Goal: Task Accomplishment & Management: Complete application form

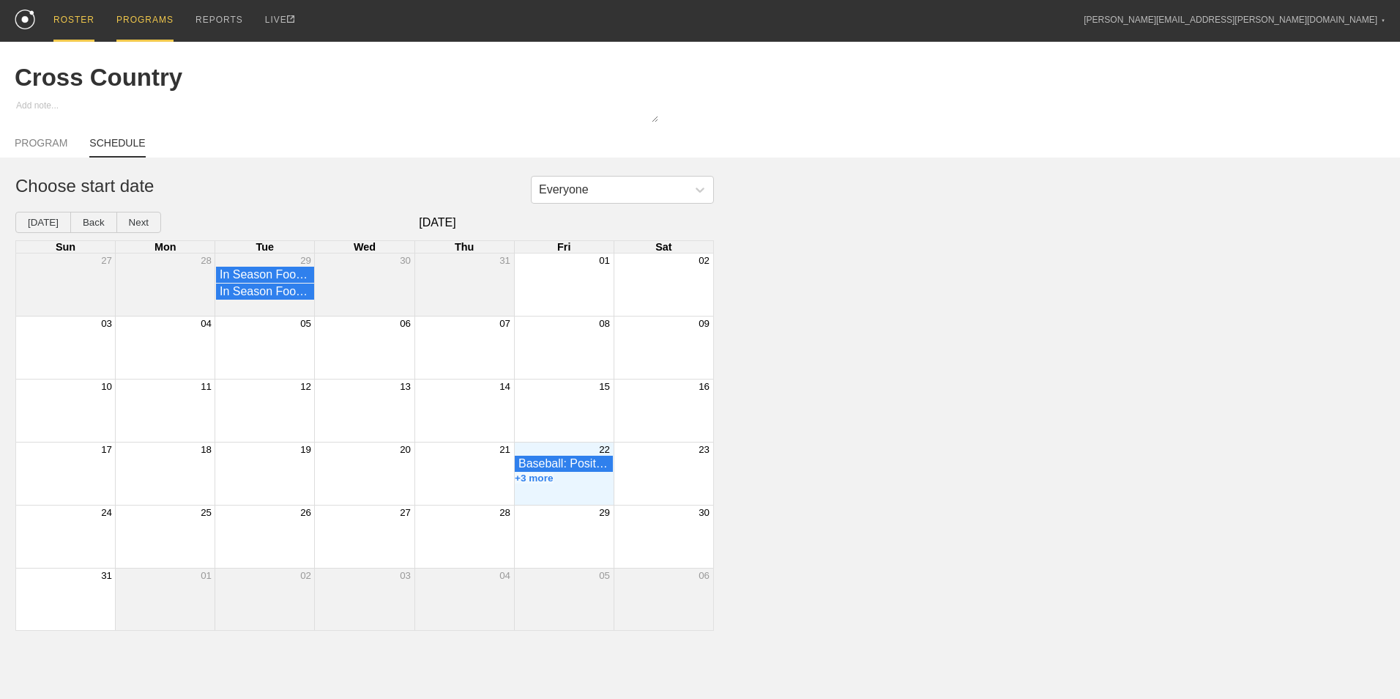
click at [60, 19] on div "ROSTER" at bounding box center [73, 21] width 41 height 42
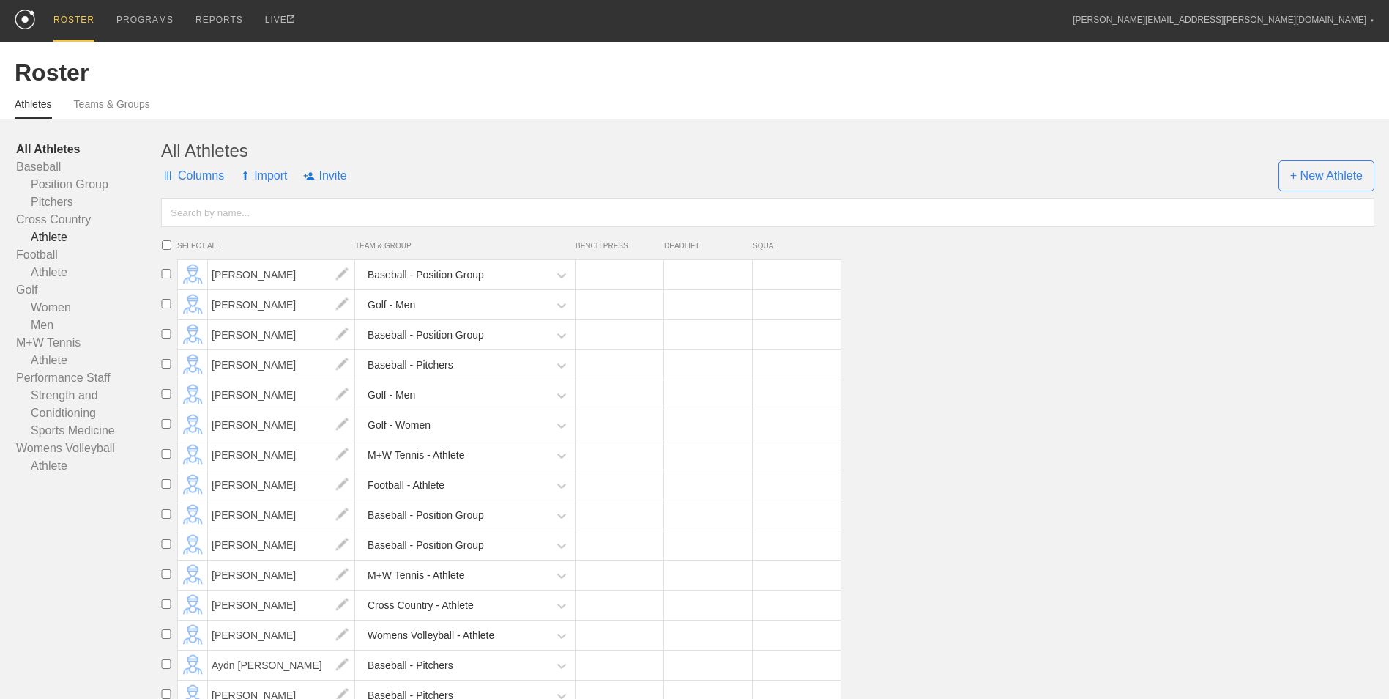
click at [52, 246] on link "Athlete" at bounding box center [88, 238] width 145 height 18
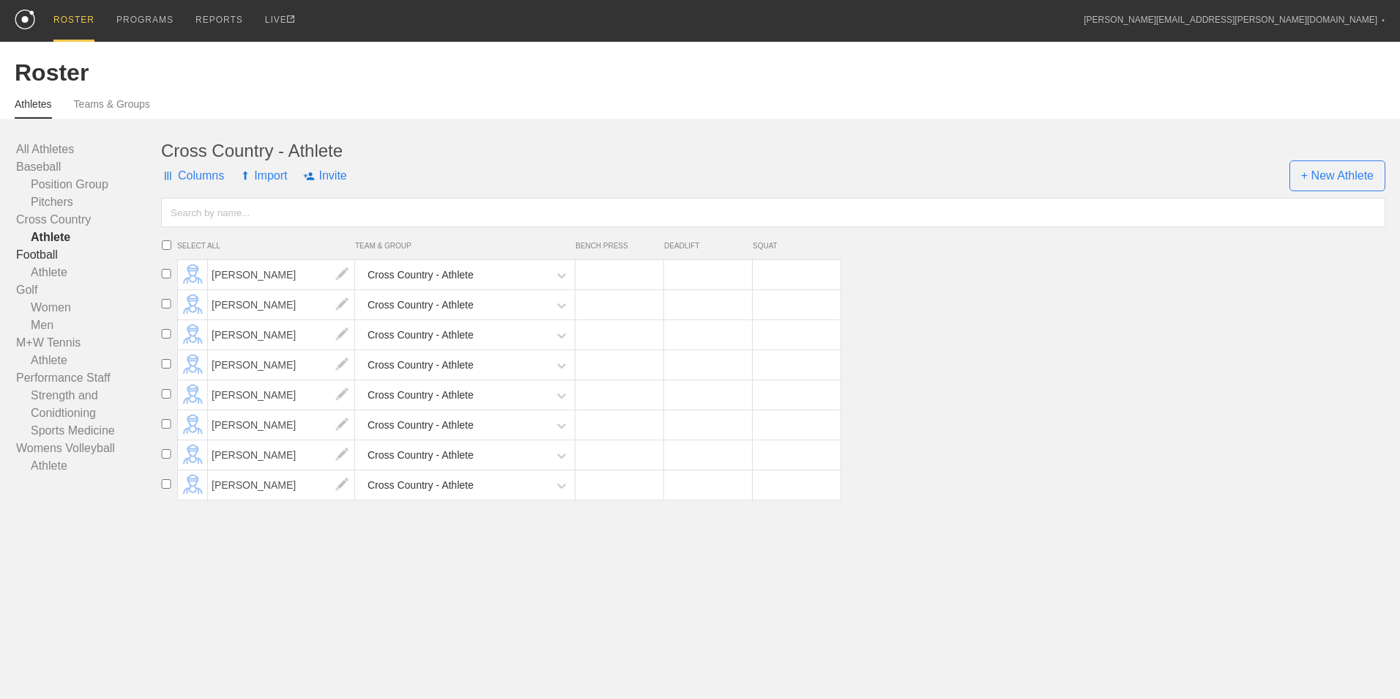
click at [53, 254] on link "Football" at bounding box center [88, 255] width 145 height 18
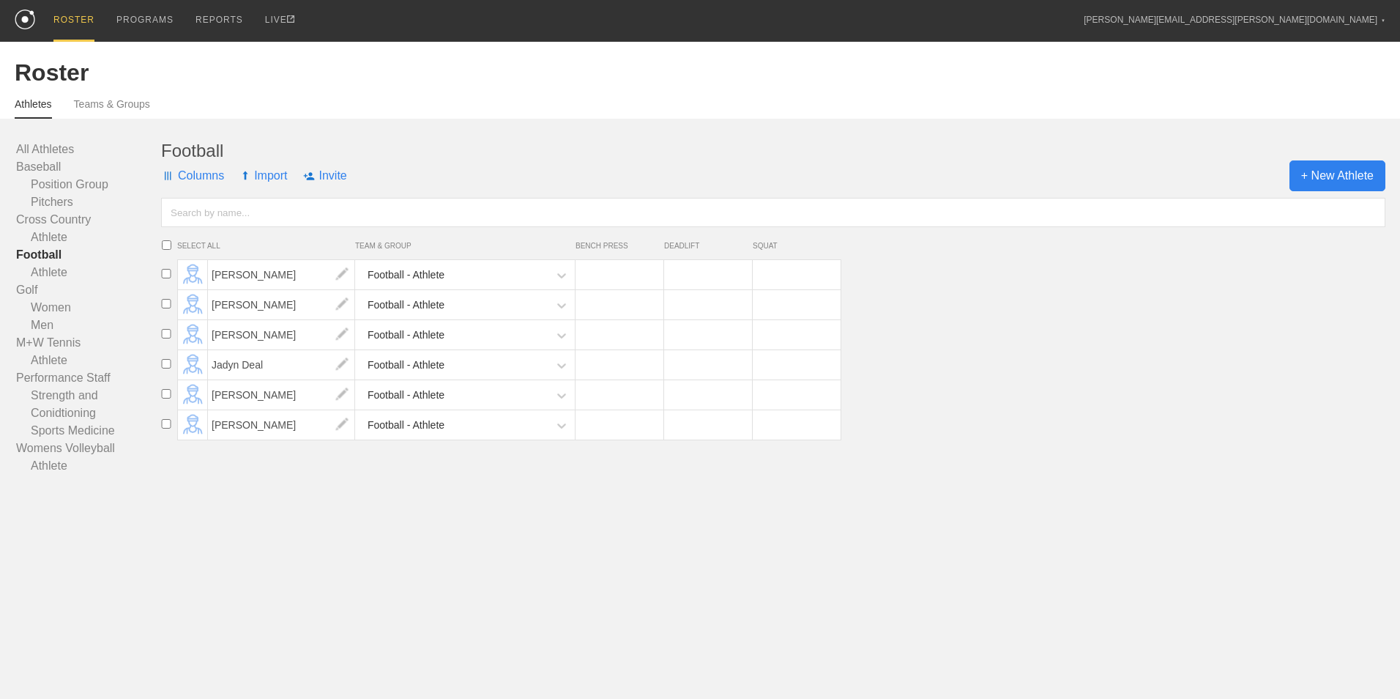
click at [1338, 179] on span "+ New Athlete" at bounding box center [1338, 175] width 96 height 31
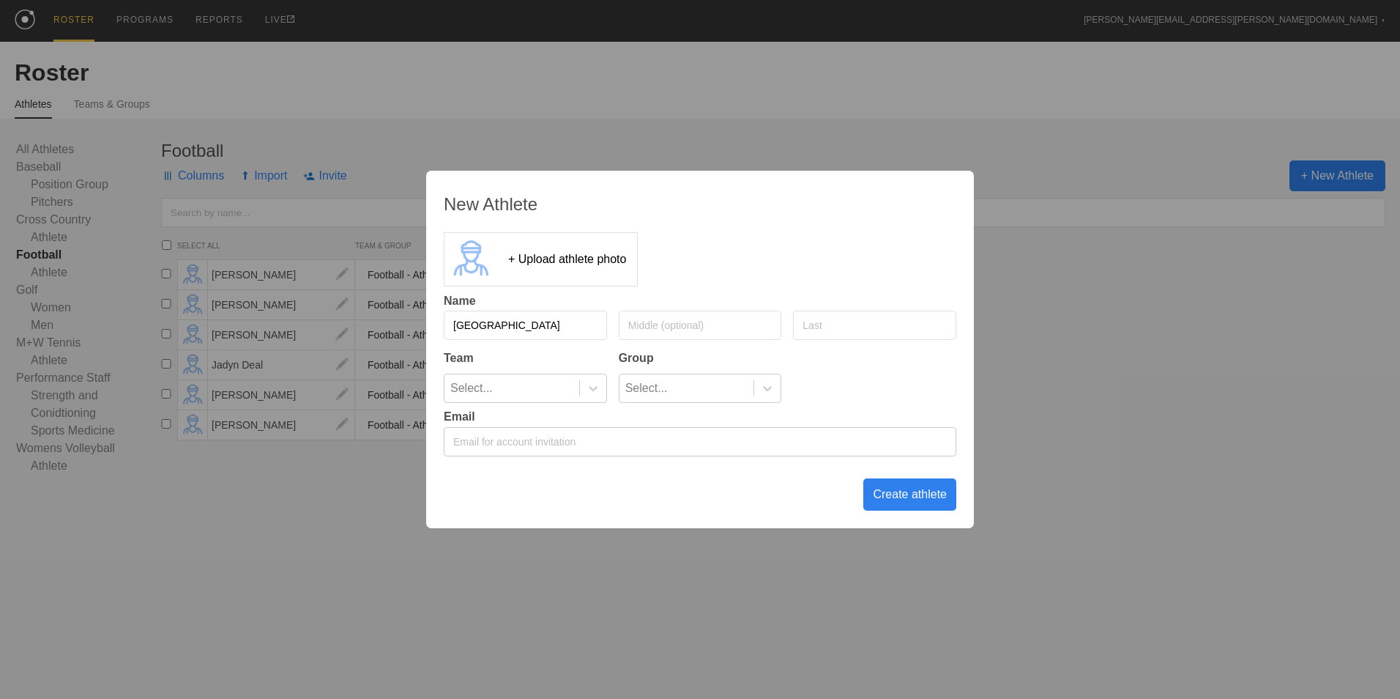
type input "[GEOGRAPHIC_DATA]"
type input "[DEMOGRAPHIC_DATA]"
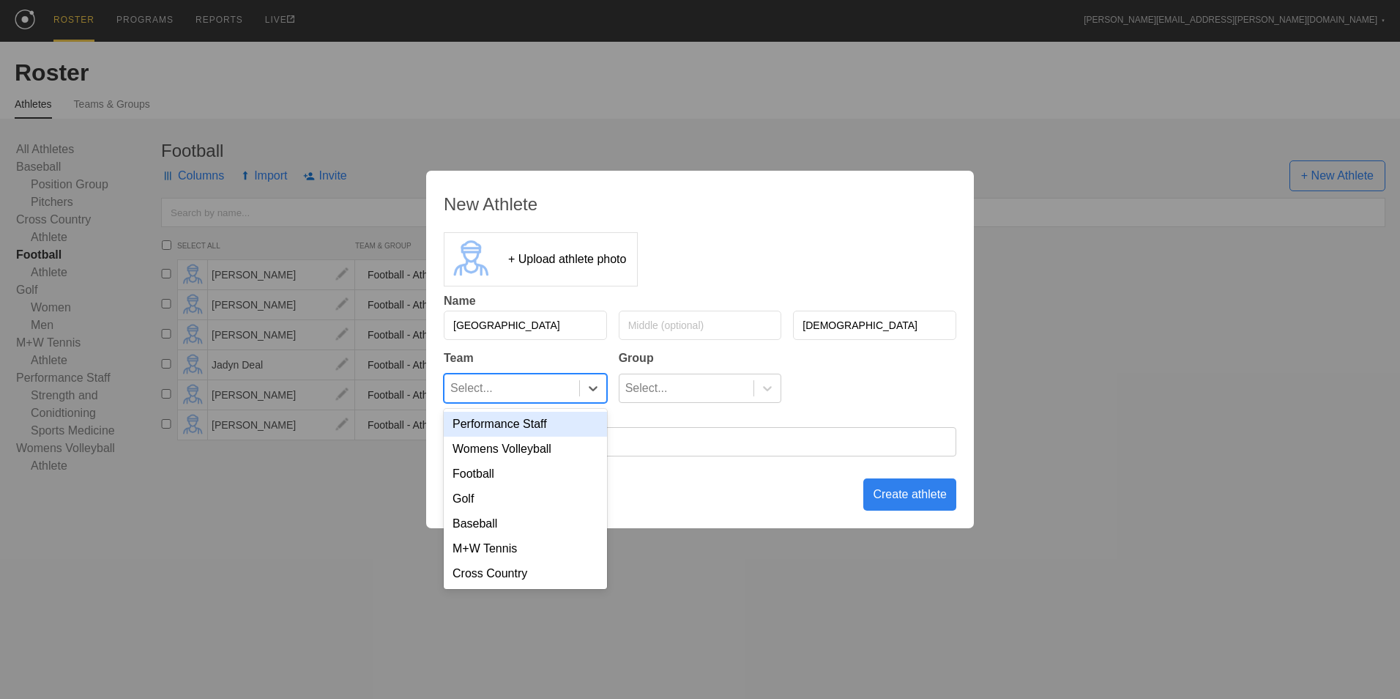
click at [575, 386] on div "Select..." at bounding box center [512, 388] width 135 height 28
click at [535, 472] on div "Football" at bounding box center [525, 473] width 163 height 25
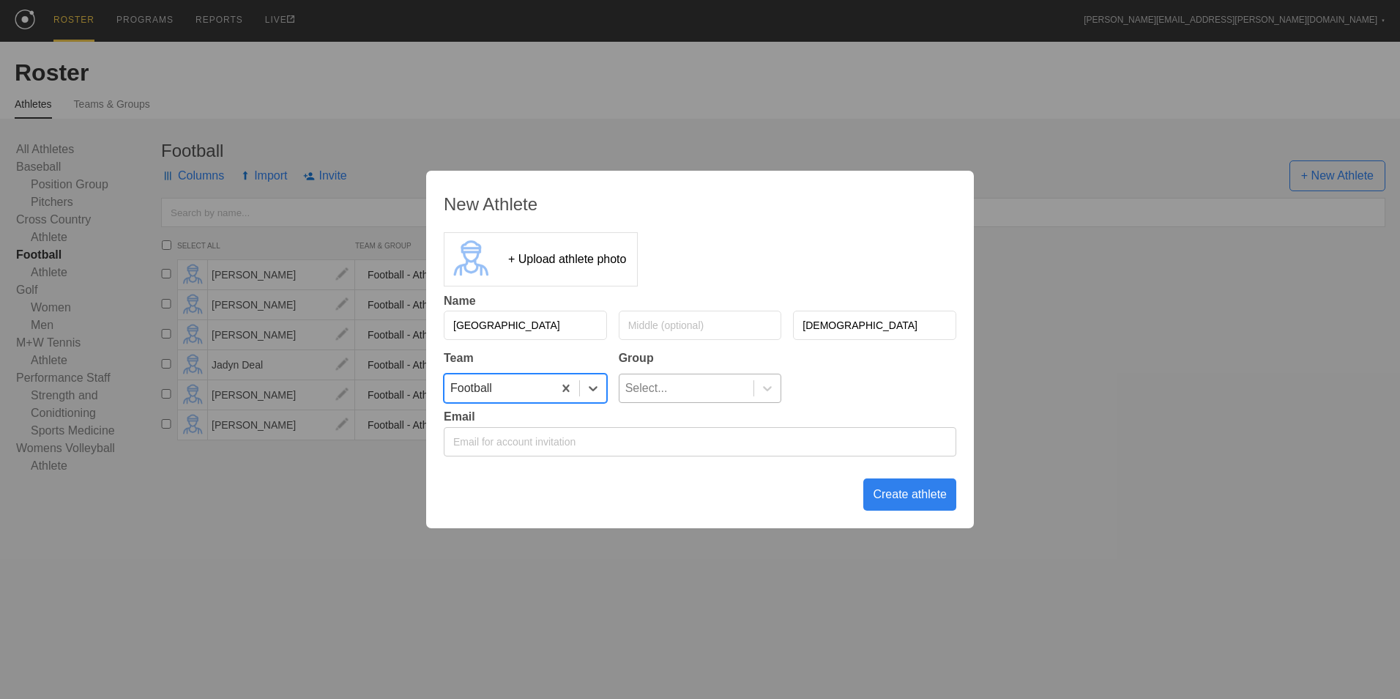
click at [683, 392] on div "Select..." at bounding box center [687, 388] width 135 height 28
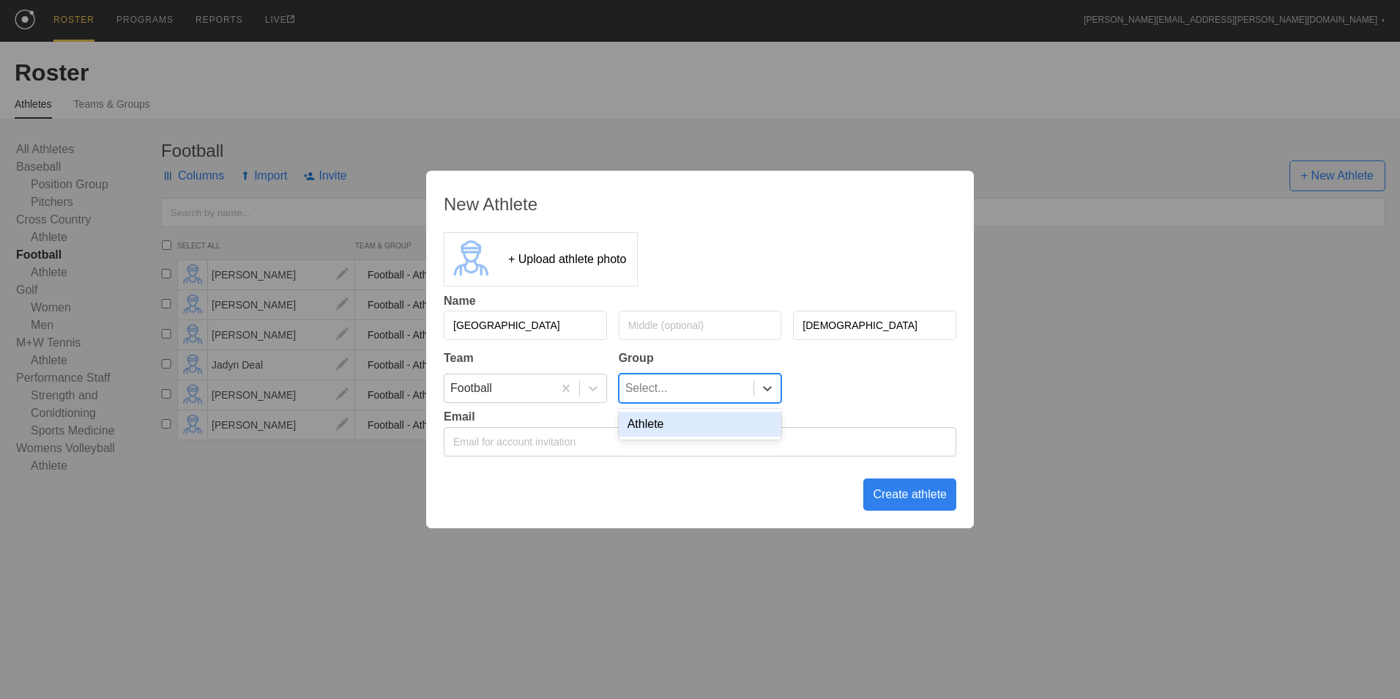
click at [666, 428] on div "Athlete" at bounding box center [700, 424] width 163 height 25
click at [905, 498] on div "Create athlete" at bounding box center [909, 494] width 93 height 32
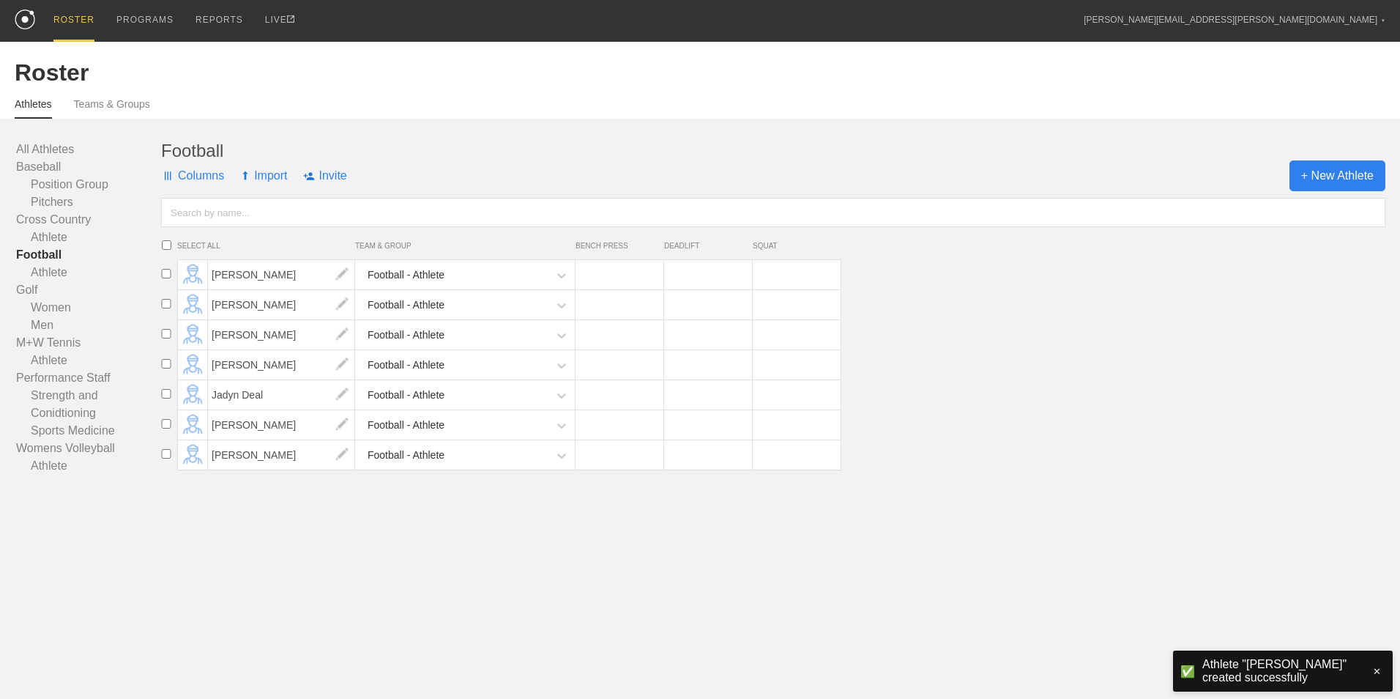
click at [1323, 175] on span "+ New Athlete" at bounding box center [1338, 175] width 96 height 31
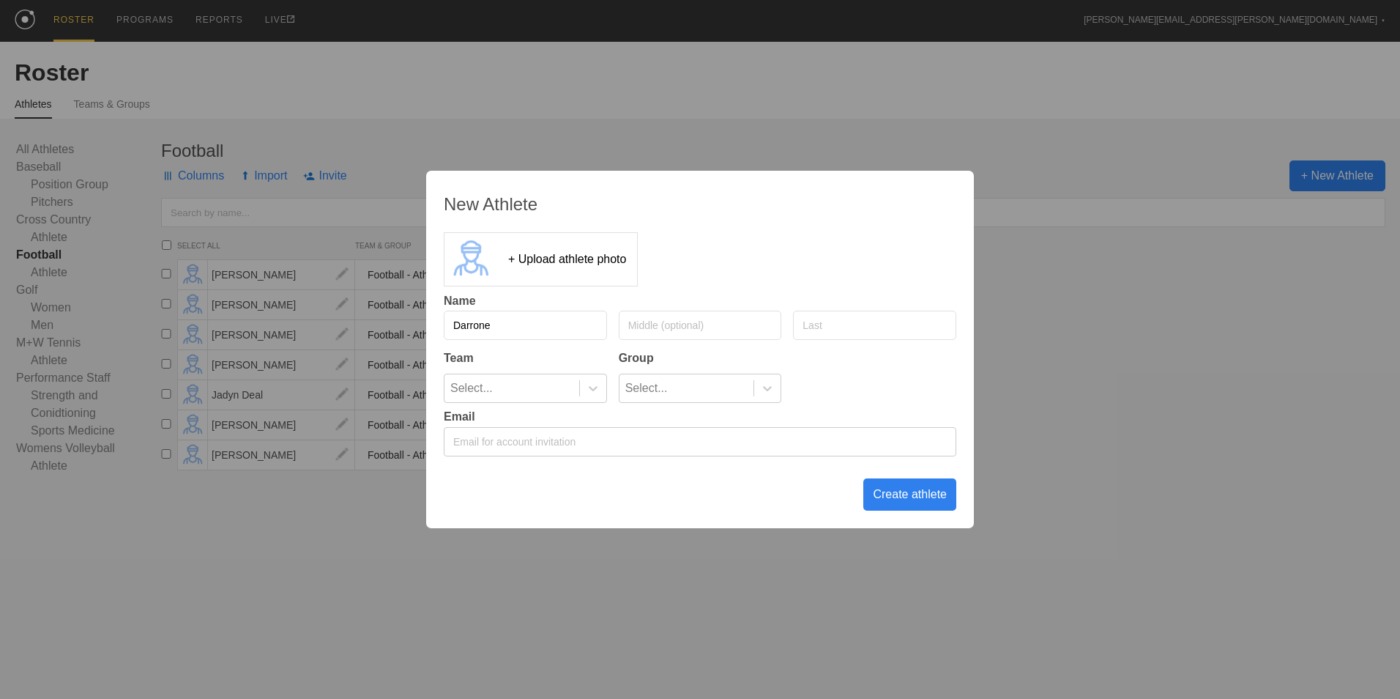
type input "Darrone"
type input "[PERSON_NAME]"
click at [584, 382] on div at bounding box center [593, 388] width 26 height 15
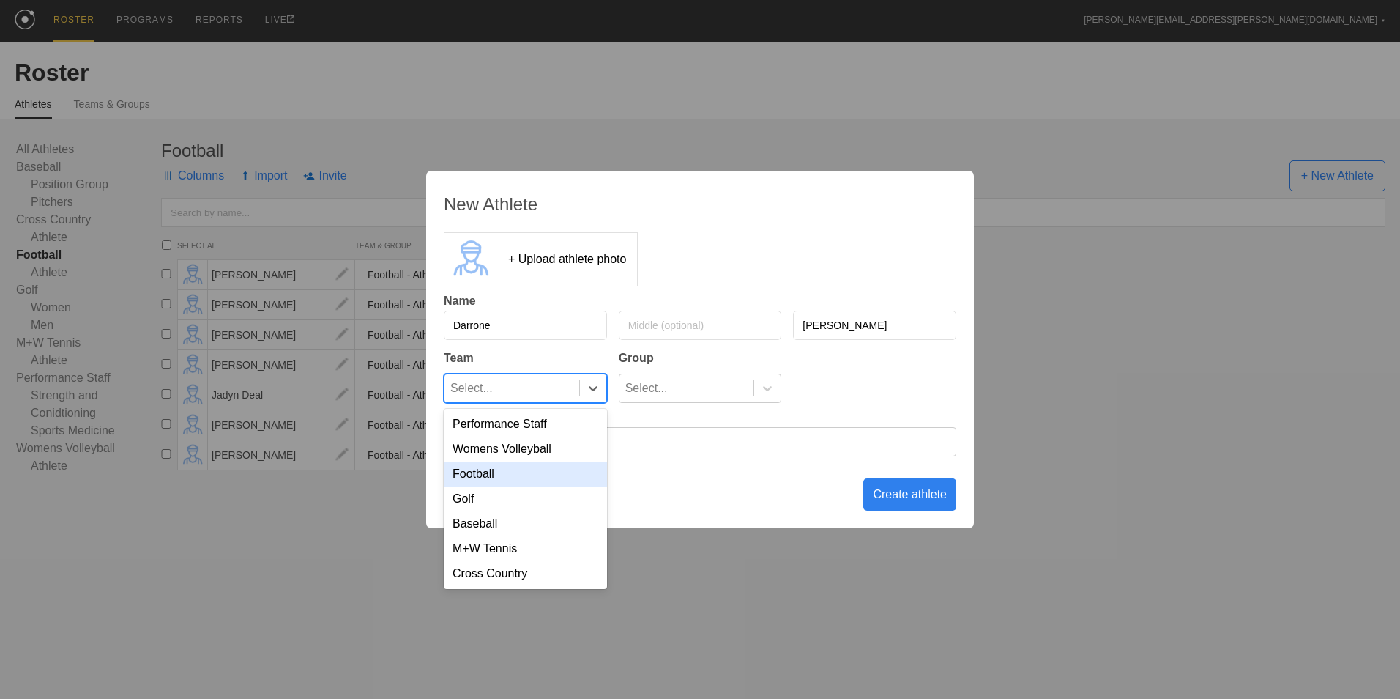
click at [524, 475] on div "Football" at bounding box center [525, 473] width 163 height 25
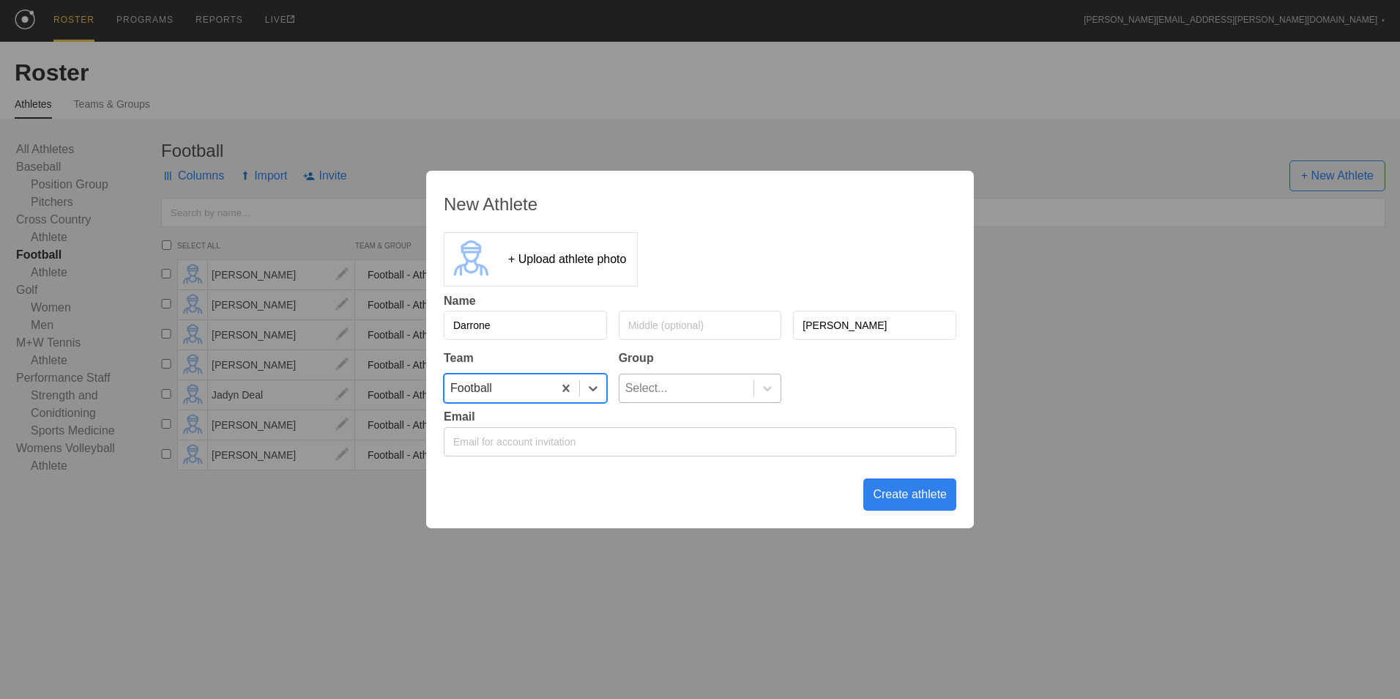
click at [723, 382] on div "Select..." at bounding box center [687, 388] width 135 height 28
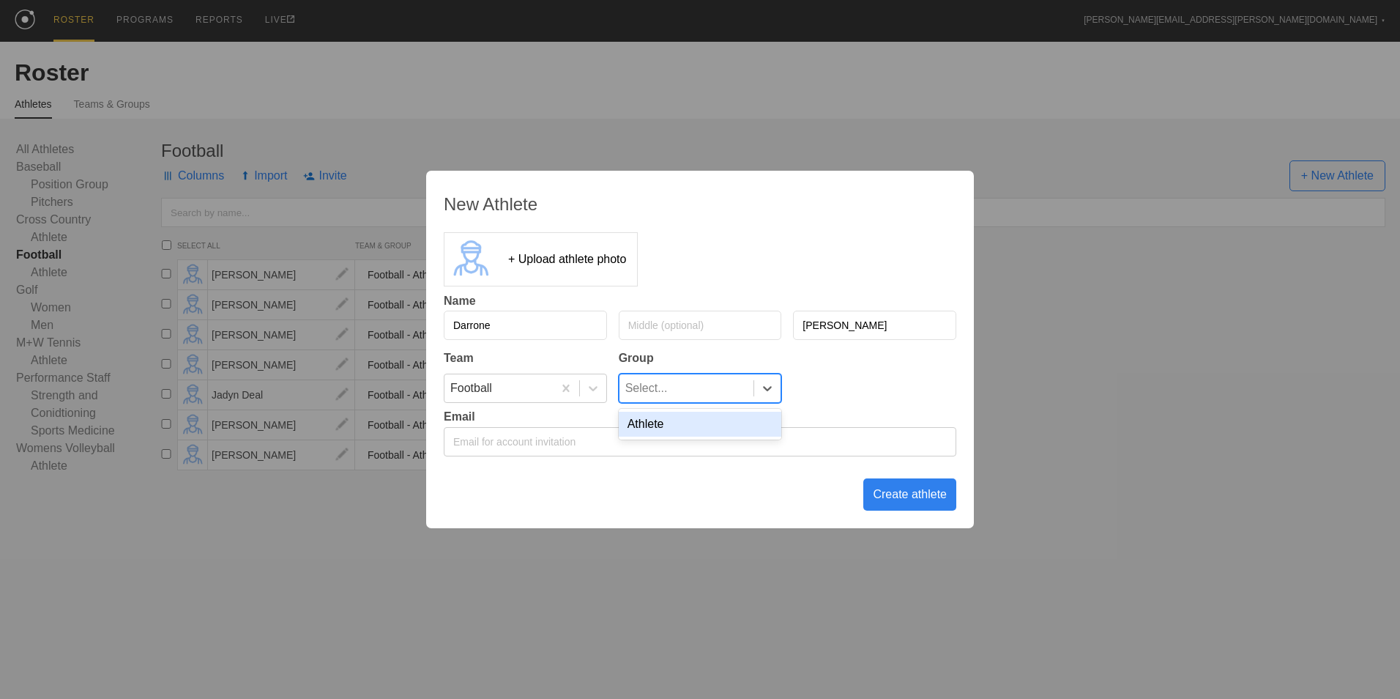
click at [718, 418] on div "Athlete" at bounding box center [700, 424] width 163 height 25
click at [886, 494] on div "Create athlete" at bounding box center [909, 494] width 93 height 32
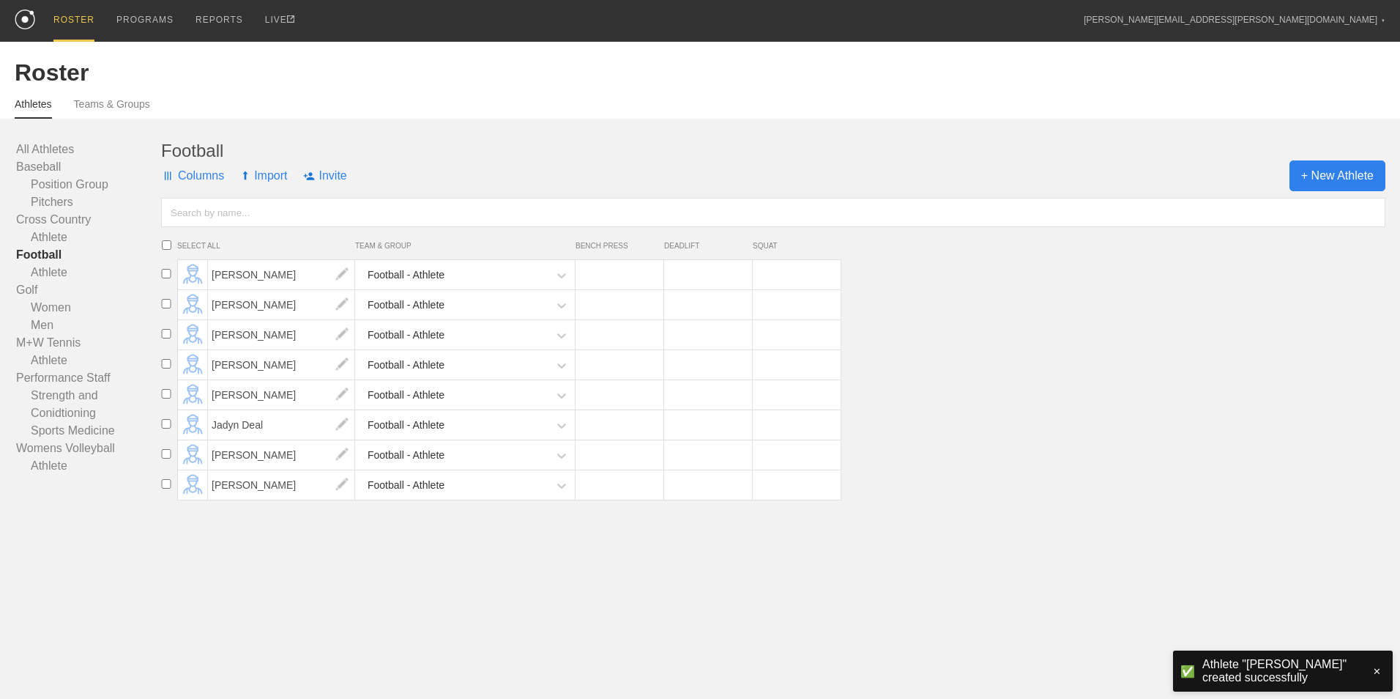
click at [1299, 176] on span "+ New Athlete" at bounding box center [1338, 175] width 96 height 31
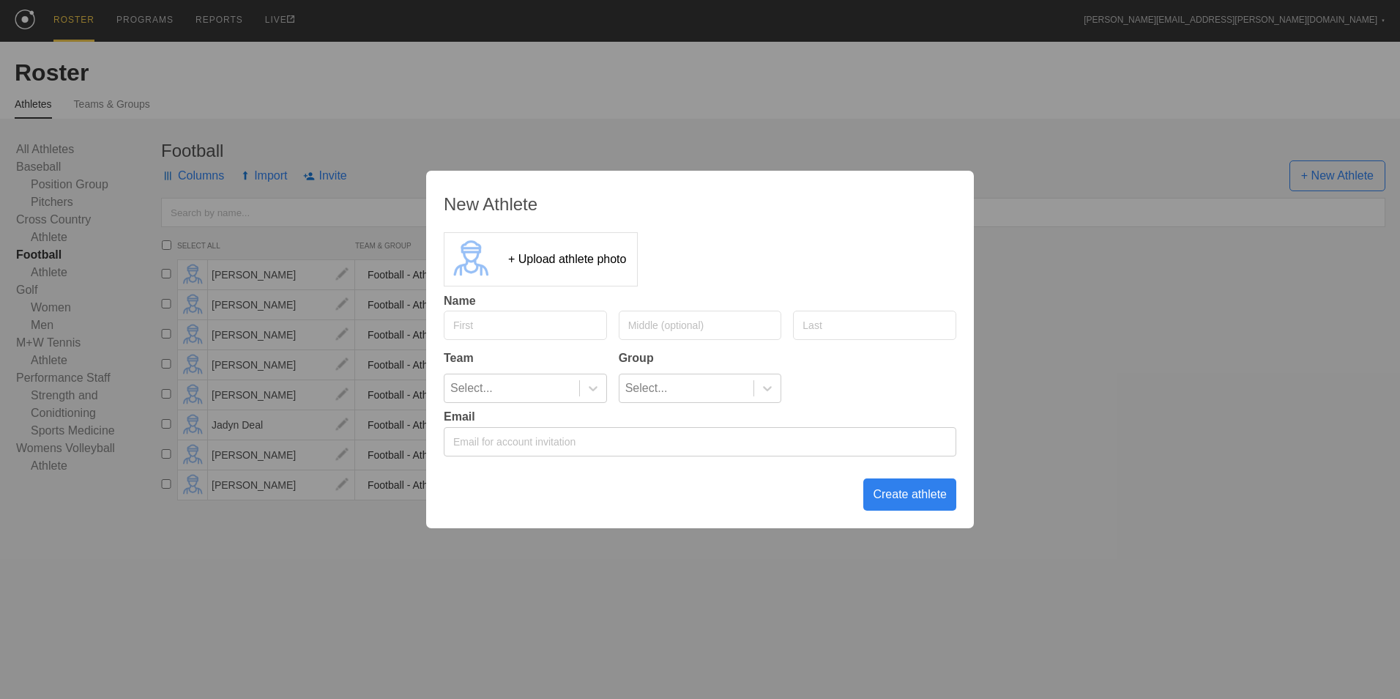
click at [1115, 374] on div "New Athlete + Upload athlete photo Name Team Group Select... Select... Email Cr…" at bounding box center [700, 349] width 1400 height 699
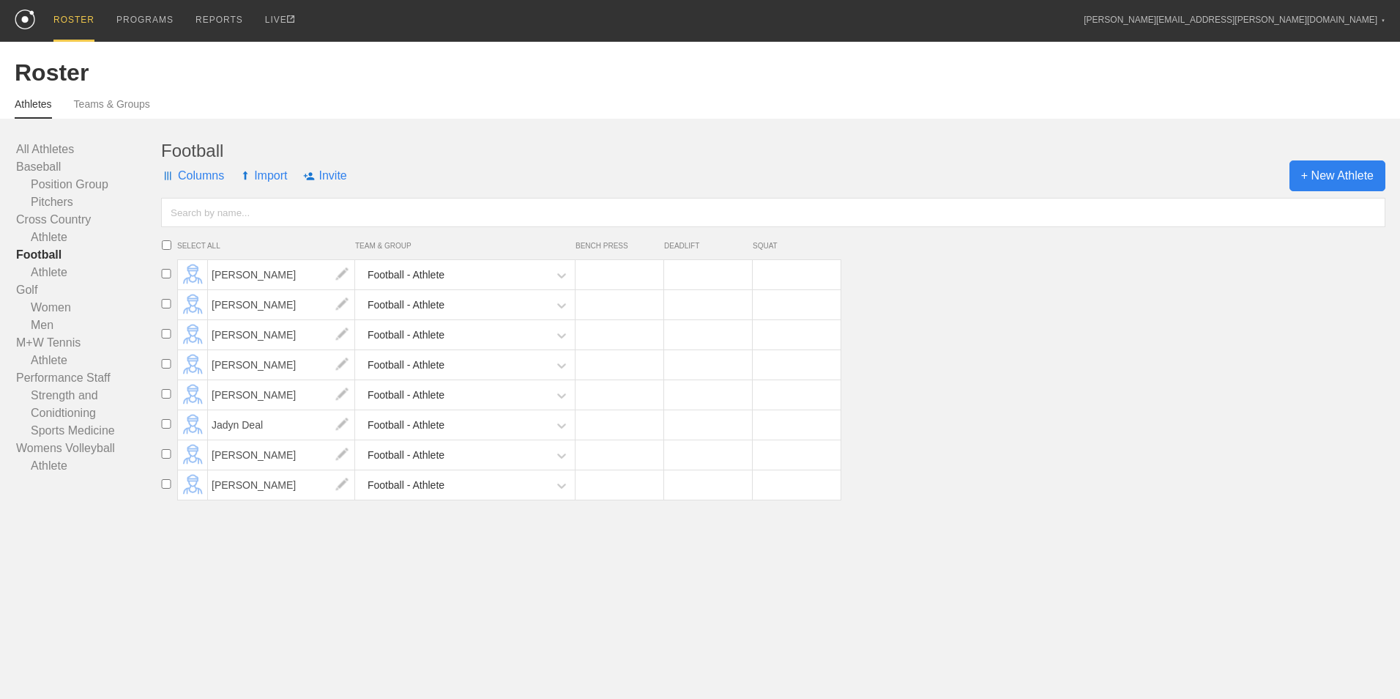
click at [1356, 185] on span "+ New Athlete" at bounding box center [1338, 175] width 96 height 31
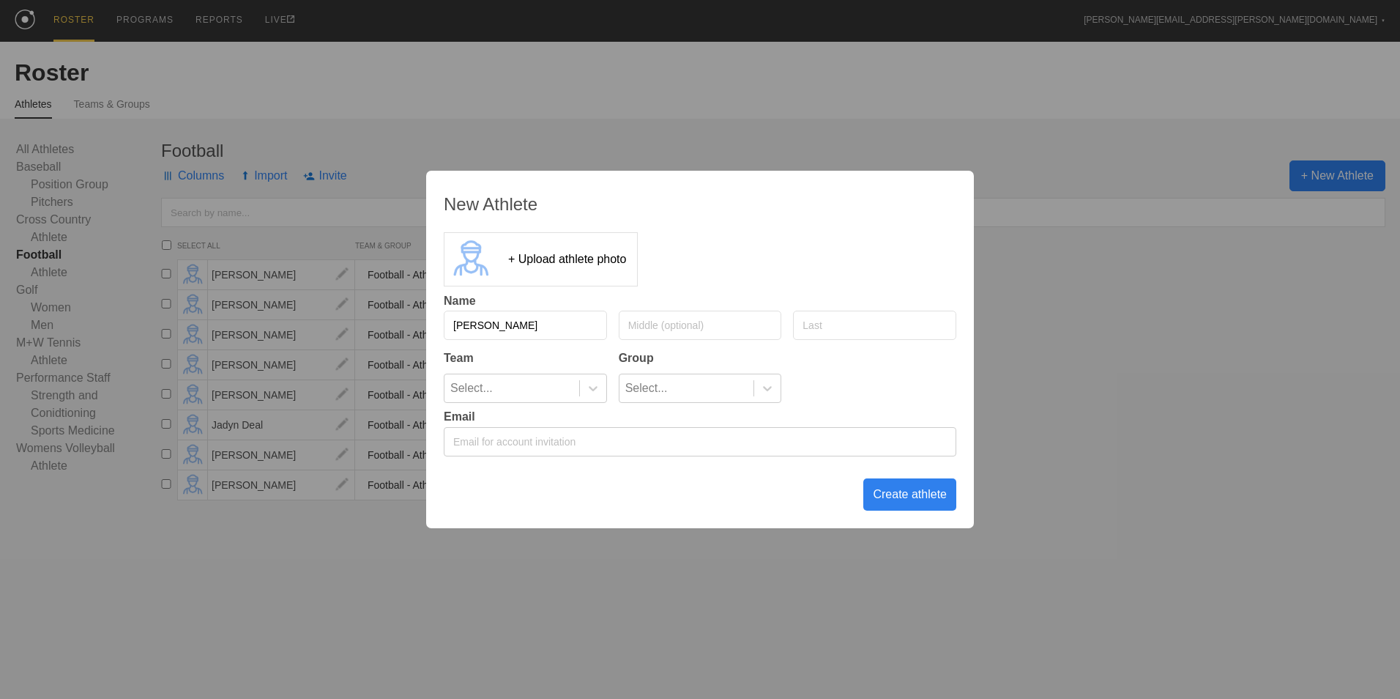
type input "[PERSON_NAME]"
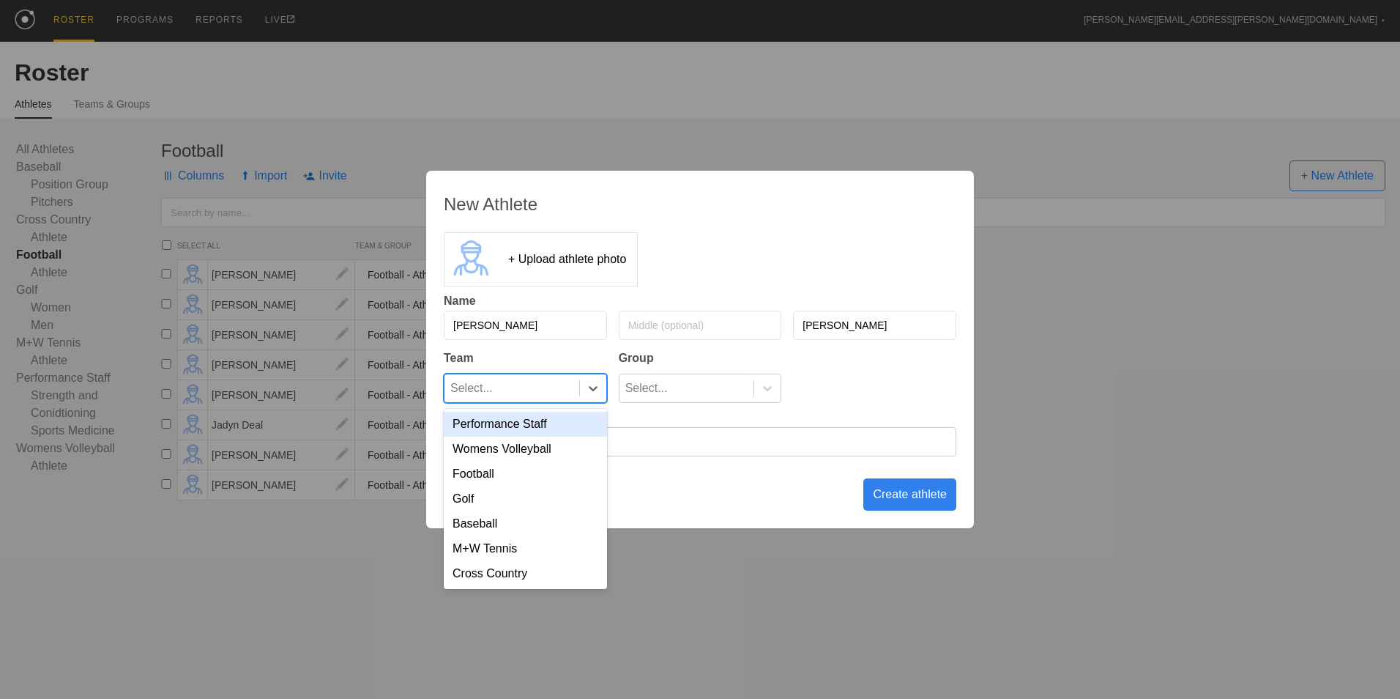
click at [577, 387] on div "Select..." at bounding box center [512, 388] width 135 height 28
click at [538, 480] on div "Football" at bounding box center [525, 473] width 163 height 25
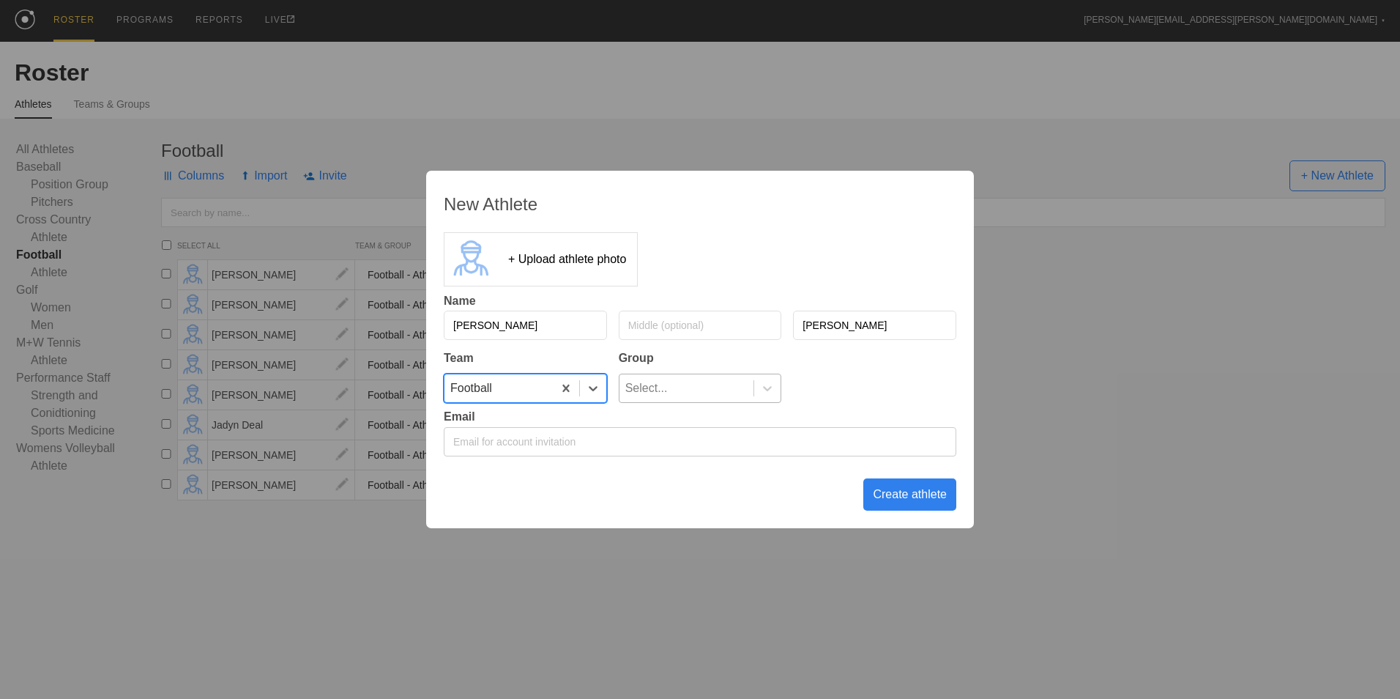
click at [738, 387] on div "Select..." at bounding box center [687, 388] width 135 height 28
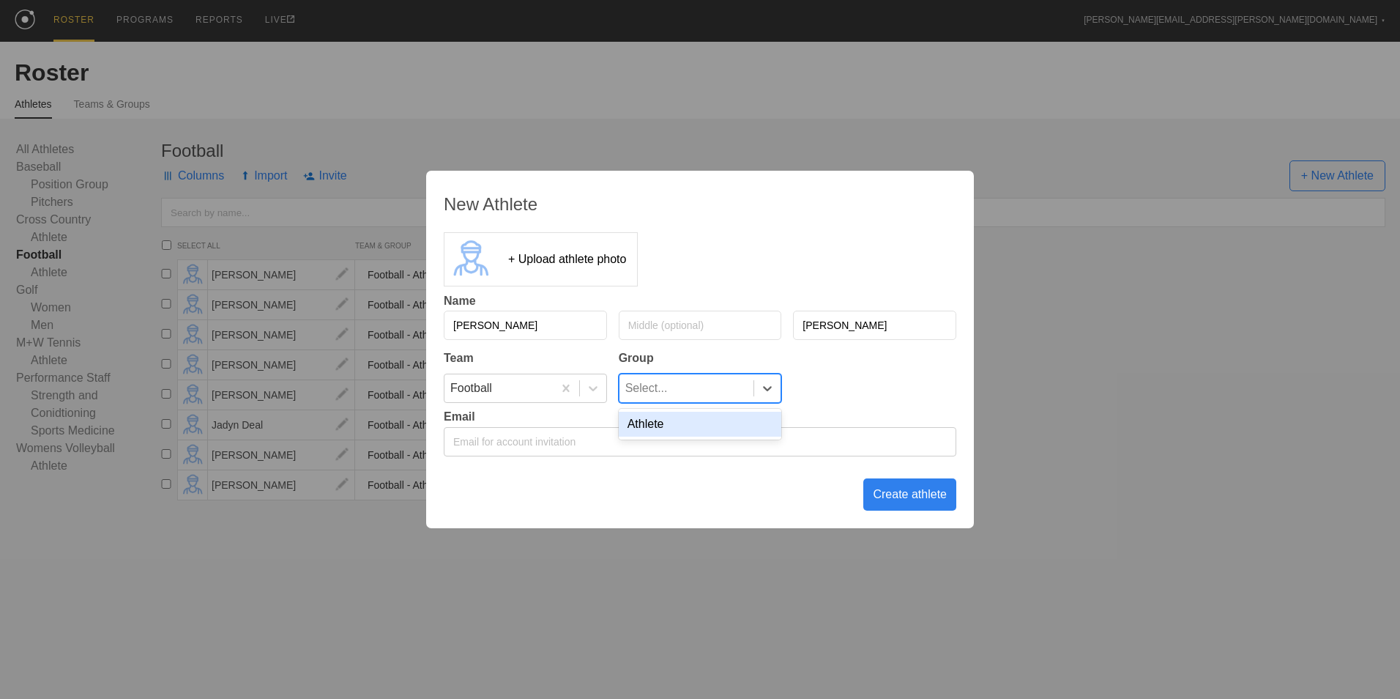
click at [710, 423] on div "Athlete" at bounding box center [700, 424] width 163 height 25
click at [889, 502] on div "Create athlete" at bounding box center [909, 494] width 93 height 32
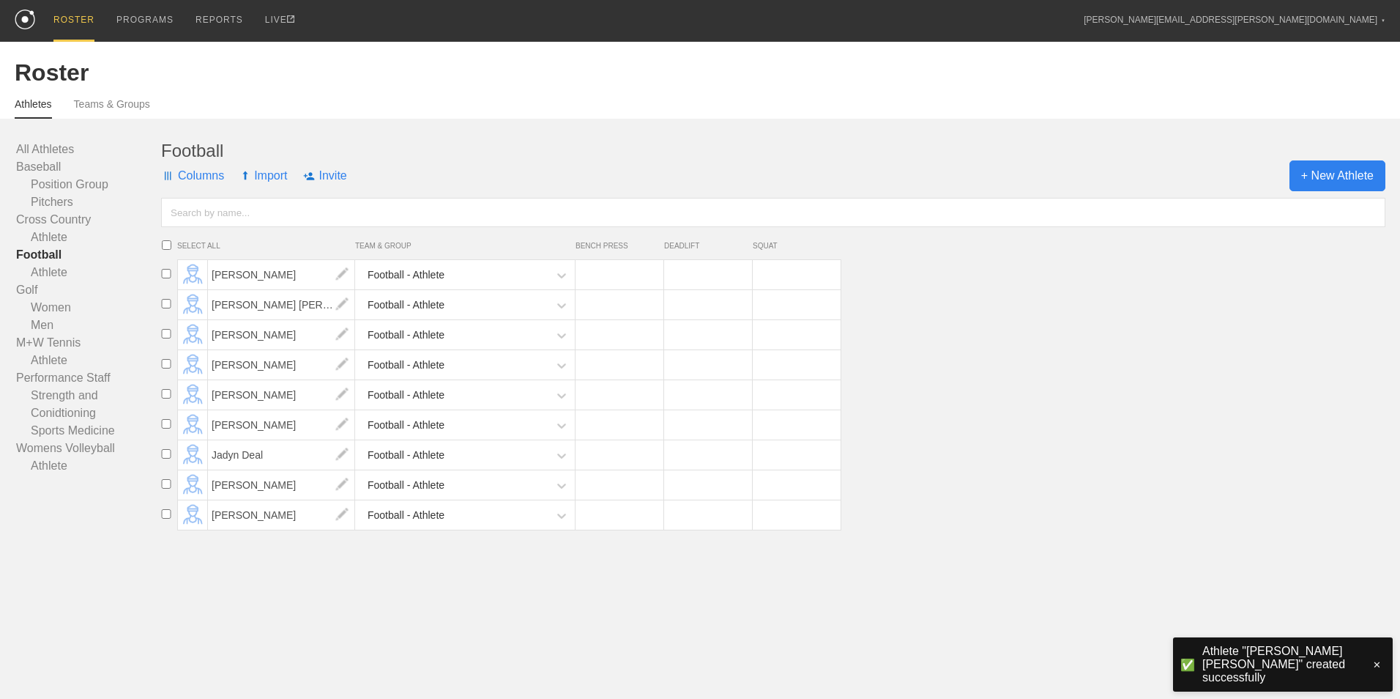
click at [1329, 174] on span "+ New Athlete" at bounding box center [1338, 175] width 96 height 31
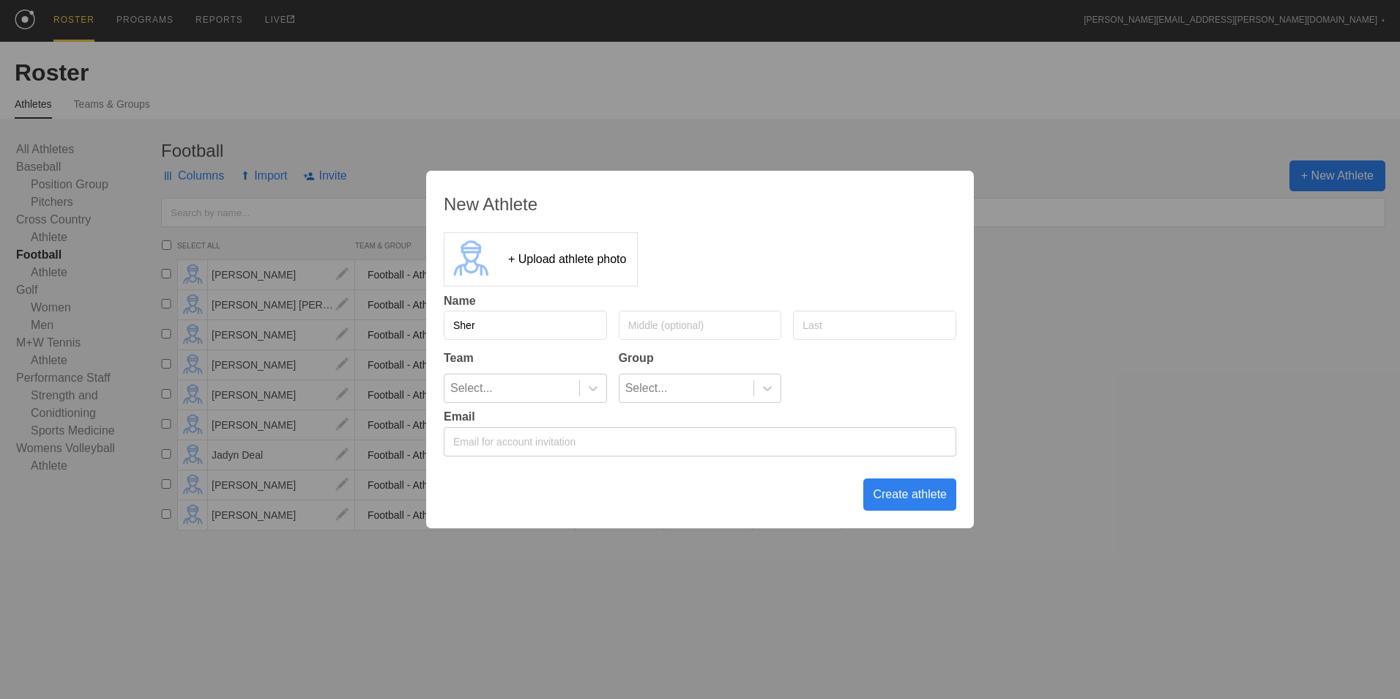
type input "Sher"
type input "[PERSON_NAME]"
click at [586, 392] on icon at bounding box center [593, 388] width 15 height 15
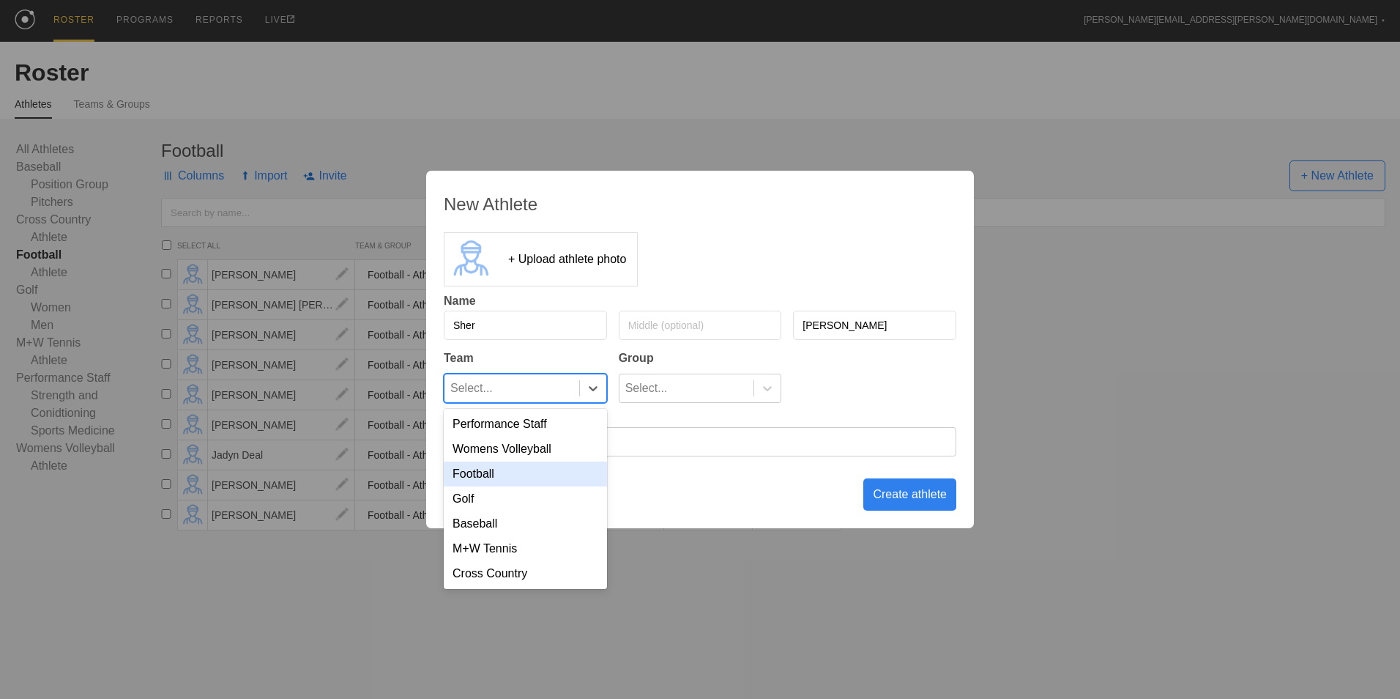
click at [553, 477] on div "Football" at bounding box center [525, 473] width 163 height 25
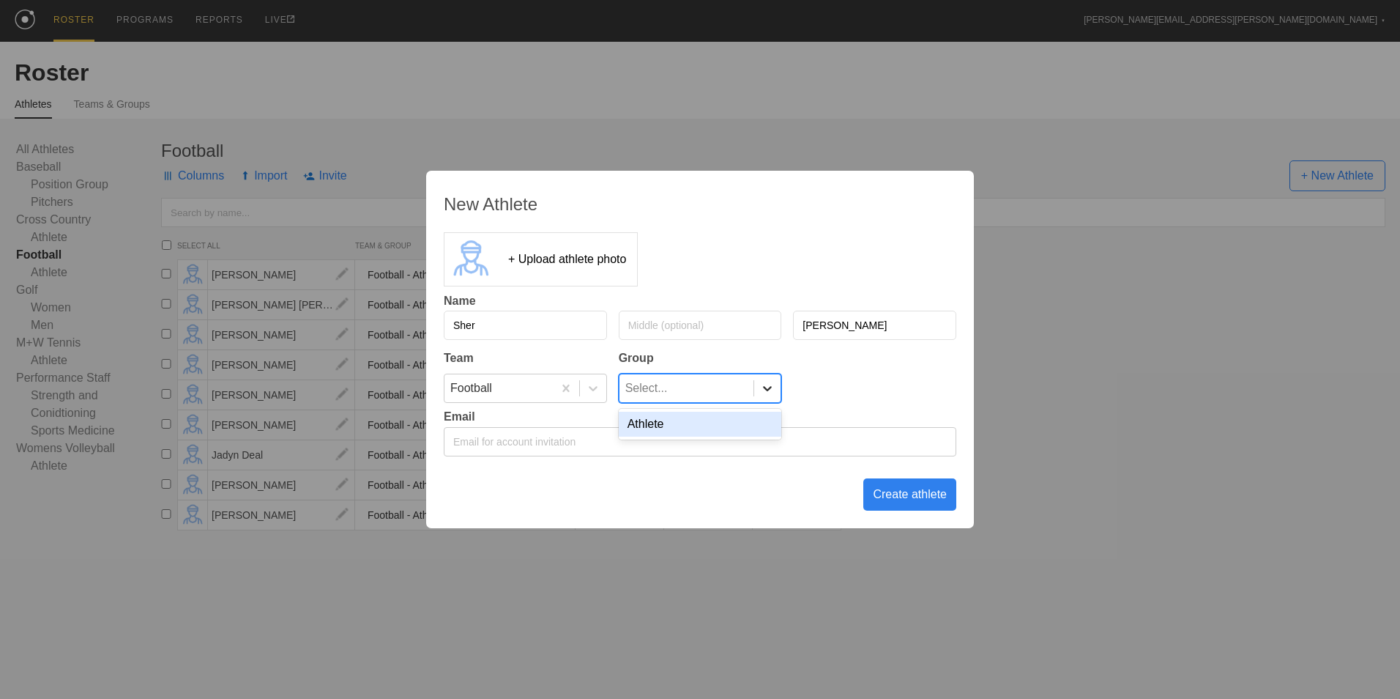
click at [756, 395] on div at bounding box center [767, 388] width 26 height 15
click at [729, 427] on div "Athlete" at bounding box center [700, 424] width 163 height 25
click at [893, 497] on div "Create athlete" at bounding box center [909, 494] width 93 height 32
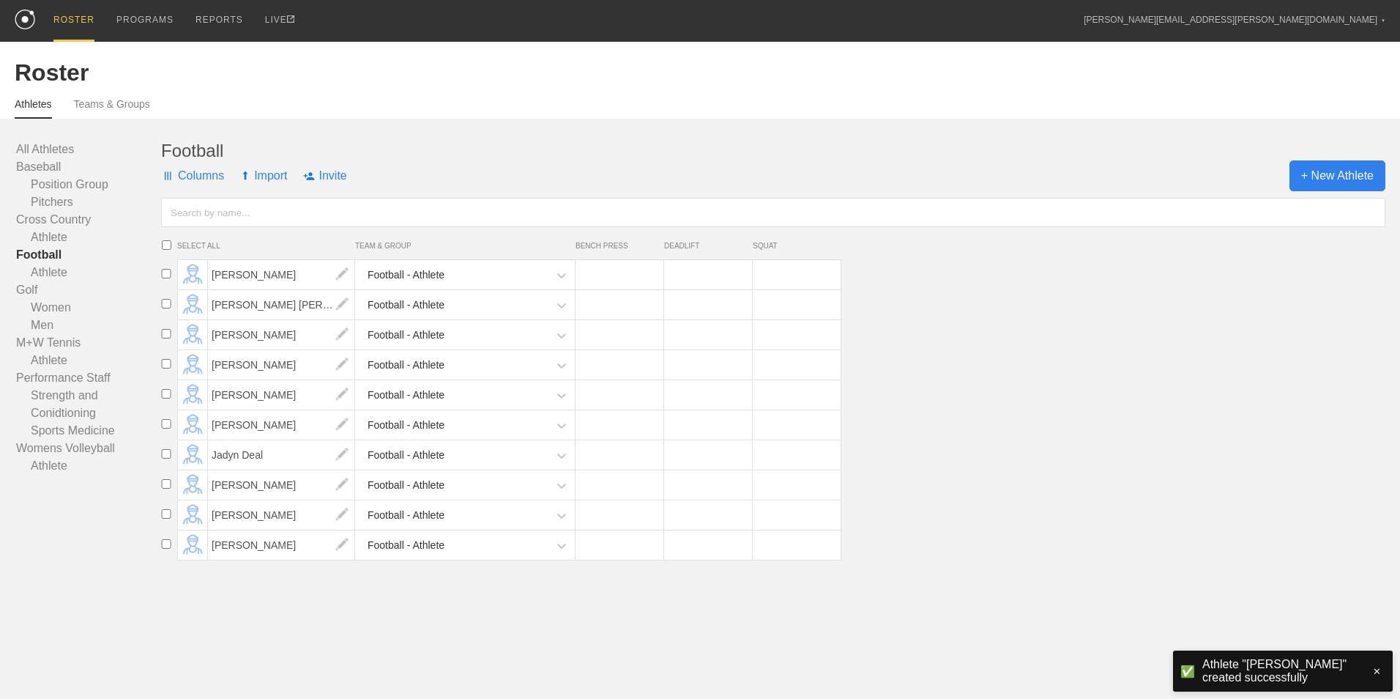
click at [1324, 177] on span "+ New Athlete" at bounding box center [1338, 175] width 96 height 31
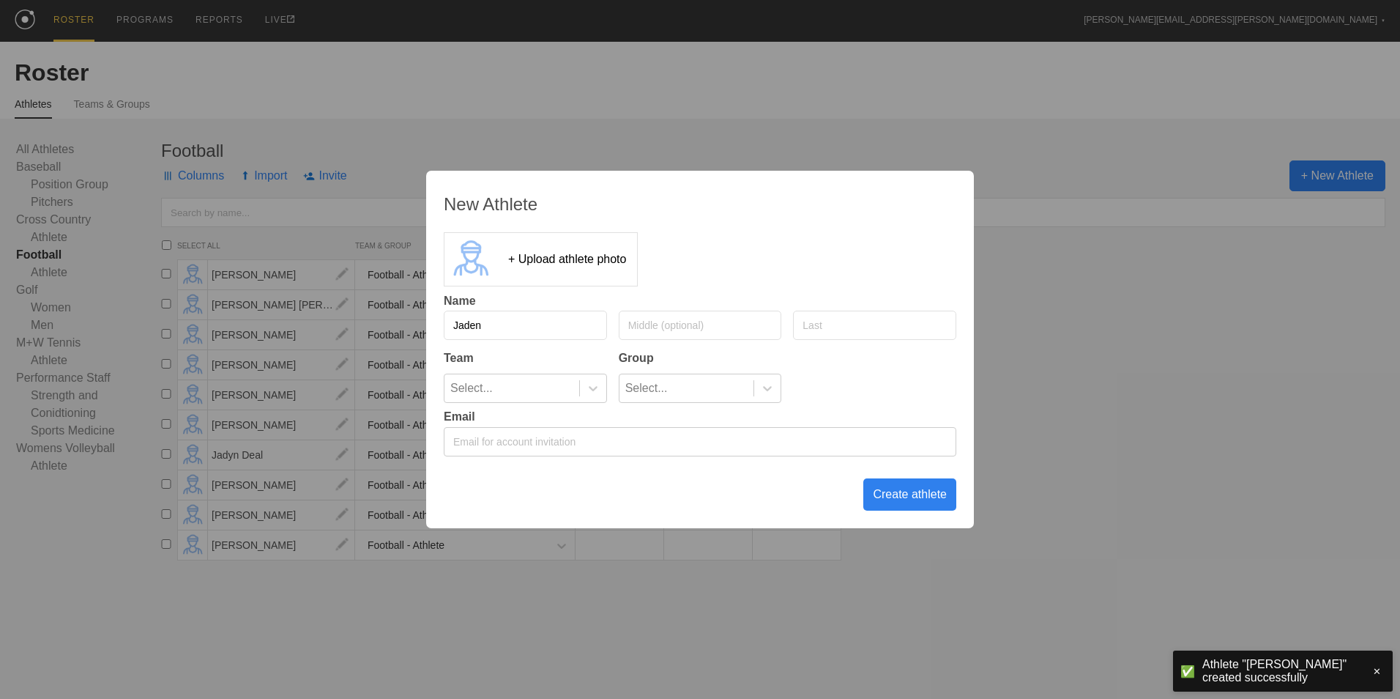
type input "Jaden"
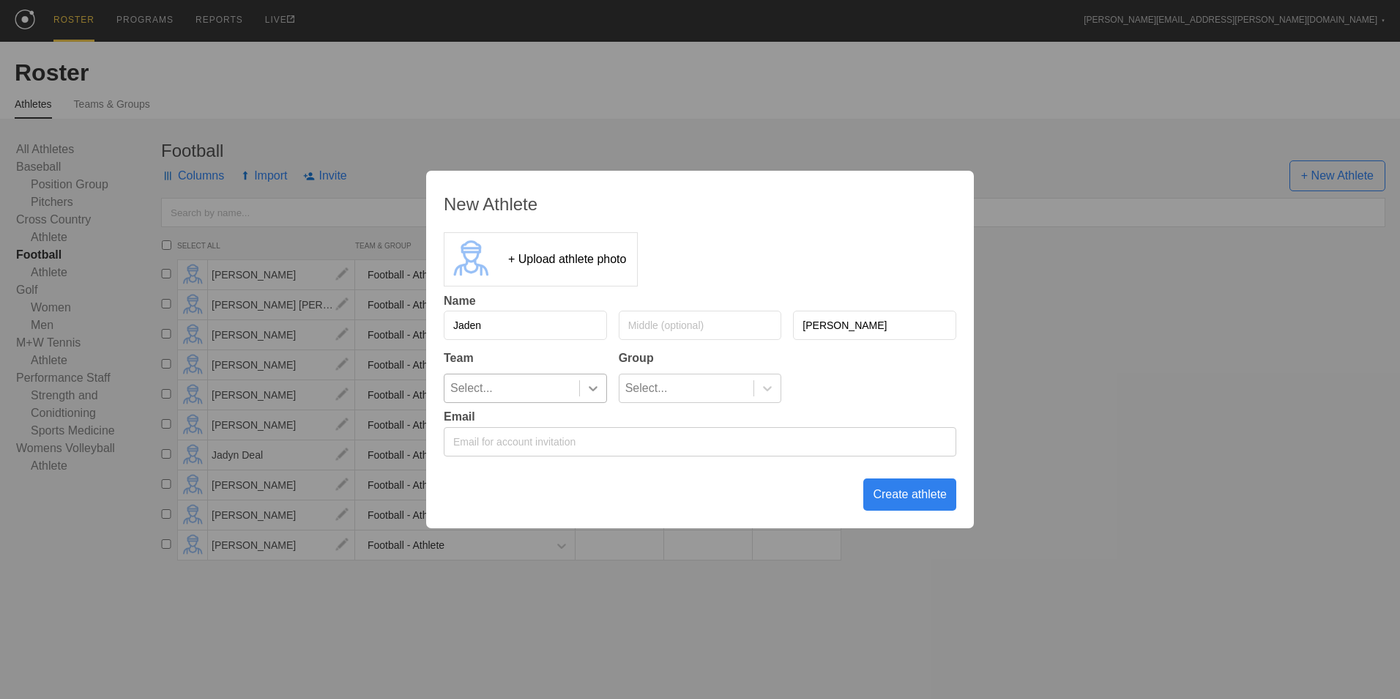
type input "[PERSON_NAME]"
click at [593, 392] on icon at bounding box center [593, 388] width 15 height 15
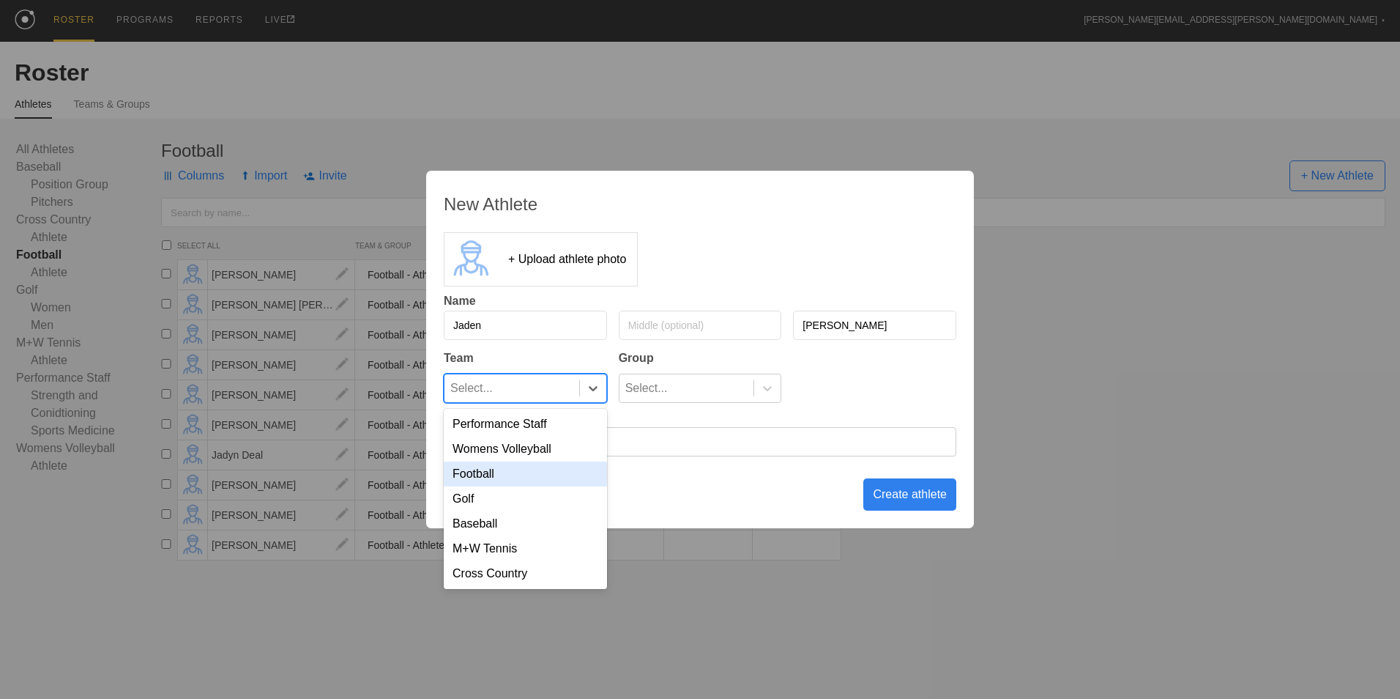
click at [533, 481] on div "Football" at bounding box center [525, 473] width 163 height 25
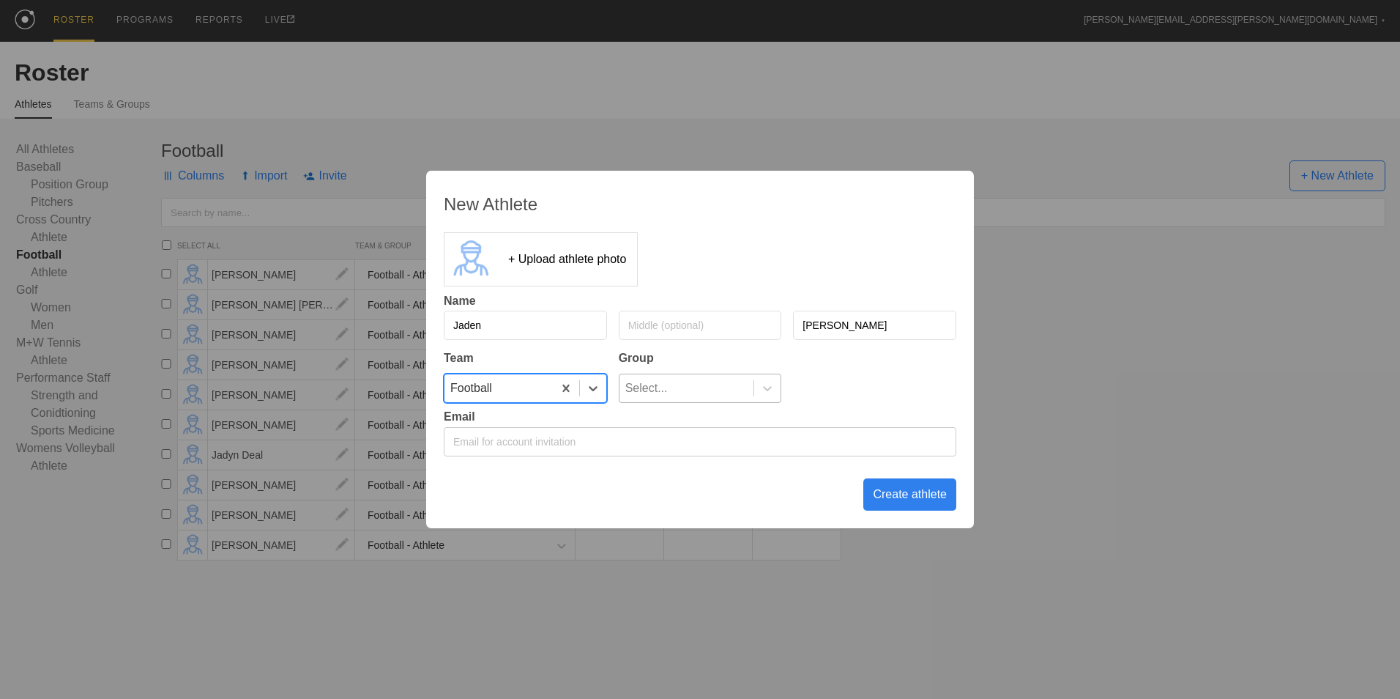
click at [658, 390] on div "Select..." at bounding box center [646, 388] width 42 height 28
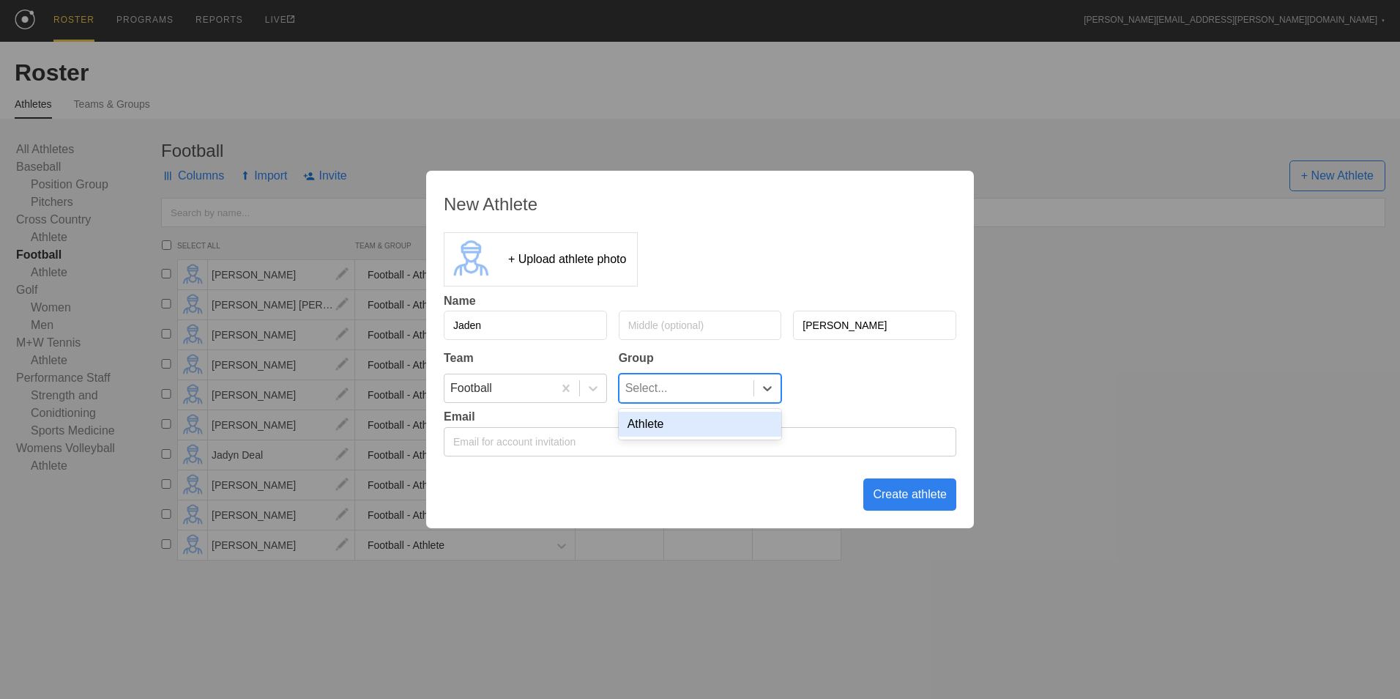
click at [658, 426] on div "Athlete" at bounding box center [700, 424] width 163 height 25
click at [935, 497] on div "Create athlete" at bounding box center [909, 494] width 93 height 32
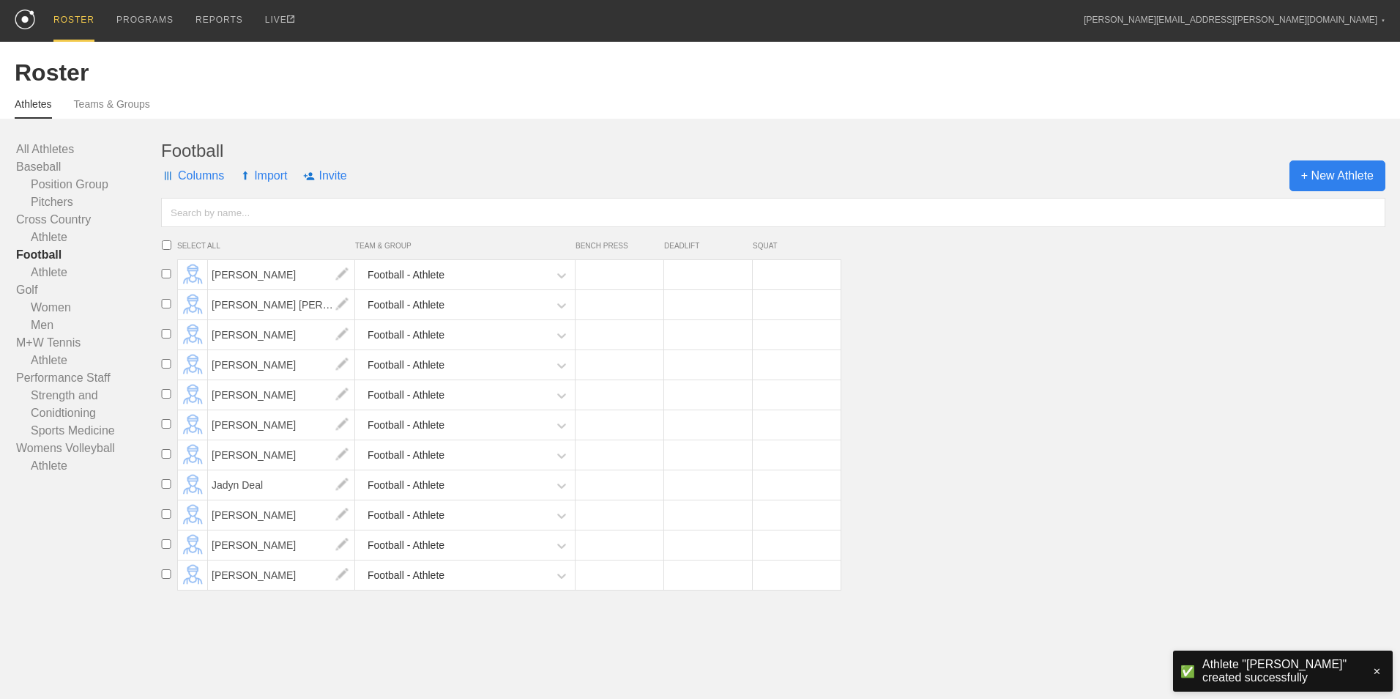
click at [1337, 169] on span "+ New Athlete" at bounding box center [1338, 175] width 96 height 31
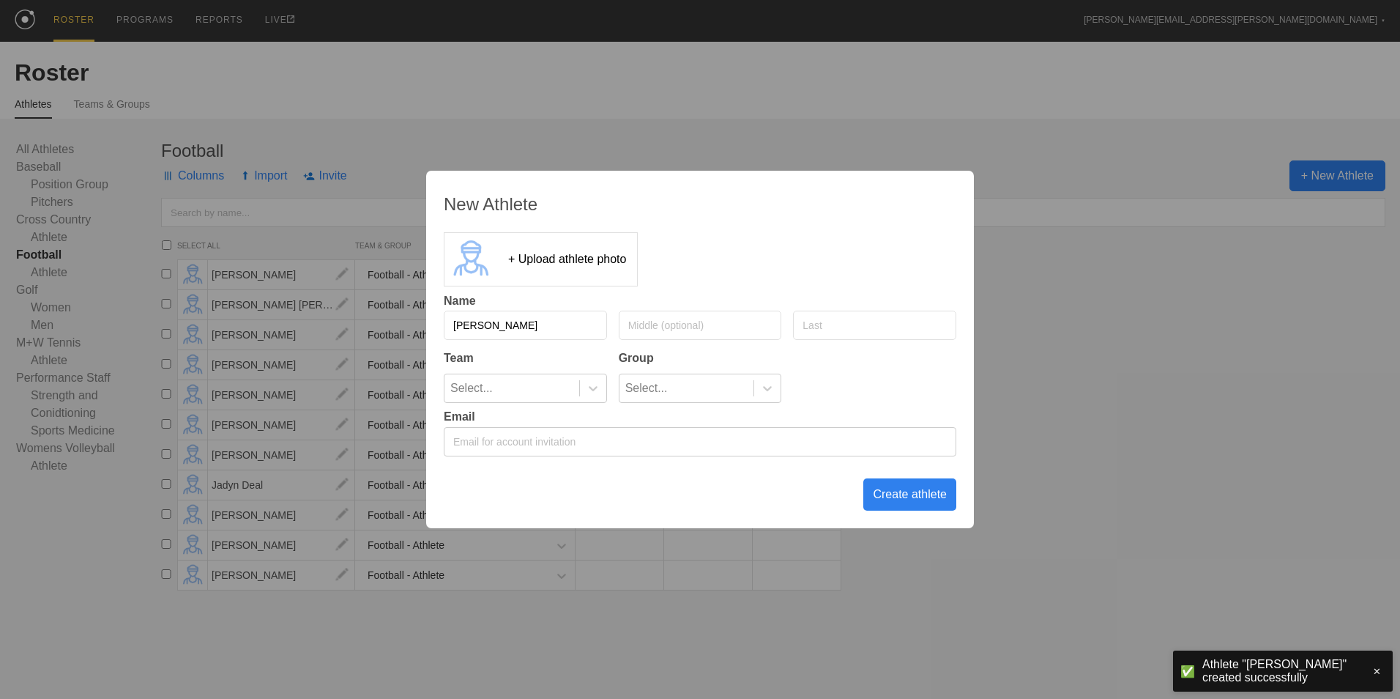
type input "[PERSON_NAME]"
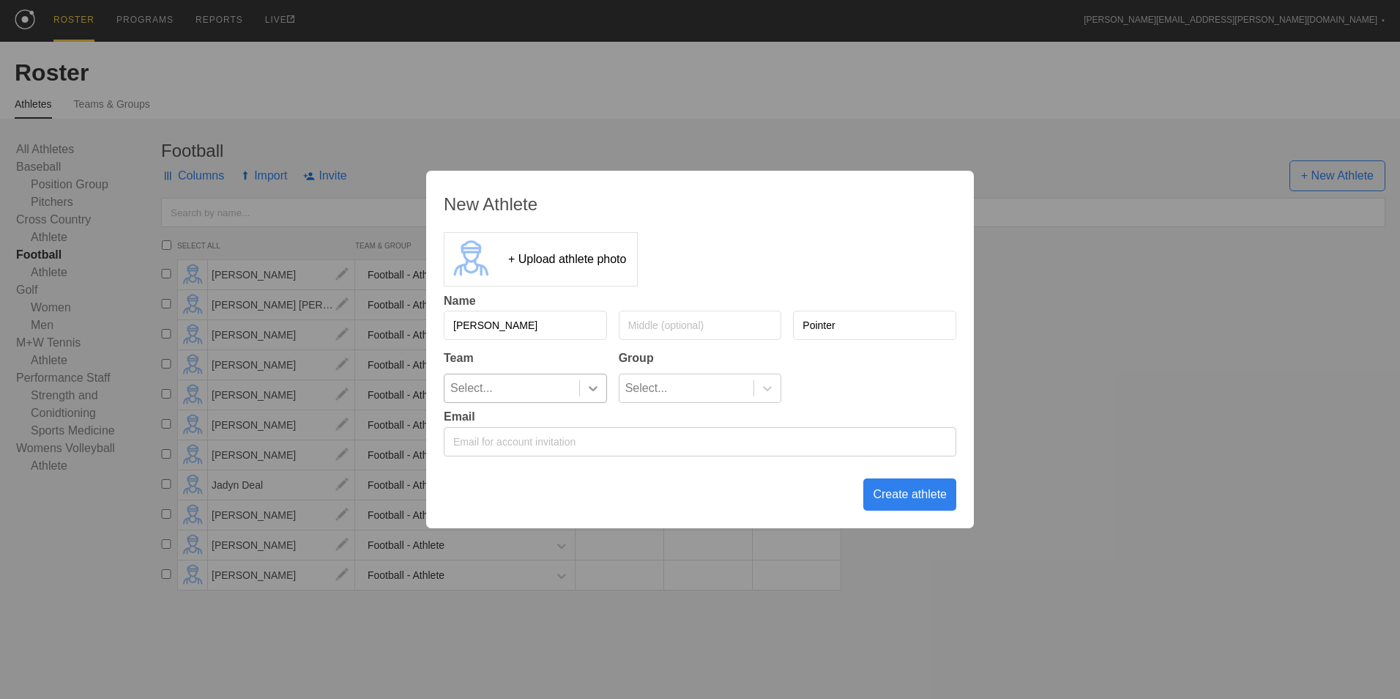
type input "Pointer"
click at [584, 393] on div at bounding box center [593, 388] width 26 height 15
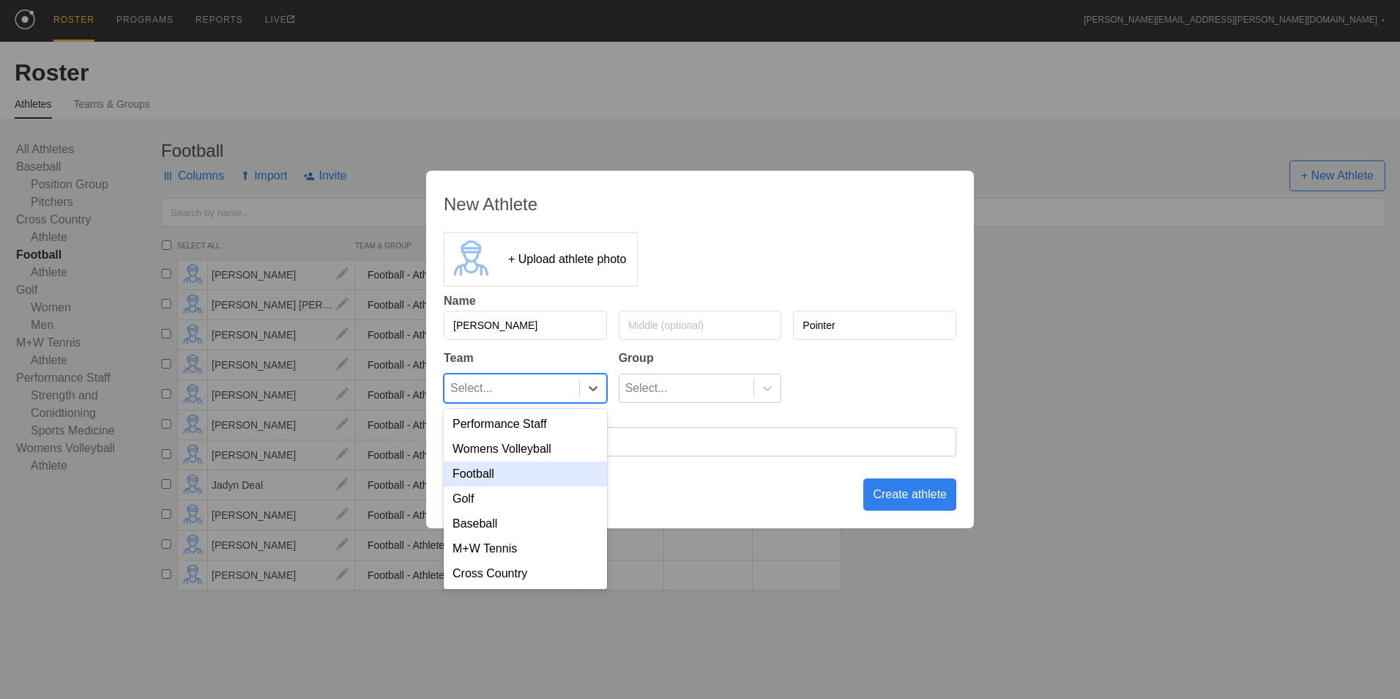
click at [529, 469] on div "Football" at bounding box center [525, 473] width 163 height 25
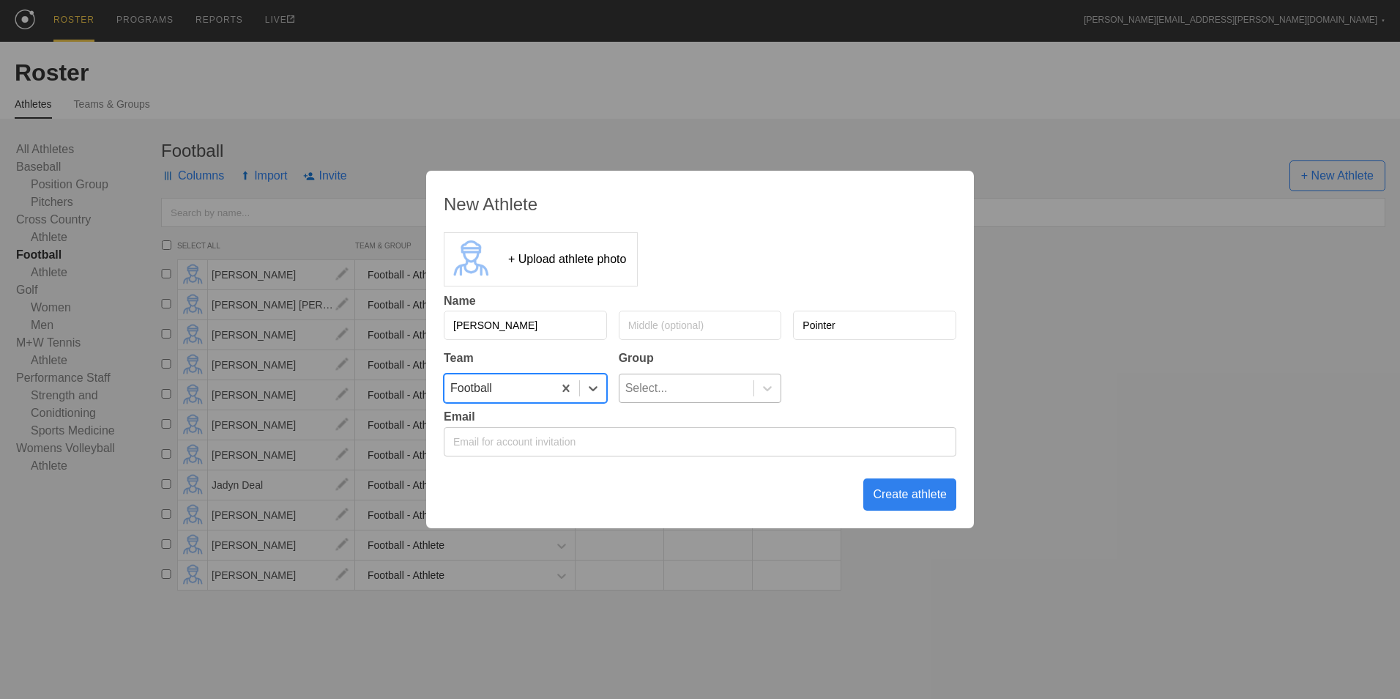
click at [717, 388] on div "Select..." at bounding box center [687, 388] width 135 height 28
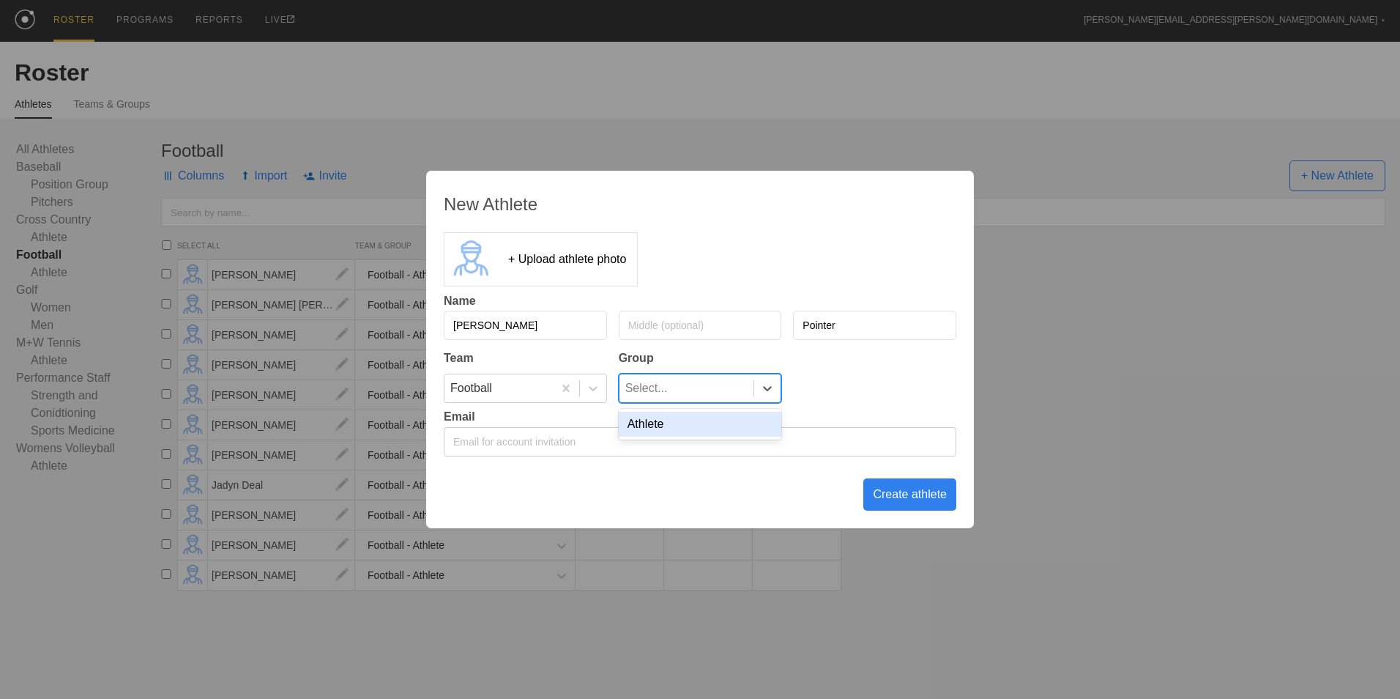
click at [713, 417] on div "Athlete" at bounding box center [700, 424] width 163 height 25
click at [896, 497] on div "Create athlete" at bounding box center [909, 494] width 93 height 32
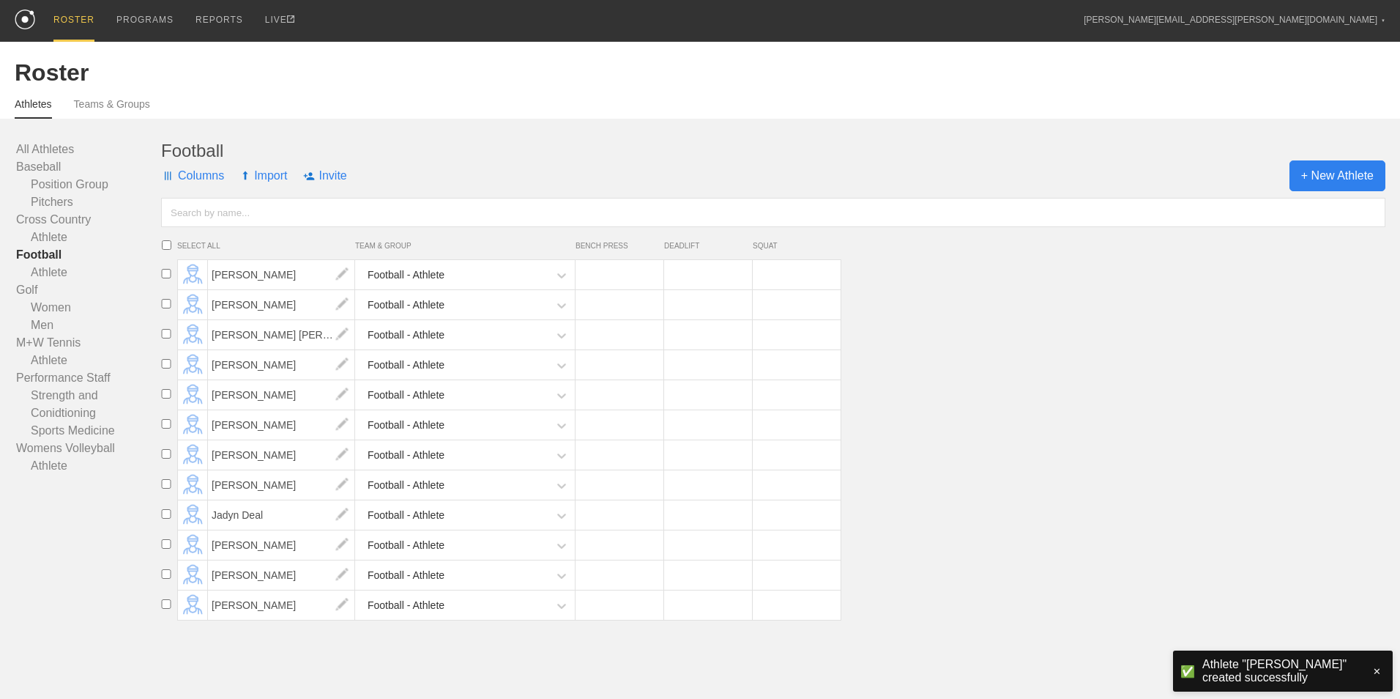
click at [1325, 171] on span "+ New Athlete" at bounding box center [1338, 175] width 96 height 31
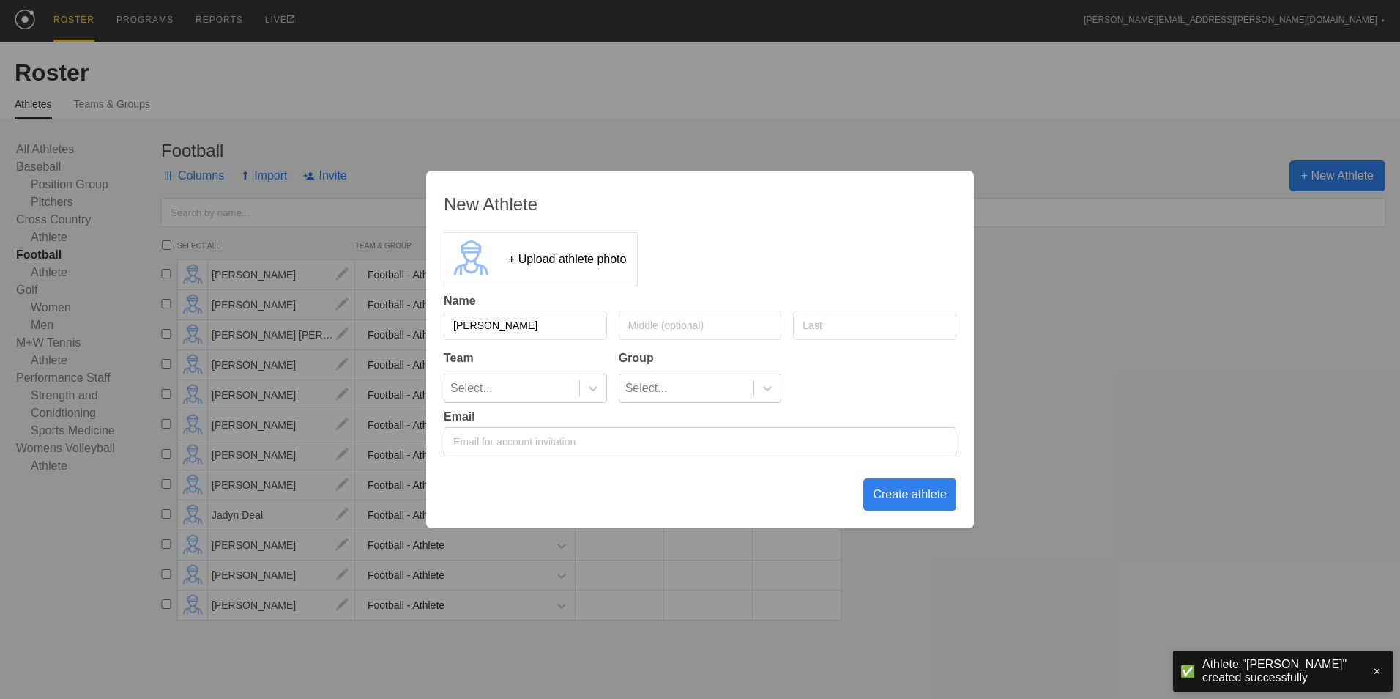
type input "[PERSON_NAME]"
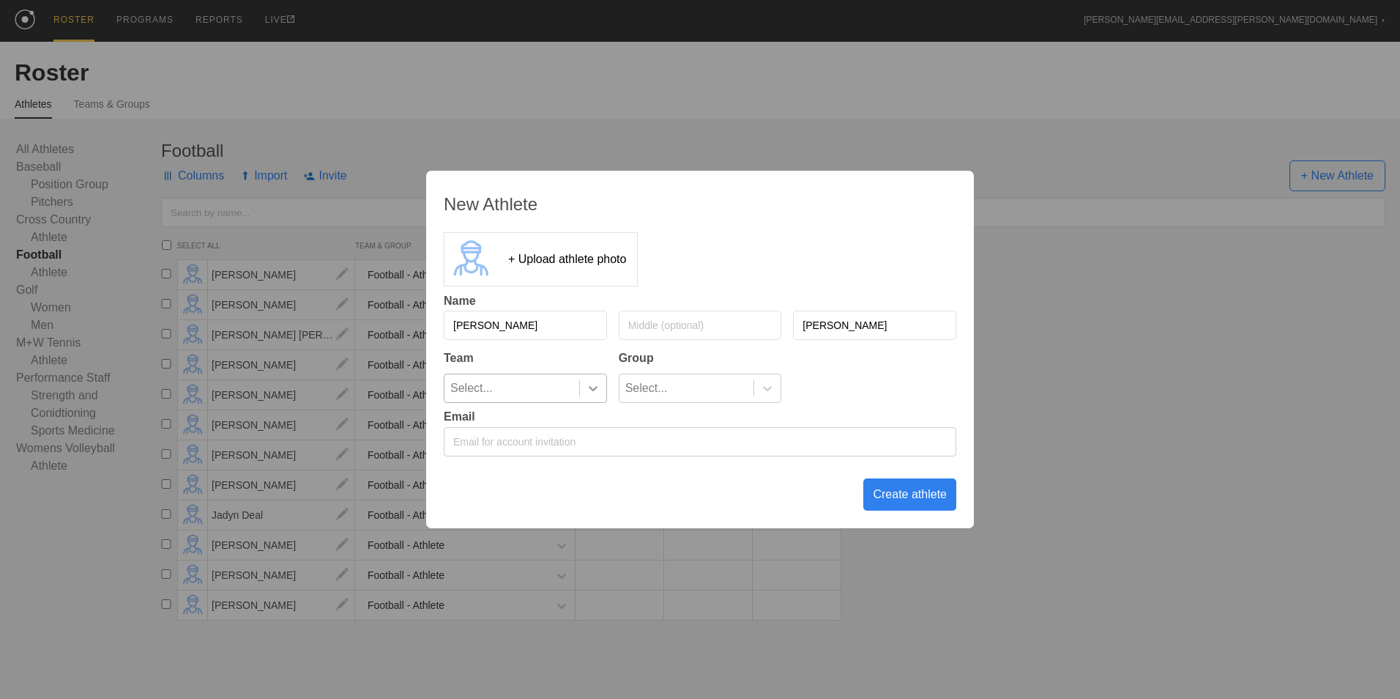
type input "[PERSON_NAME]"
click at [590, 387] on icon at bounding box center [593, 388] width 9 height 5
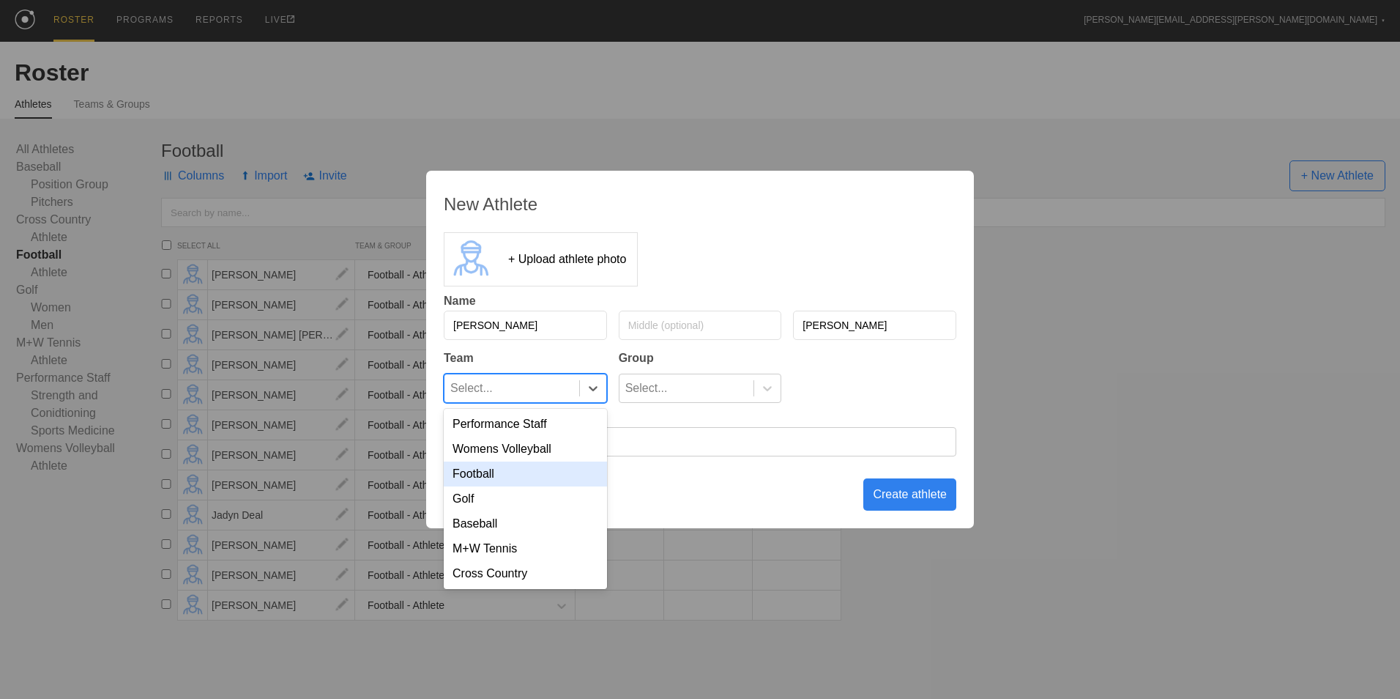
click at [541, 483] on div "Football" at bounding box center [525, 473] width 163 height 25
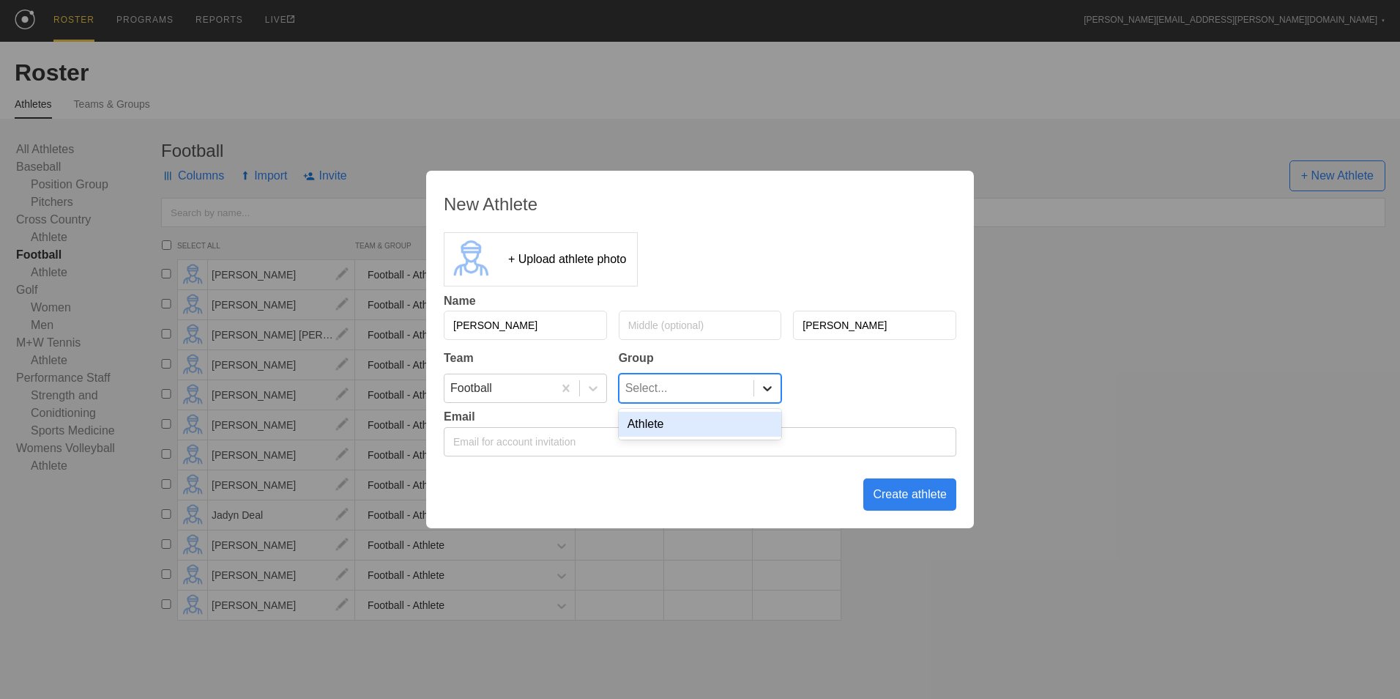
click at [764, 389] on icon at bounding box center [767, 388] width 15 height 15
click at [722, 421] on div "Athlete" at bounding box center [700, 424] width 163 height 25
click at [922, 497] on div "Create athlete" at bounding box center [909, 494] width 93 height 32
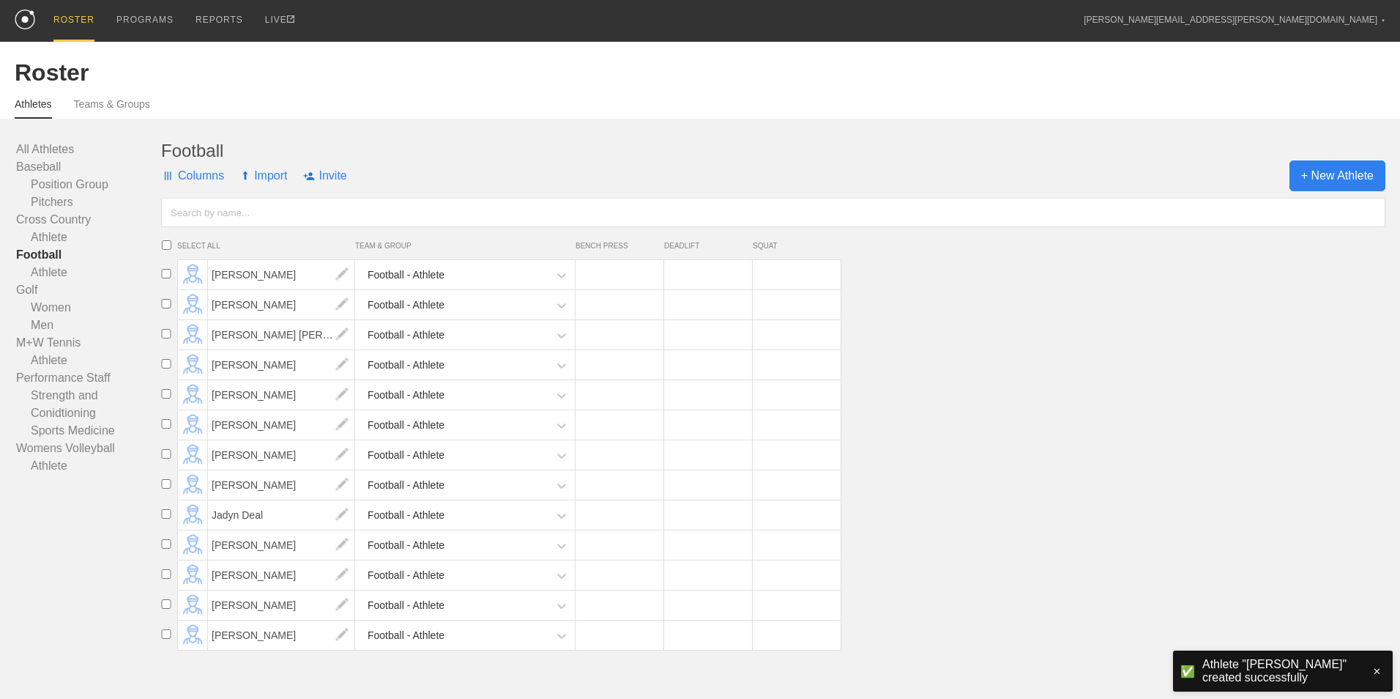
click at [1304, 176] on span "+ New Athlete" at bounding box center [1338, 175] width 96 height 31
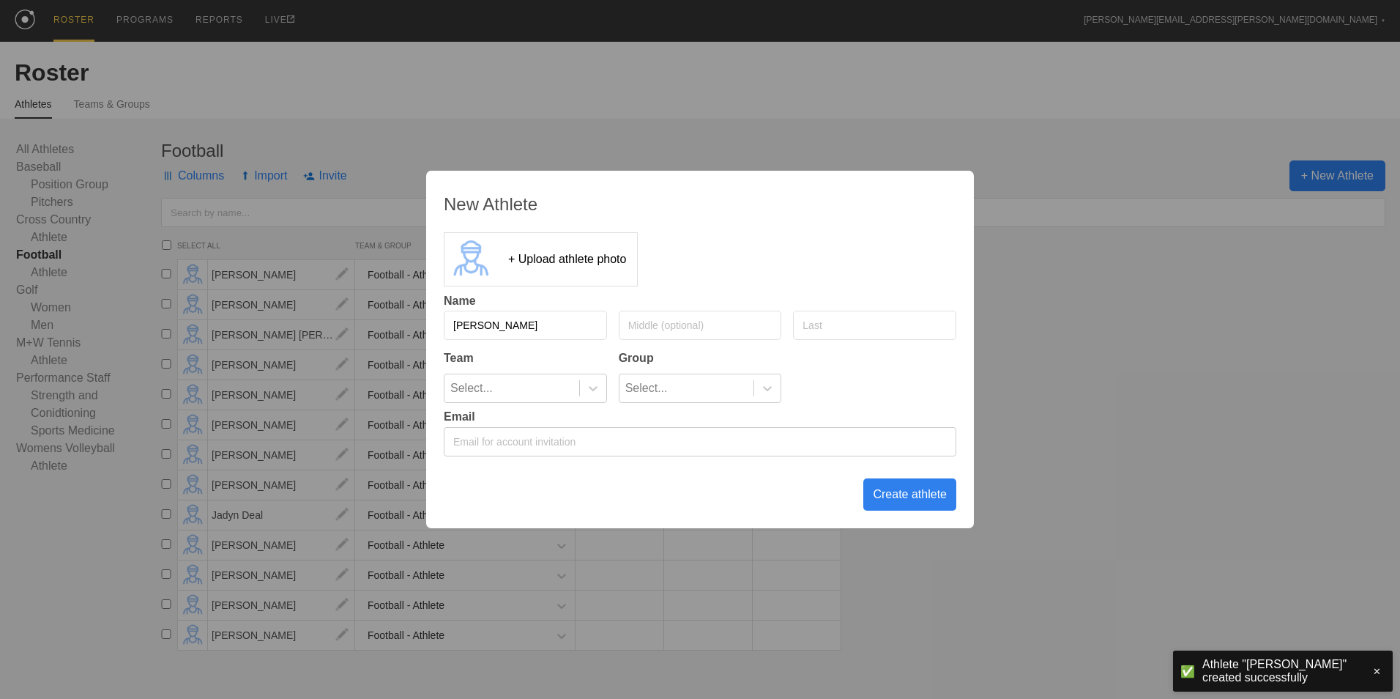
type input "[PERSON_NAME]"
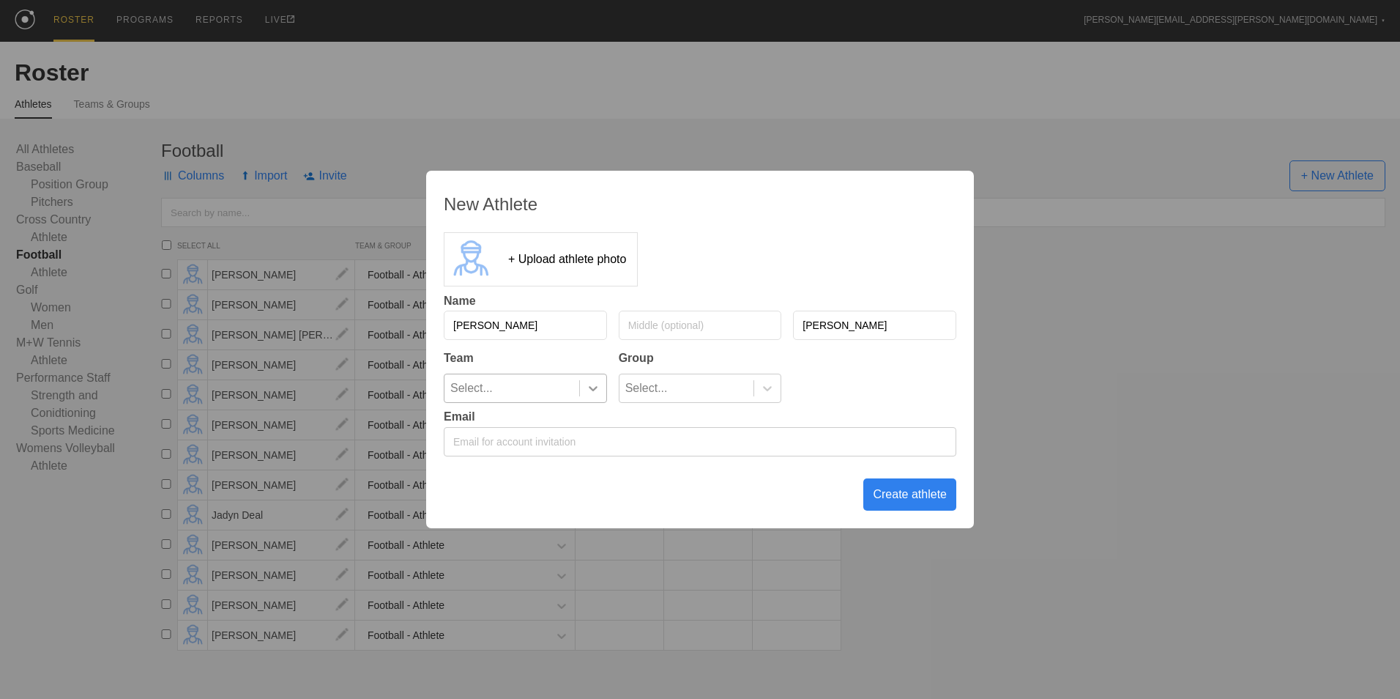
type input "[PERSON_NAME]"
click at [587, 391] on icon at bounding box center [593, 388] width 15 height 15
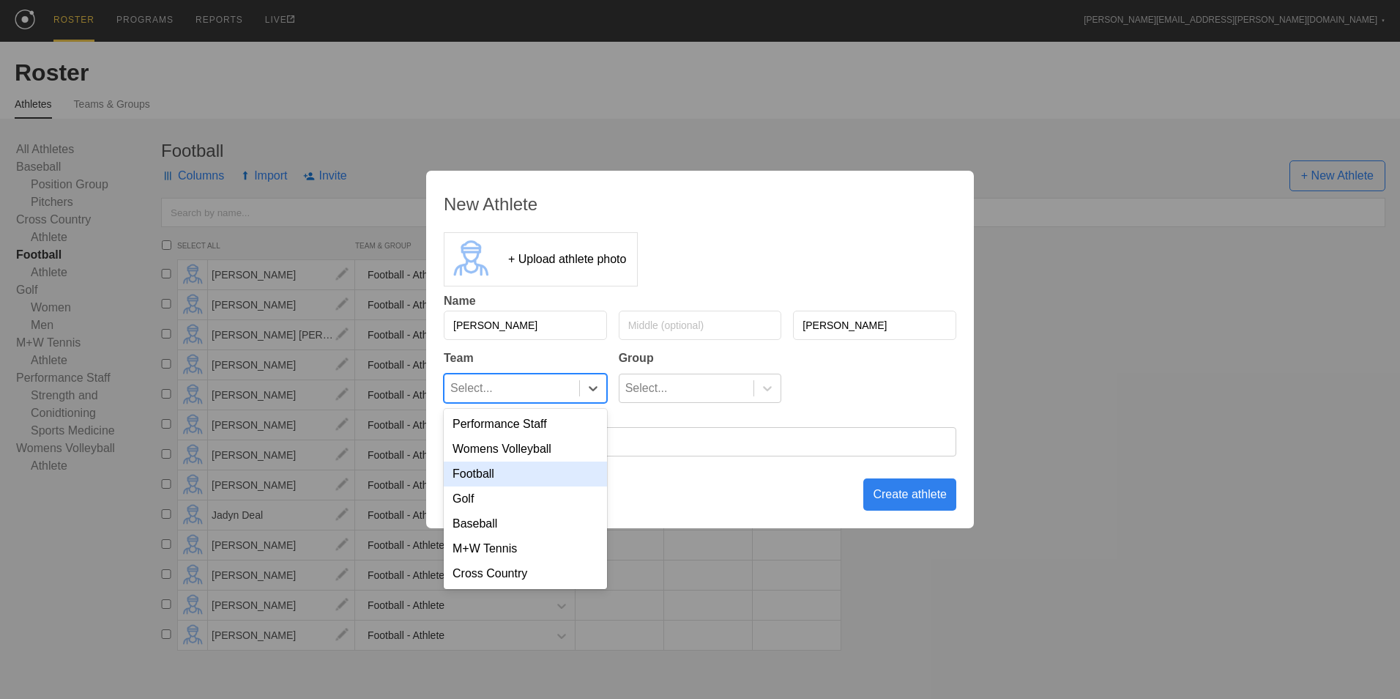
click at [534, 480] on div "Football" at bounding box center [525, 473] width 163 height 25
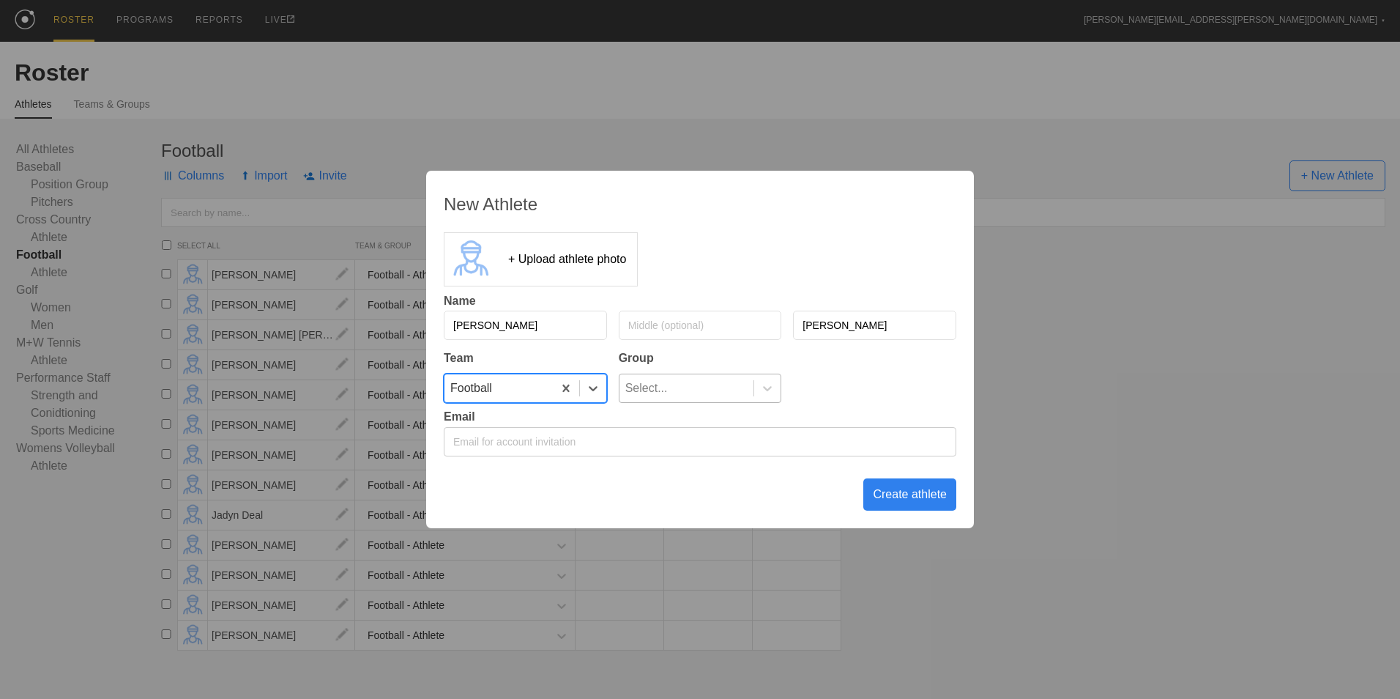
click at [729, 391] on div "Select..." at bounding box center [687, 388] width 135 height 28
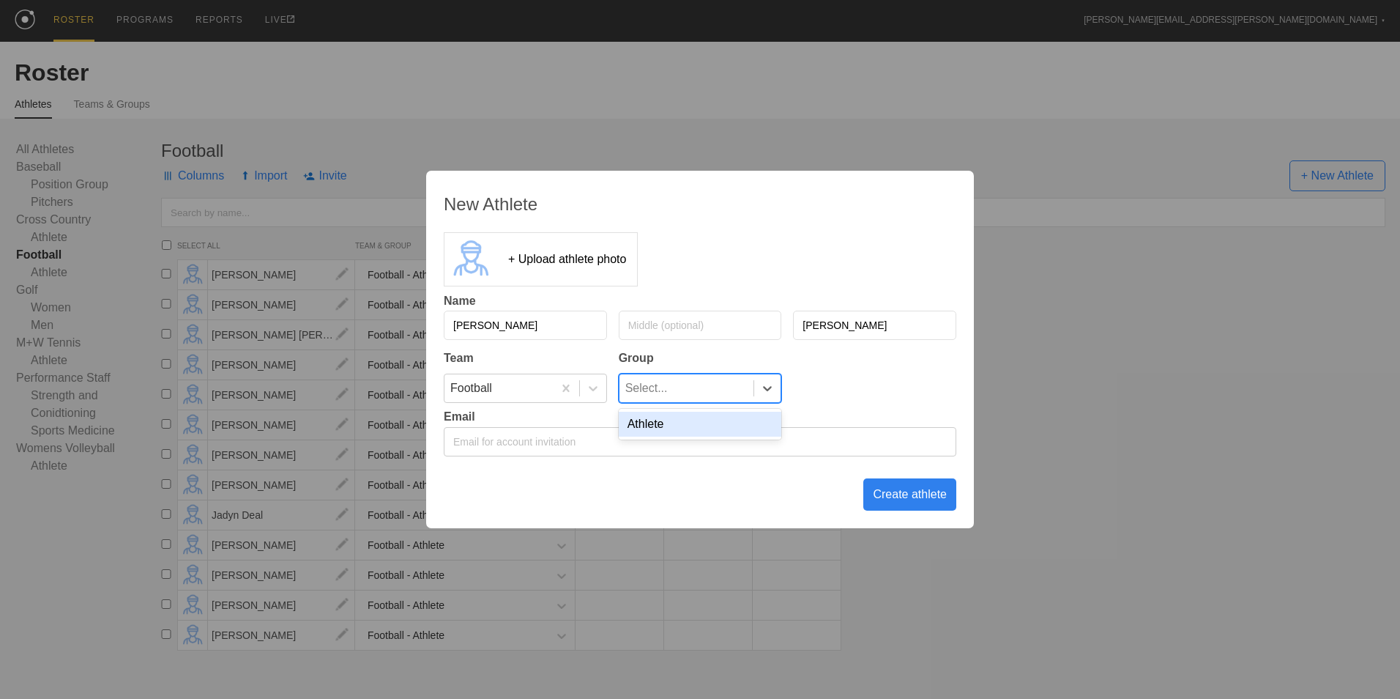
click at [718, 414] on div "Athlete" at bounding box center [700, 424] width 163 height 25
click at [924, 490] on div "Create athlete" at bounding box center [909, 494] width 93 height 32
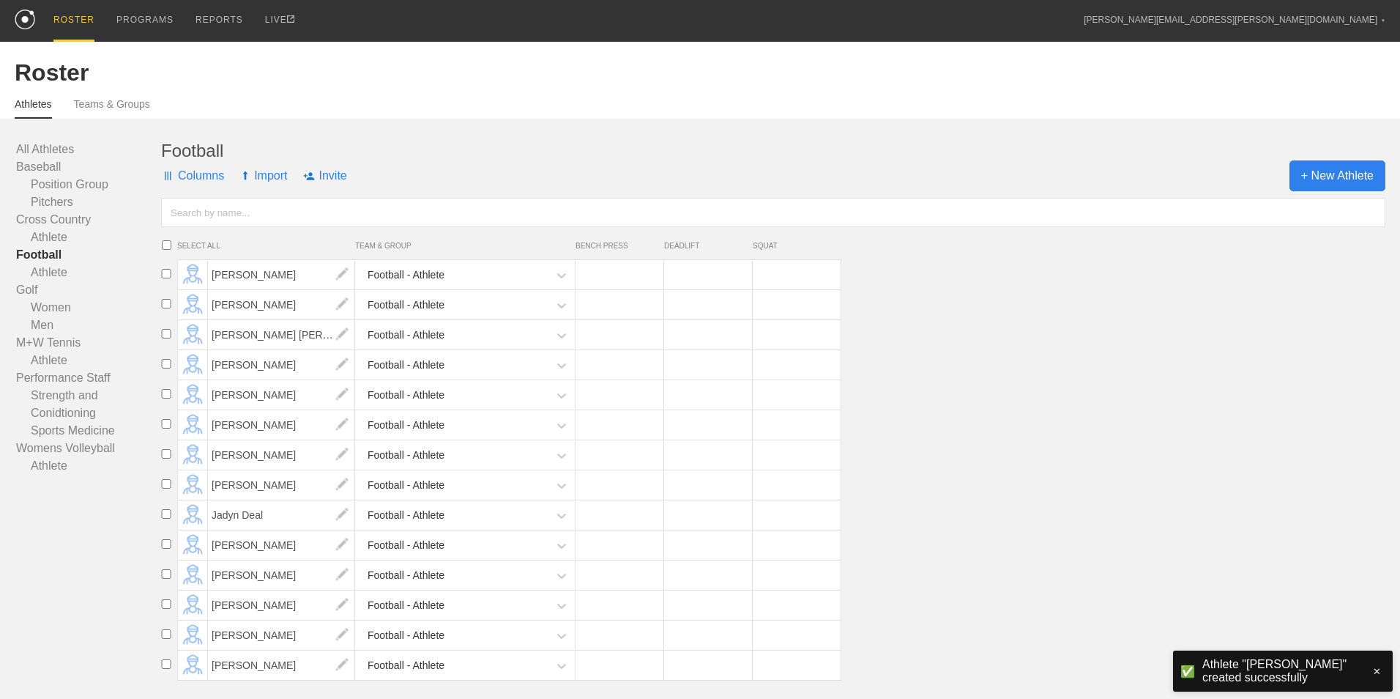
click at [1331, 174] on span "+ New Athlete" at bounding box center [1338, 175] width 96 height 31
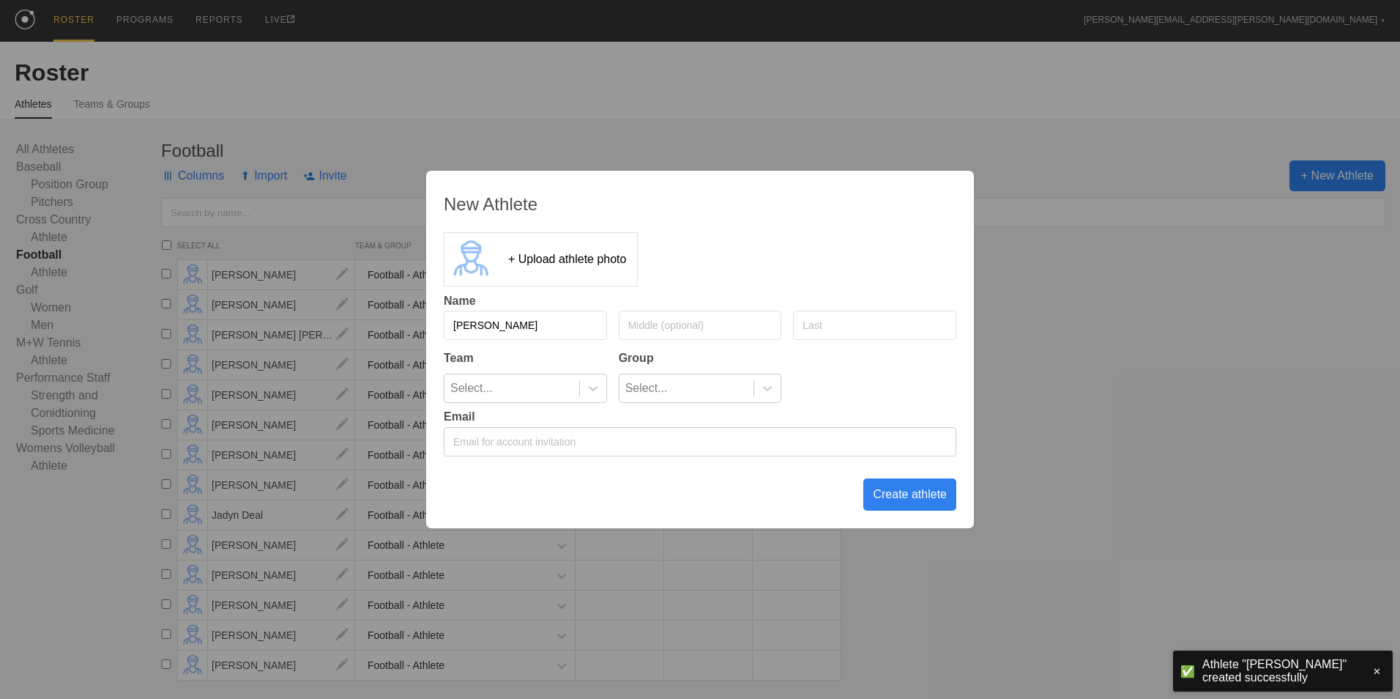
type input "[PERSON_NAME]"
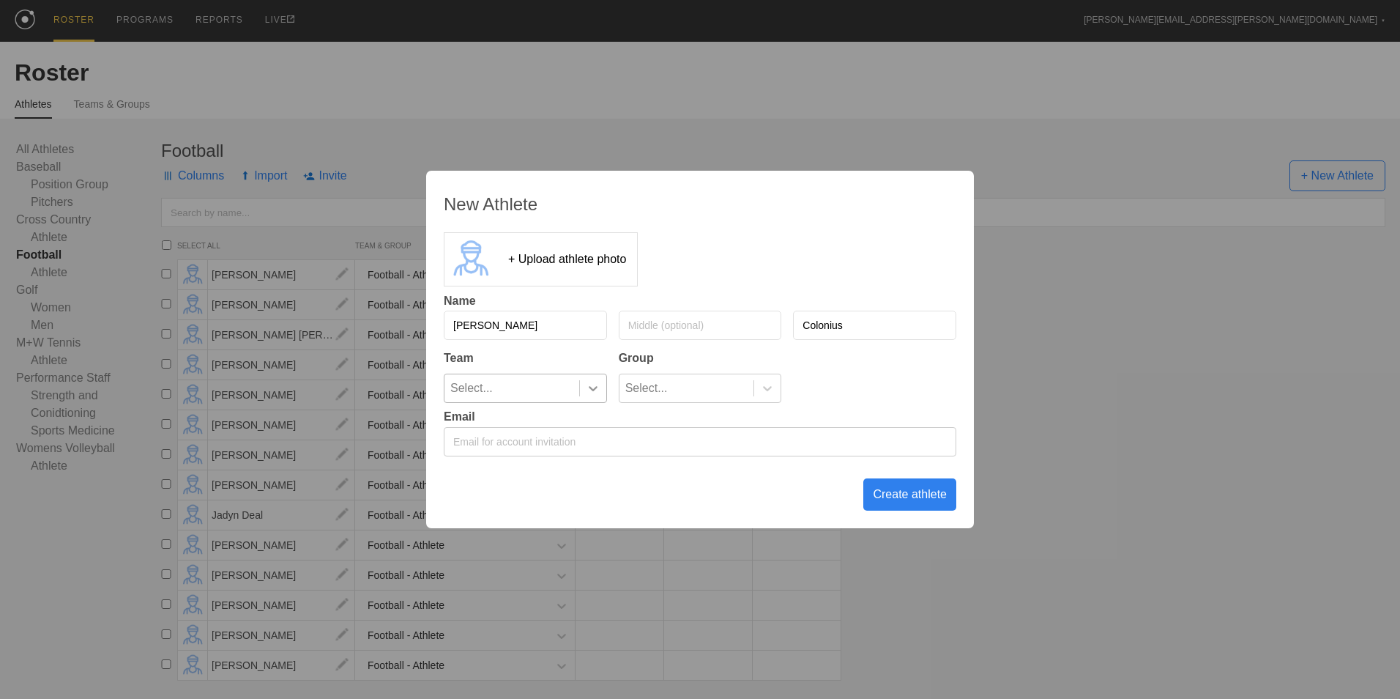
type input "Colonius"
click at [588, 389] on icon at bounding box center [593, 388] width 15 height 15
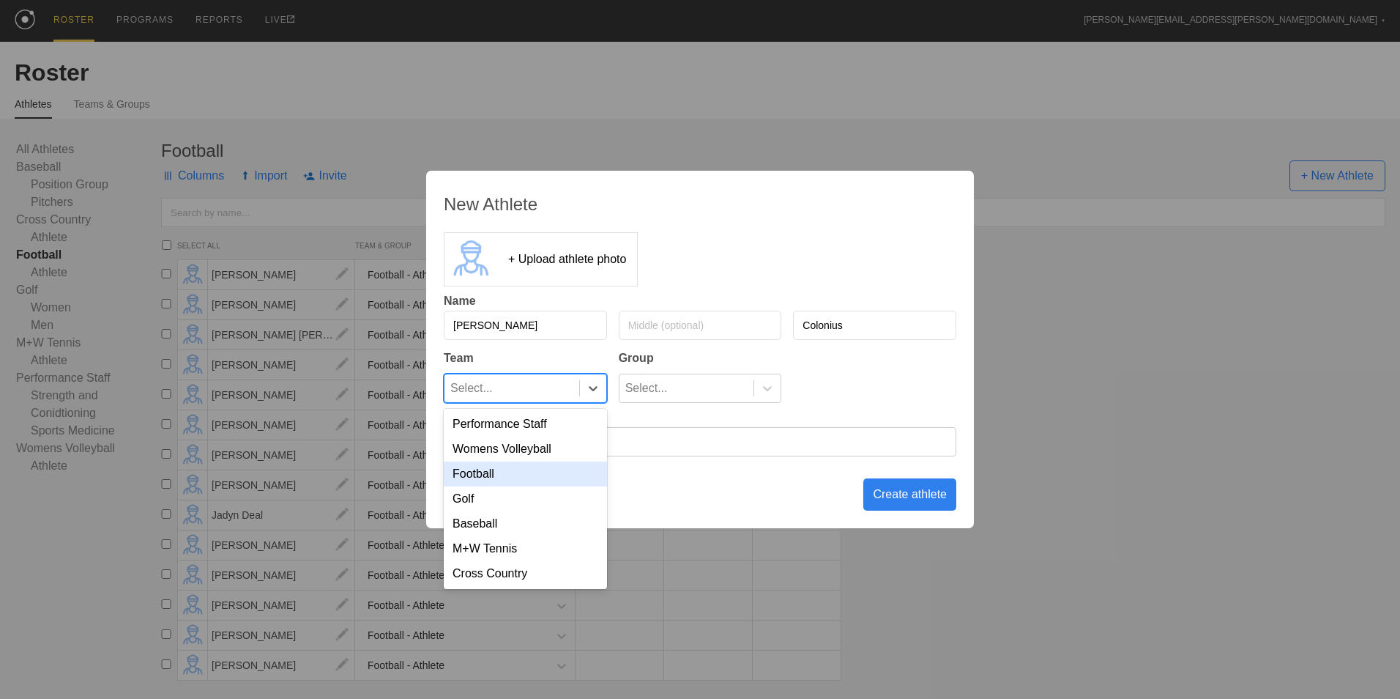
click at [530, 474] on div "Football" at bounding box center [525, 473] width 163 height 25
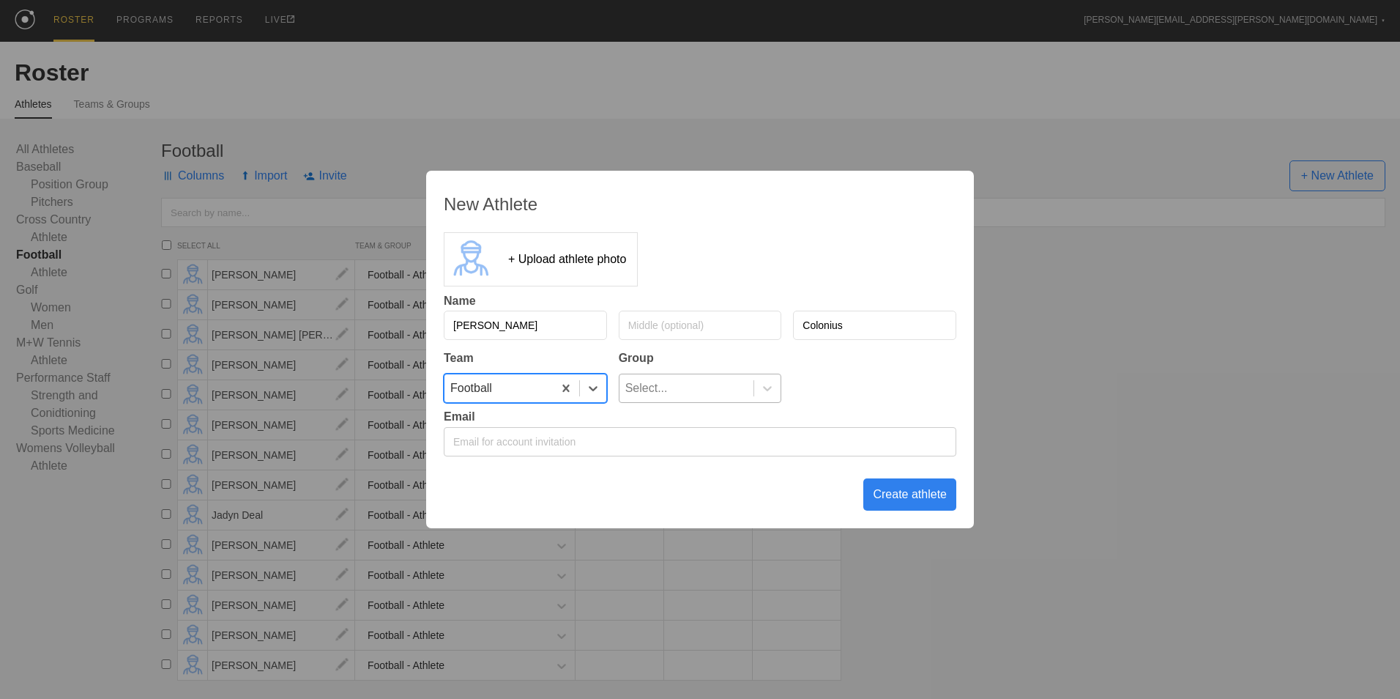
click at [691, 379] on div "Select..." at bounding box center [687, 388] width 135 height 28
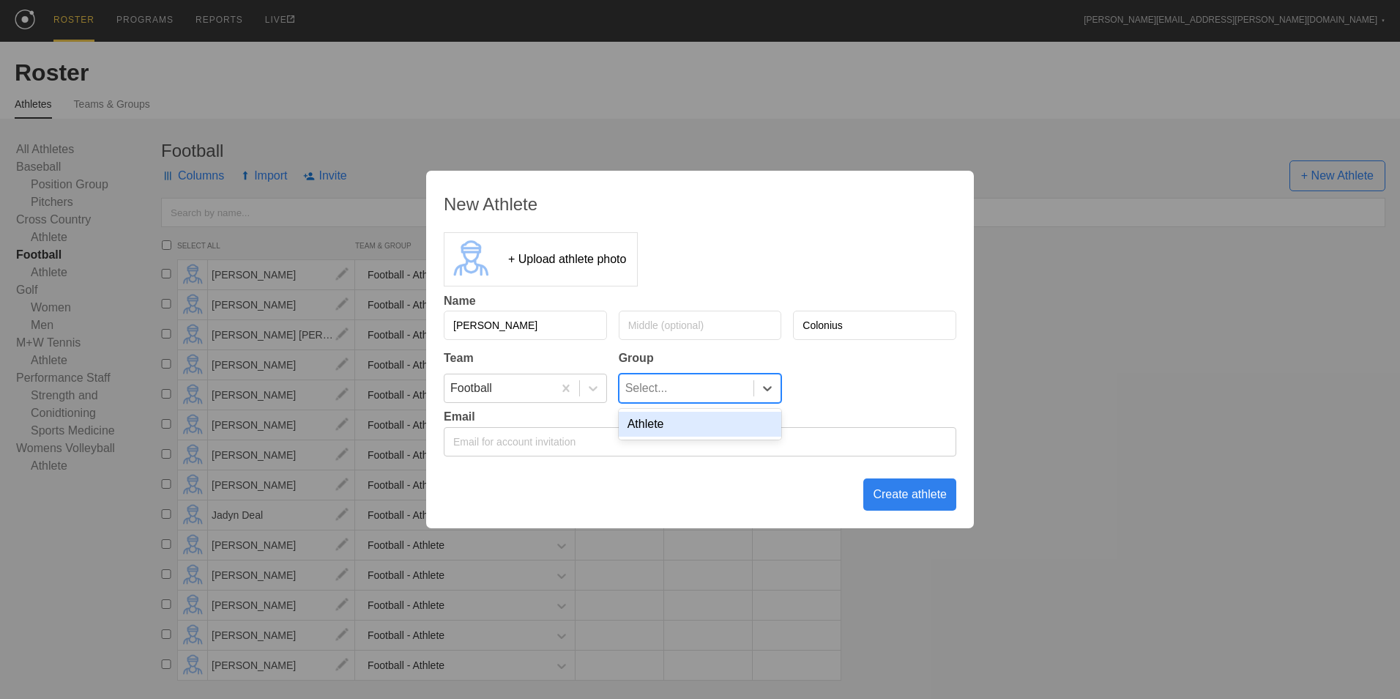
click at [685, 427] on div "Athlete" at bounding box center [700, 424] width 163 height 25
click at [928, 502] on div "Create athlete" at bounding box center [909, 494] width 93 height 32
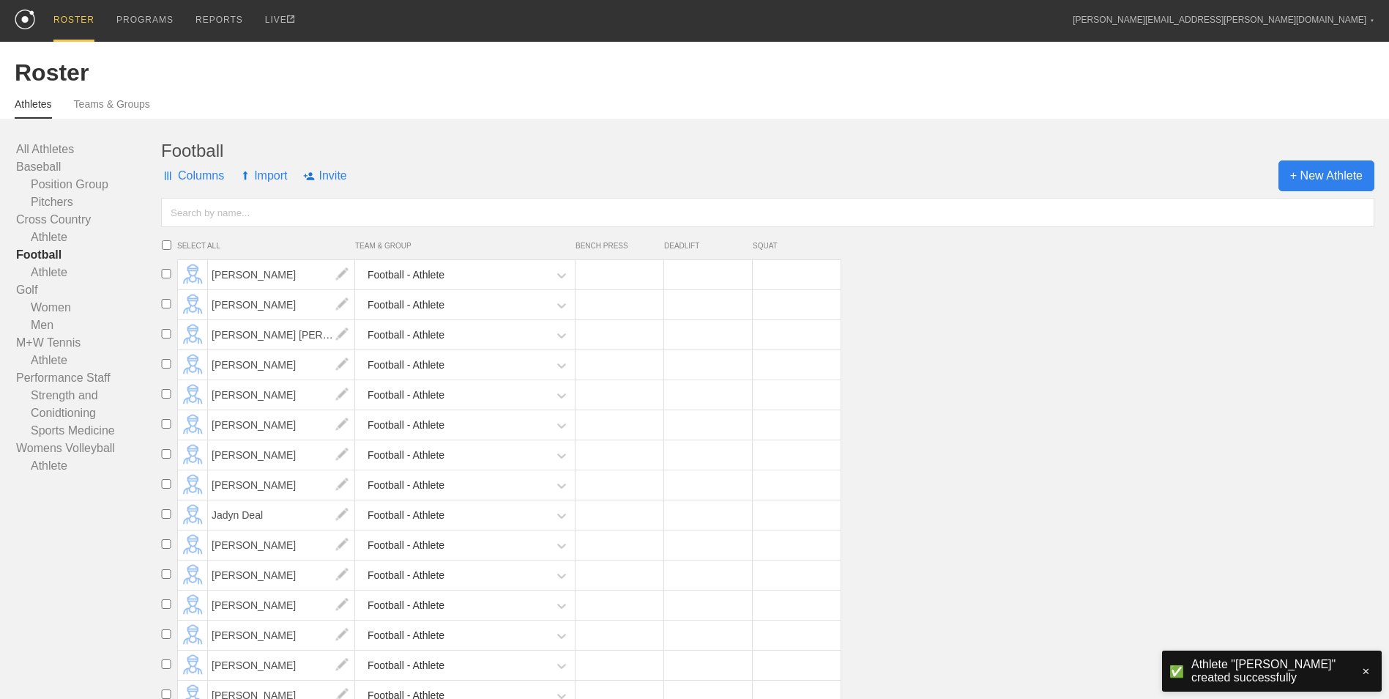
click at [1335, 174] on span "+ New Athlete" at bounding box center [1327, 175] width 96 height 31
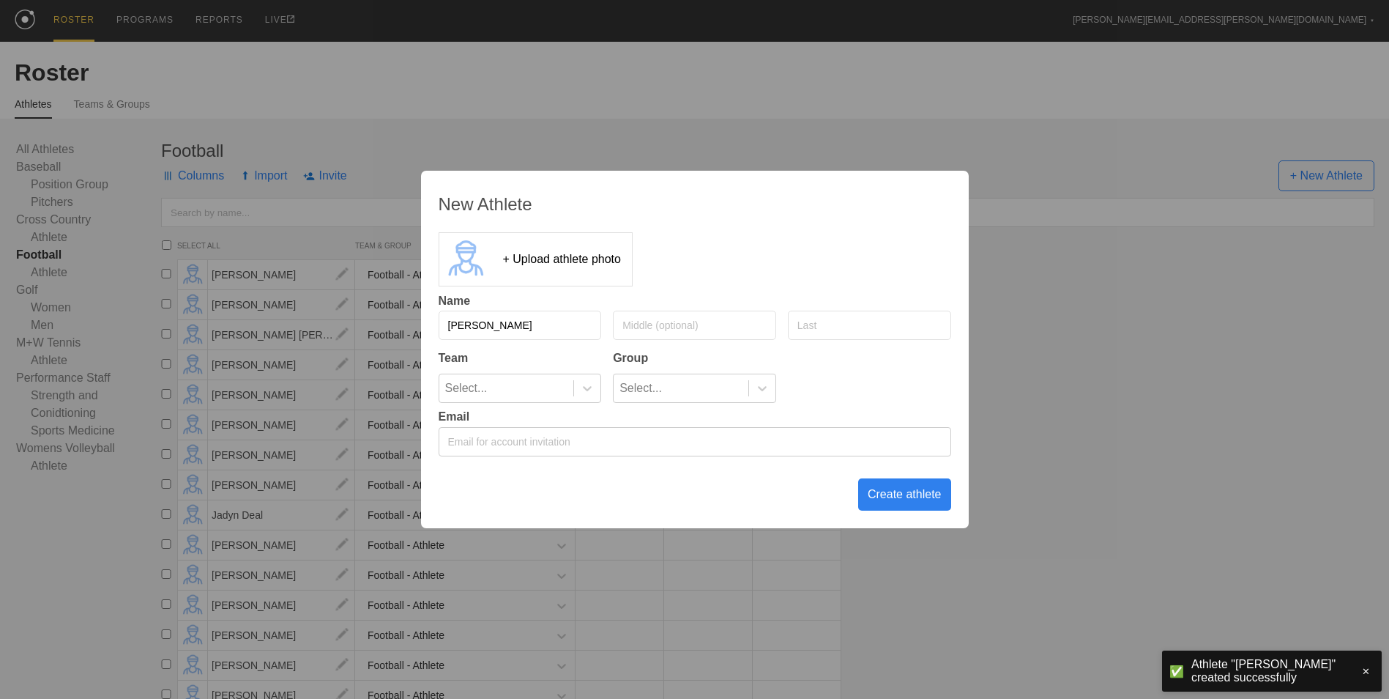
type input "[PERSON_NAME]"
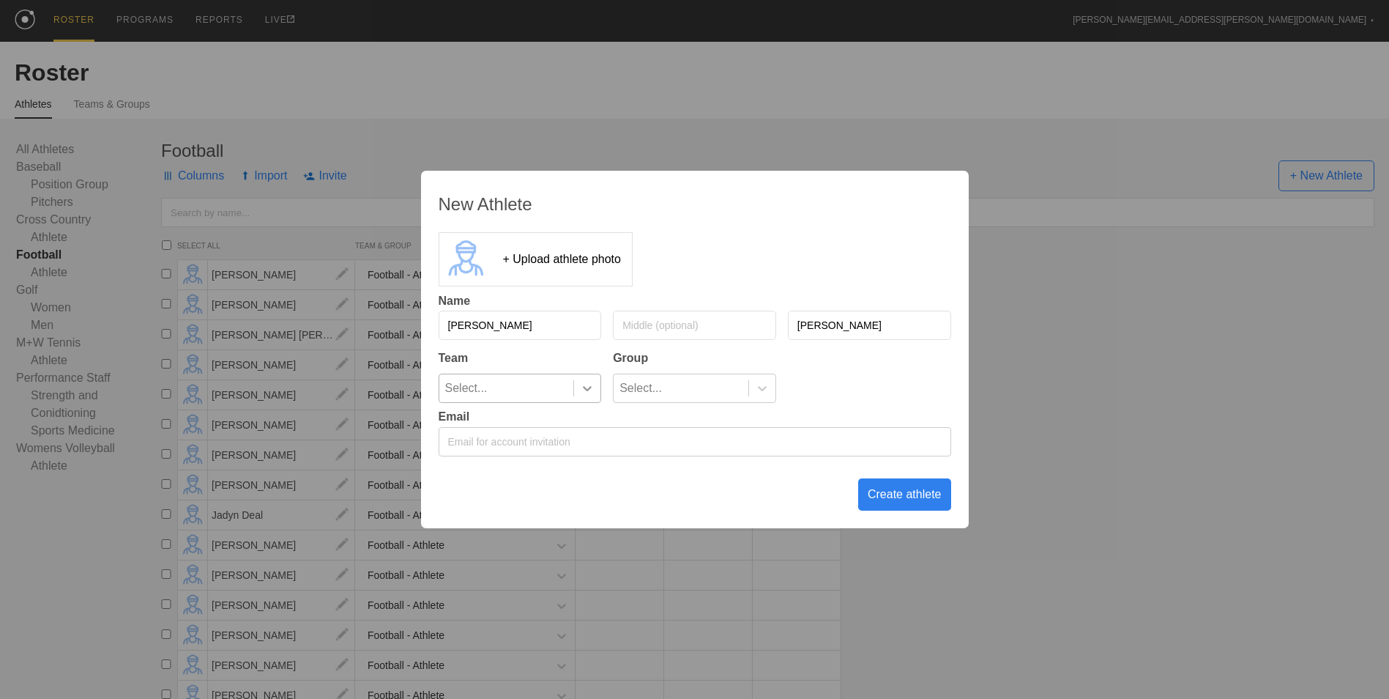
type input "[PERSON_NAME]"
click at [582, 390] on icon at bounding box center [587, 388] width 15 height 15
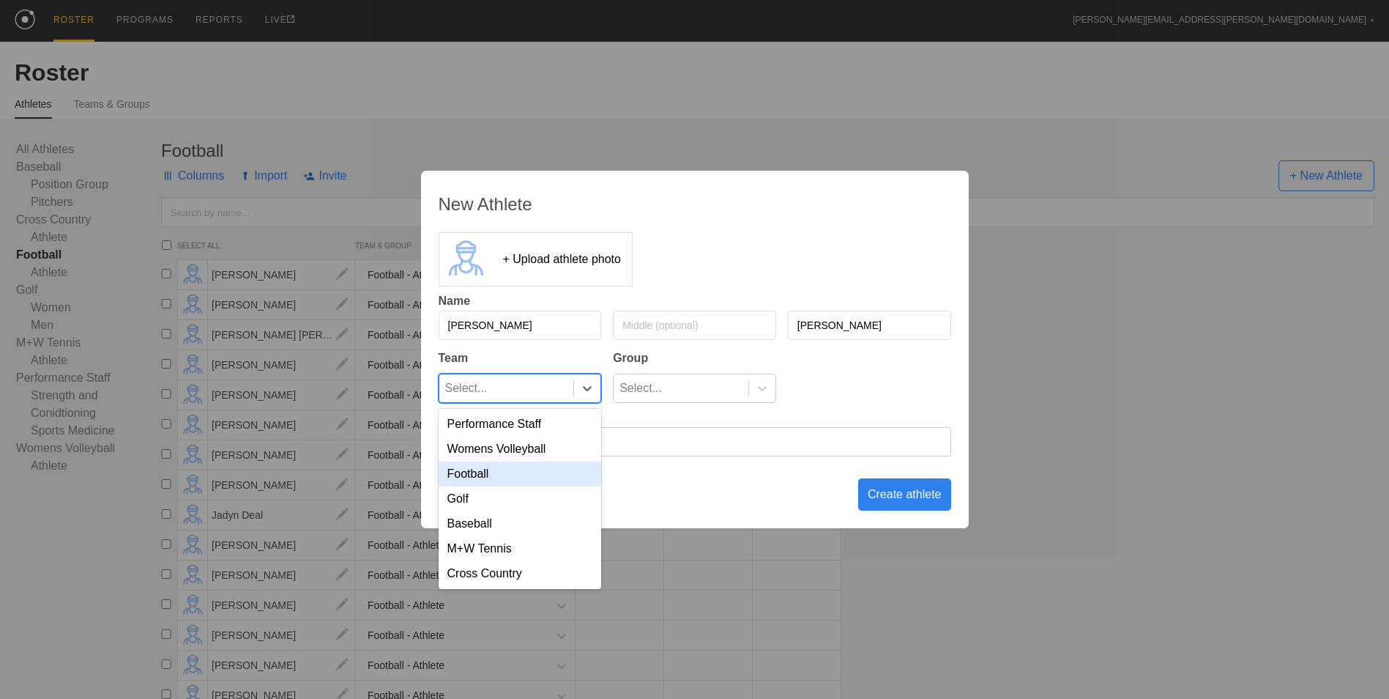
click at [551, 480] on div "Football" at bounding box center [520, 473] width 163 height 25
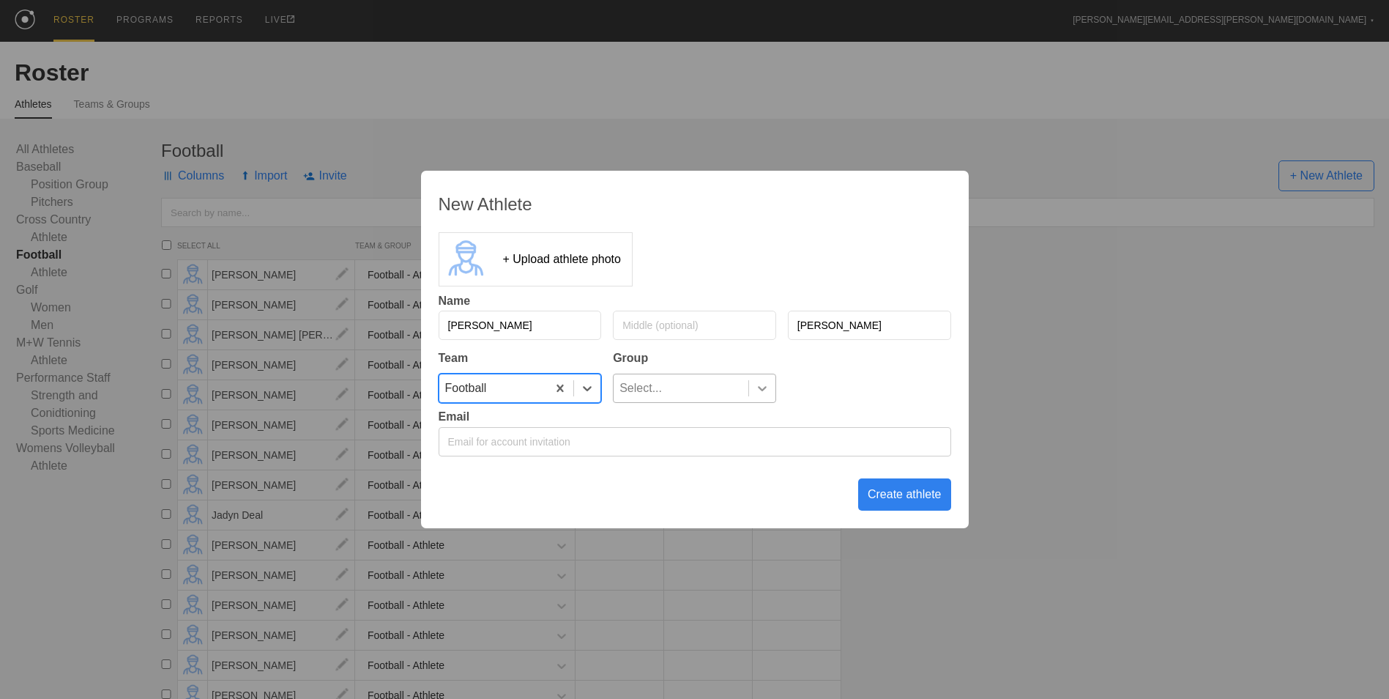
click at [758, 391] on icon at bounding box center [762, 388] width 15 height 15
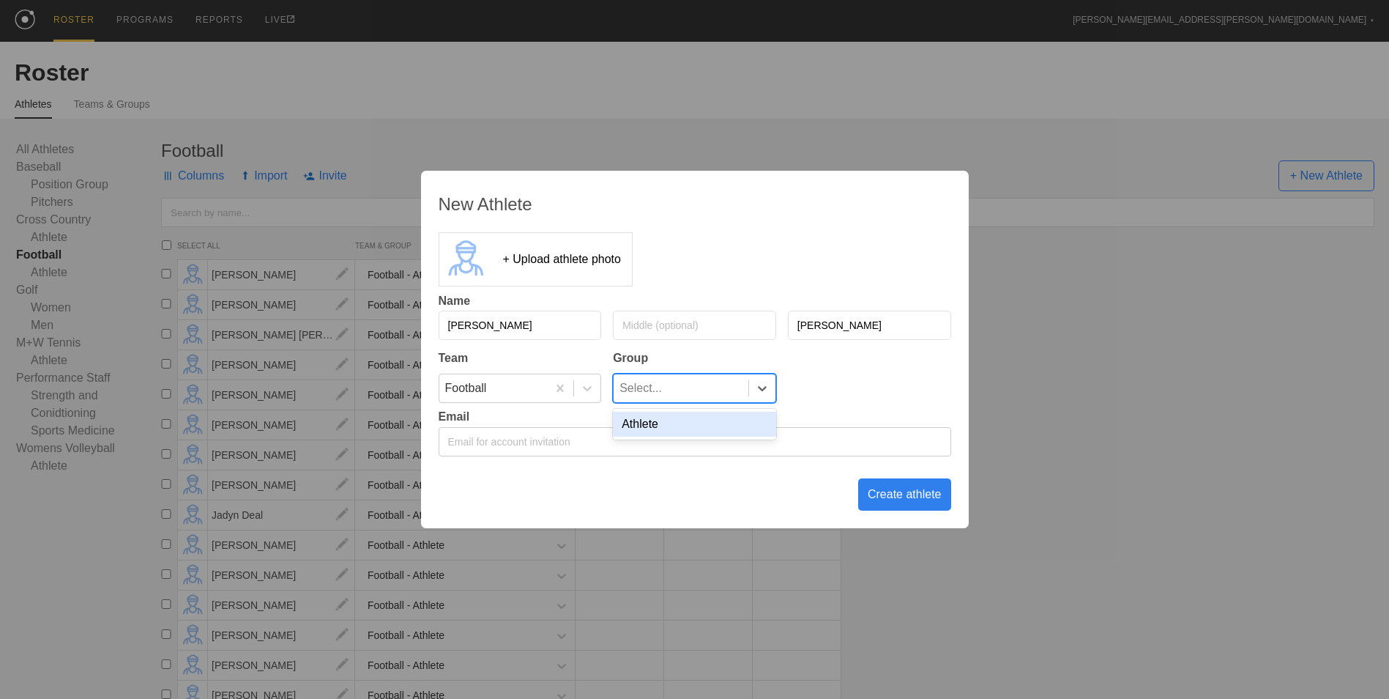
click at [732, 423] on div "Athlete" at bounding box center [694, 424] width 163 height 25
click at [899, 495] on div "Create athlete" at bounding box center [904, 494] width 93 height 32
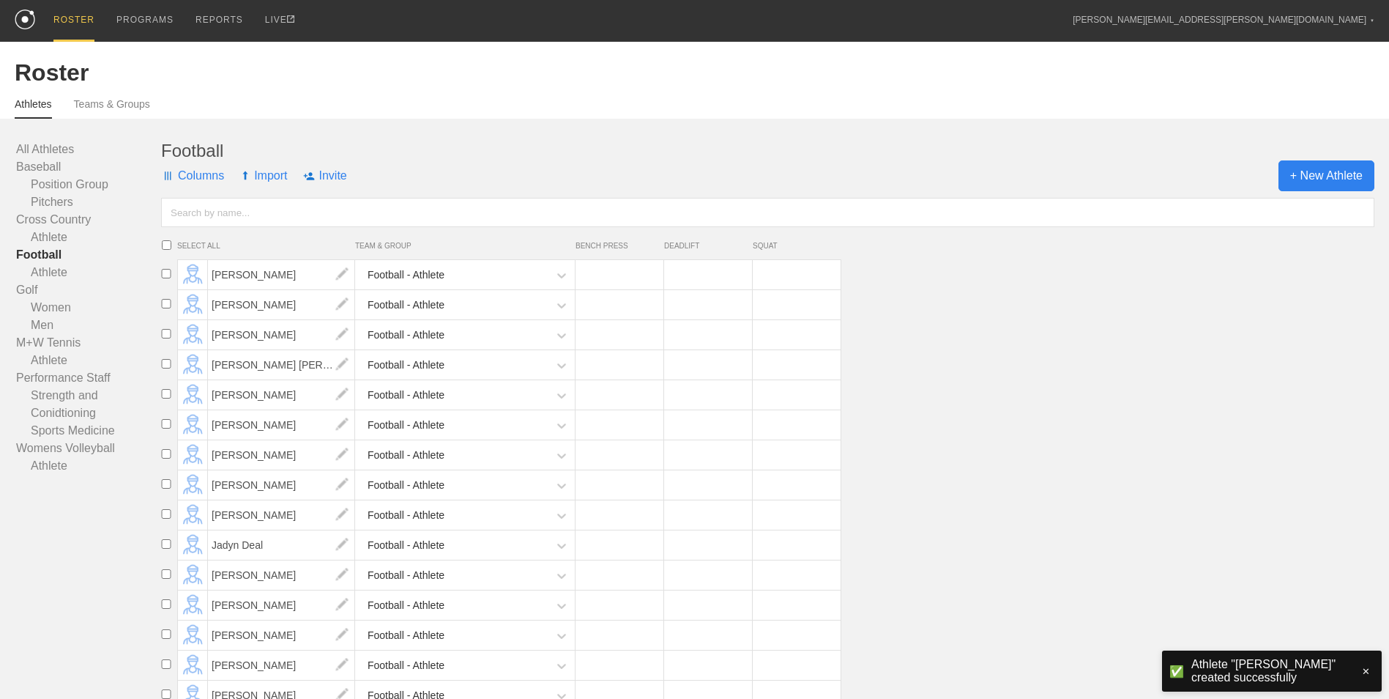
click at [1307, 173] on span "+ New Athlete" at bounding box center [1327, 175] width 96 height 31
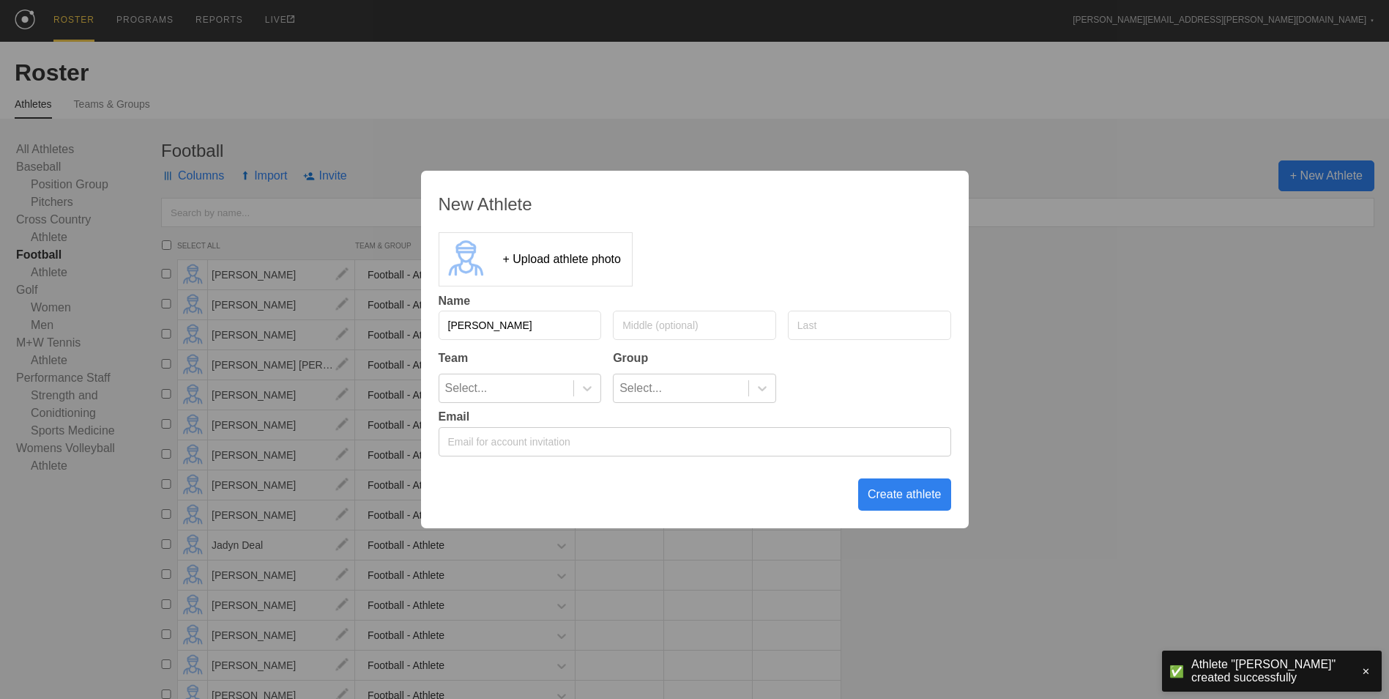
type input "[PERSON_NAME]"
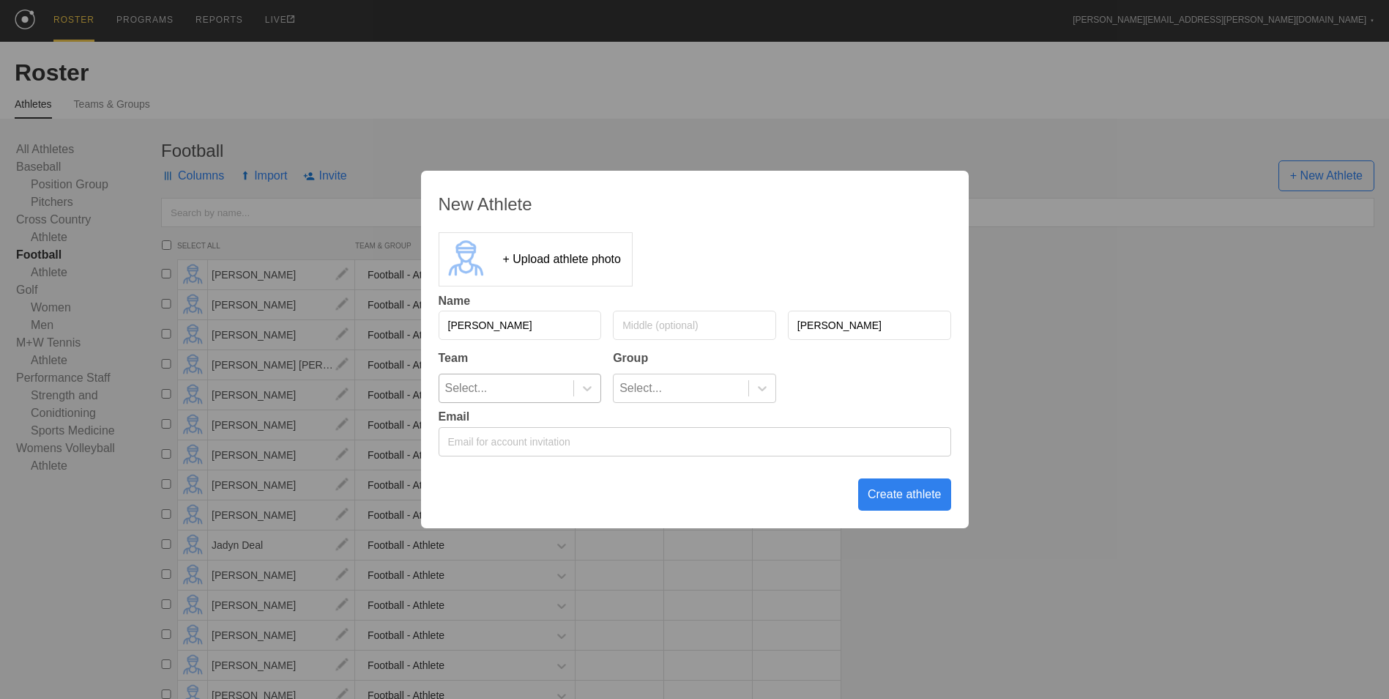
type input "[PERSON_NAME]"
click at [573, 392] on div "Select..." at bounding box center [506, 388] width 135 height 28
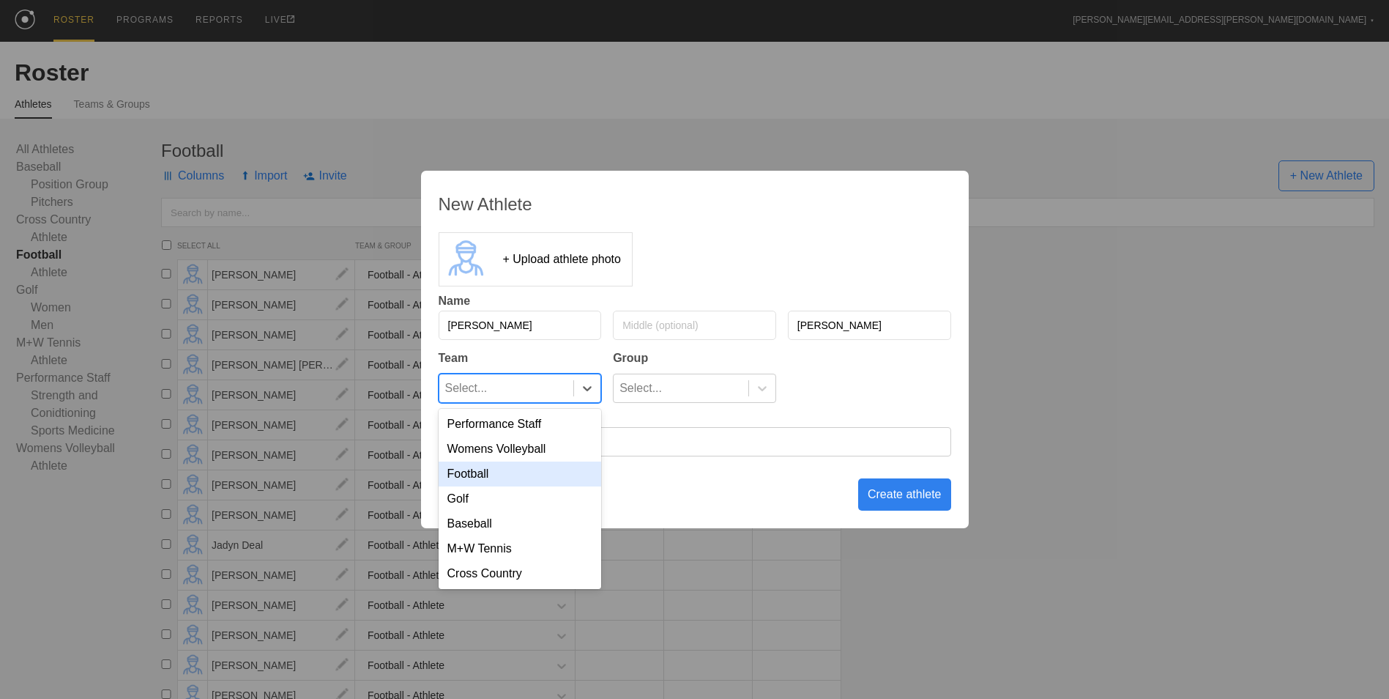
click at [556, 472] on div "Football" at bounding box center [520, 473] width 163 height 25
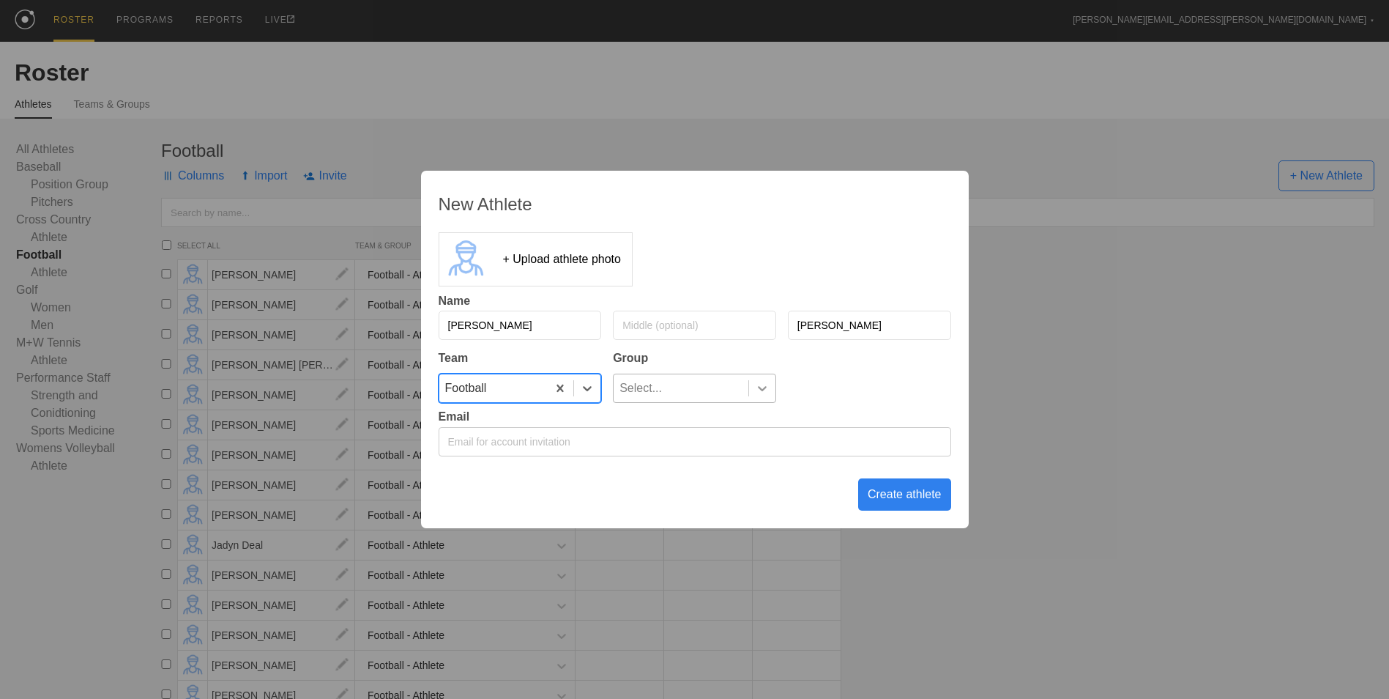
click at [750, 387] on div at bounding box center [762, 388] width 26 height 15
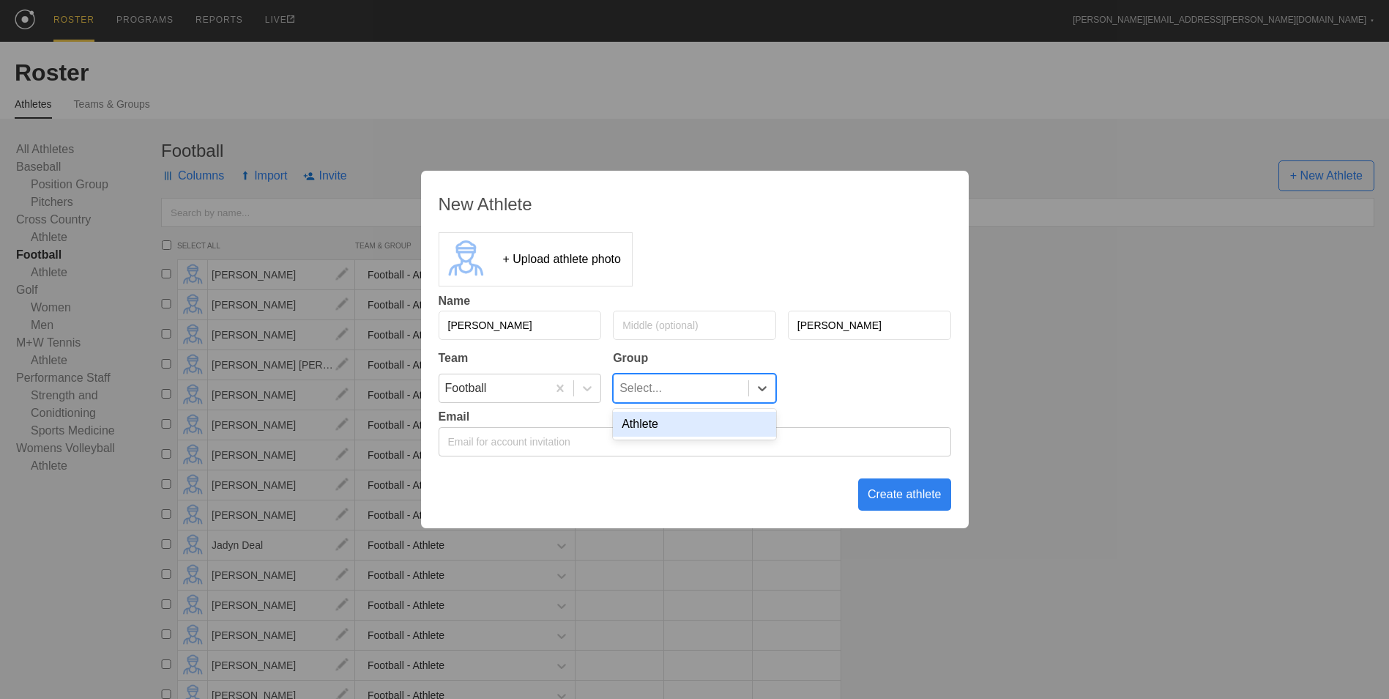
click at [714, 434] on div "Athlete" at bounding box center [694, 424] width 163 height 25
click at [911, 502] on div "Create athlete" at bounding box center [904, 494] width 93 height 32
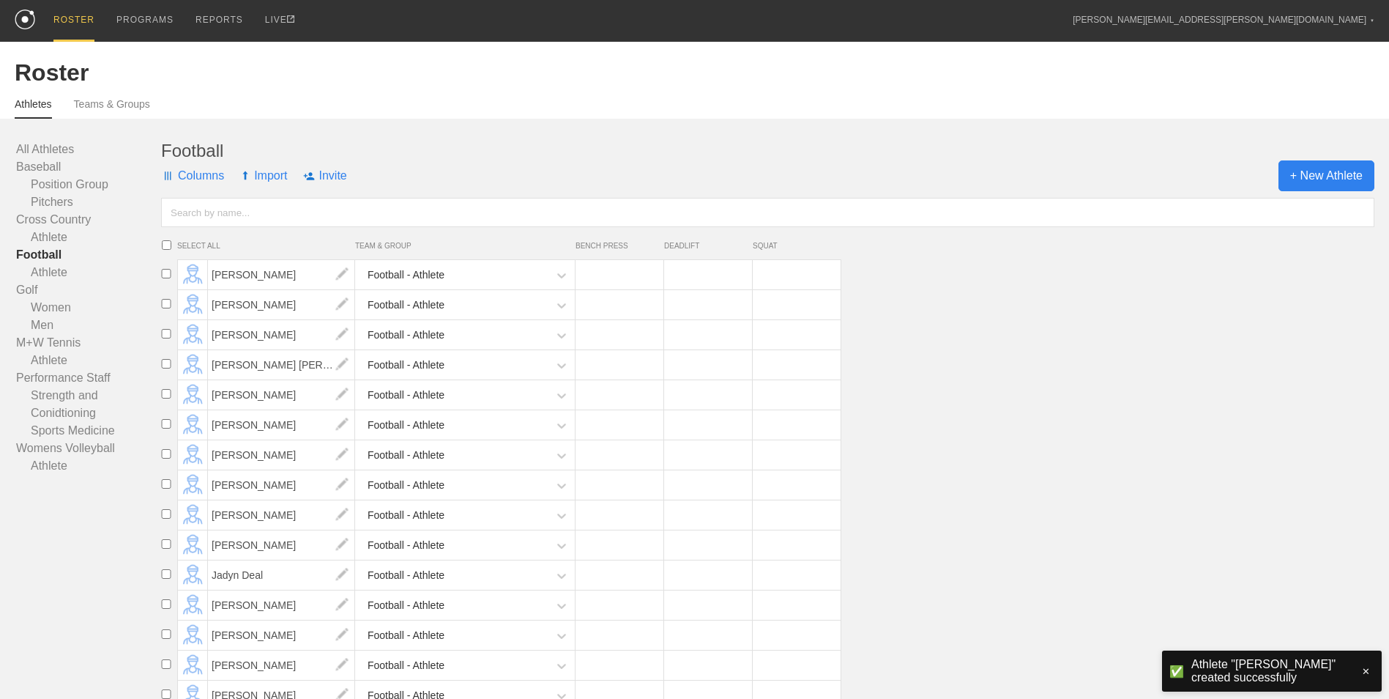
click at [1318, 176] on span "+ New Athlete" at bounding box center [1327, 175] width 96 height 31
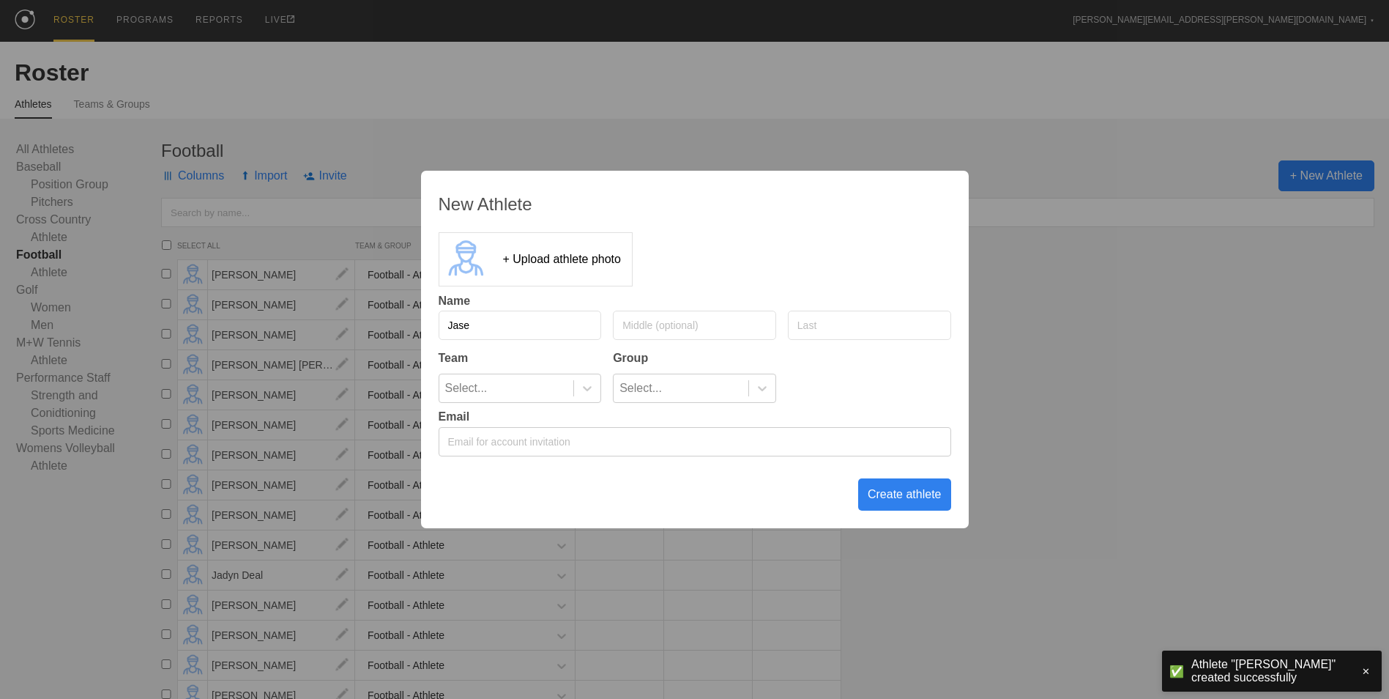
type input "Jase"
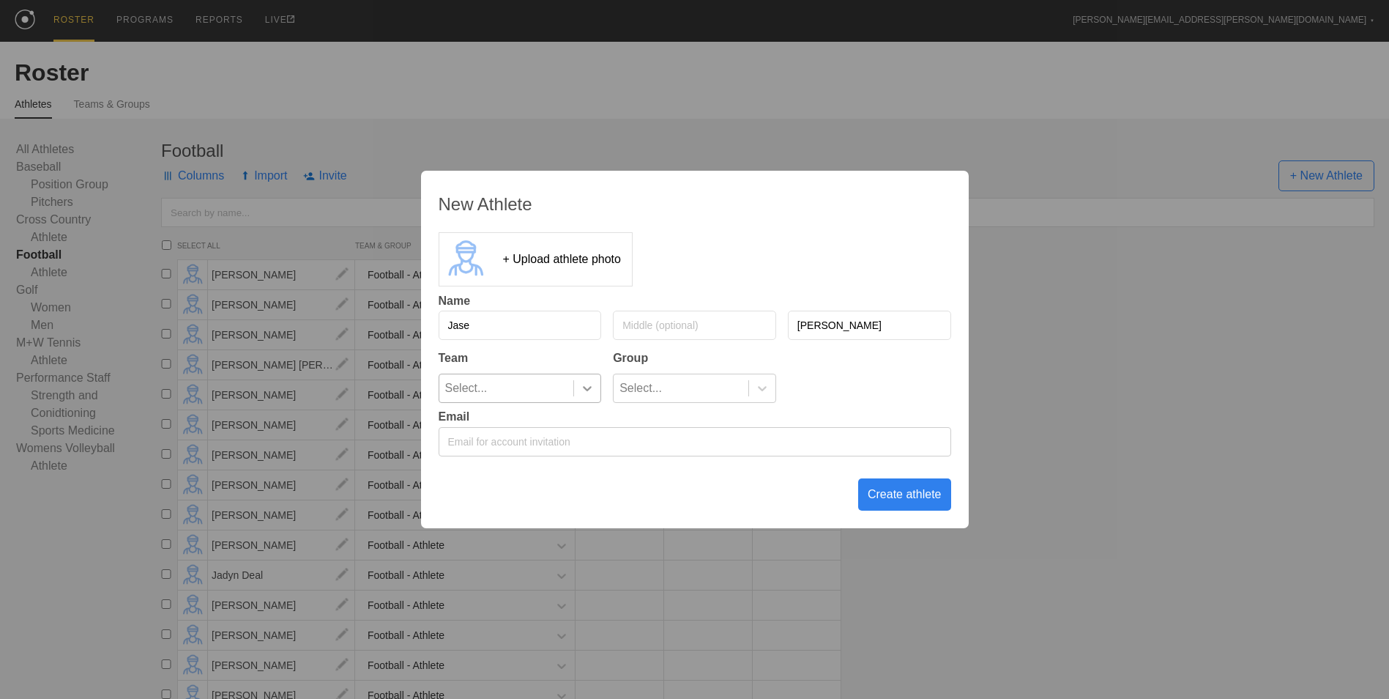
type input "[PERSON_NAME]"
click at [598, 386] on div at bounding box center [587, 388] width 26 height 15
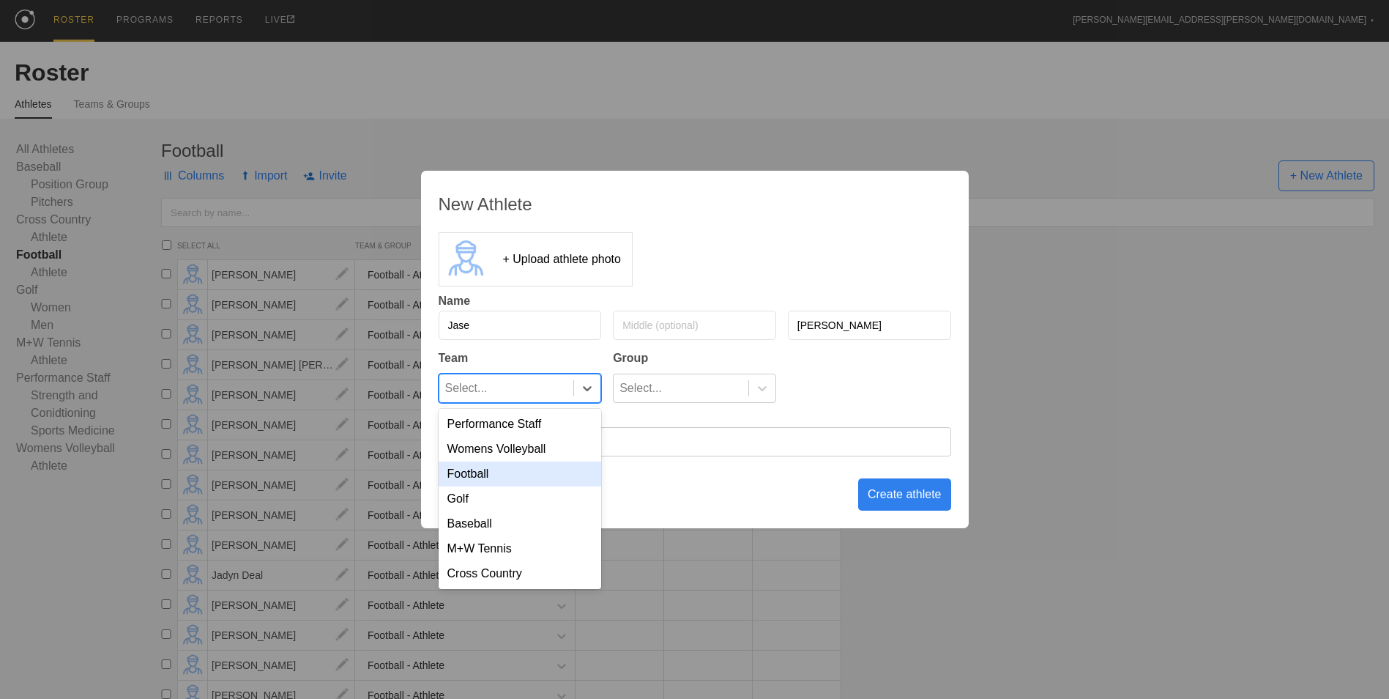
click at [546, 476] on div "Football" at bounding box center [520, 473] width 163 height 25
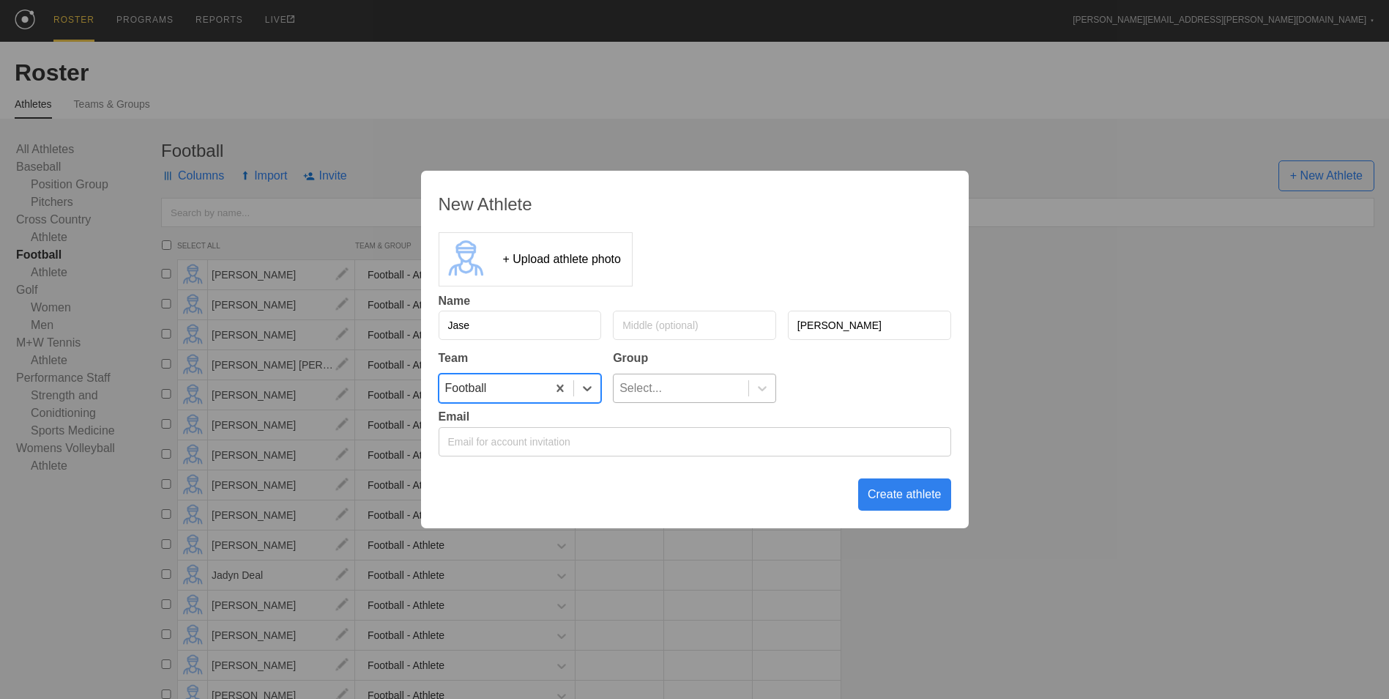
click at [740, 390] on div "Select..." at bounding box center [681, 388] width 135 height 28
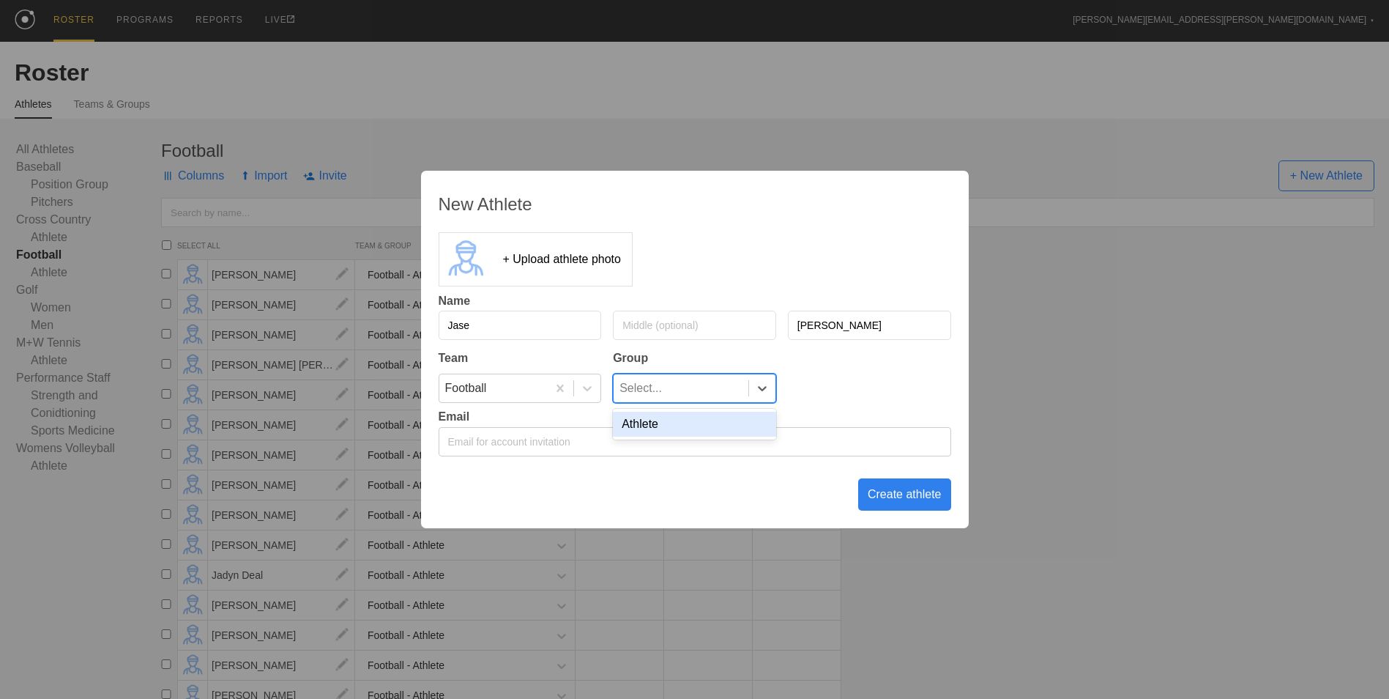
click at [713, 435] on div "Athlete" at bounding box center [694, 424] width 163 height 25
click at [886, 497] on div "Create athlete" at bounding box center [904, 494] width 93 height 32
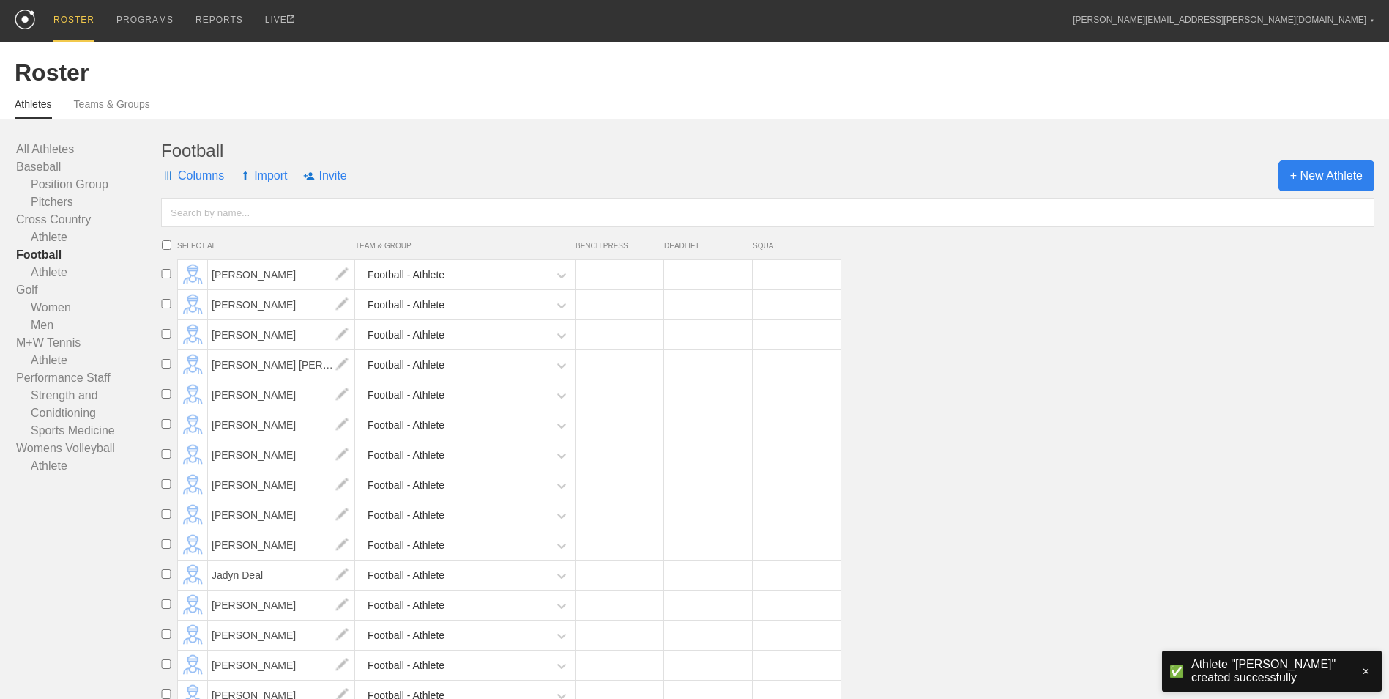
click at [1324, 172] on span "+ New Athlete" at bounding box center [1327, 175] width 96 height 31
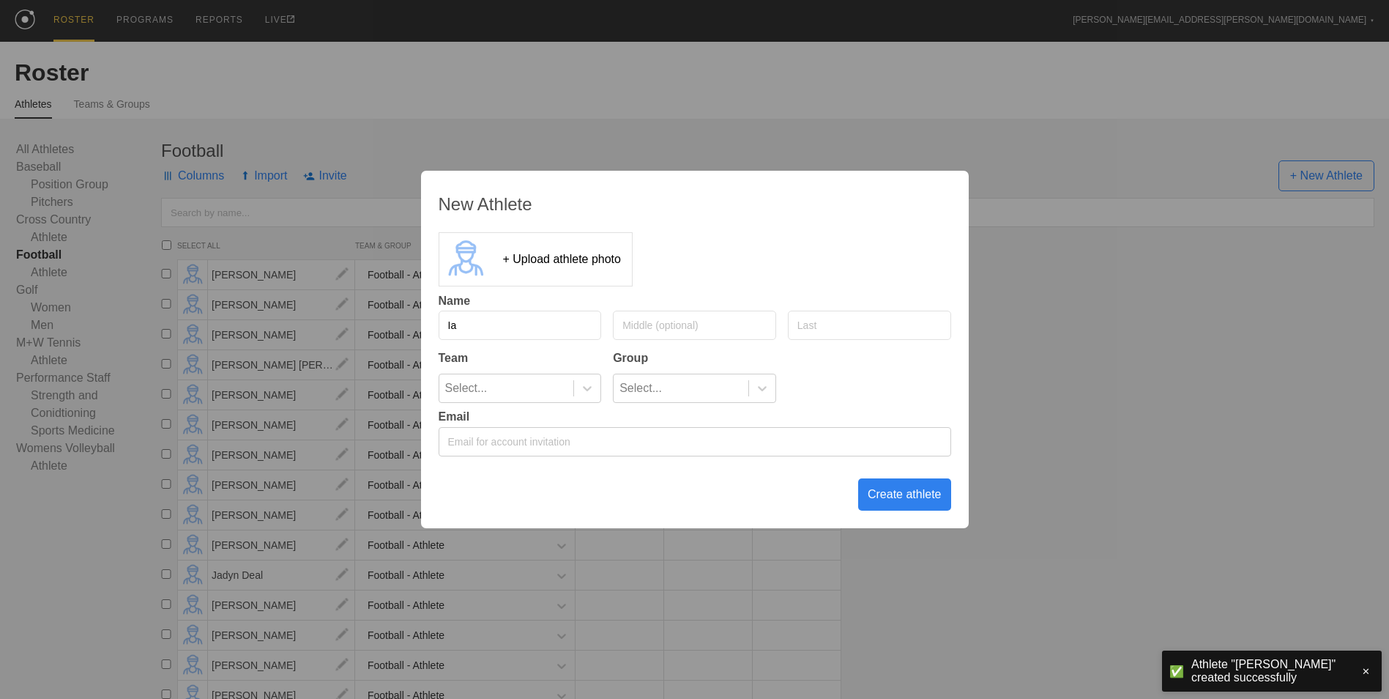
type input "I"
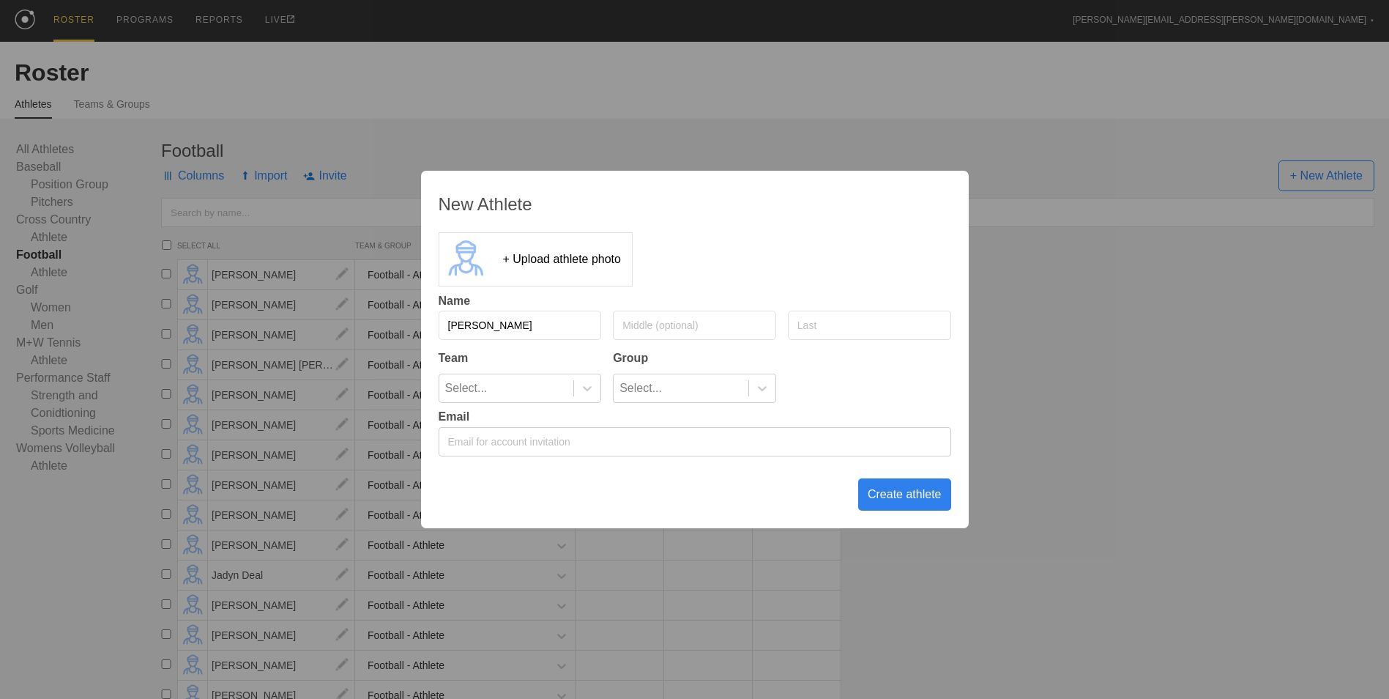
type input "[PERSON_NAME]"
type input "Szczodroski"
click at [587, 387] on icon at bounding box center [587, 388] width 15 height 15
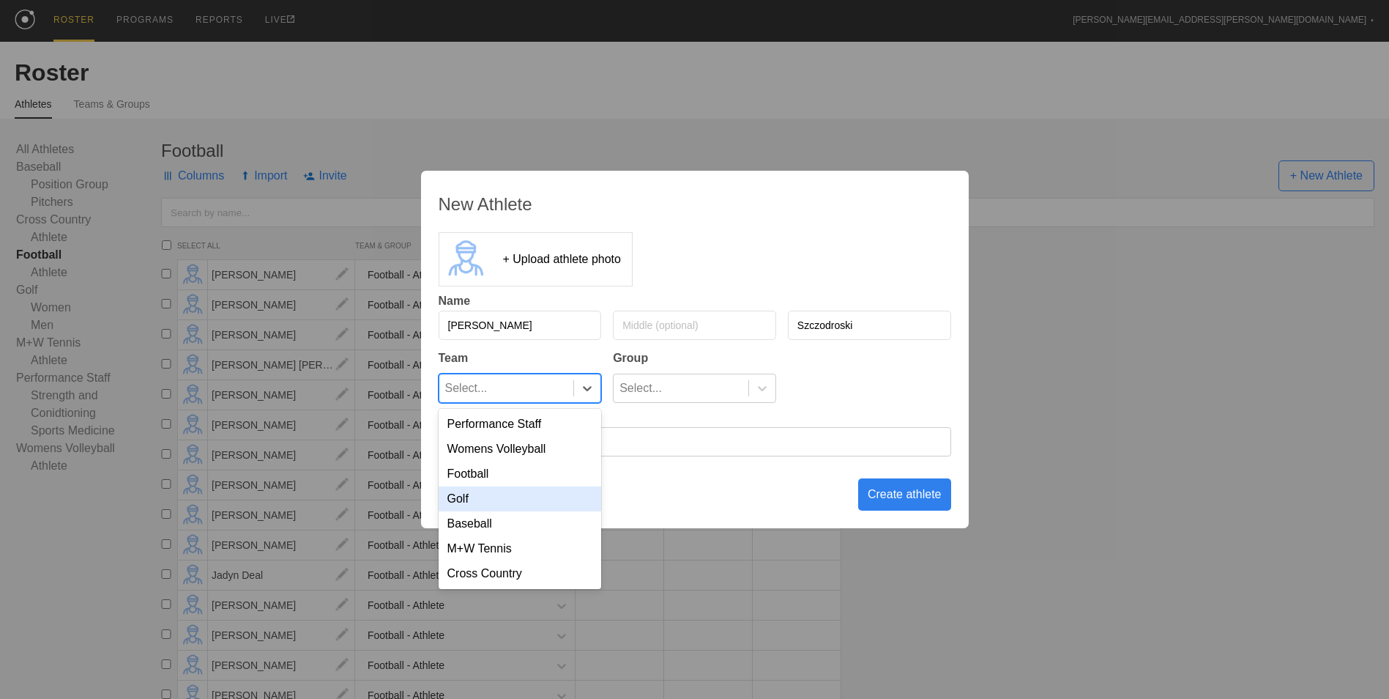
click at [538, 475] on div "Football" at bounding box center [520, 473] width 163 height 25
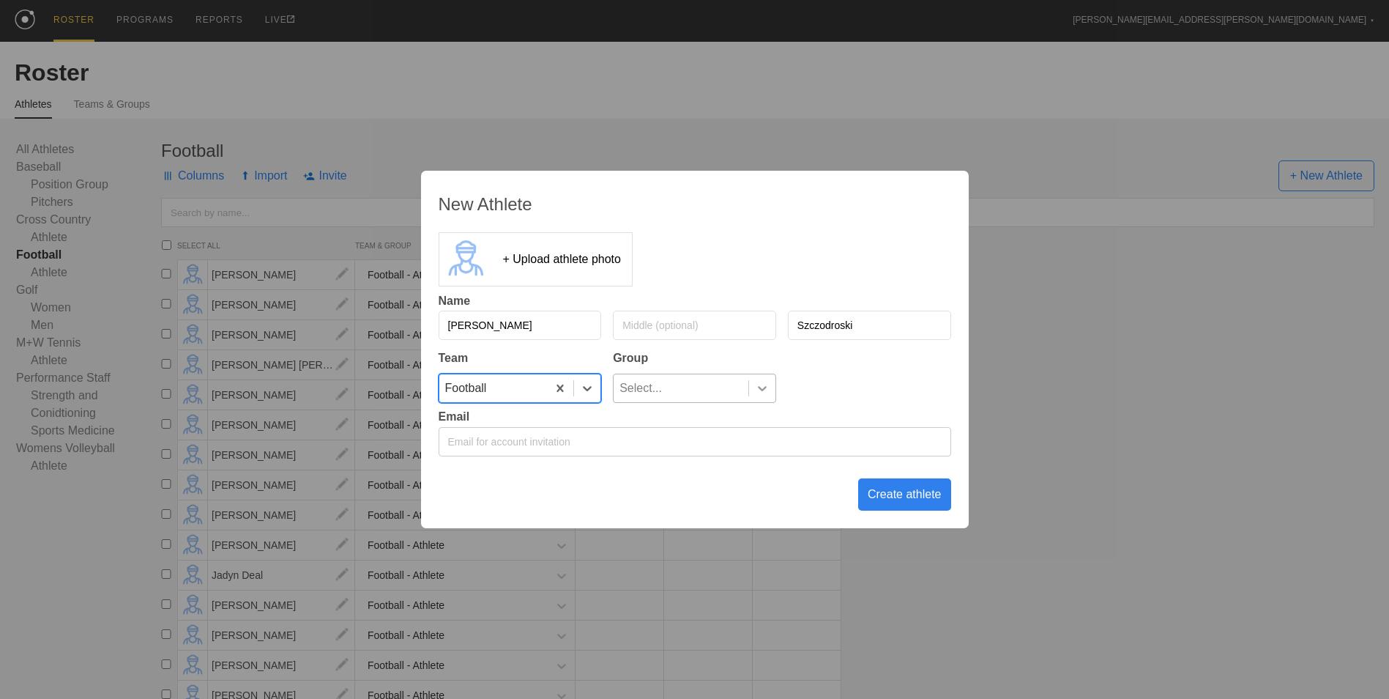
click at [760, 392] on icon at bounding box center [762, 388] width 15 height 15
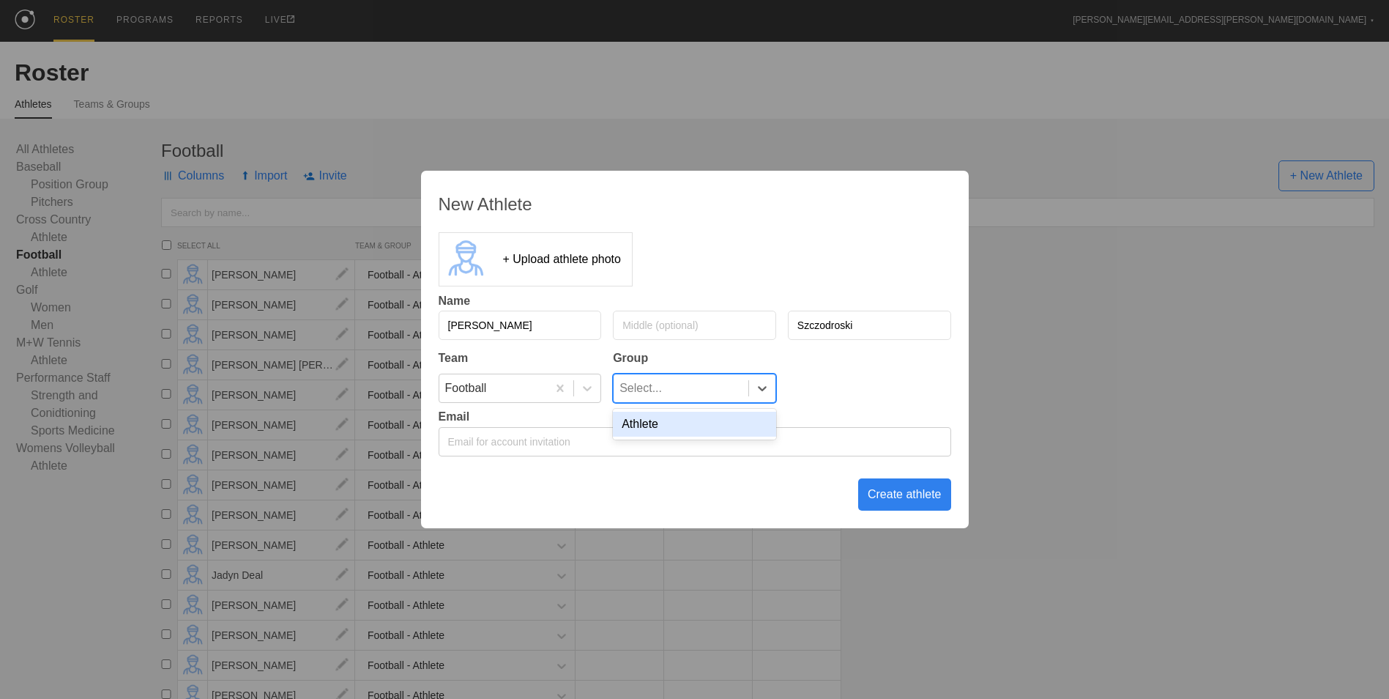
click at [713, 430] on div "Athlete" at bounding box center [694, 424] width 163 height 25
click at [906, 493] on div "Create athlete" at bounding box center [904, 494] width 93 height 32
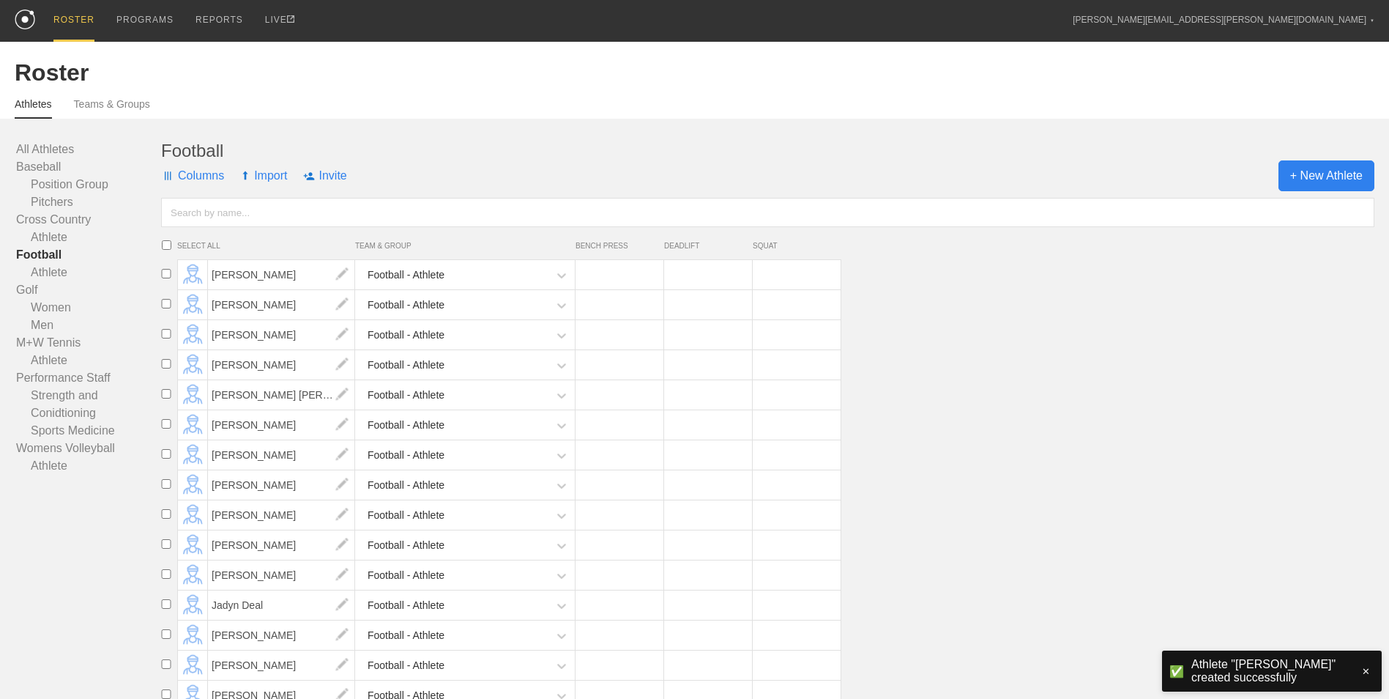
click at [1298, 176] on span "+ New Athlete" at bounding box center [1327, 175] width 96 height 31
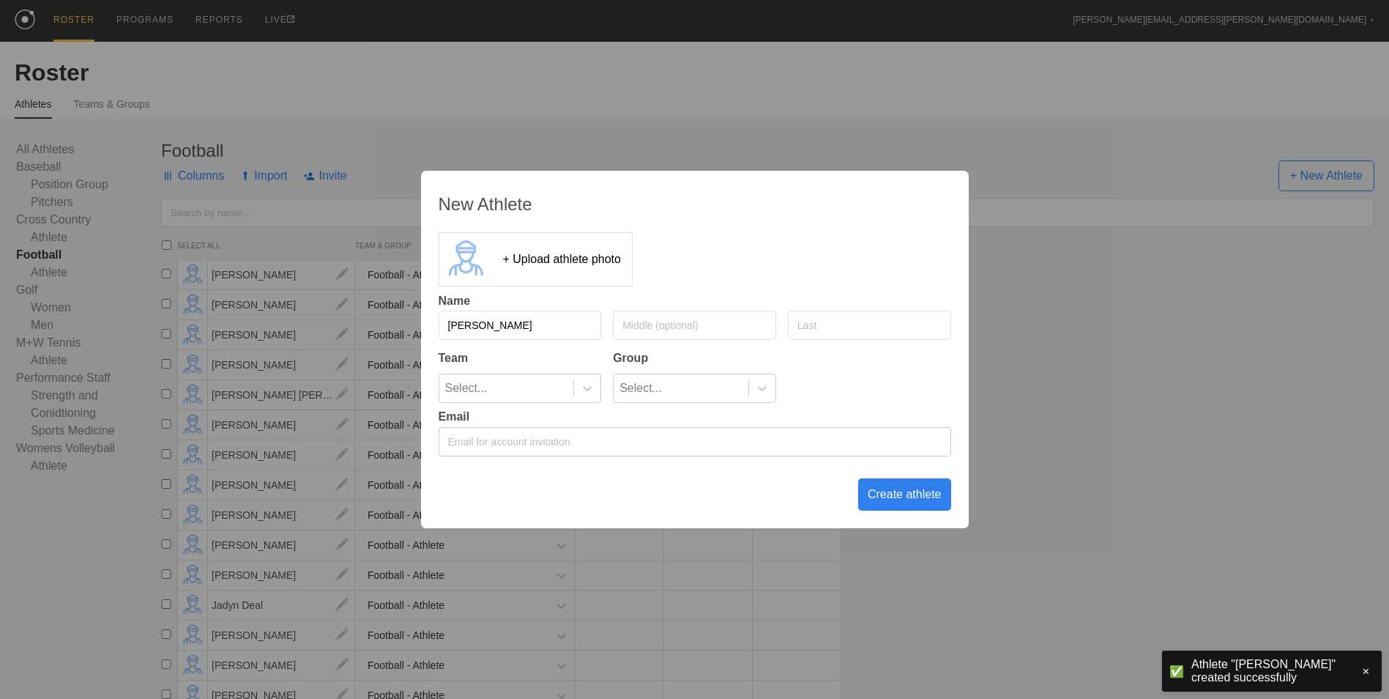
type input "[PERSON_NAME]"
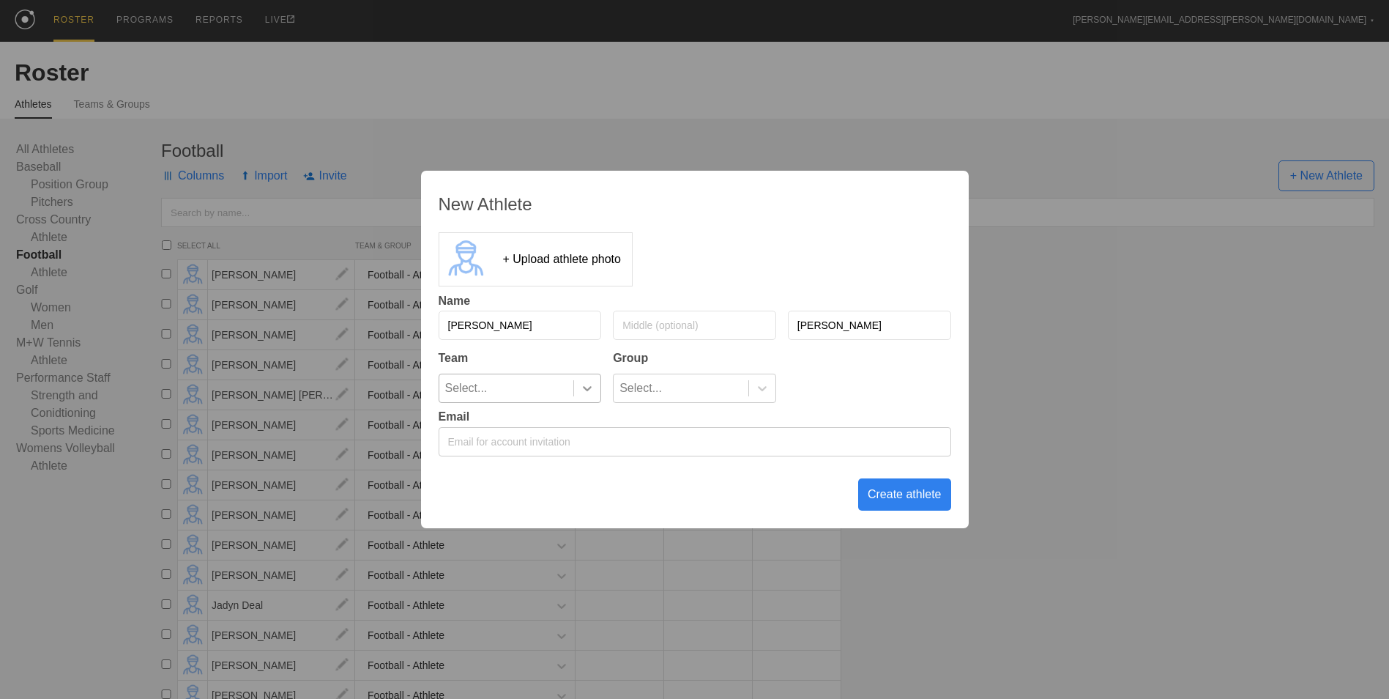
type input "[PERSON_NAME]"
click at [576, 389] on div at bounding box center [587, 388] width 26 height 15
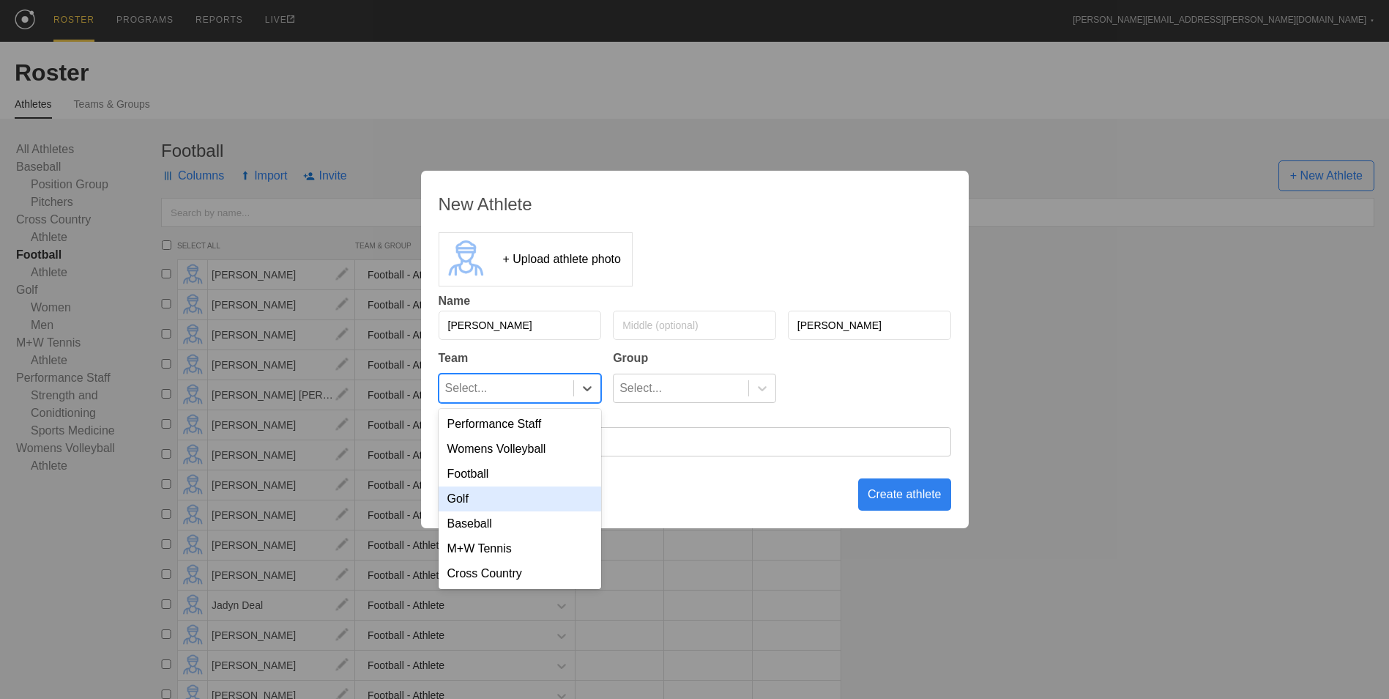
click at [541, 463] on div "Football" at bounding box center [520, 473] width 163 height 25
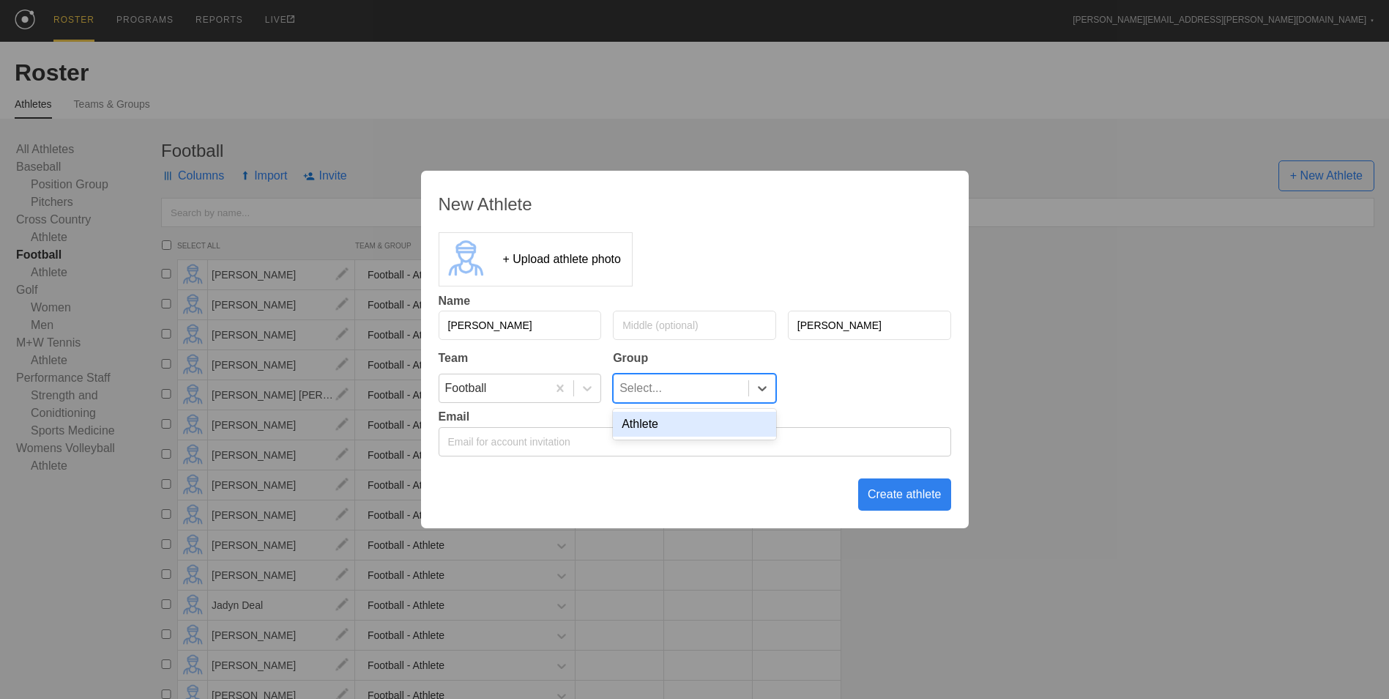
click at [672, 387] on div "Select..." at bounding box center [681, 388] width 135 height 28
click at [671, 423] on div "Athlete" at bounding box center [694, 424] width 163 height 25
click at [904, 498] on div "Create athlete" at bounding box center [904, 494] width 93 height 32
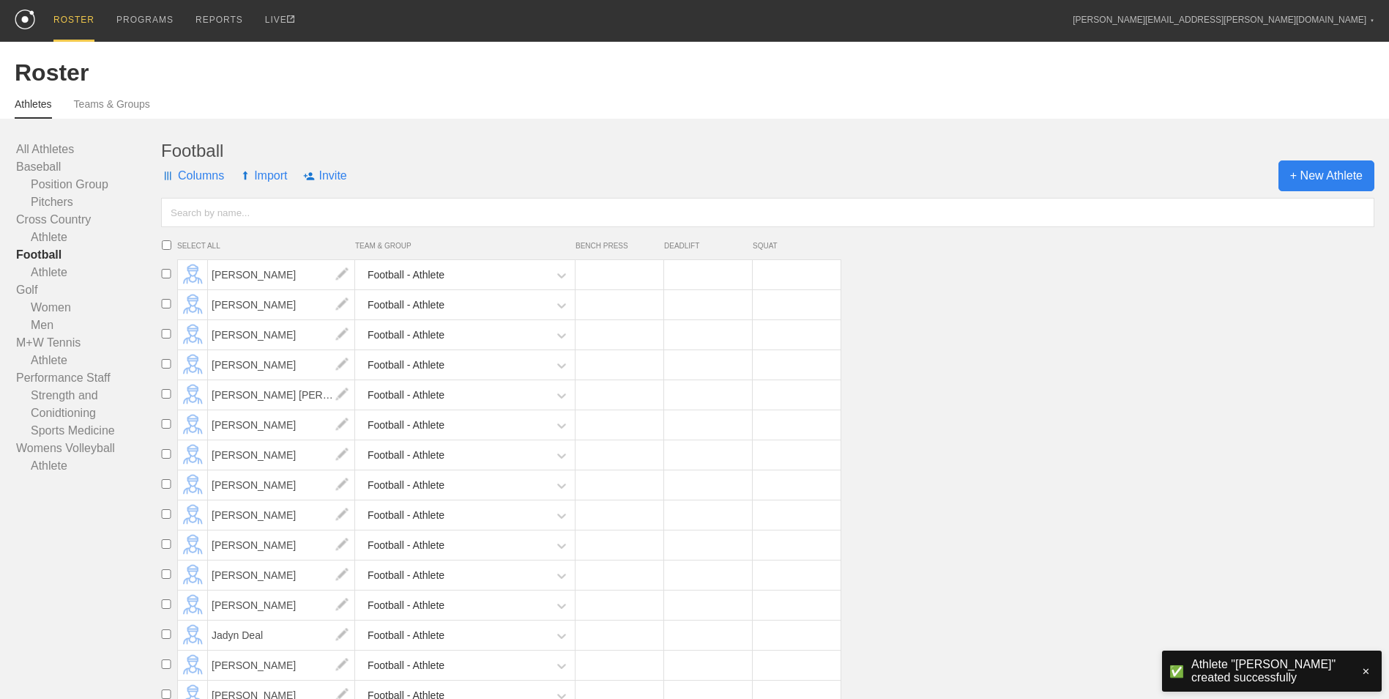
click at [1329, 166] on span "+ New Athlete" at bounding box center [1327, 175] width 96 height 31
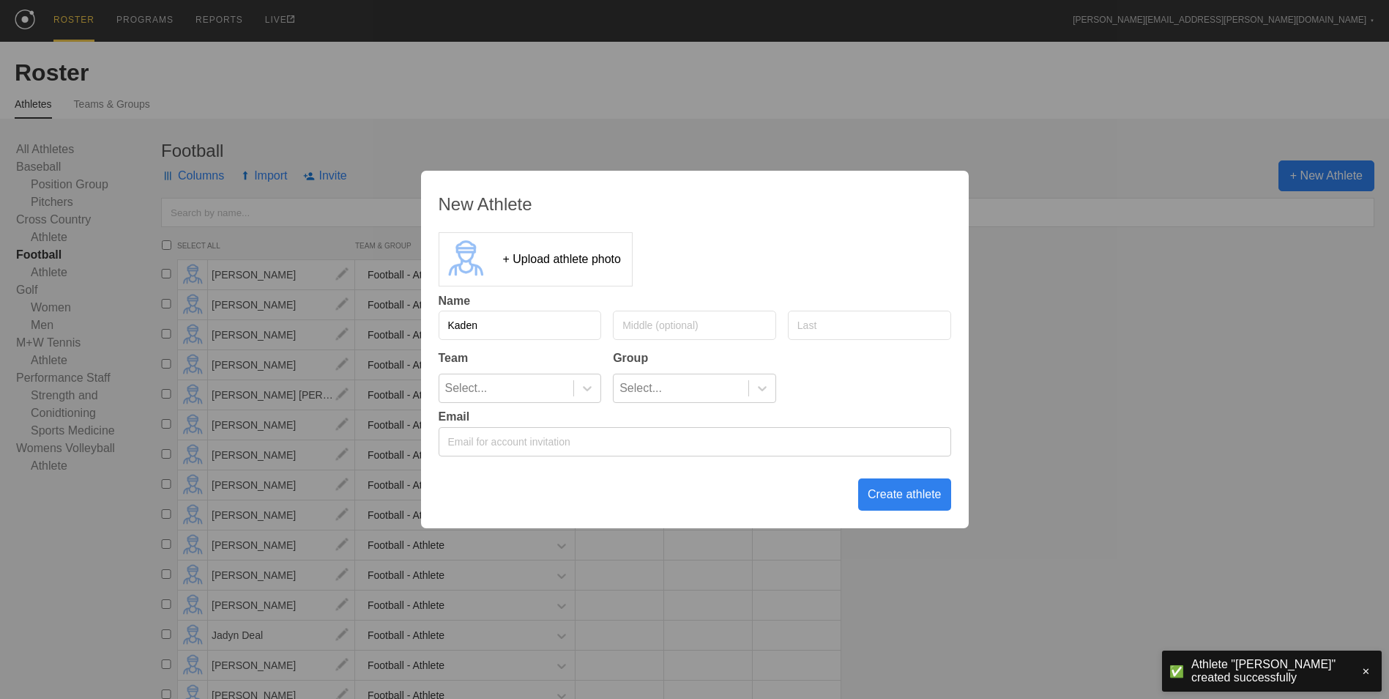
type input "Kaden"
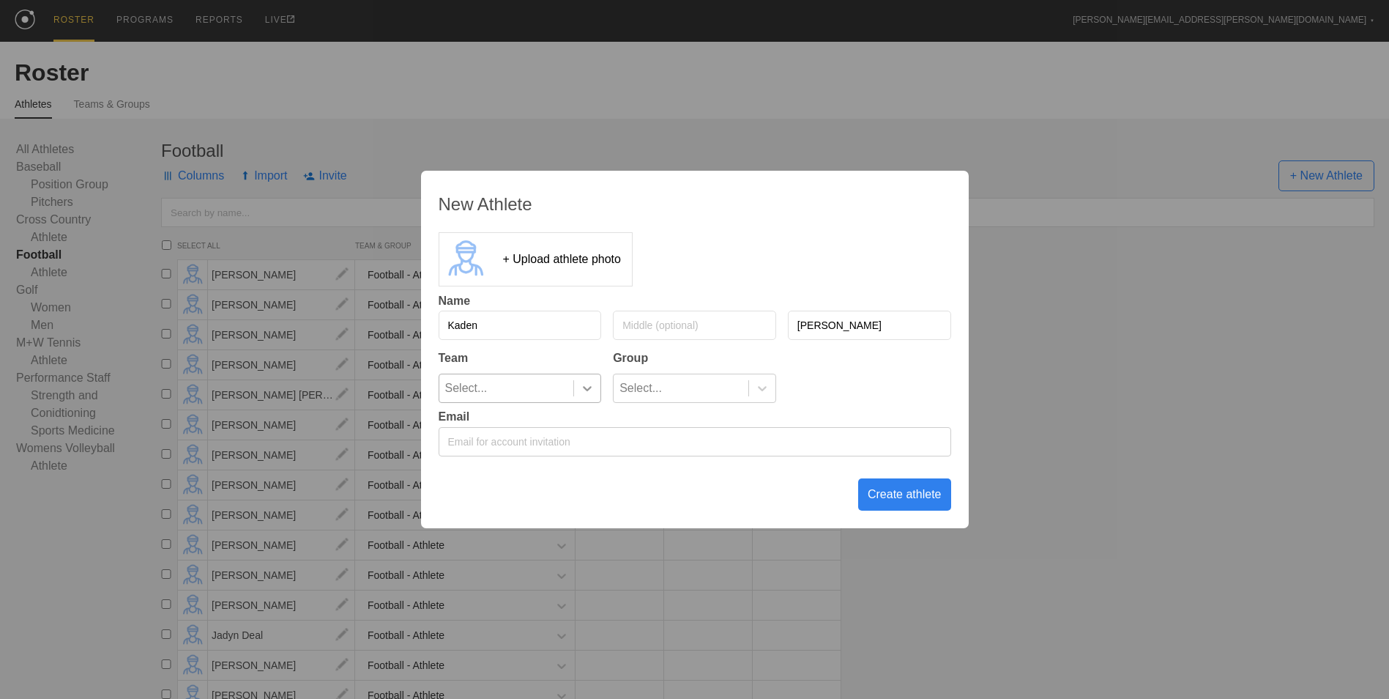
type input "[PERSON_NAME]"
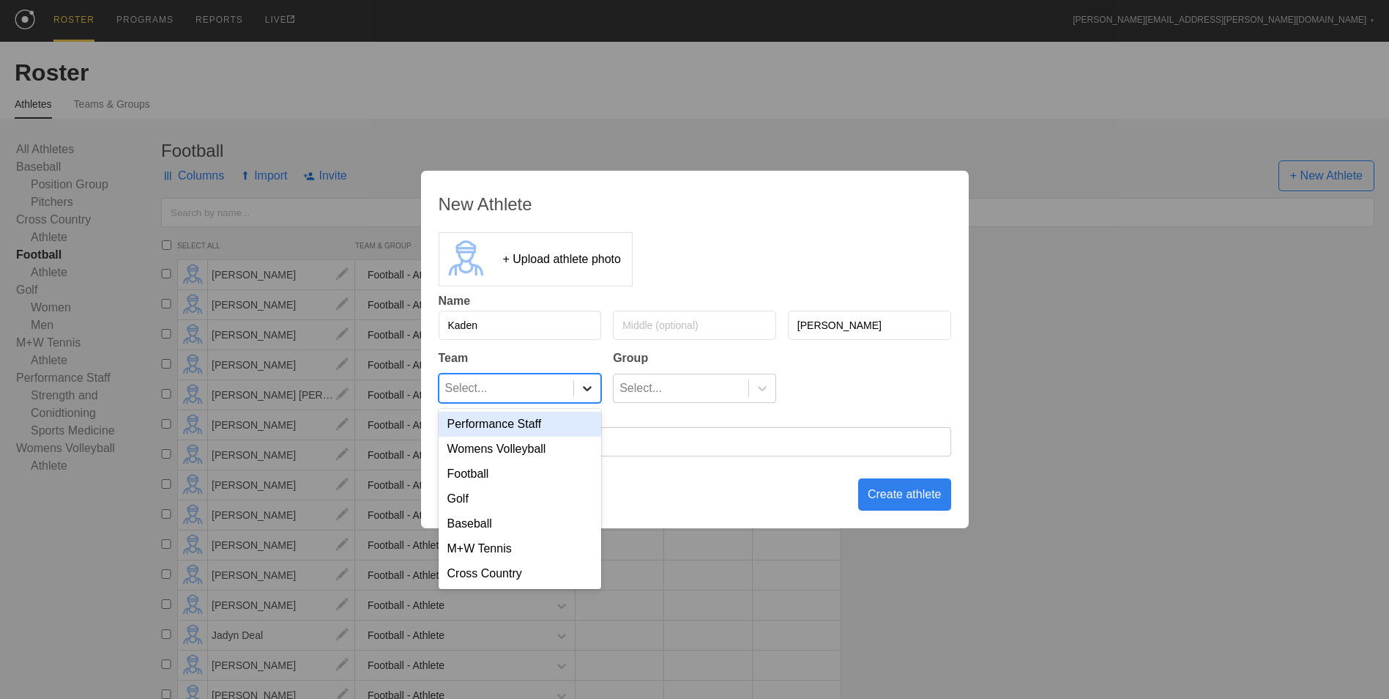
click at [587, 393] on icon at bounding box center [587, 388] width 15 height 15
click at [532, 472] on div "Football" at bounding box center [520, 473] width 163 height 25
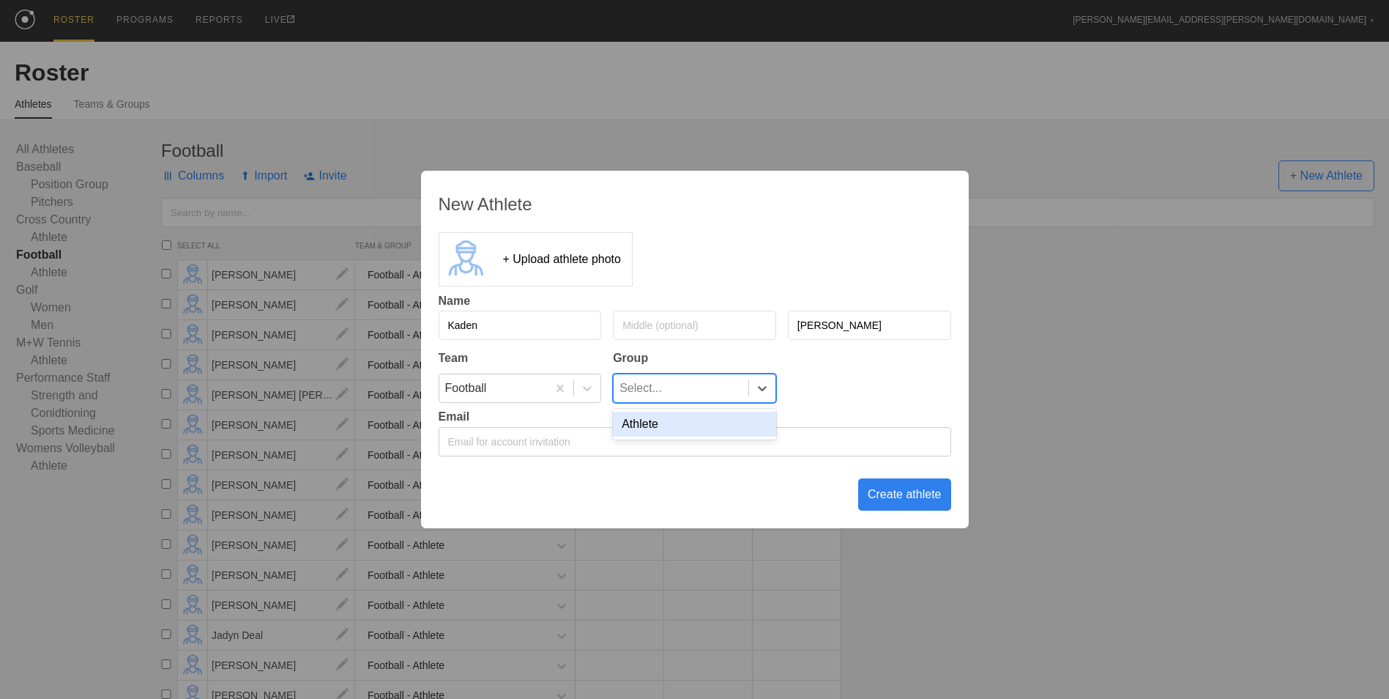
click at [694, 378] on div "Select..." at bounding box center [681, 388] width 135 height 28
click at [691, 415] on div "Athlete" at bounding box center [694, 424] width 163 height 25
click at [901, 494] on div "Create athlete" at bounding box center [904, 494] width 93 height 32
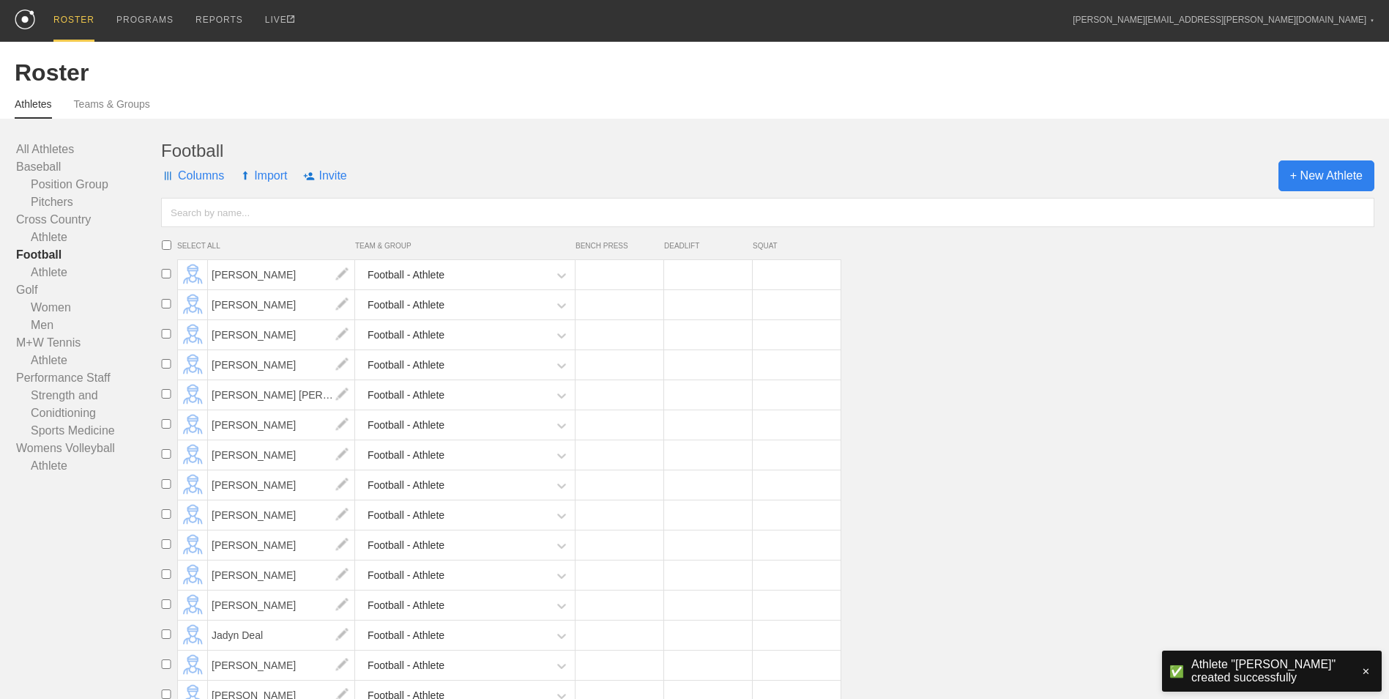
click at [1294, 171] on span "+ New Athlete" at bounding box center [1327, 175] width 96 height 31
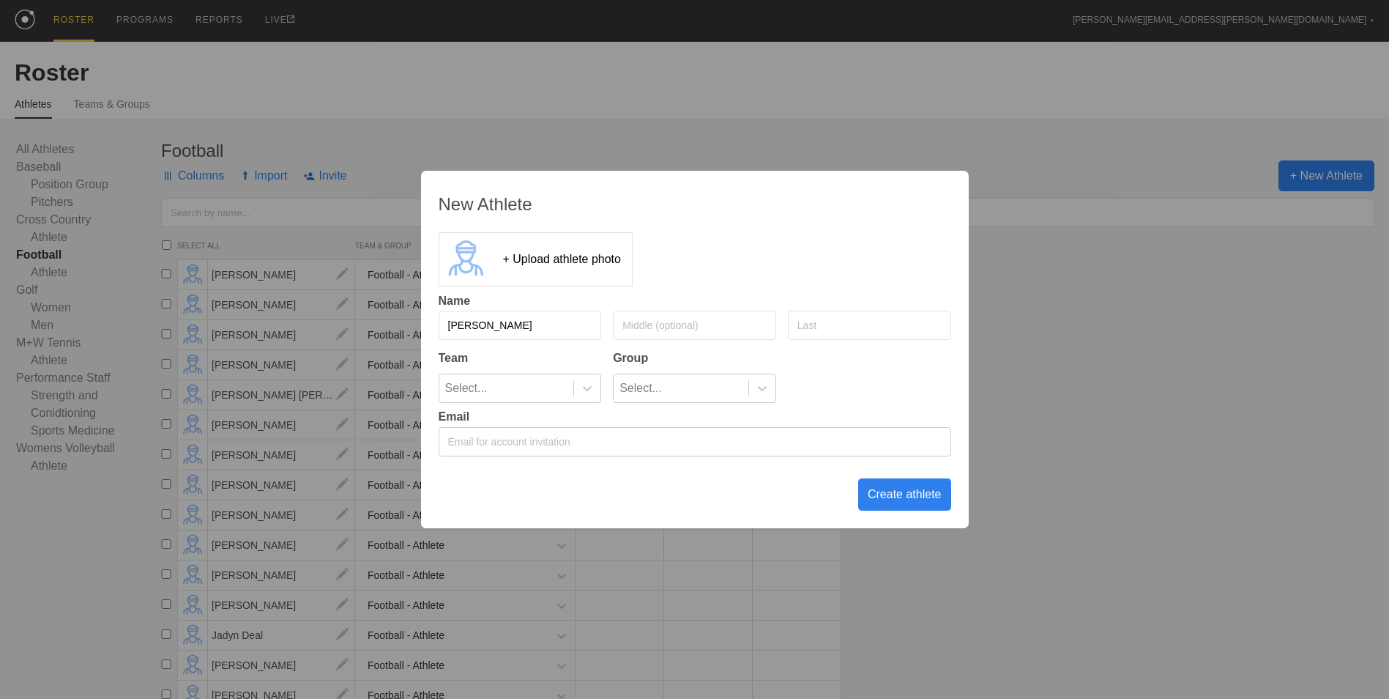
type input "[PERSON_NAME]"
type input "T"
type input "[PERSON_NAME]"
click at [577, 401] on div at bounding box center [586, 388] width 27 height 28
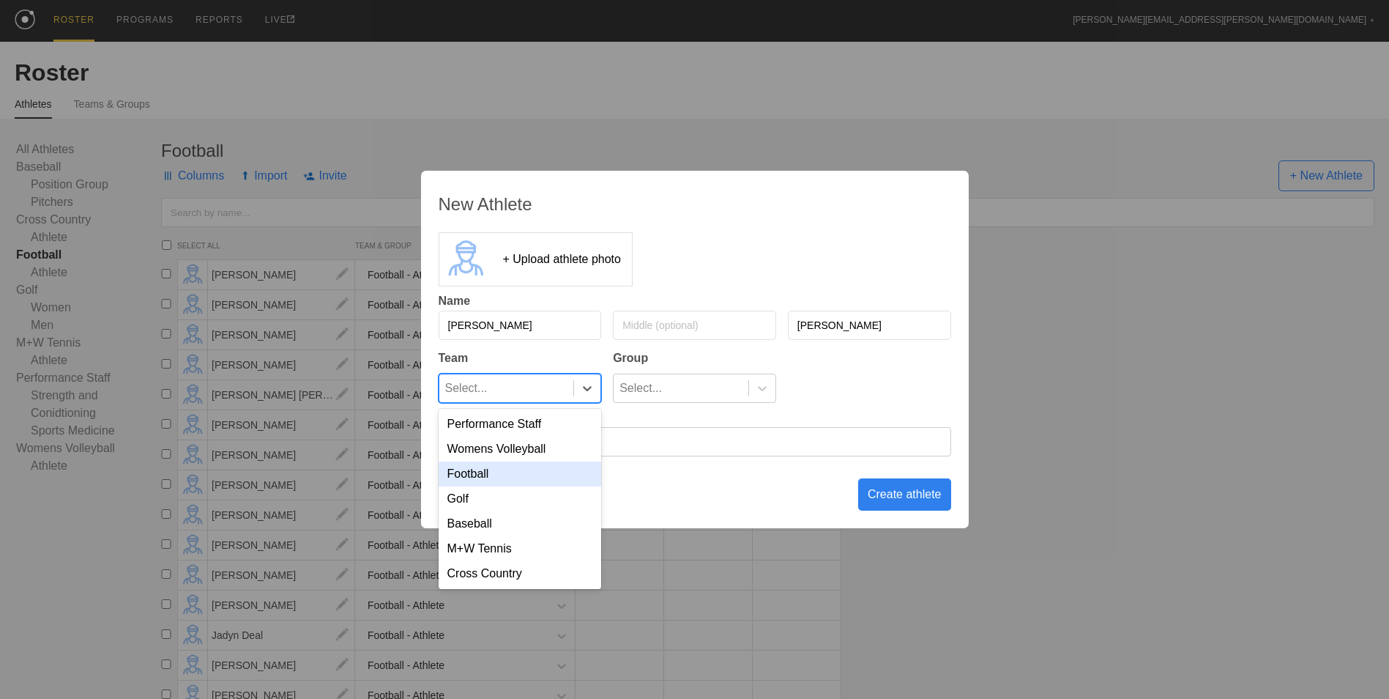
click at [538, 469] on div "Football" at bounding box center [520, 473] width 163 height 25
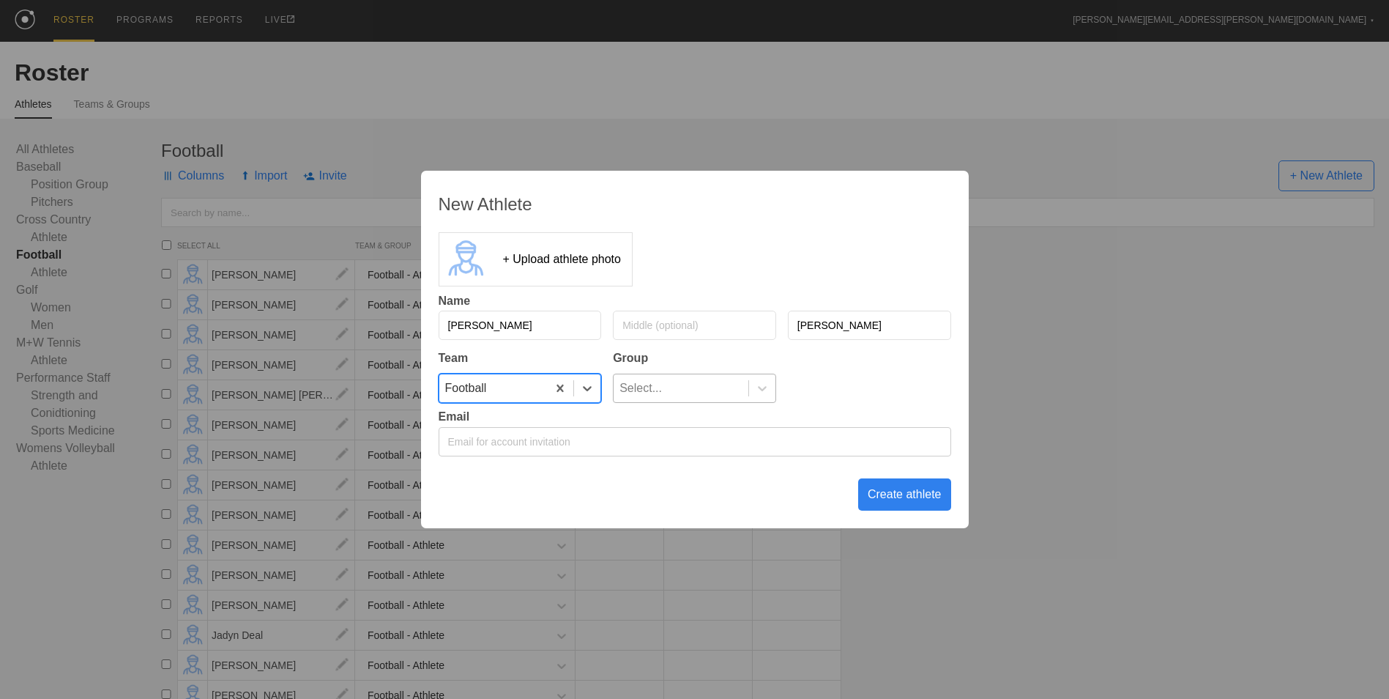
click at [721, 388] on div "Select..." at bounding box center [681, 388] width 135 height 28
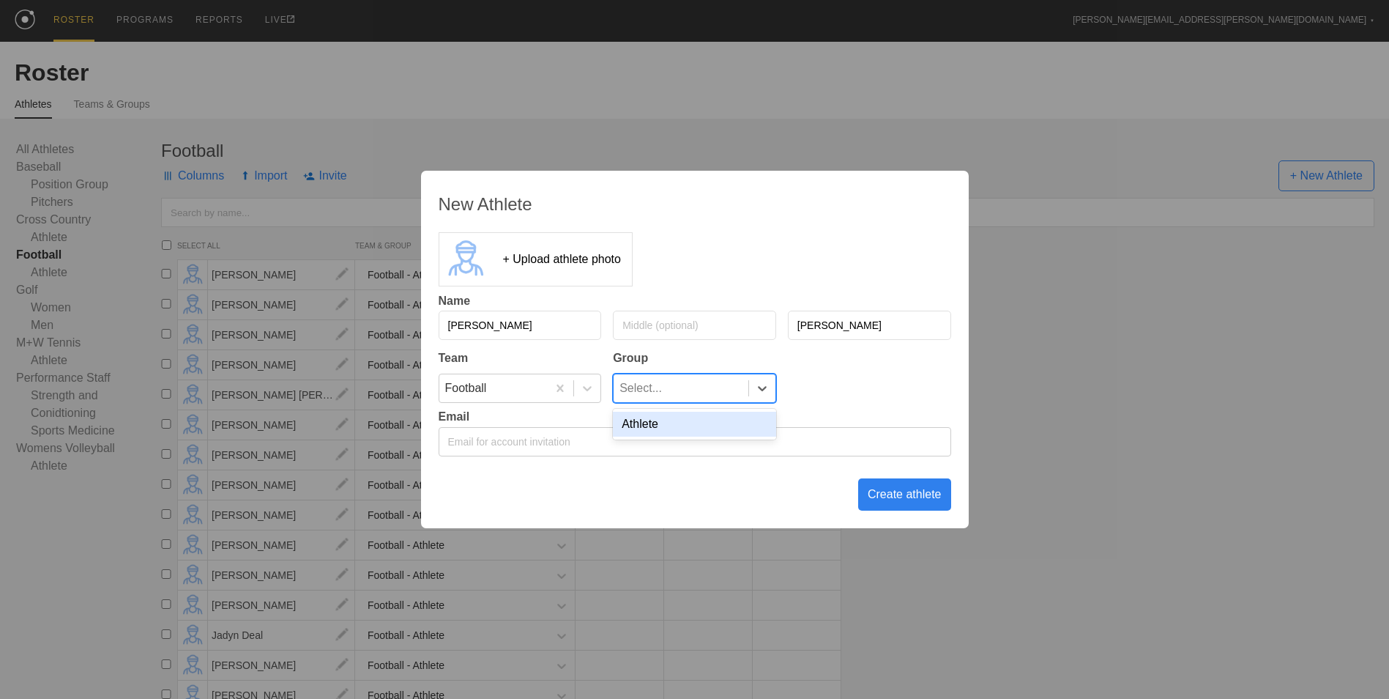
click at [716, 423] on div "Athlete" at bounding box center [694, 424] width 163 height 25
click at [897, 497] on div "Create athlete" at bounding box center [904, 494] width 93 height 32
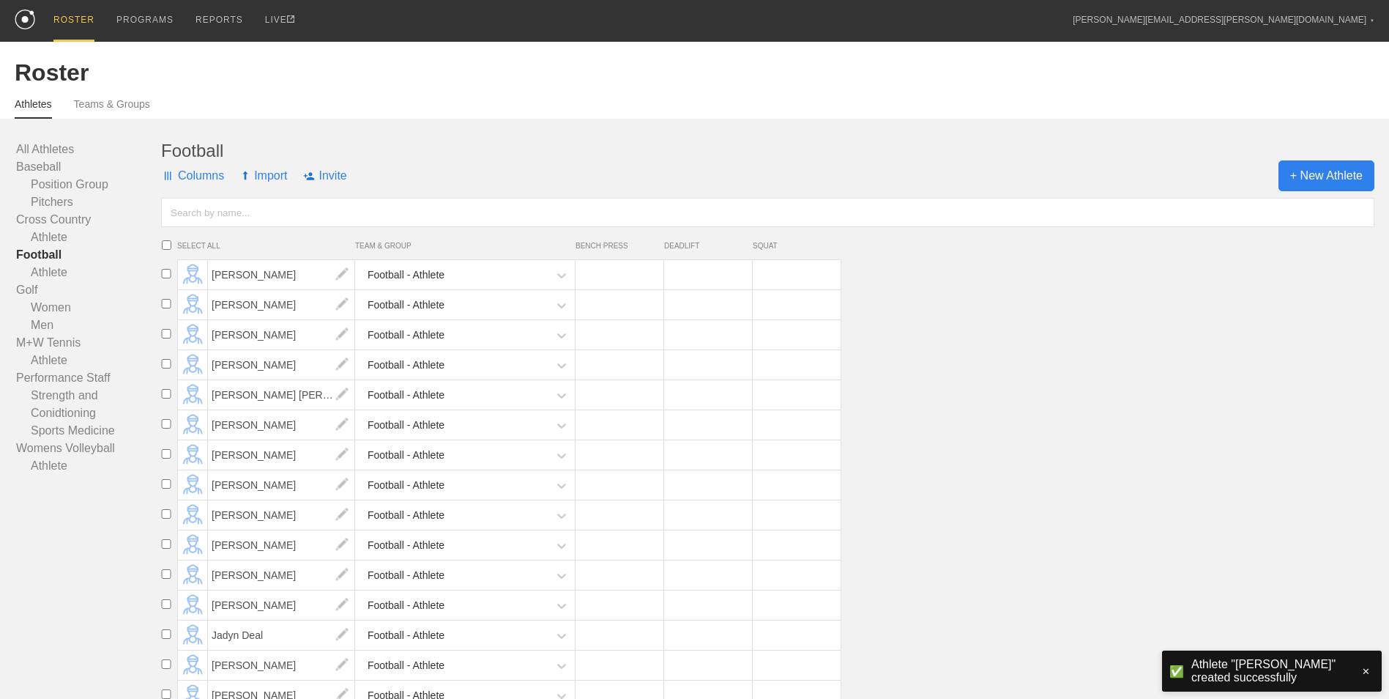
click at [1299, 173] on span "+ New Athlete" at bounding box center [1327, 175] width 96 height 31
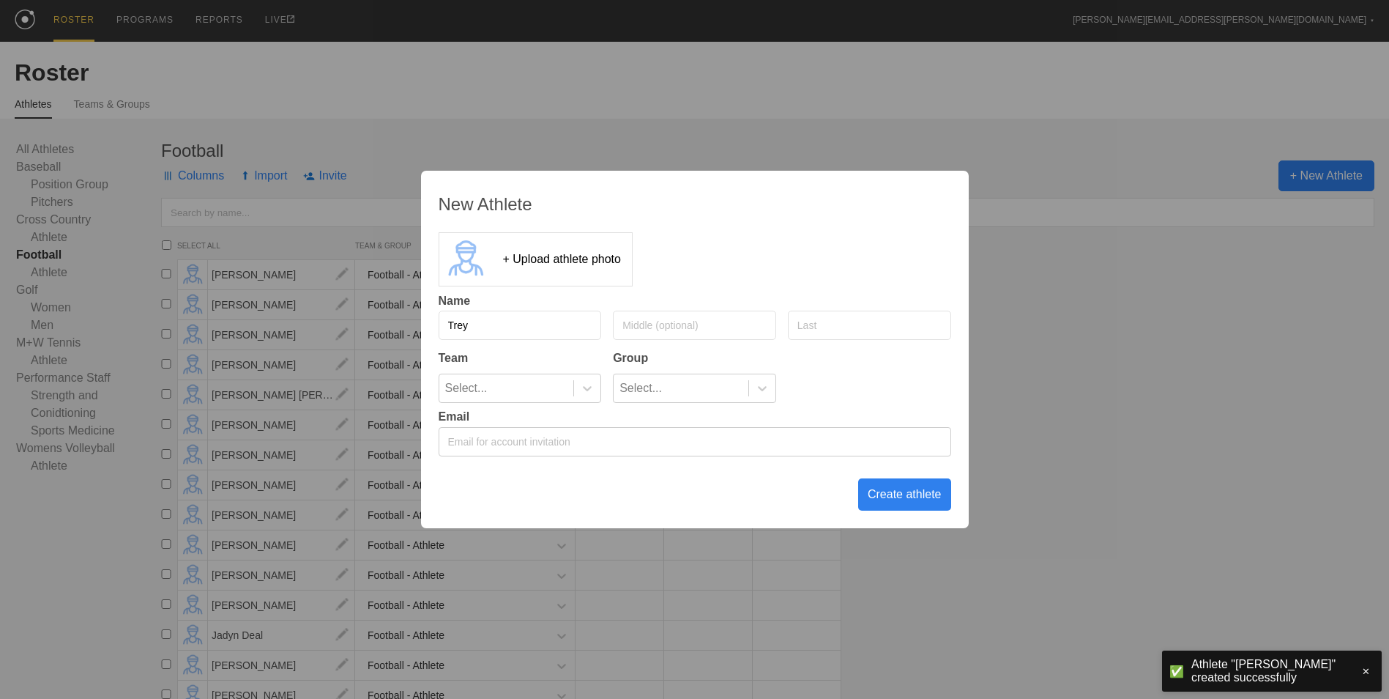
type input "Trey"
type input "q"
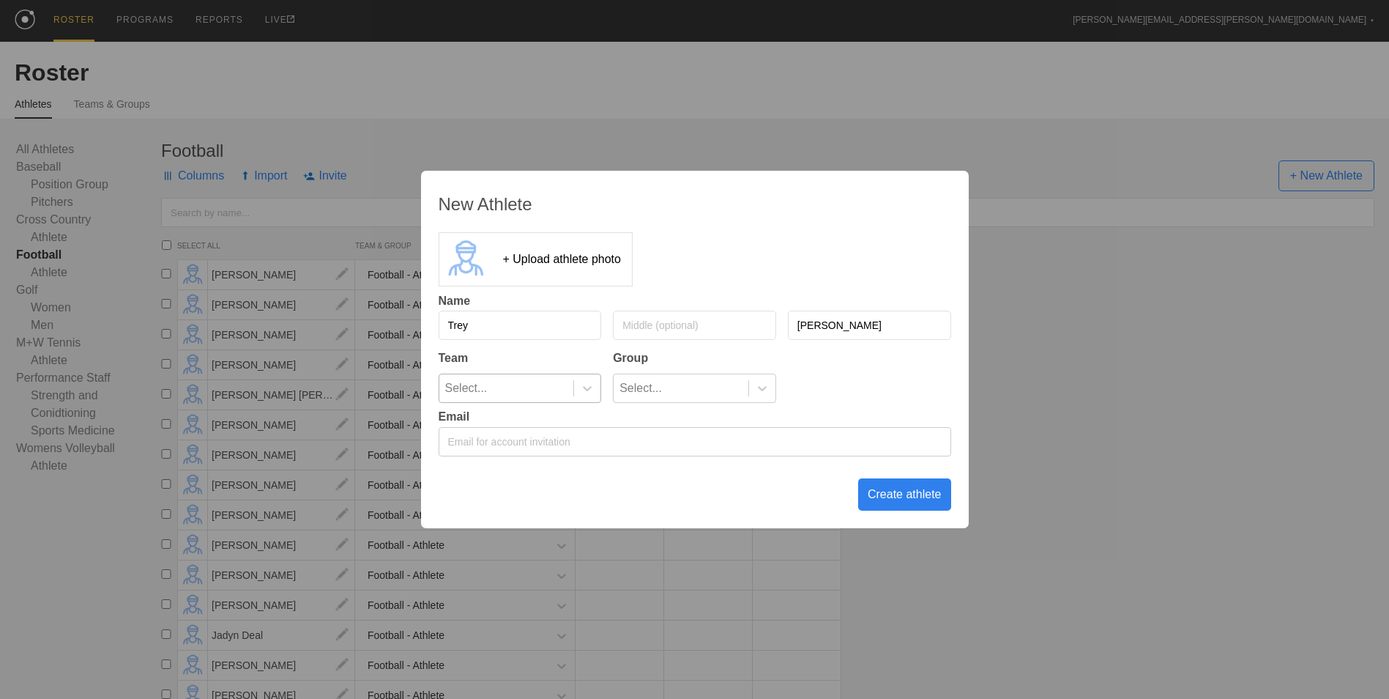
type input "[PERSON_NAME]"
click at [549, 393] on div "Select..." at bounding box center [506, 388] width 135 height 28
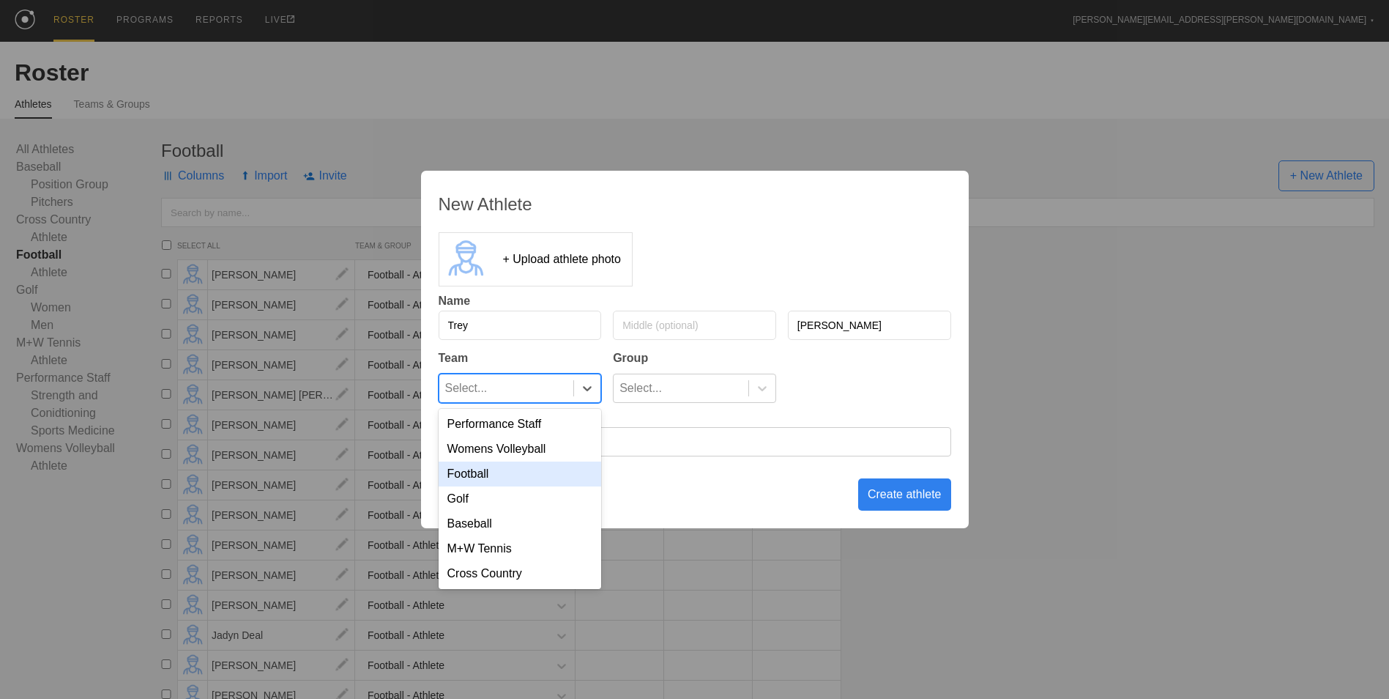
click at [547, 469] on div "Football" at bounding box center [520, 473] width 163 height 25
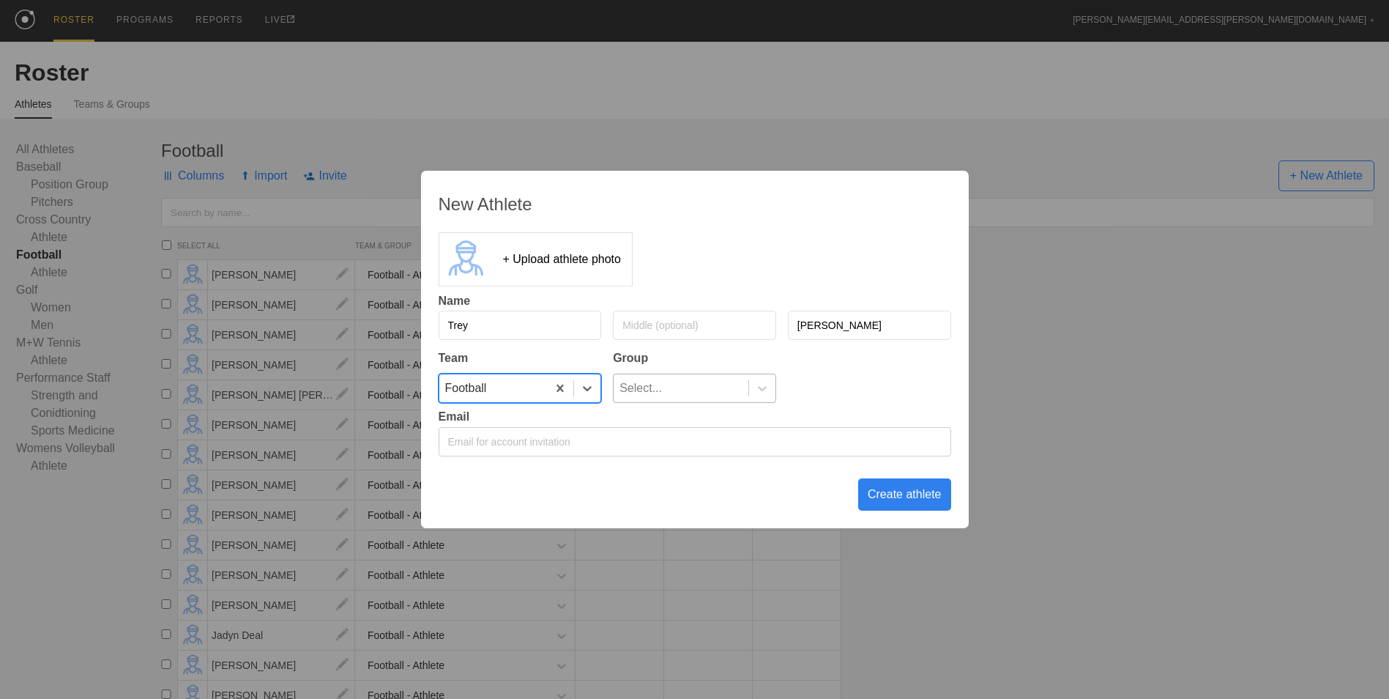
click at [746, 387] on div "Select..." at bounding box center [681, 388] width 135 height 28
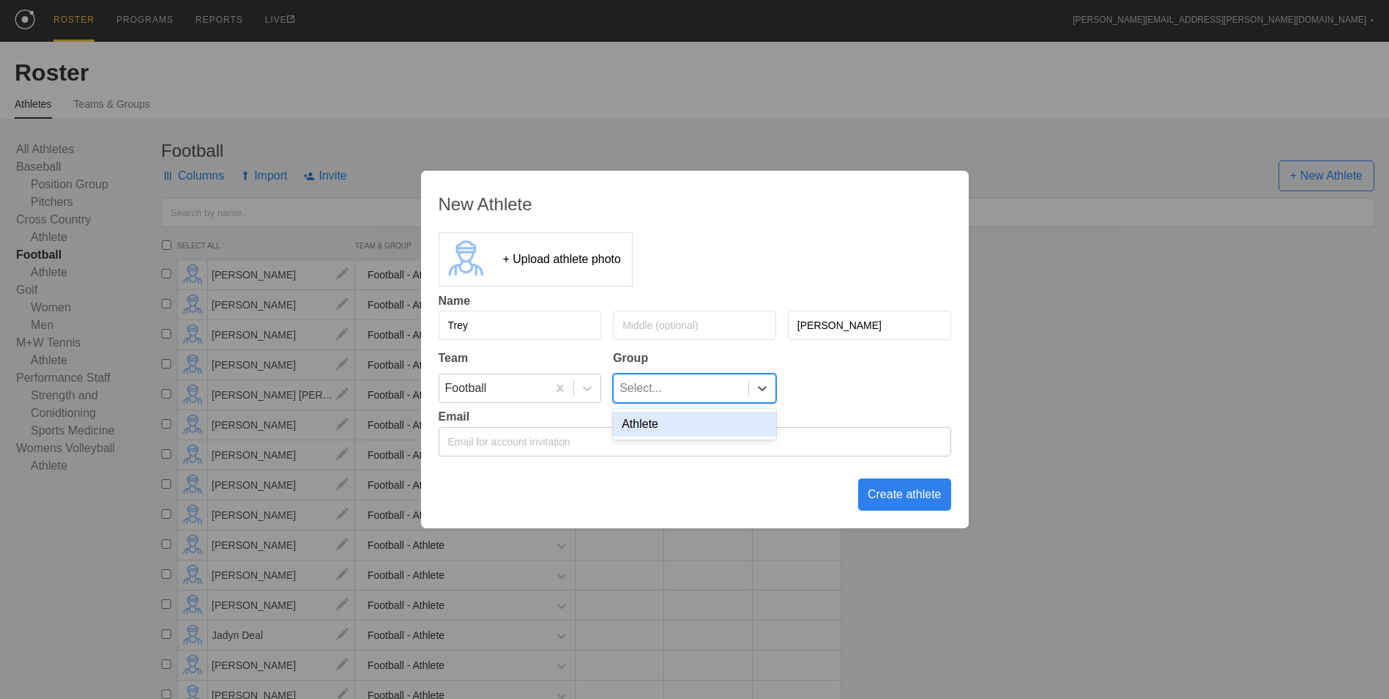
click at [724, 421] on div "Athlete" at bounding box center [694, 424] width 163 height 25
click at [889, 495] on div "Create athlete" at bounding box center [904, 494] width 93 height 32
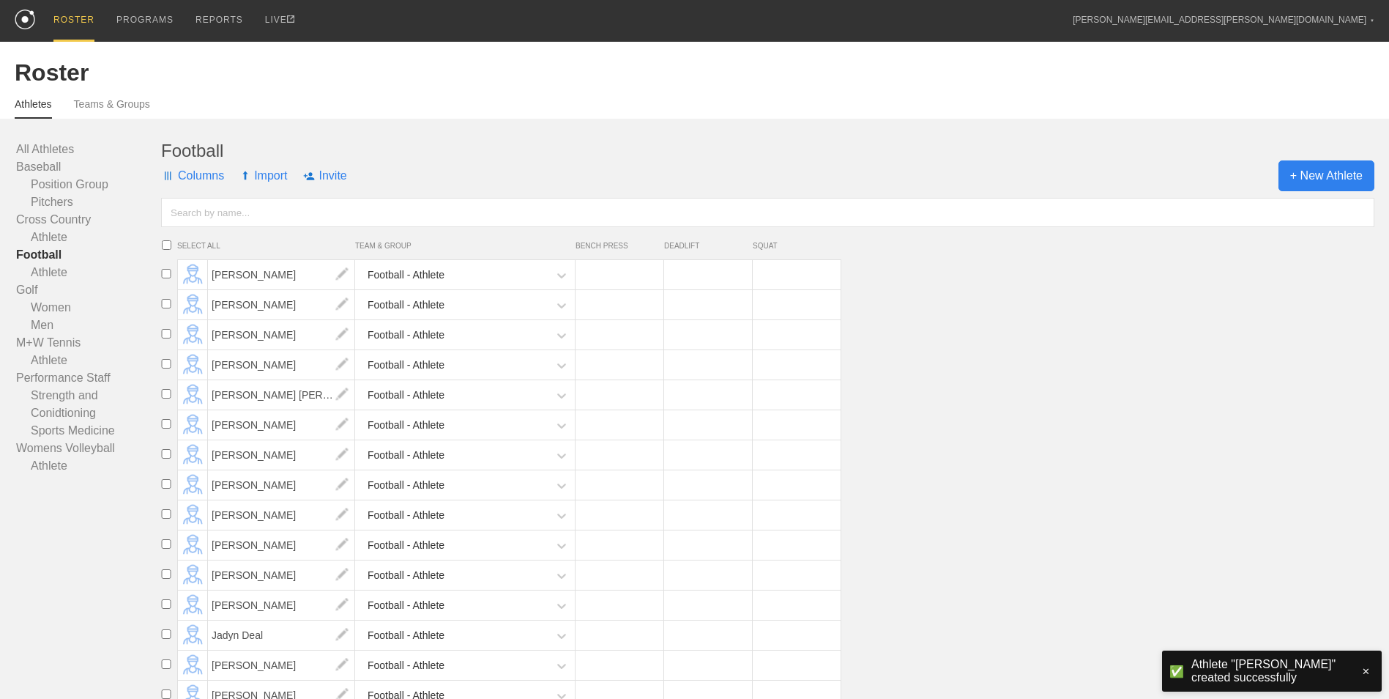
click at [1353, 180] on span "+ New Athlete" at bounding box center [1327, 175] width 96 height 31
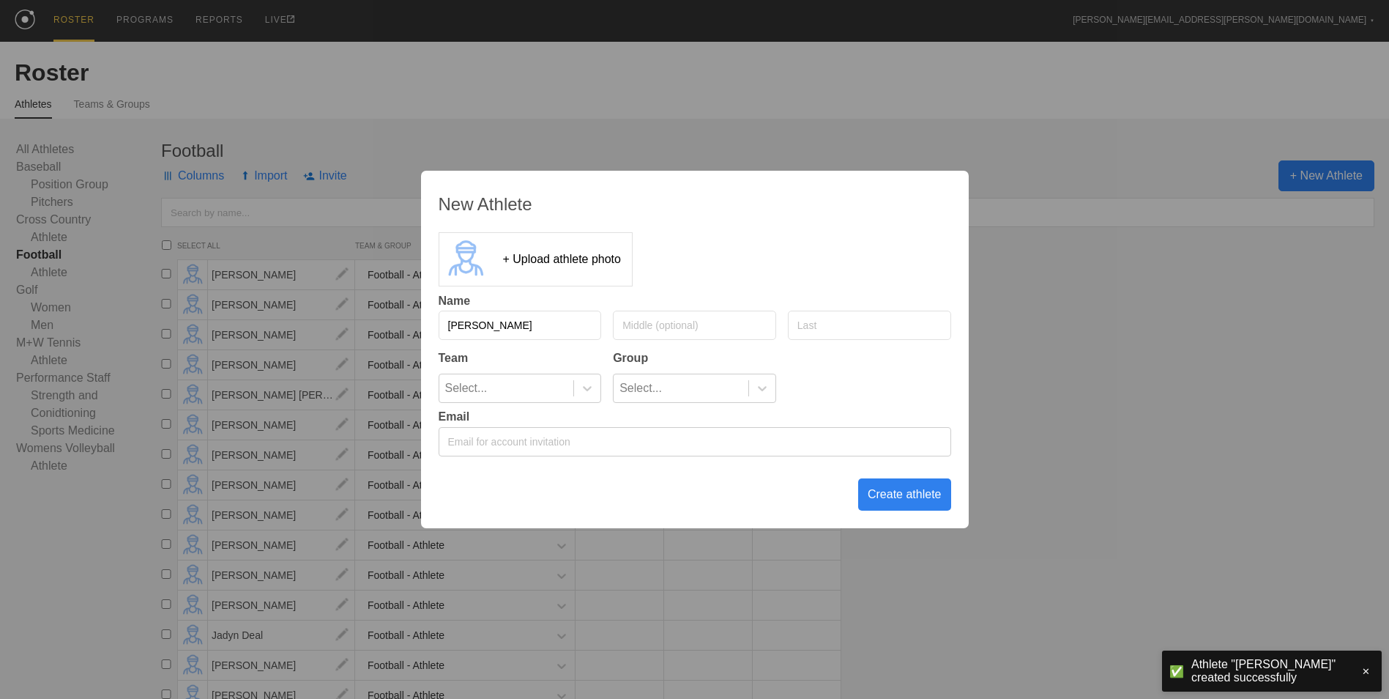
type input "[PERSON_NAME]"
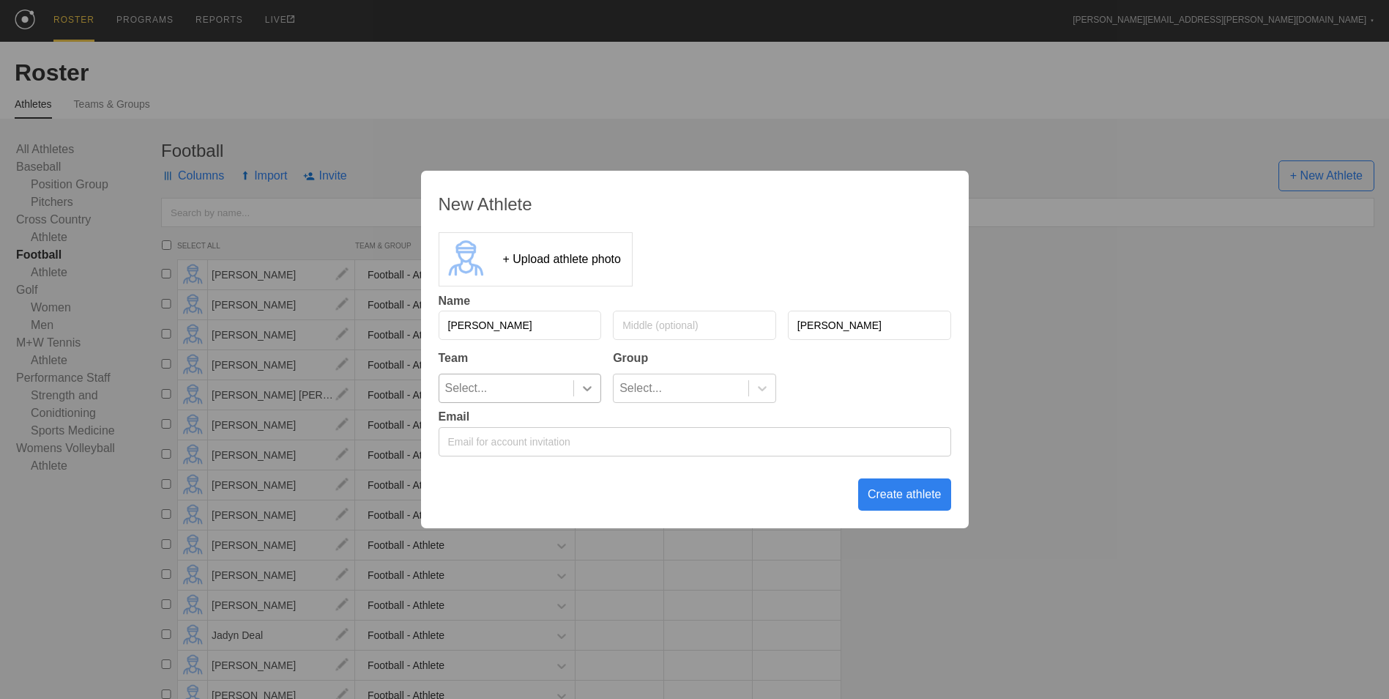
type input "[PERSON_NAME]"
click at [587, 397] on div at bounding box center [586, 388] width 27 height 28
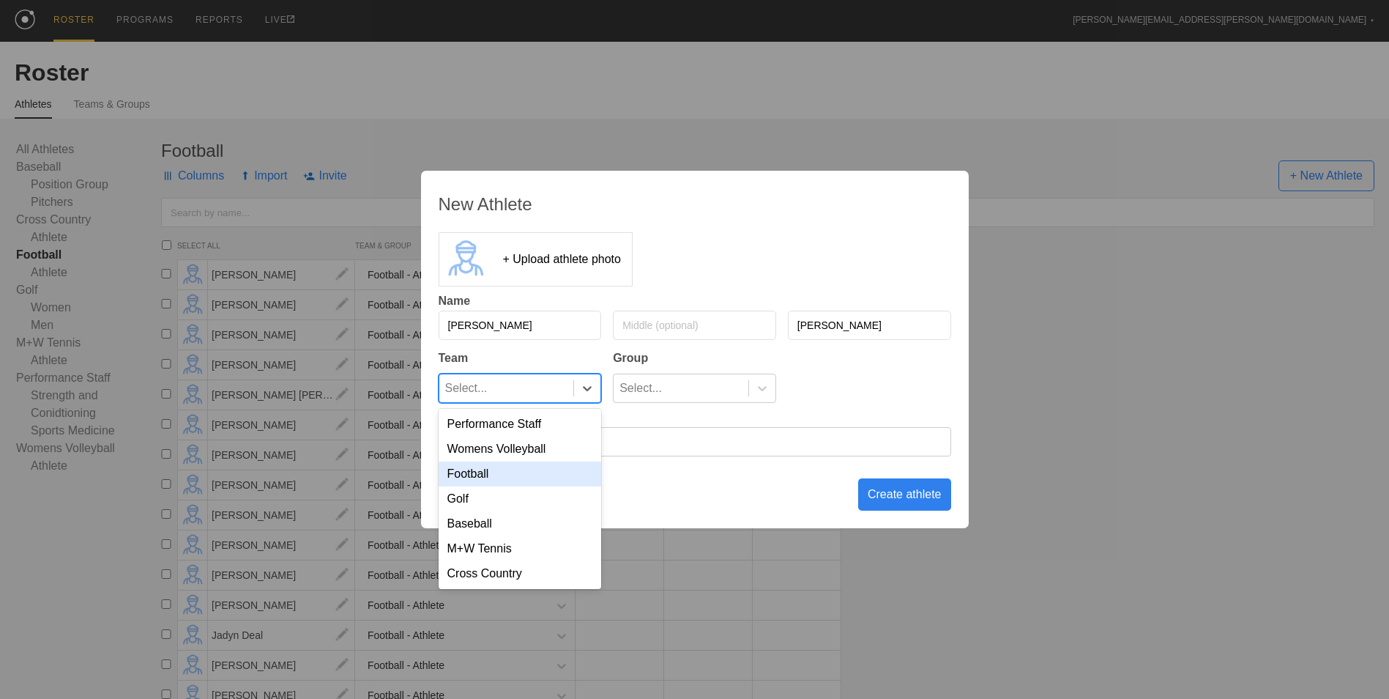
click at [542, 473] on div "Football" at bounding box center [520, 473] width 163 height 25
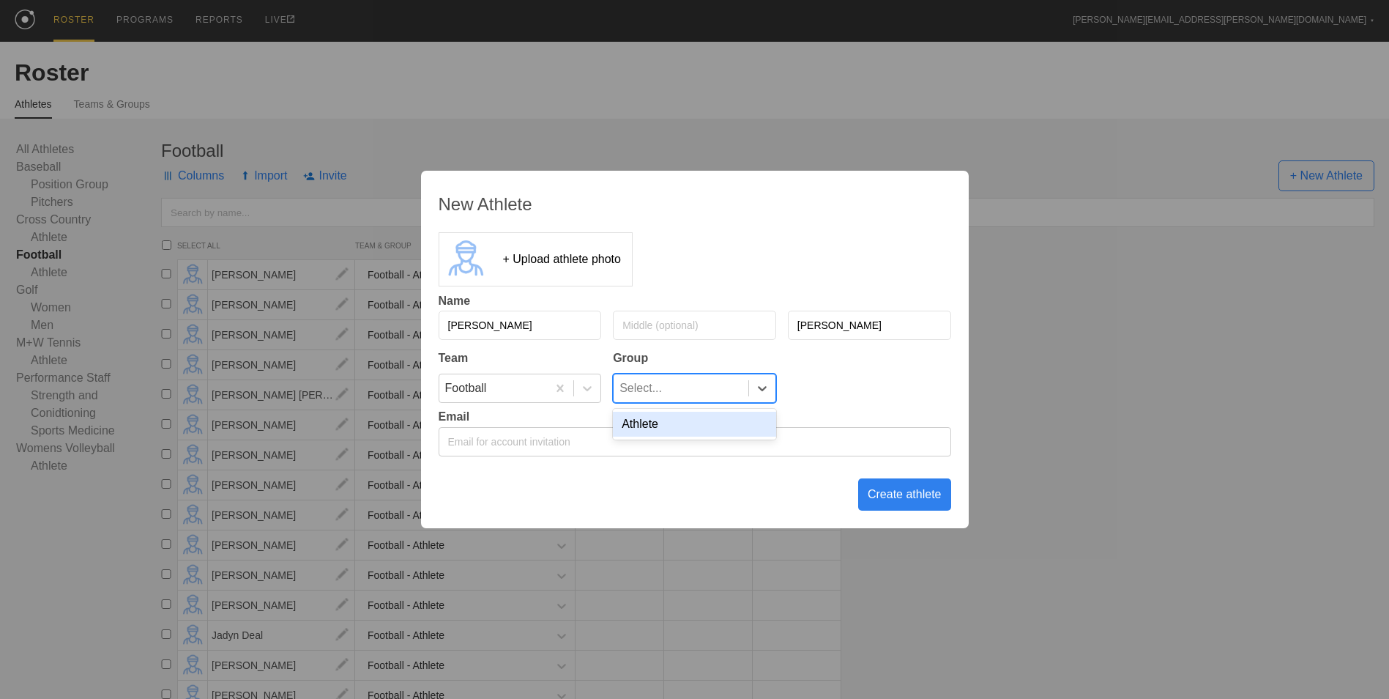
click at [688, 389] on div "Select..." at bounding box center [681, 388] width 135 height 28
click at [691, 420] on div "Athlete" at bounding box center [694, 424] width 163 height 25
click at [899, 494] on div "Create athlete" at bounding box center [904, 494] width 93 height 32
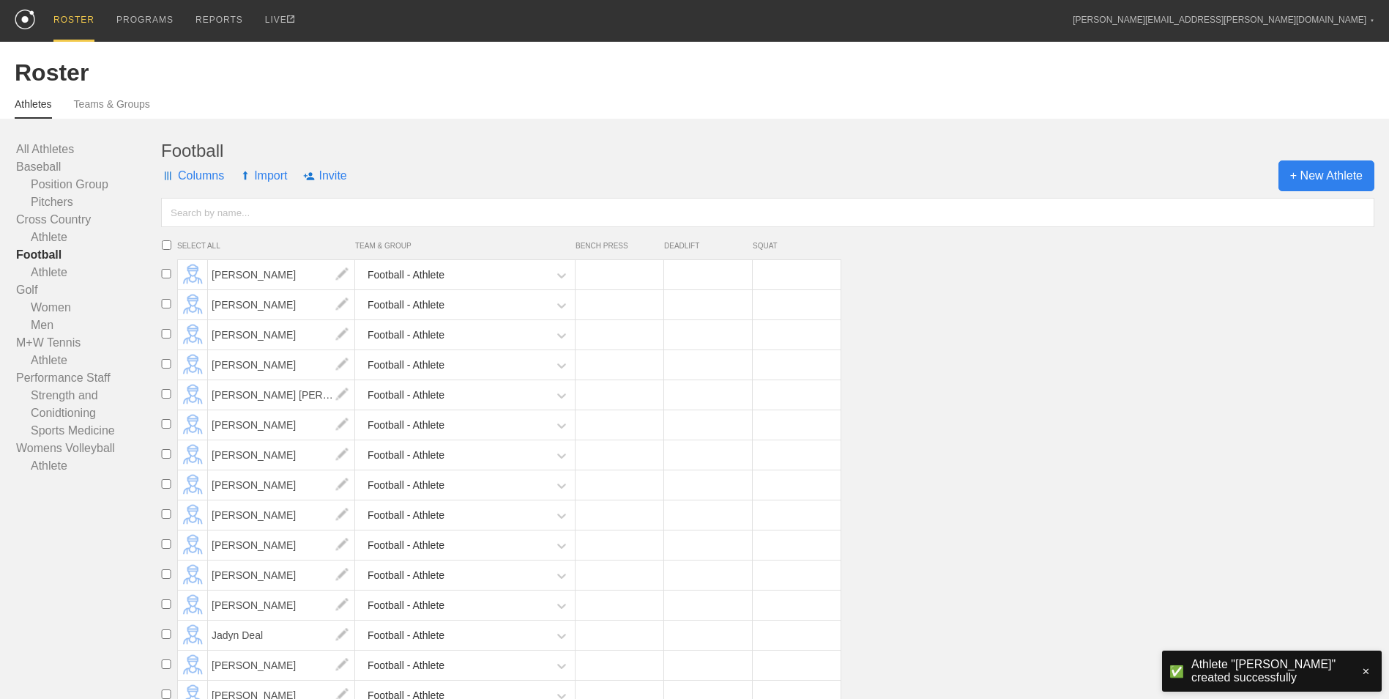
click at [1323, 184] on span "+ New Athlete" at bounding box center [1327, 175] width 96 height 31
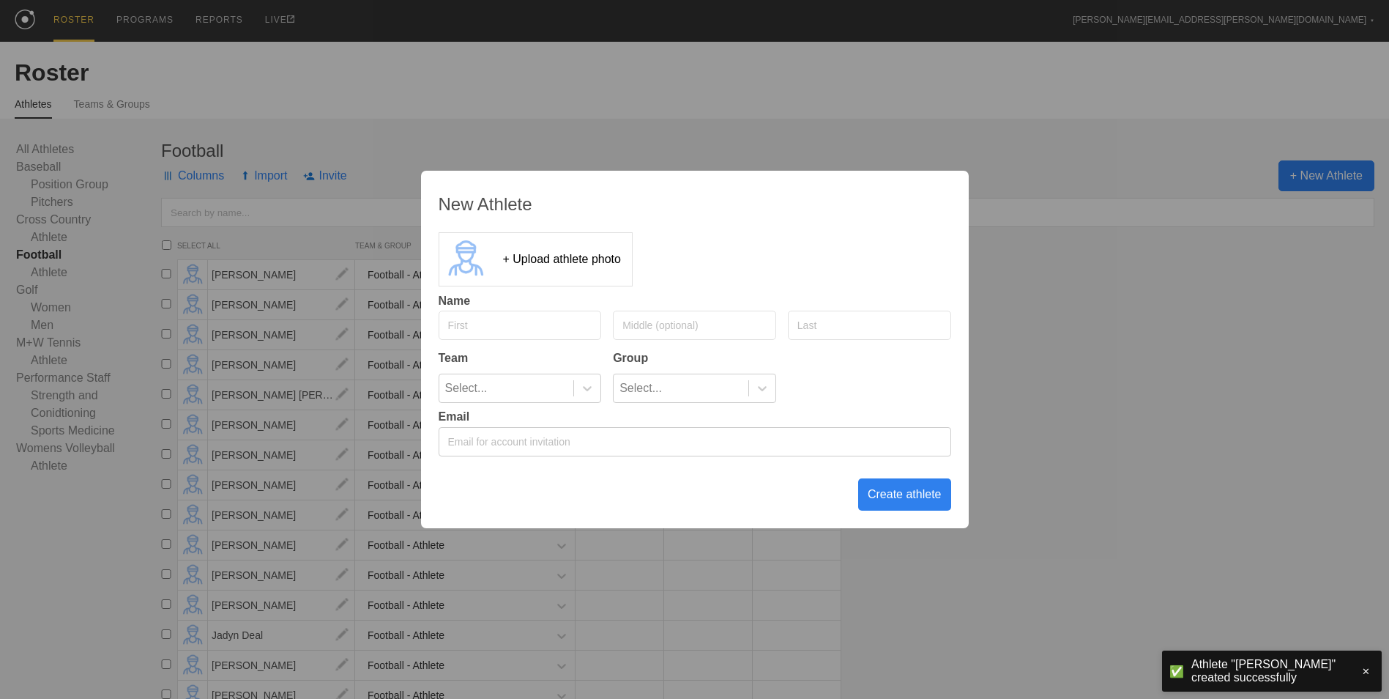
type input "K"
type input "Javan"
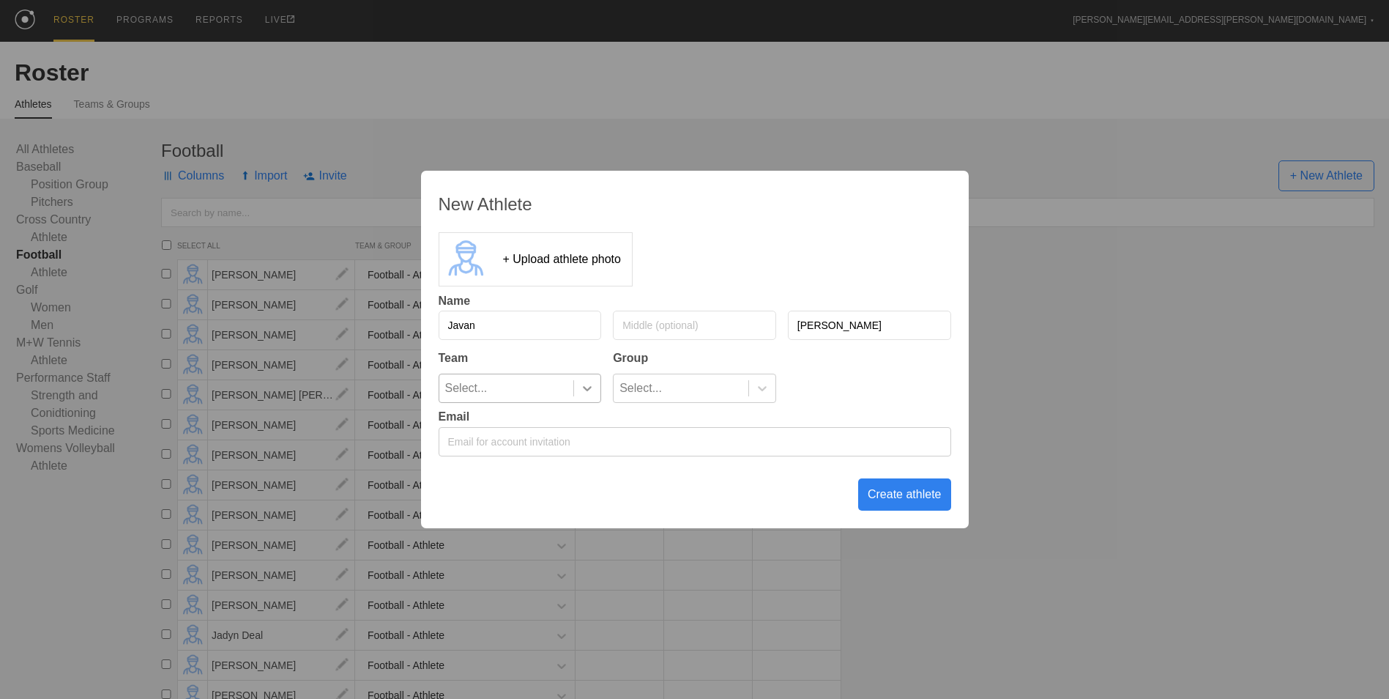
type input "[PERSON_NAME]"
click at [583, 395] on icon at bounding box center [587, 388] width 15 height 15
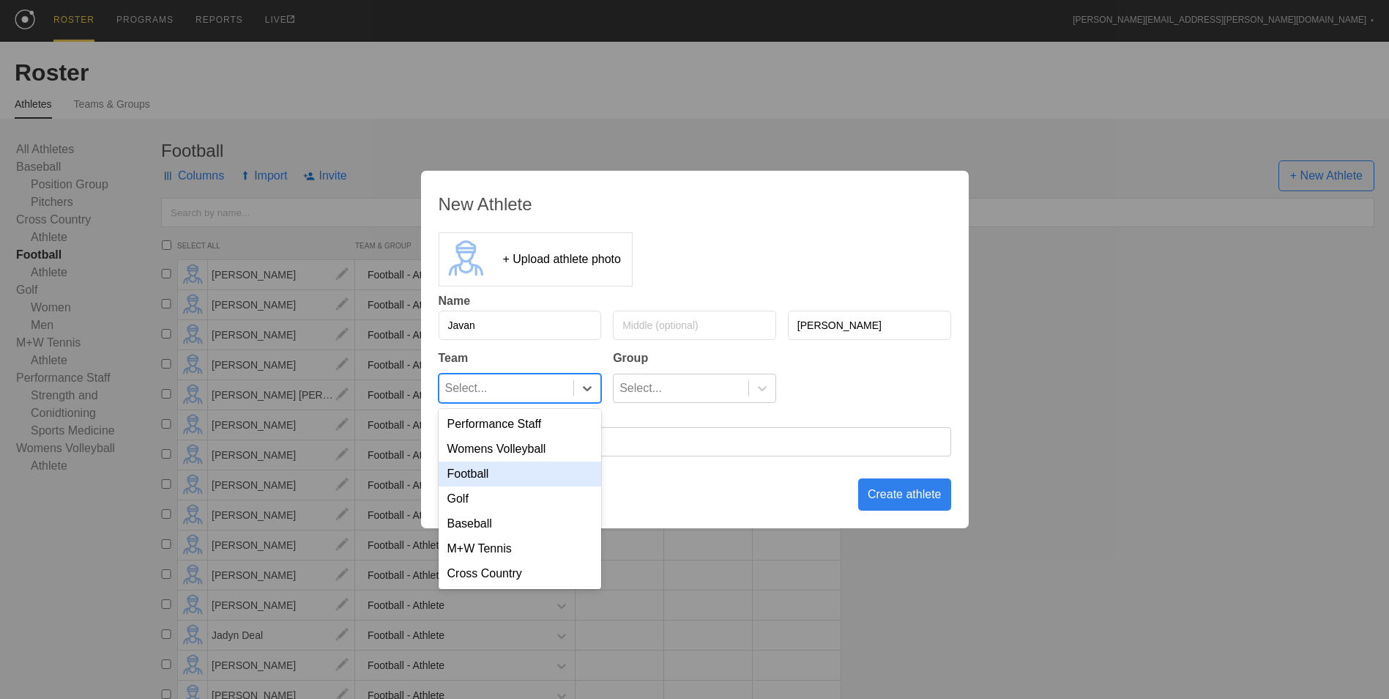
click at [538, 477] on div "Football" at bounding box center [520, 473] width 163 height 25
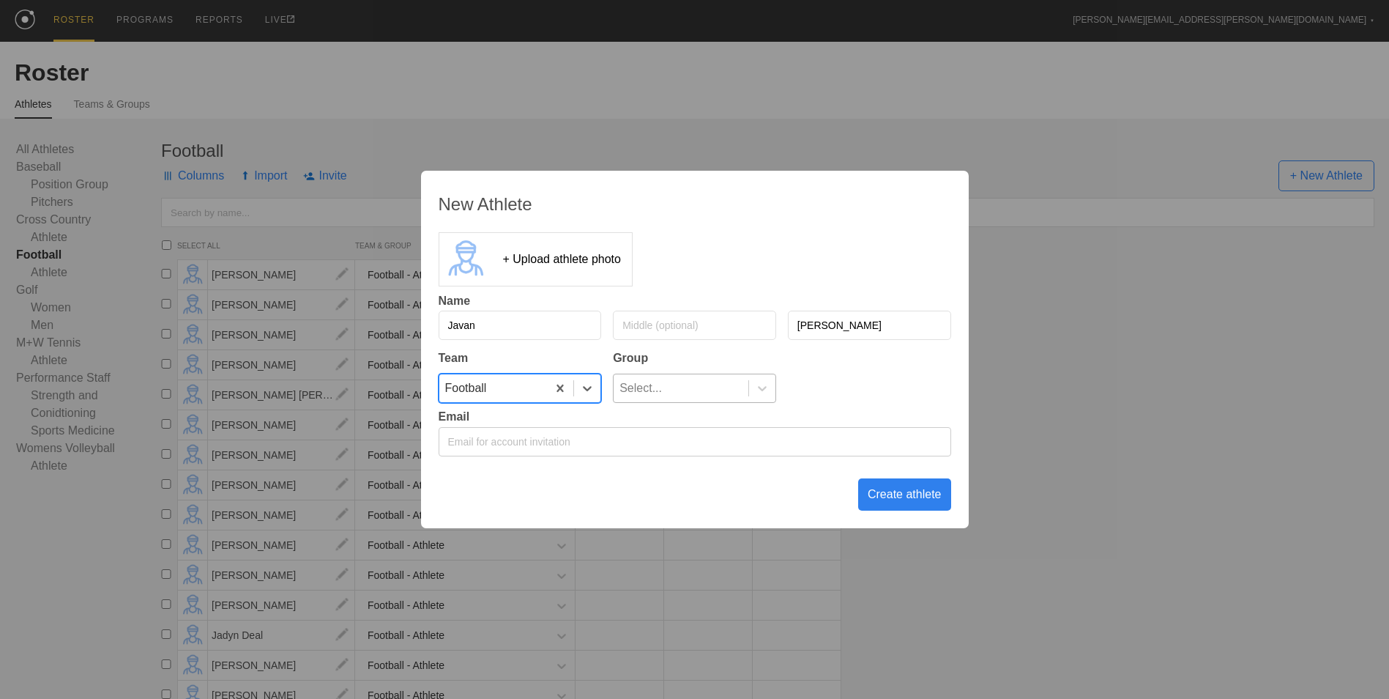
click at [661, 385] on div "Select..." at bounding box center [681, 388] width 135 height 28
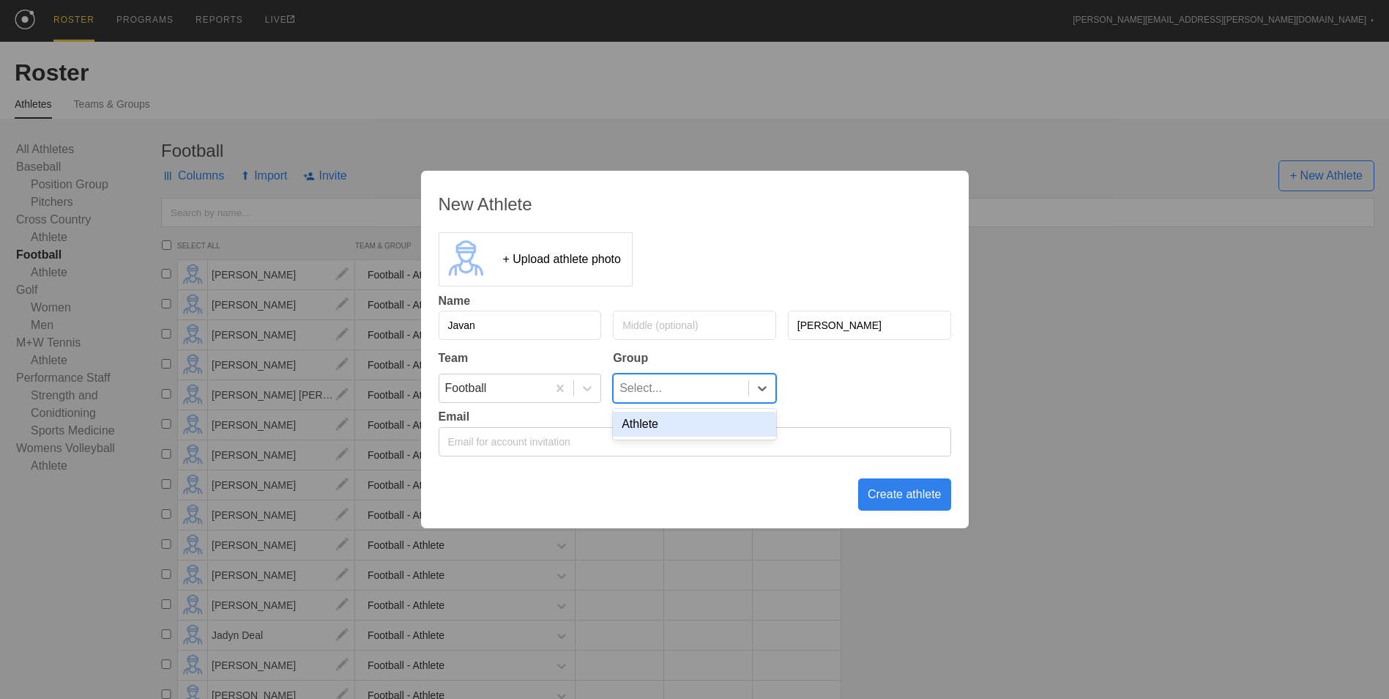
click at [663, 421] on div "Athlete" at bounding box center [694, 424] width 163 height 25
click at [895, 494] on div "Create athlete" at bounding box center [904, 494] width 93 height 32
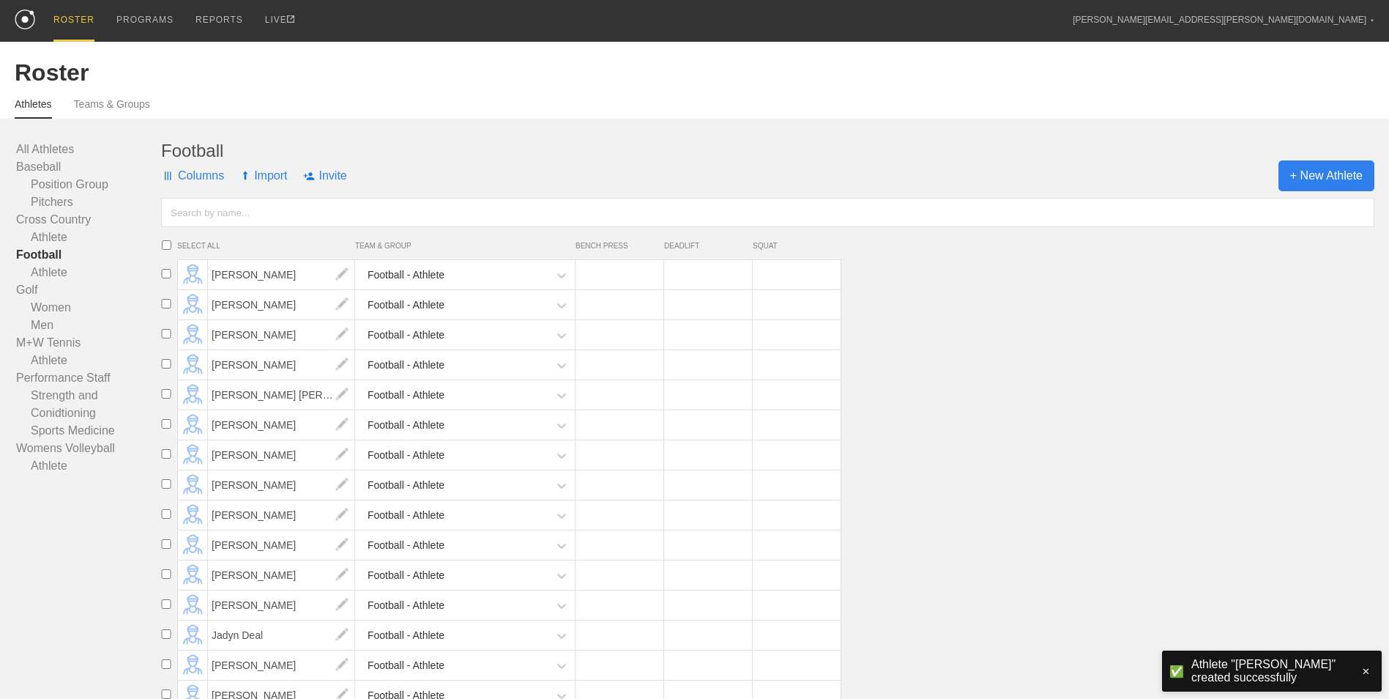
click at [1296, 179] on span "+ New Athlete" at bounding box center [1327, 175] width 96 height 31
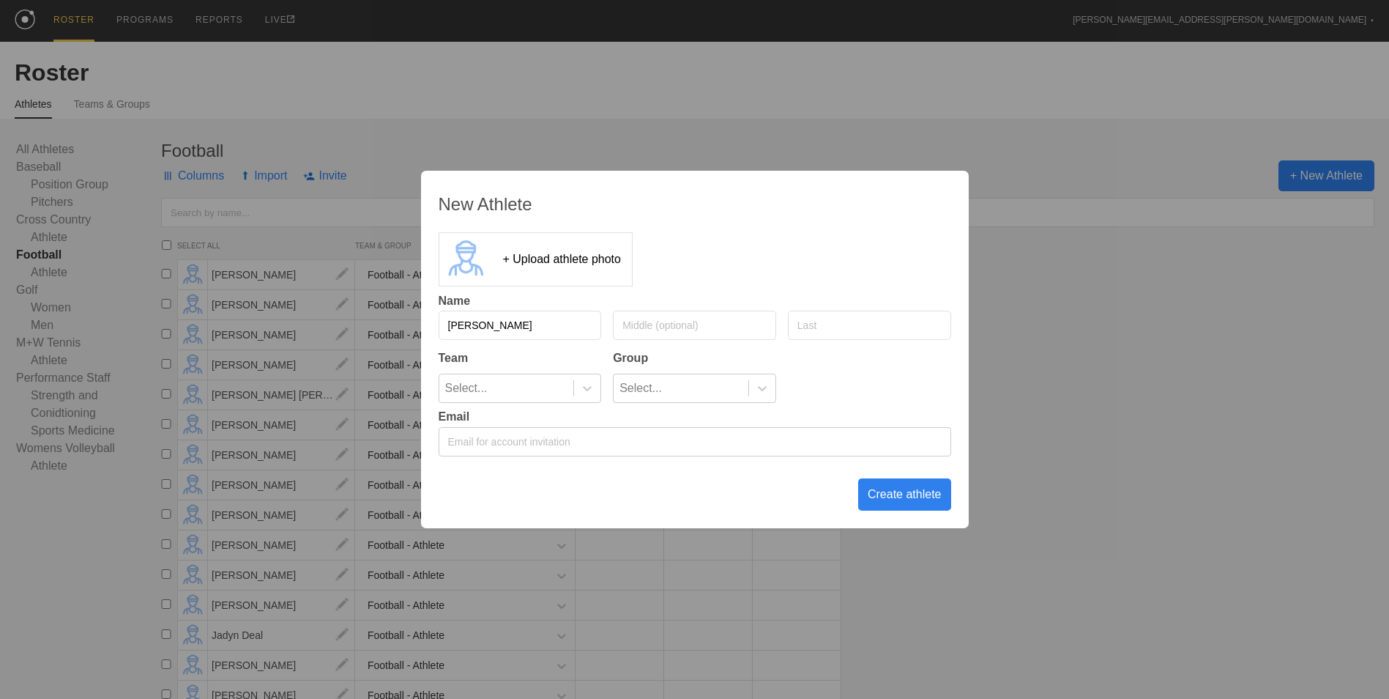
type input "[PERSON_NAME]"
click at [584, 398] on div at bounding box center [586, 388] width 27 height 28
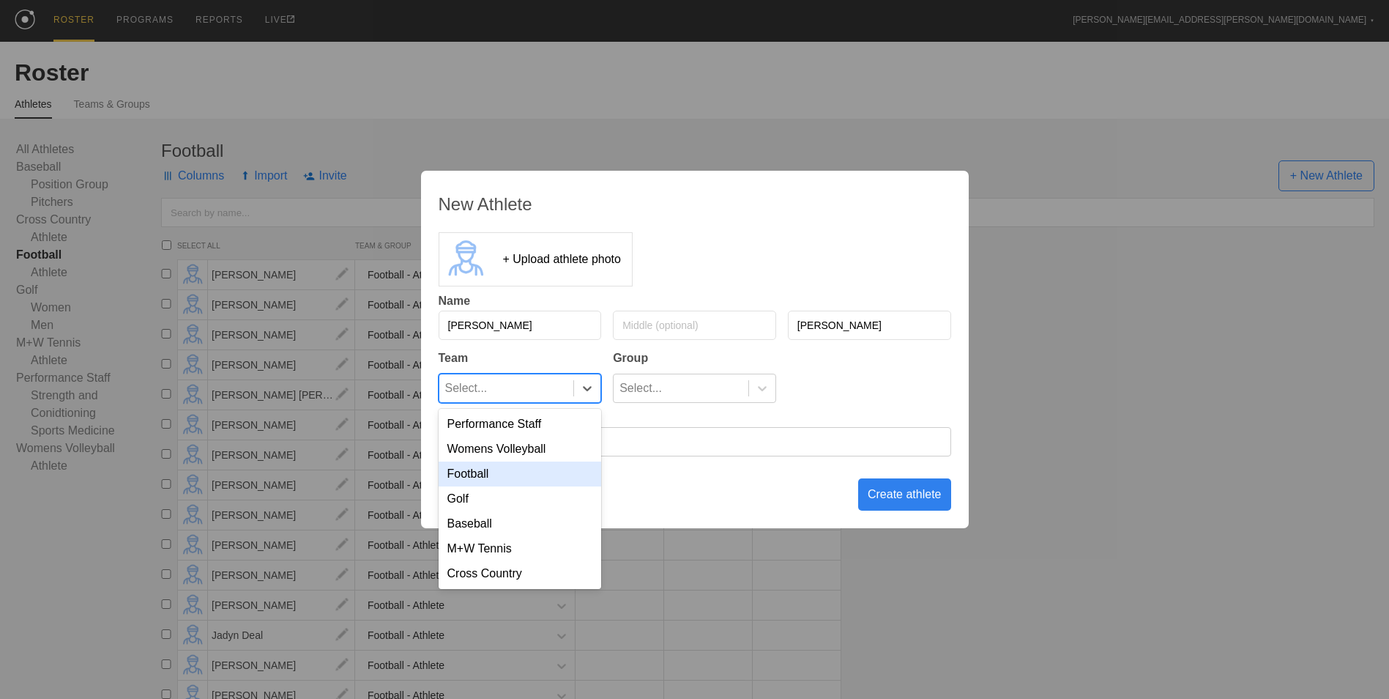
click at [559, 477] on div "Football" at bounding box center [520, 473] width 163 height 25
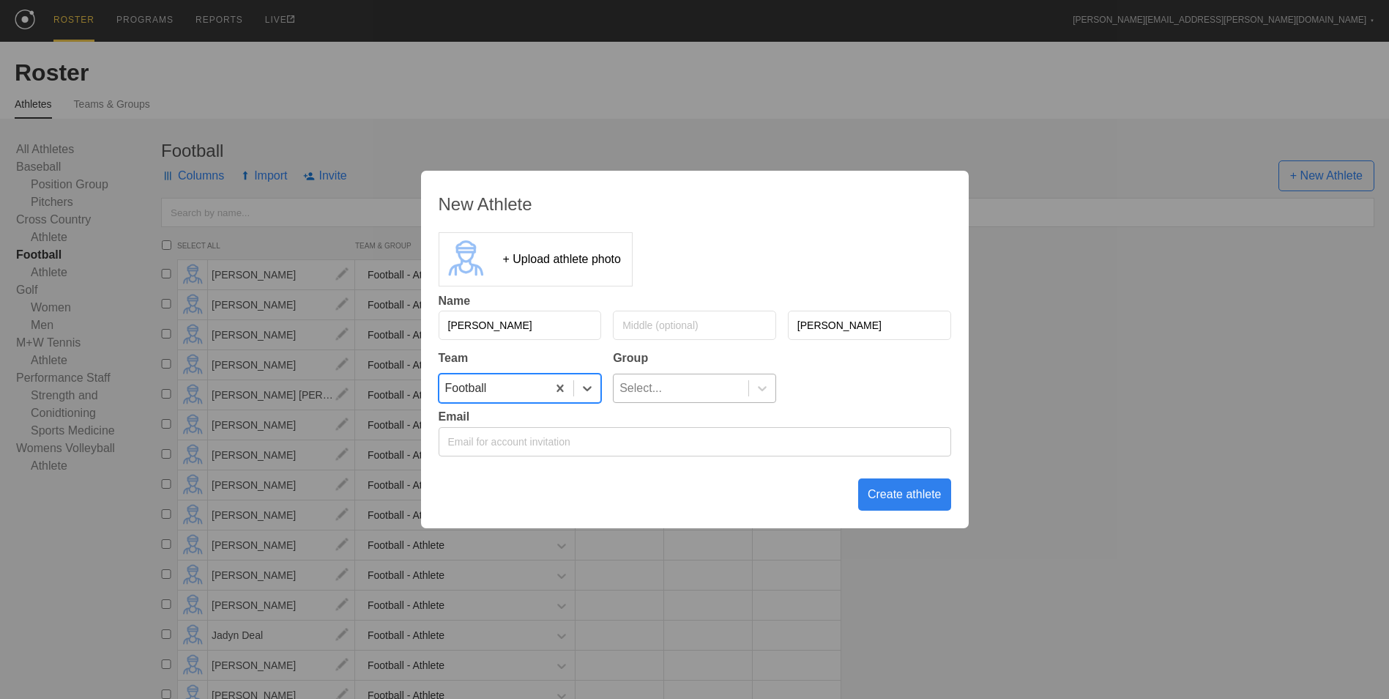
click at [704, 393] on div "Select..." at bounding box center [681, 388] width 135 height 28
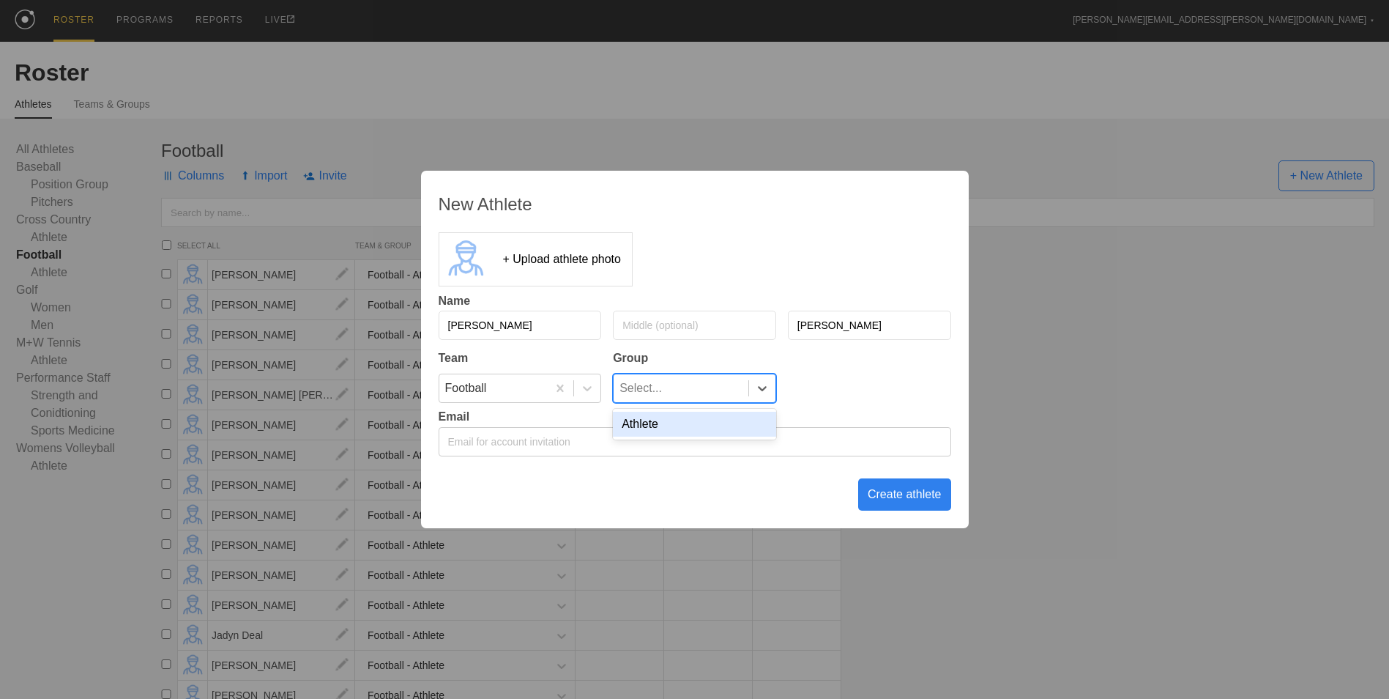
click at [696, 423] on div "Athlete" at bounding box center [694, 424] width 163 height 25
click at [892, 494] on div "Create athlete" at bounding box center [904, 494] width 93 height 32
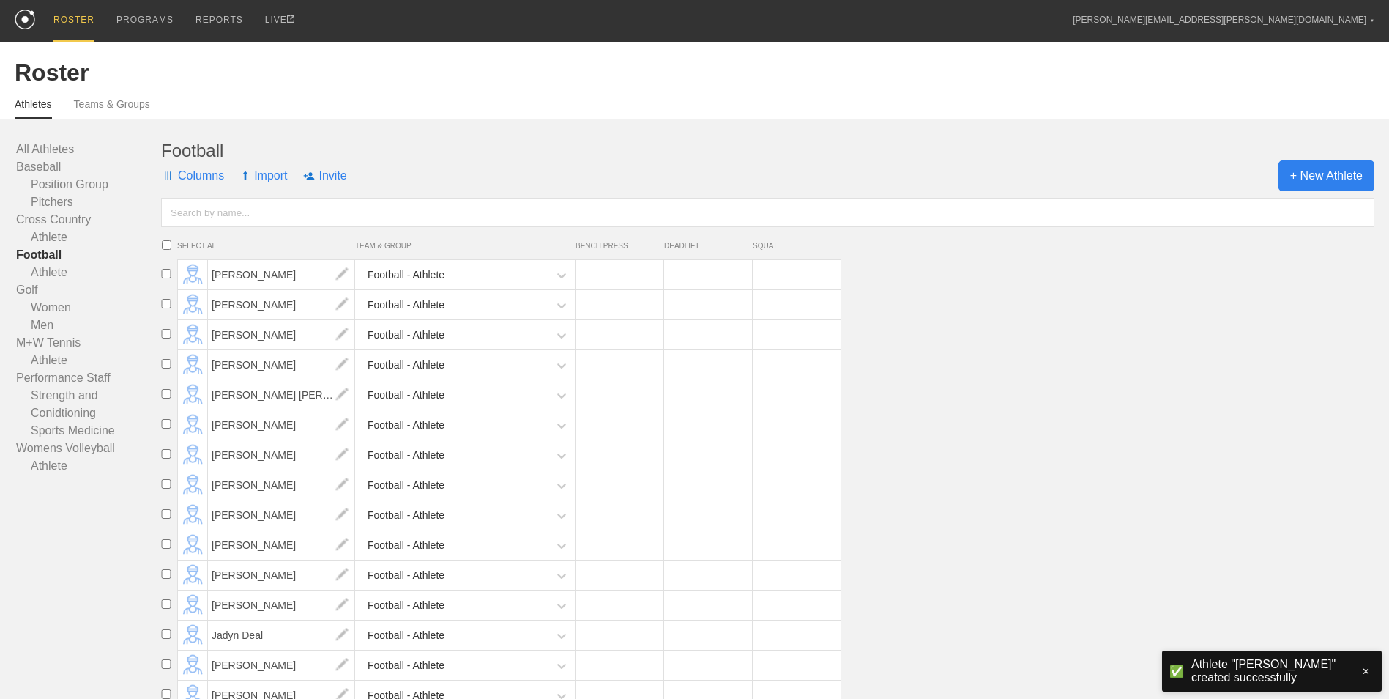
click at [1363, 179] on span "+ New Athlete" at bounding box center [1327, 175] width 96 height 31
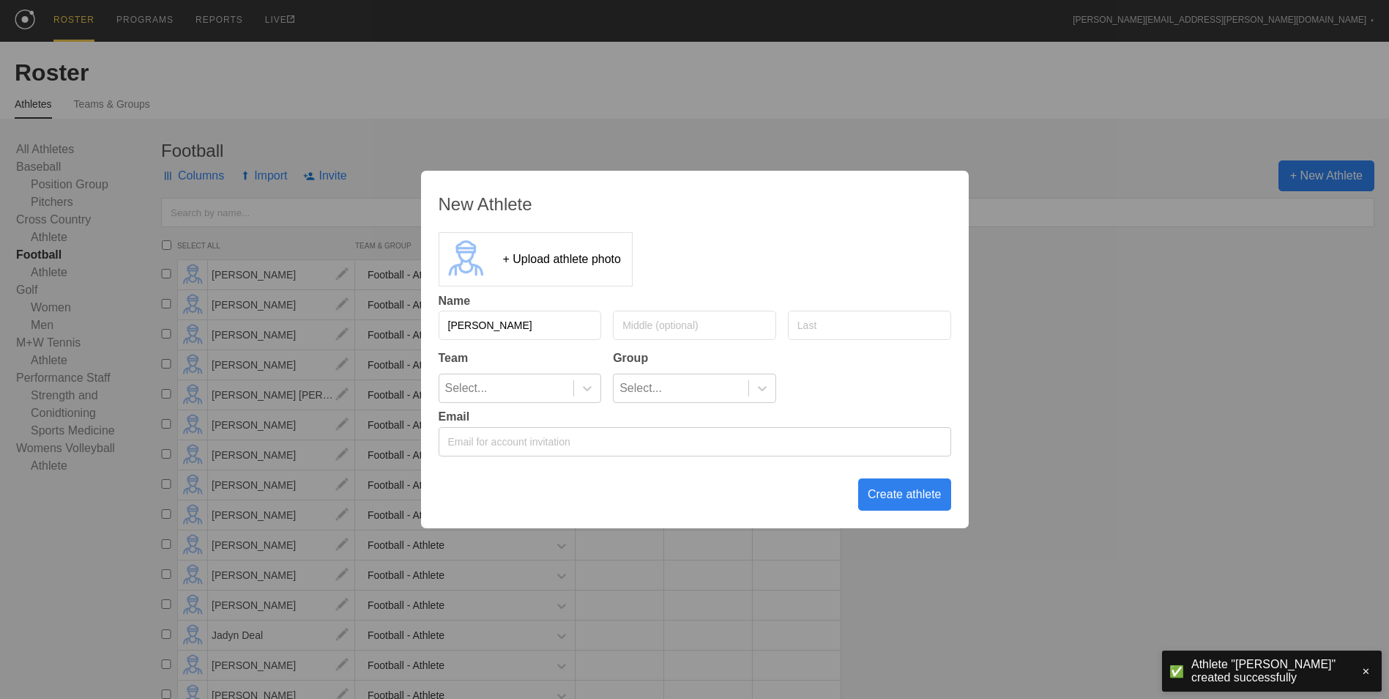
type input "[PERSON_NAME]"
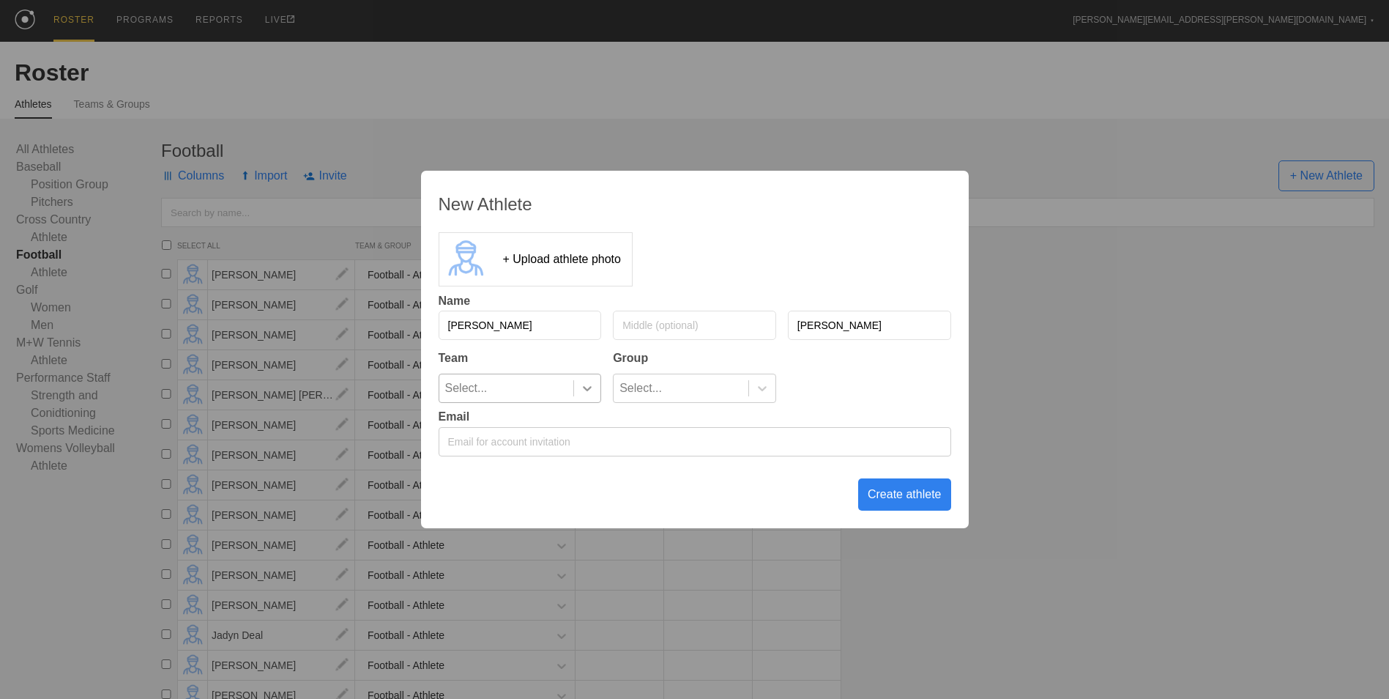
type input "[PERSON_NAME]"
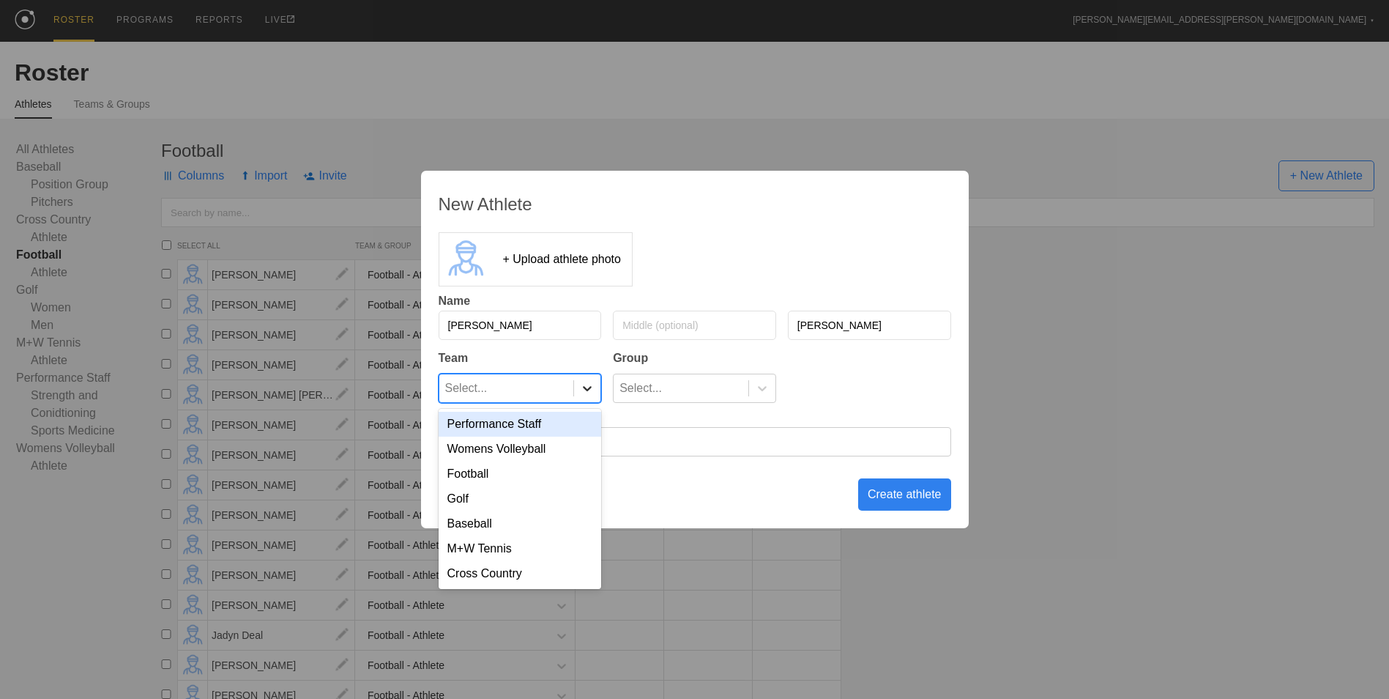
click at [594, 395] on icon at bounding box center [587, 388] width 15 height 15
click at [532, 478] on div "Football" at bounding box center [520, 473] width 163 height 25
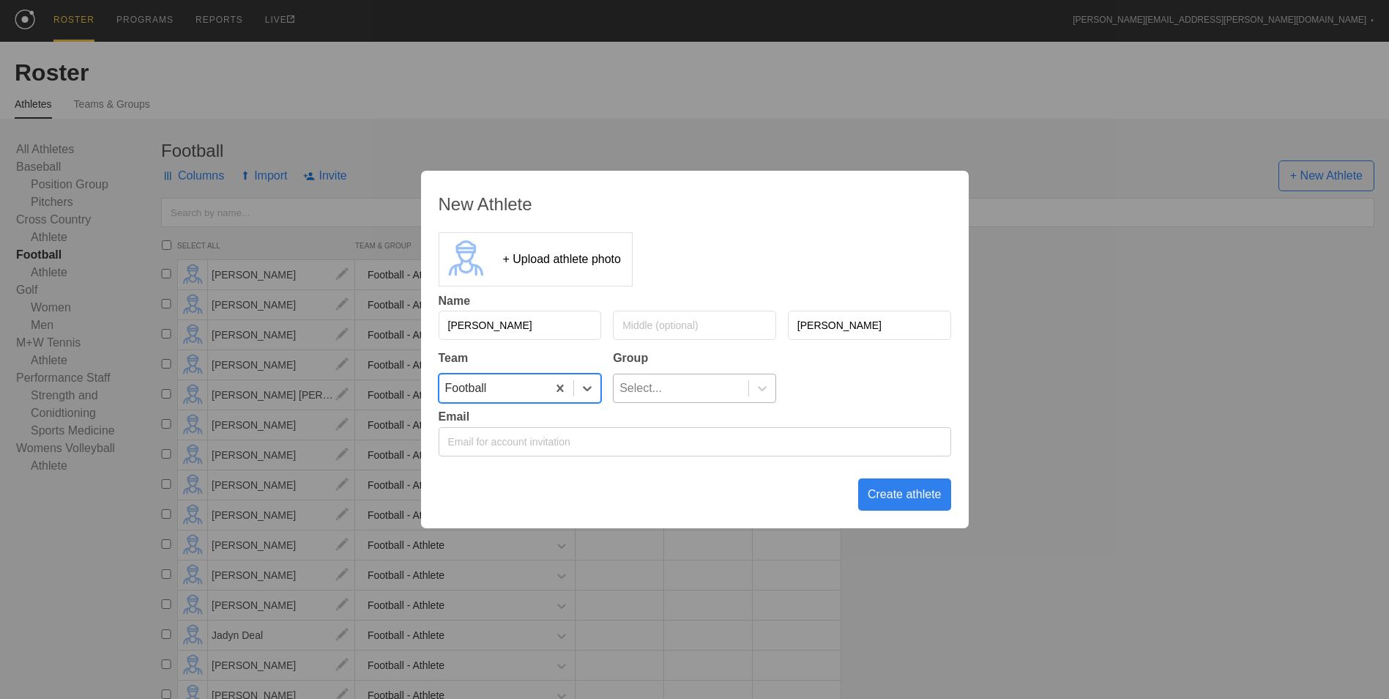
click at [680, 393] on div "Select..." at bounding box center [681, 388] width 135 height 28
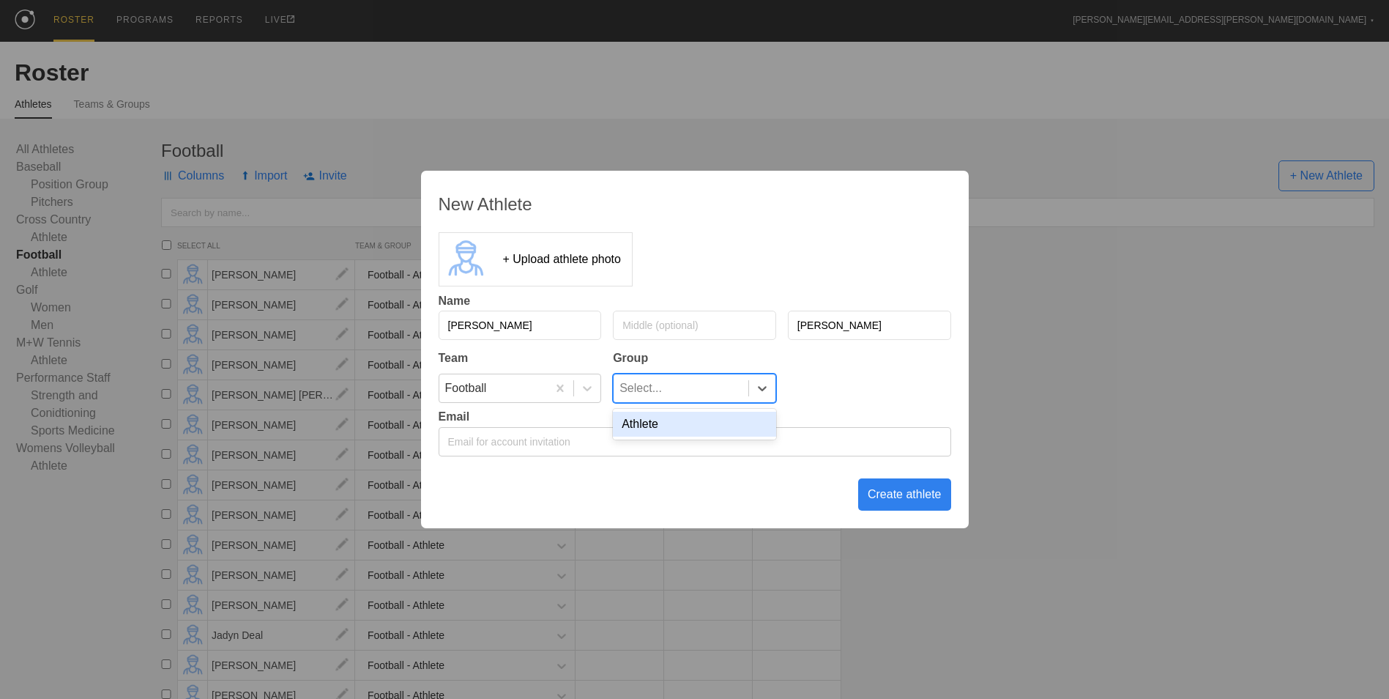
click at [672, 426] on div "Athlete" at bounding box center [694, 424] width 163 height 25
click at [919, 498] on div "Create athlete" at bounding box center [904, 494] width 93 height 32
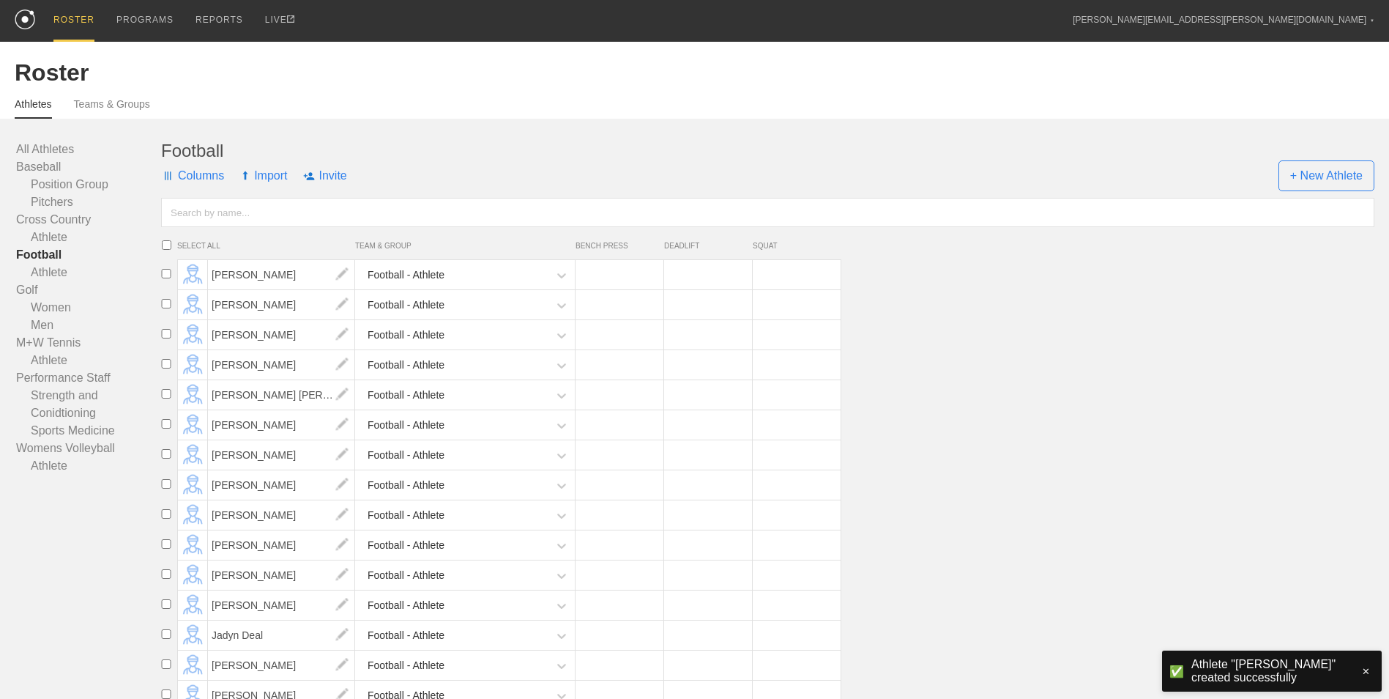
click at [1316, 158] on div "Football" at bounding box center [768, 151] width 1214 height 21
click at [1318, 195] on div "Football Columns Import Invite + New Athlete SELECT ALL TEAM & GROUP BENCH PRES…" at bounding box center [768, 308] width 1214 height 334
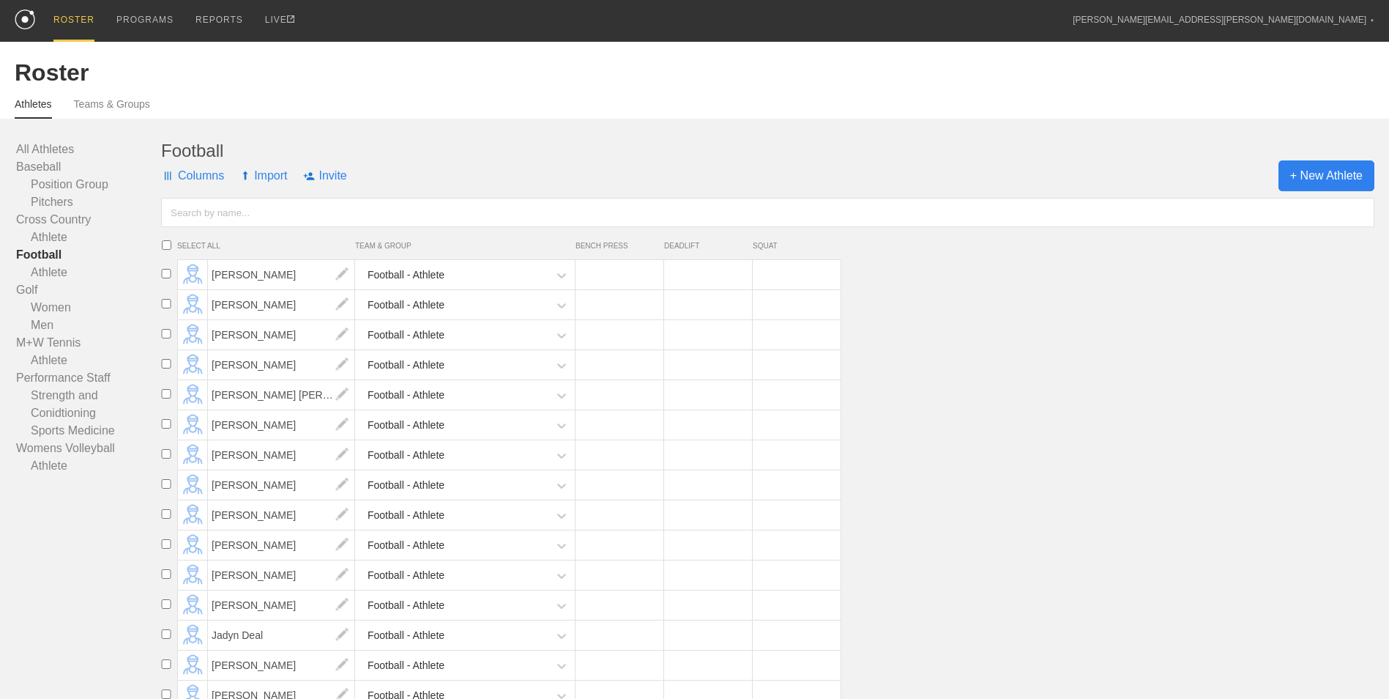
click at [1303, 176] on span "+ New Athlete" at bounding box center [1327, 175] width 96 height 31
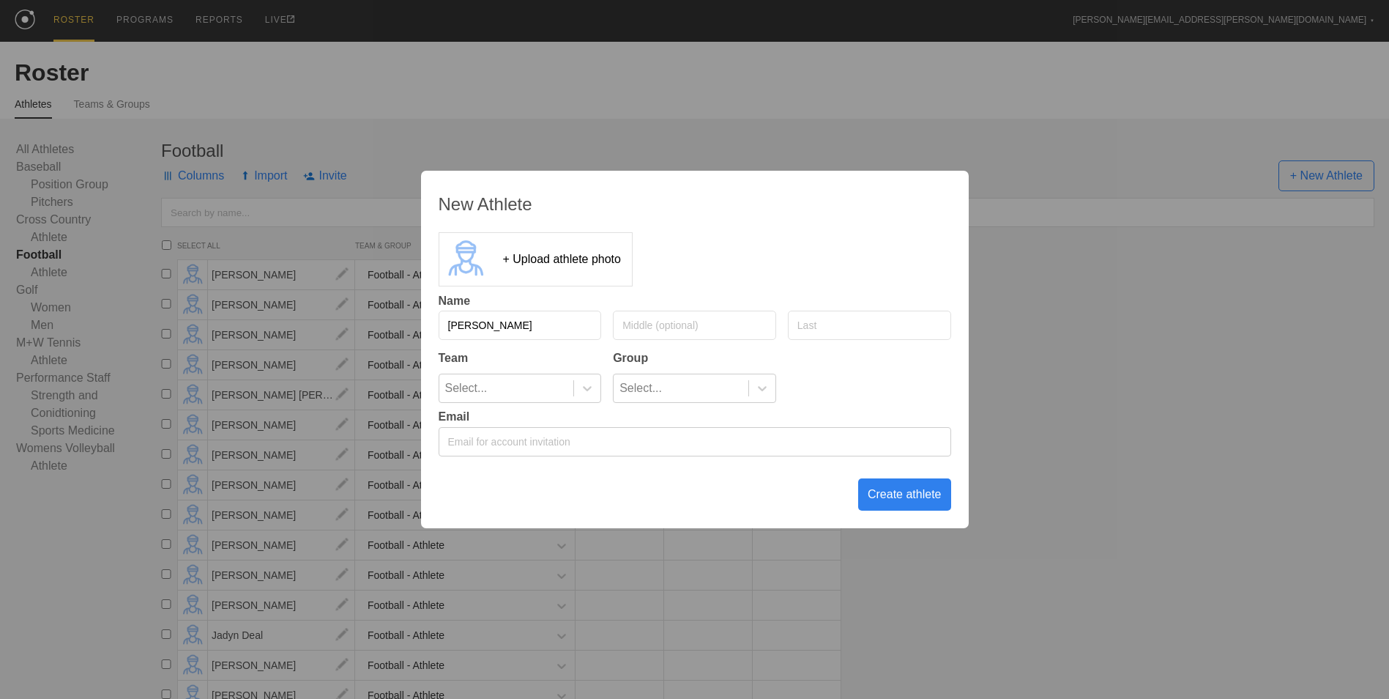
type input "[PERSON_NAME]"
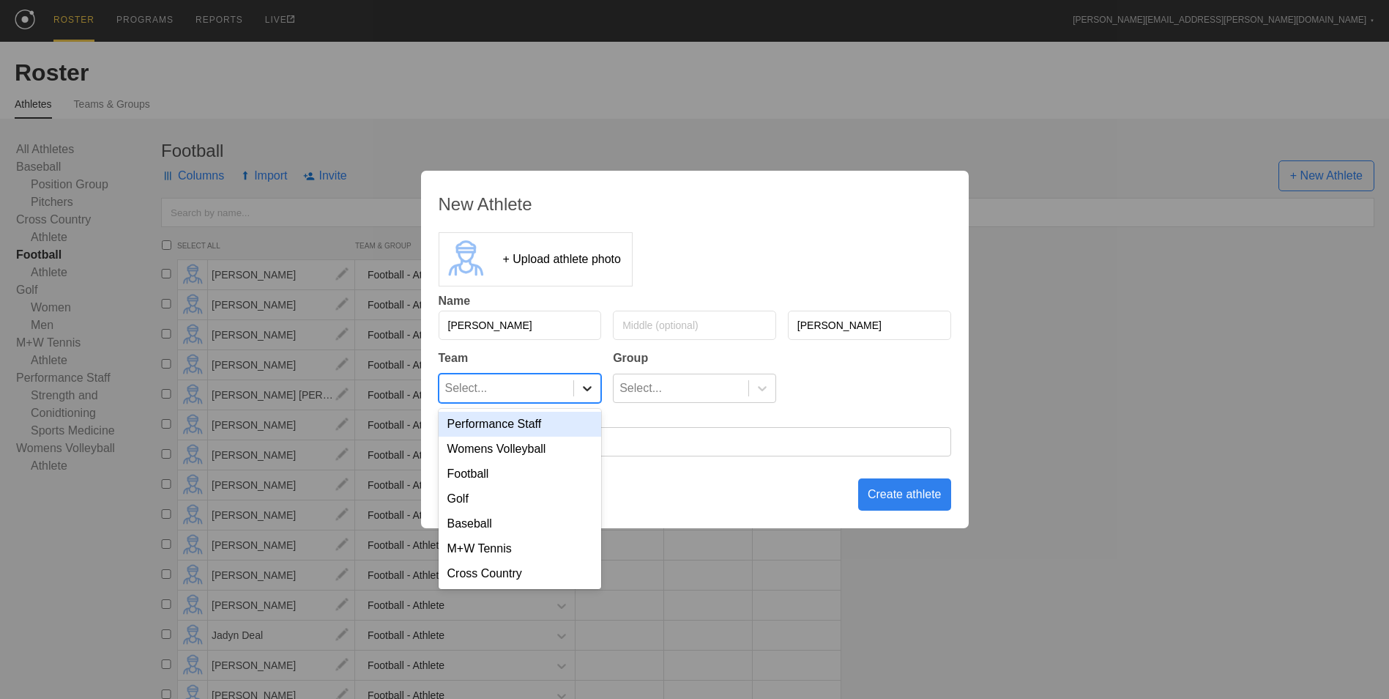
click at [590, 392] on icon at bounding box center [587, 388] width 15 height 15
click at [521, 475] on div "Football" at bounding box center [520, 473] width 163 height 25
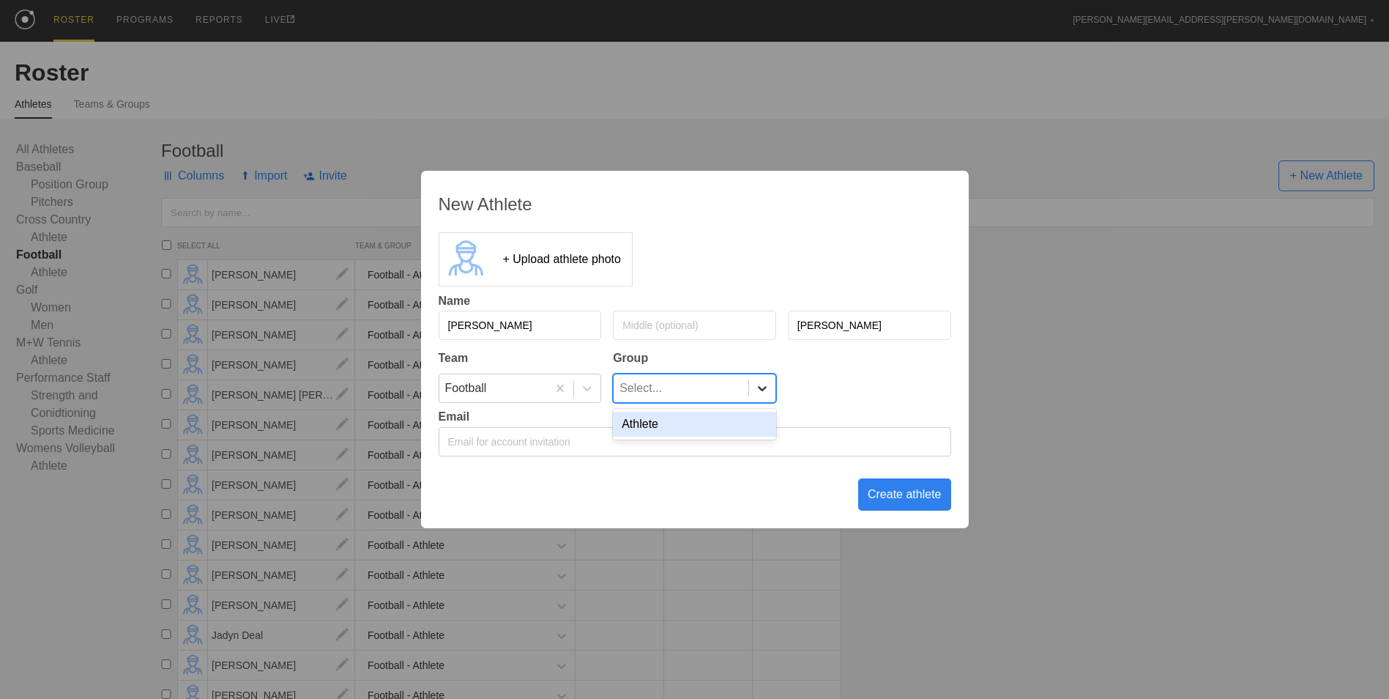
click at [752, 385] on div at bounding box center [762, 388] width 26 height 15
click at [739, 426] on div "Athlete" at bounding box center [694, 424] width 163 height 25
click at [921, 497] on div "Create athlete" at bounding box center [904, 494] width 93 height 32
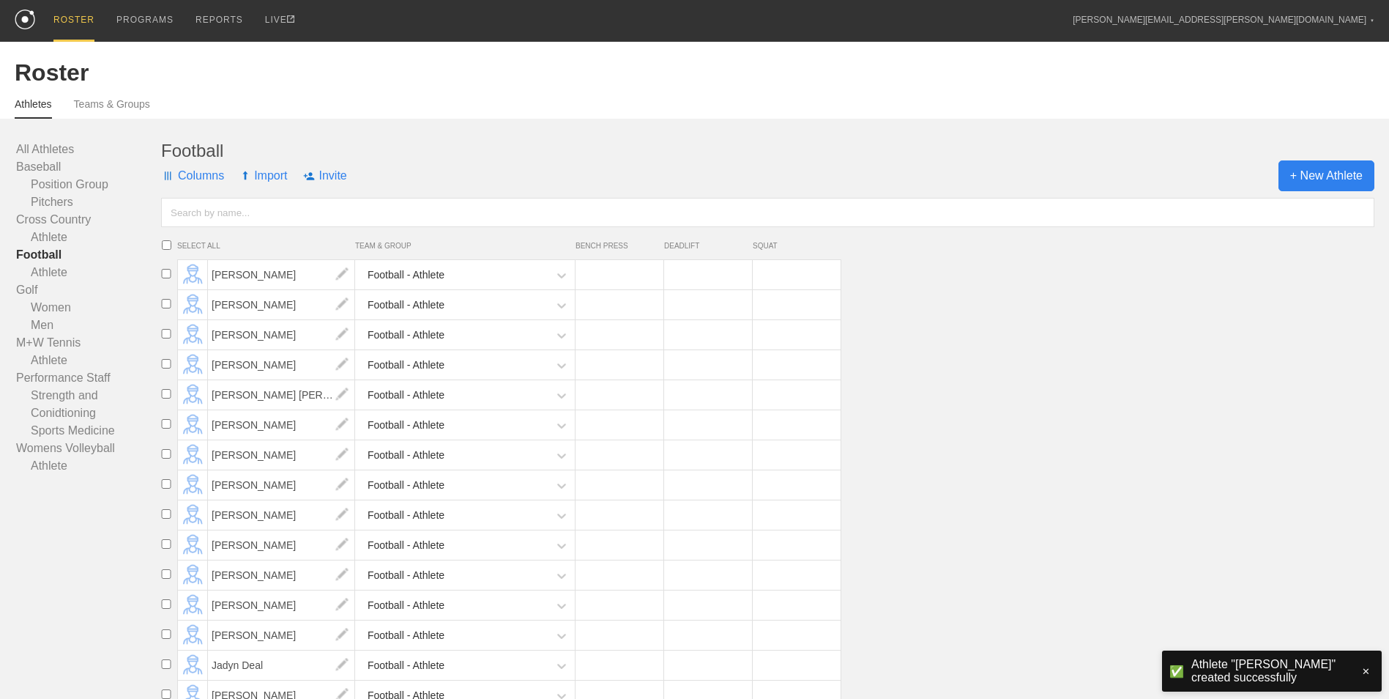
click at [1324, 180] on span "+ New Athlete" at bounding box center [1327, 175] width 96 height 31
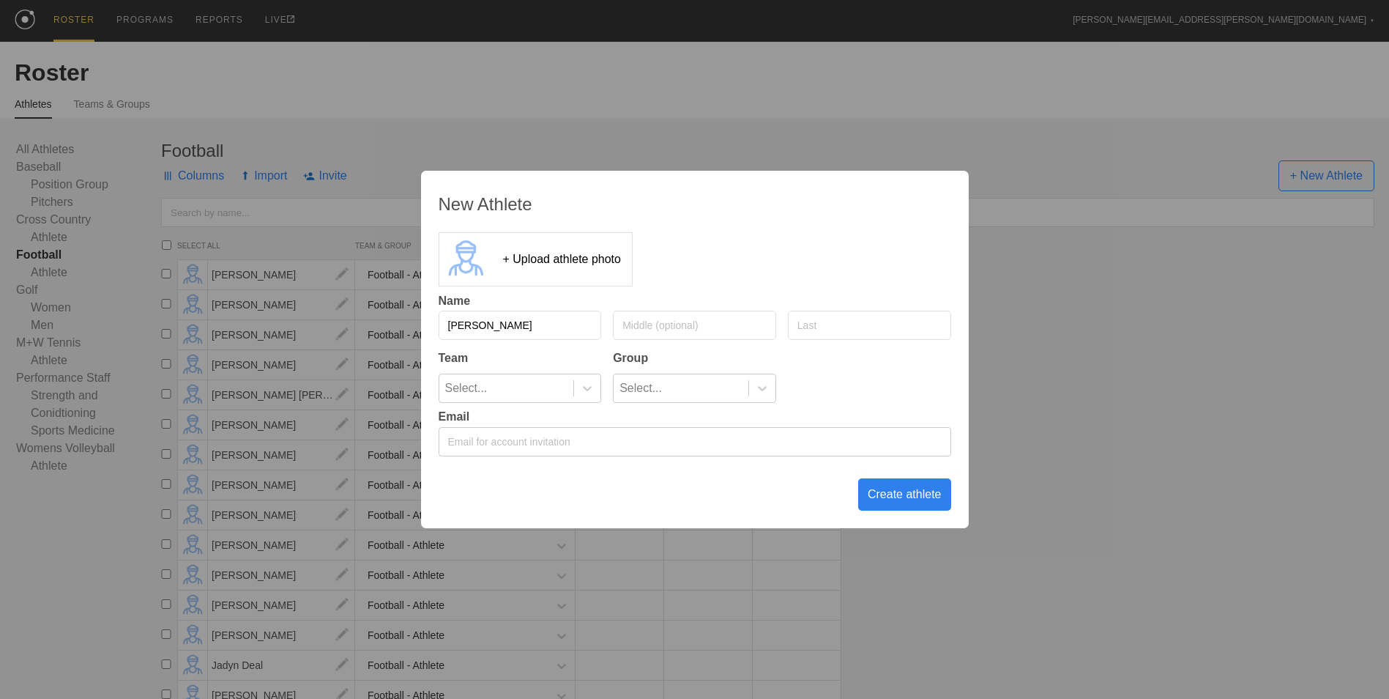
type input "[PERSON_NAME]"
click at [580, 379] on div at bounding box center [586, 388] width 27 height 28
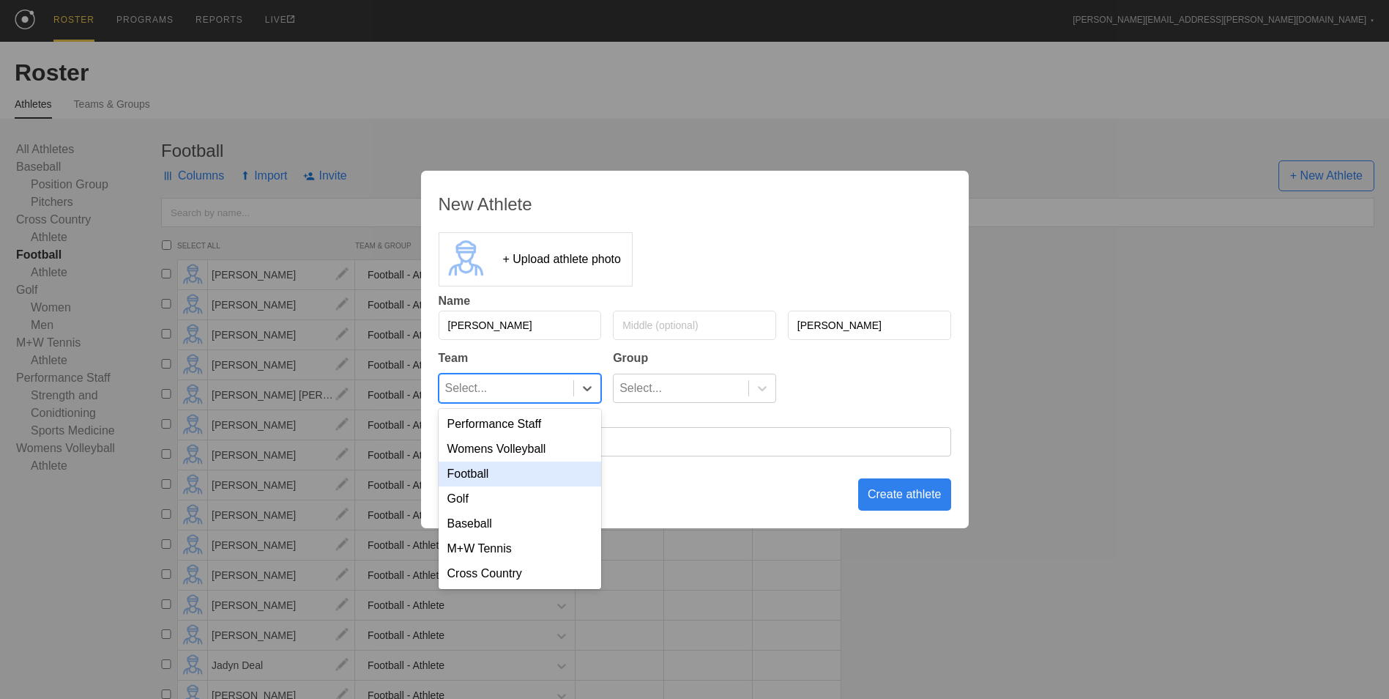
click at [543, 470] on div "Football" at bounding box center [520, 473] width 163 height 25
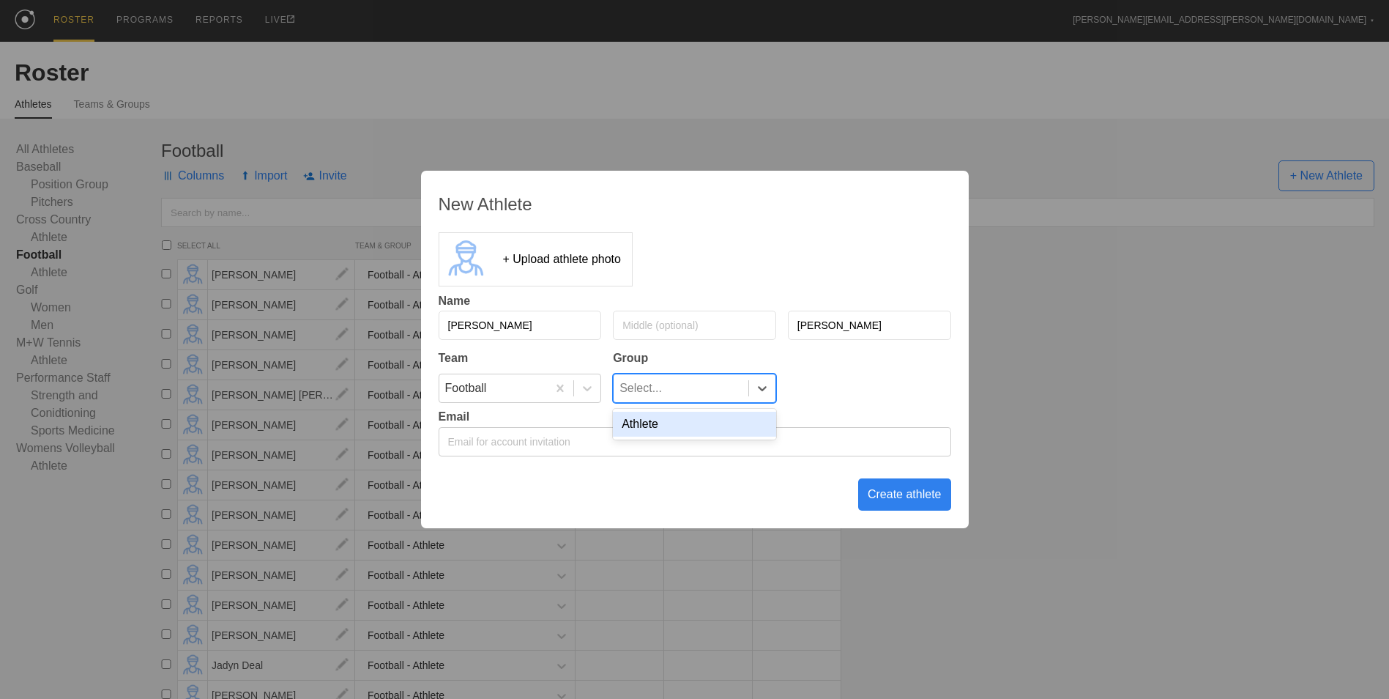
click at [706, 379] on div "Select..." at bounding box center [681, 388] width 135 height 28
drag, startPoint x: 696, startPoint y: 423, endPoint x: 721, endPoint y: 438, distance: 28.9
click at [696, 424] on div "Athlete" at bounding box center [694, 424] width 163 height 25
click at [932, 505] on div "Create athlete" at bounding box center [904, 494] width 93 height 32
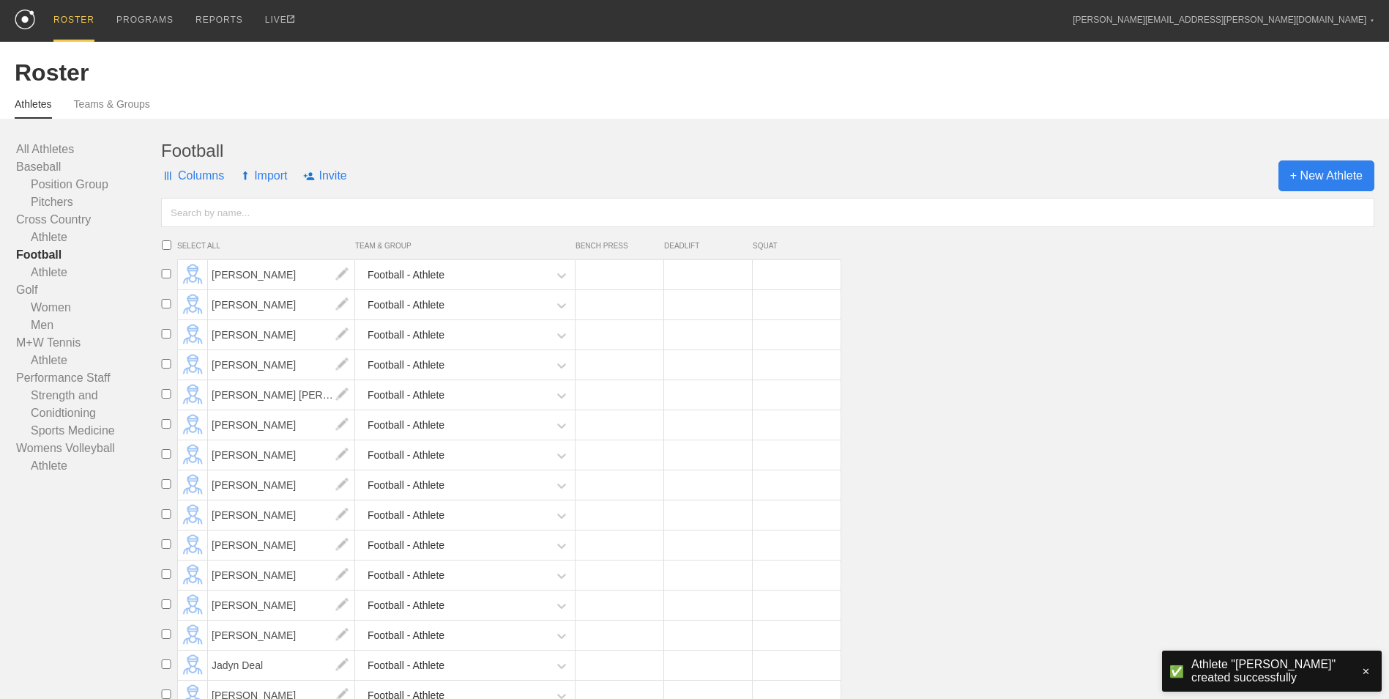
click at [1323, 180] on span "+ New Athlete" at bounding box center [1327, 175] width 96 height 31
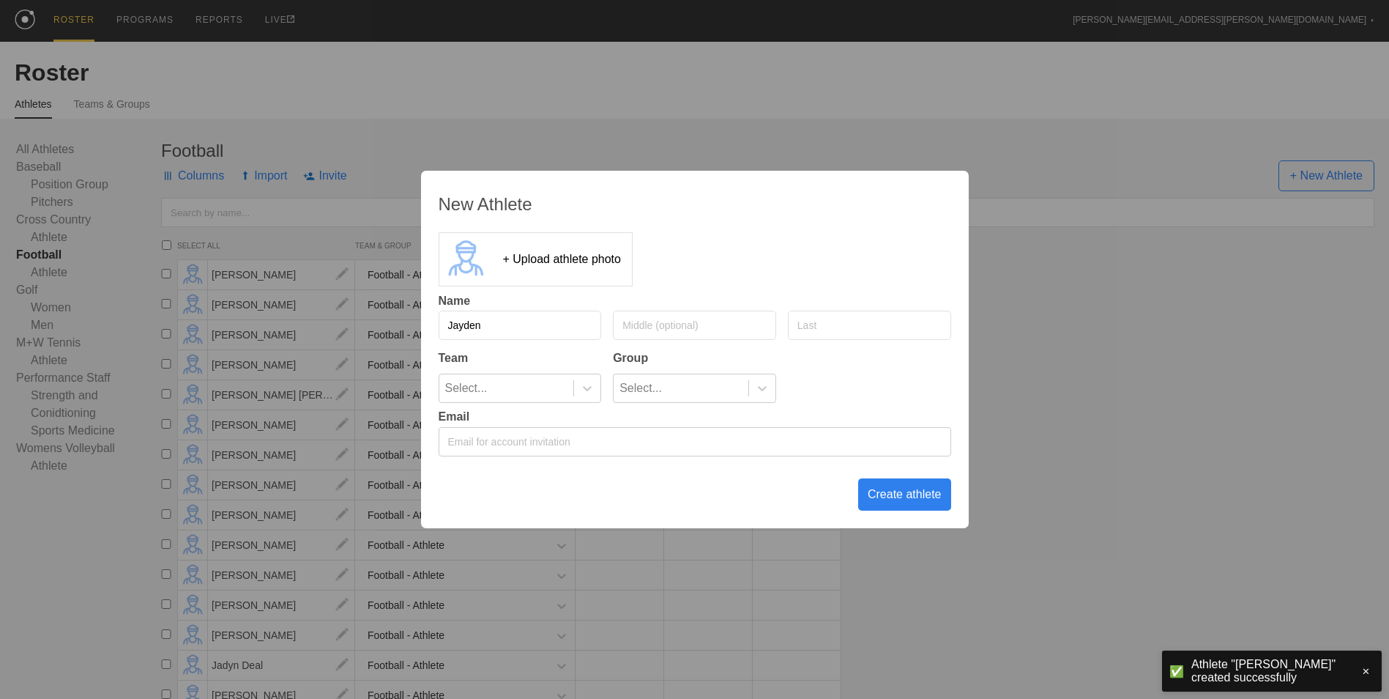
type input "Jayden"
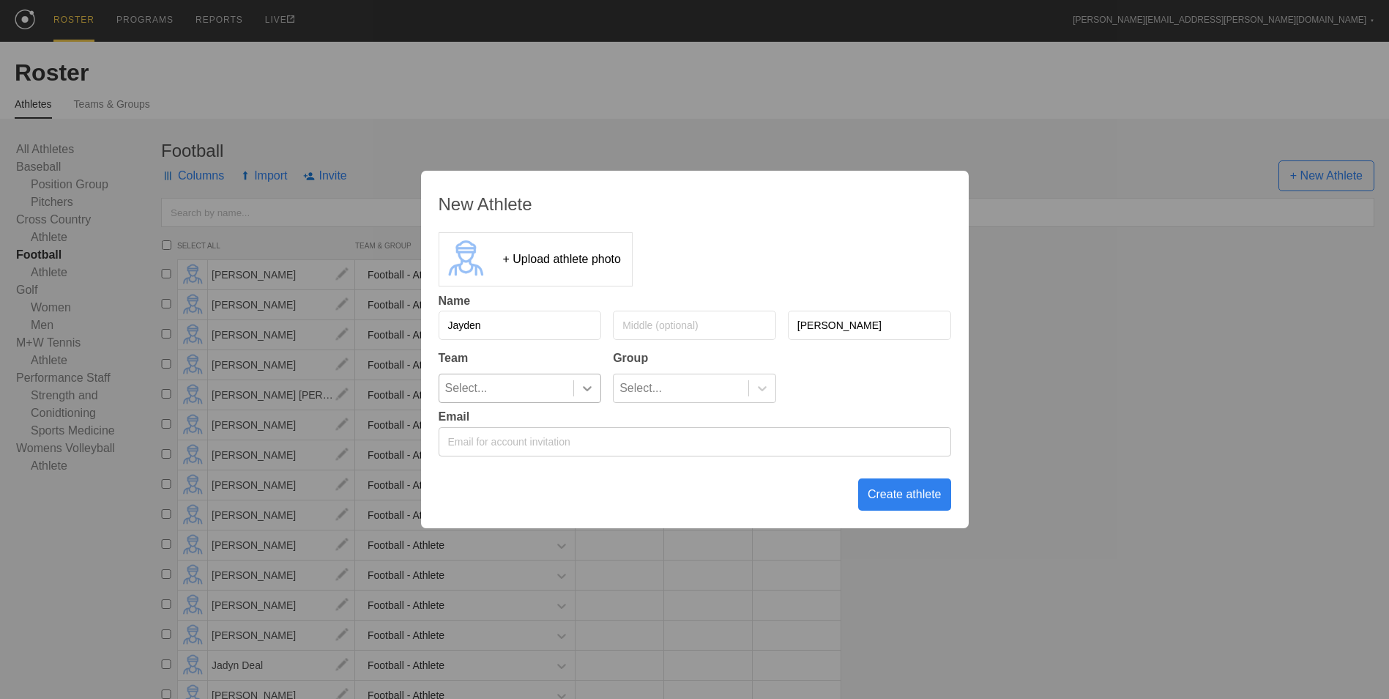
type input "[PERSON_NAME]"
click at [582, 393] on icon at bounding box center [587, 388] width 15 height 15
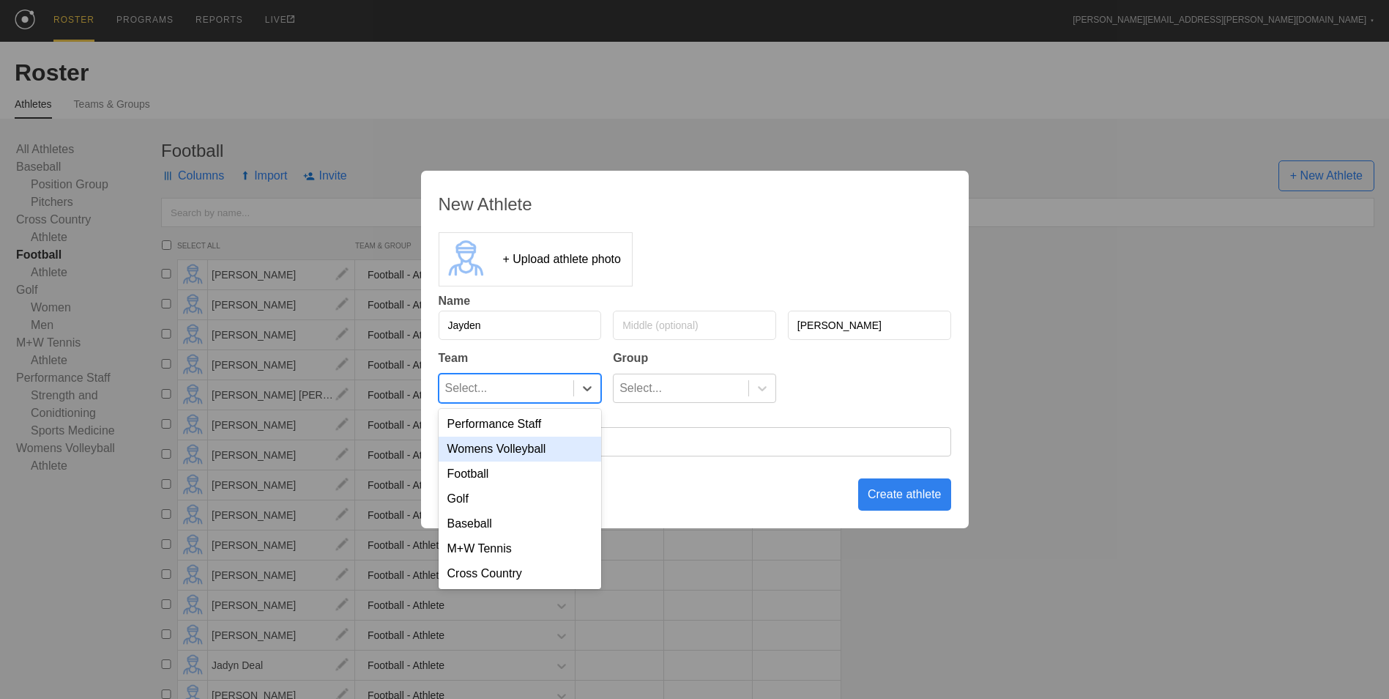
click at [531, 474] on div "Football" at bounding box center [520, 473] width 163 height 25
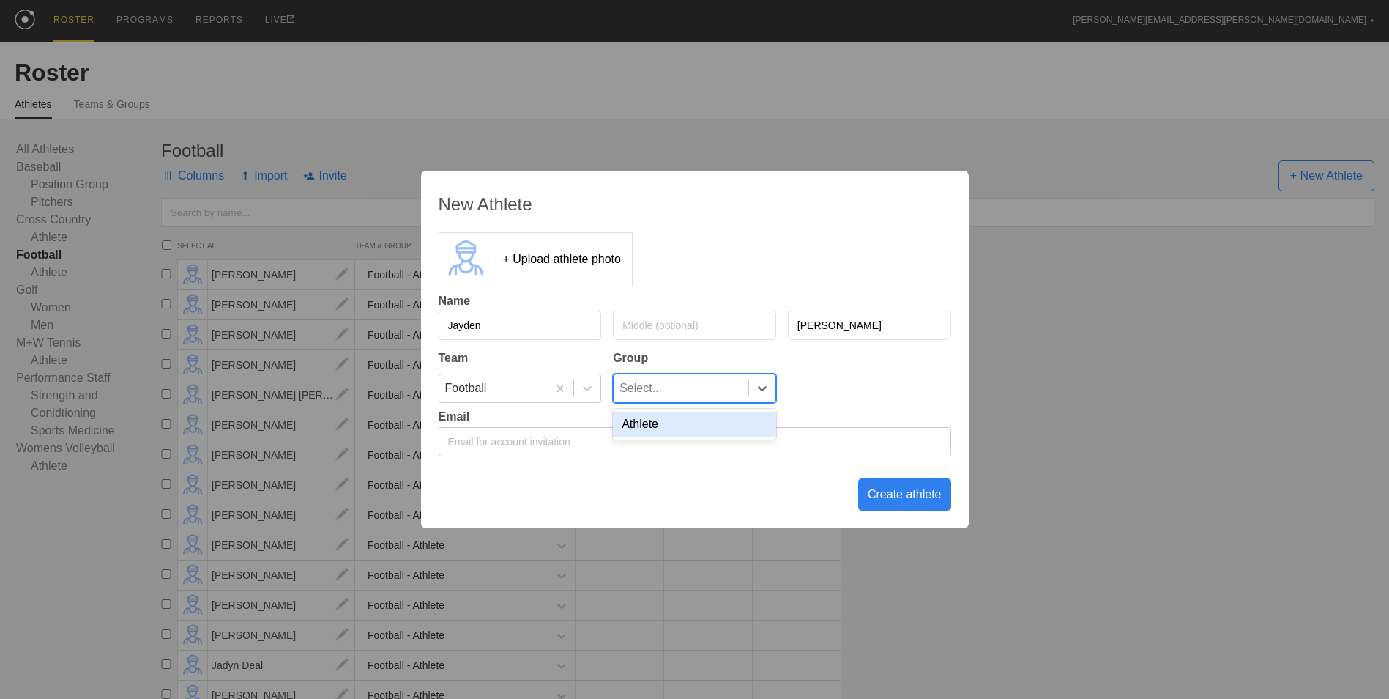
click at [713, 387] on div "Select..." at bounding box center [681, 388] width 135 height 28
click at [694, 415] on div "Athlete" at bounding box center [694, 424] width 163 height 25
click at [892, 493] on div "Create athlete" at bounding box center [904, 494] width 93 height 32
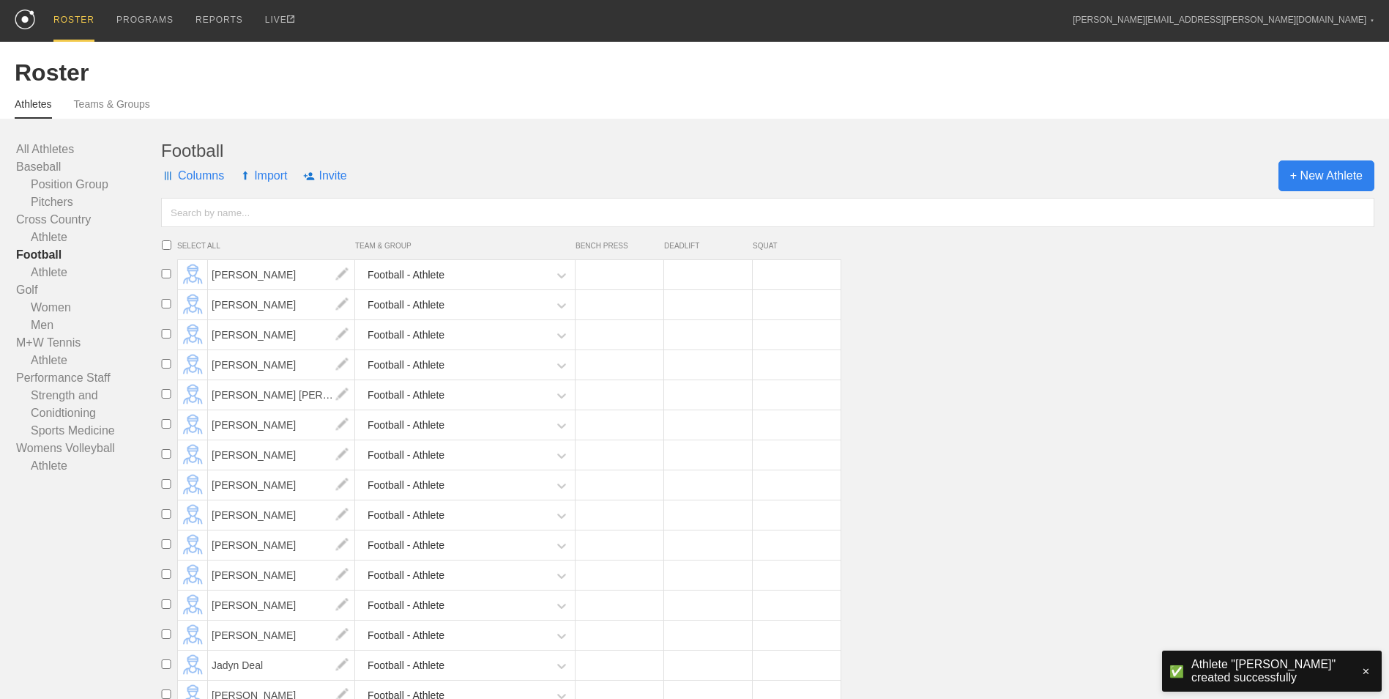
click at [1315, 171] on span "+ New Athlete" at bounding box center [1327, 175] width 96 height 31
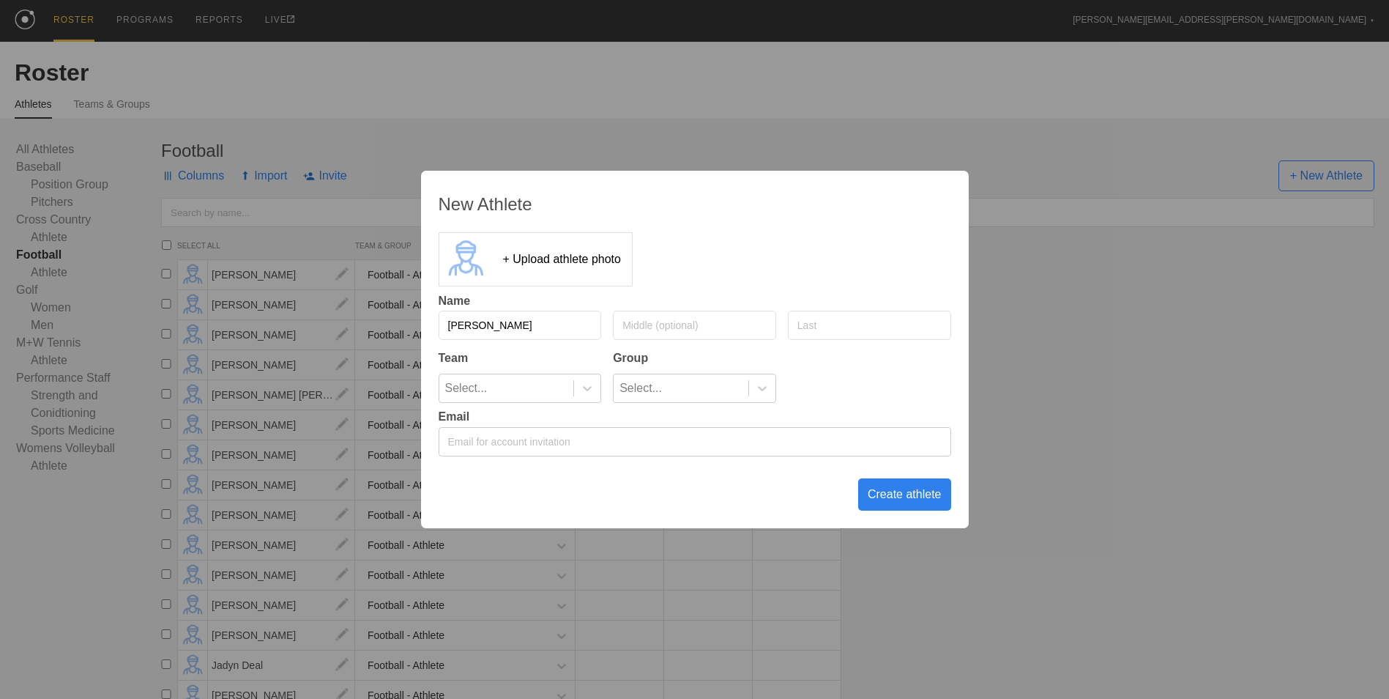
type input "[PERSON_NAME]"
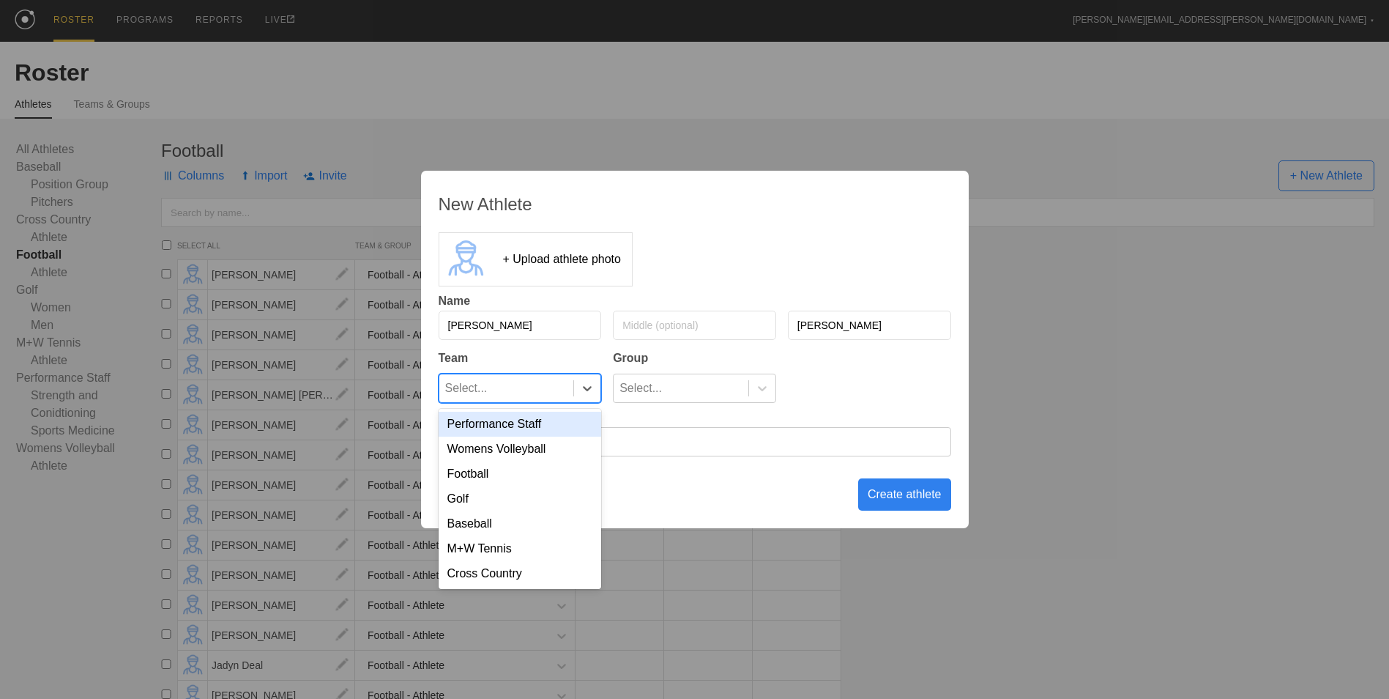
click at [571, 390] on div "Select..." at bounding box center [506, 388] width 135 height 28
click at [532, 469] on div "Football" at bounding box center [520, 473] width 163 height 25
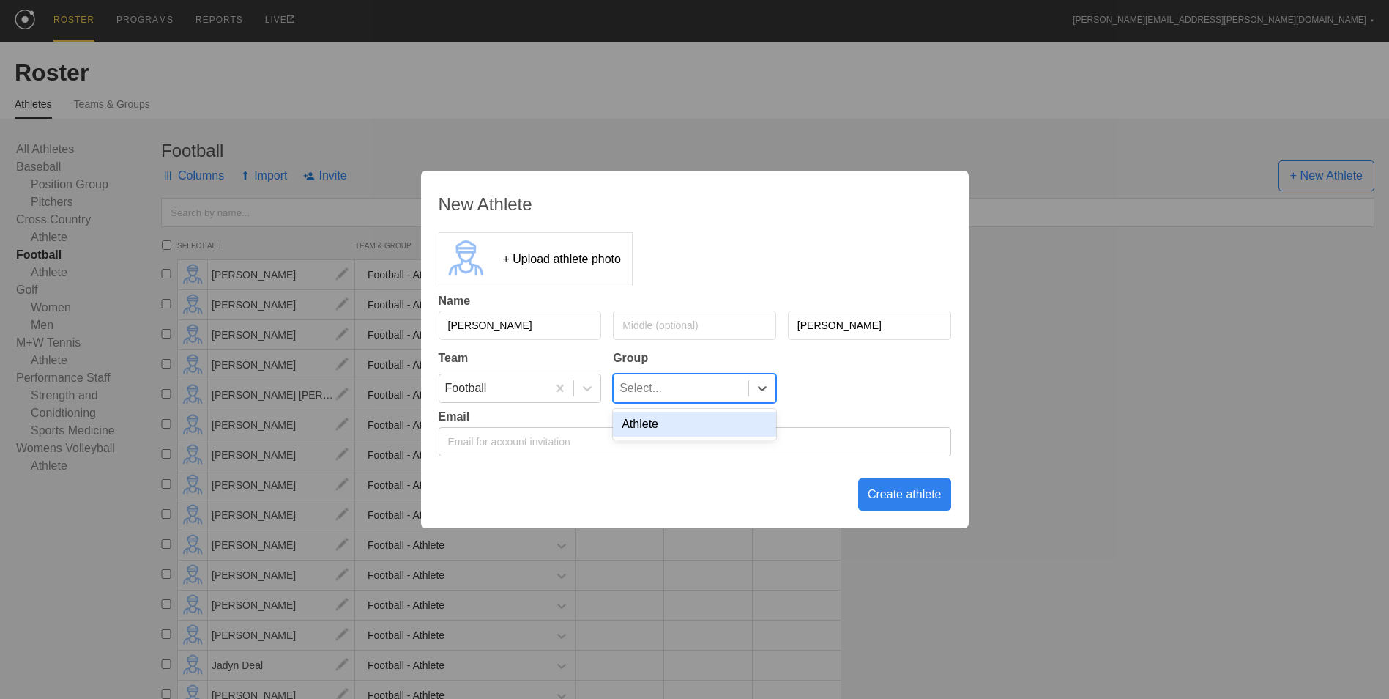
click at [641, 396] on div "Select..." at bounding box center [641, 388] width 42 height 28
click at [645, 429] on div "Athlete" at bounding box center [694, 424] width 163 height 25
click at [886, 494] on div "Create athlete" at bounding box center [904, 494] width 93 height 32
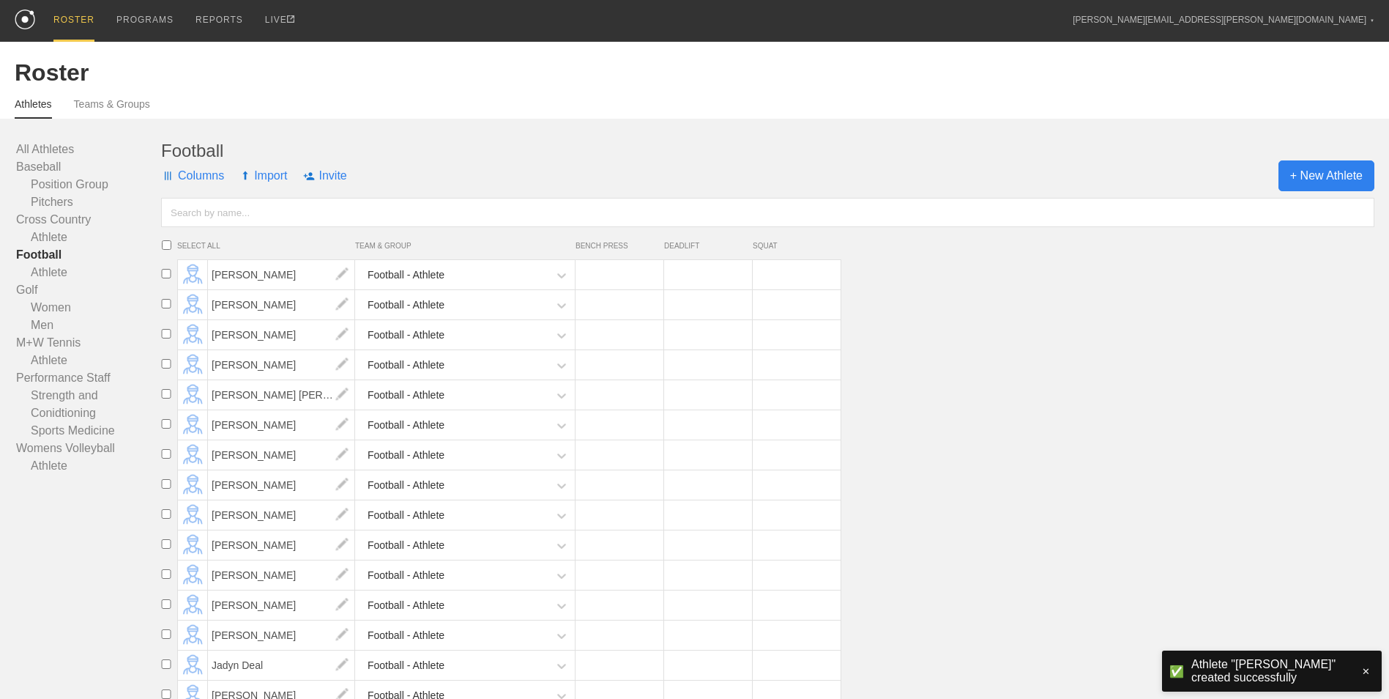
click at [1293, 177] on span "+ New Athlete" at bounding box center [1327, 175] width 96 height 31
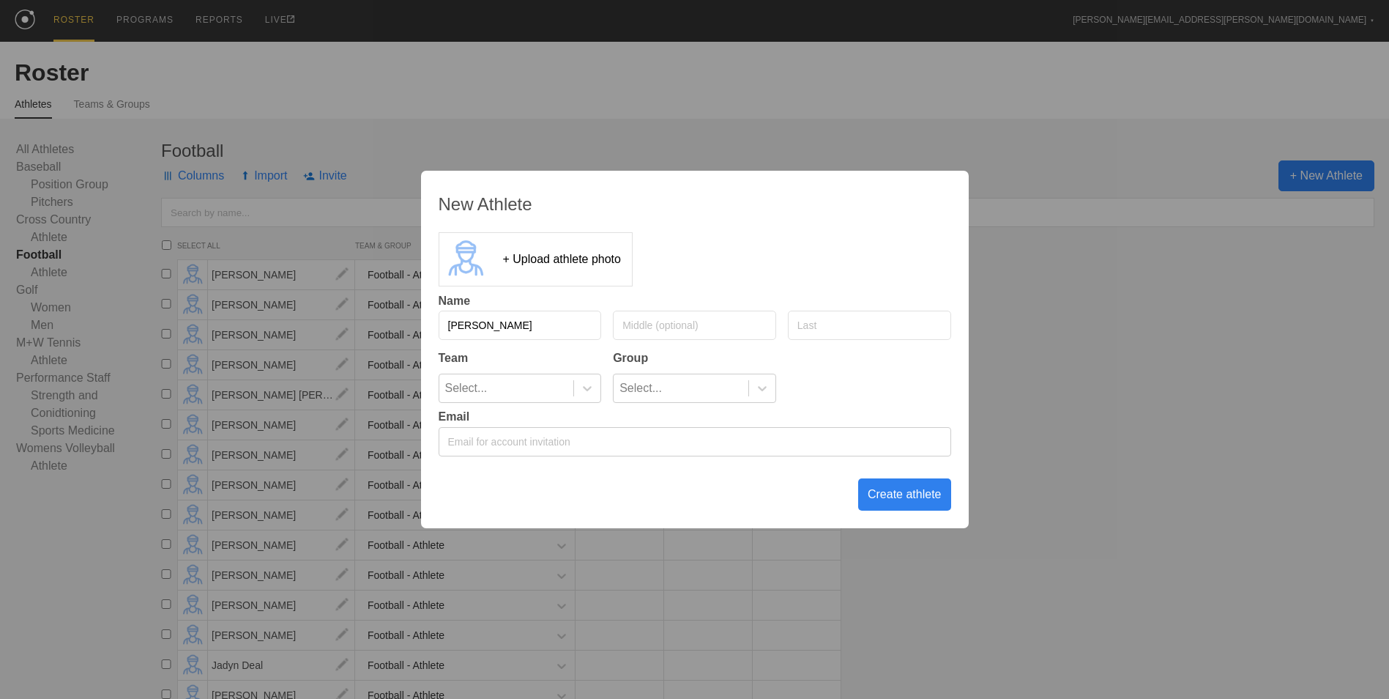
type input "[PERSON_NAME]"
click at [584, 393] on icon at bounding box center [587, 388] width 15 height 15
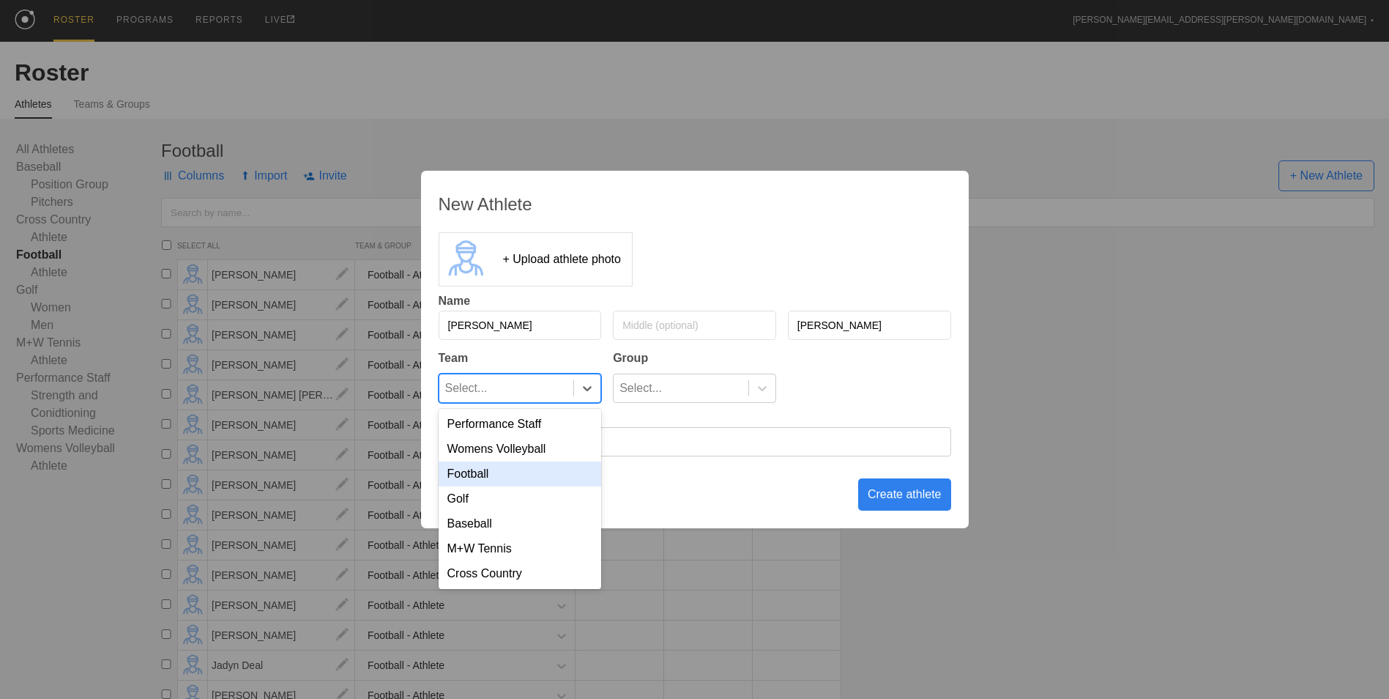
click at [551, 476] on div "Football" at bounding box center [520, 473] width 163 height 25
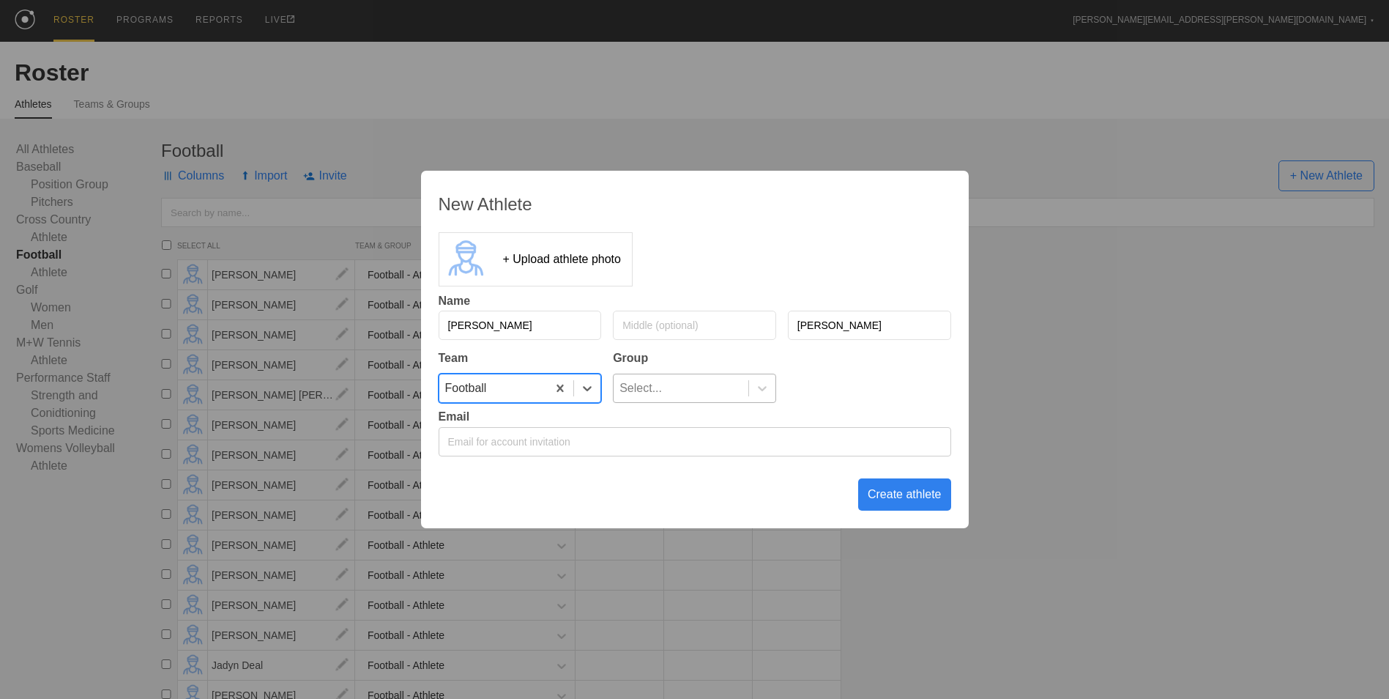
click at [743, 392] on div "Select..." at bounding box center [681, 388] width 135 height 28
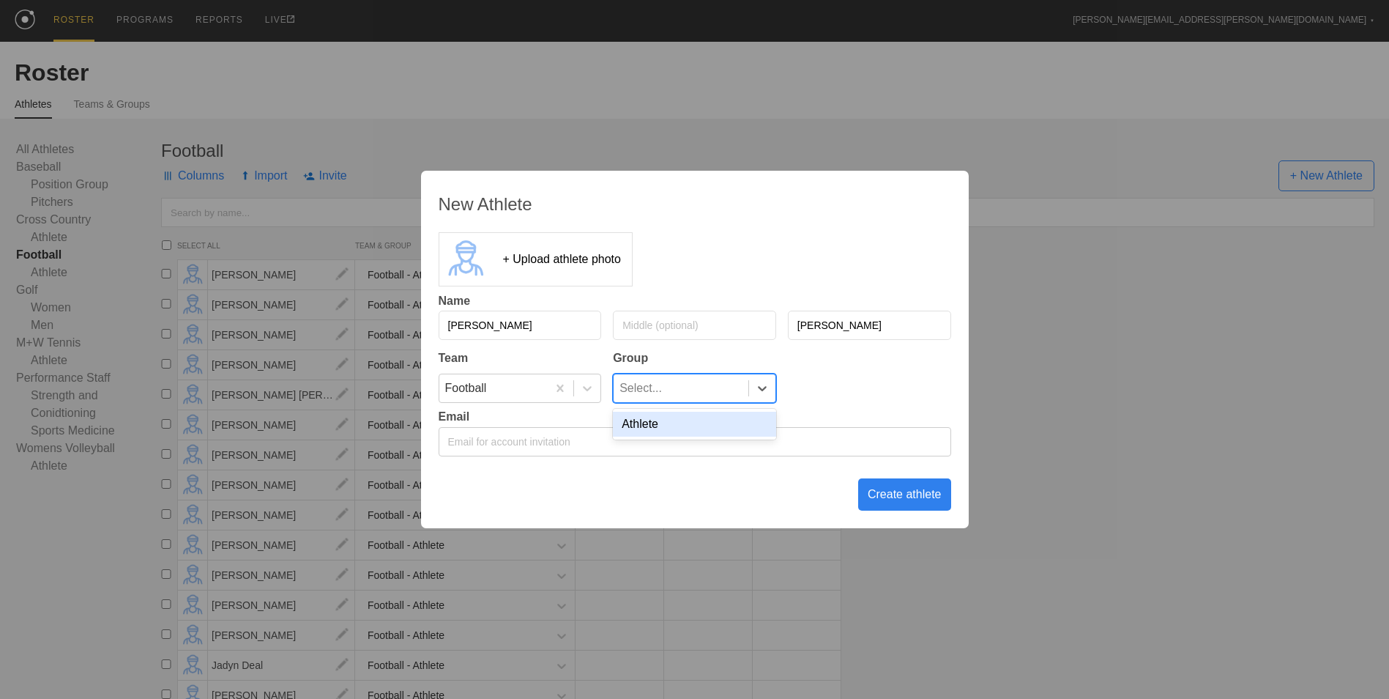
click at [729, 425] on div "Athlete" at bounding box center [694, 424] width 163 height 25
click at [881, 499] on div "Create athlete" at bounding box center [904, 494] width 93 height 32
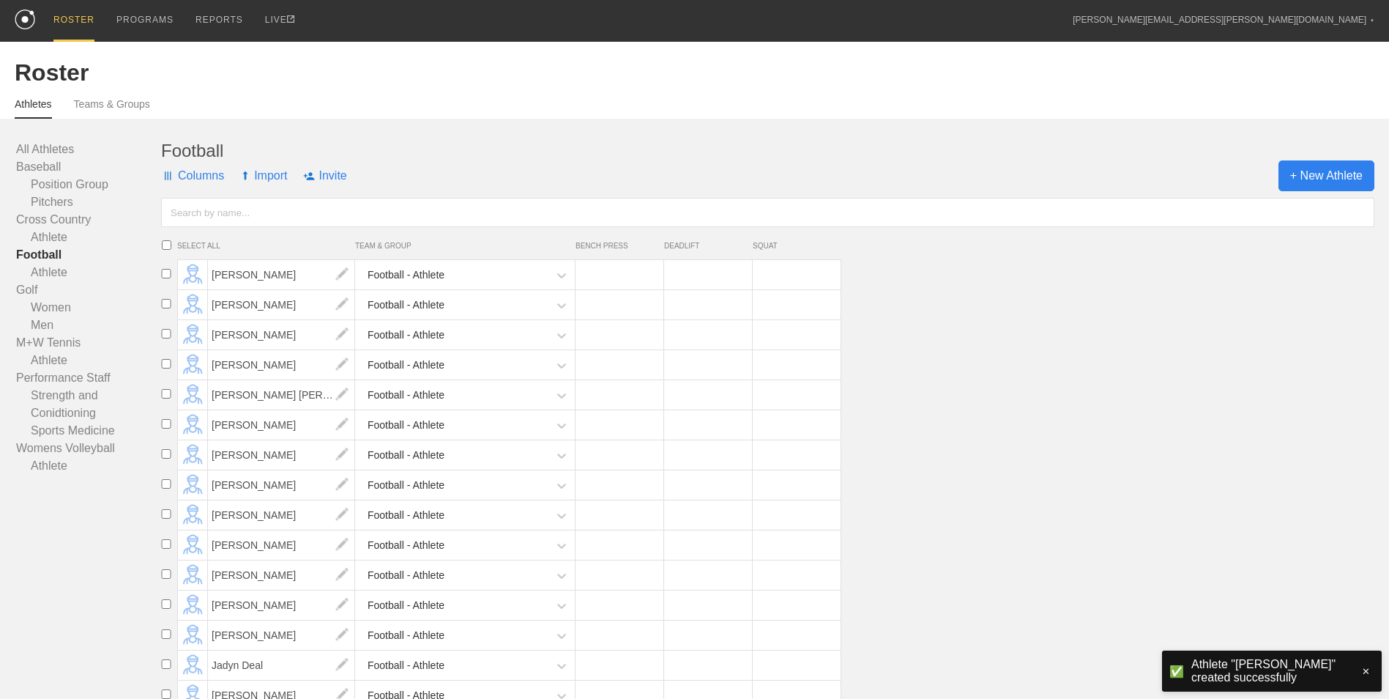
click at [1311, 177] on span "+ New Athlete" at bounding box center [1327, 175] width 96 height 31
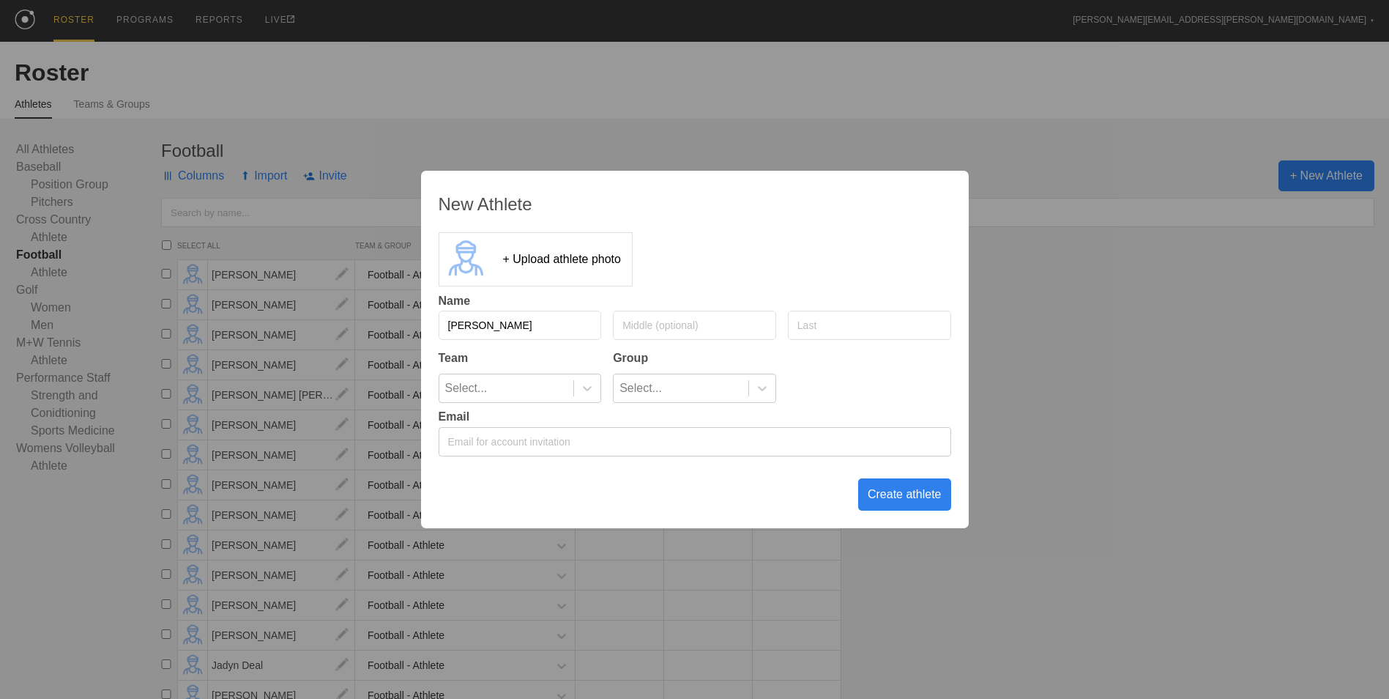
type input "[PERSON_NAME]"
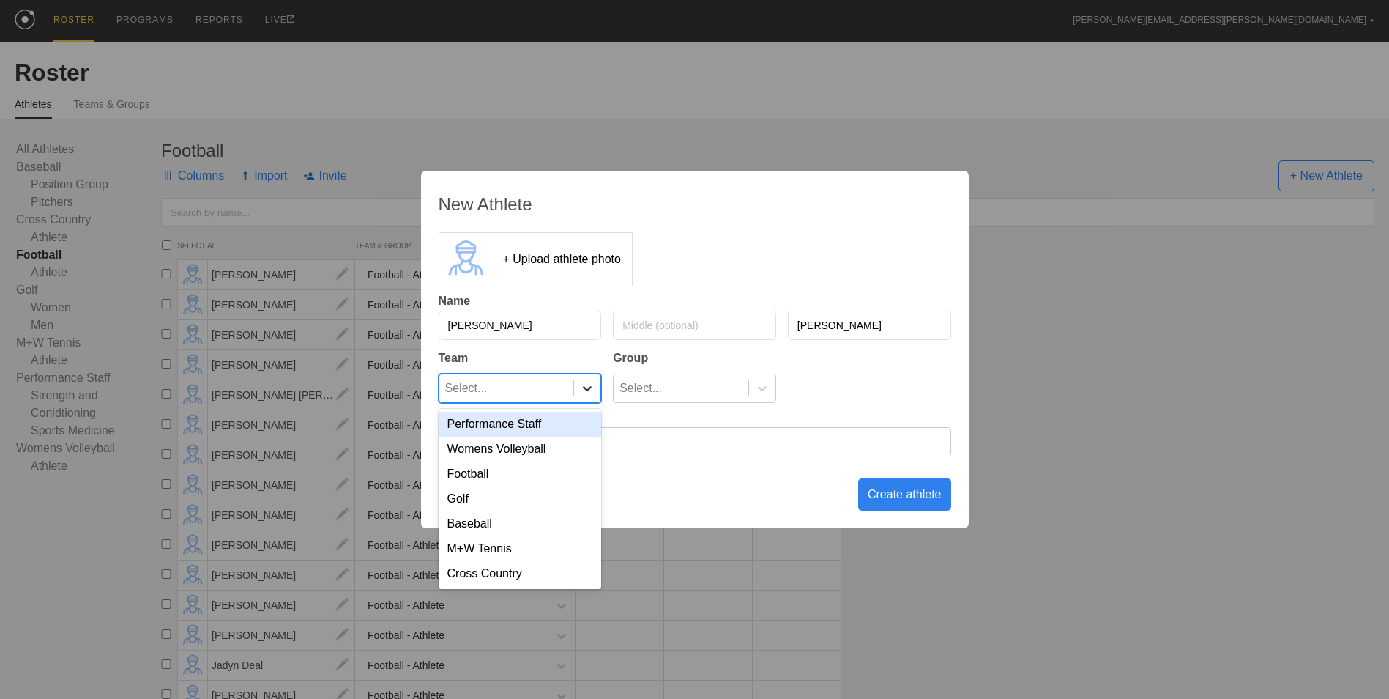
click at [587, 387] on icon at bounding box center [587, 388] width 15 height 15
click at [530, 477] on div "Football" at bounding box center [520, 473] width 163 height 25
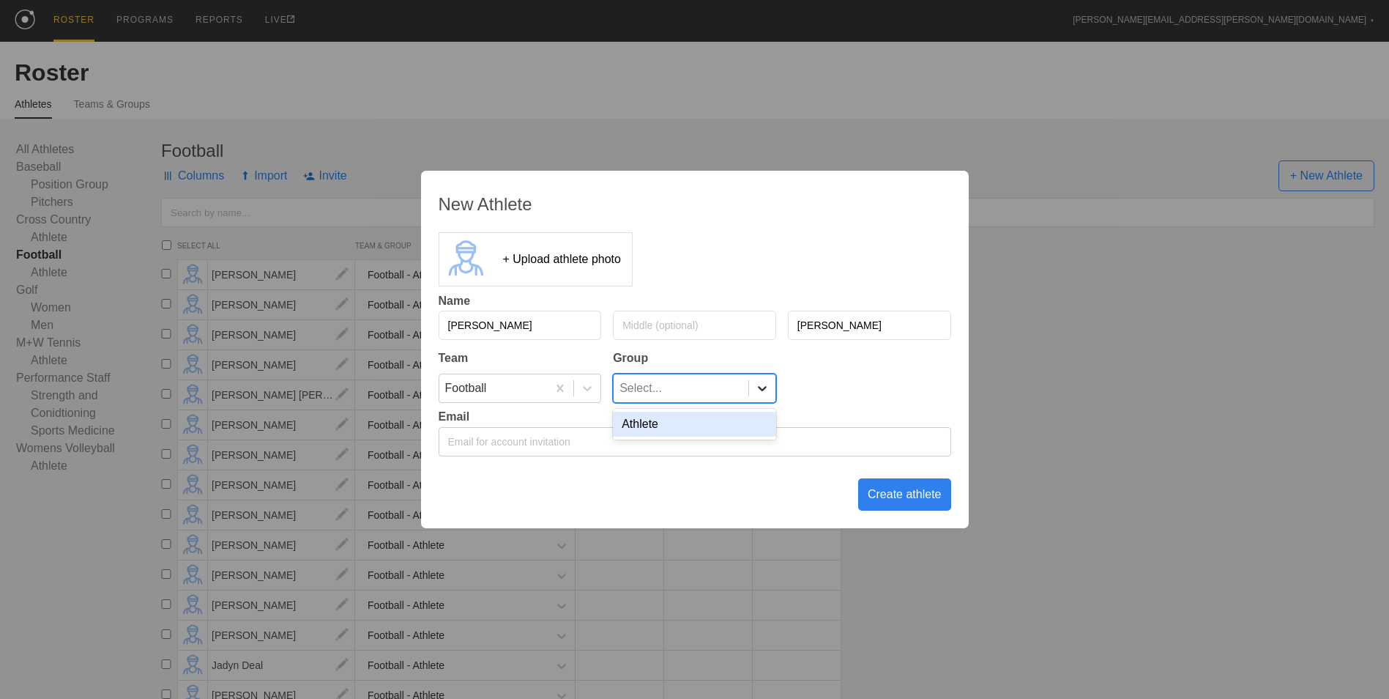
click at [759, 389] on icon at bounding box center [762, 388] width 9 height 5
click at [737, 426] on div "Athlete" at bounding box center [694, 424] width 163 height 25
click at [927, 492] on div "Create athlete" at bounding box center [904, 494] width 93 height 32
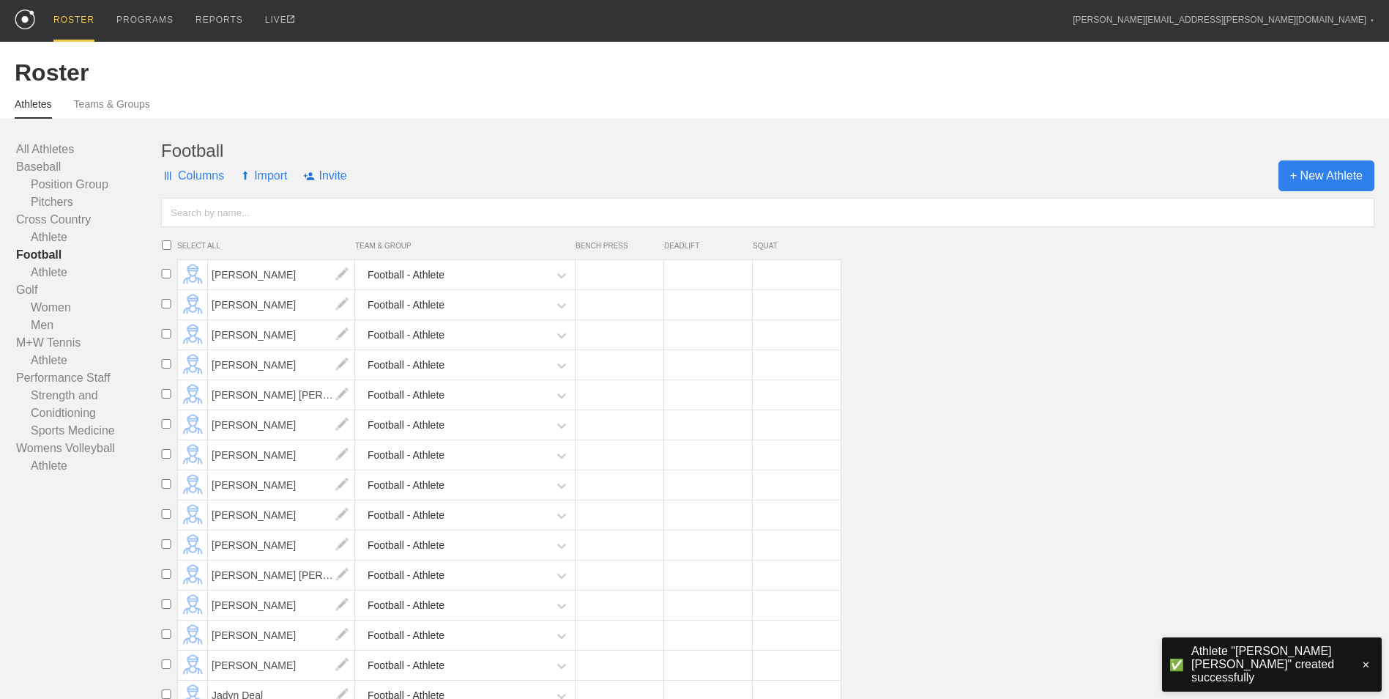
click at [1324, 186] on span "+ New Athlete" at bounding box center [1327, 175] width 96 height 31
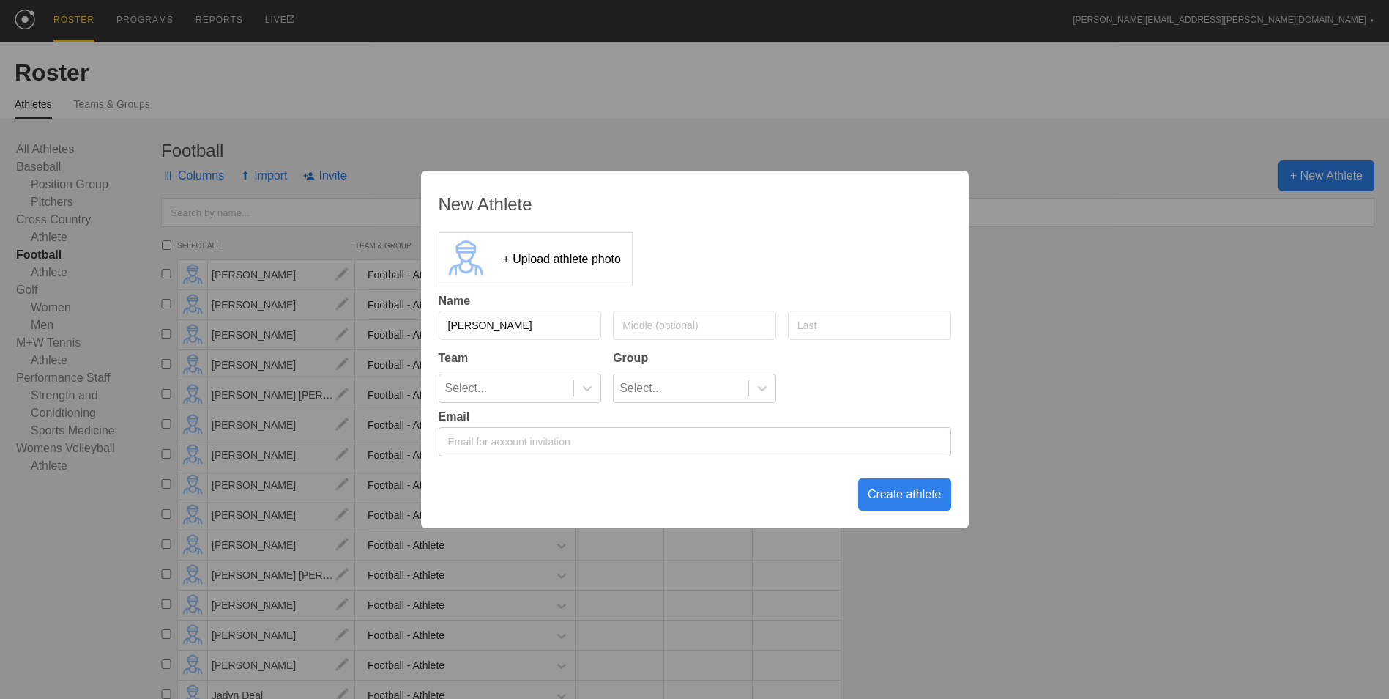
type input "[PERSON_NAME]"
click at [582, 396] on div at bounding box center [586, 388] width 27 height 28
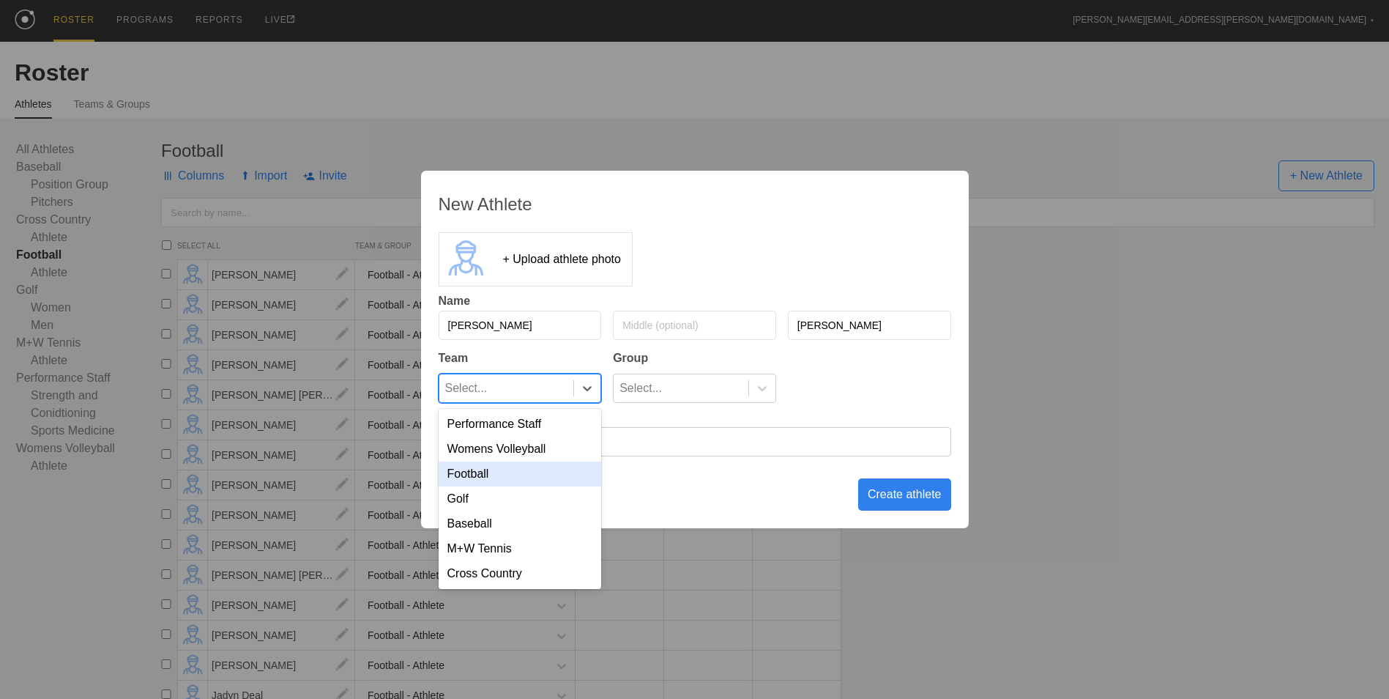
click at [558, 472] on div "Football" at bounding box center [520, 473] width 163 height 25
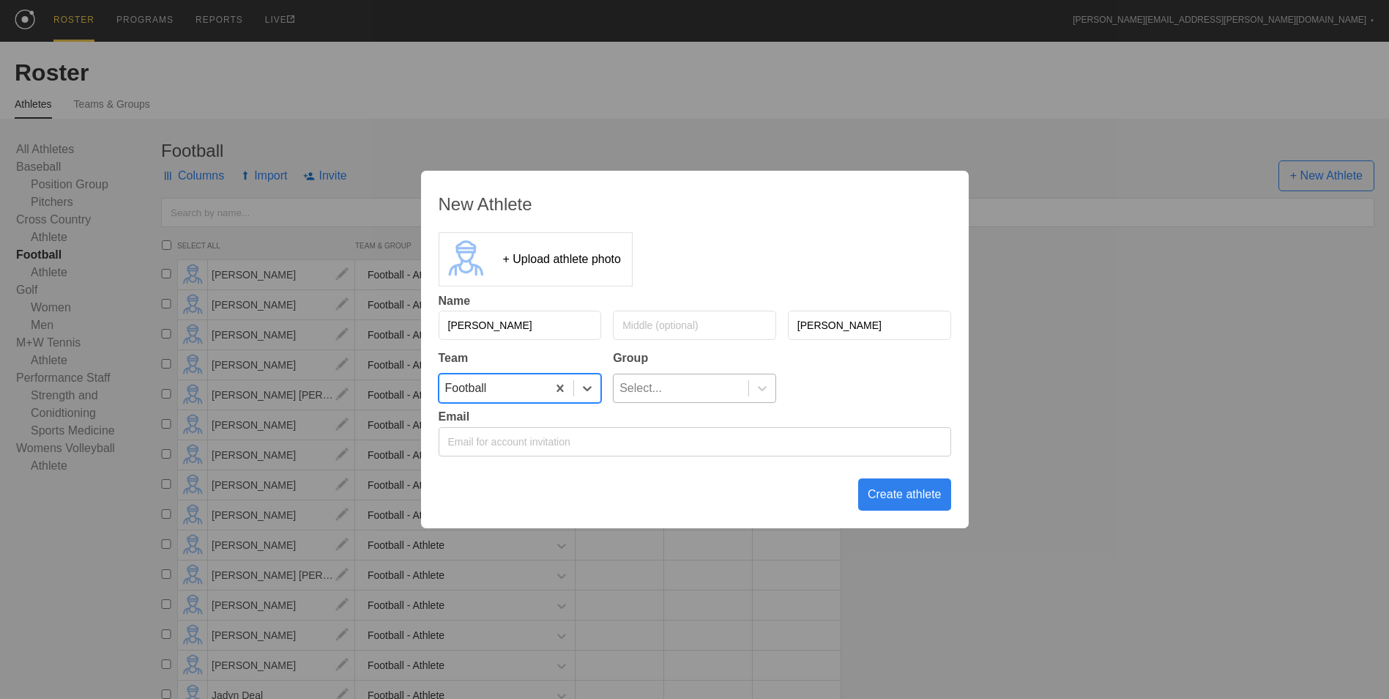
click at [668, 383] on div "Select..." at bounding box center [681, 388] width 135 height 28
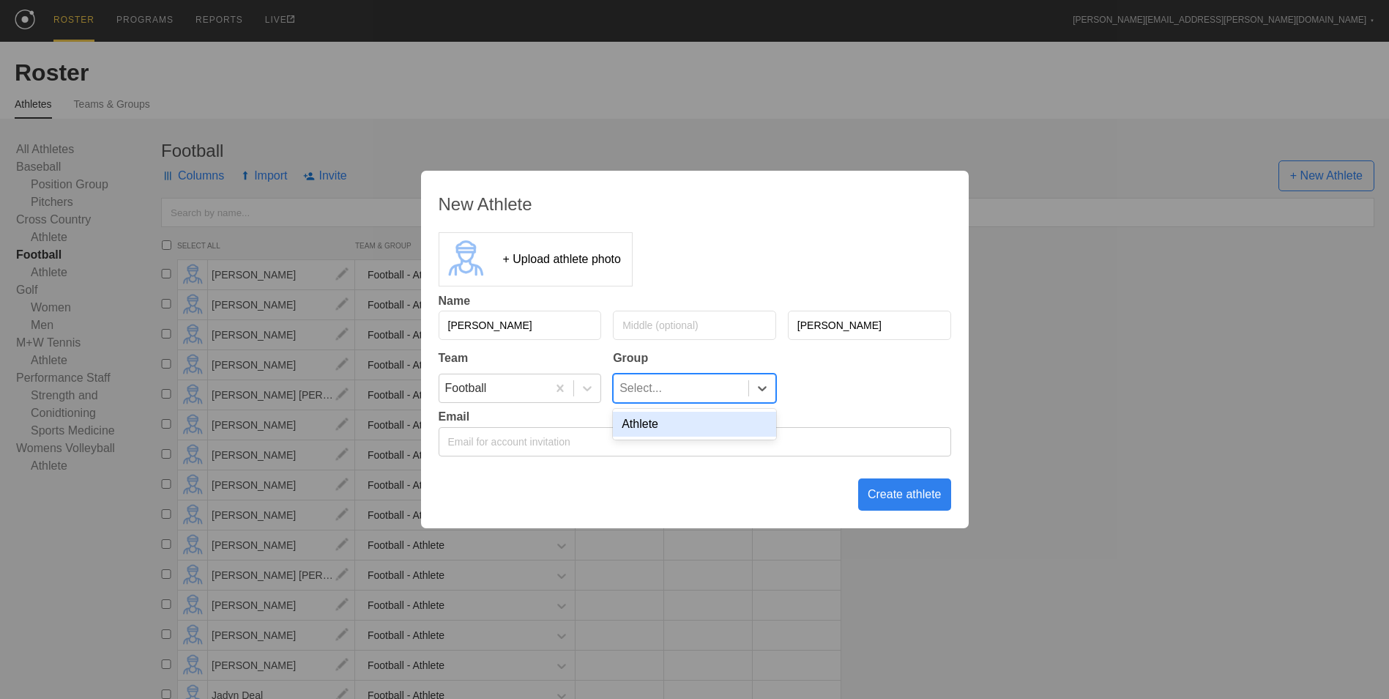
click at [669, 428] on div "Athlete" at bounding box center [694, 424] width 163 height 25
click at [892, 489] on div "Create athlete" at bounding box center [904, 494] width 93 height 32
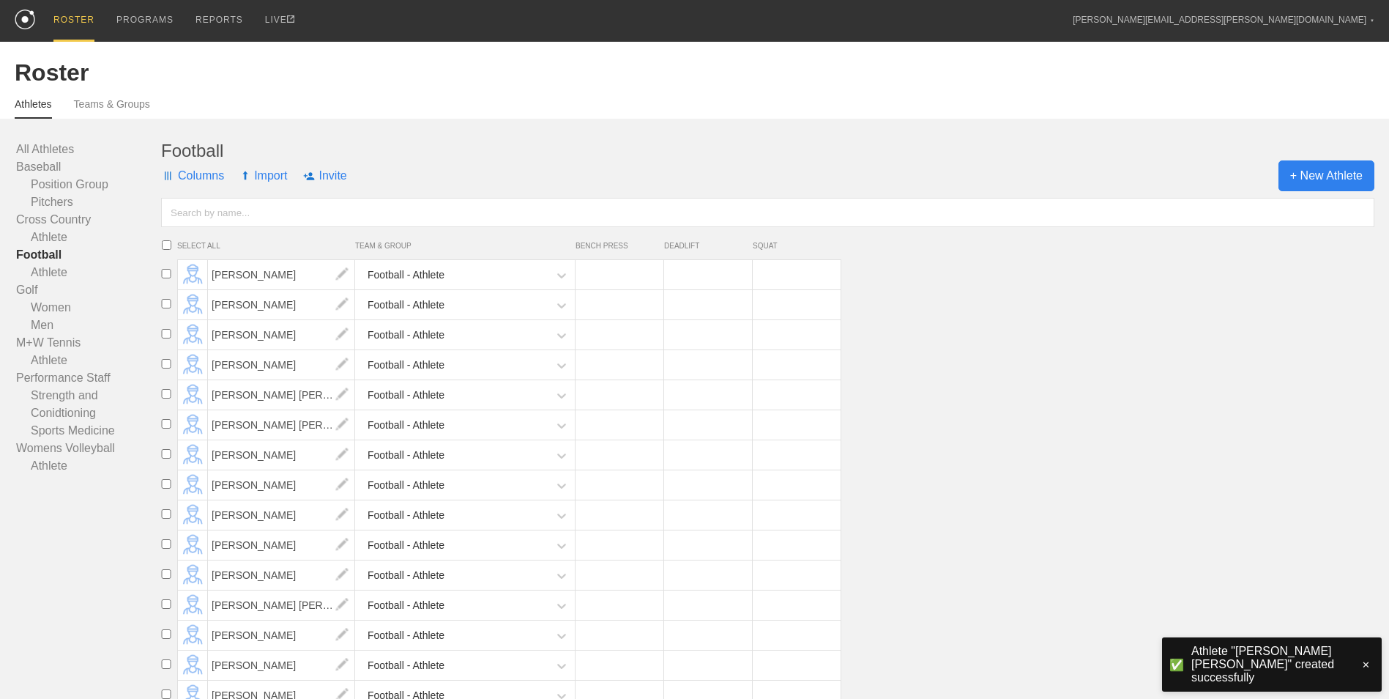
click at [1309, 182] on span "+ New Athlete" at bounding box center [1327, 175] width 96 height 31
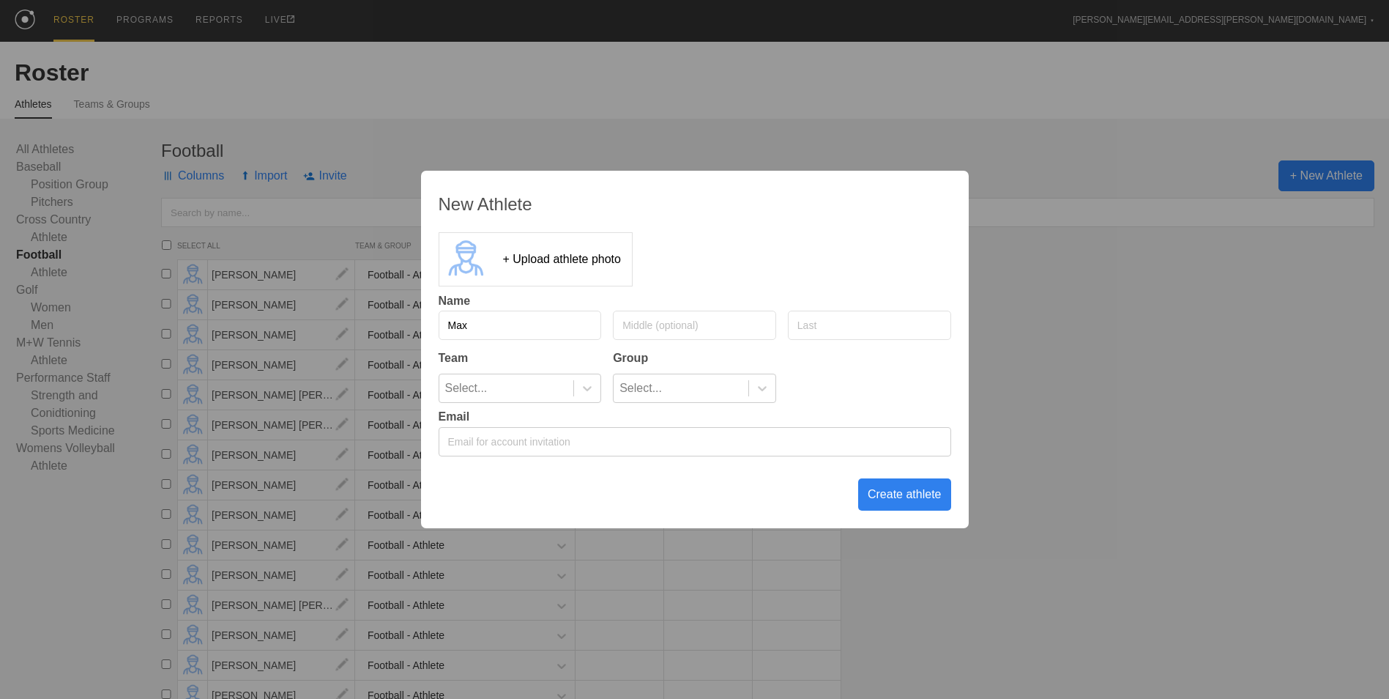
type input "Max"
type input "[PERSON_NAME]"
click at [595, 394] on icon at bounding box center [587, 388] width 15 height 15
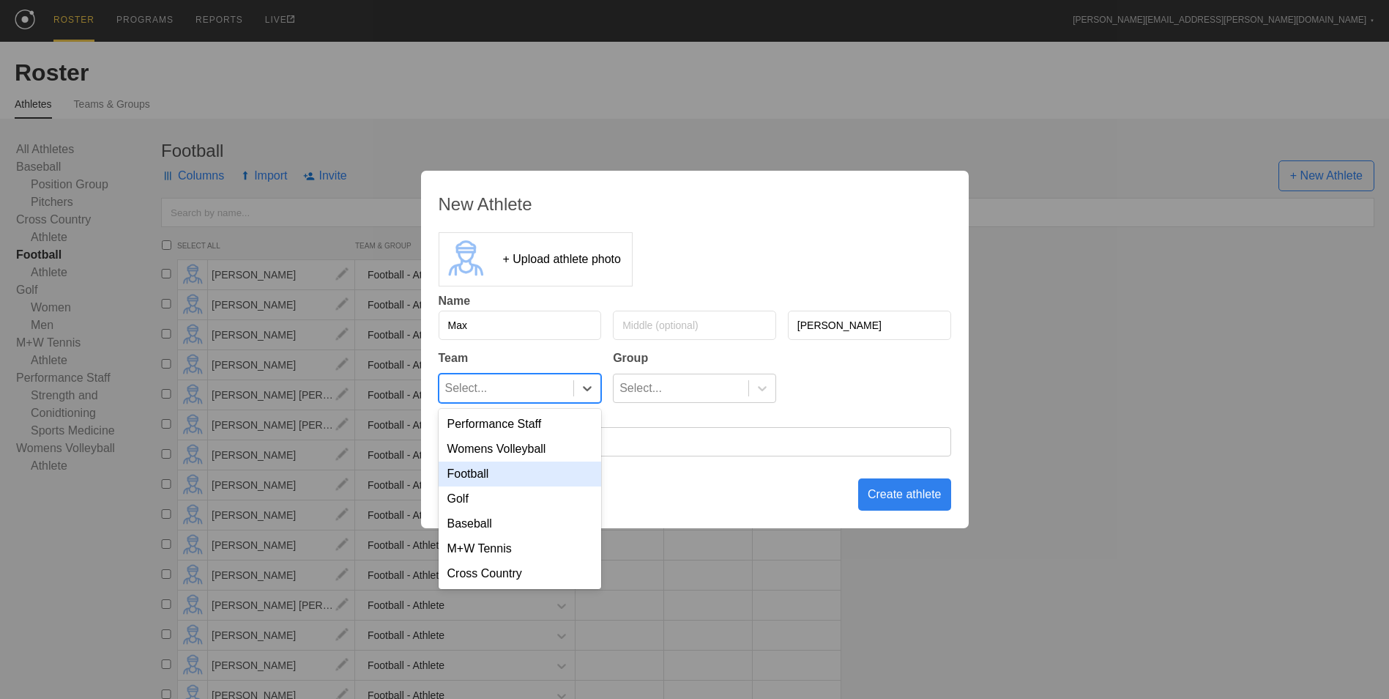
click at [532, 473] on div "Football" at bounding box center [520, 473] width 163 height 25
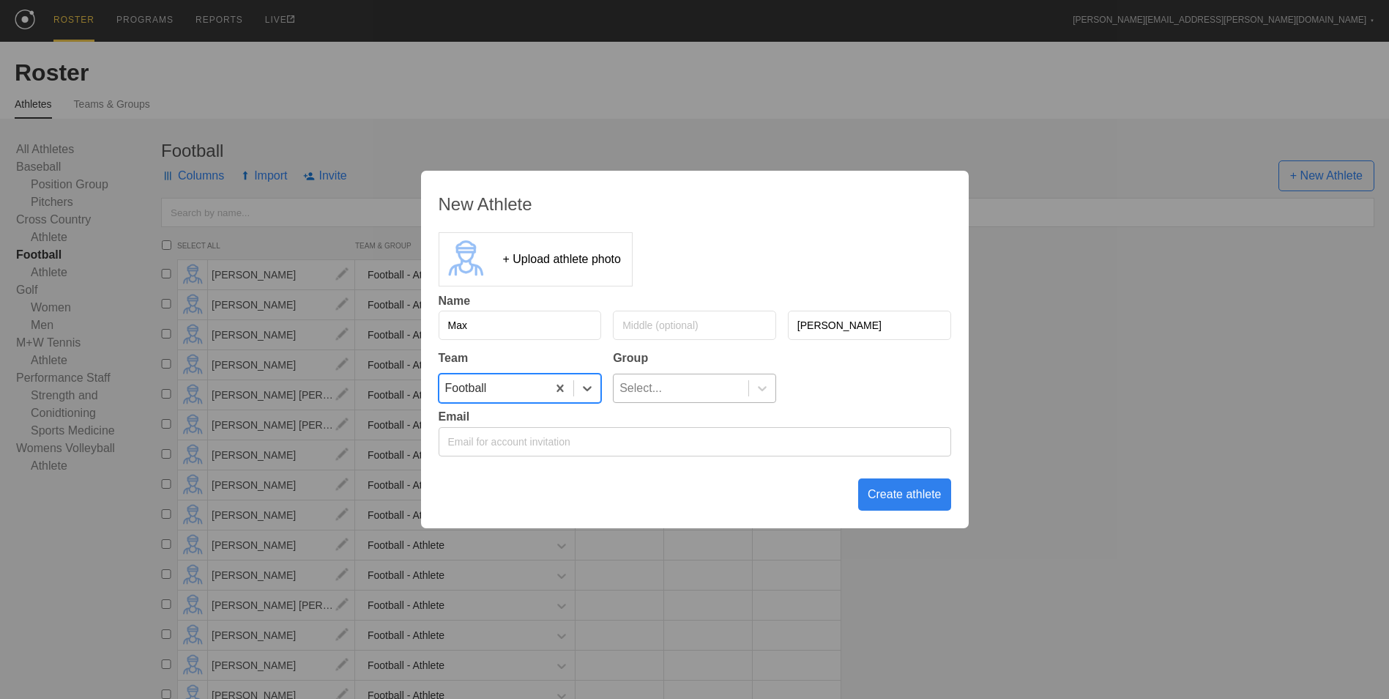
click at [732, 386] on div "Select..." at bounding box center [681, 388] width 135 height 28
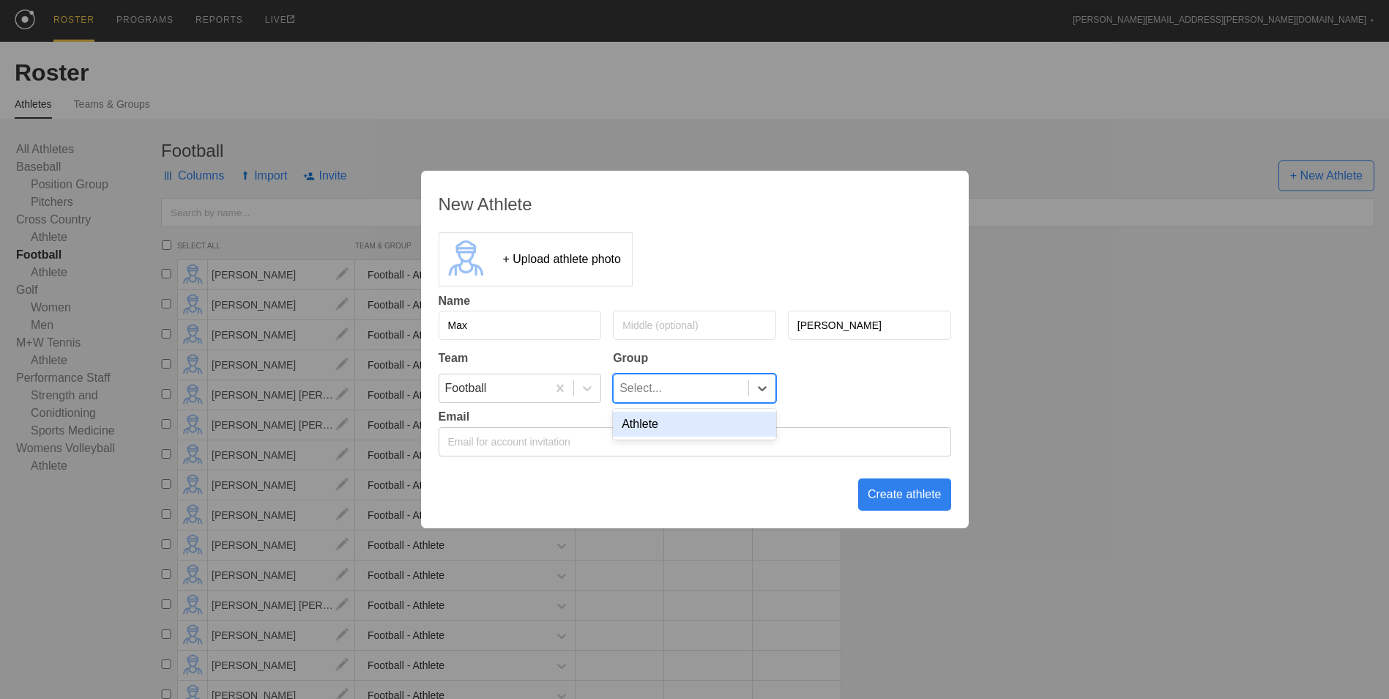
click at [707, 416] on div "Athlete" at bounding box center [694, 424] width 163 height 25
click at [875, 500] on div "Create athlete" at bounding box center [904, 494] width 93 height 32
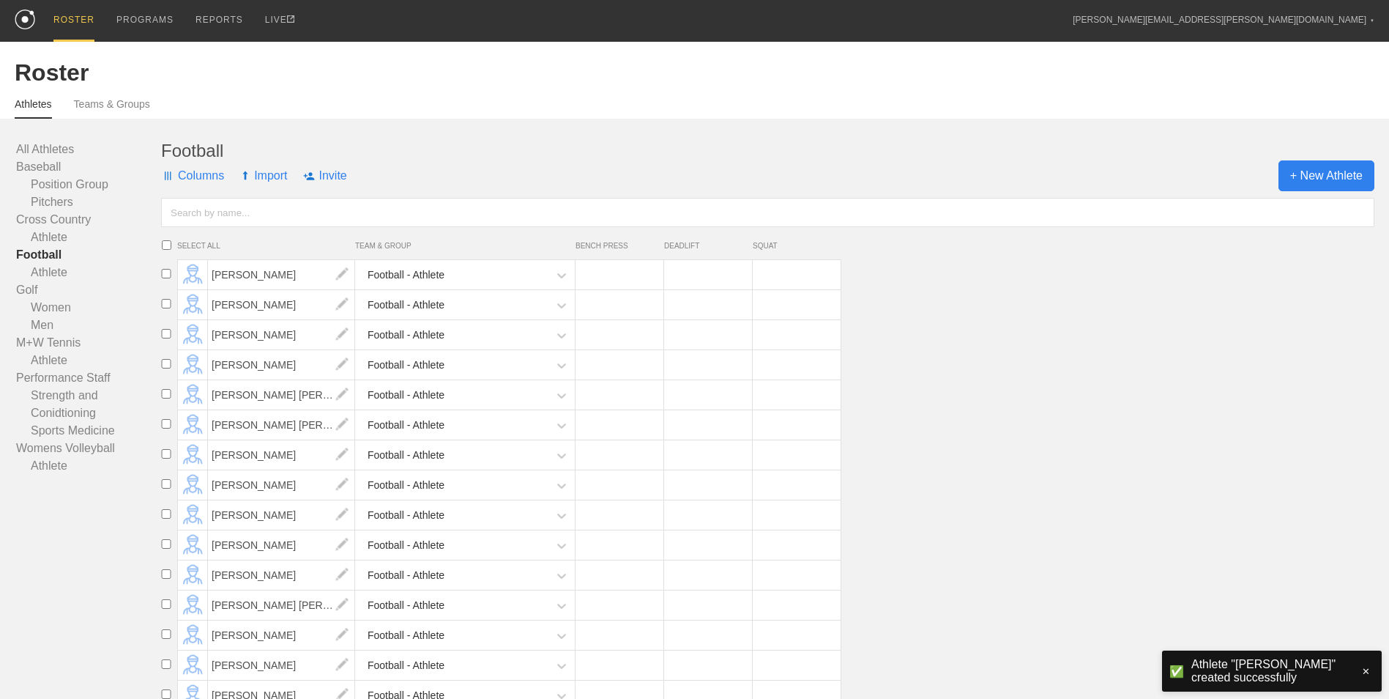
click at [1303, 175] on span "+ New Athlete" at bounding box center [1327, 175] width 96 height 31
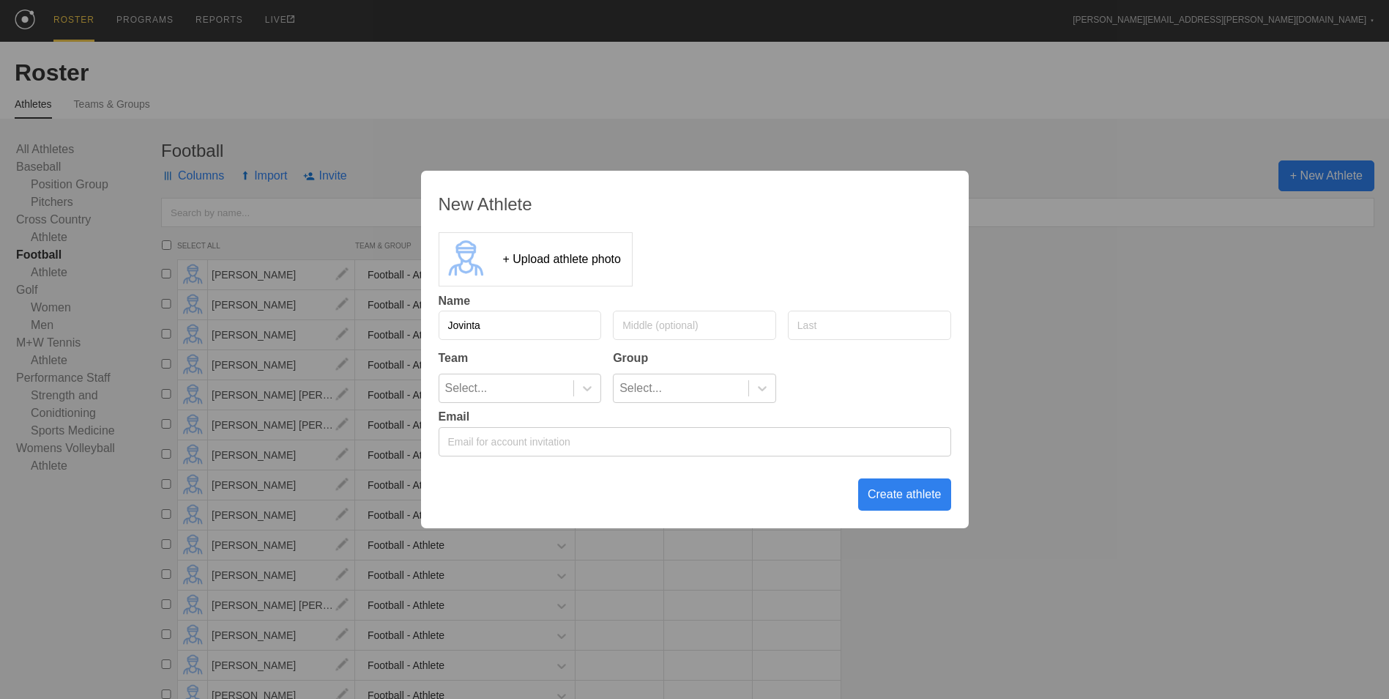
type input "Jovinta"
type input "Hall"
click at [581, 401] on div at bounding box center [586, 388] width 27 height 28
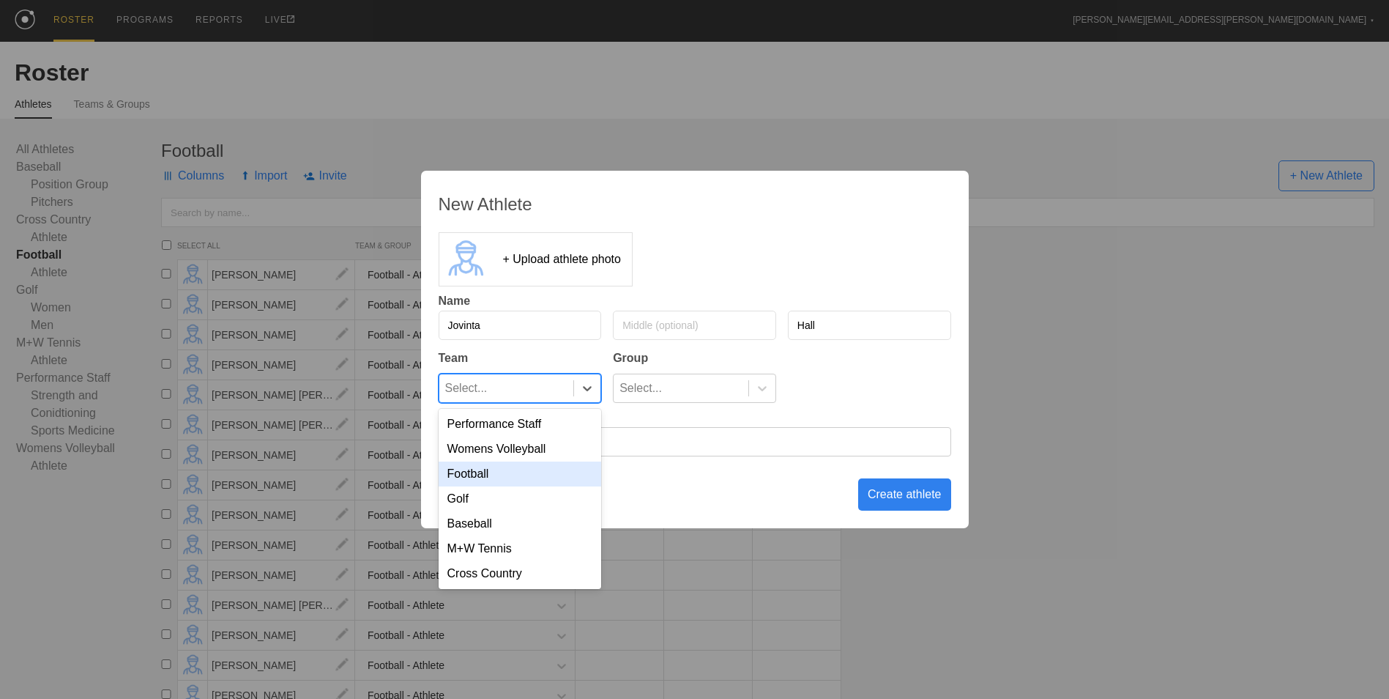
click at [568, 478] on div "Football" at bounding box center [520, 473] width 163 height 25
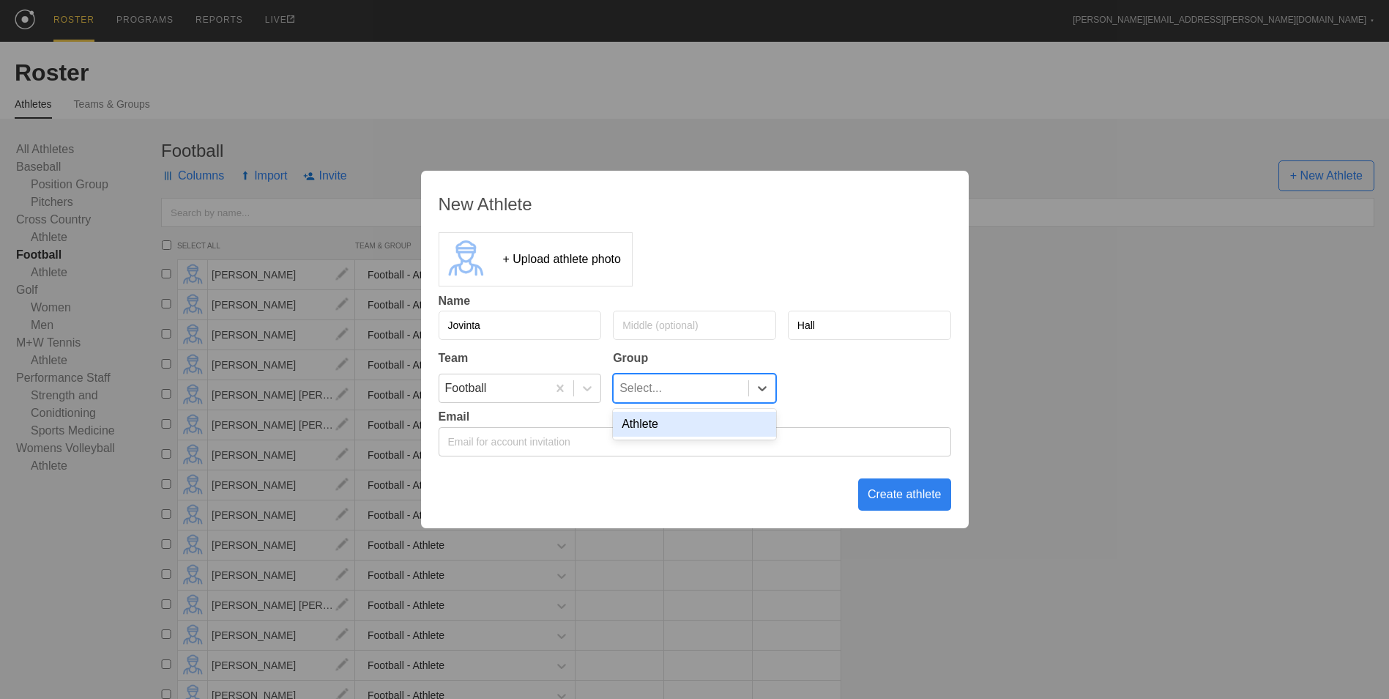
click at [646, 390] on div "Select..." at bounding box center [641, 388] width 42 height 28
click at [646, 429] on div "Athlete" at bounding box center [694, 424] width 163 height 25
click at [898, 490] on div "Create athlete" at bounding box center [904, 494] width 93 height 32
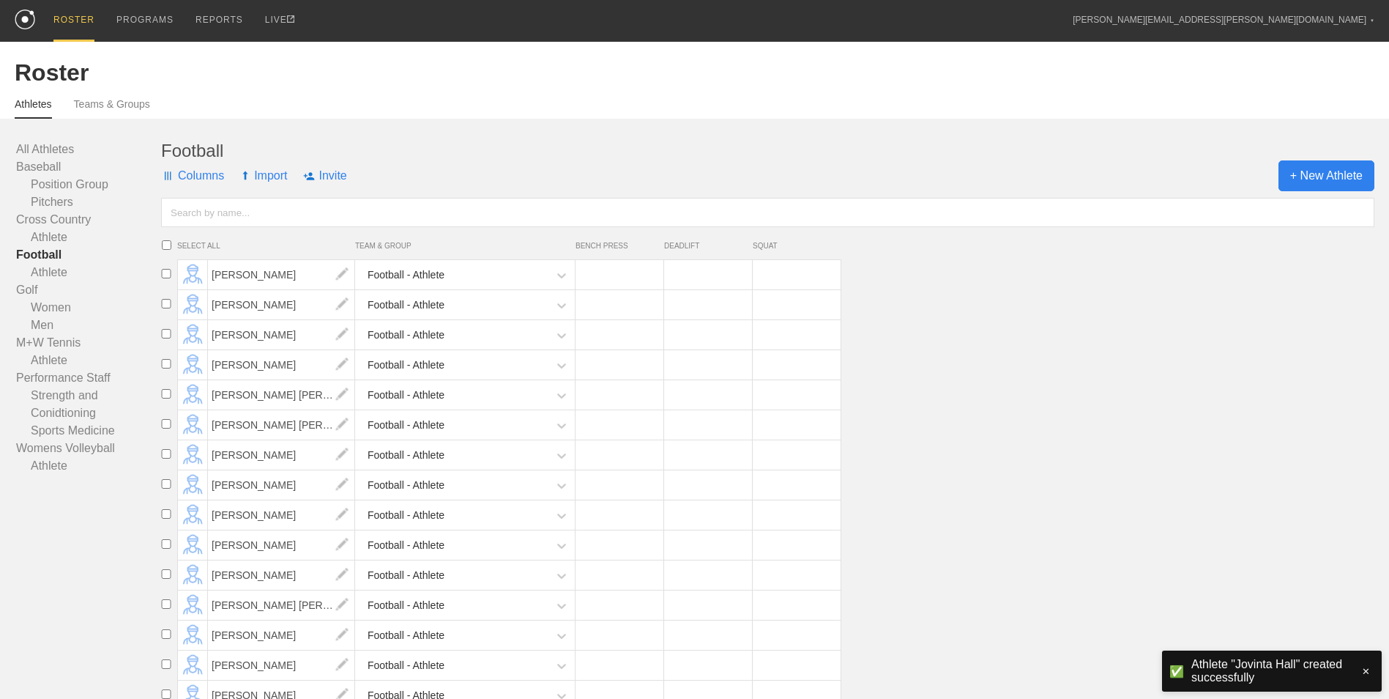
click at [1317, 174] on span "+ New Athlete" at bounding box center [1327, 175] width 96 height 31
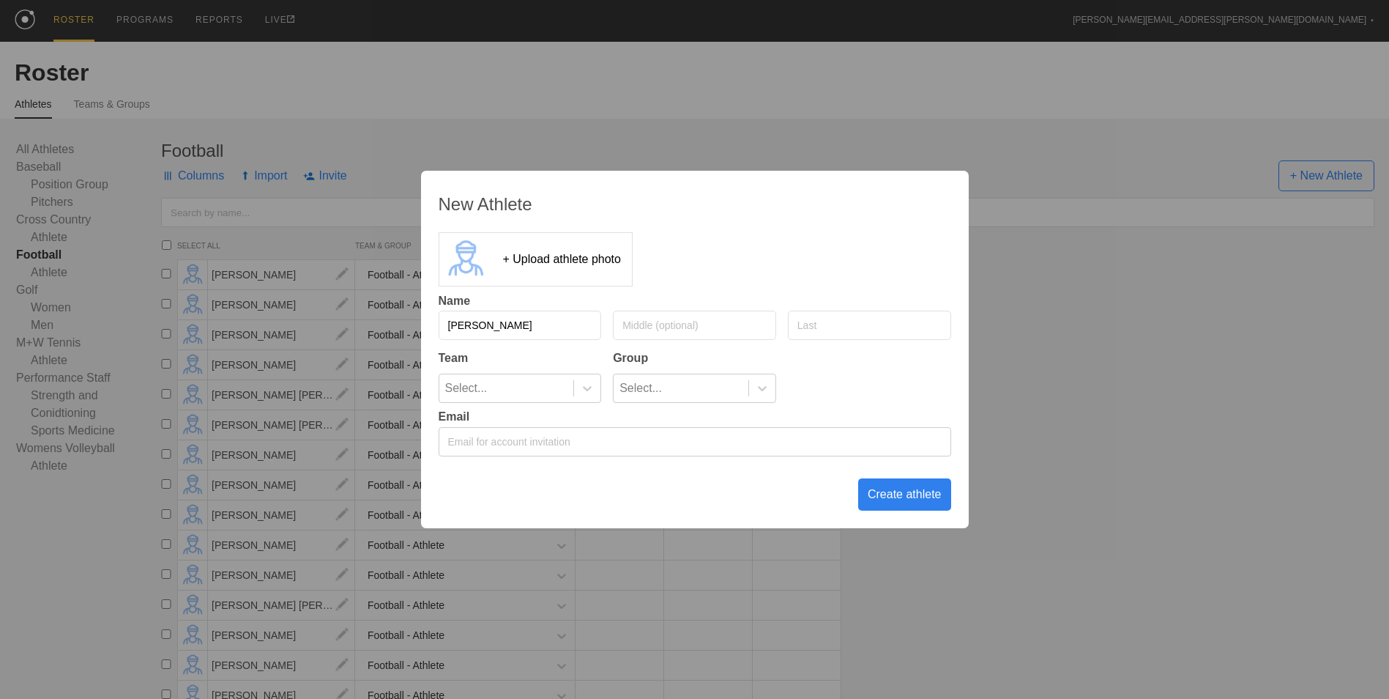
type input "[PERSON_NAME]"
type input "Delegarza"
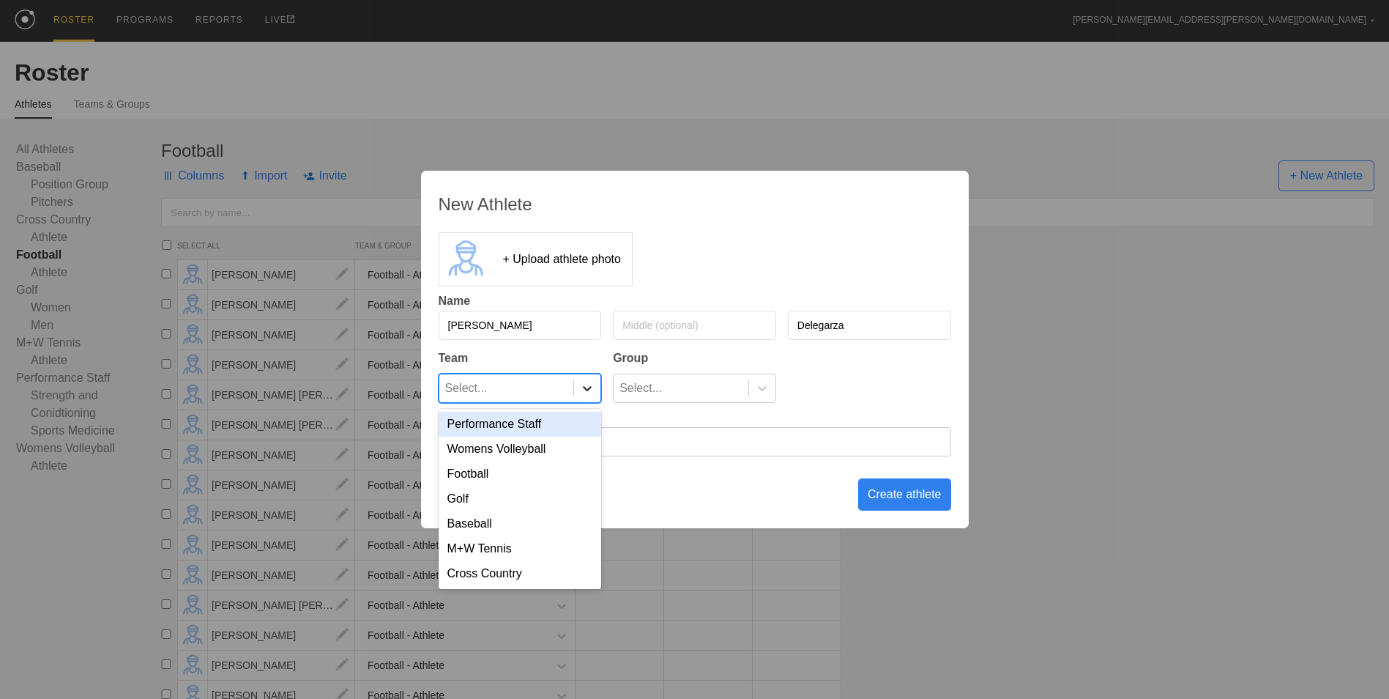
click at [595, 387] on icon at bounding box center [587, 388] width 15 height 15
click at [546, 473] on div "Football" at bounding box center [520, 473] width 163 height 25
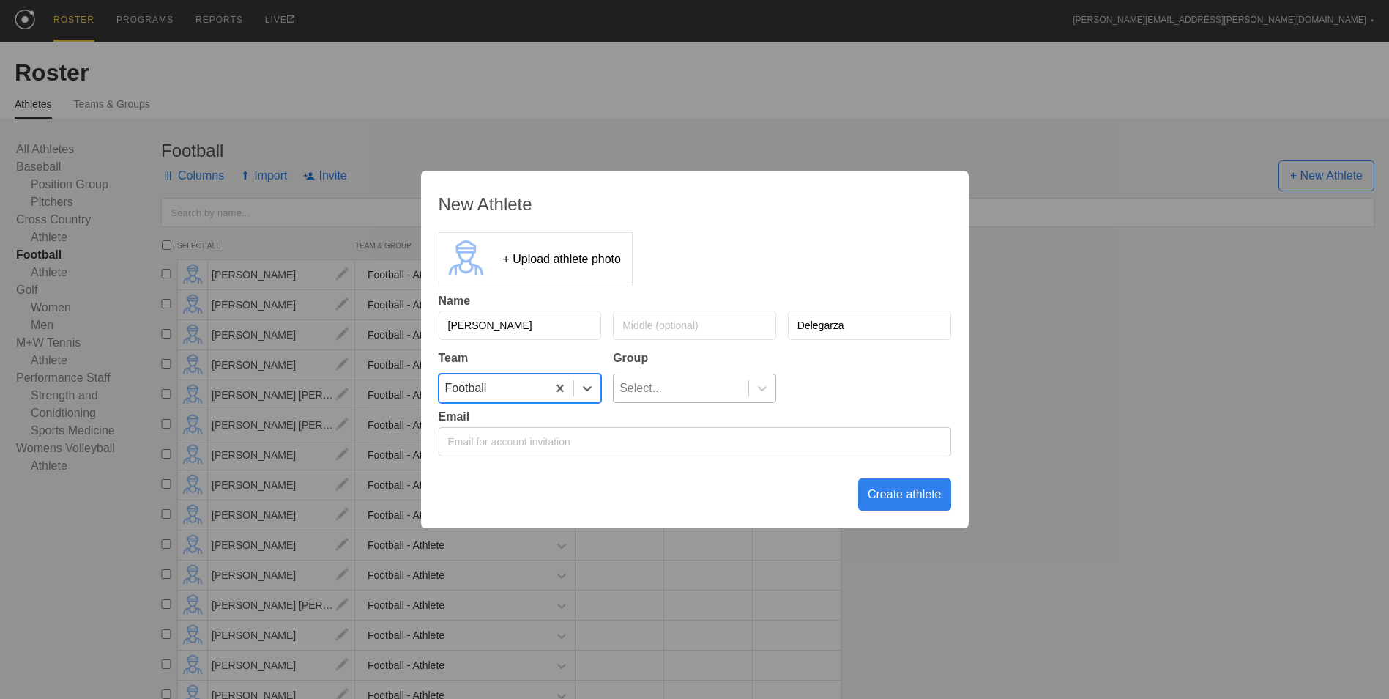
click at [675, 390] on div "Select..." at bounding box center [681, 388] width 135 height 28
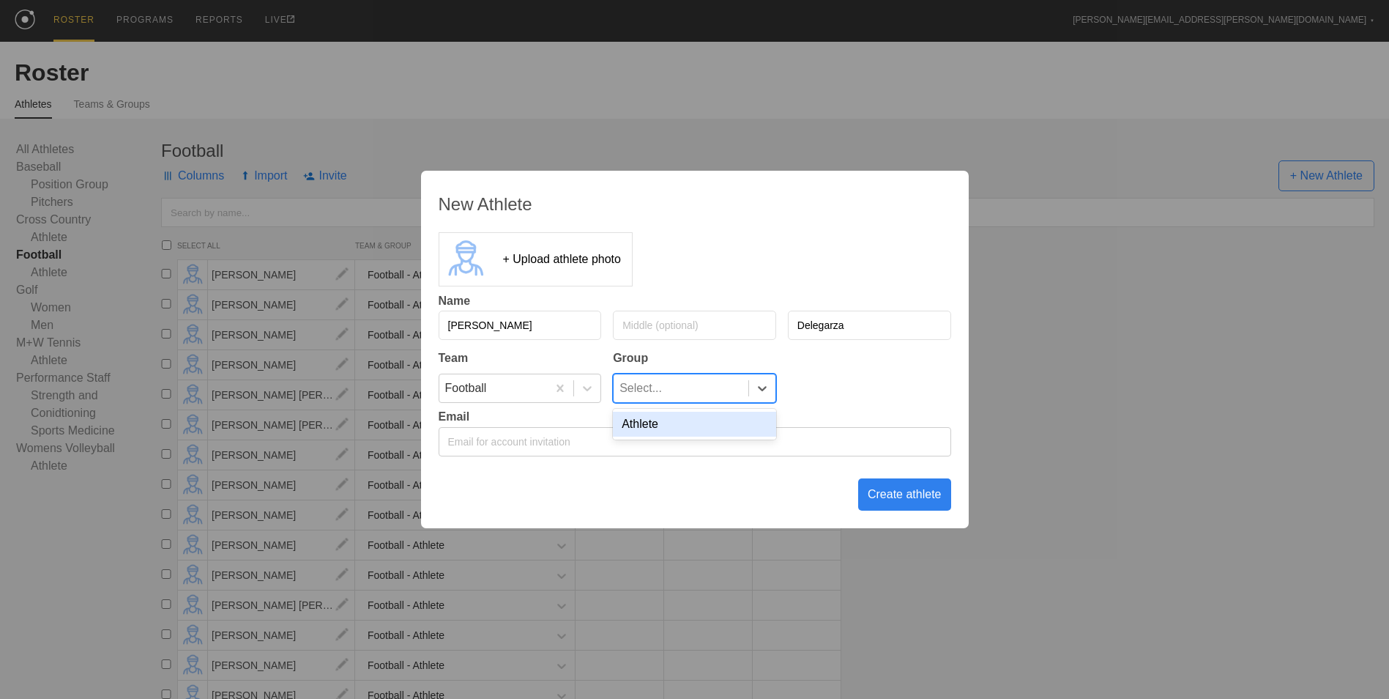
click at [673, 426] on div "Athlete" at bounding box center [694, 424] width 163 height 25
click at [900, 494] on div "Create athlete" at bounding box center [904, 494] width 93 height 32
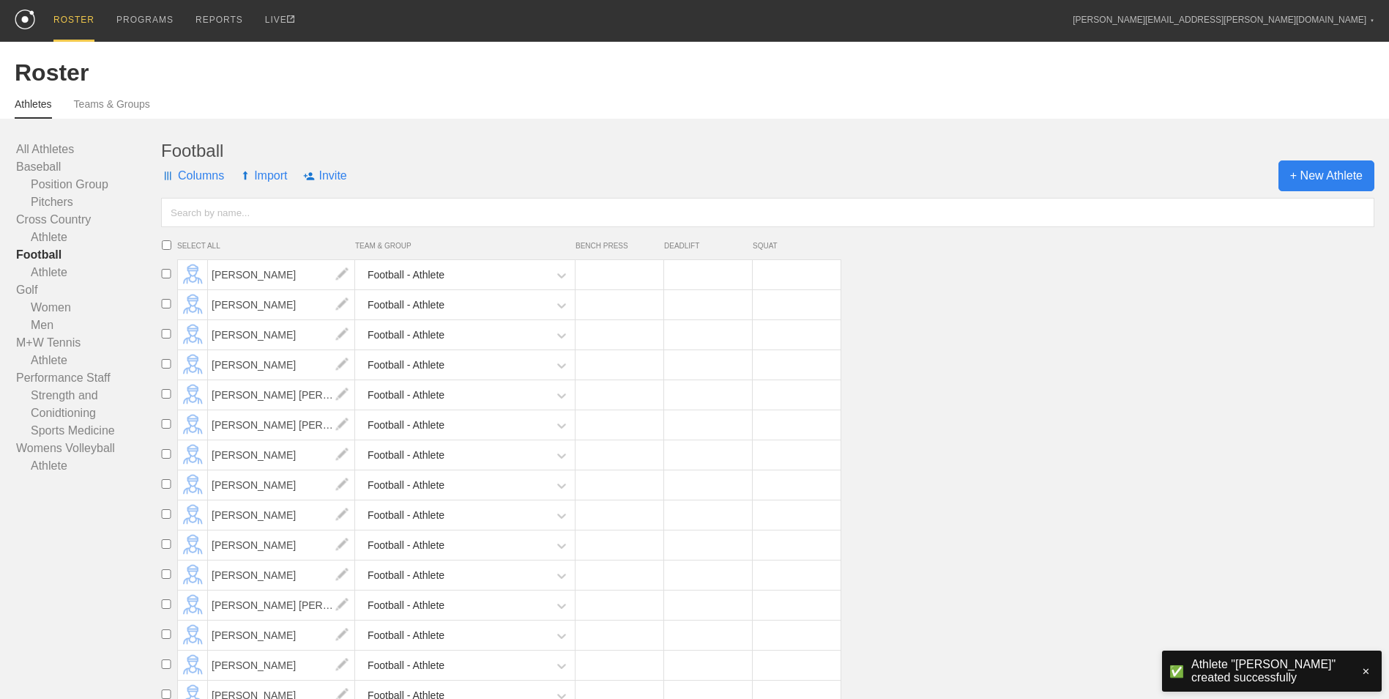
click at [1327, 173] on span "+ New Athlete" at bounding box center [1327, 175] width 96 height 31
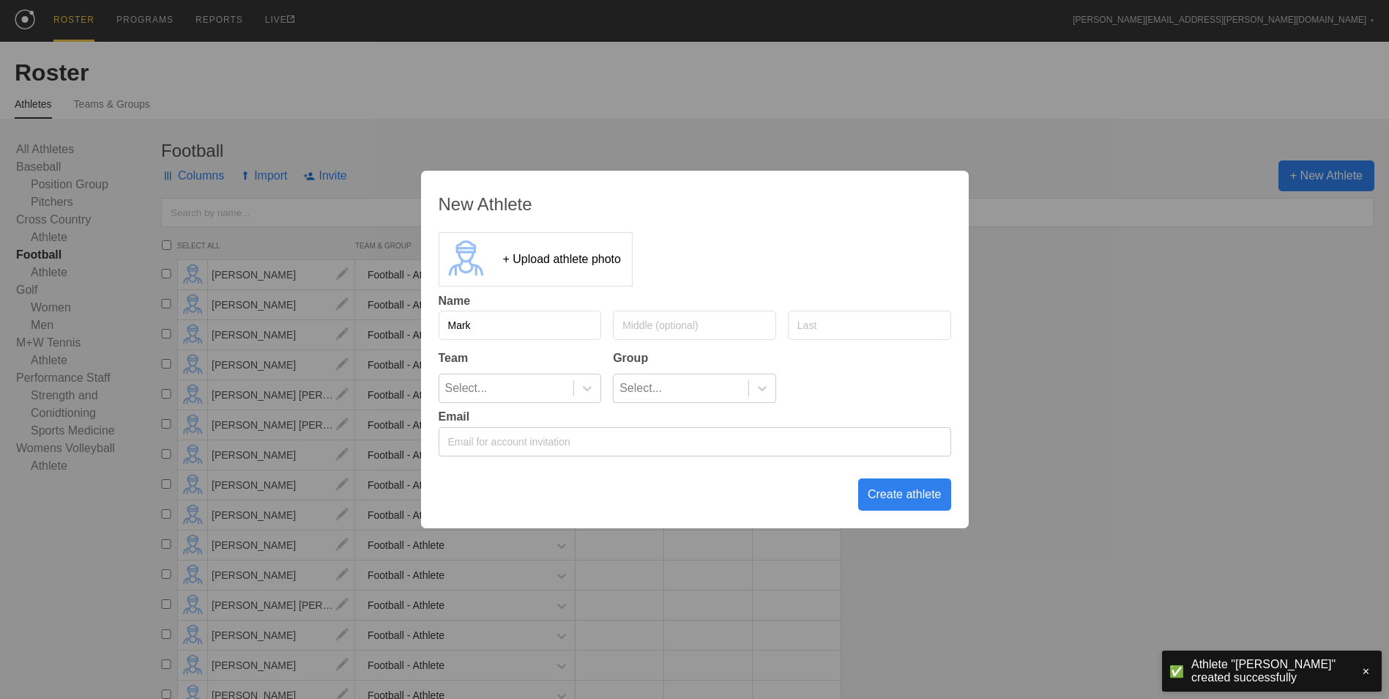
type input "Mark"
type input "V"
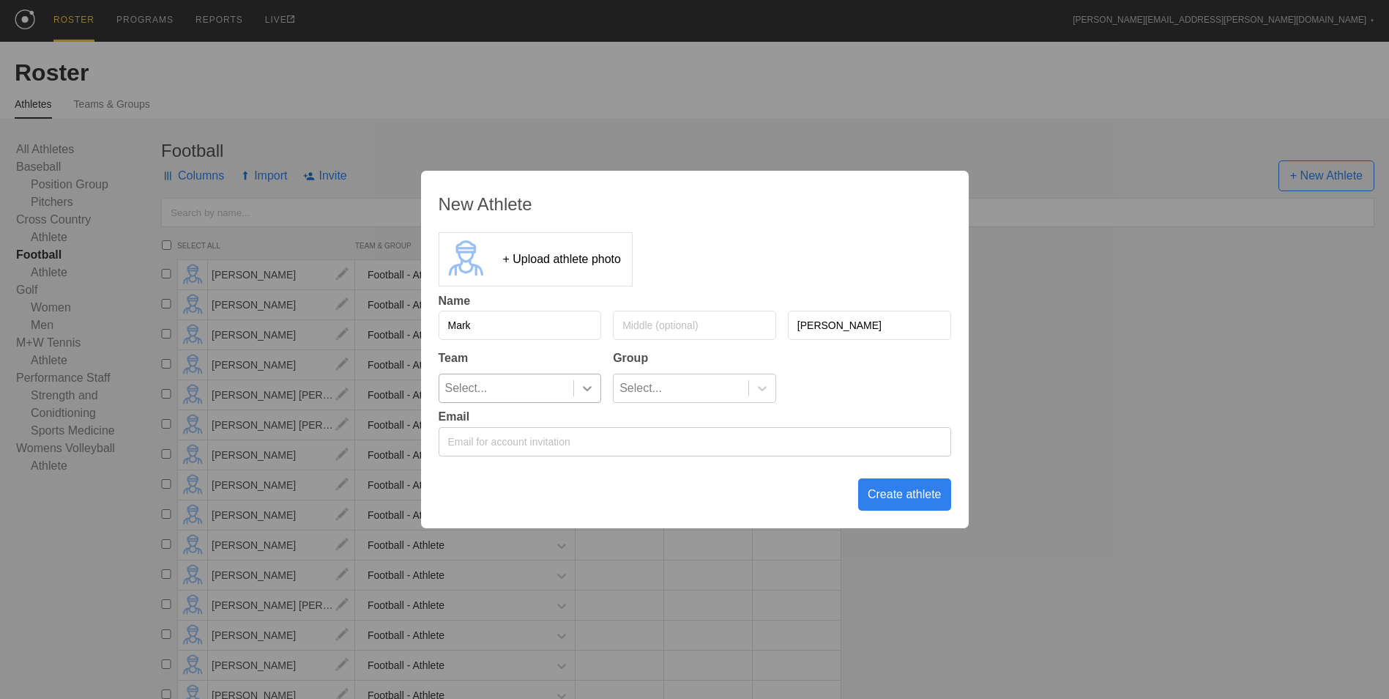
type input "[PERSON_NAME]"
click at [591, 390] on icon at bounding box center [587, 388] width 15 height 15
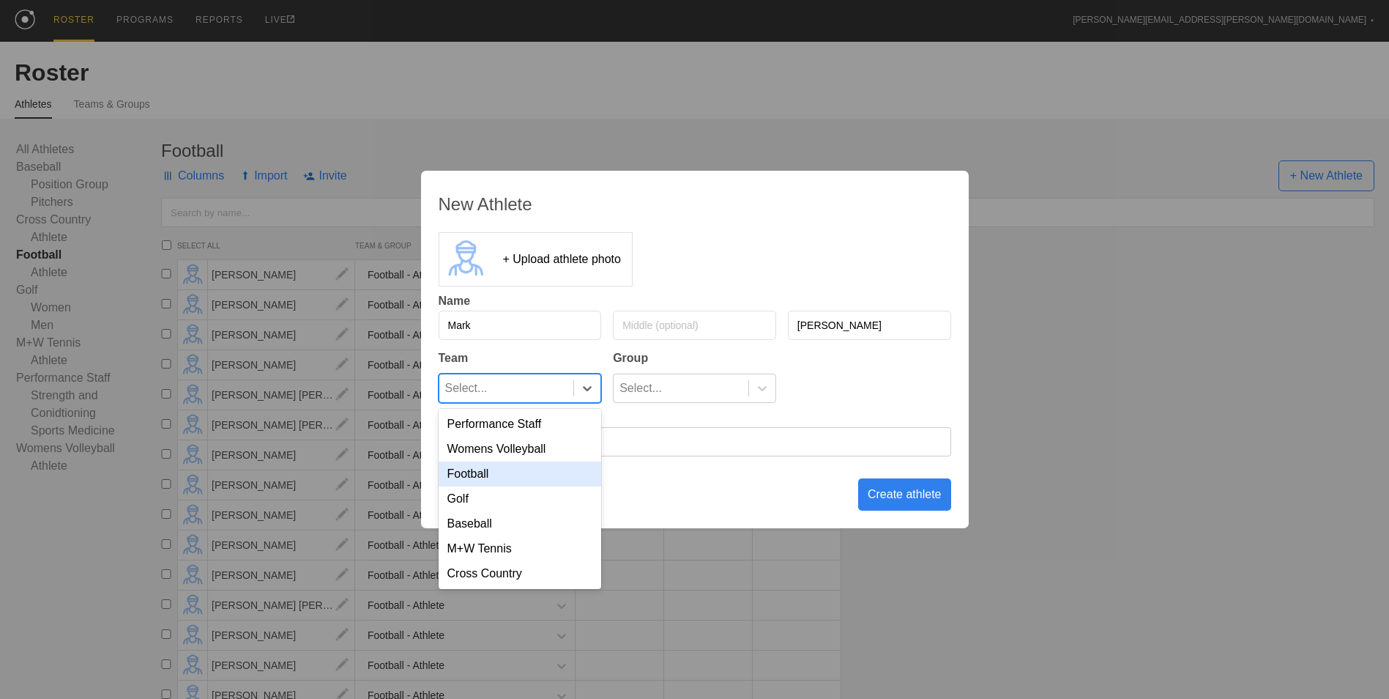
click at [568, 471] on div "Football" at bounding box center [520, 473] width 163 height 25
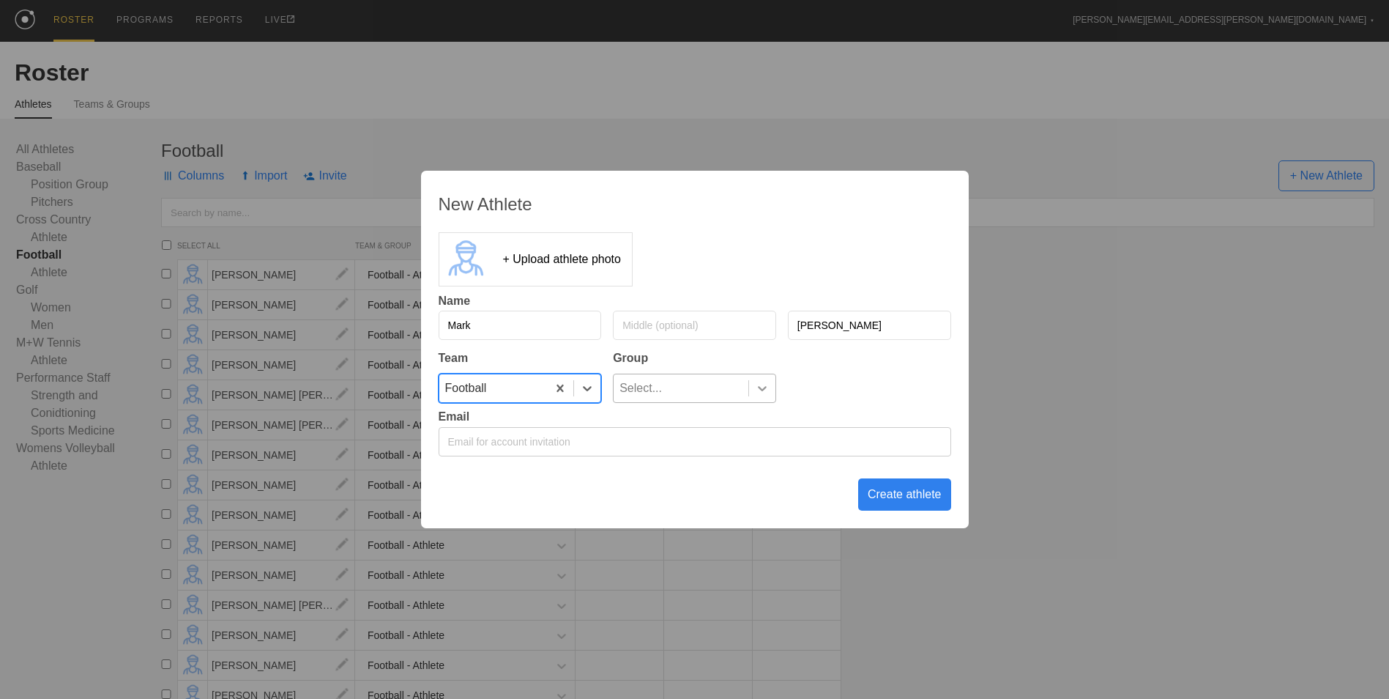
click at [759, 394] on icon at bounding box center [762, 388] width 15 height 15
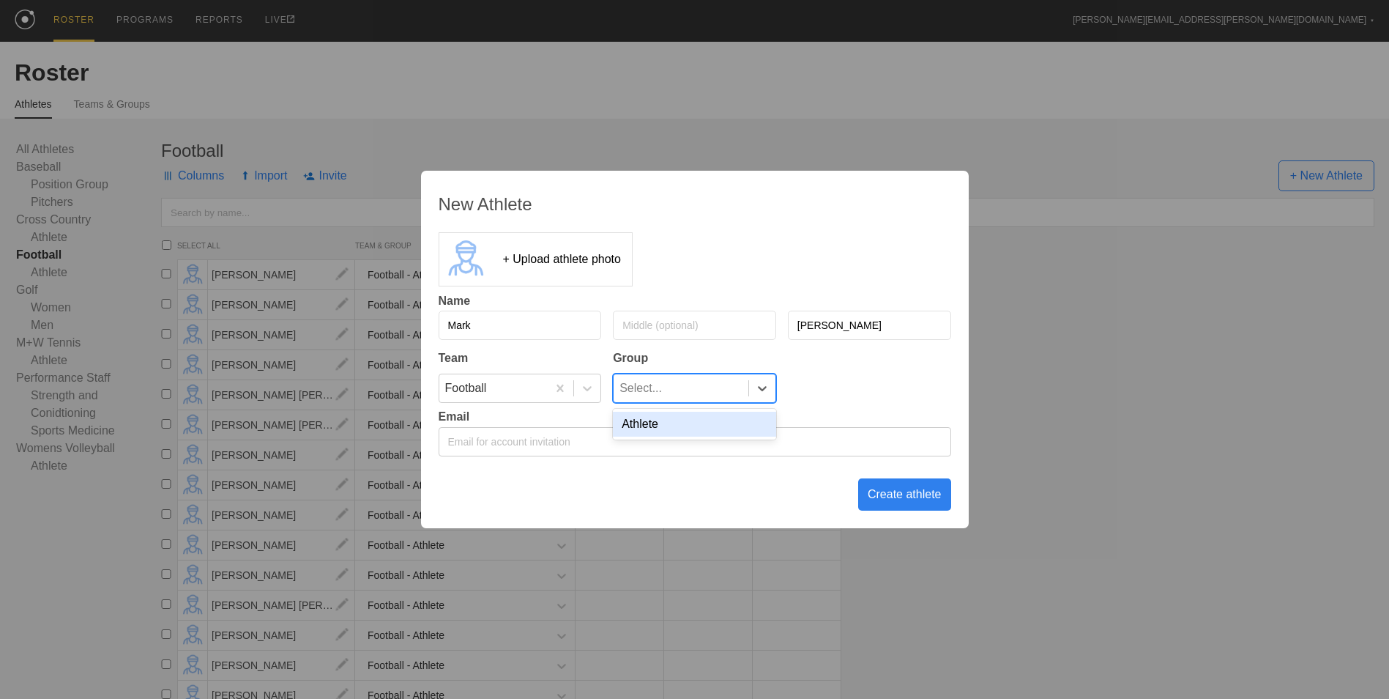
click at [751, 420] on div "Athlete" at bounding box center [694, 424] width 163 height 25
click at [896, 501] on div "Create athlete" at bounding box center [904, 494] width 93 height 32
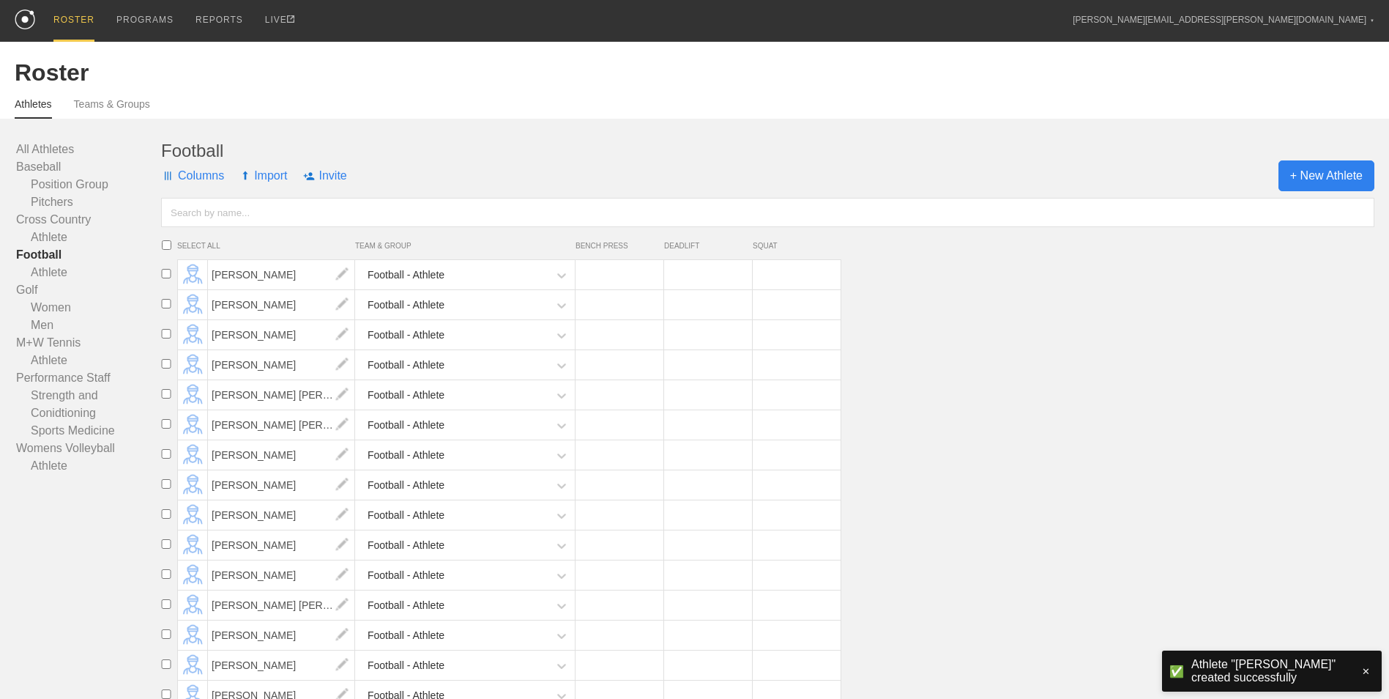
click at [1318, 180] on span "+ New Athlete" at bounding box center [1327, 175] width 96 height 31
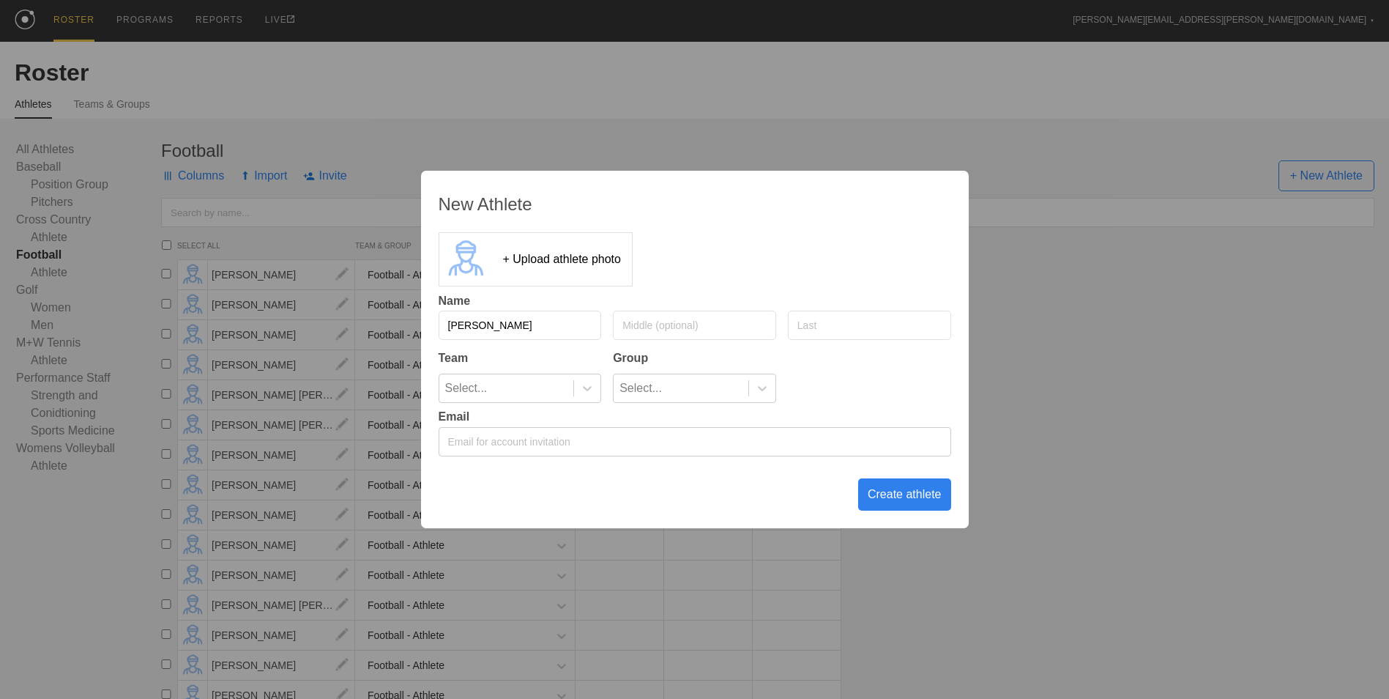
type input "[PERSON_NAME]"
type input "Muyco"
click at [582, 390] on icon at bounding box center [587, 388] width 15 height 15
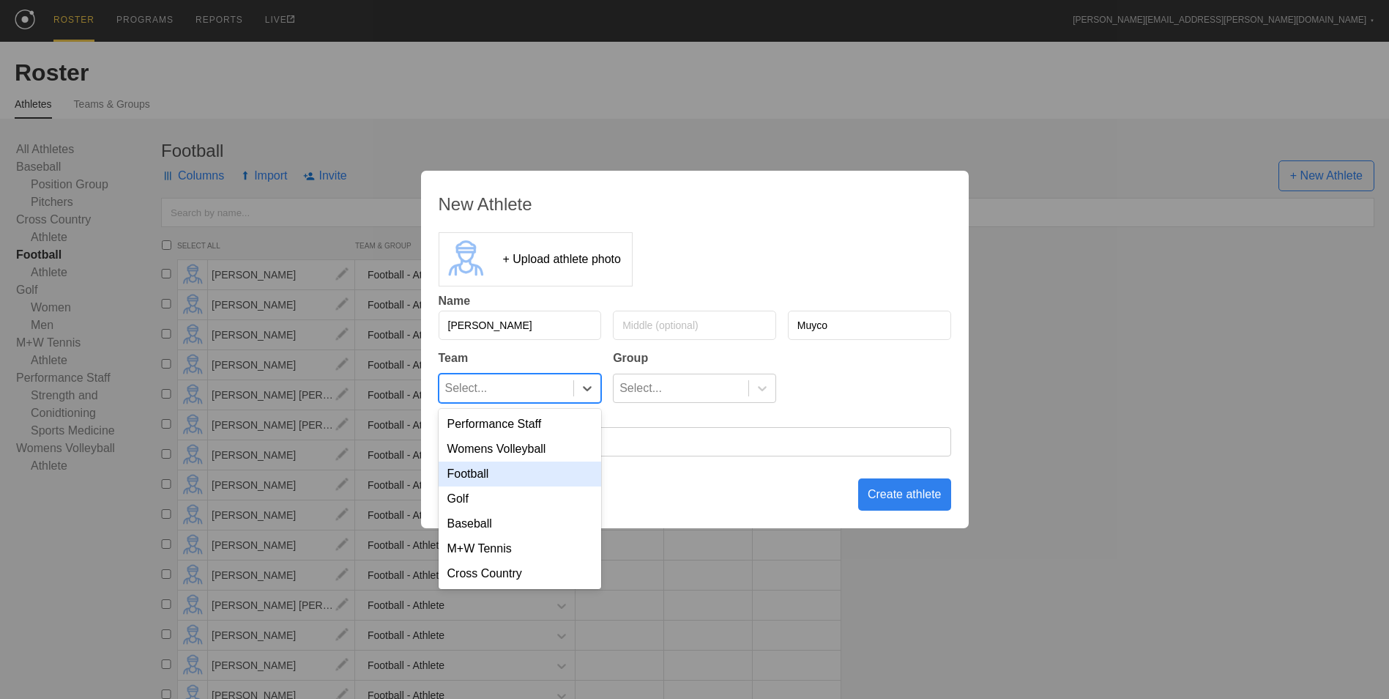
click at [564, 472] on div "Football" at bounding box center [520, 473] width 163 height 25
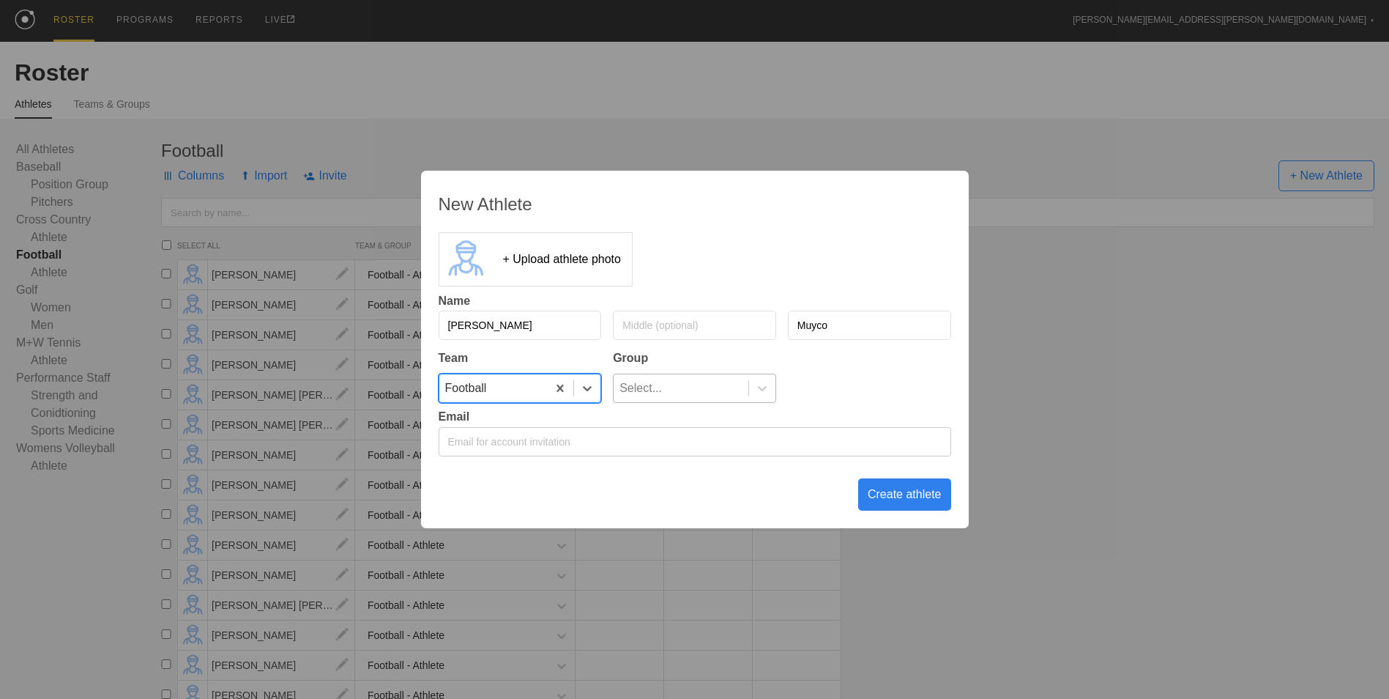
click at [722, 395] on div "Select..." at bounding box center [681, 388] width 135 height 28
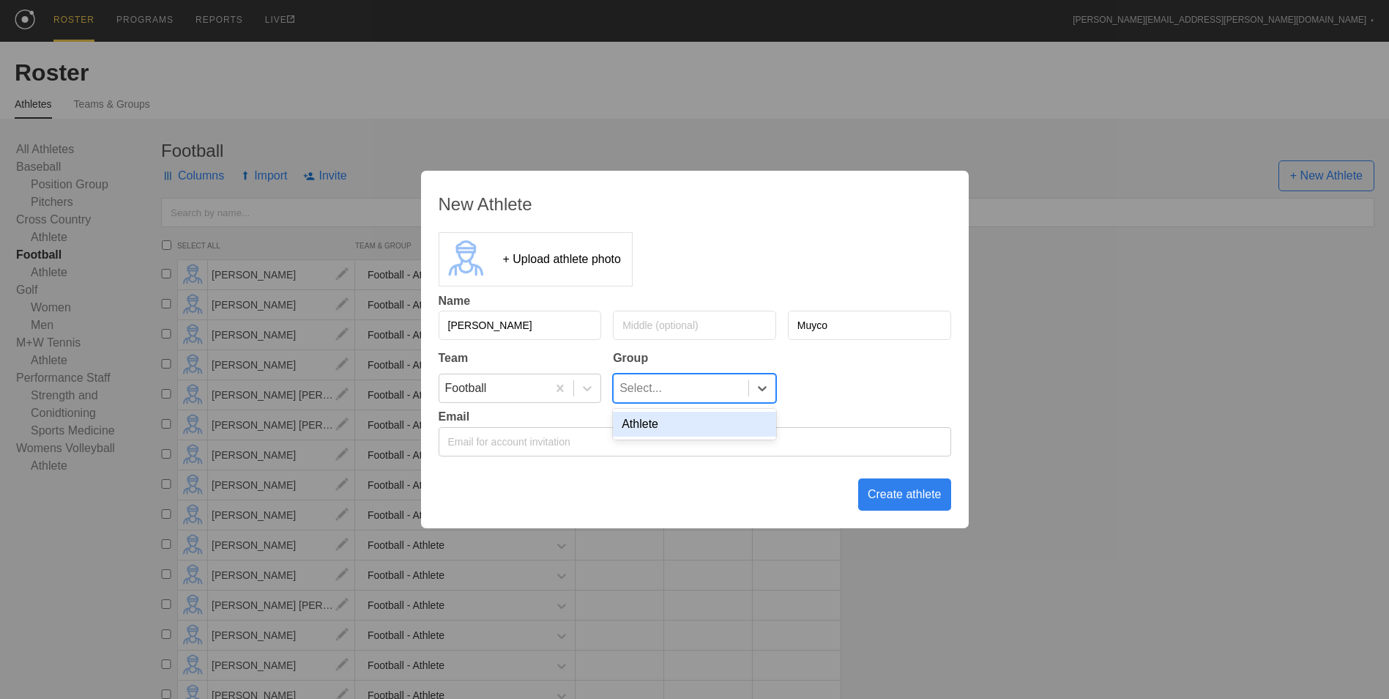
click at [707, 426] on div "Athlete" at bounding box center [694, 424] width 163 height 25
click at [898, 497] on div "Create athlete" at bounding box center [904, 494] width 93 height 32
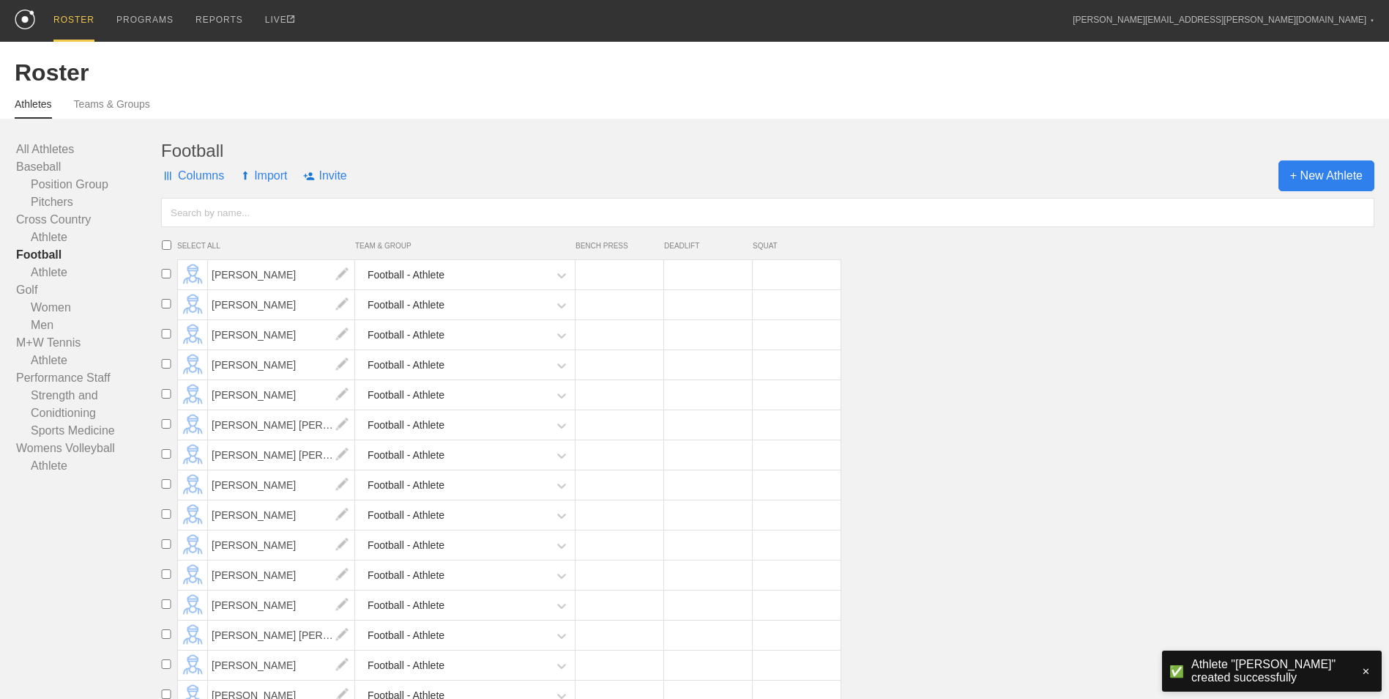
click at [1331, 174] on span "+ New Athlete" at bounding box center [1327, 175] width 96 height 31
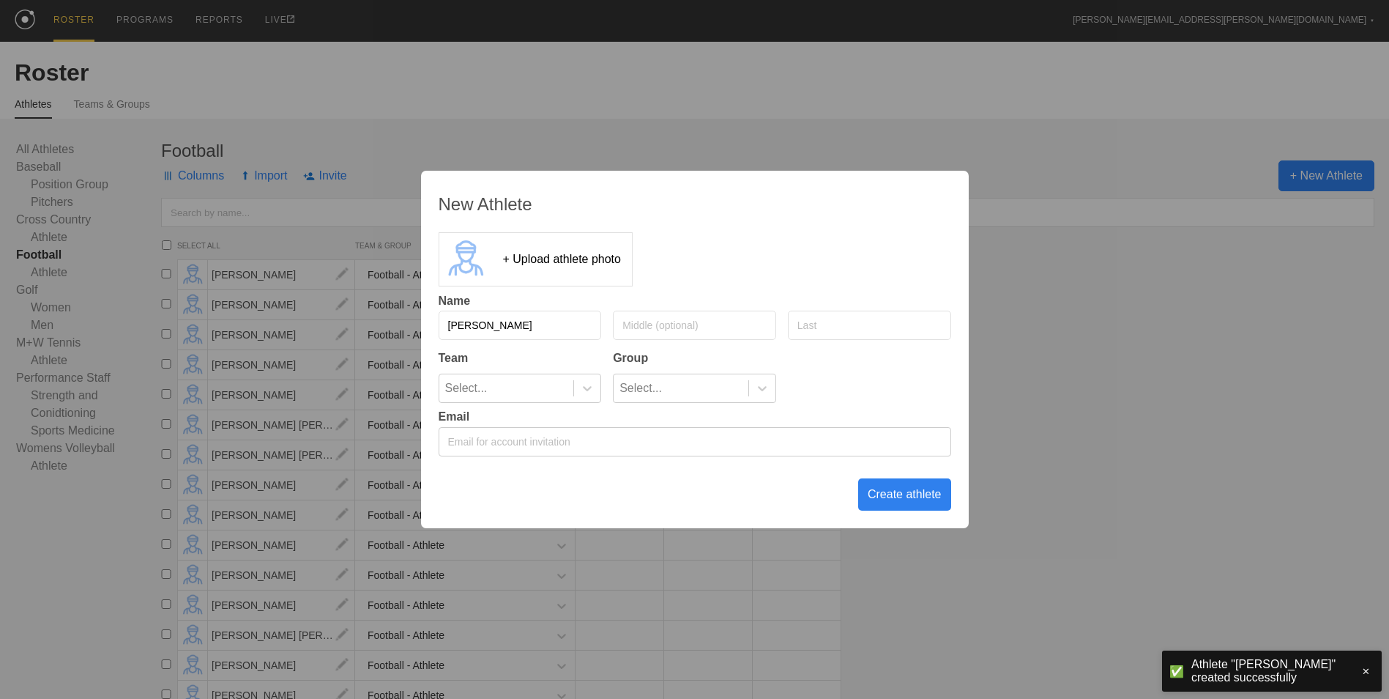
type input "[PERSON_NAME]"
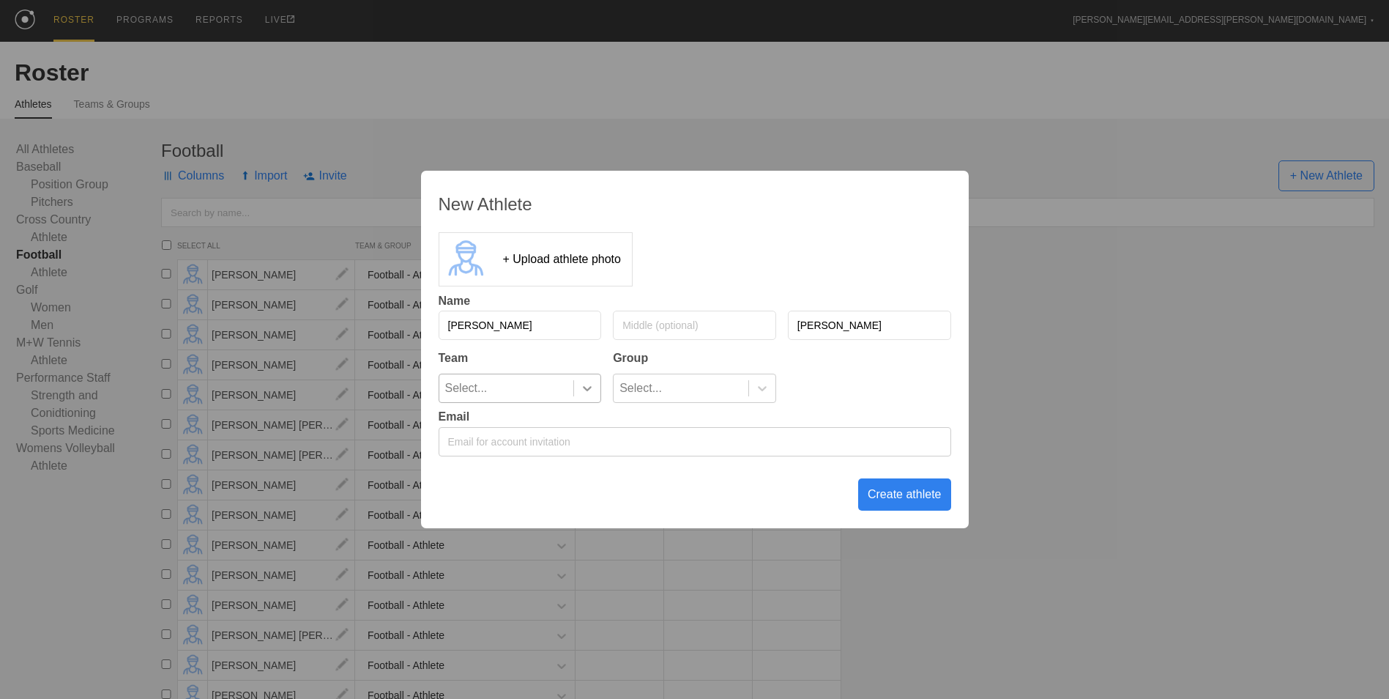
type input "[PERSON_NAME]"
click at [595, 390] on icon at bounding box center [587, 388] width 15 height 15
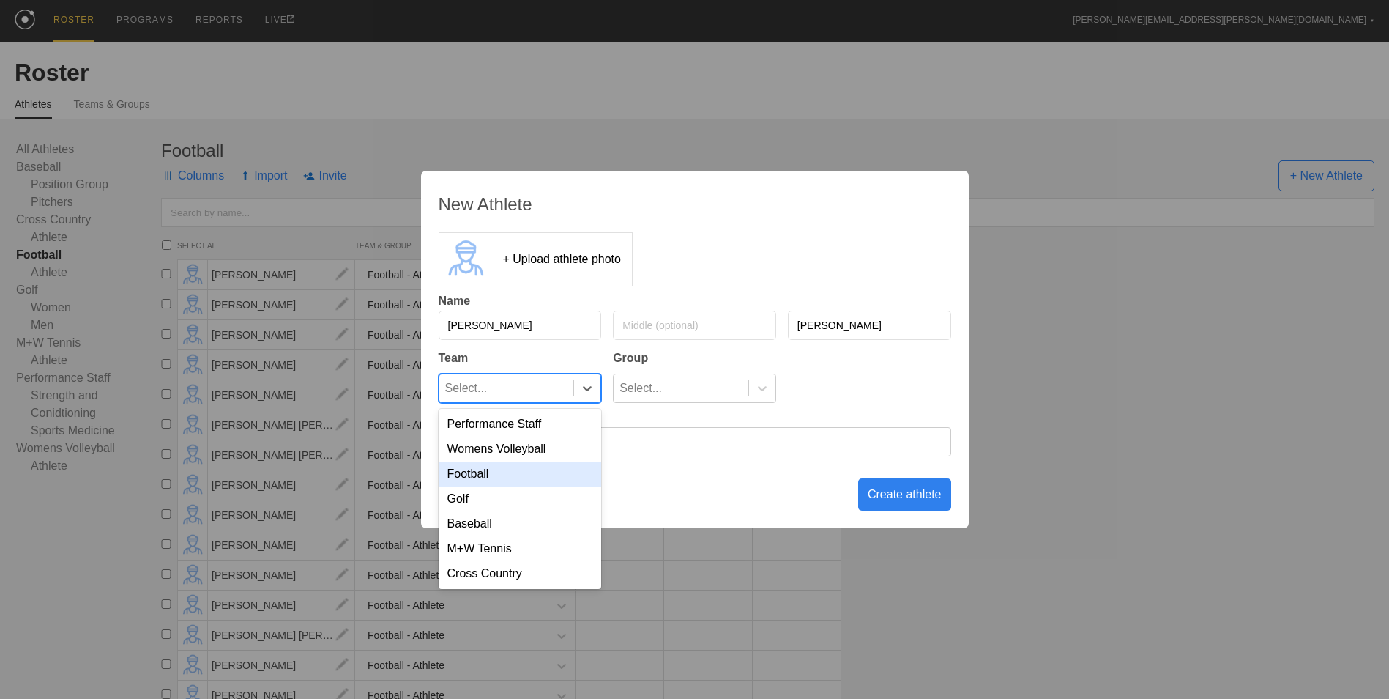
click at [556, 466] on div "Football" at bounding box center [520, 473] width 163 height 25
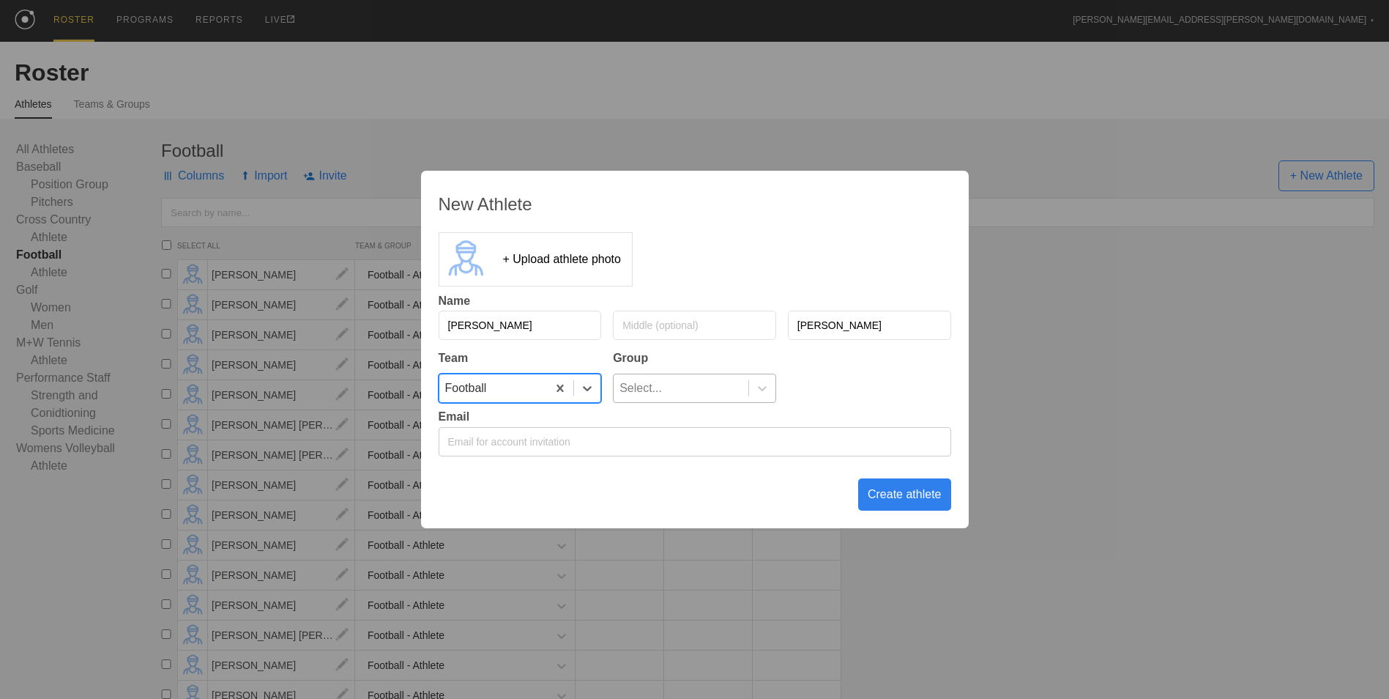
click at [733, 377] on div "Select..." at bounding box center [681, 388] width 135 height 28
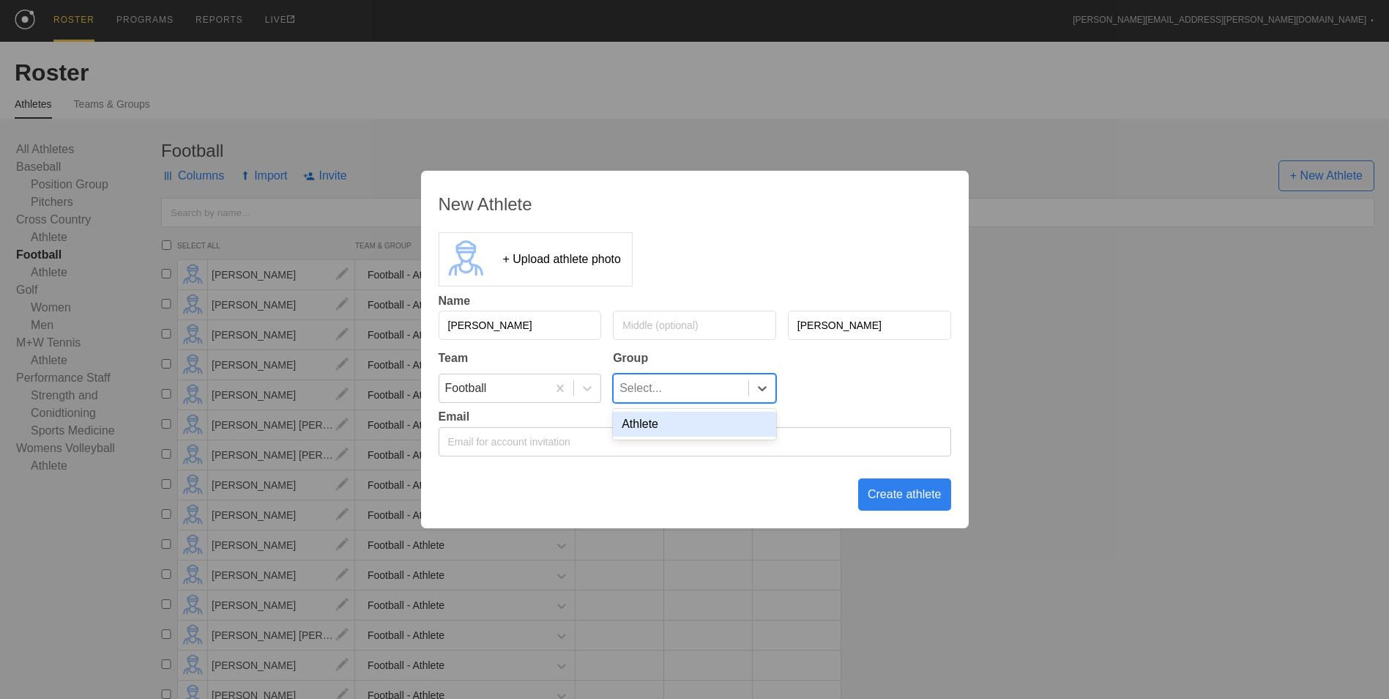
click at [717, 417] on div "Athlete" at bounding box center [694, 424] width 163 height 25
click at [881, 496] on div "Create athlete" at bounding box center [904, 494] width 93 height 32
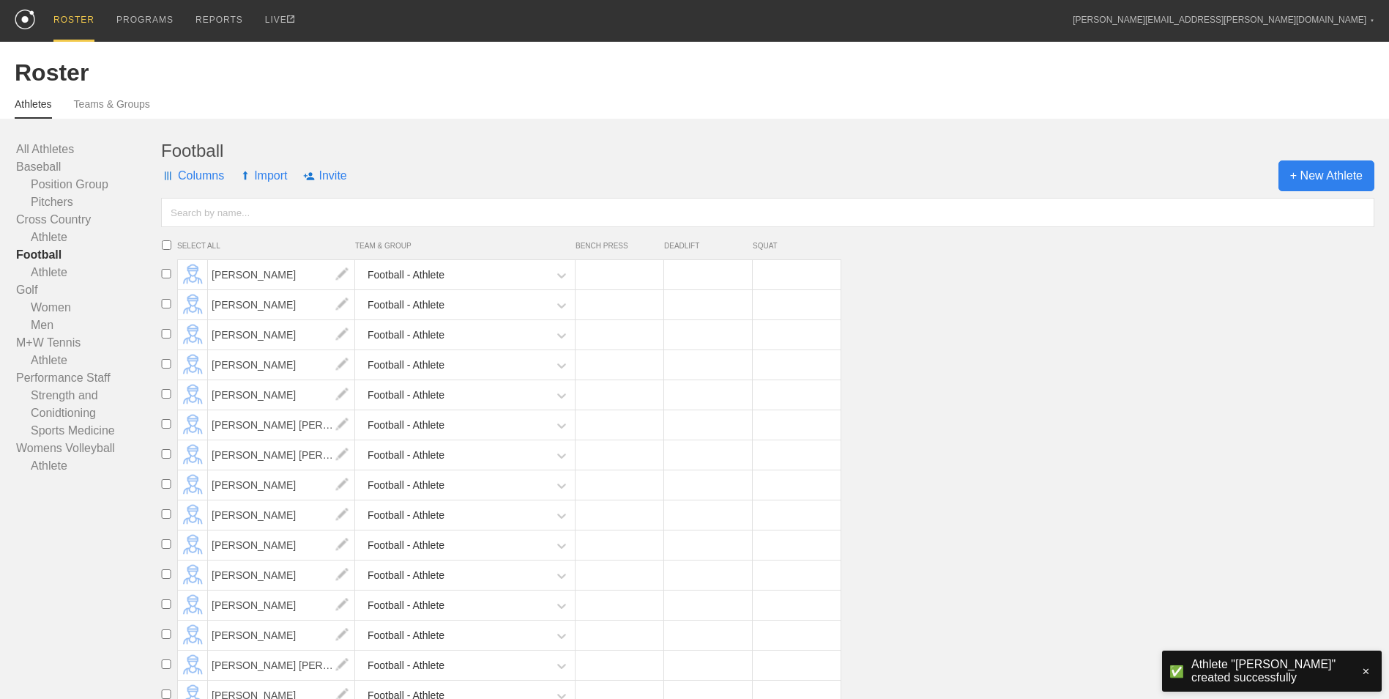
click at [1312, 179] on span "+ New Athlete" at bounding box center [1327, 175] width 96 height 31
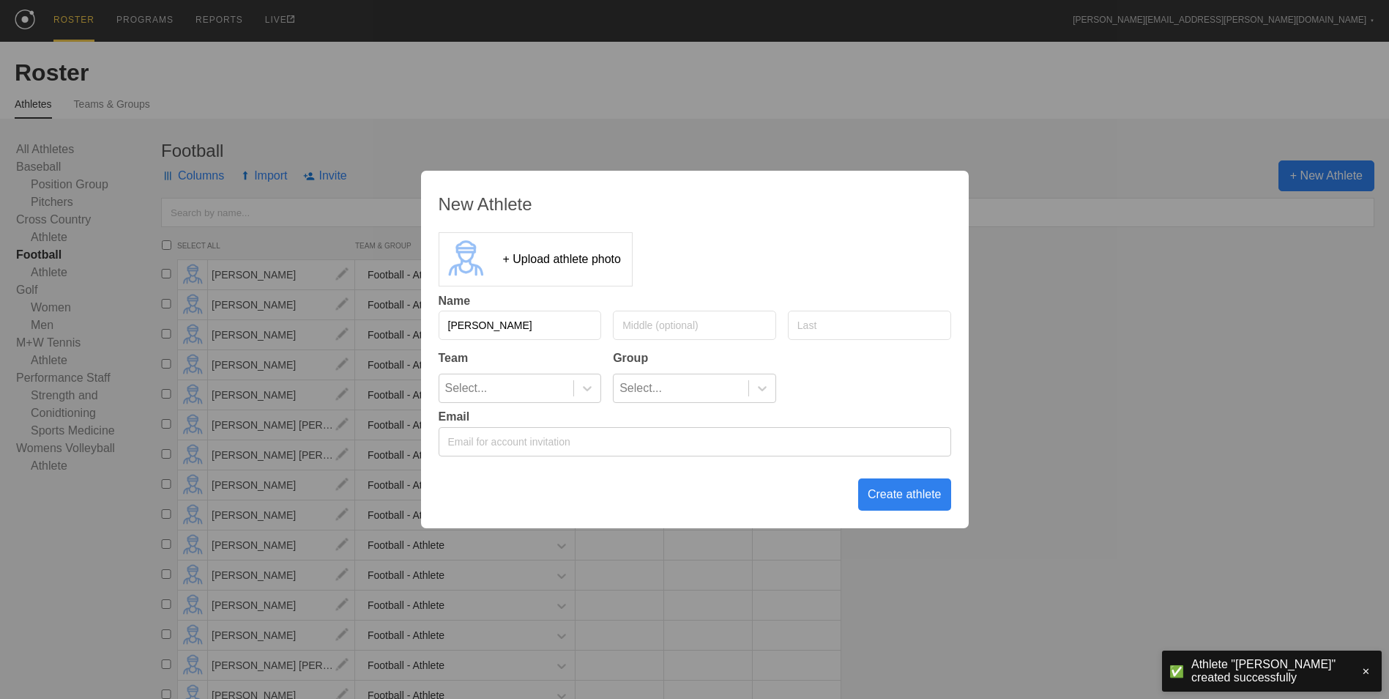
type input "[PERSON_NAME]"
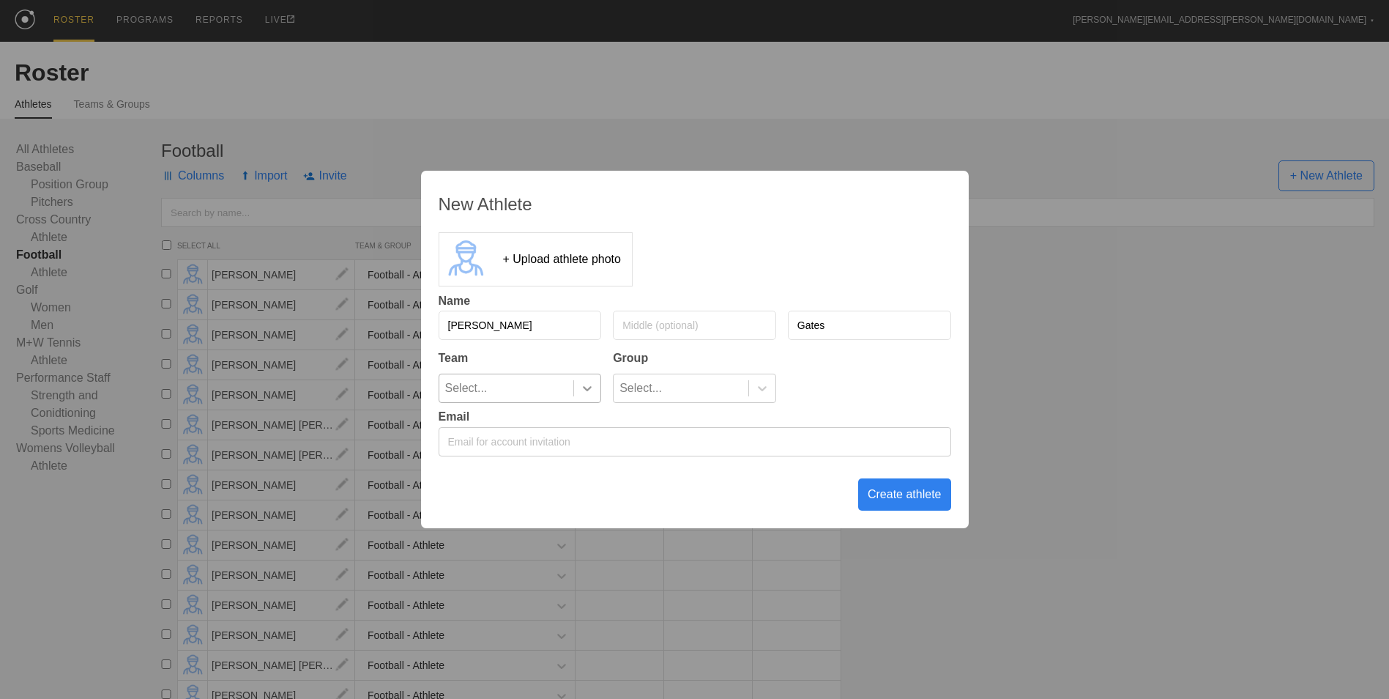
type input "Gates"
click at [590, 393] on icon at bounding box center [587, 388] width 15 height 15
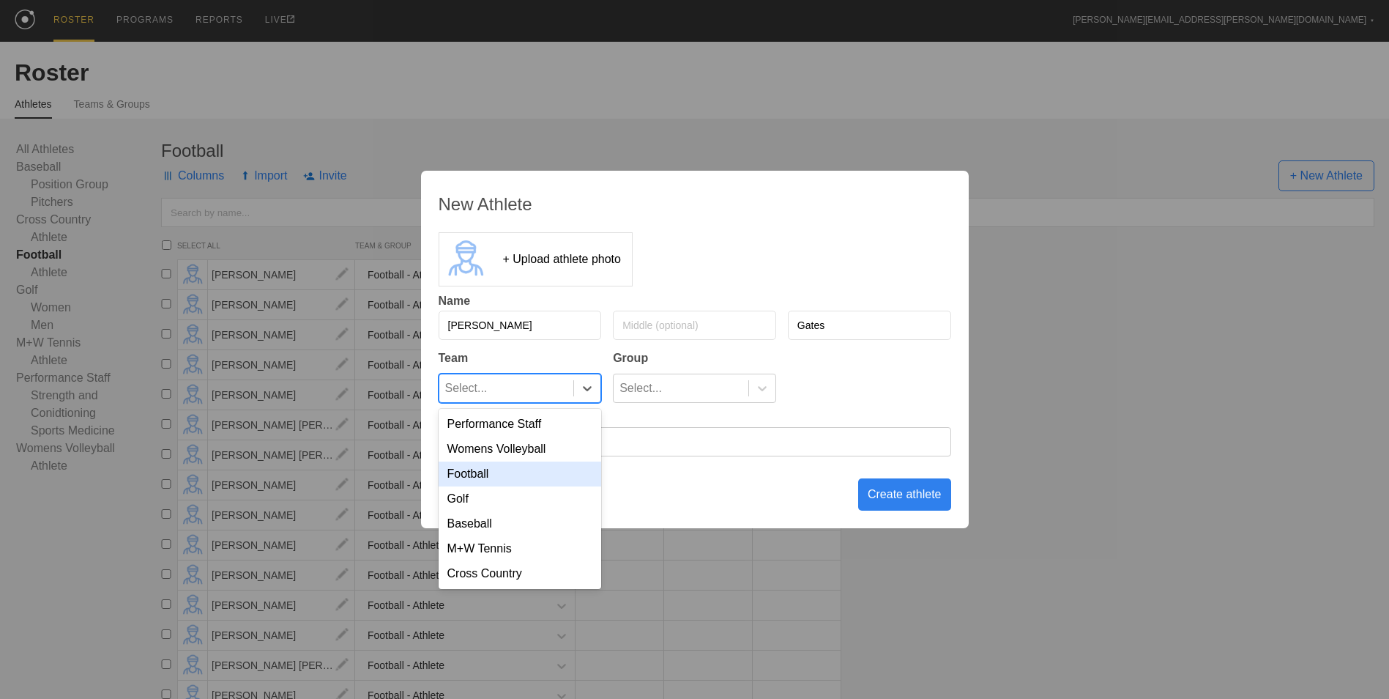
click at [532, 470] on div "Football" at bounding box center [520, 473] width 163 height 25
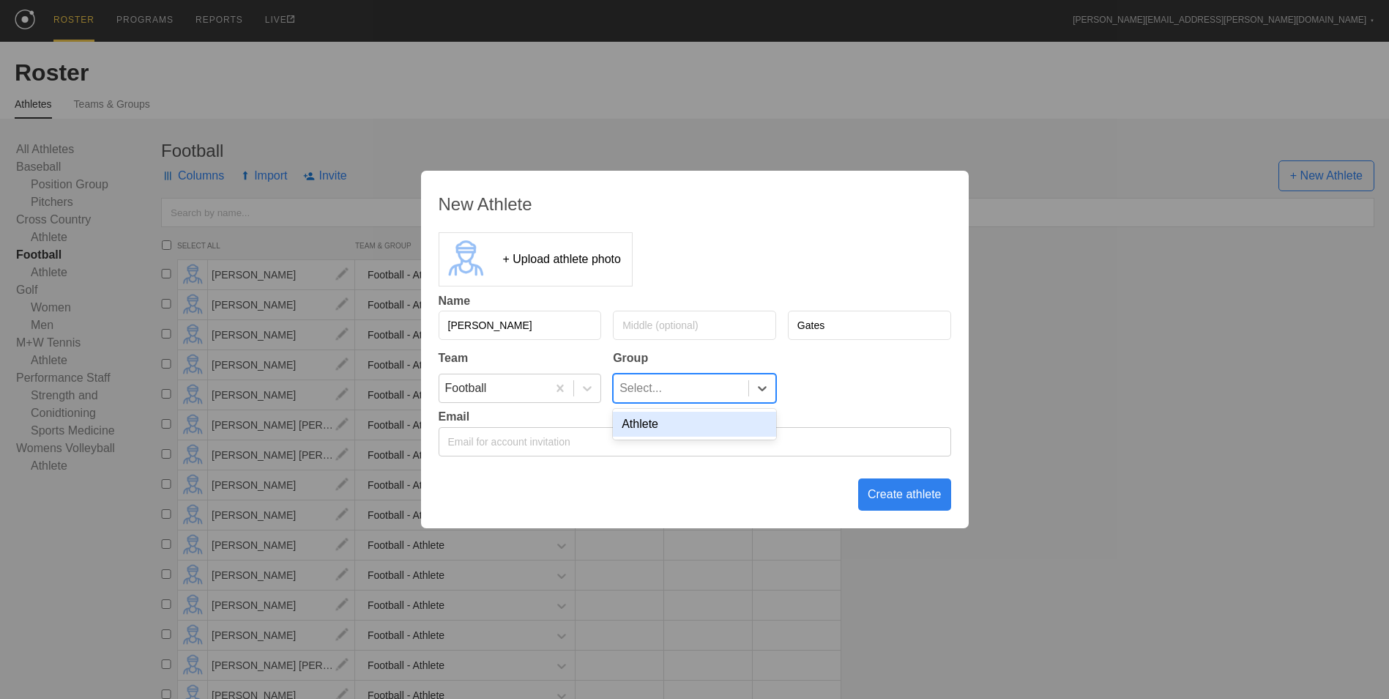
click at [738, 389] on div "Select..." at bounding box center [681, 388] width 135 height 28
click at [739, 421] on div "Athlete" at bounding box center [694, 424] width 163 height 25
click at [891, 496] on div "Create athlete" at bounding box center [904, 494] width 93 height 32
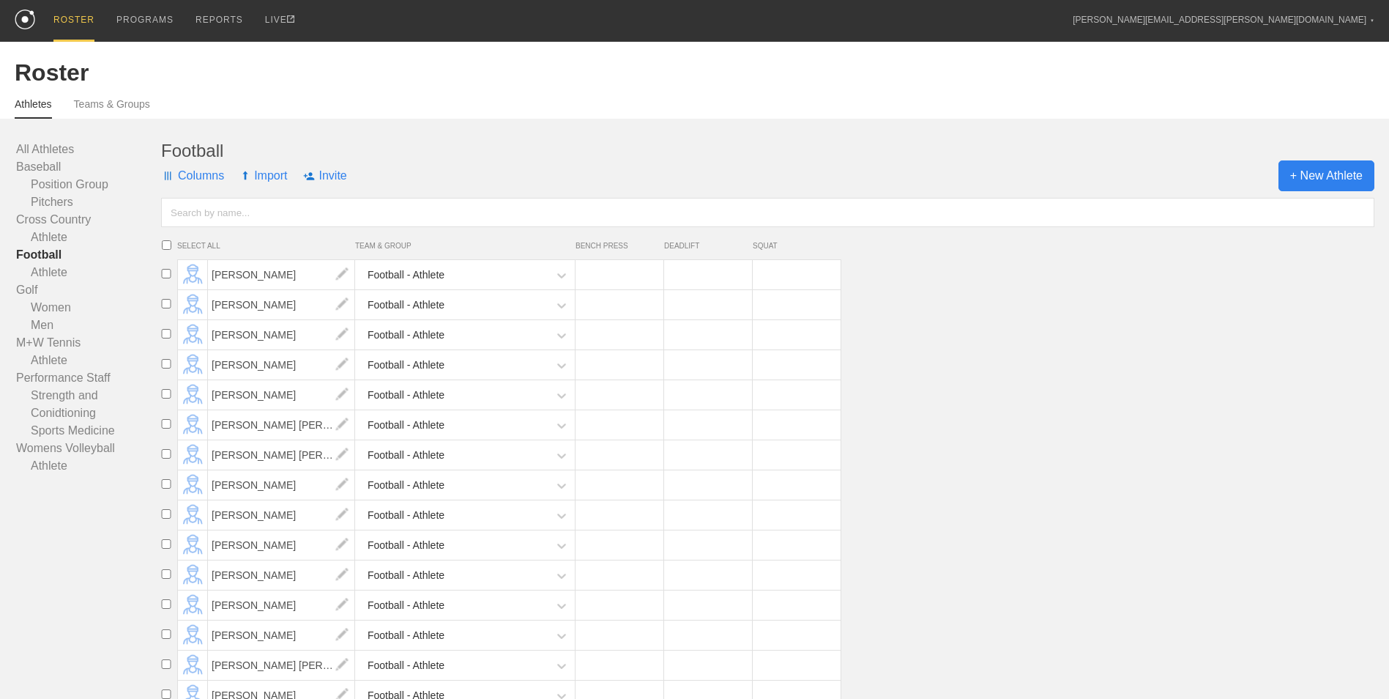
click at [1342, 166] on span "+ New Athlete" at bounding box center [1327, 175] width 96 height 31
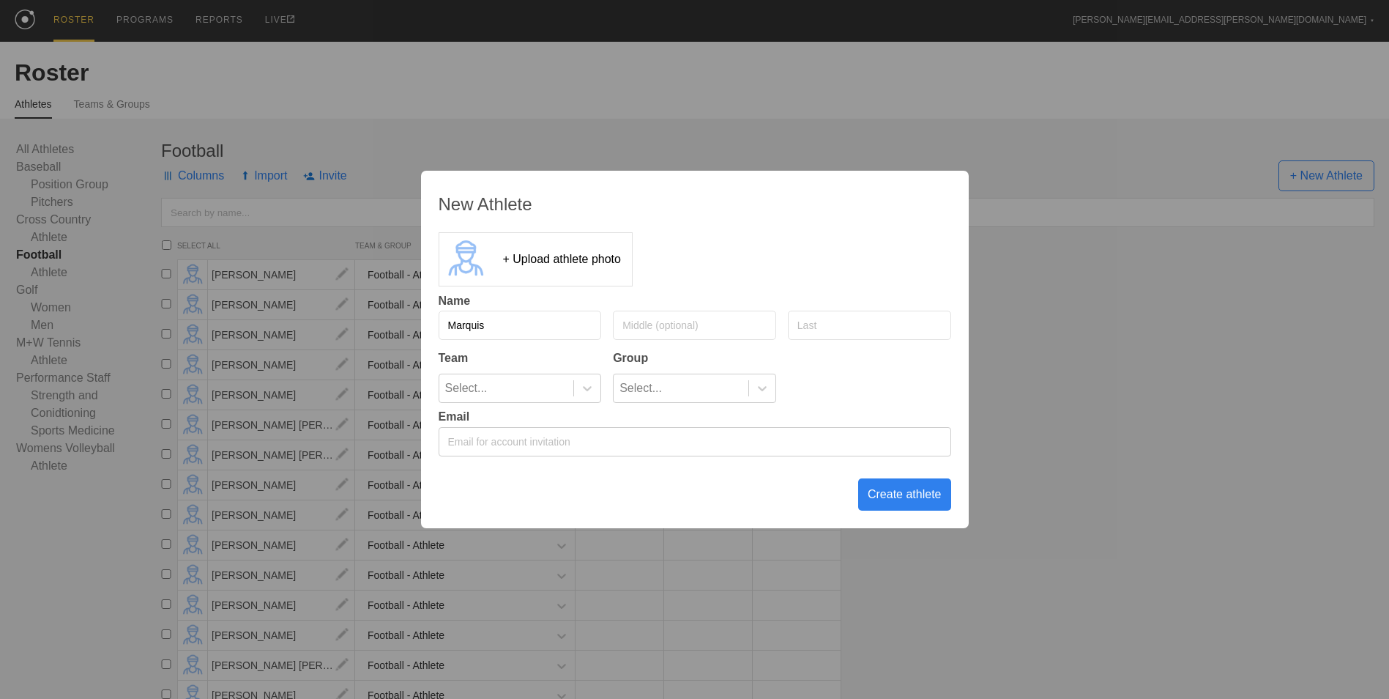
type input "Marquis"
type input "[PERSON_NAME]"
click at [532, 395] on div "Select..." at bounding box center [506, 388] width 135 height 28
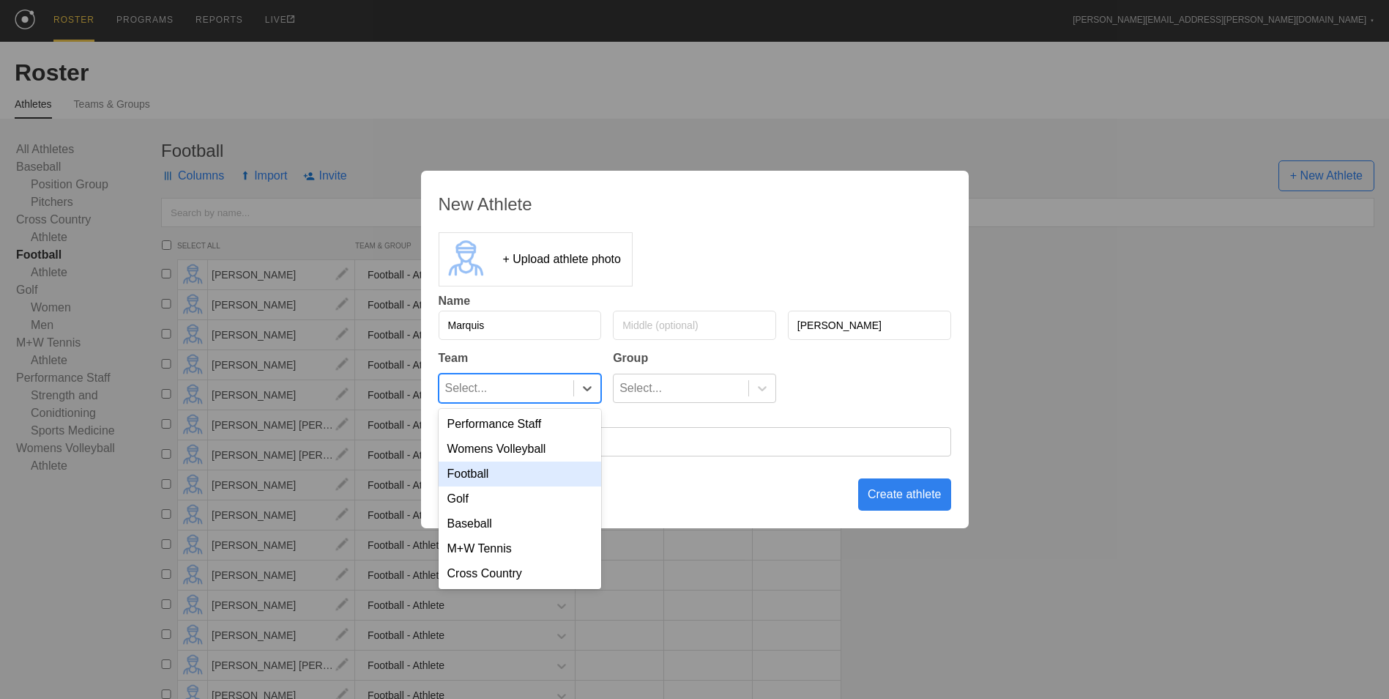
click at [535, 466] on div "Football" at bounding box center [520, 473] width 163 height 25
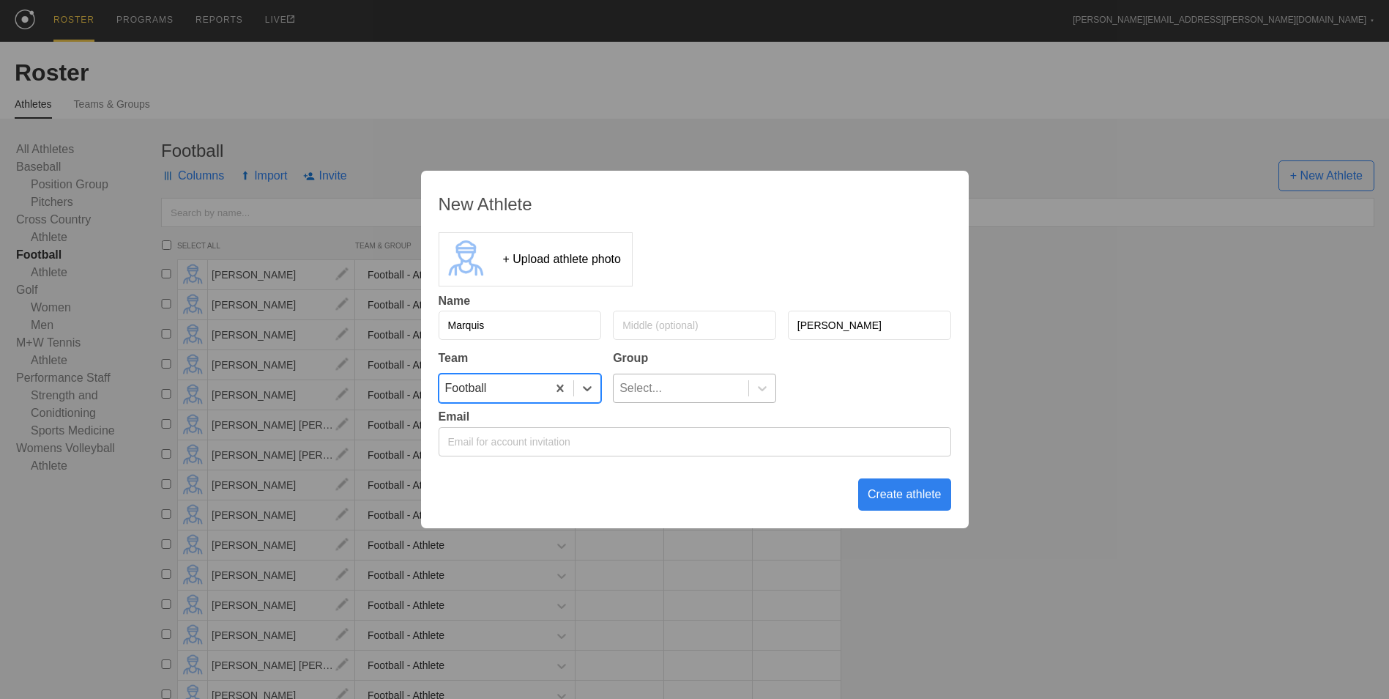
click at [689, 395] on div "Select..." at bounding box center [681, 388] width 135 height 28
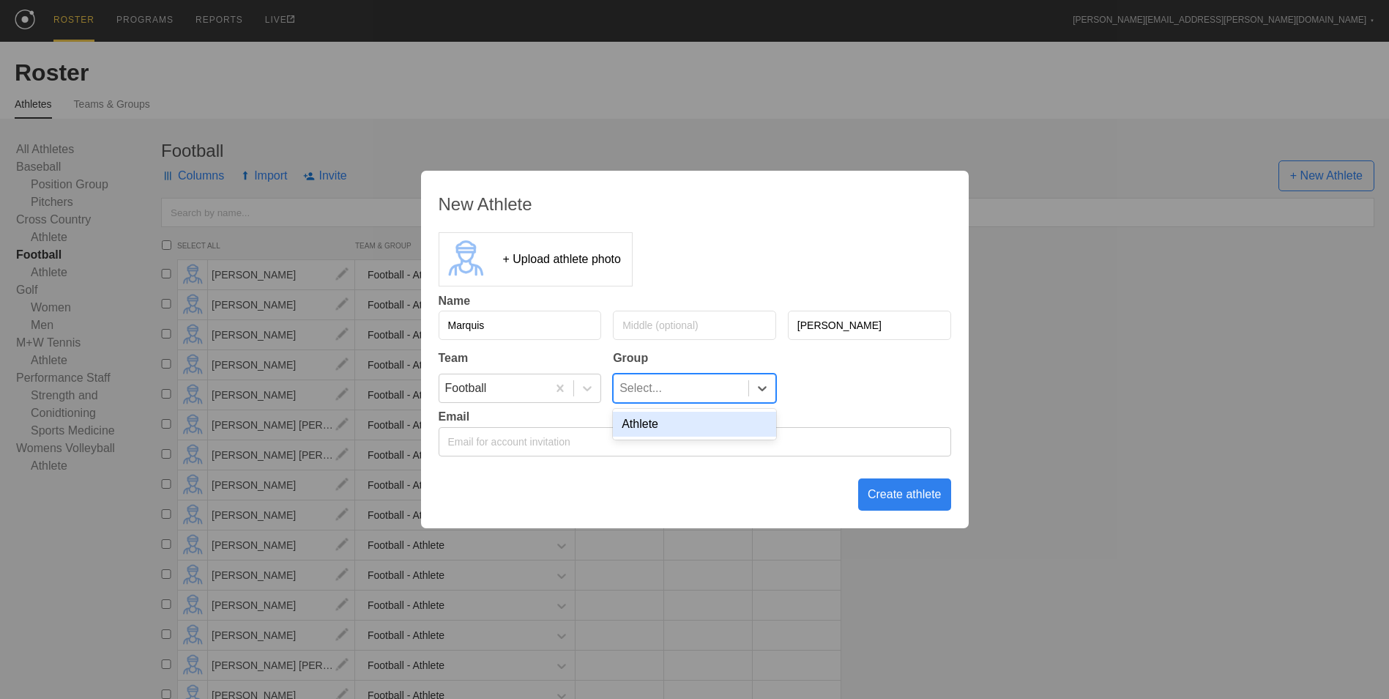
click at [695, 431] on div "Athlete" at bounding box center [694, 424] width 163 height 25
click at [897, 498] on div "Create athlete" at bounding box center [904, 494] width 93 height 32
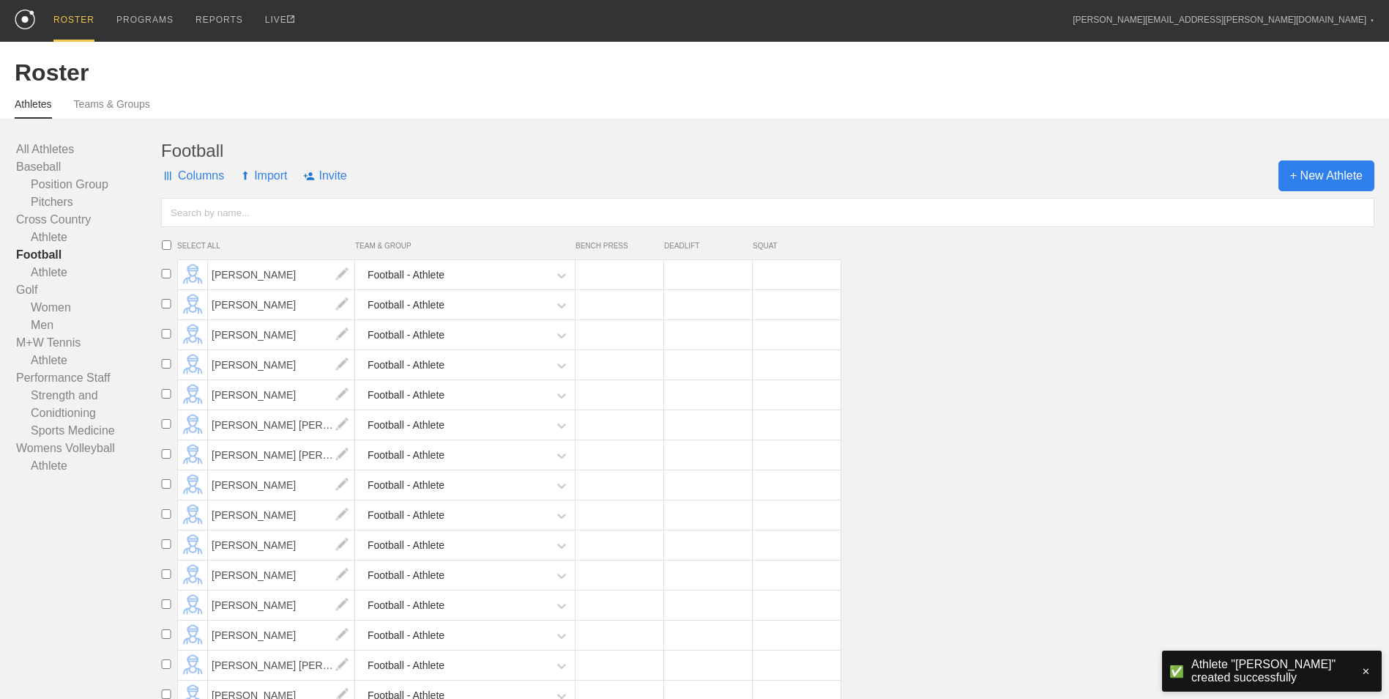
click at [1296, 177] on span "+ New Athlete" at bounding box center [1327, 175] width 96 height 31
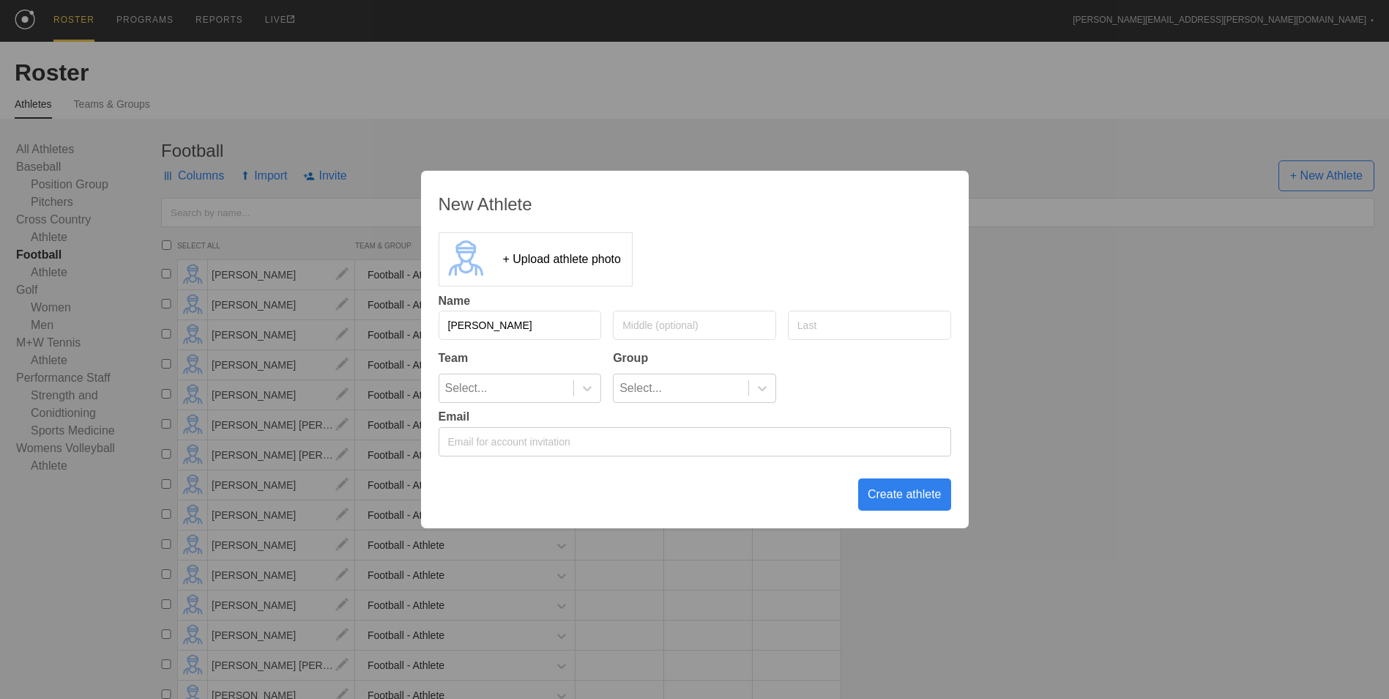
type input "[PERSON_NAME]"
click at [592, 389] on icon at bounding box center [587, 388] width 15 height 15
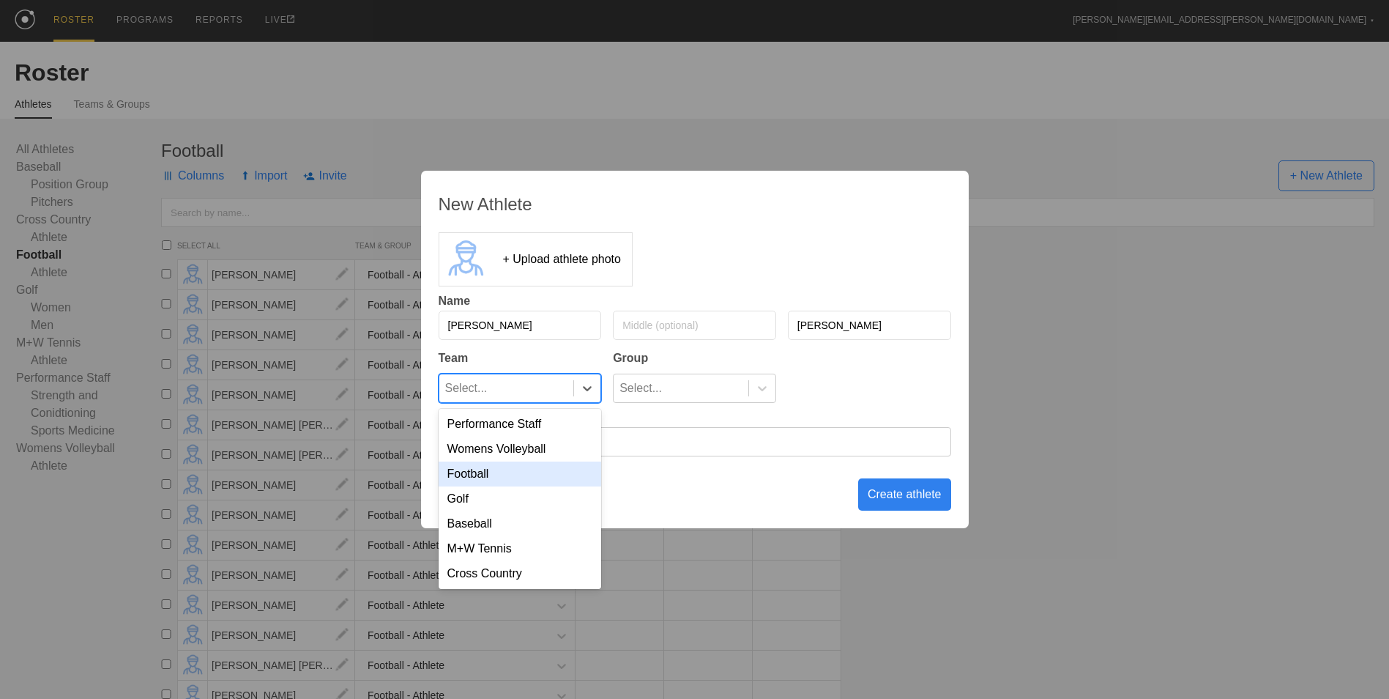
click at [543, 480] on div "Football" at bounding box center [520, 473] width 163 height 25
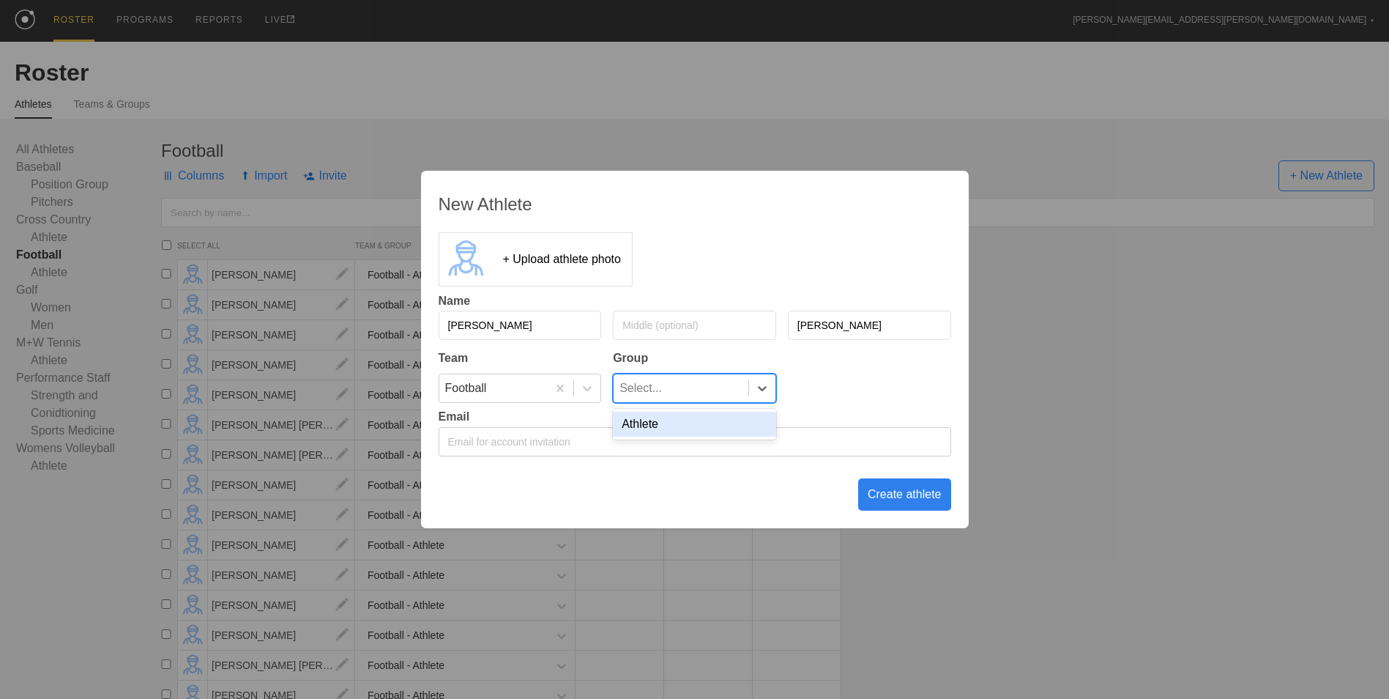
click at [665, 397] on div "Select..." at bounding box center [681, 388] width 135 height 28
click at [662, 434] on div "Athlete" at bounding box center [694, 424] width 163 height 25
click at [913, 498] on div "Create athlete" at bounding box center [904, 494] width 93 height 32
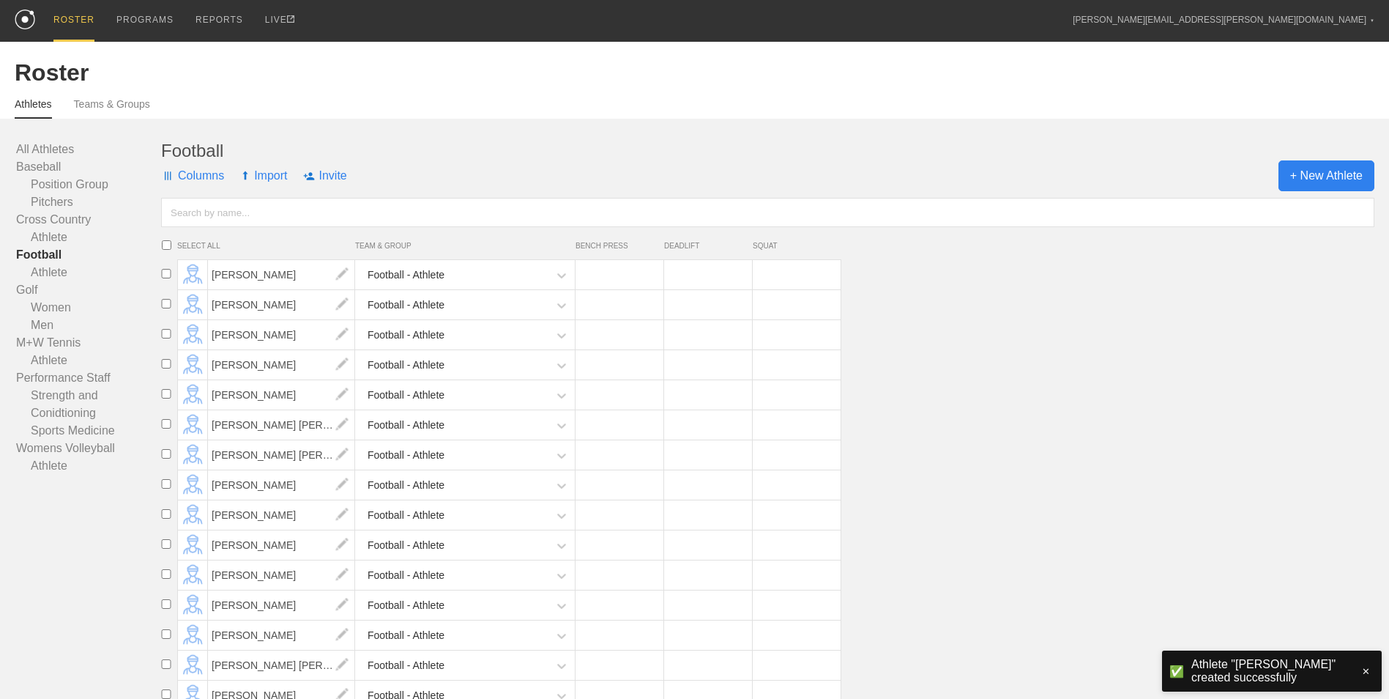
click at [1342, 177] on span "+ New Athlete" at bounding box center [1327, 175] width 96 height 31
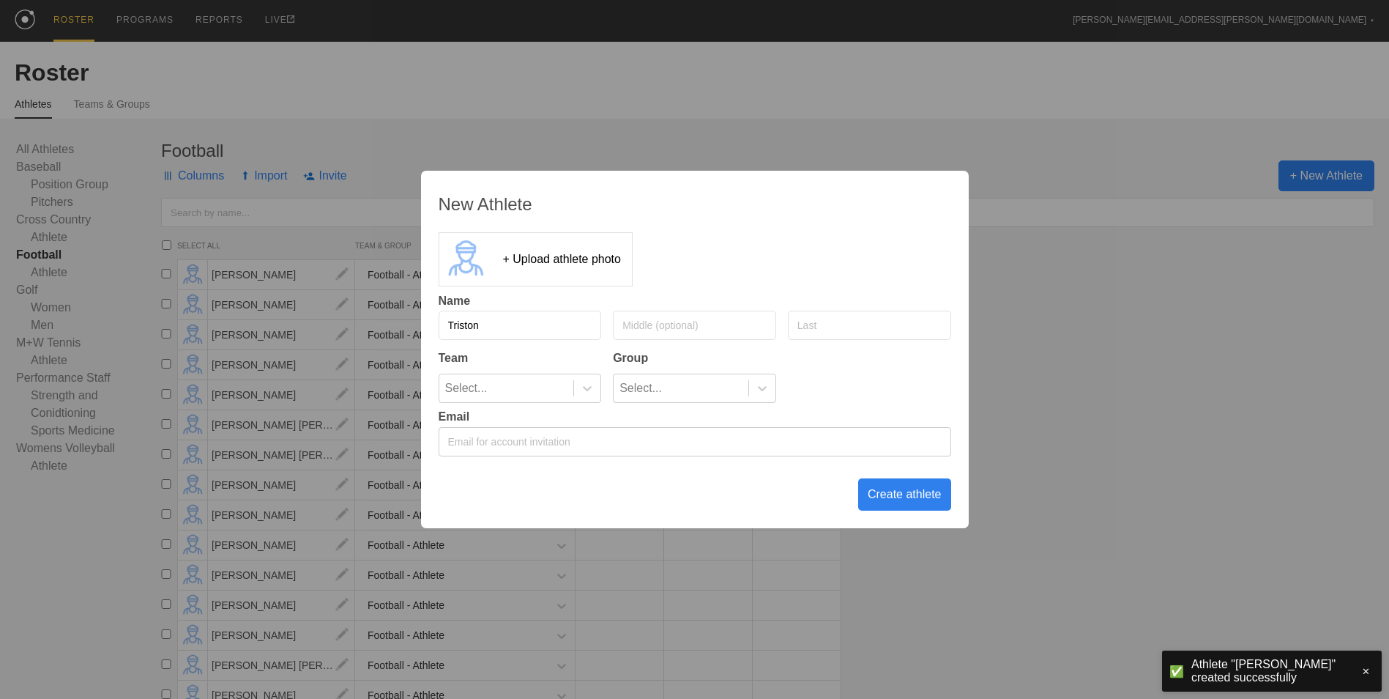
type input "Triston"
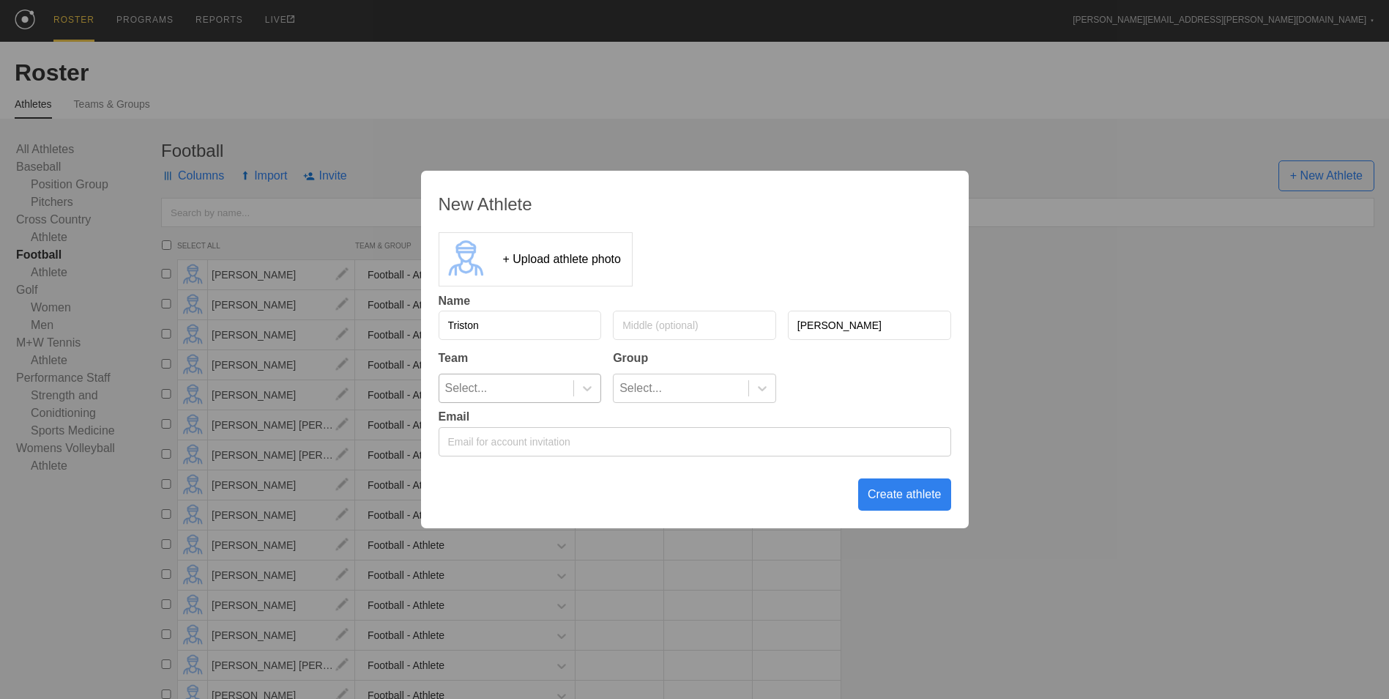
type input "[PERSON_NAME]"
click at [587, 397] on div at bounding box center [586, 388] width 27 height 28
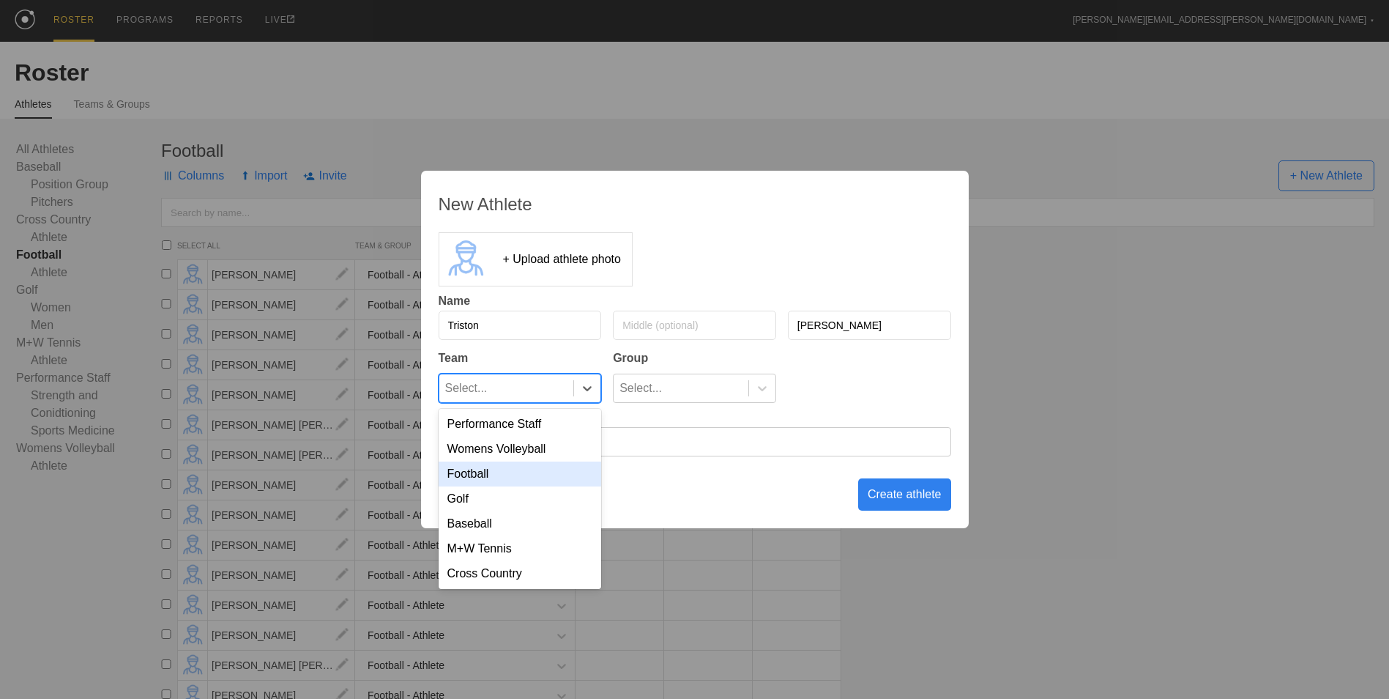
click at [562, 478] on div "Football" at bounding box center [520, 473] width 163 height 25
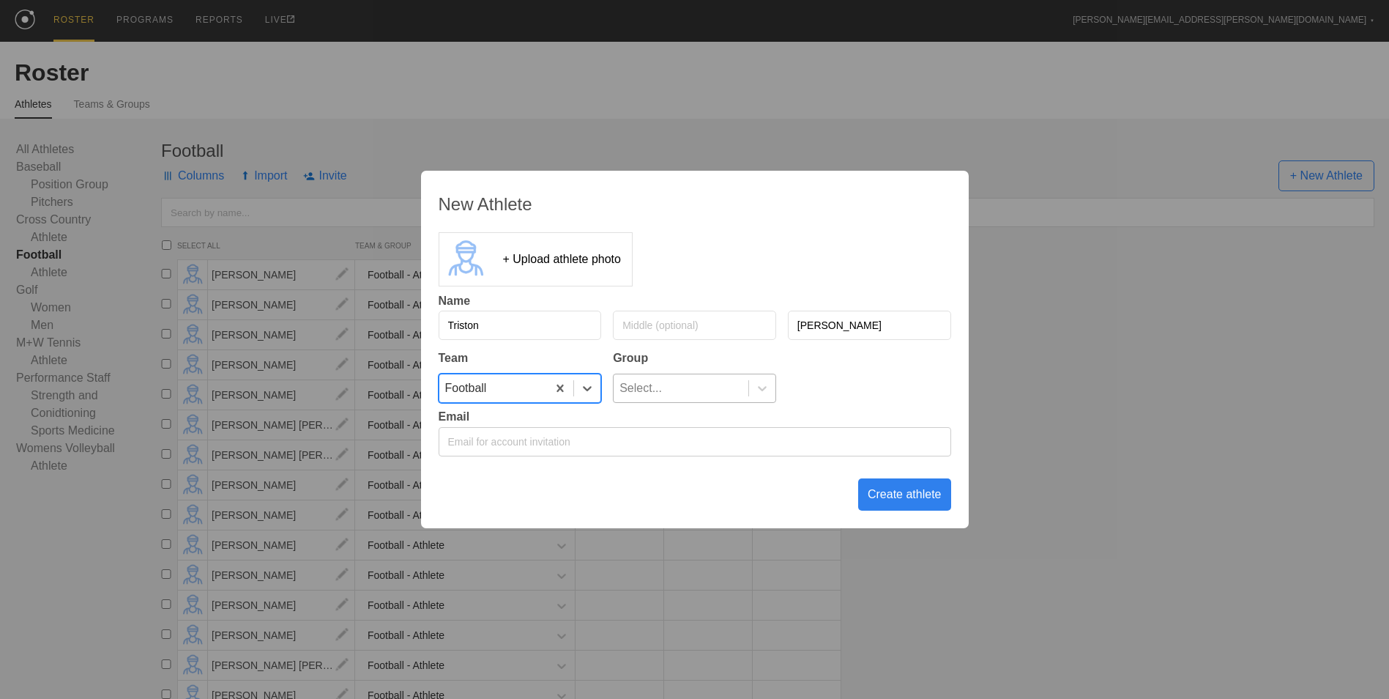
click at [690, 388] on div "Select..." at bounding box center [681, 388] width 135 height 28
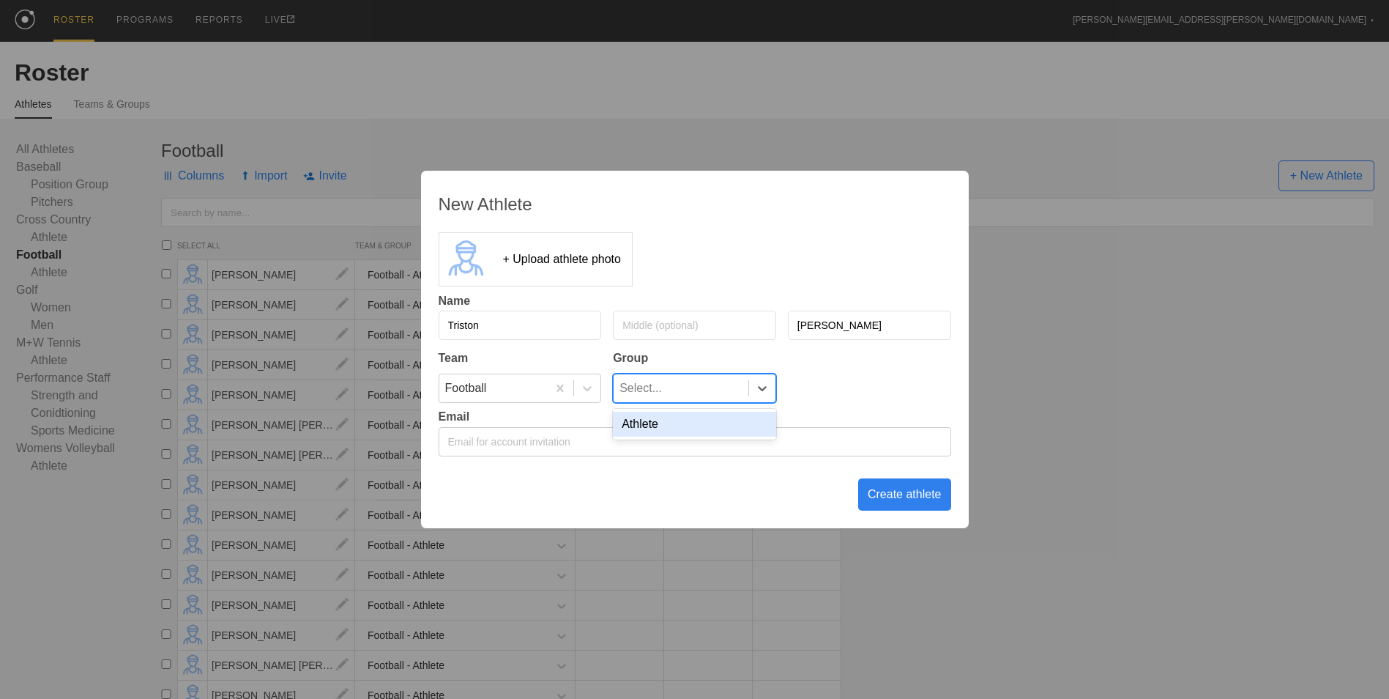
click at [694, 419] on div "Athlete" at bounding box center [694, 424] width 163 height 25
click at [906, 496] on div "Create athlete" at bounding box center [904, 494] width 93 height 32
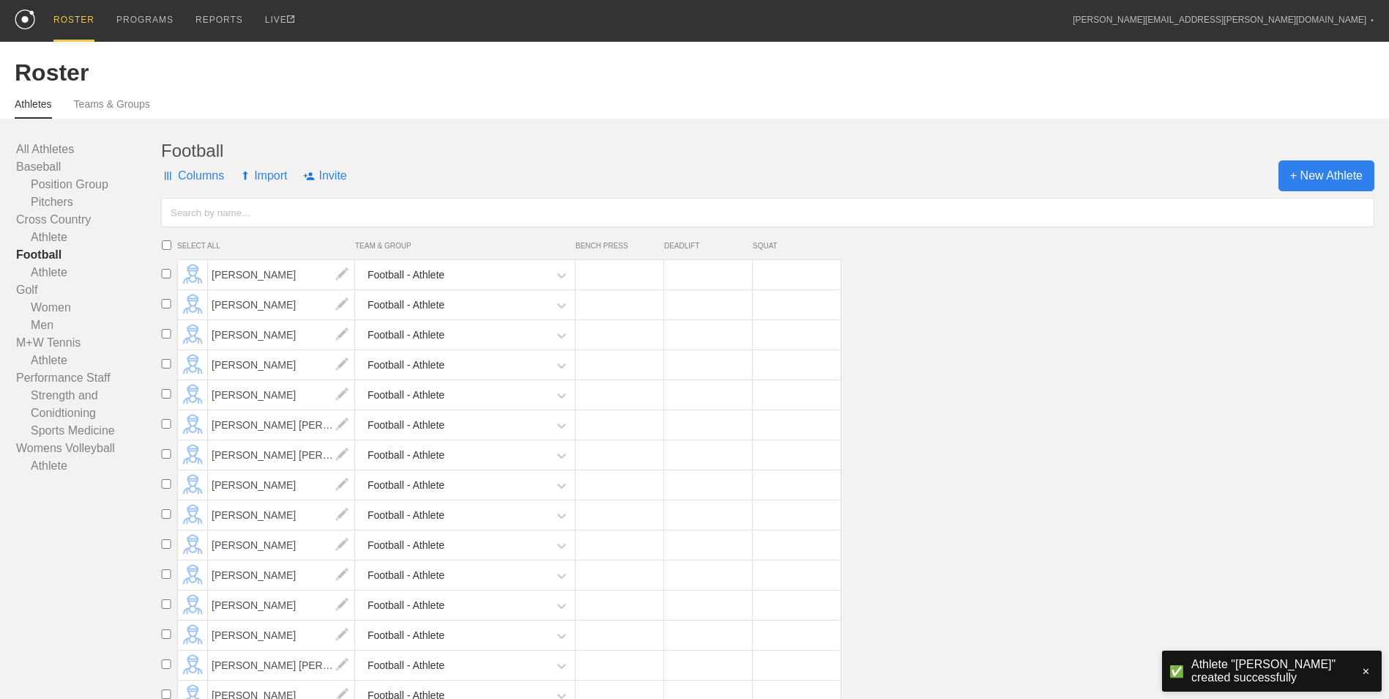
click at [1312, 174] on span "+ New Athlete" at bounding box center [1327, 175] width 96 height 31
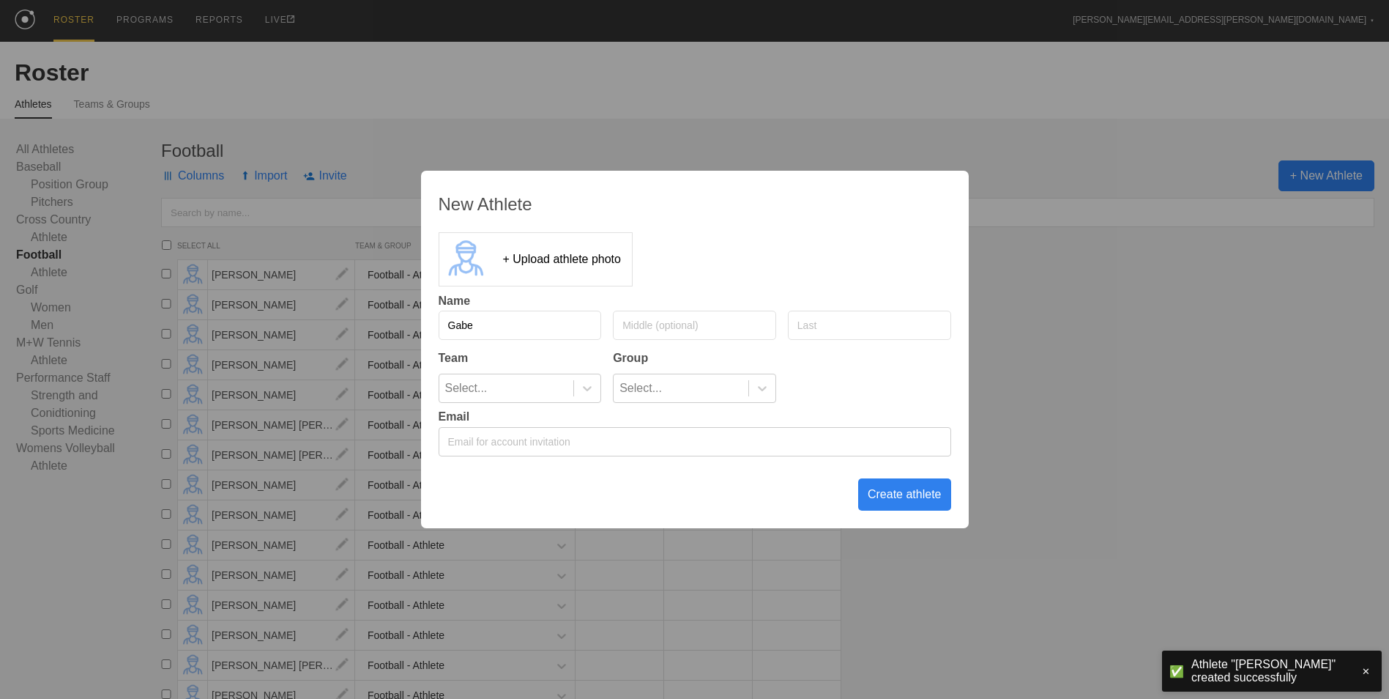
type input "Gabe"
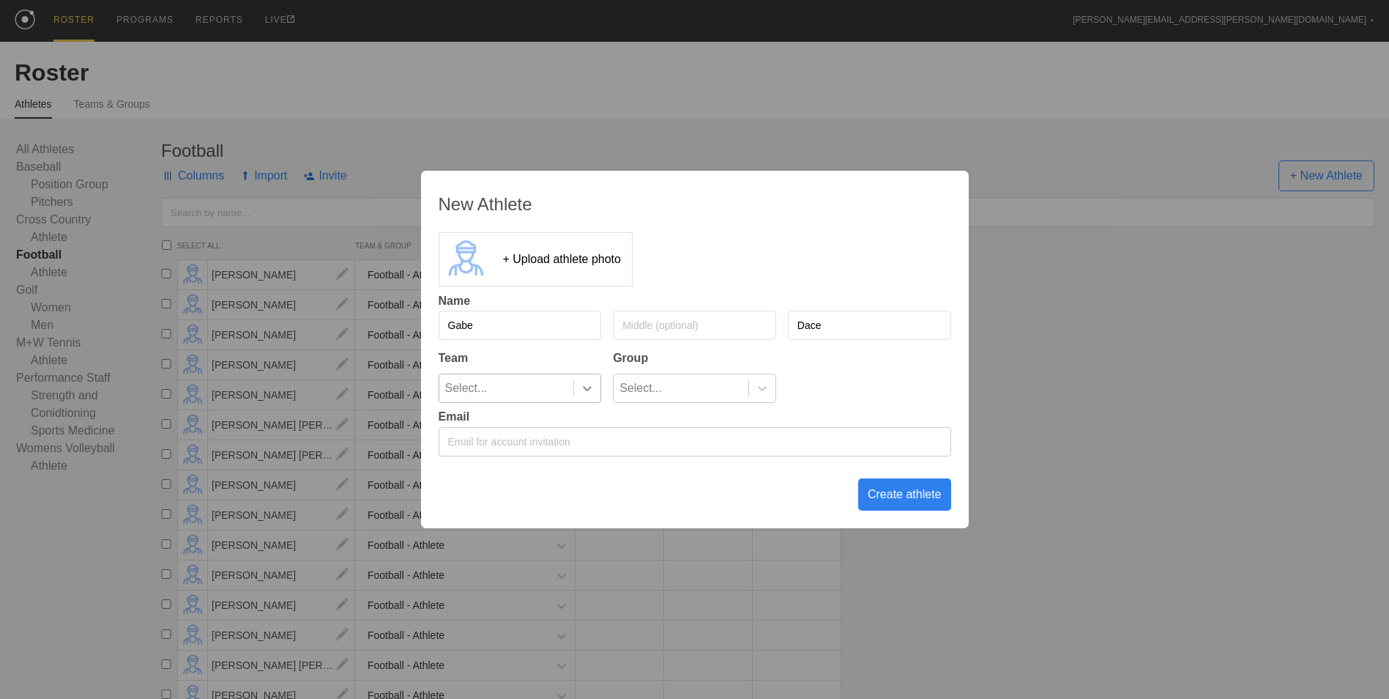
type input "Dace"
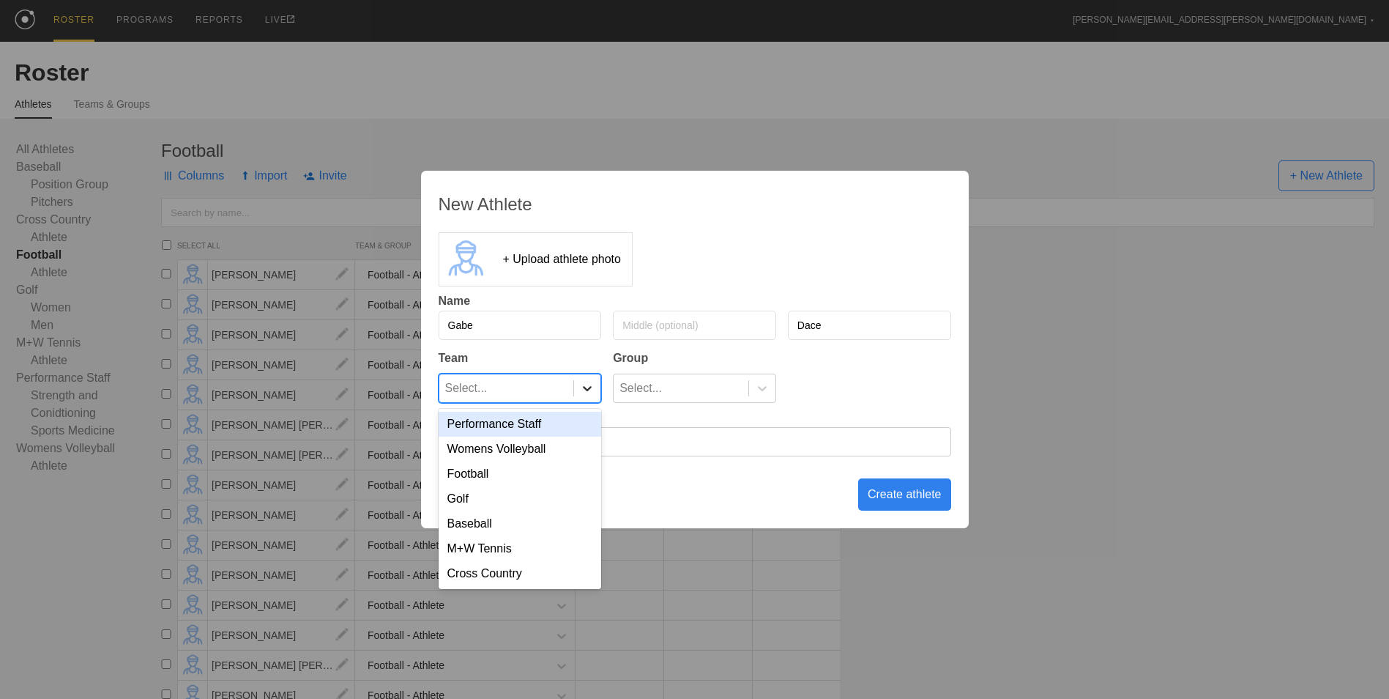
click at [575, 389] on div at bounding box center [587, 388] width 26 height 15
click at [551, 478] on div "Football" at bounding box center [520, 473] width 163 height 25
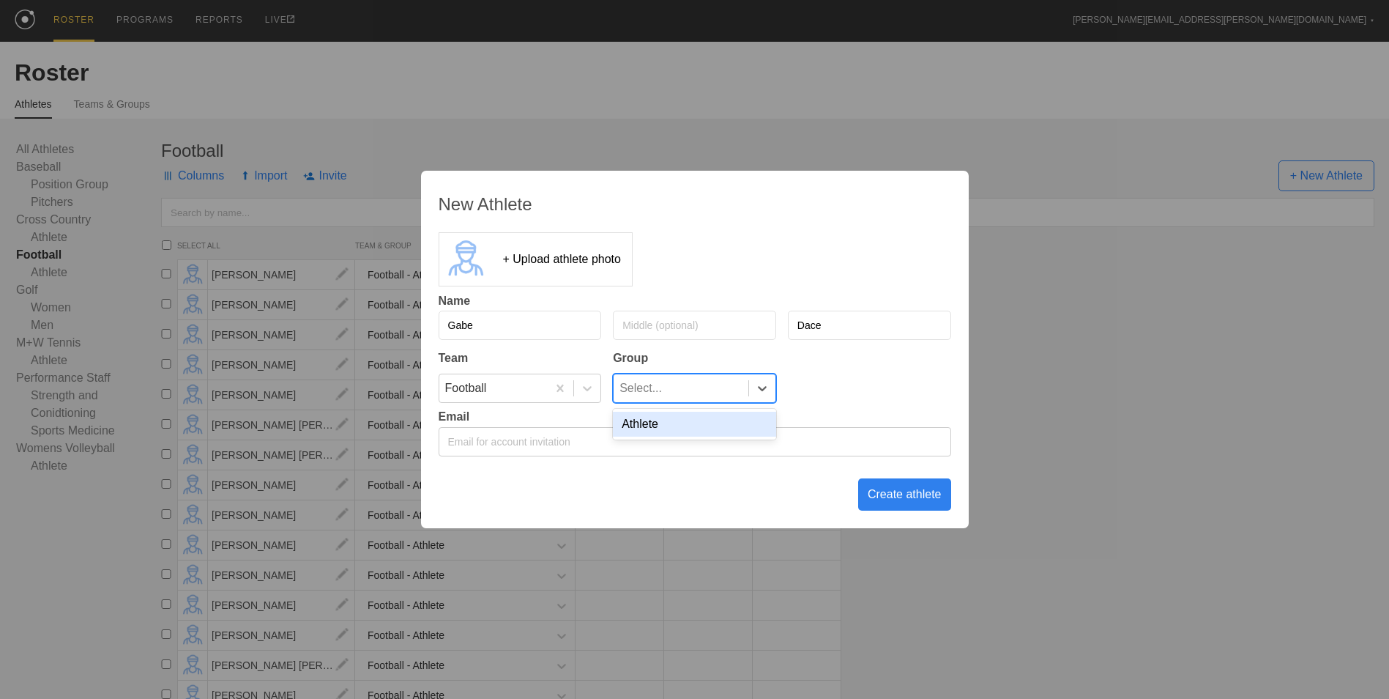
click at [634, 386] on div "Select..." at bounding box center [641, 388] width 42 height 28
click at [637, 431] on div "Athlete" at bounding box center [694, 424] width 163 height 25
click at [895, 494] on div "Create athlete" at bounding box center [904, 494] width 93 height 32
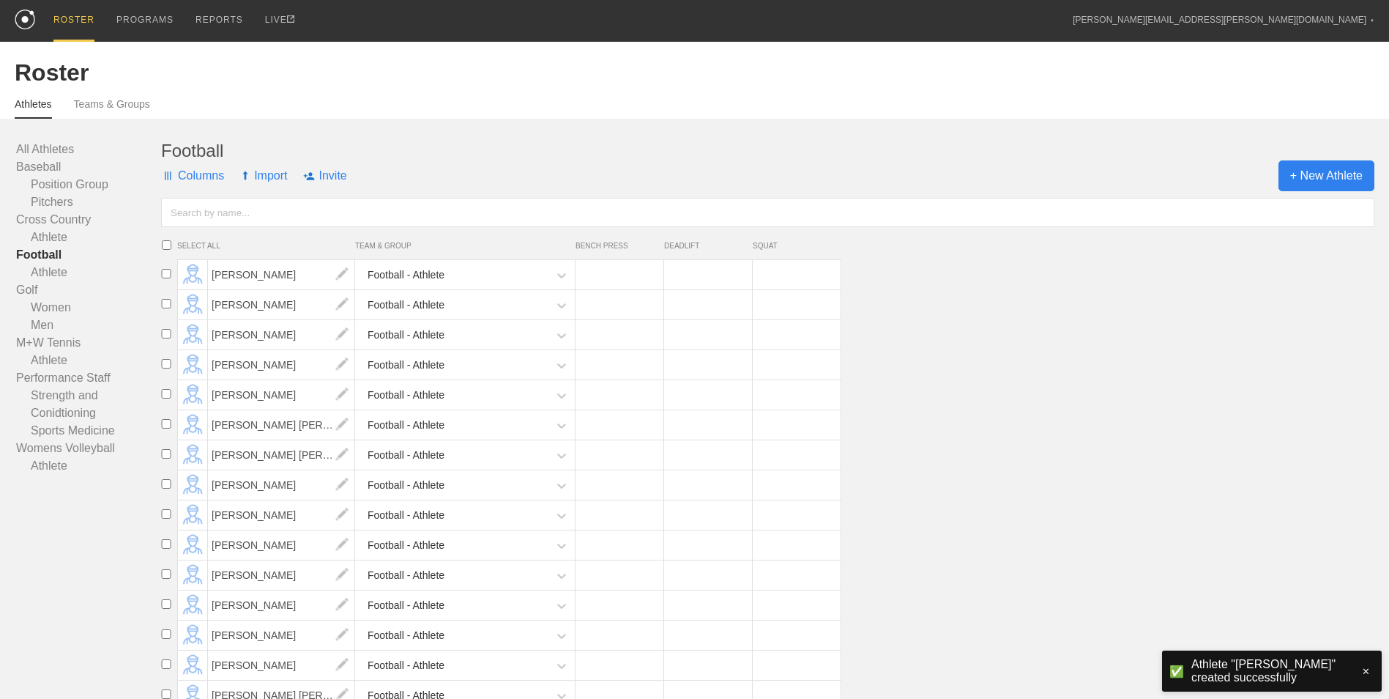
click at [1330, 172] on span "+ New Athlete" at bounding box center [1327, 175] width 96 height 31
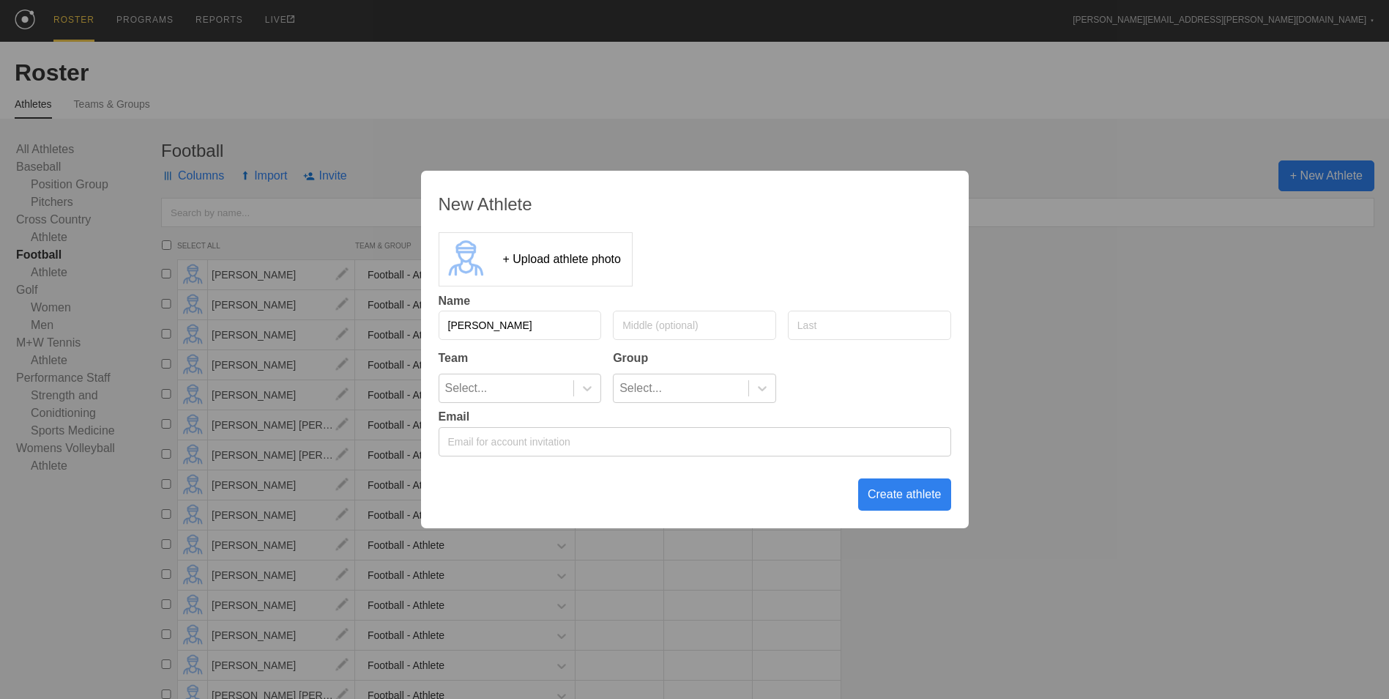
type input "[PERSON_NAME]"
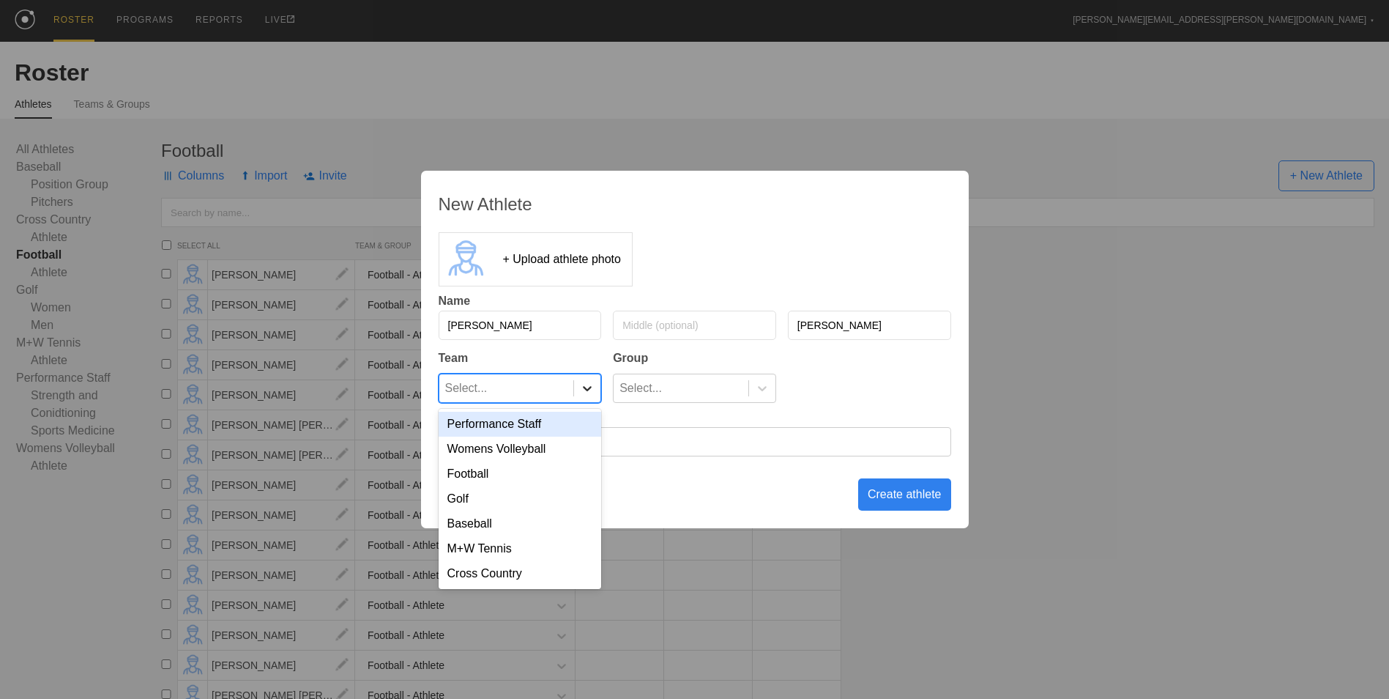
click at [576, 393] on div at bounding box center [587, 388] width 26 height 15
click at [551, 478] on div "Football" at bounding box center [520, 473] width 163 height 25
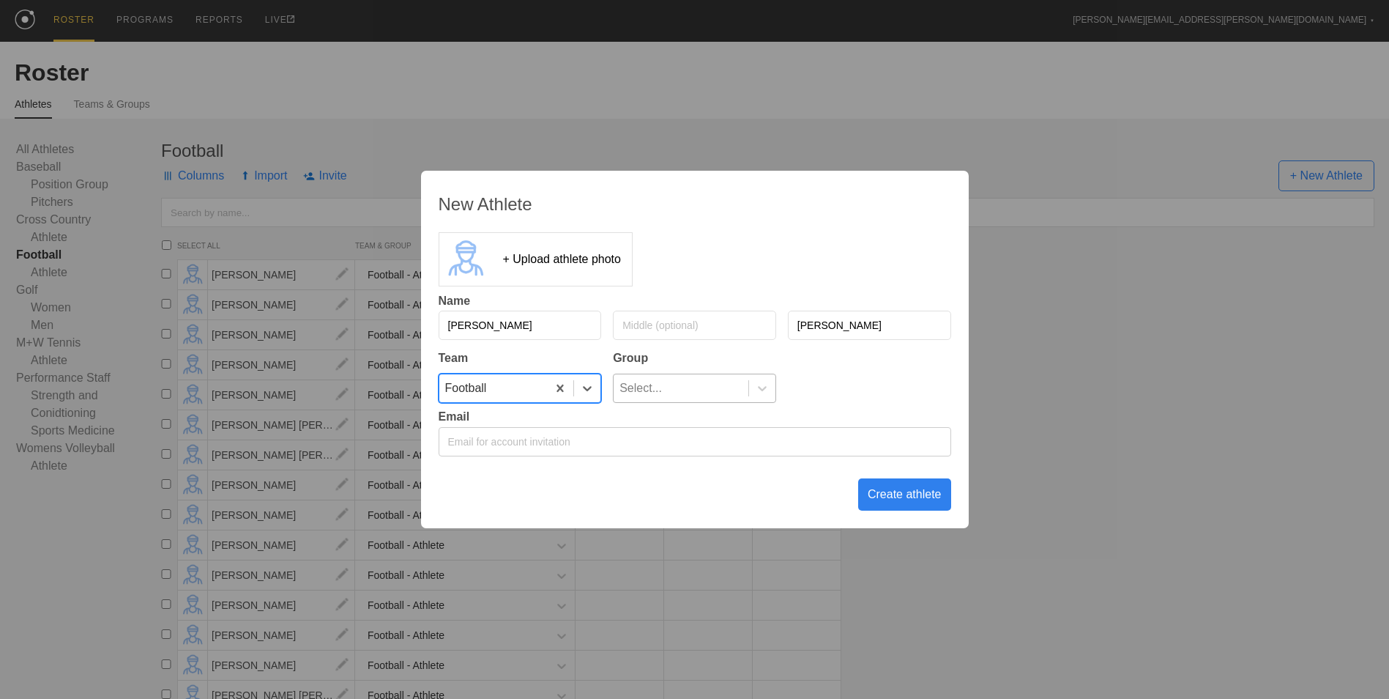
click at [691, 395] on div "Select..." at bounding box center [681, 388] width 135 height 28
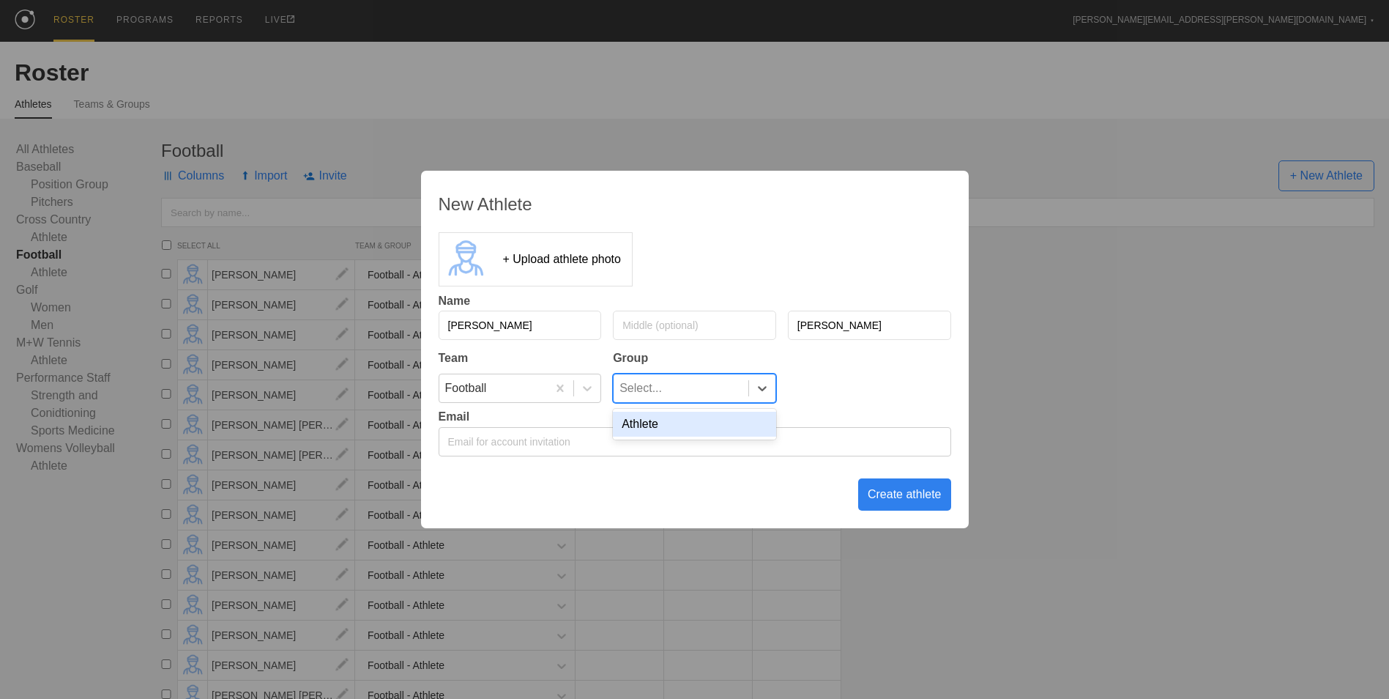
click at [686, 425] on div "Athlete" at bounding box center [694, 424] width 163 height 25
click at [888, 486] on div "Create athlete" at bounding box center [904, 494] width 93 height 32
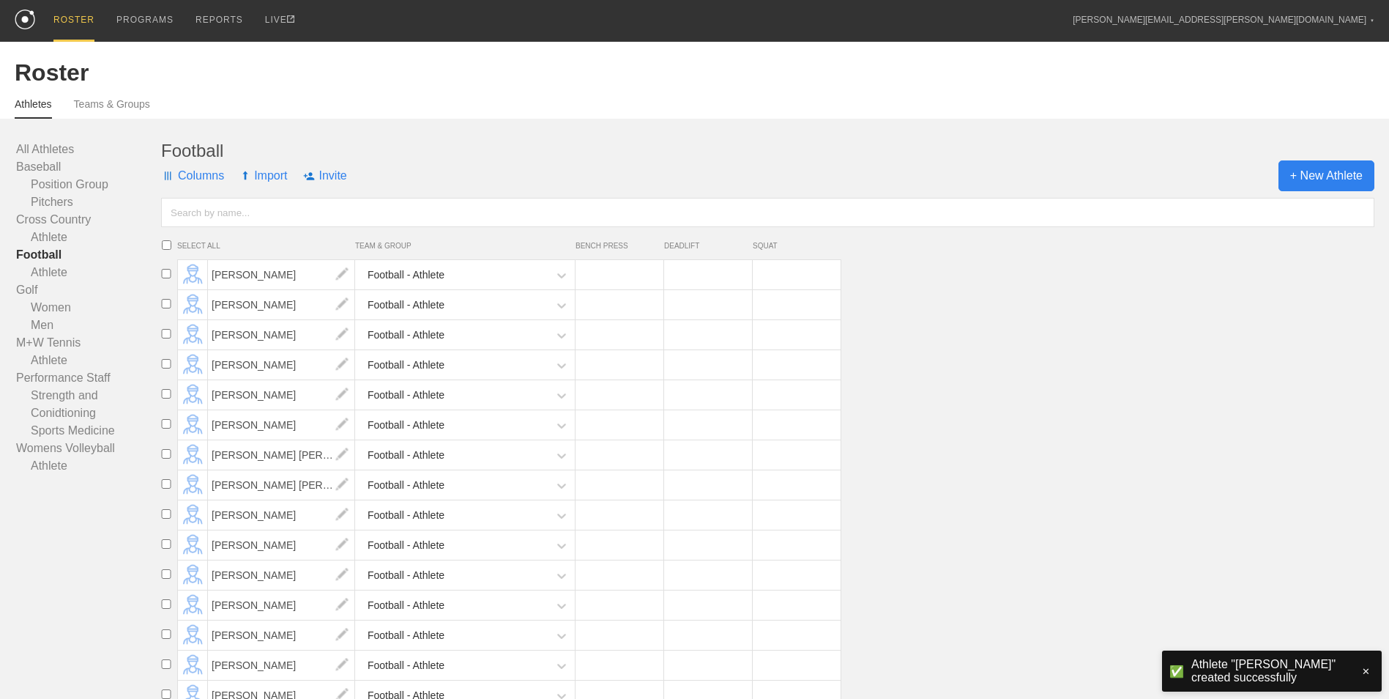
click at [1306, 179] on span "+ New Athlete" at bounding box center [1327, 175] width 96 height 31
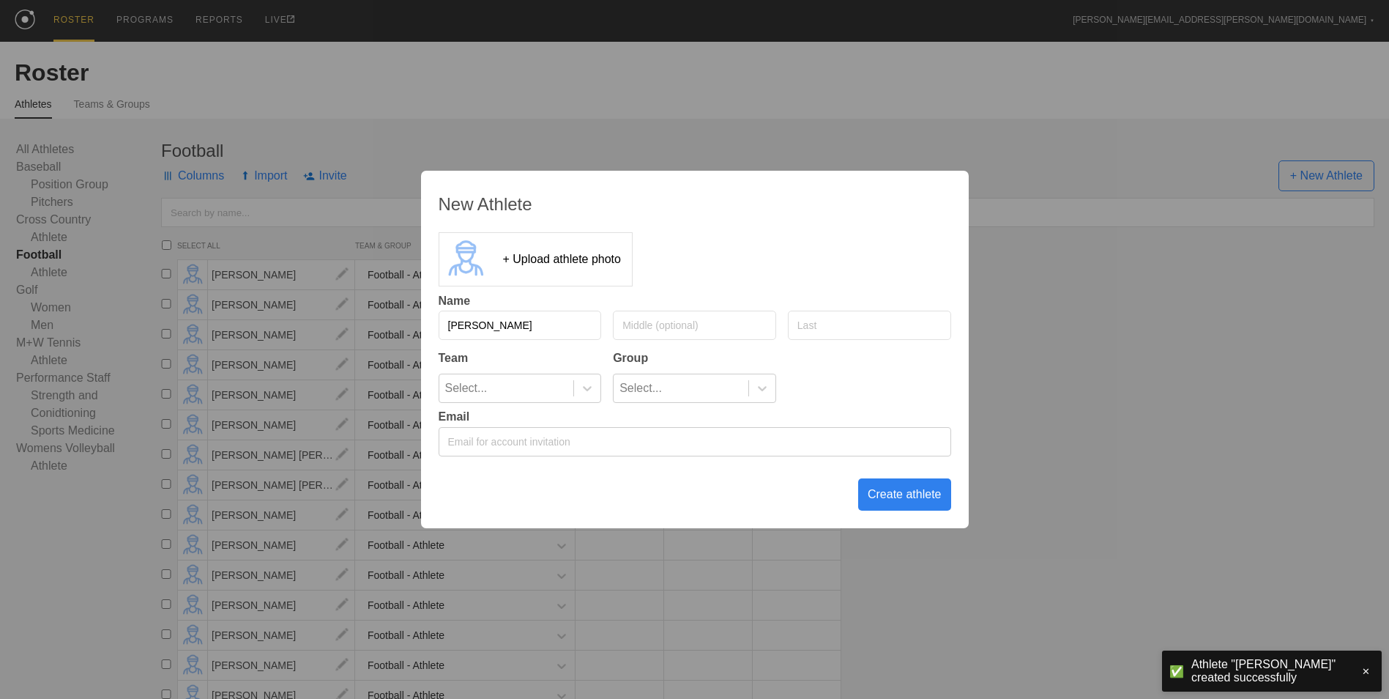
type input "[PERSON_NAME]"
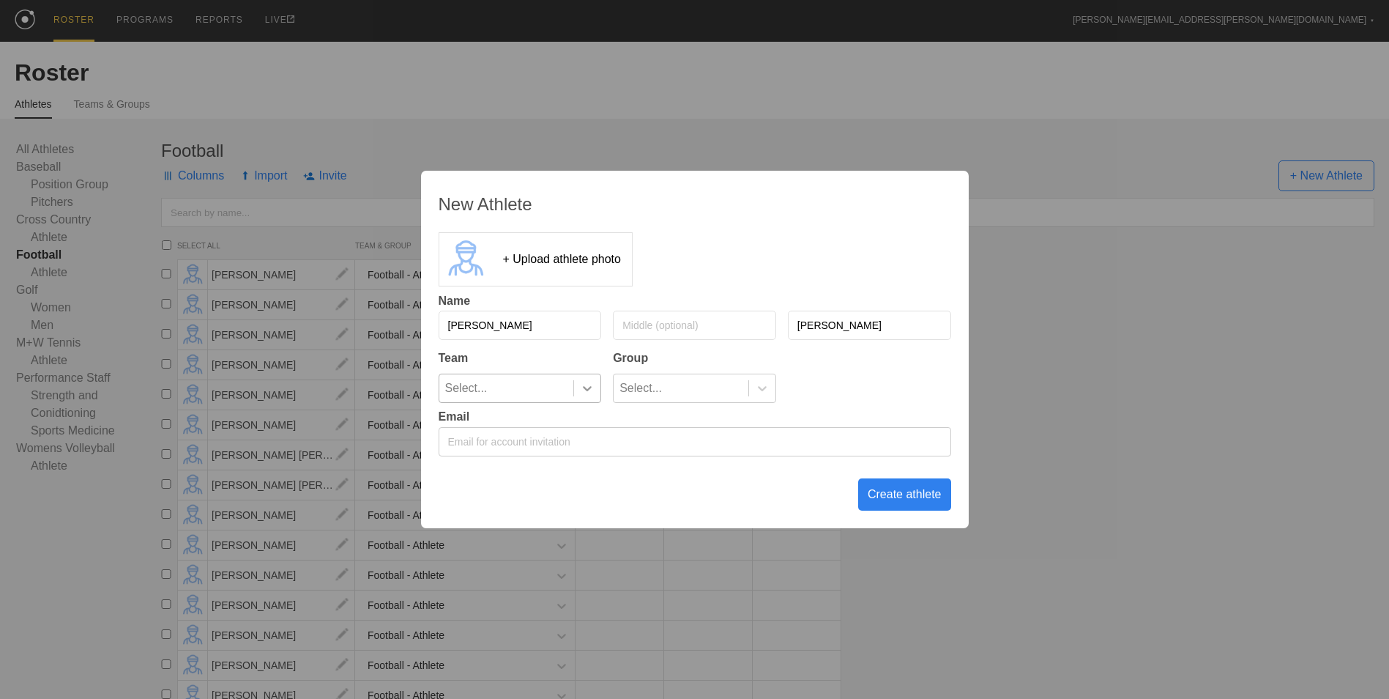
type input "[PERSON_NAME]"
click at [582, 389] on icon at bounding box center [587, 388] width 15 height 15
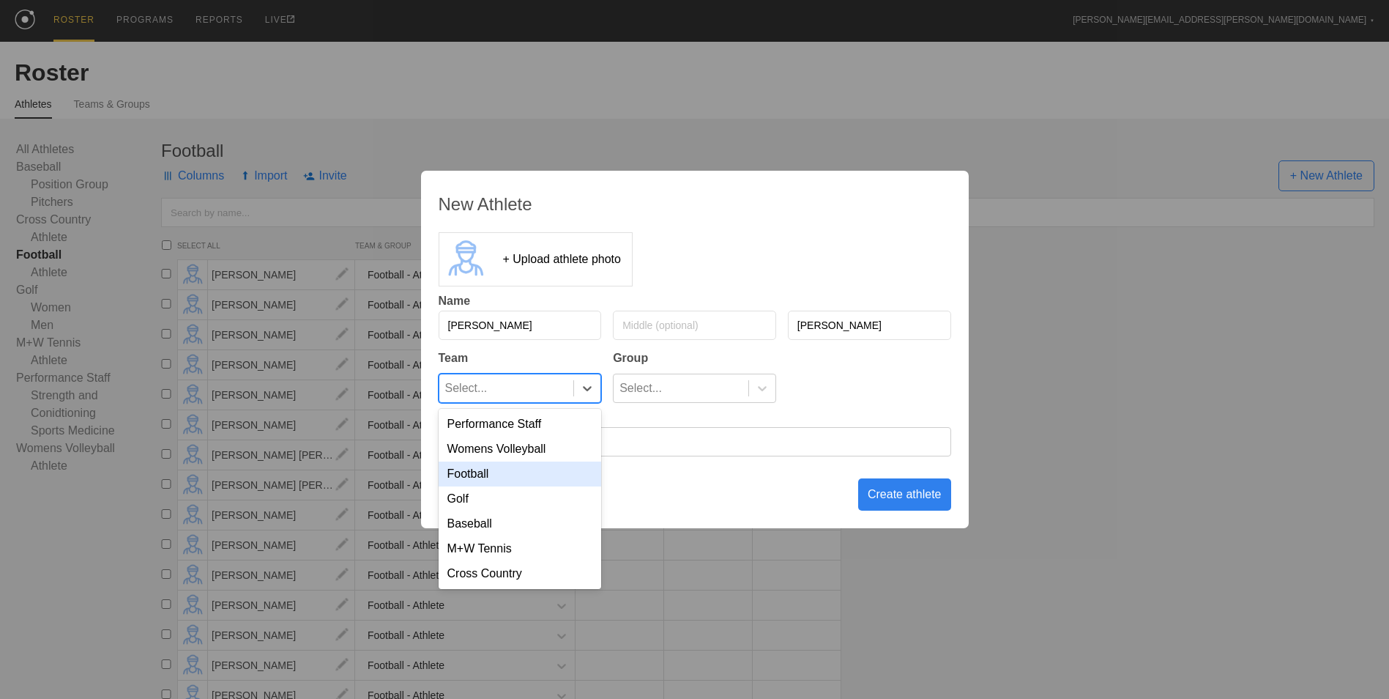
click at [558, 471] on div "Football" at bounding box center [520, 473] width 163 height 25
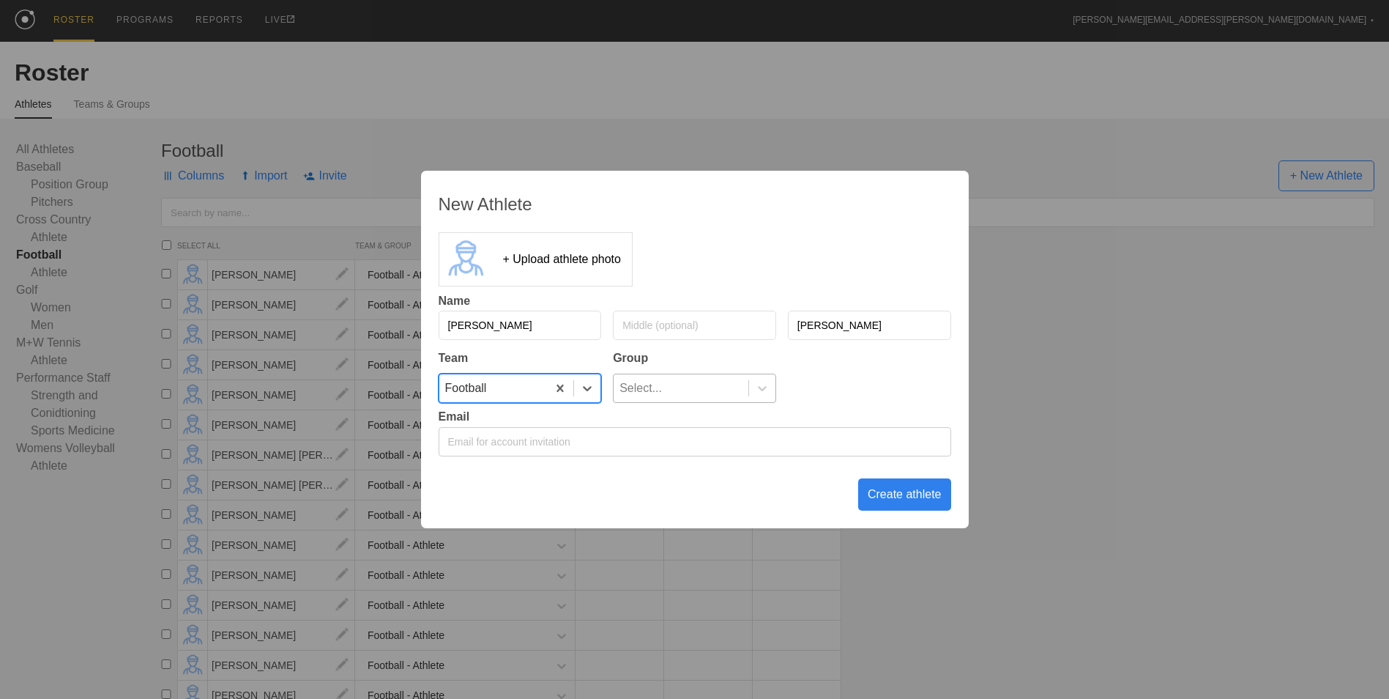
click at [702, 392] on div "Select..." at bounding box center [681, 388] width 135 height 28
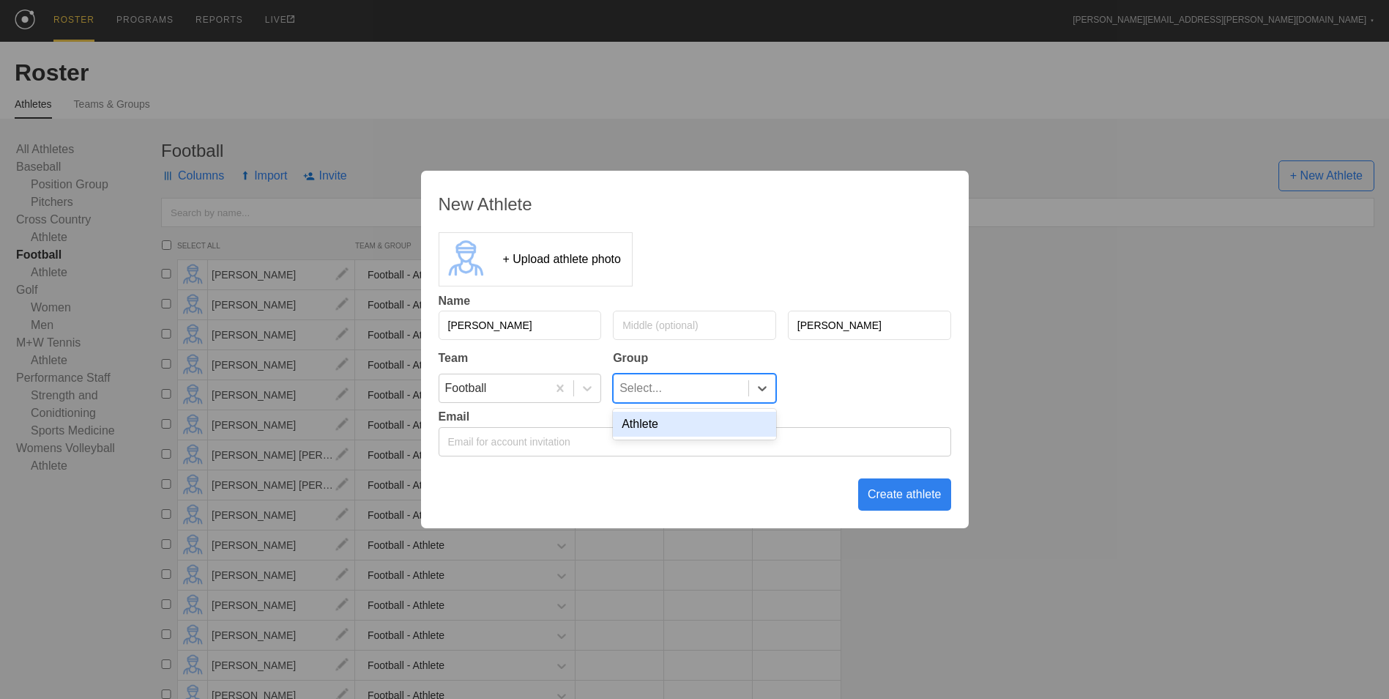
click at [703, 432] on div "Athlete" at bounding box center [694, 424] width 163 height 25
click at [876, 494] on div "Create athlete" at bounding box center [904, 494] width 93 height 32
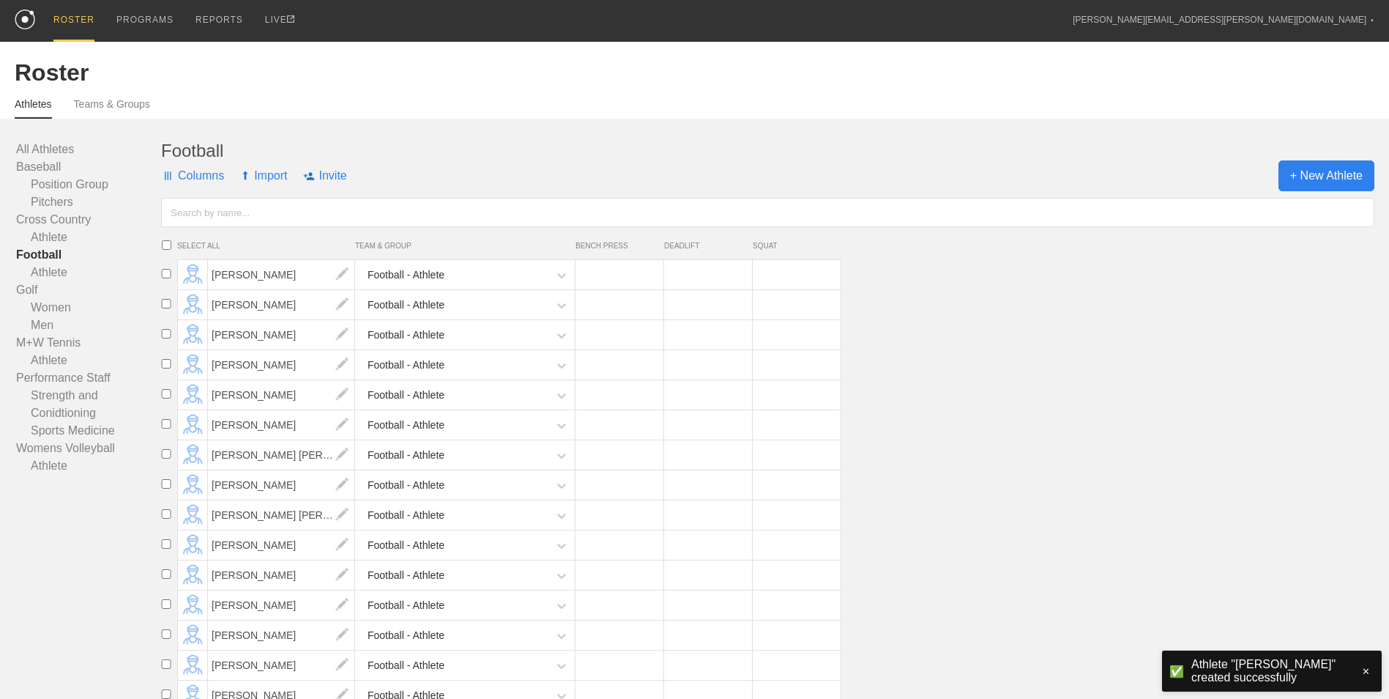
click at [1329, 175] on span "+ New Athlete" at bounding box center [1327, 175] width 96 height 31
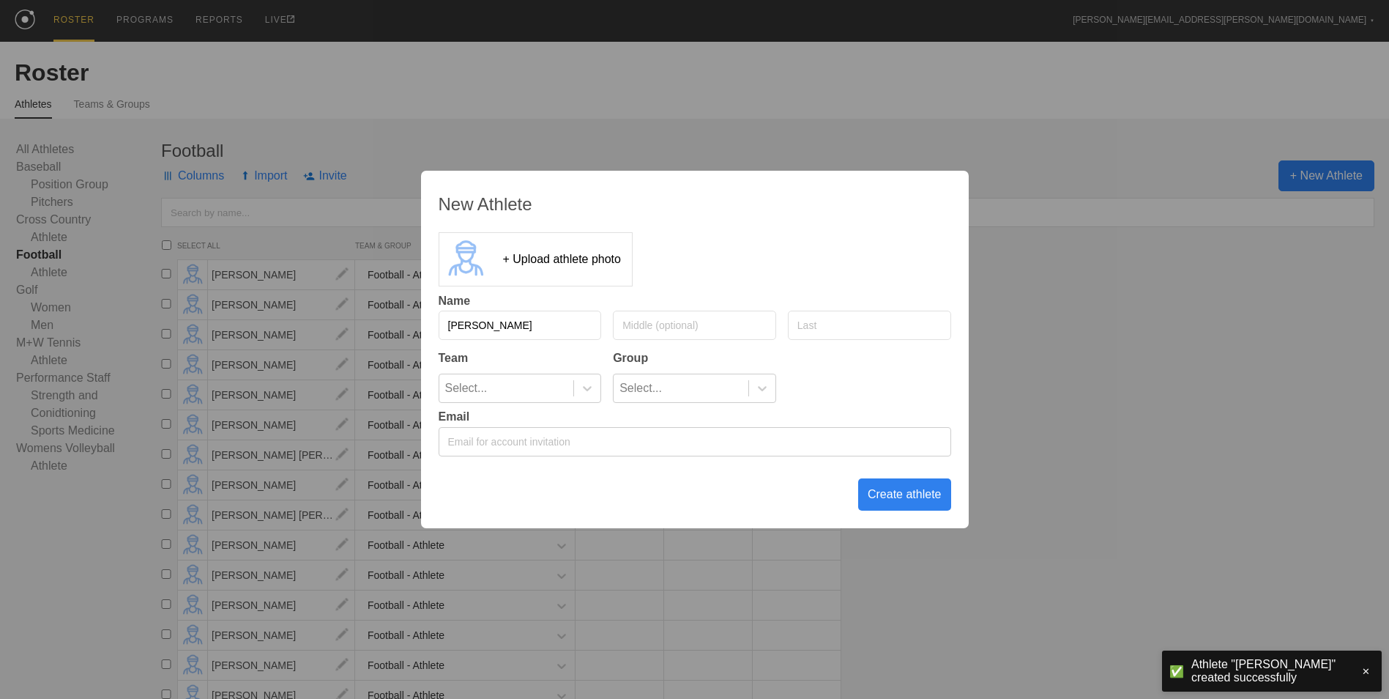
type input "[PERSON_NAME]"
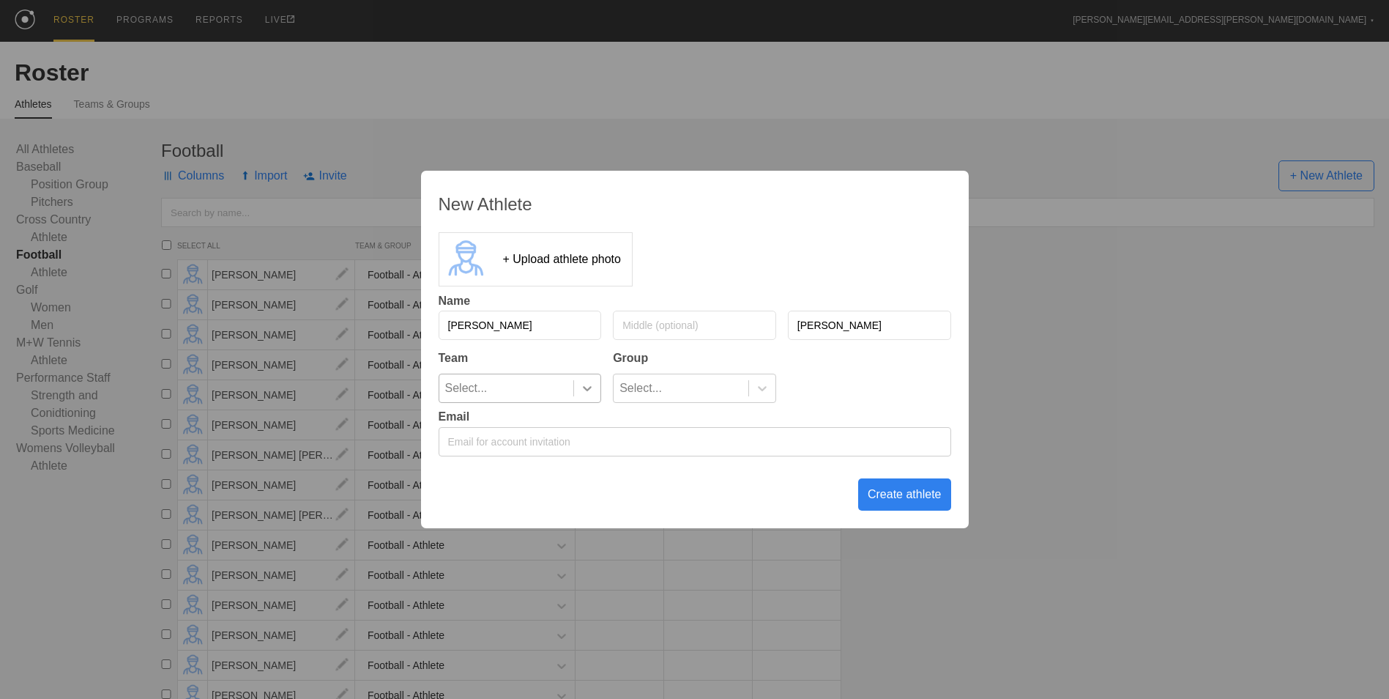
type input "[PERSON_NAME]"
click at [579, 392] on div at bounding box center [587, 388] width 26 height 15
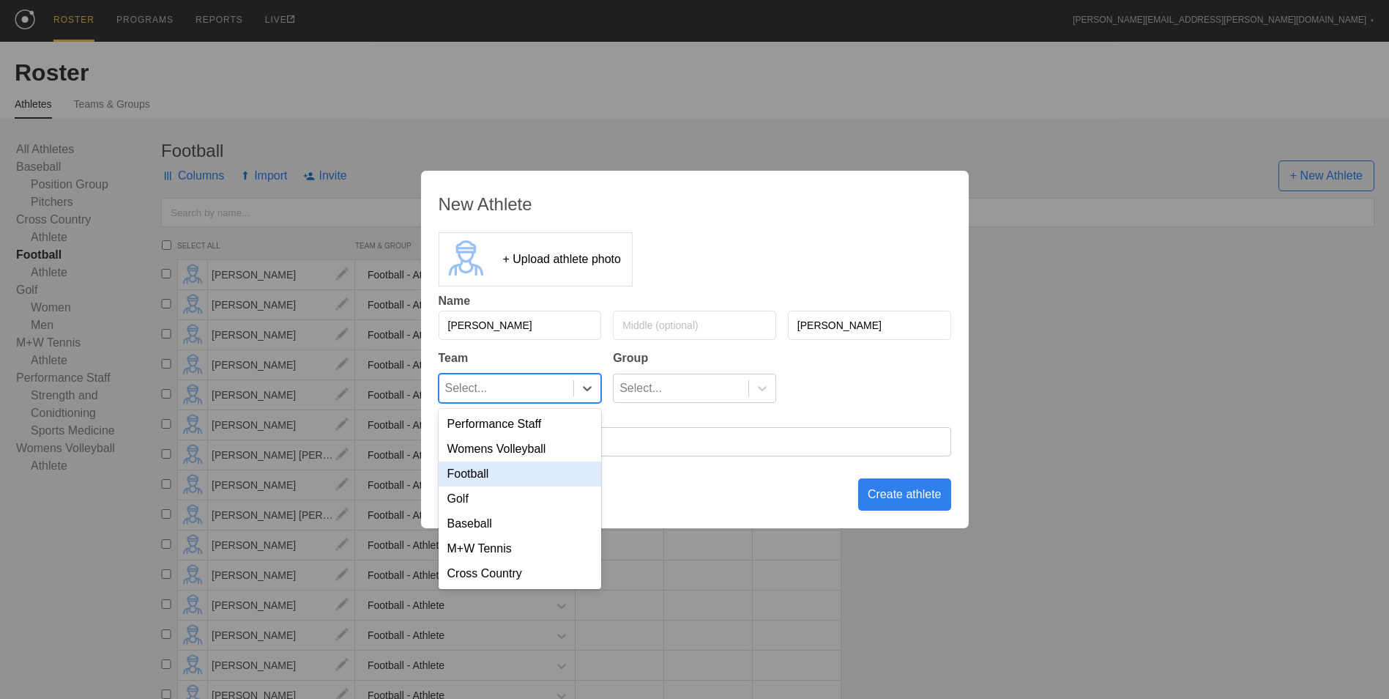
click at [549, 471] on div "Football" at bounding box center [520, 473] width 163 height 25
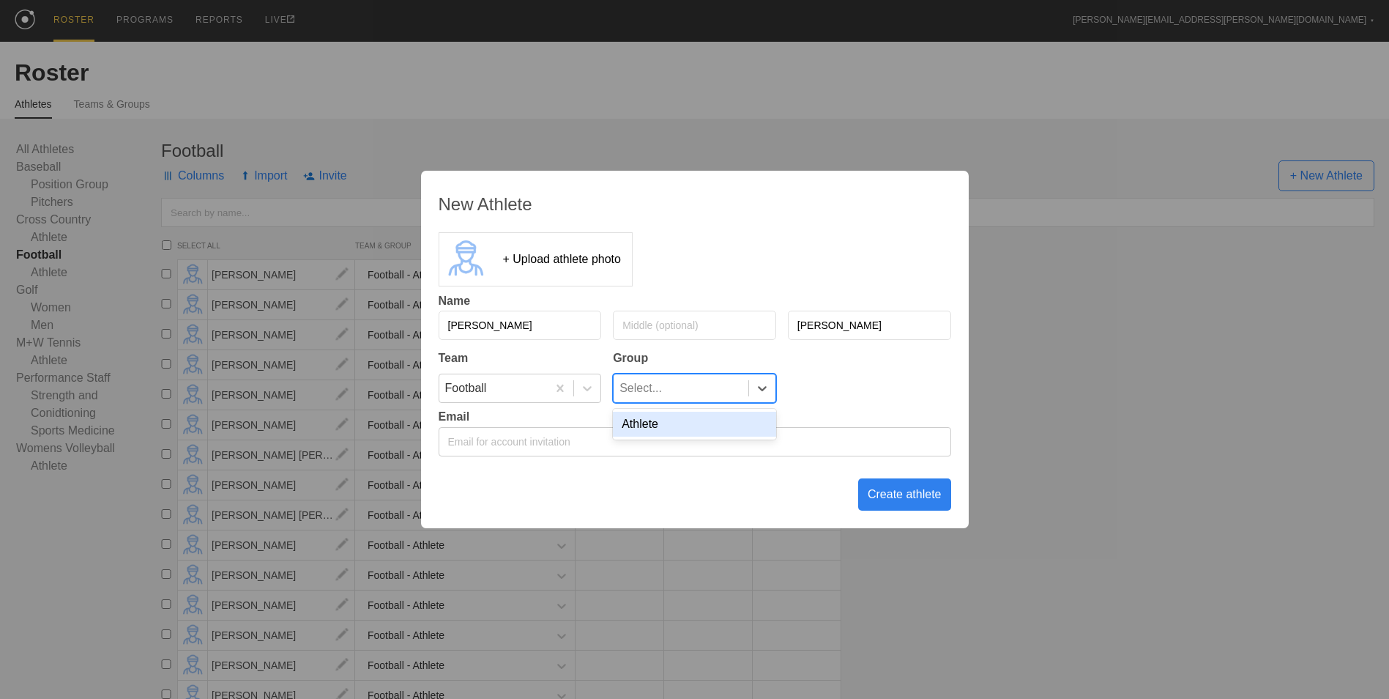
click at [644, 390] on div "Select..." at bounding box center [641, 388] width 42 height 28
click at [649, 425] on div "Athlete" at bounding box center [694, 424] width 163 height 25
click at [924, 494] on div "Create athlete" at bounding box center [904, 494] width 93 height 32
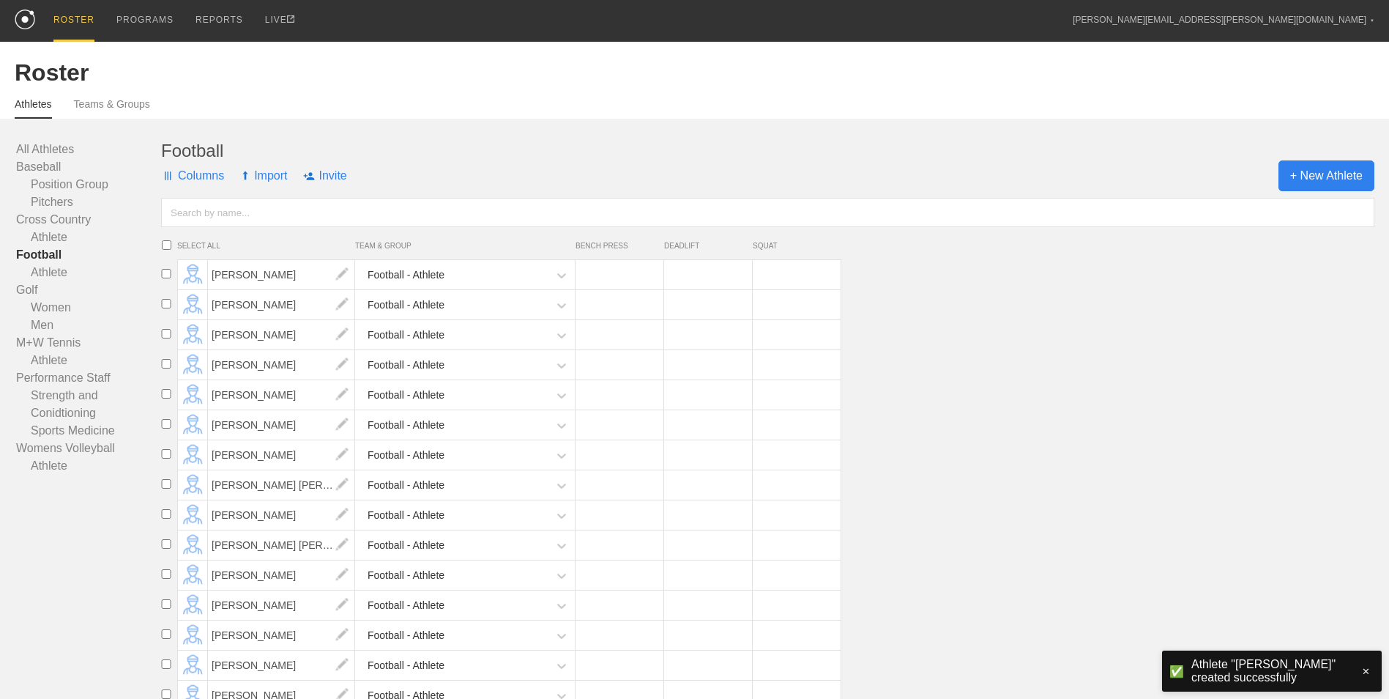
click at [1320, 191] on span "+ New Athlete" at bounding box center [1327, 175] width 96 height 31
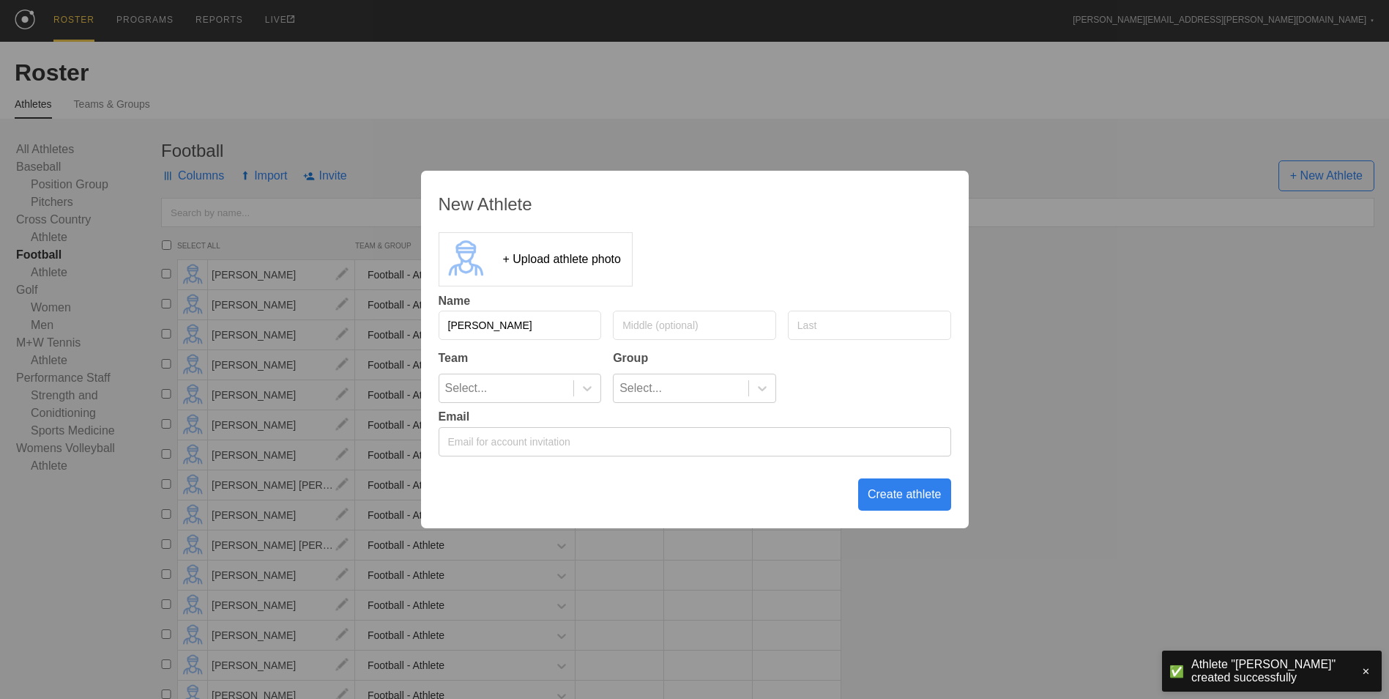
type input "[PERSON_NAME]"
type input "Pretzantin"
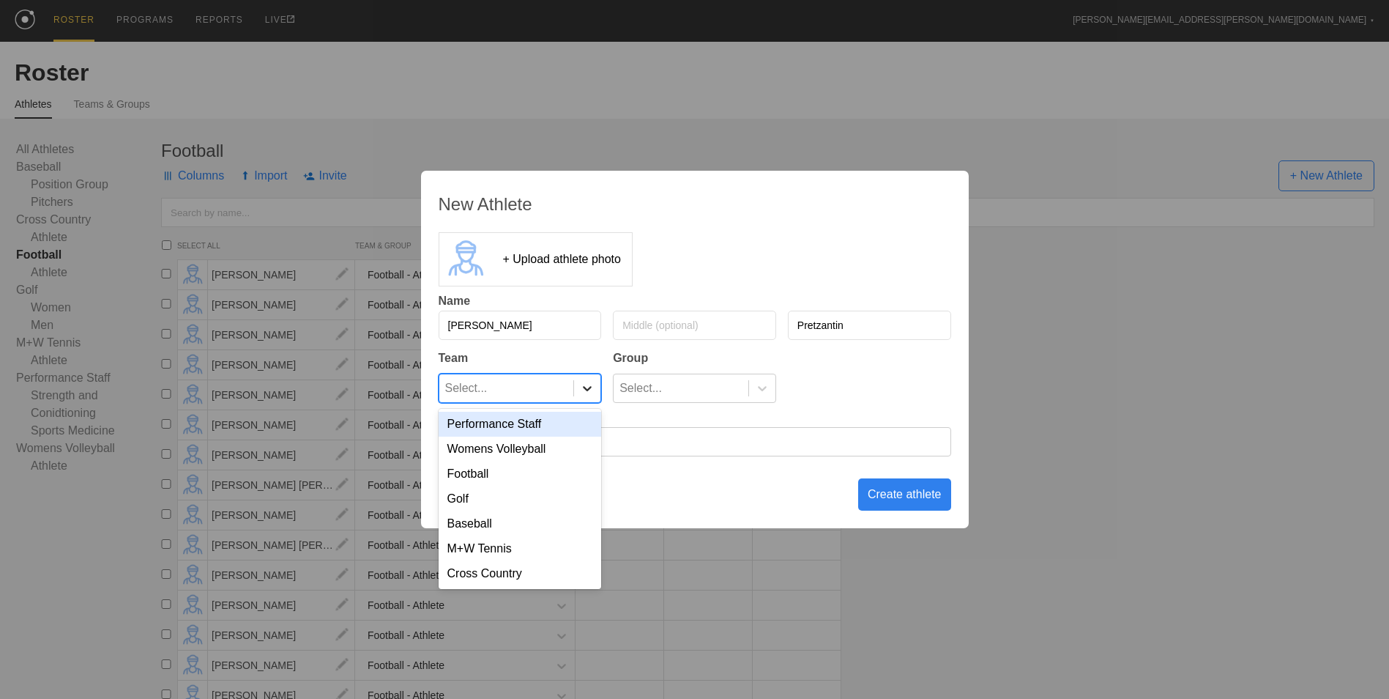
click at [588, 393] on icon at bounding box center [587, 388] width 15 height 15
click at [538, 475] on div "Football" at bounding box center [520, 473] width 163 height 25
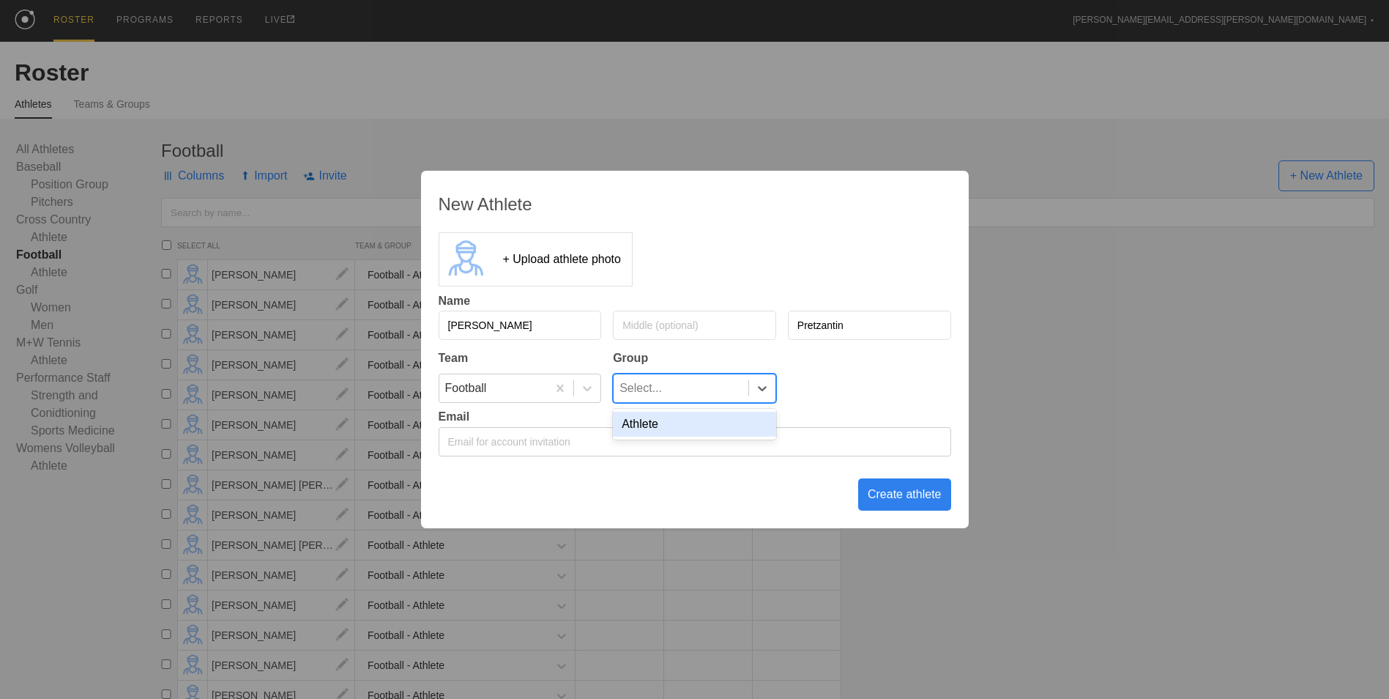
click at [731, 387] on div "Select..." at bounding box center [681, 388] width 135 height 28
click at [698, 428] on div "Athlete" at bounding box center [694, 424] width 163 height 25
click at [895, 486] on div "Create athlete" at bounding box center [904, 494] width 93 height 32
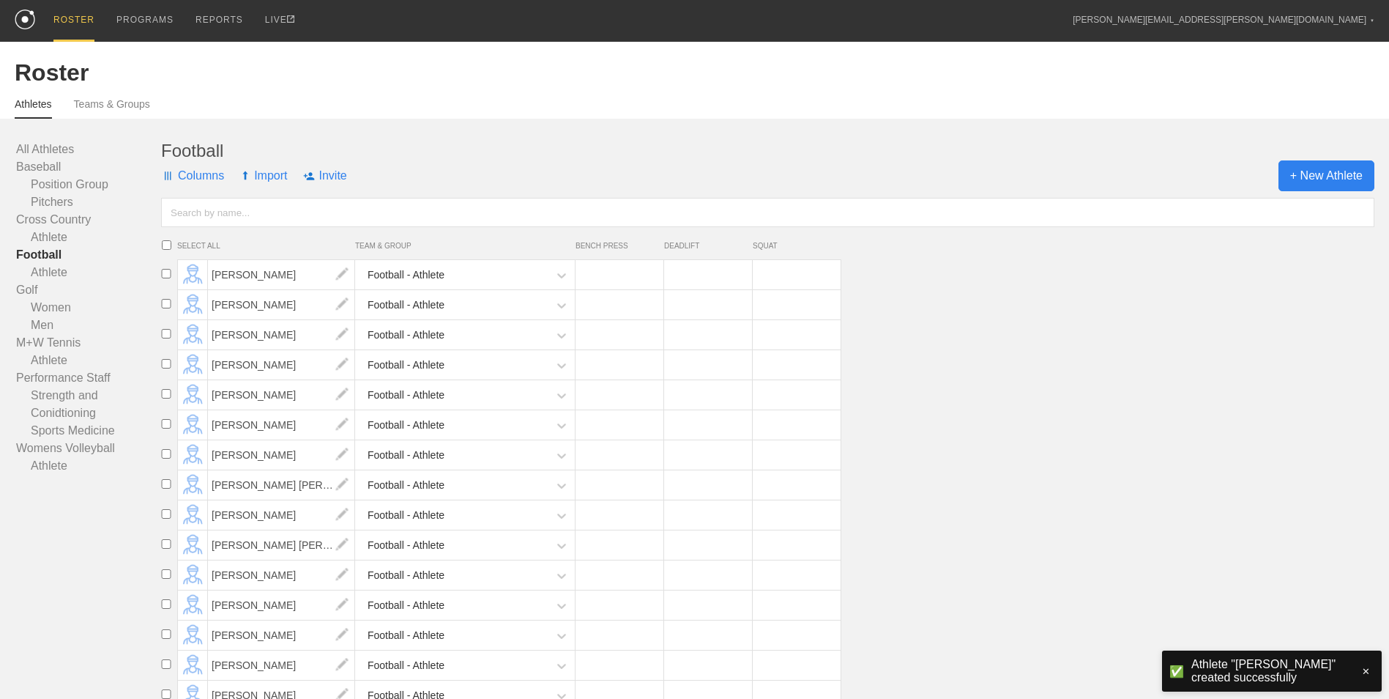
click at [1310, 174] on span "+ New Athlete" at bounding box center [1327, 175] width 96 height 31
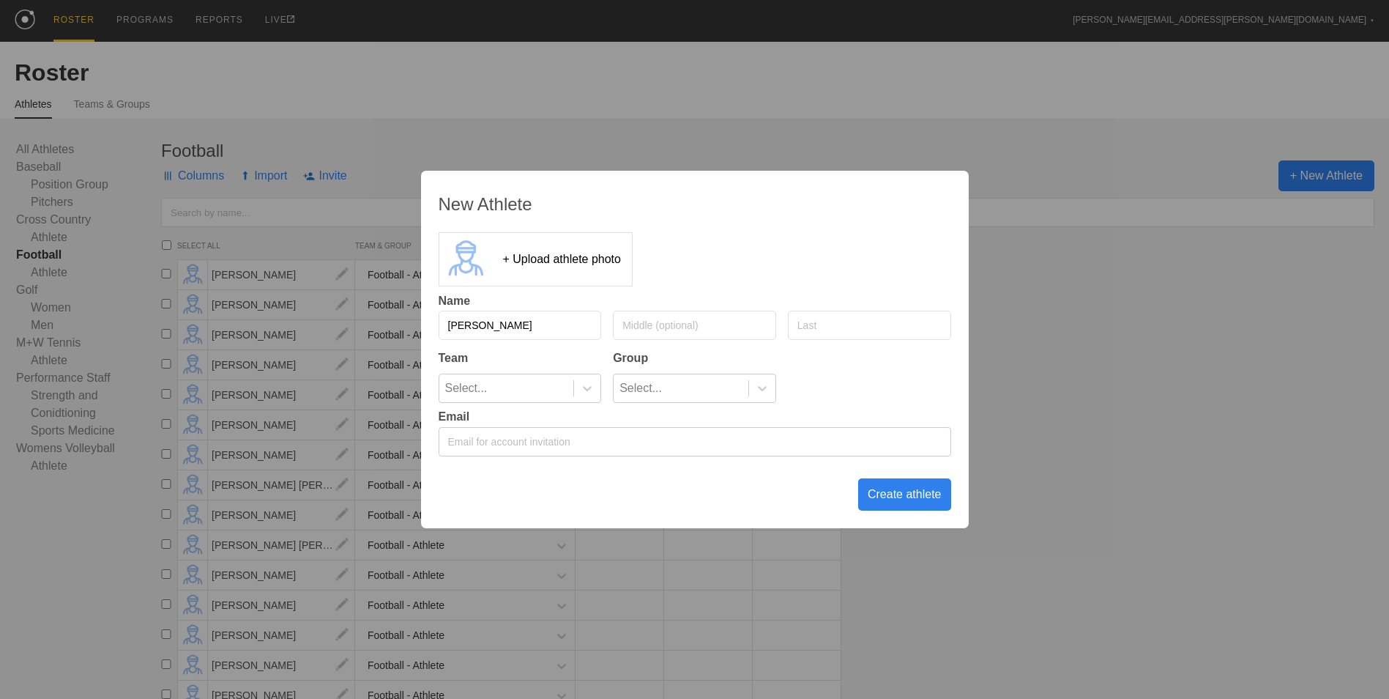
type input "[PERSON_NAME]"
click at [577, 387] on div at bounding box center [587, 388] width 26 height 15
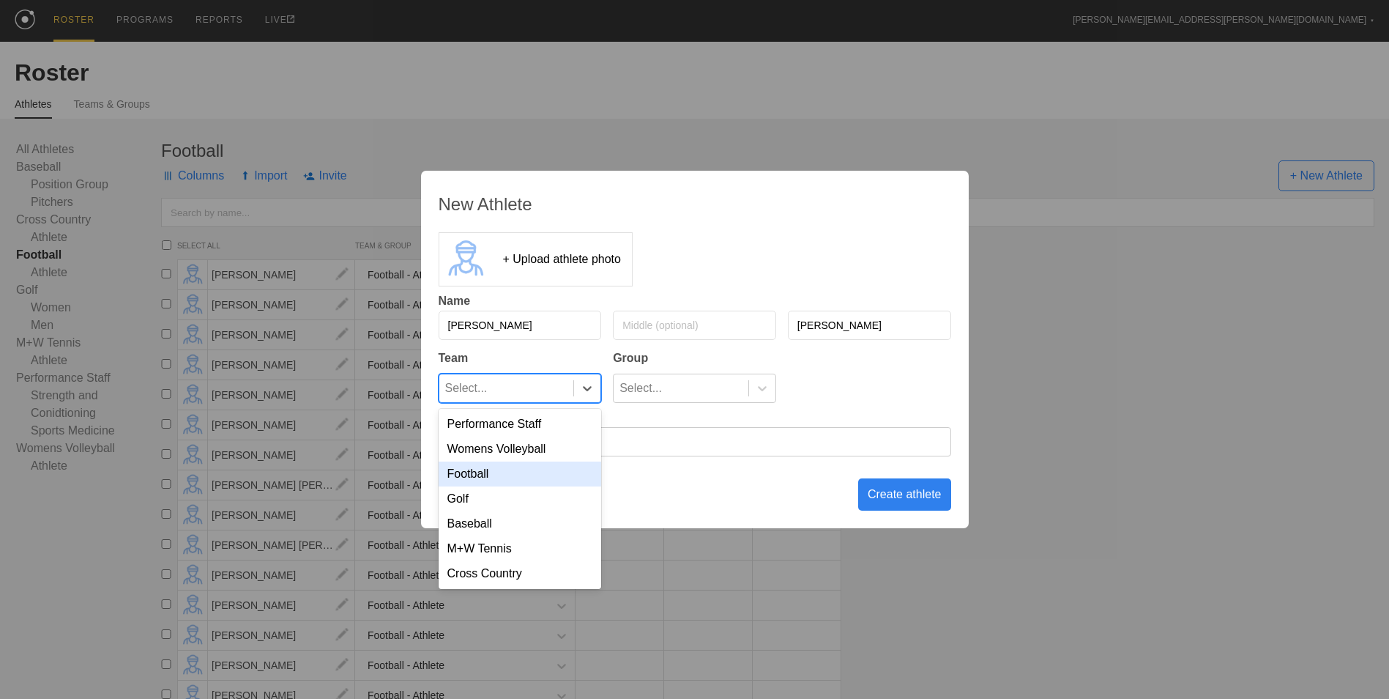
click at [560, 482] on div "Football" at bounding box center [520, 473] width 163 height 25
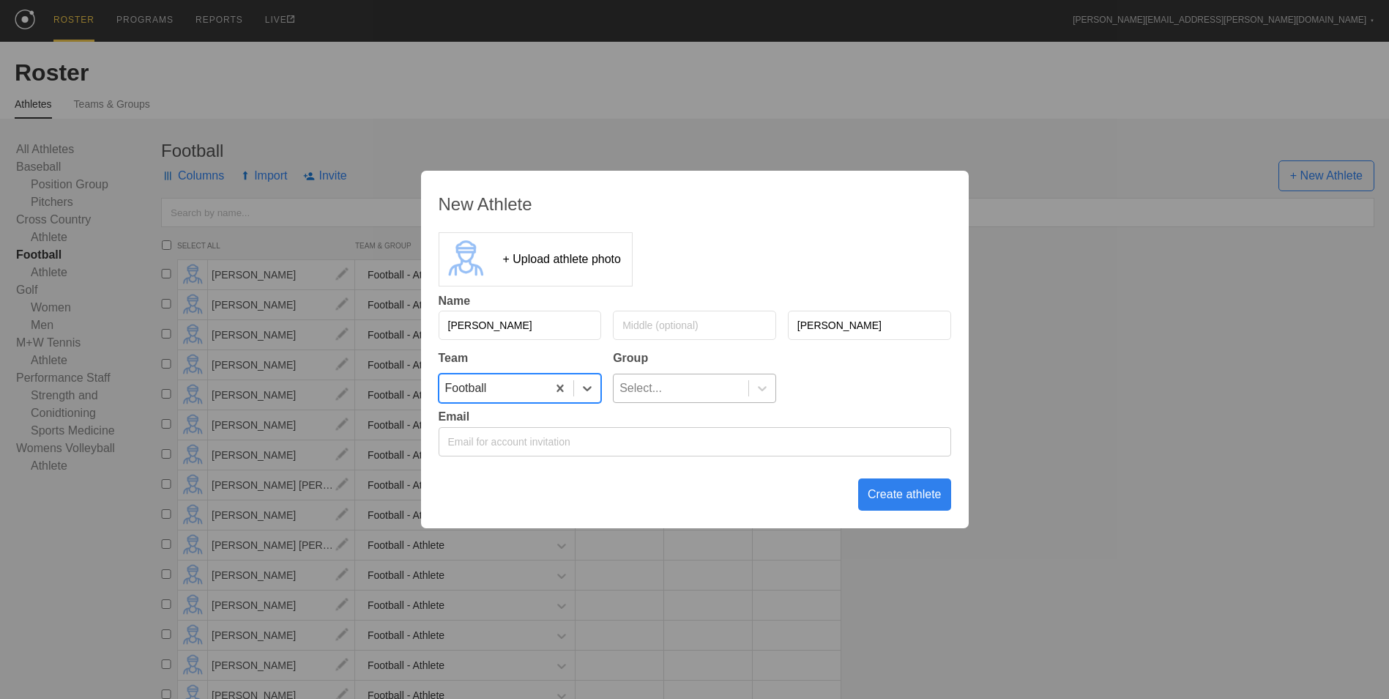
click at [718, 385] on div "Select..." at bounding box center [681, 388] width 135 height 28
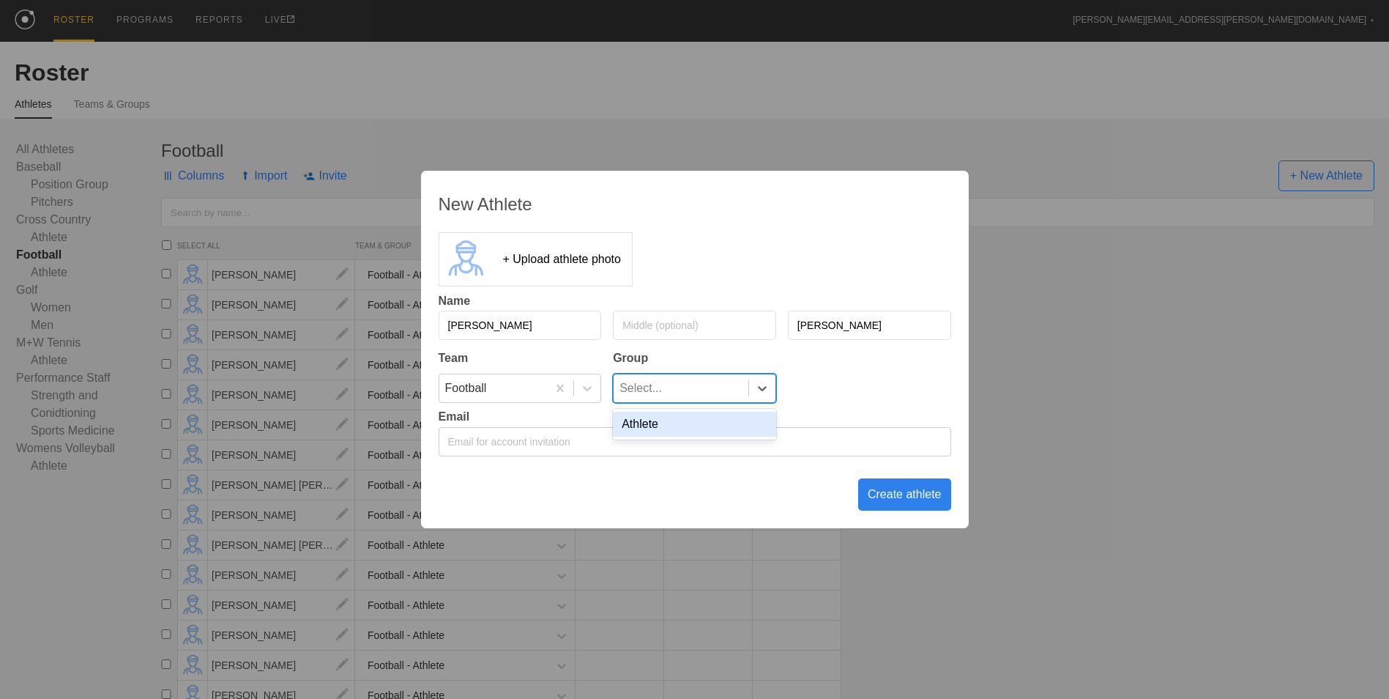
click at [711, 420] on div "Athlete" at bounding box center [694, 424] width 163 height 25
click at [905, 489] on div "Create athlete" at bounding box center [904, 494] width 93 height 32
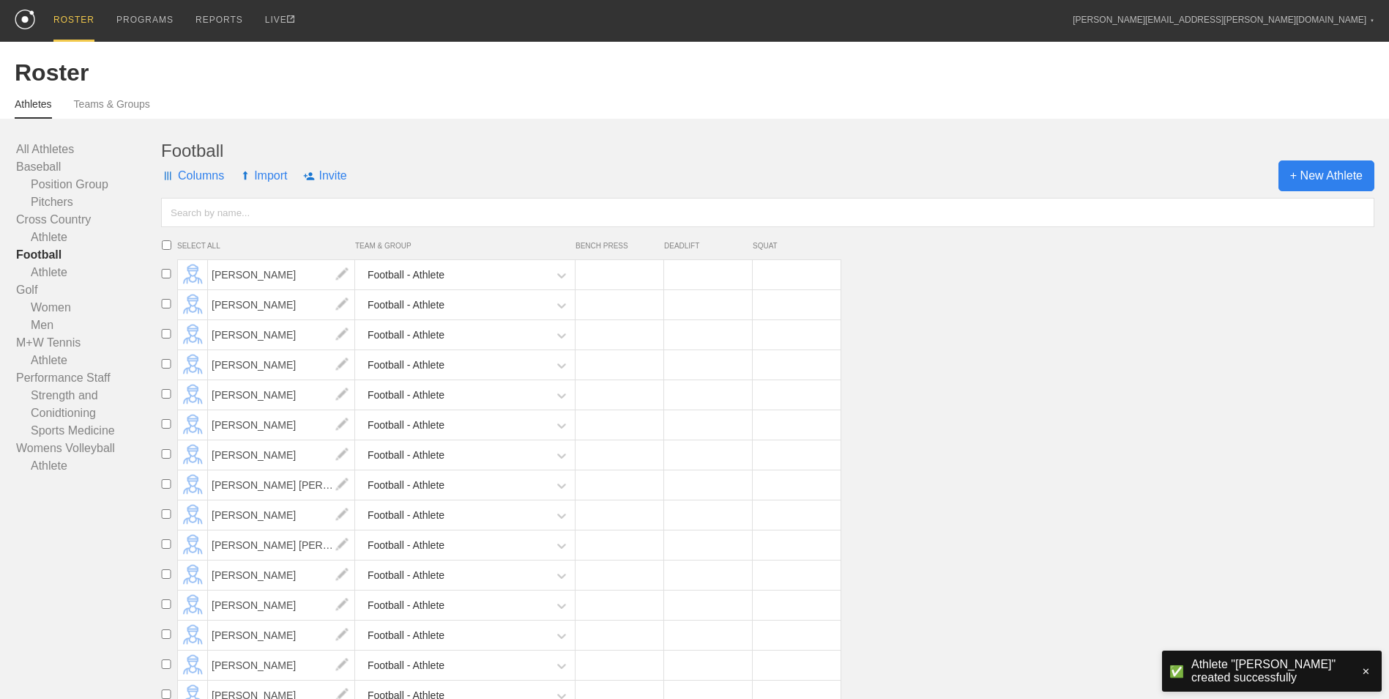
click at [1342, 187] on span "+ New Athlete" at bounding box center [1327, 175] width 96 height 31
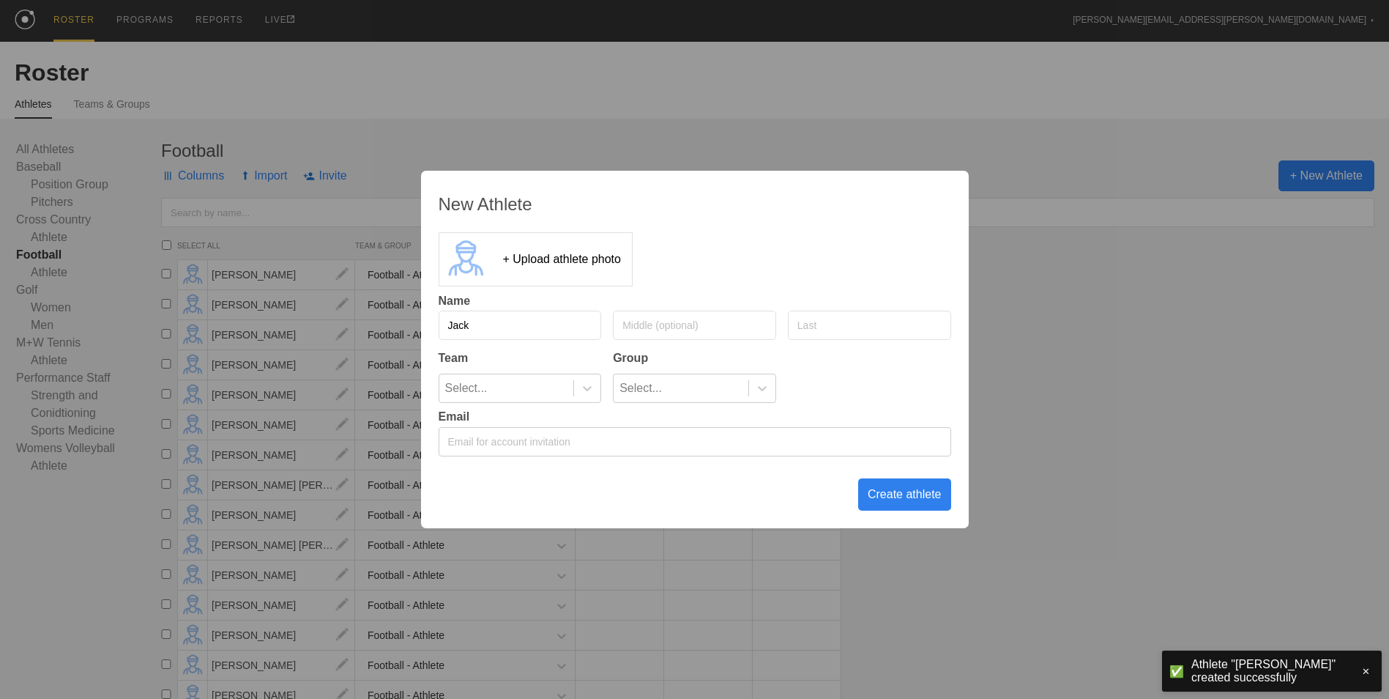
type input "Jack"
type input "<"
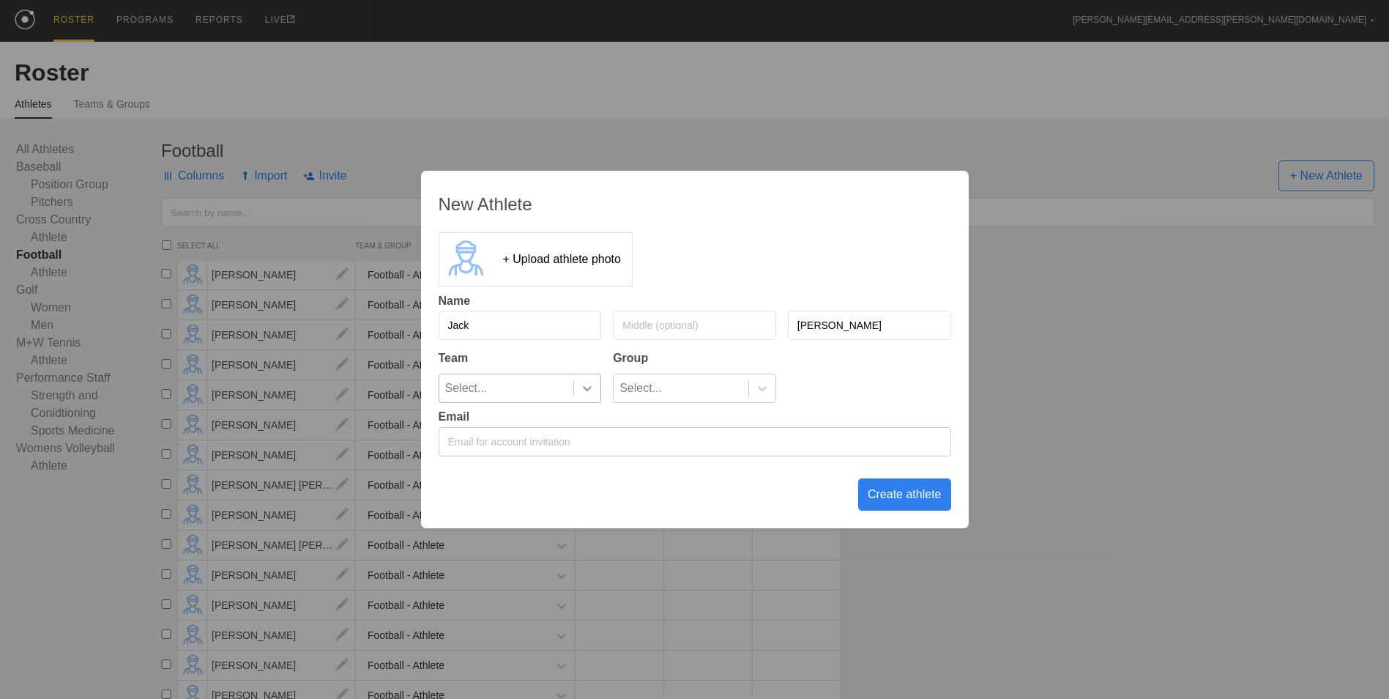
type input "[PERSON_NAME]"
click at [588, 390] on icon at bounding box center [587, 388] width 9 height 5
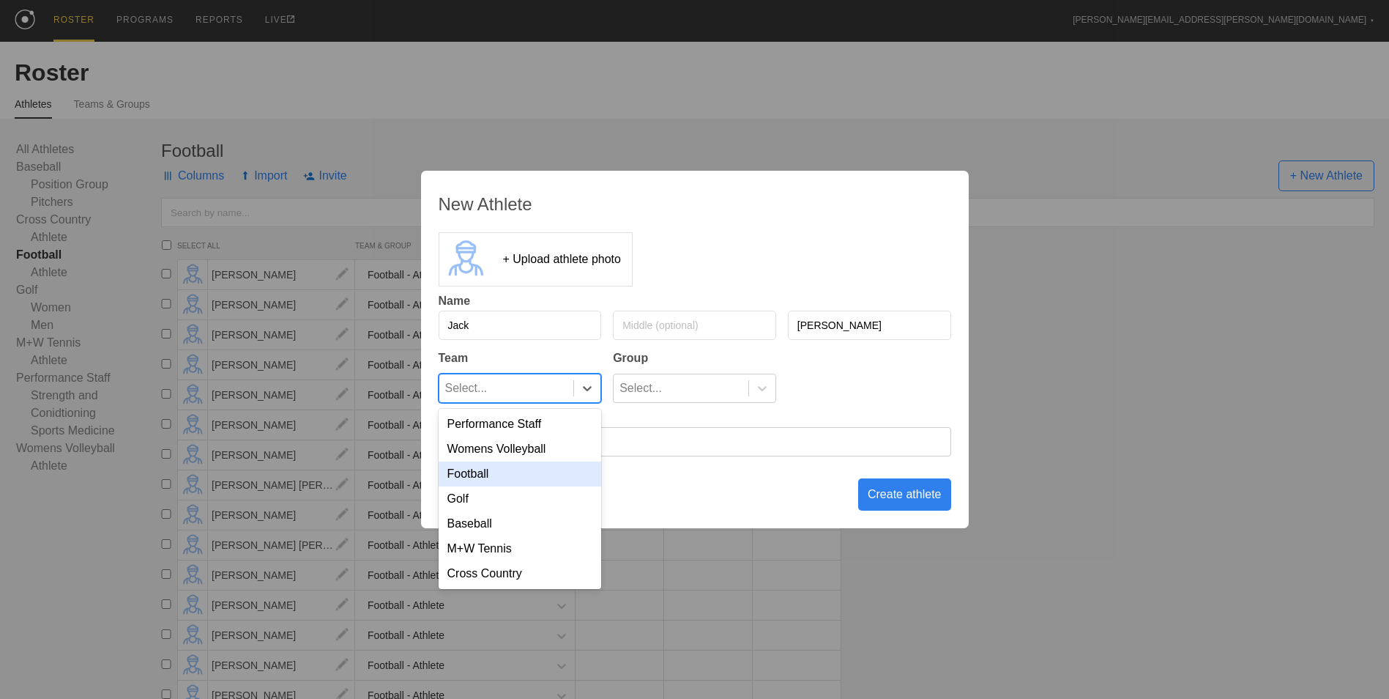
click at [545, 464] on div "Football" at bounding box center [520, 473] width 163 height 25
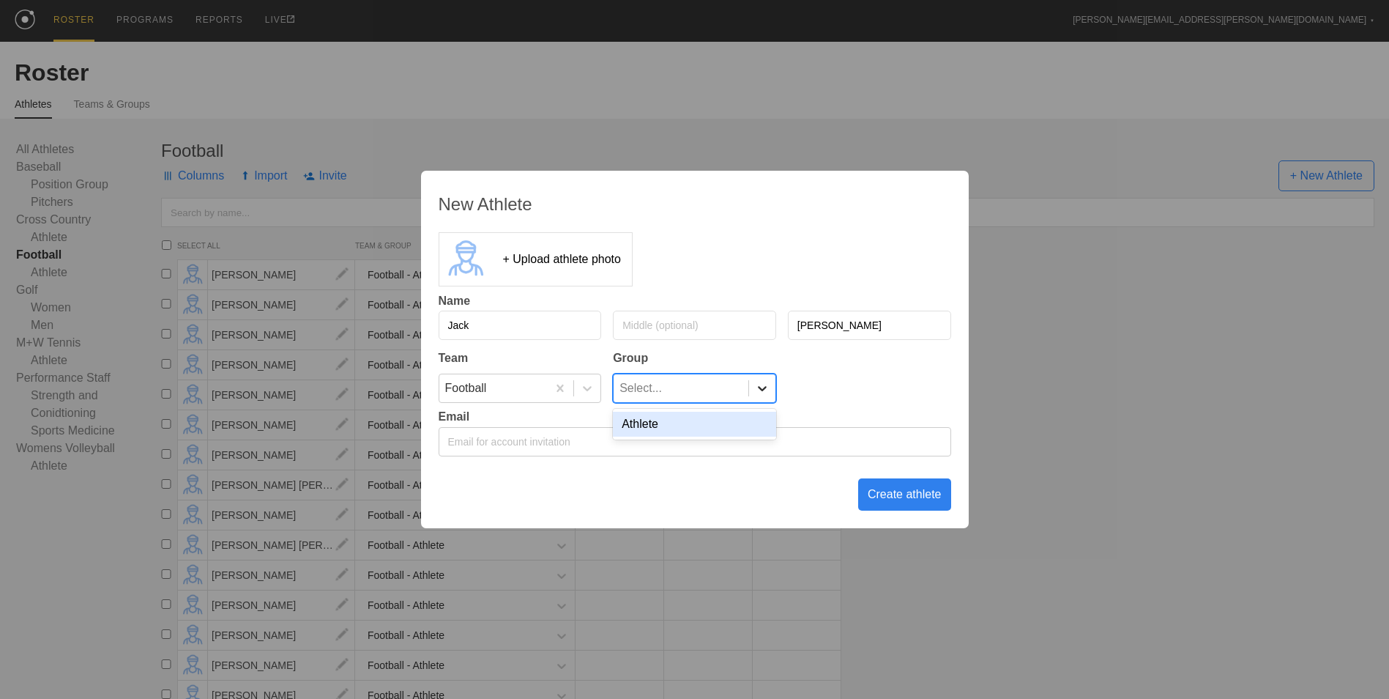
click at [755, 389] on icon at bounding box center [762, 388] width 15 height 15
click at [704, 417] on div "Athlete" at bounding box center [694, 424] width 163 height 25
click at [882, 495] on div "Create athlete" at bounding box center [904, 494] width 93 height 32
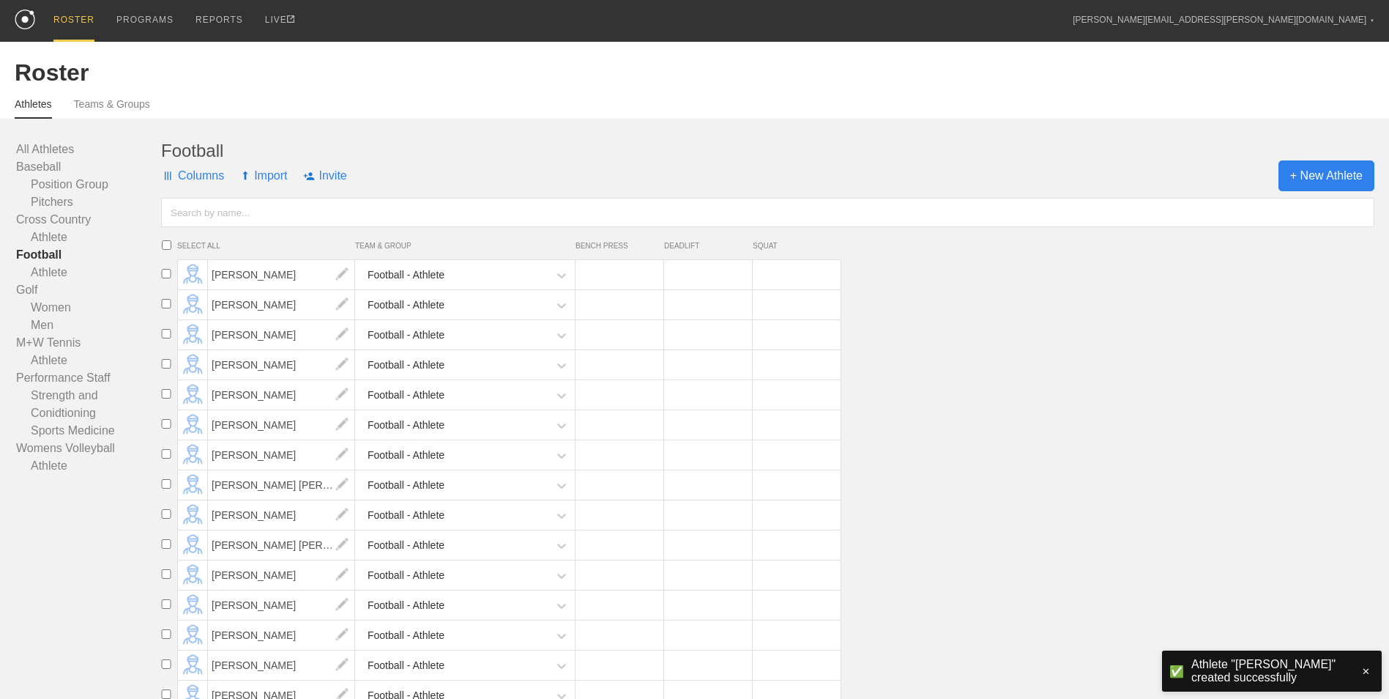
click at [1305, 177] on span "+ New Athlete" at bounding box center [1327, 175] width 96 height 31
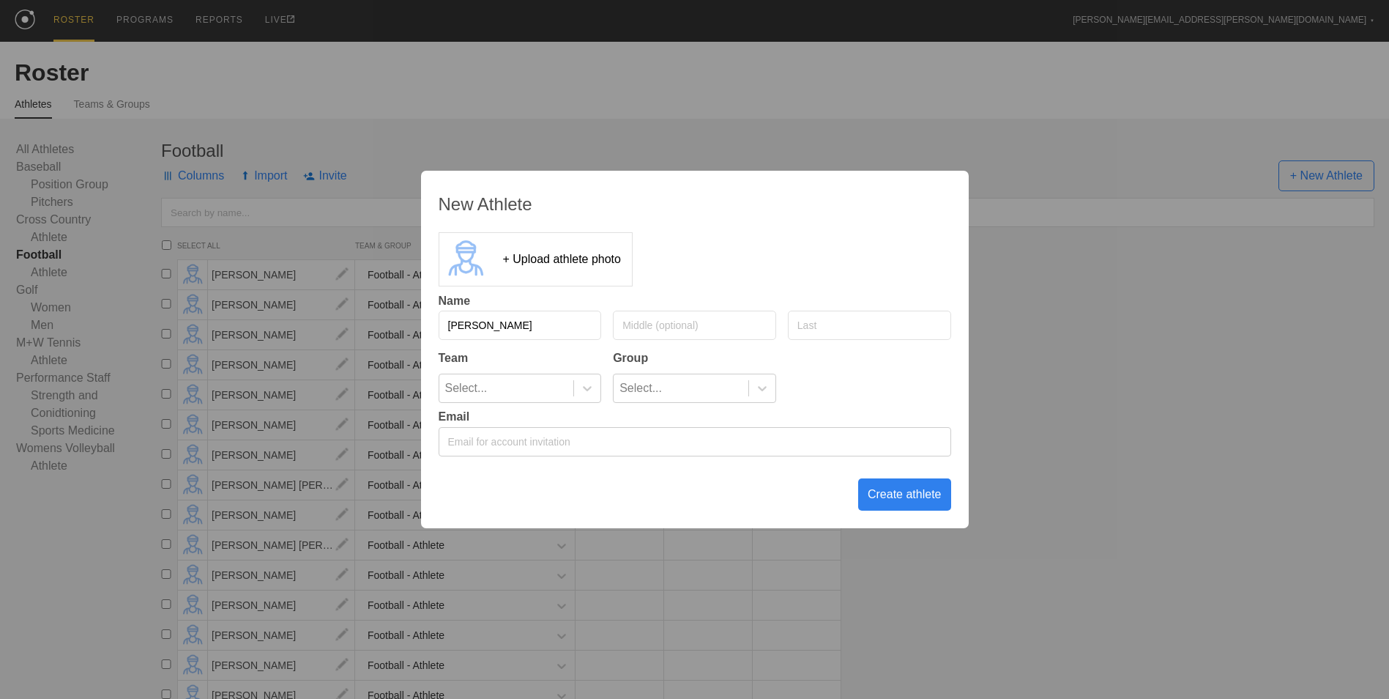
type input "[PERSON_NAME]"
click at [590, 394] on icon at bounding box center [587, 388] width 15 height 15
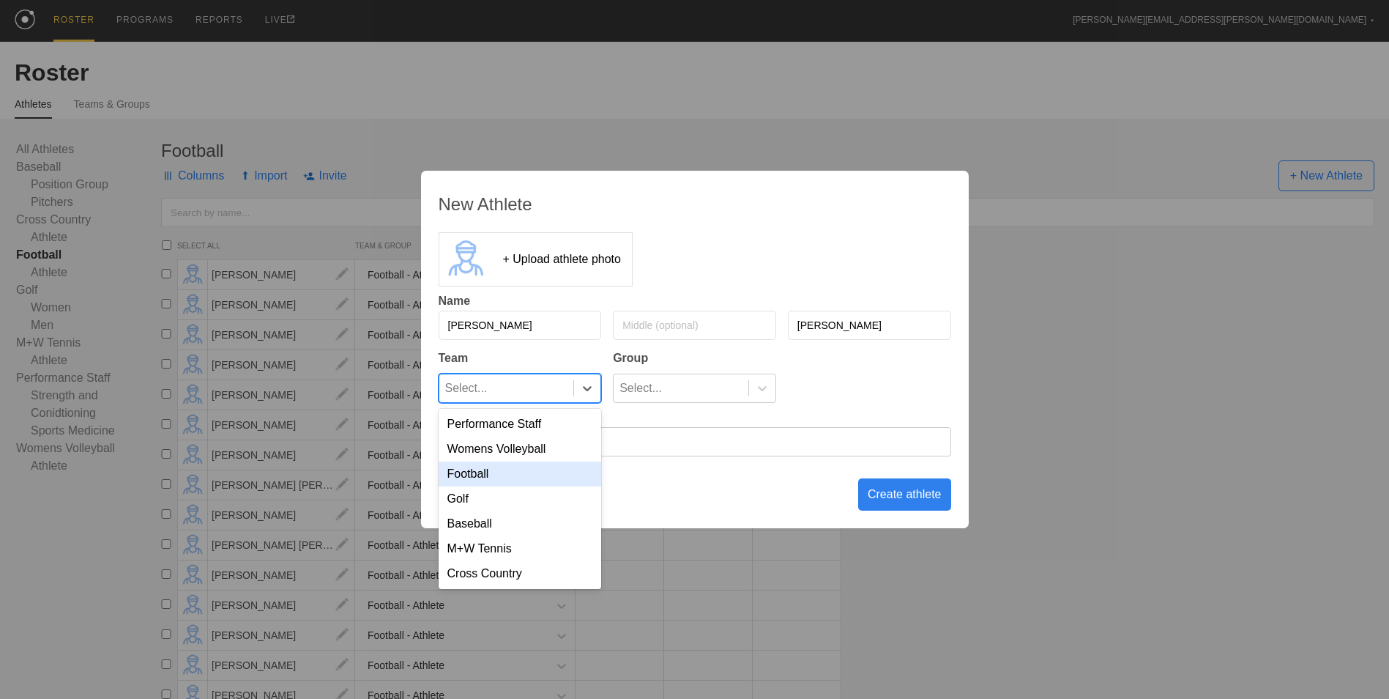
click at [551, 485] on div "Football" at bounding box center [520, 473] width 163 height 25
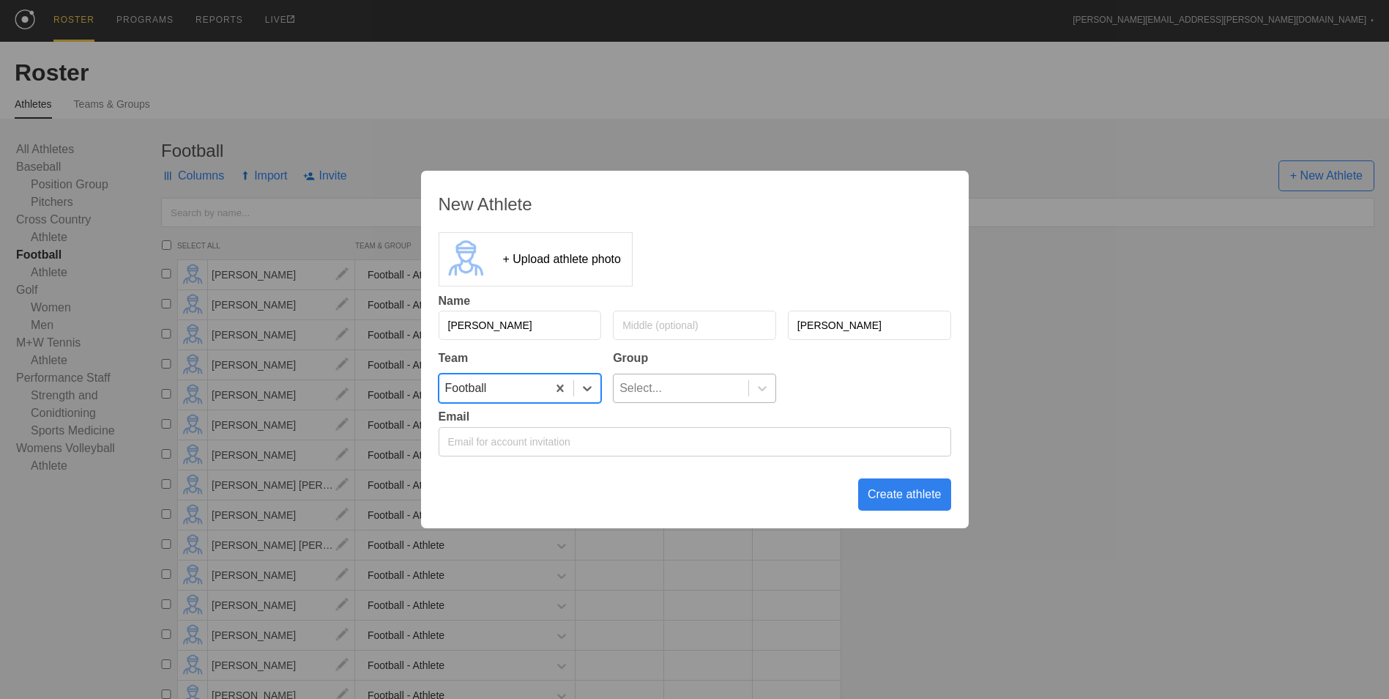
click at [658, 388] on div "Select..." at bounding box center [641, 388] width 42 height 28
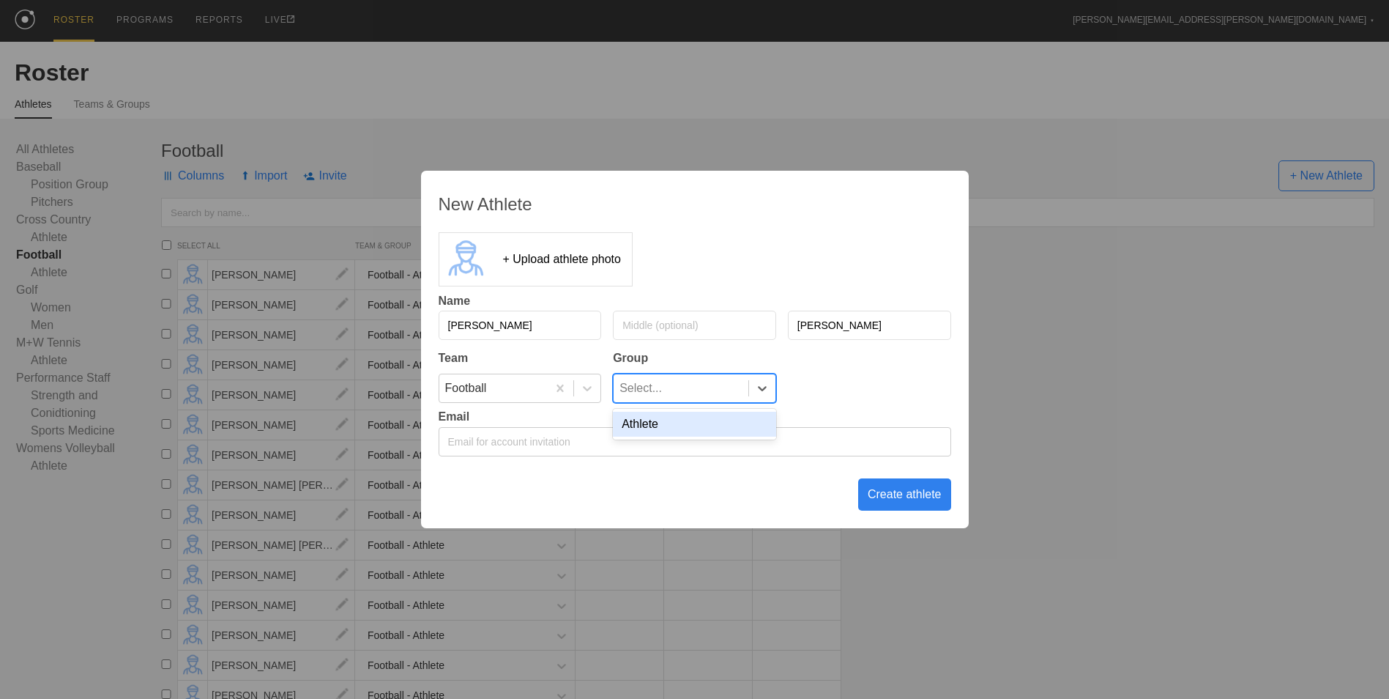
click at [659, 432] on div "Athlete" at bounding box center [694, 424] width 163 height 25
click at [911, 495] on div "Create athlete" at bounding box center [904, 494] width 93 height 32
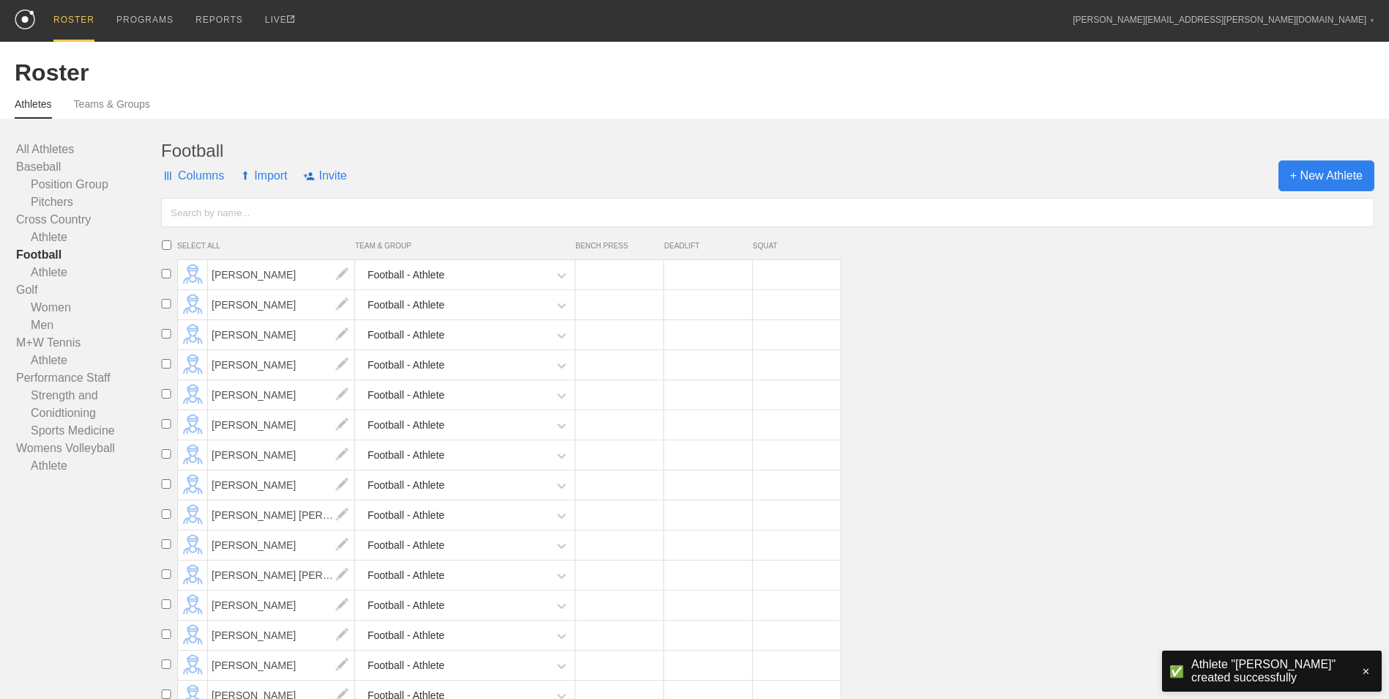
click at [1350, 174] on span "+ New Athlete" at bounding box center [1327, 175] width 96 height 31
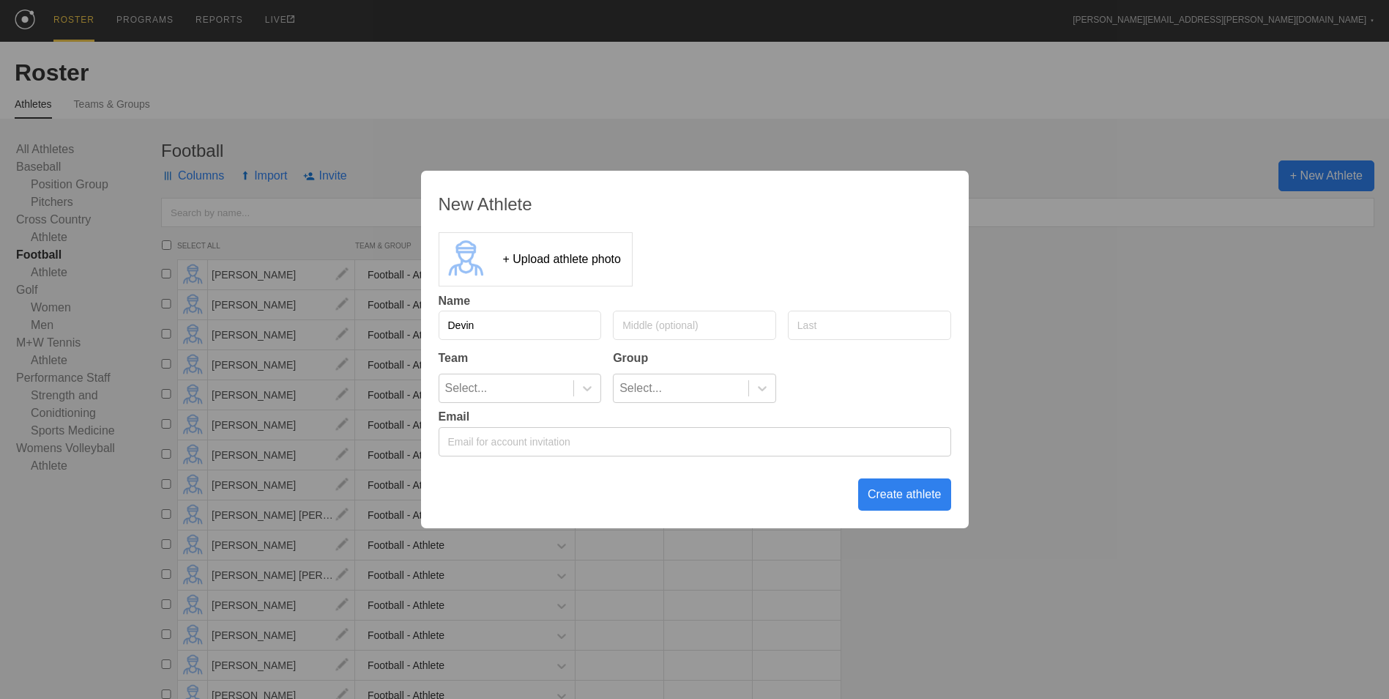
type input "Devin"
type input "[PERSON_NAME]"
click at [593, 385] on icon at bounding box center [587, 388] width 15 height 15
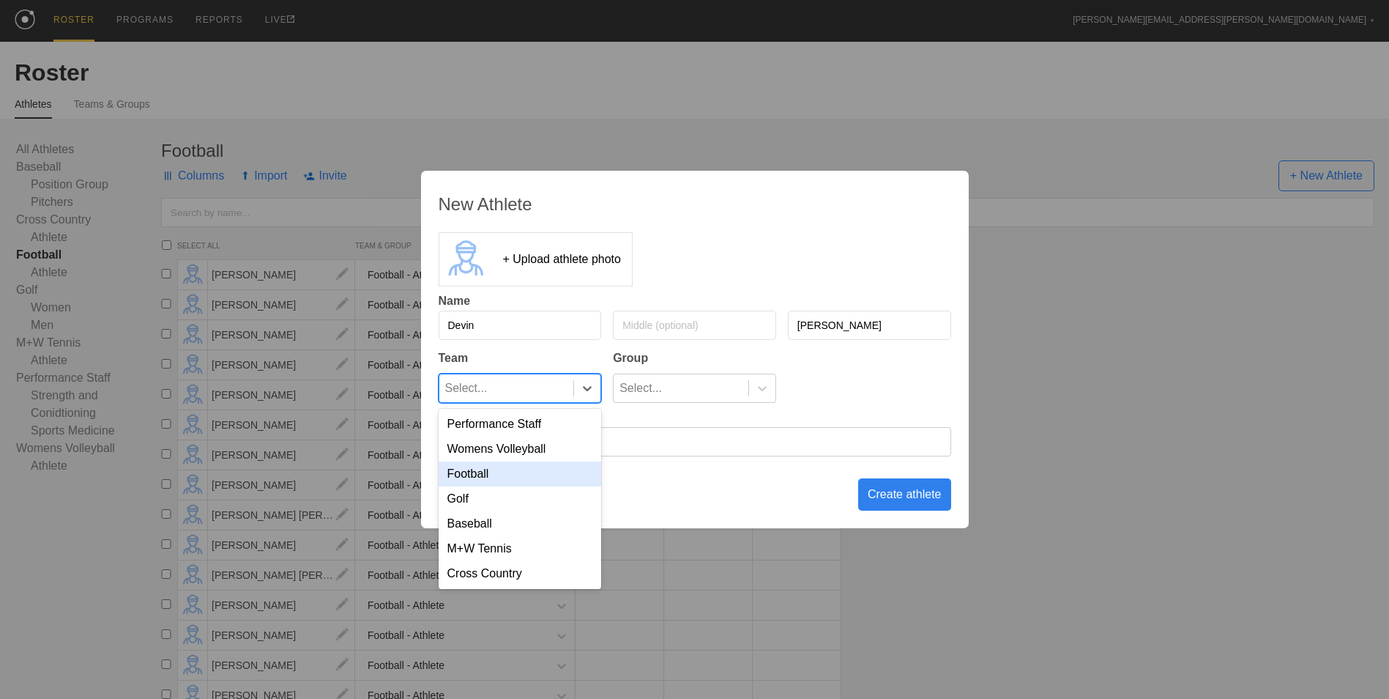
click at [517, 479] on div "Football" at bounding box center [520, 473] width 163 height 25
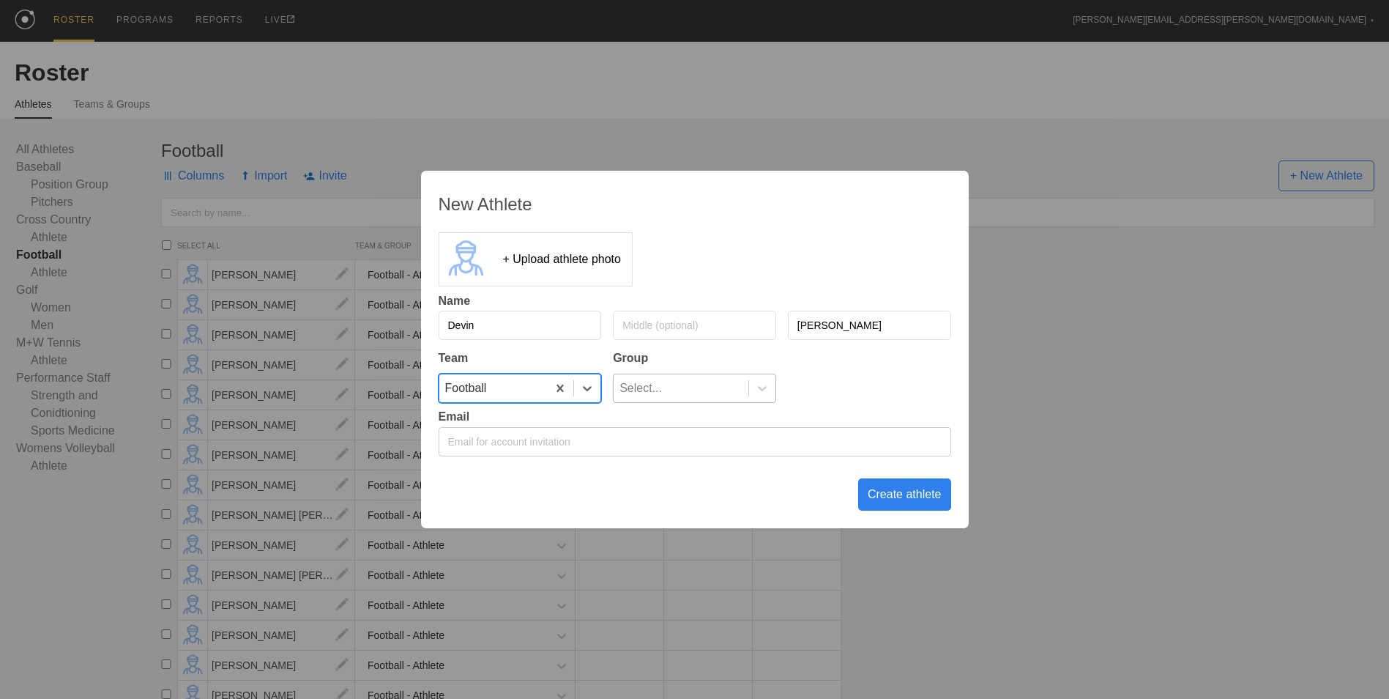
click at [750, 396] on div at bounding box center [761, 388] width 27 height 28
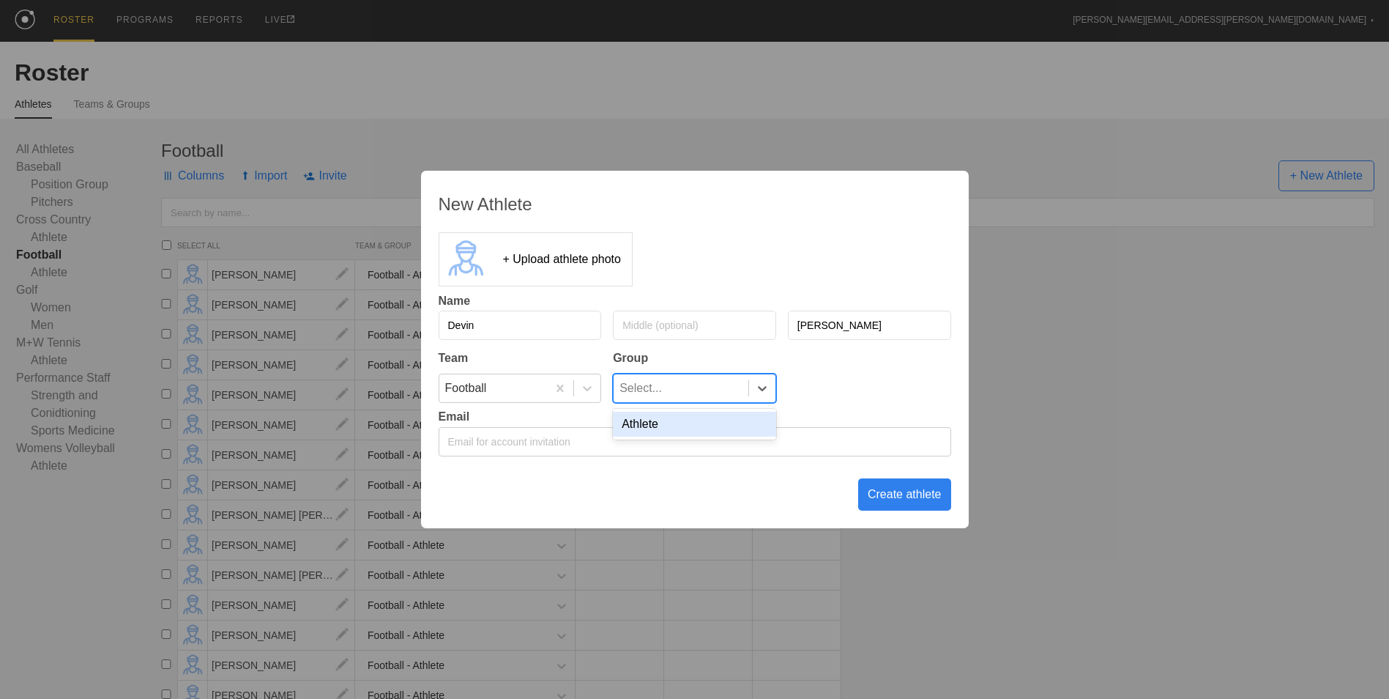
click at [730, 423] on div "Athlete" at bounding box center [694, 424] width 163 height 25
click at [877, 488] on div "Create athlete" at bounding box center [904, 494] width 93 height 32
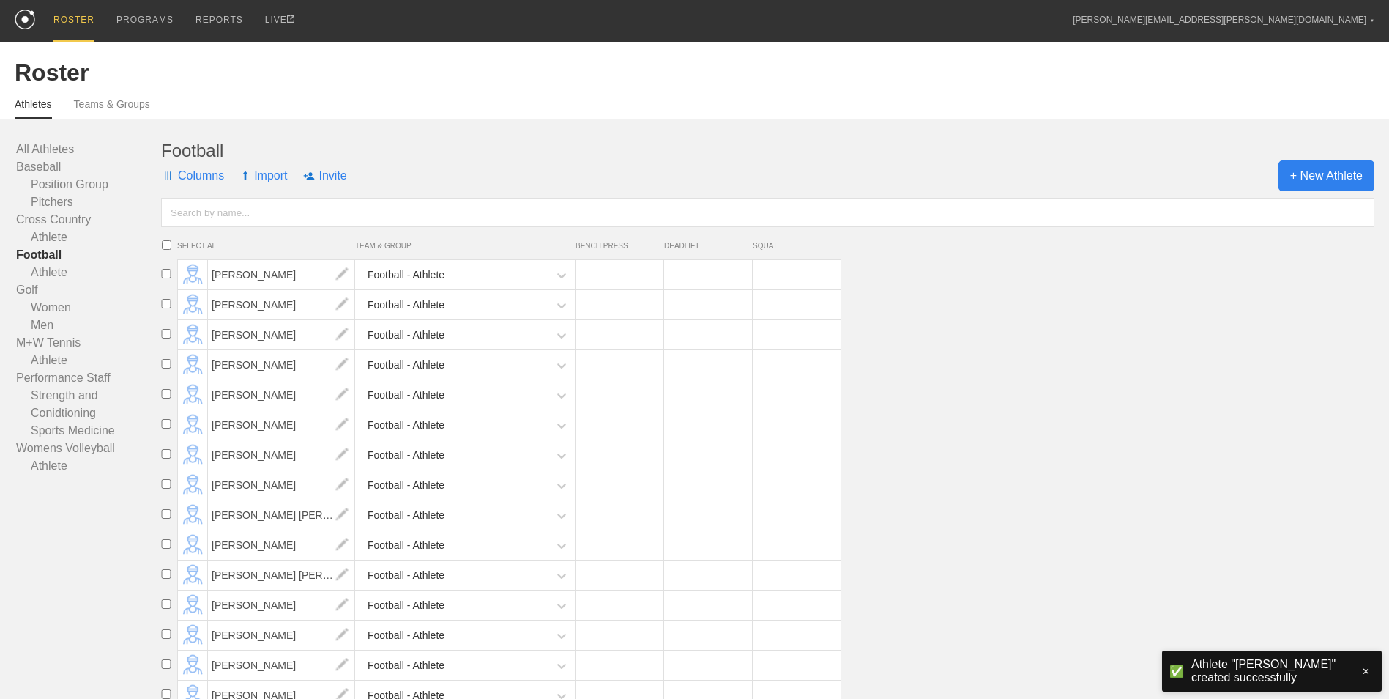
click at [1307, 182] on span "+ New Athlete" at bounding box center [1327, 175] width 96 height 31
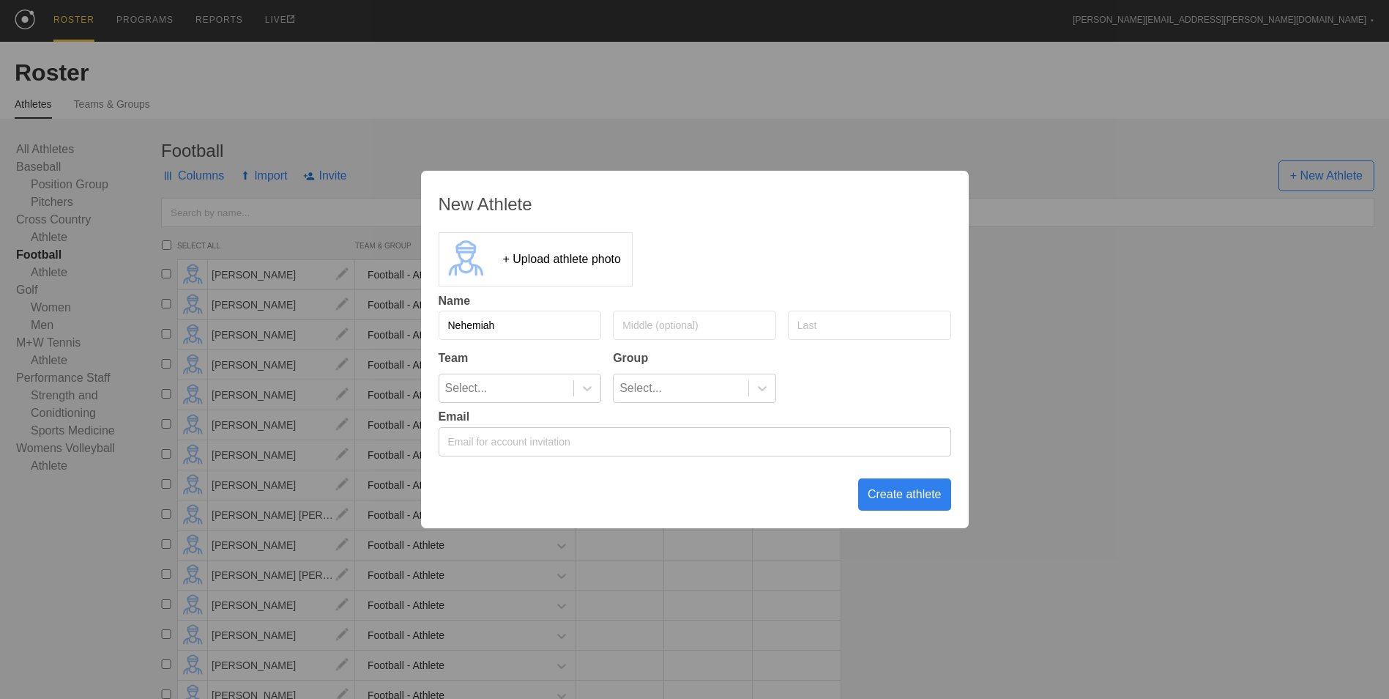
type input "Nehemiah"
type input "[PERSON_NAME]"
click at [590, 385] on icon at bounding box center [587, 388] width 15 height 15
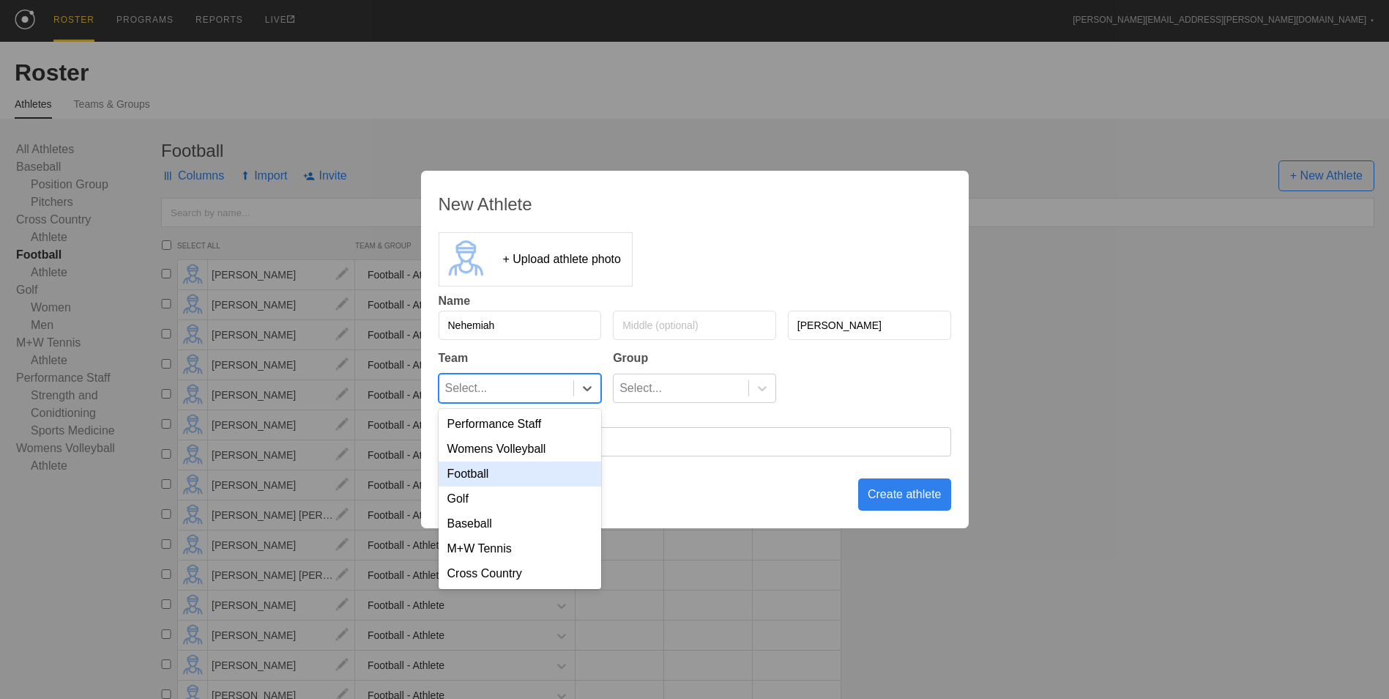
click at [571, 469] on div "Football" at bounding box center [520, 473] width 163 height 25
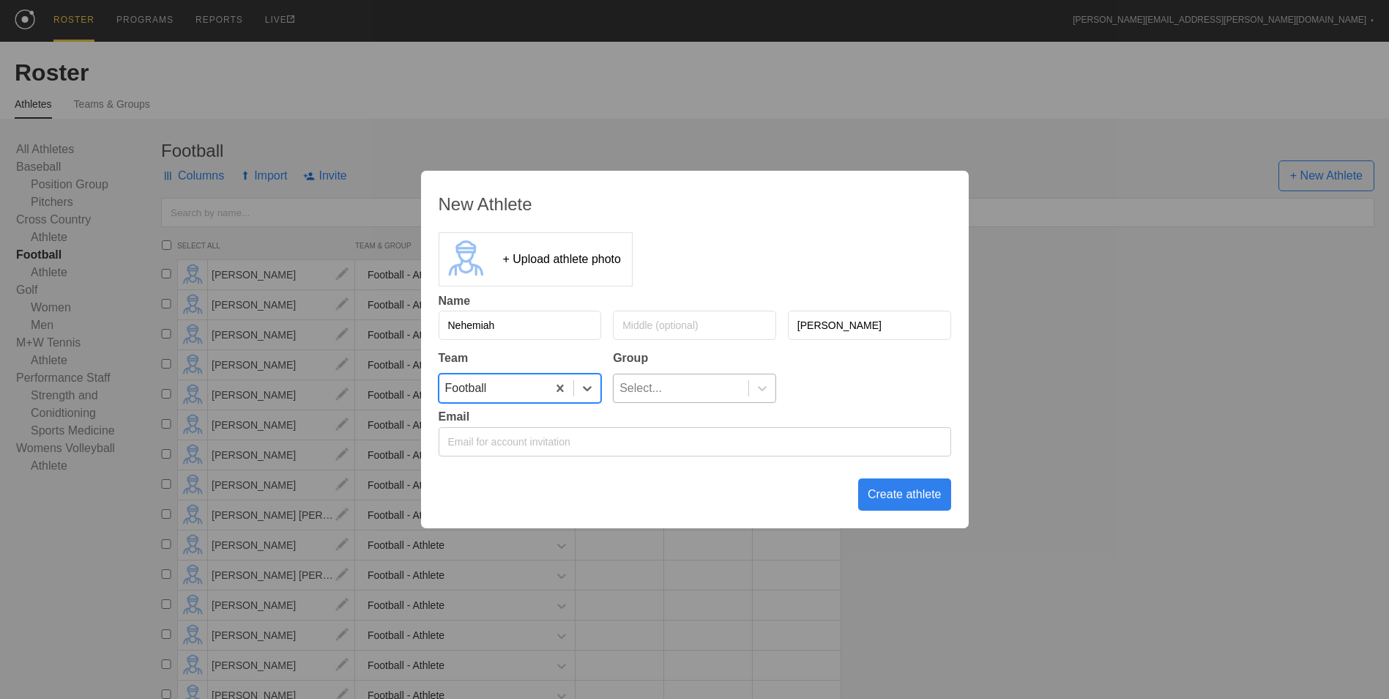
click at [687, 393] on div "Select..." at bounding box center [681, 388] width 135 height 28
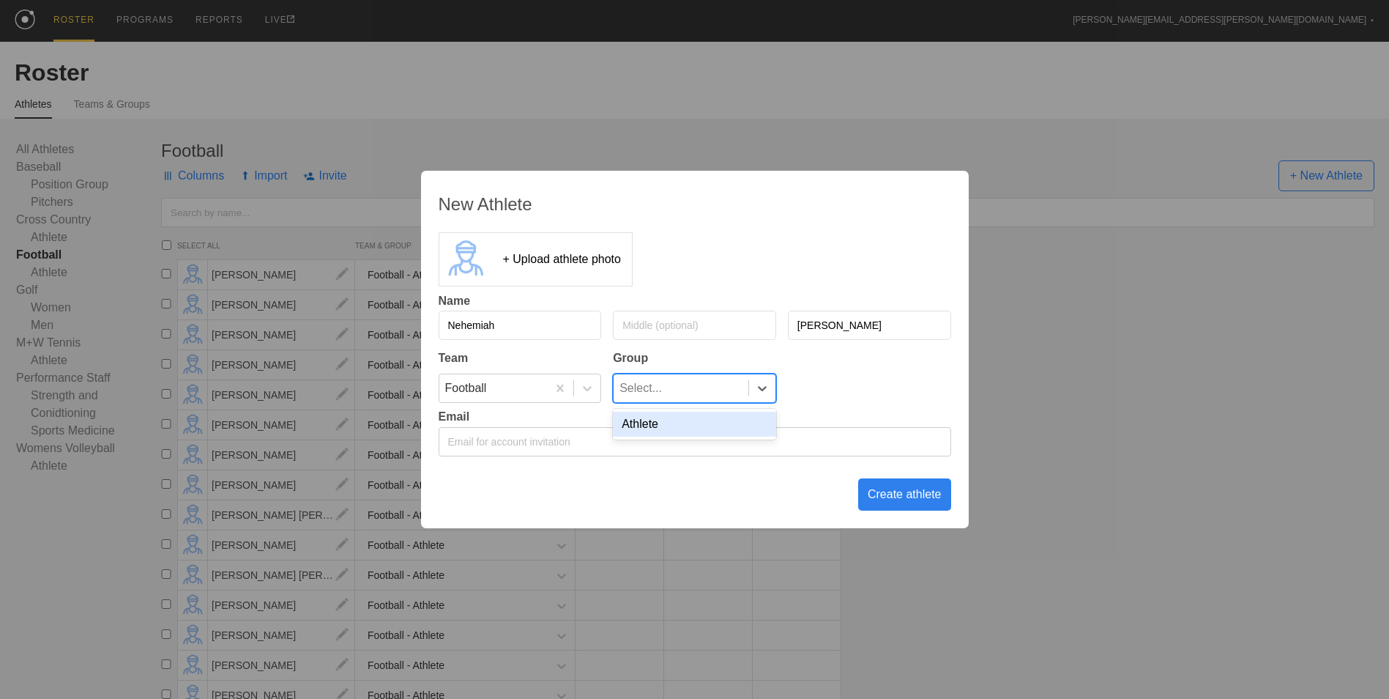
click at [691, 423] on div "Athlete" at bounding box center [694, 424] width 163 height 25
click at [886, 492] on div "Create athlete" at bounding box center [904, 494] width 93 height 32
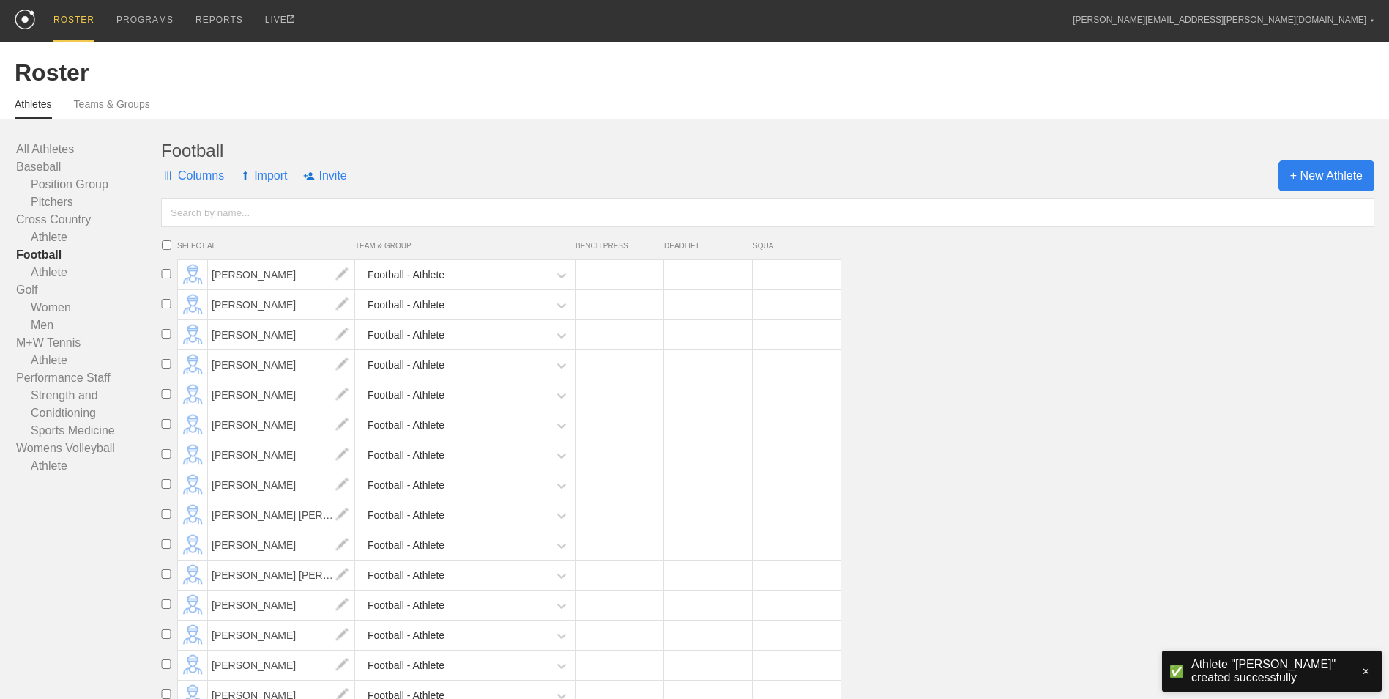
click at [1326, 180] on span "+ New Athlete" at bounding box center [1327, 175] width 96 height 31
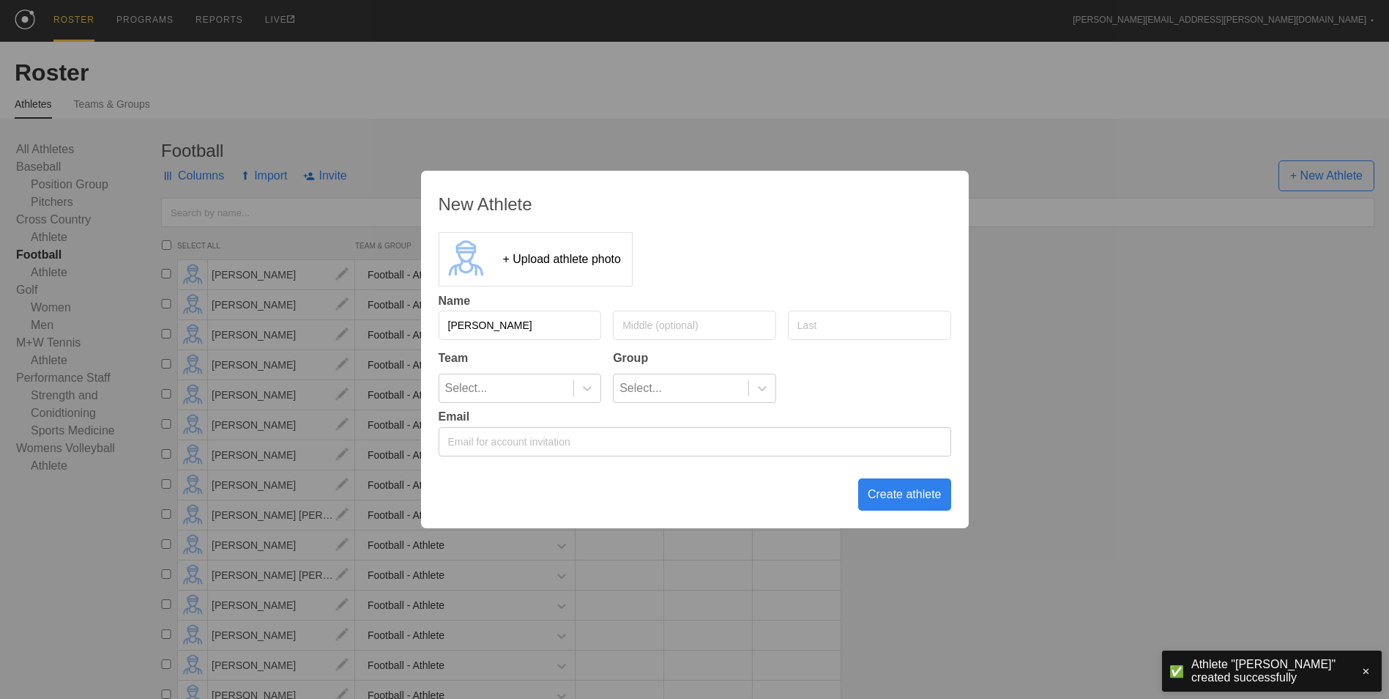
type input "[PERSON_NAME]"
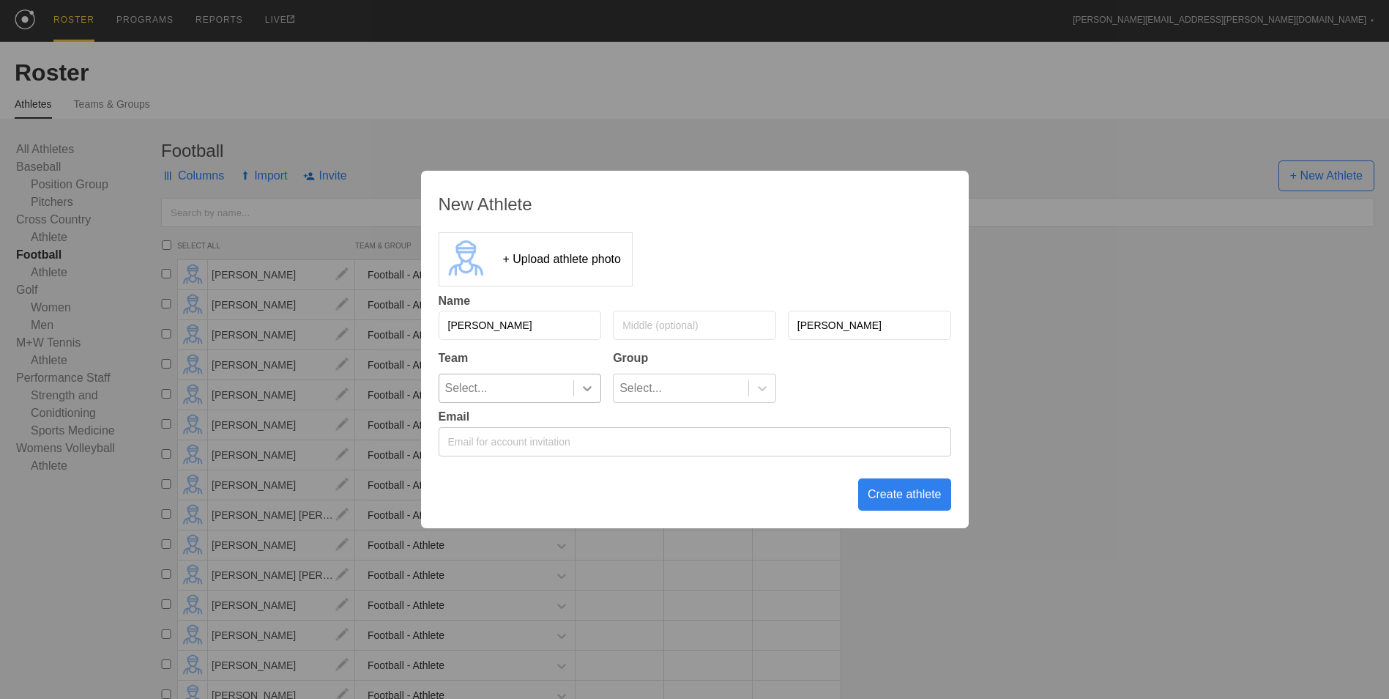
type input "[PERSON_NAME]"
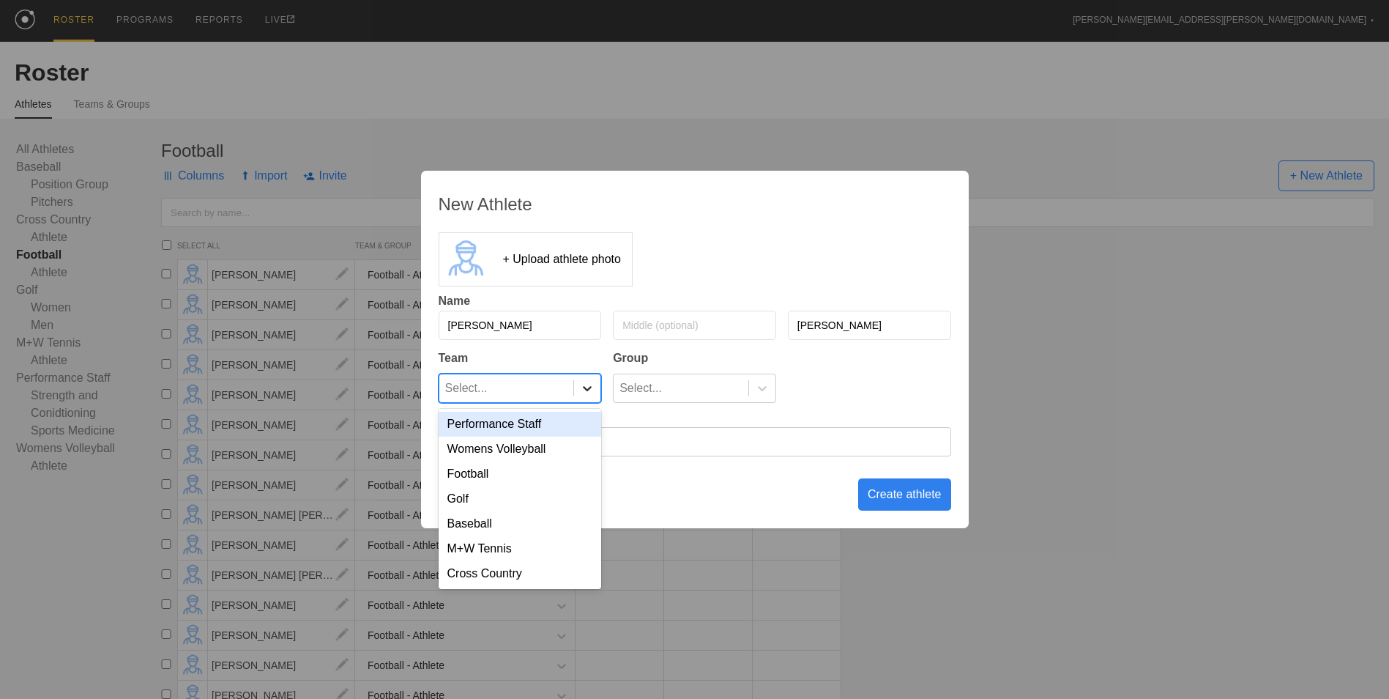
click at [592, 387] on icon at bounding box center [587, 388] width 15 height 15
click at [549, 472] on div "Football" at bounding box center [520, 473] width 163 height 25
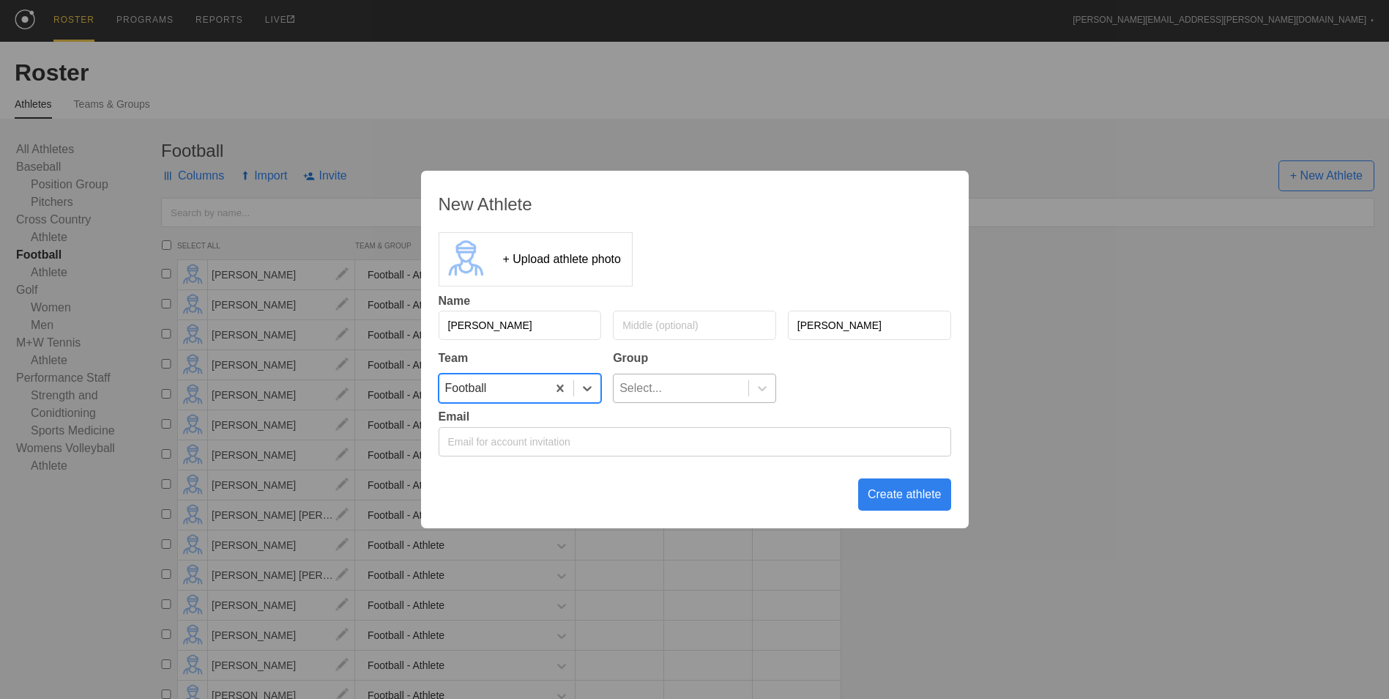
click at [715, 377] on div "Select..." at bounding box center [681, 388] width 135 height 28
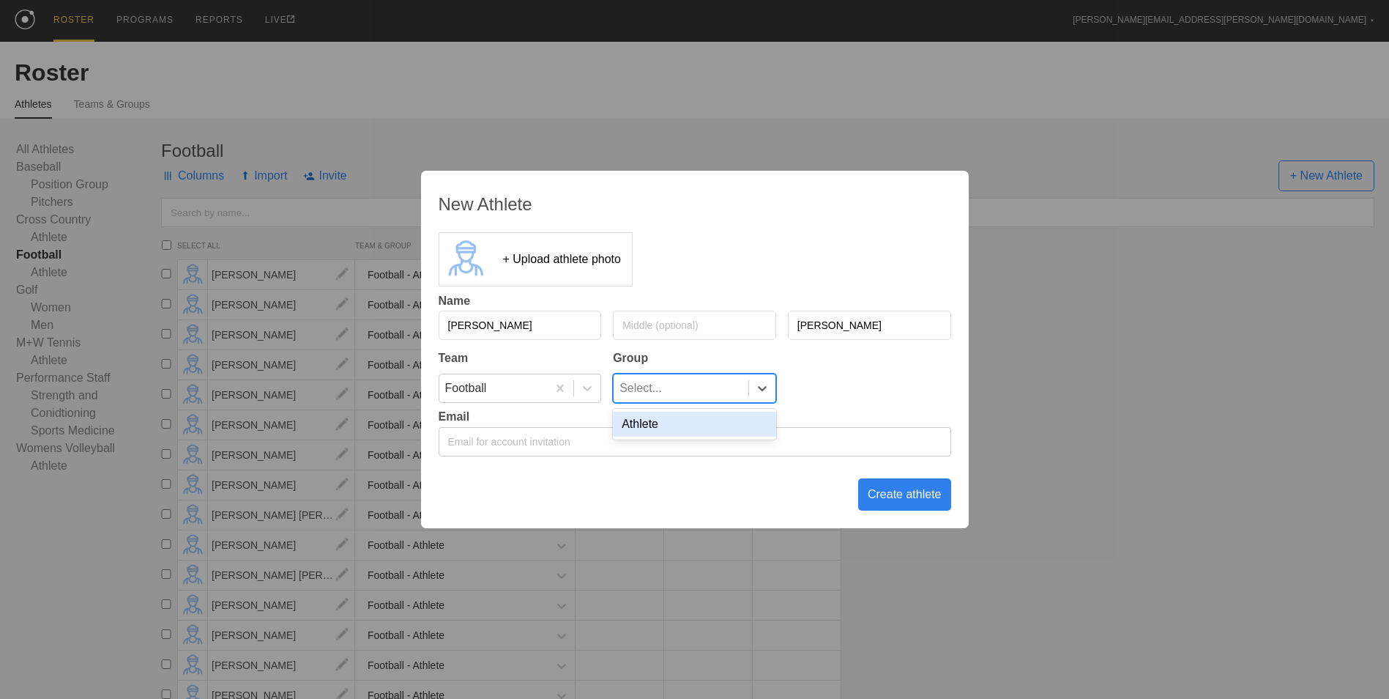
click at [723, 420] on div "Athlete" at bounding box center [694, 424] width 163 height 25
click at [891, 488] on div "Create athlete" at bounding box center [904, 494] width 93 height 32
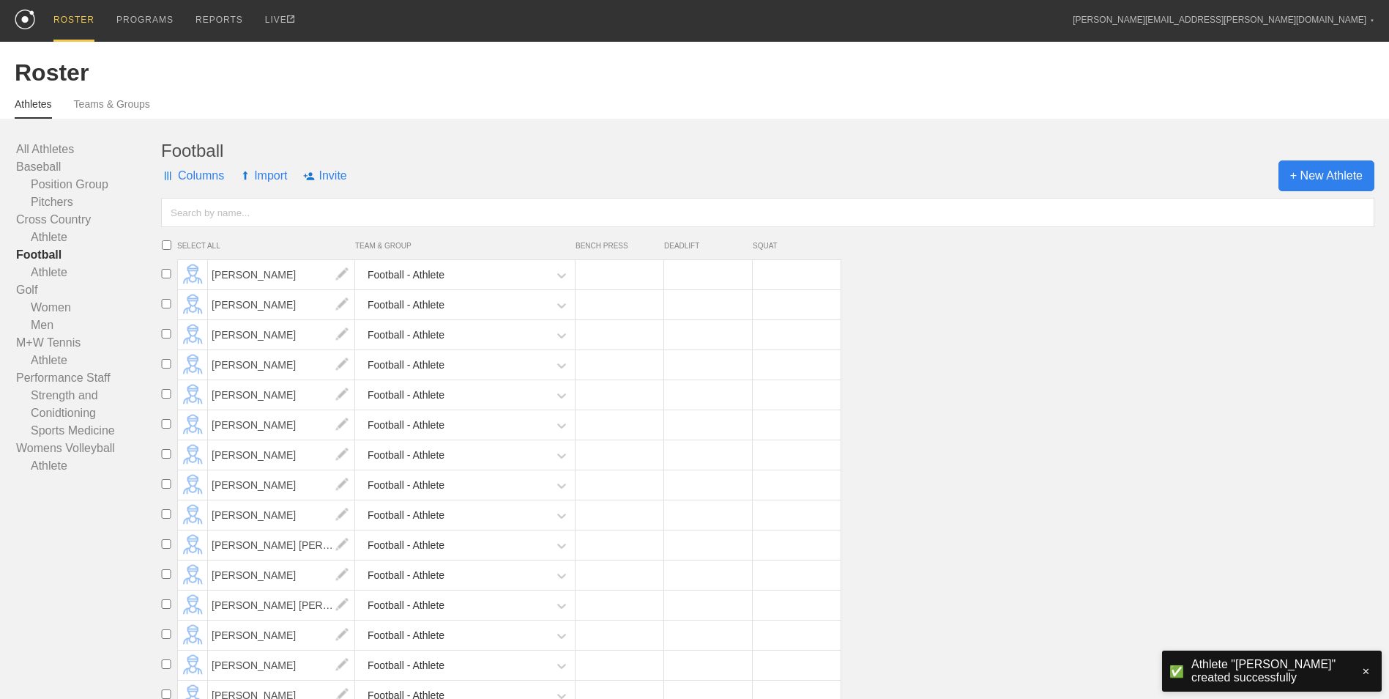
click at [1315, 171] on span "+ New Athlete" at bounding box center [1327, 175] width 96 height 31
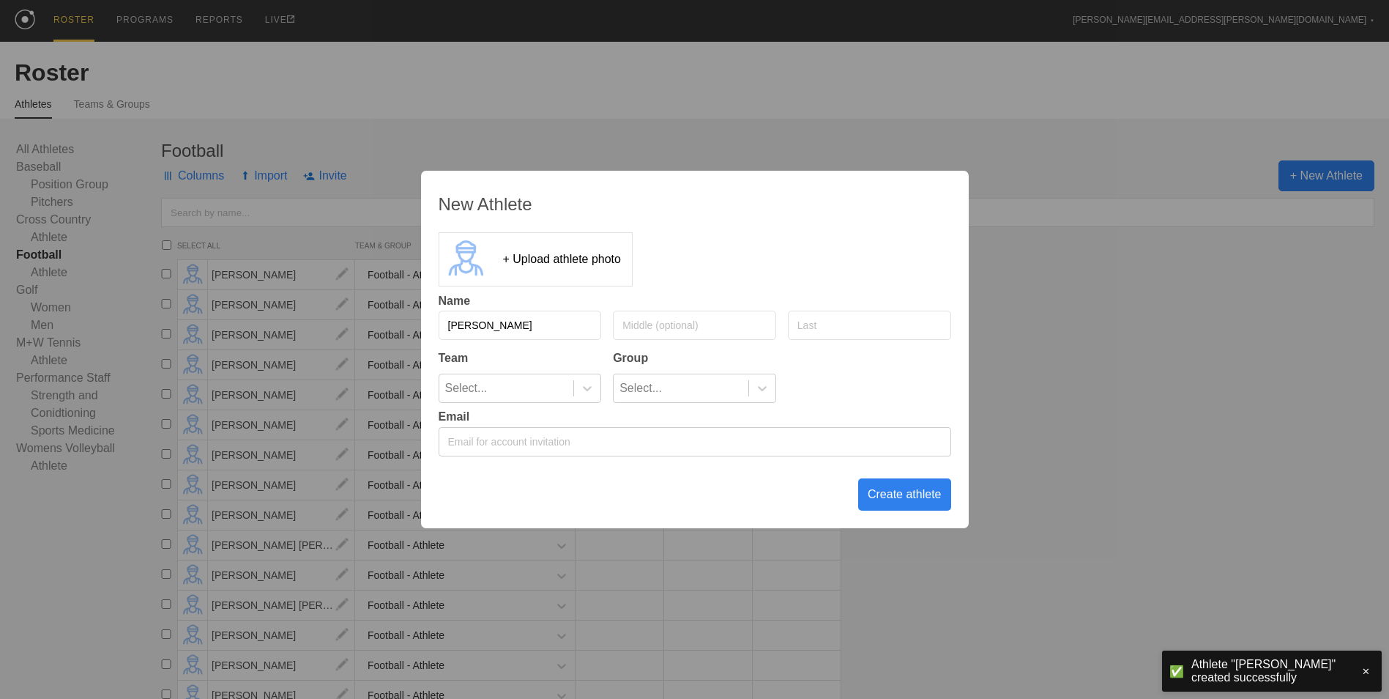
type input "[PERSON_NAME]"
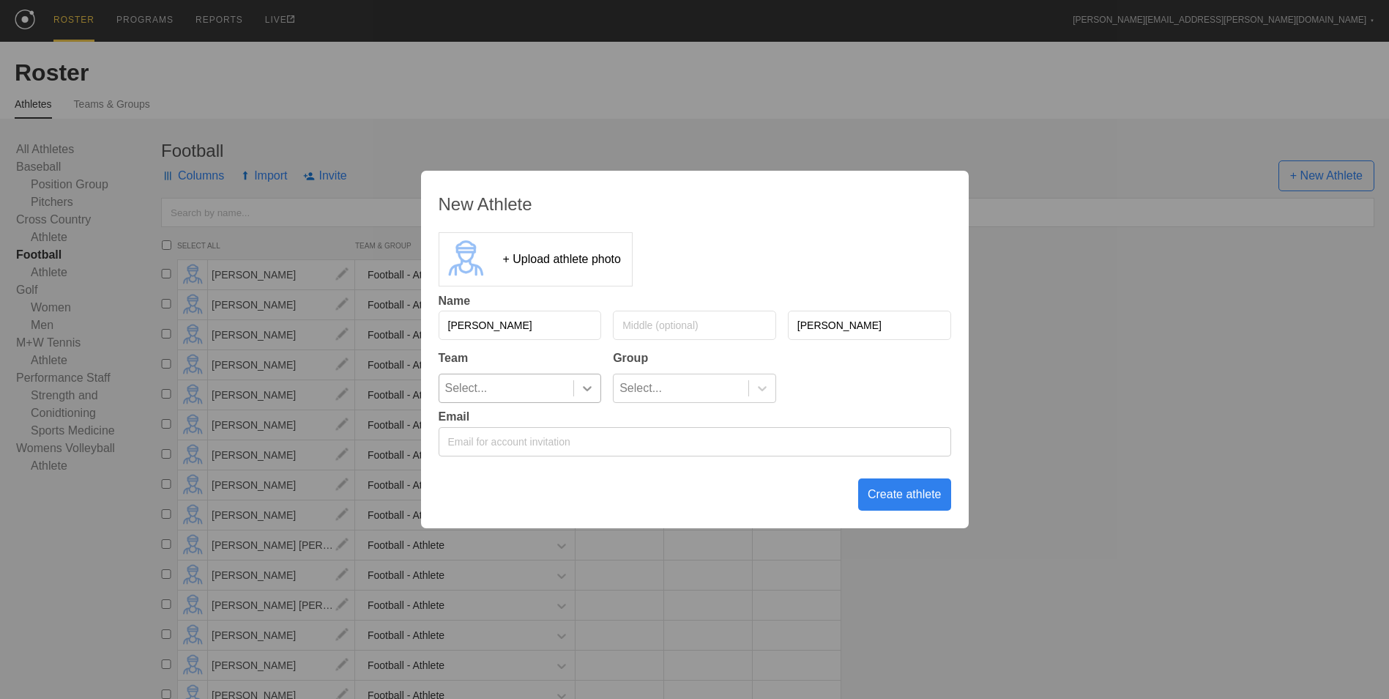
type input "[PERSON_NAME]"
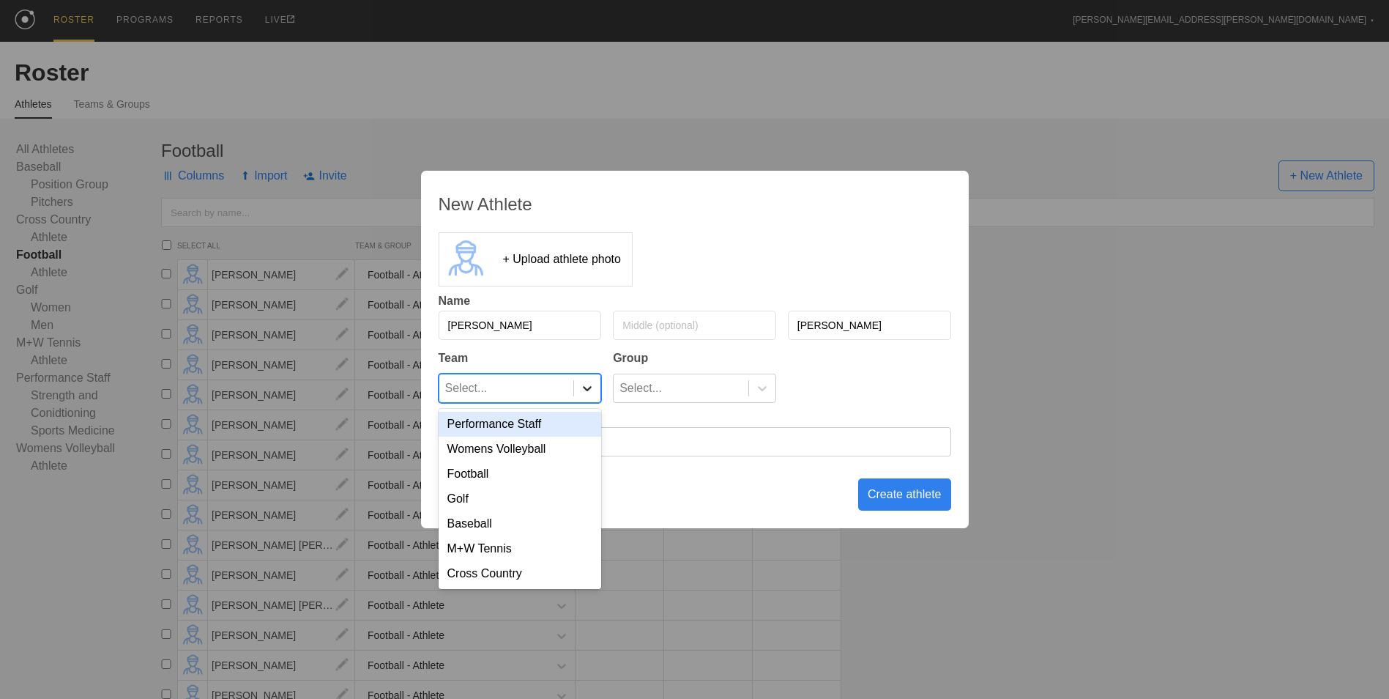
click at [591, 391] on icon at bounding box center [587, 388] width 15 height 15
click at [552, 479] on div "Football" at bounding box center [520, 473] width 163 height 25
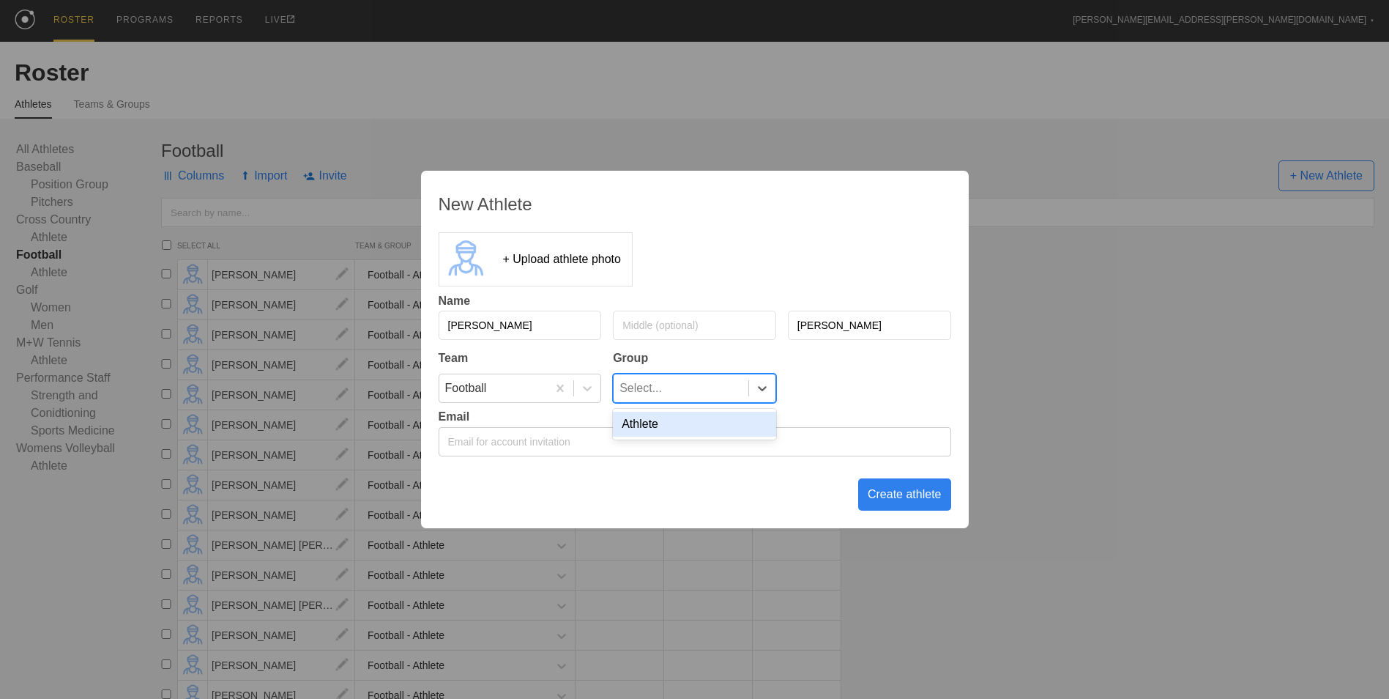
click at [673, 390] on div "Select..." at bounding box center [681, 388] width 135 height 28
click at [678, 425] on div "Athlete" at bounding box center [694, 424] width 163 height 25
click at [896, 495] on div "Create athlete" at bounding box center [904, 494] width 93 height 32
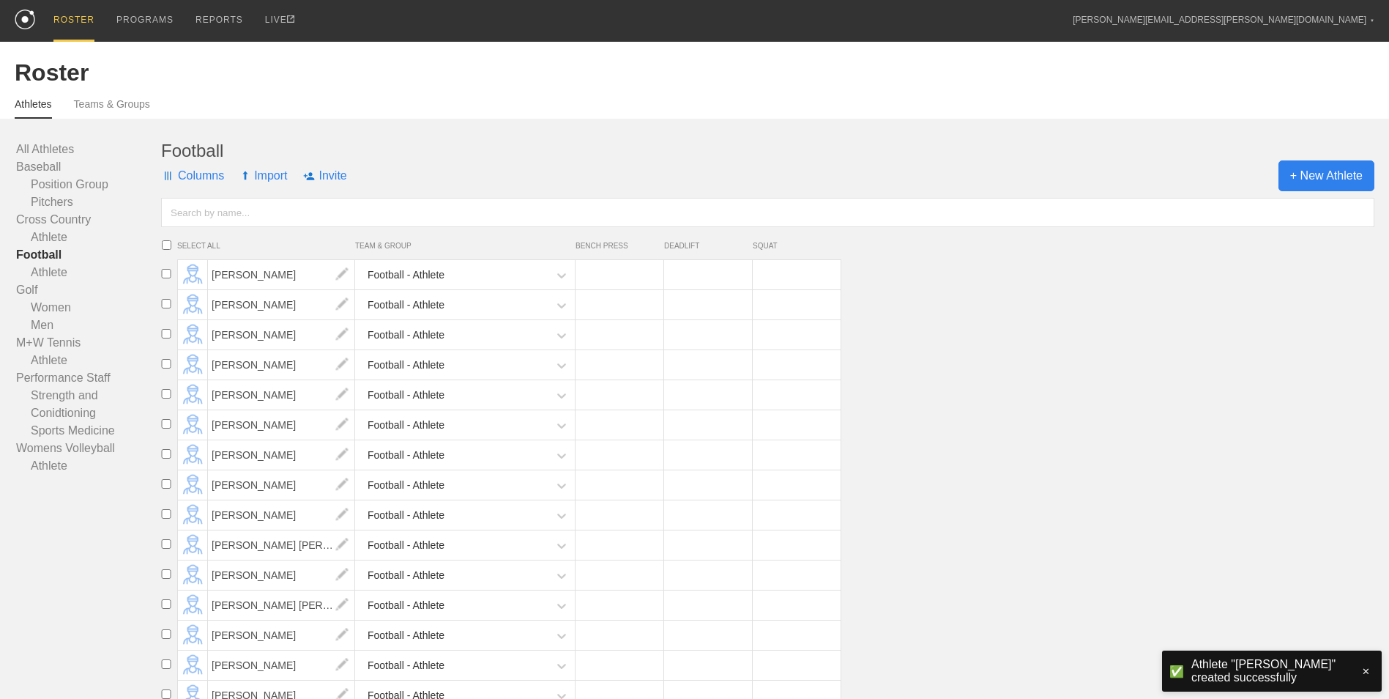
click at [1318, 177] on span "+ New Athlete" at bounding box center [1327, 175] width 96 height 31
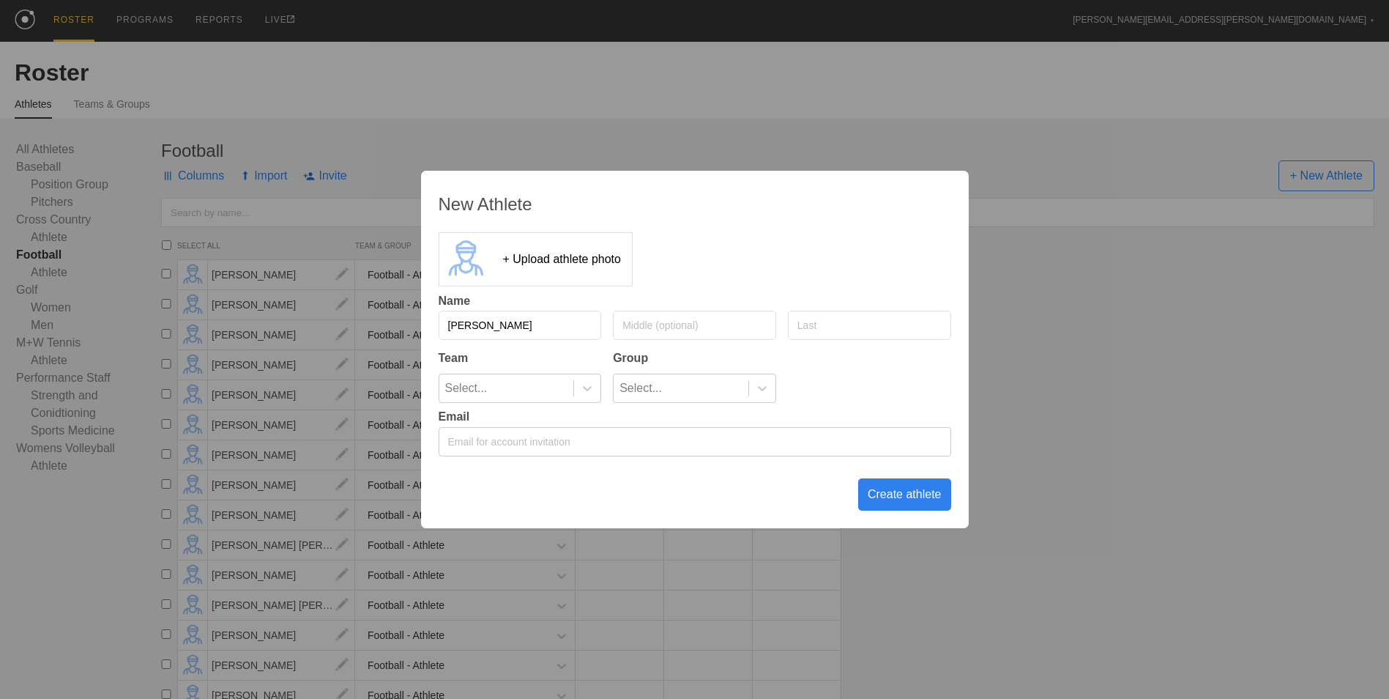
type input "[PERSON_NAME]"
click at [581, 395] on icon at bounding box center [587, 388] width 15 height 15
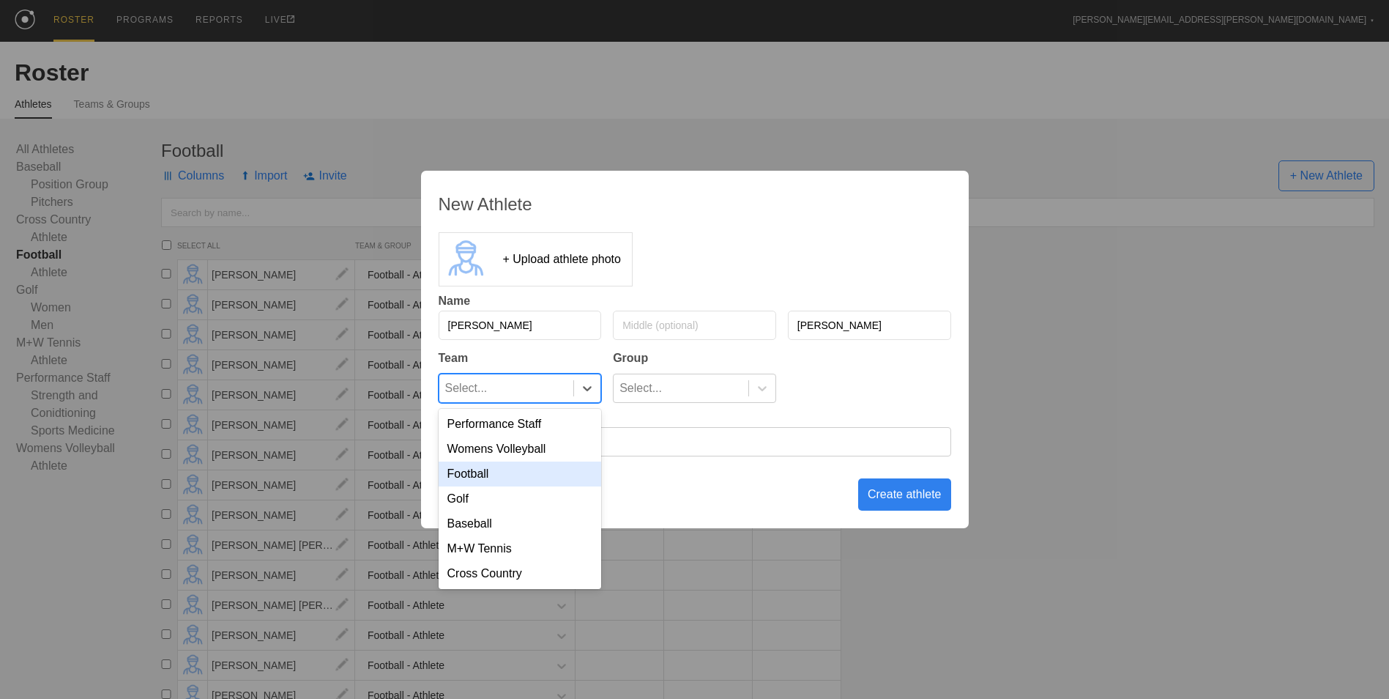
click at [527, 475] on div "Football" at bounding box center [520, 473] width 163 height 25
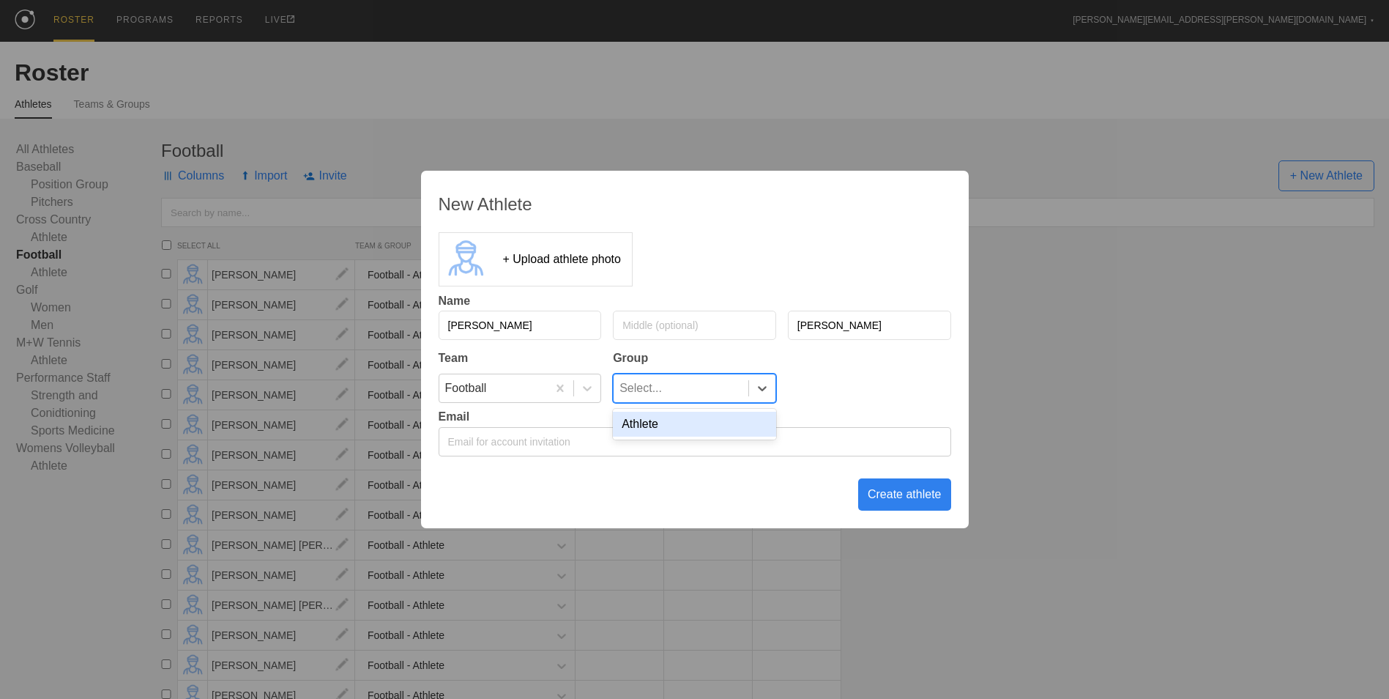
click at [748, 389] on div "Select..." at bounding box center [681, 388] width 135 height 28
click at [753, 434] on div "Athlete" at bounding box center [694, 424] width 163 height 25
click at [906, 499] on div "Create athlete" at bounding box center [904, 494] width 93 height 32
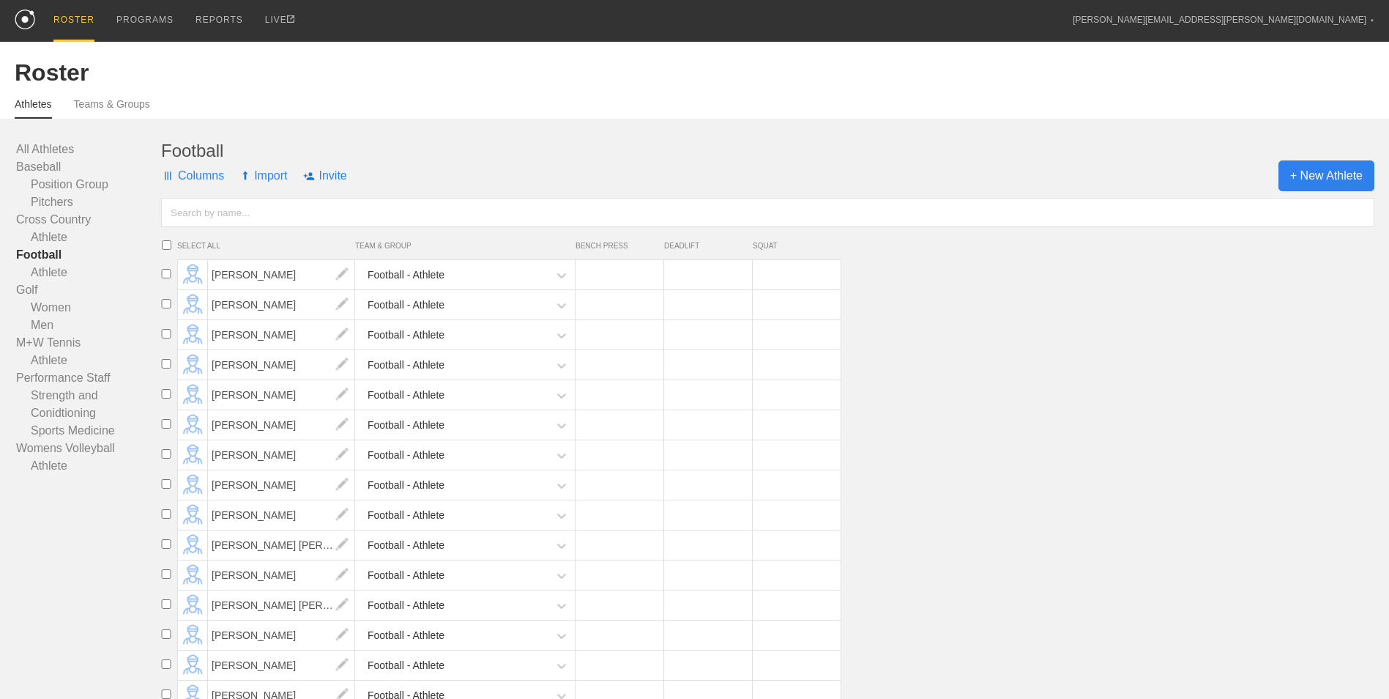
click at [1328, 185] on span "+ New Athlete" at bounding box center [1327, 175] width 96 height 31
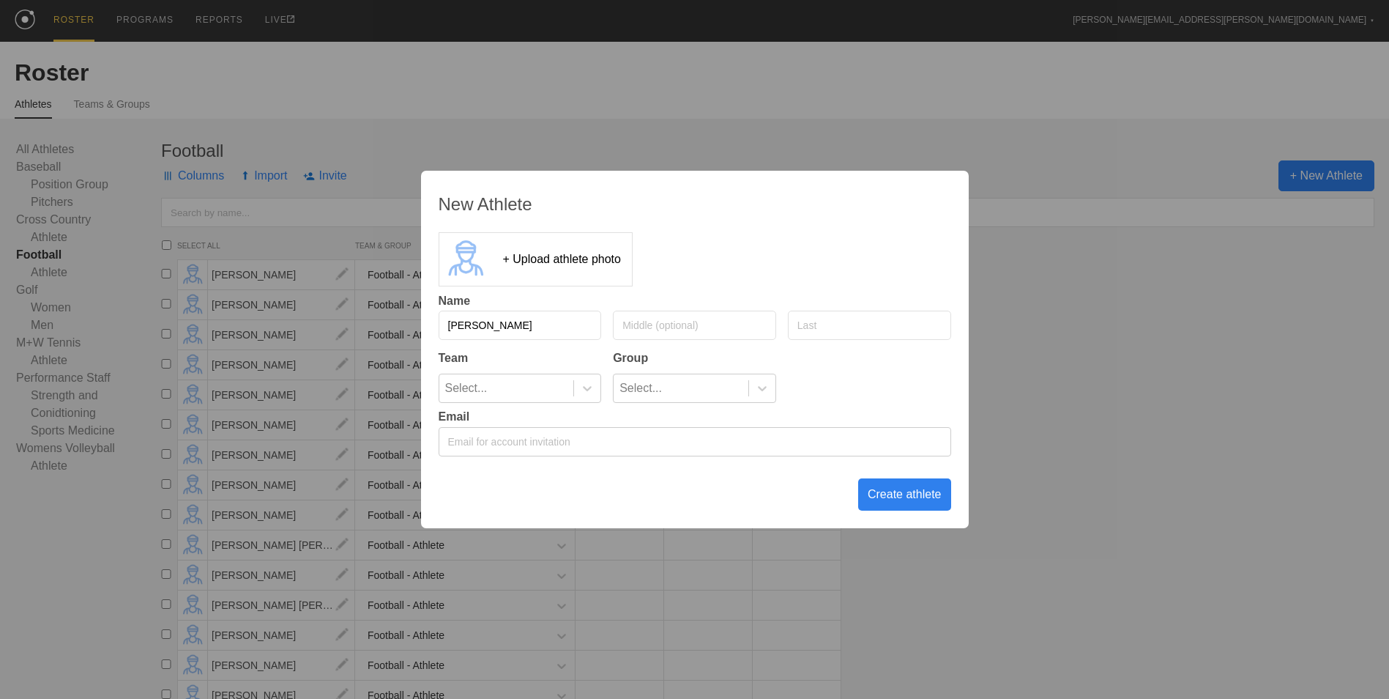
type input "[PERSON_NAME]"
click at [582, 393] on icon at bounding box center [587, 388] width 15 height 15
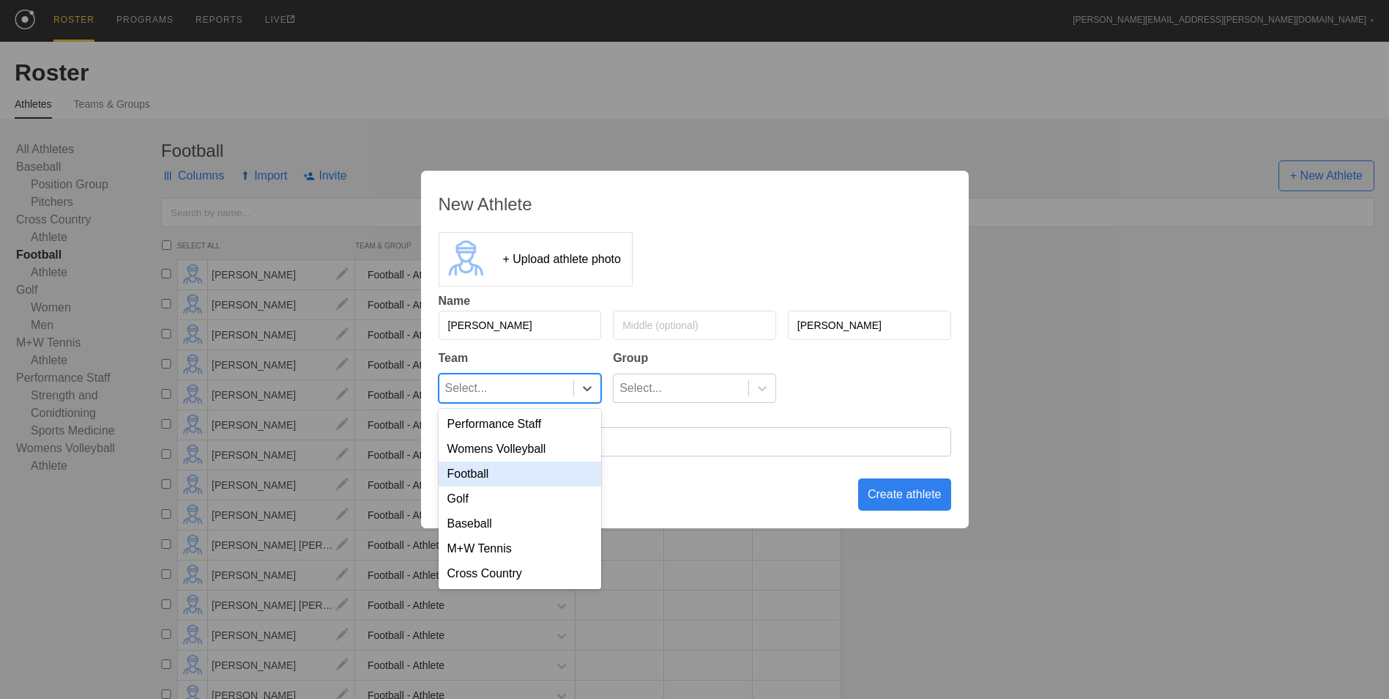
click at [558, 472] on div "Football" at bounding box center [520, 473] width 163 height 25
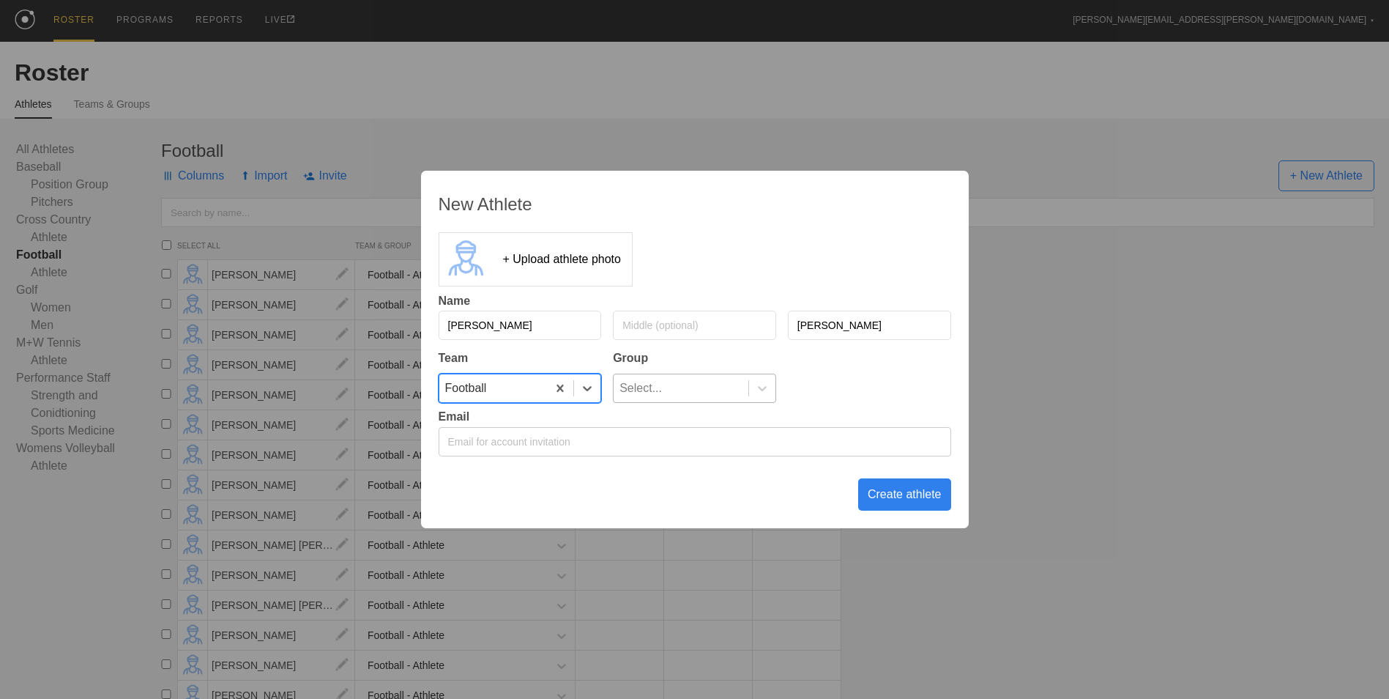
click at [661, 389] on div "Select..." at bounding box center [681, 388] width 135 height 28
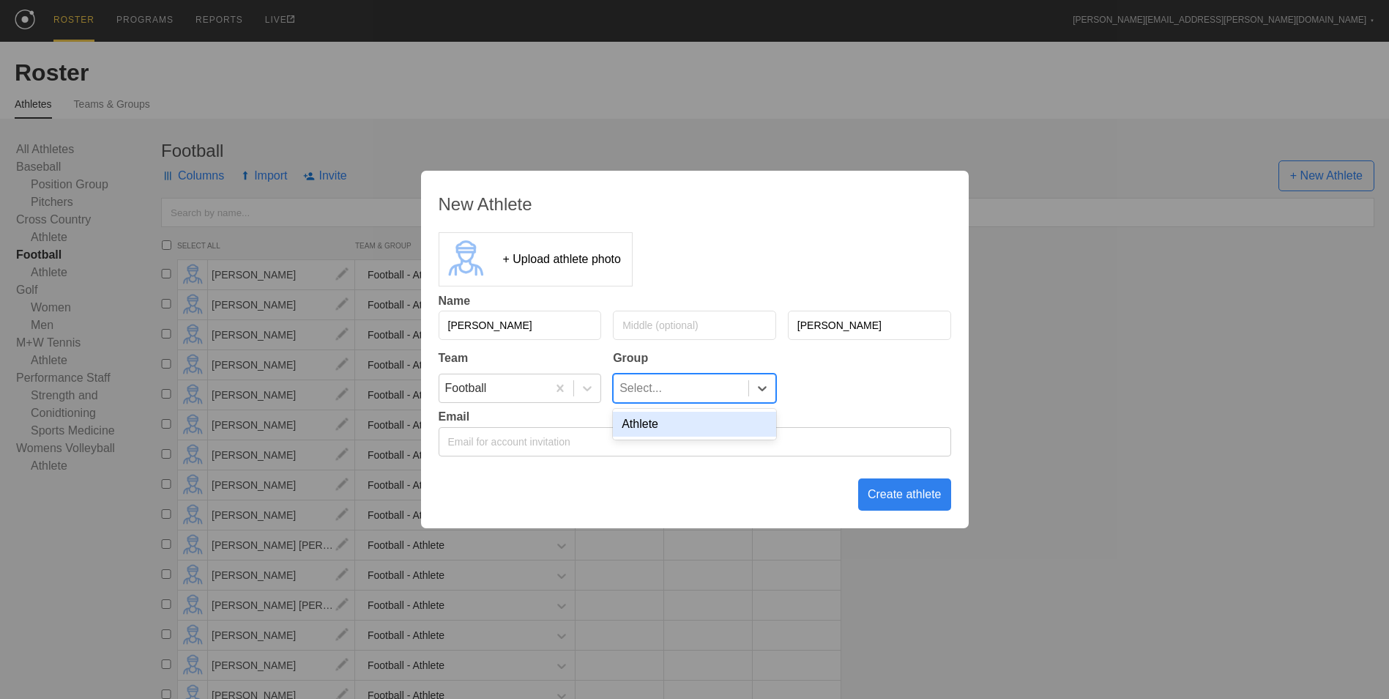
click at [662, 437] on div "Athlete" at bounding box center [694, 424] width 163 height 25
click at [921, 497] on div "Create athlete" at bounding box center [904, 494] width 93 height 32
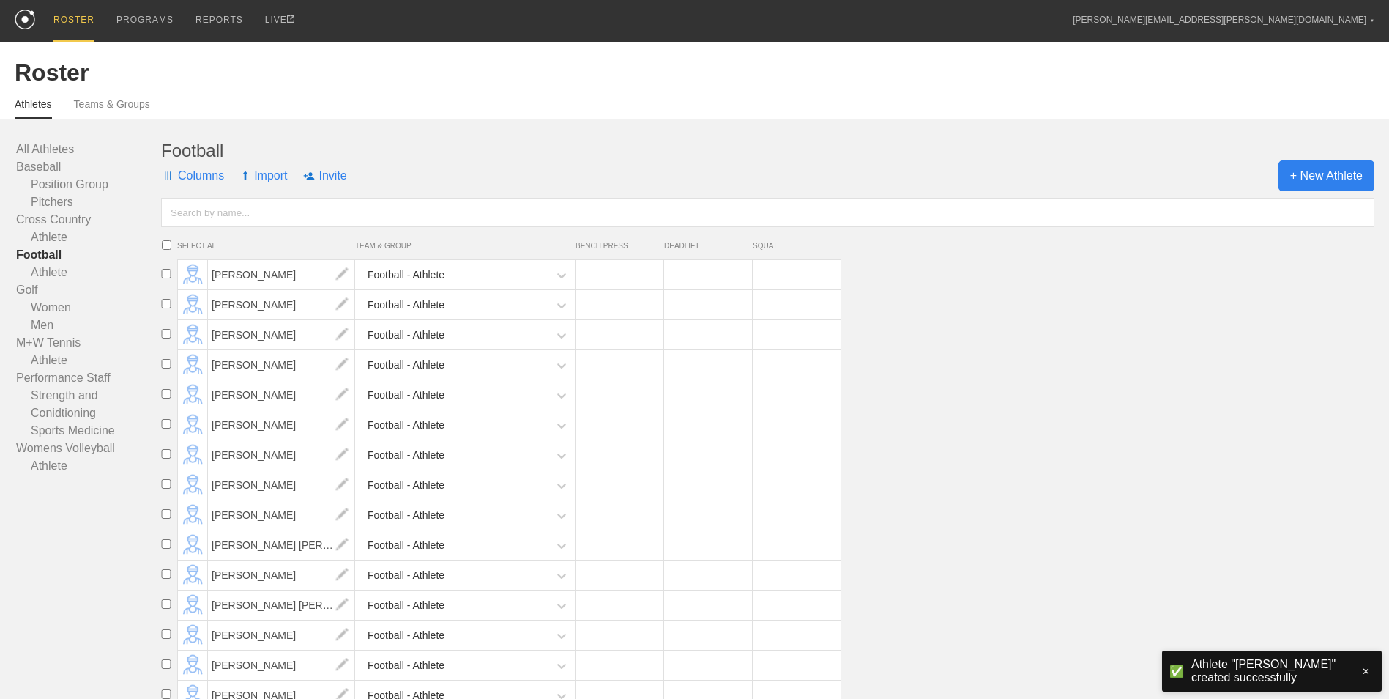
click at [1318, 179] on span "+ New Athlete" at bounding box center [1327, 175] width 96 height 31
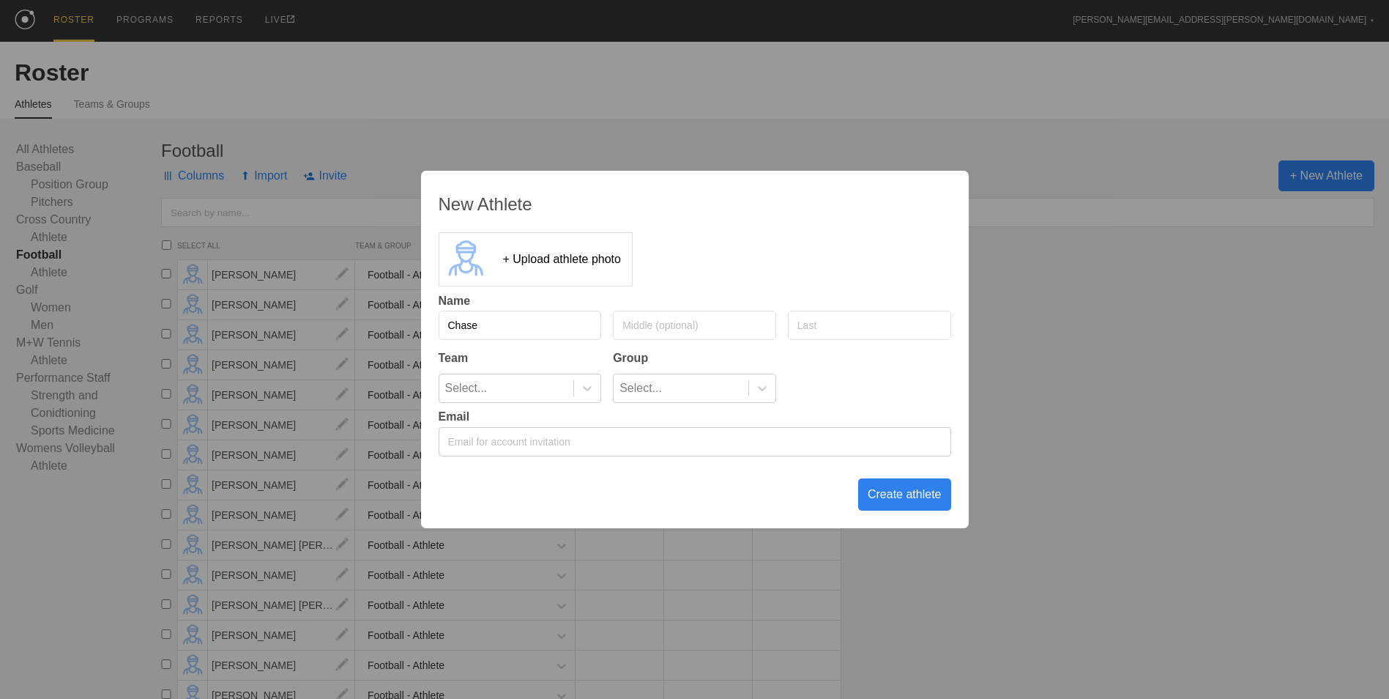
type input "Chase"
type input "[PERSON_NAME]"
click at [584, 390] on icon at bounding box center [587, 388] width 15 height 15
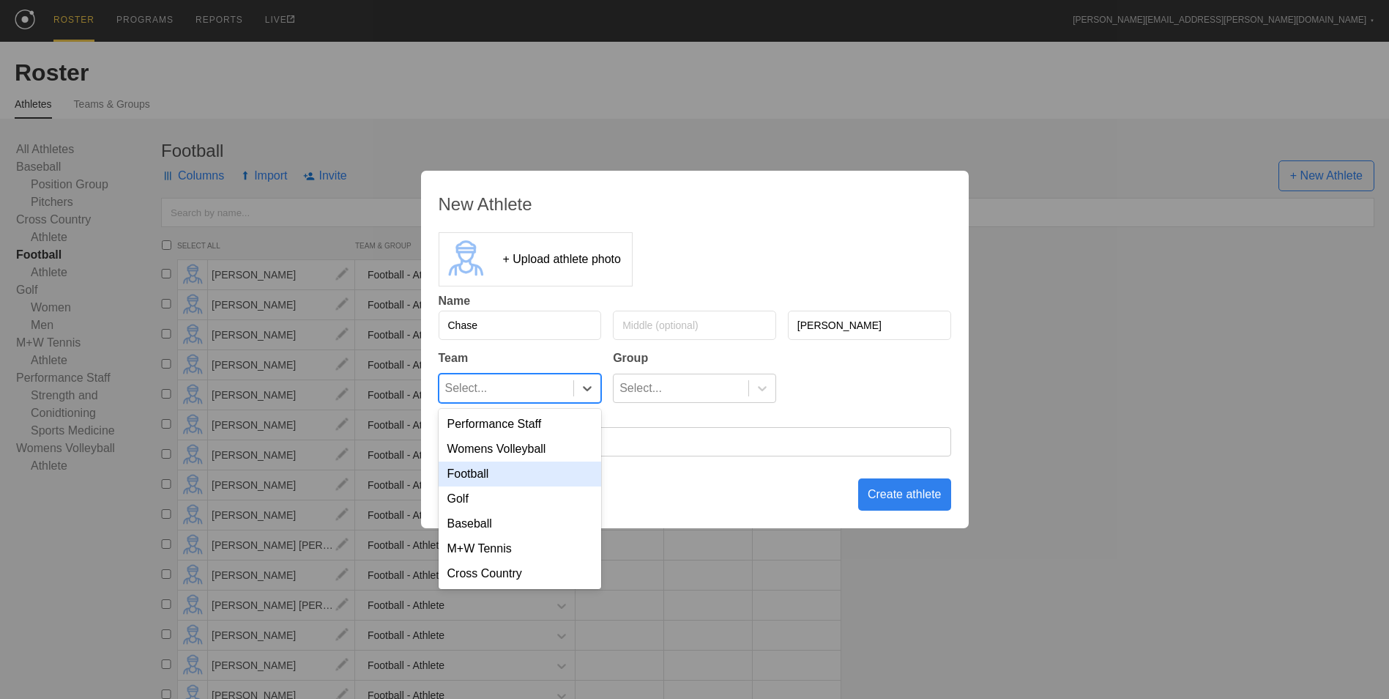
click at [565, 467] on div "Football" at bounding box center [520, 473] width 163 height 25
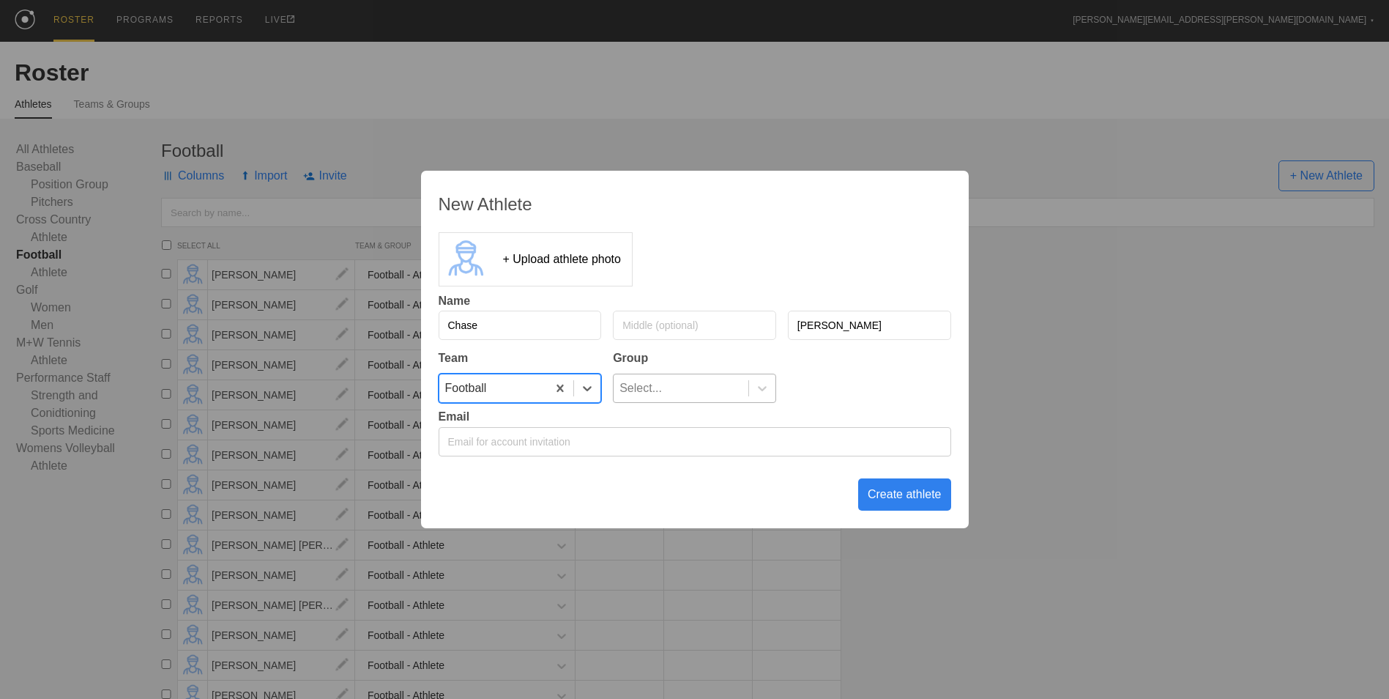
click at [671, 392] on div "Select..." at bounding box center [681, 388] width 135 height 28
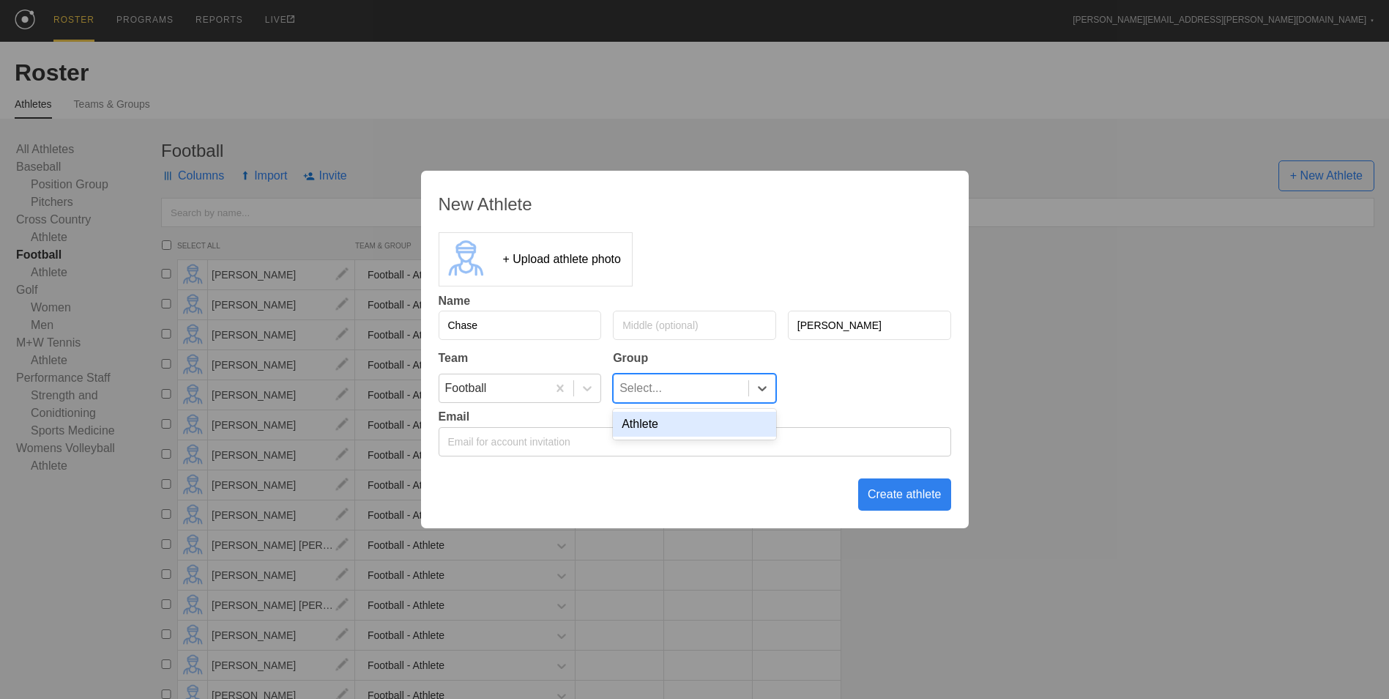
click at [670, 423] on div "Athlete" at bounding box center [694, 424] width 163 height 25
click at [880, 491] on div "Create athlete" at bounding box center [904, 494] width 93 height 32
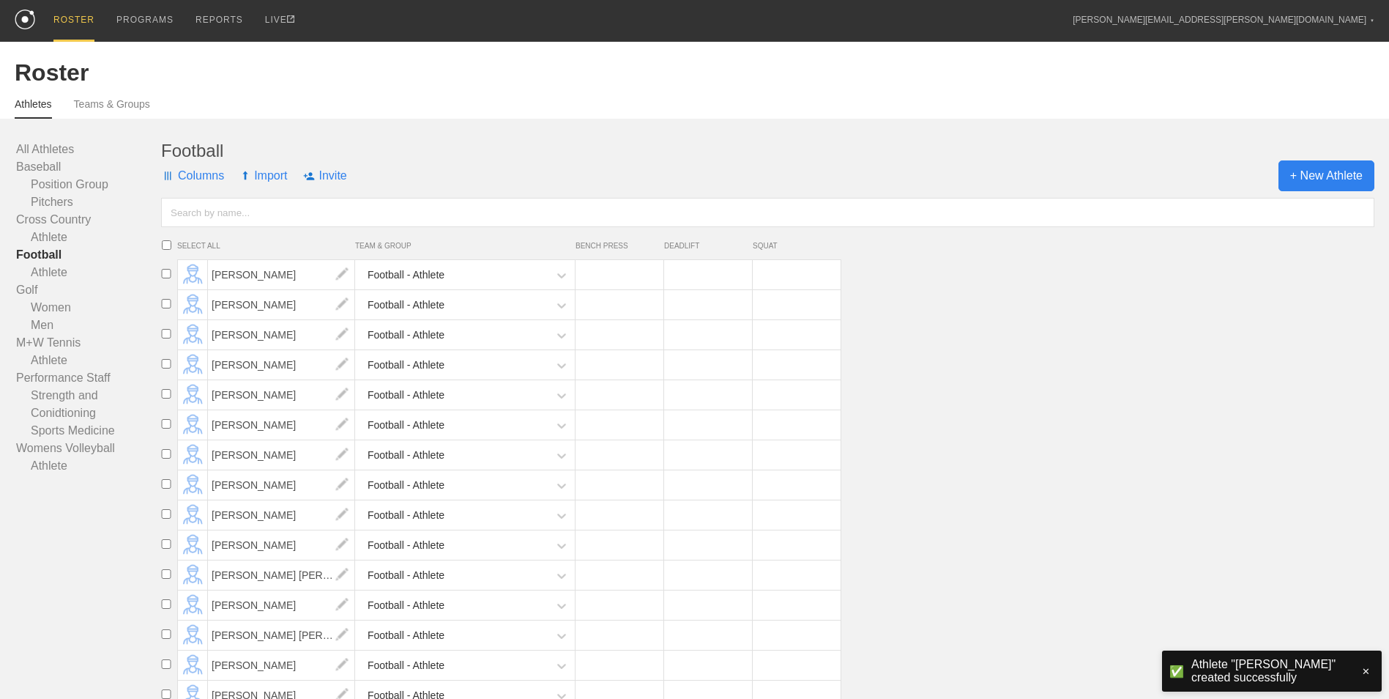
click at [1327, 179] on span "+ New Athlete" at bounding box center [1327, 175] width 96 height 31
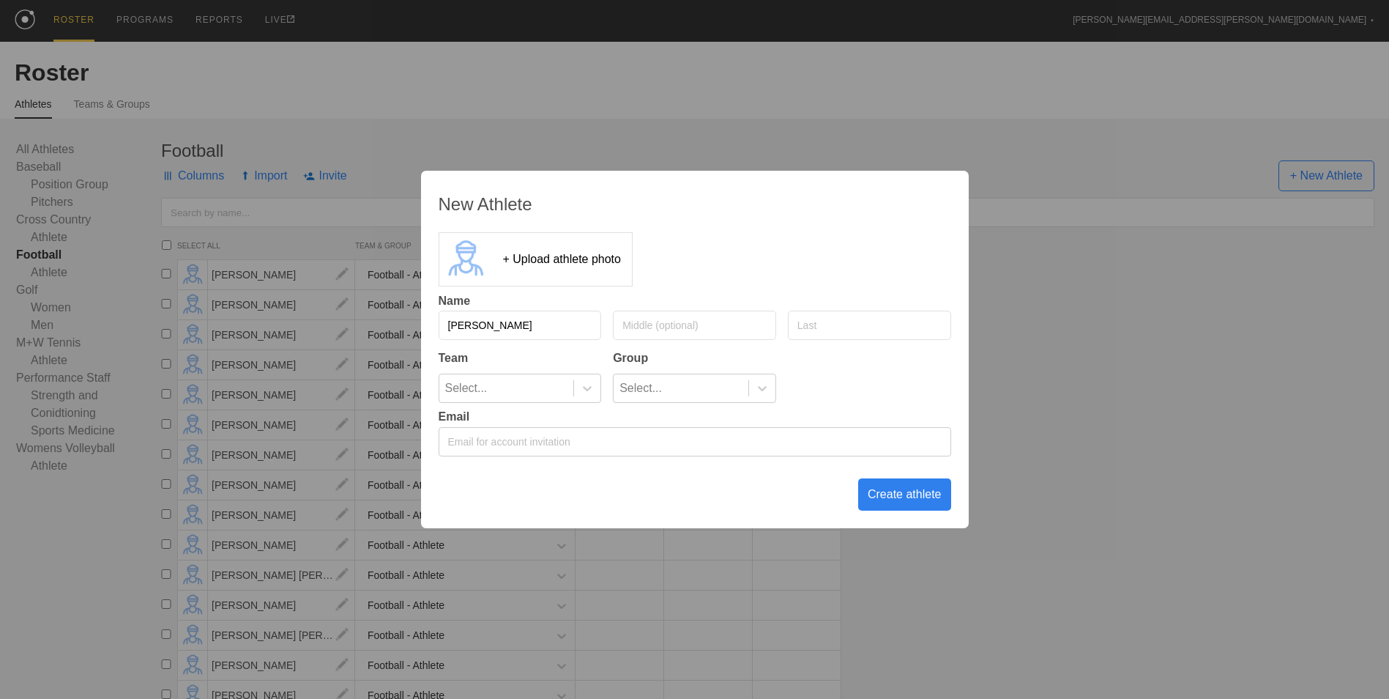
type input "[PERSON_NAME]"
type input "C-A"
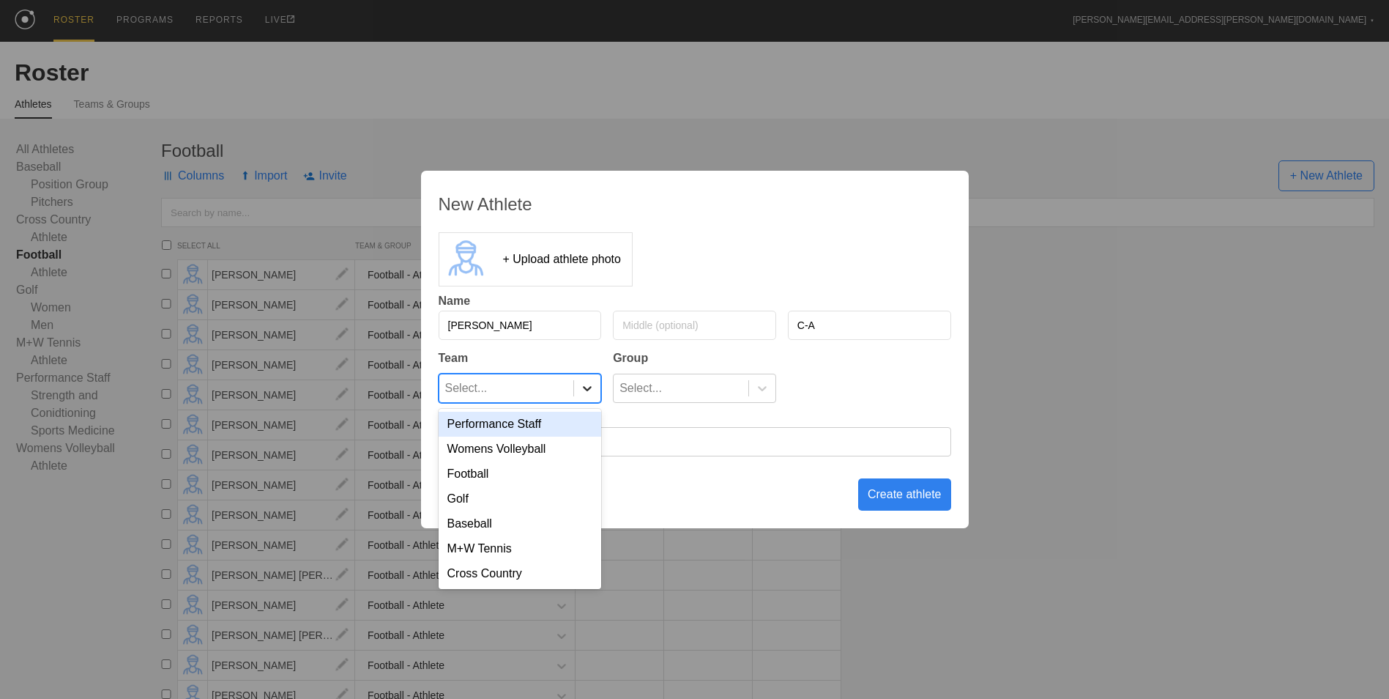
click at [582, 390] on icon at bounding box center [587, 388] width 15 height 15
click at [564, 475] on div "Football" at bounding box center [520, 473] width 163 height 25
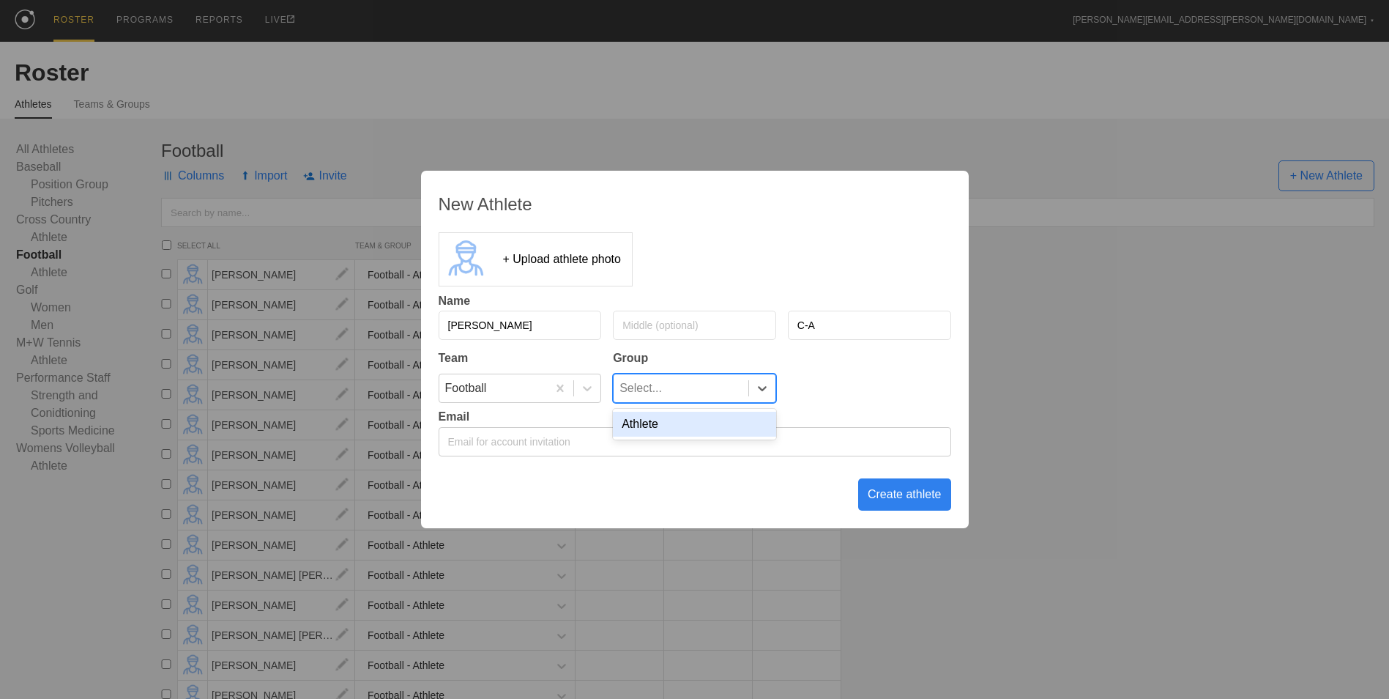
click at [751, 396] on div at bounding box center [761, 388] width 27 height 28
click at [744, 426] on div "Athlete" at bounding box center [694, 424] width 163 height 25
click at [895, 494] on div "Create athlete" at bounding box center [904, 494] width 93 height 32
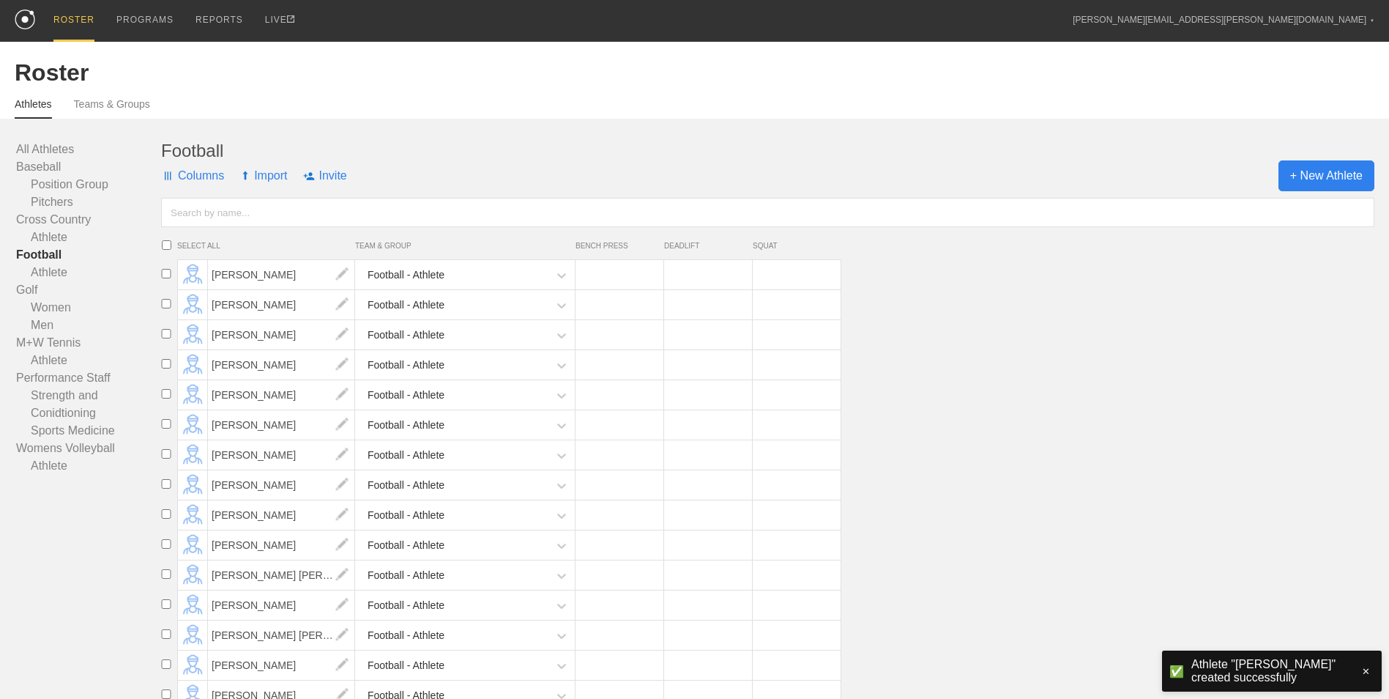
click at [1334, 176] on span "+ New Athlete" at bounding box center [1327, 175] width 96 height 31
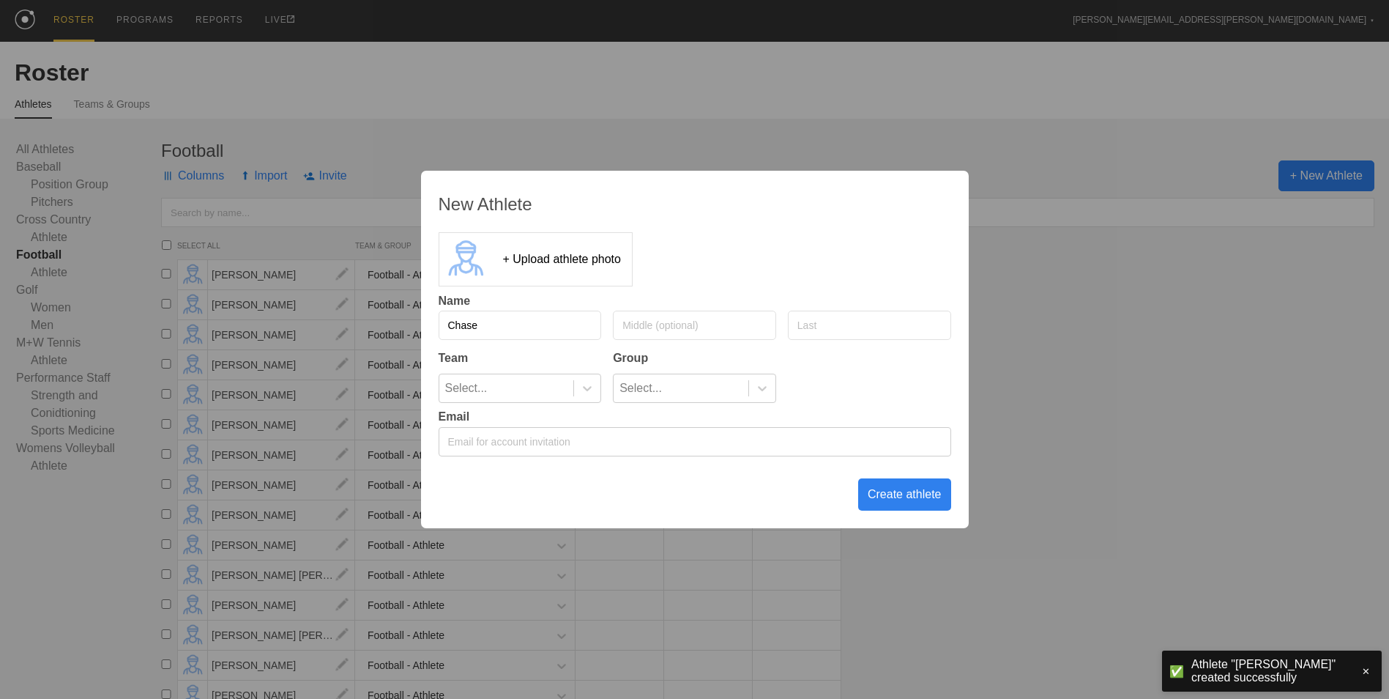
type input "Chase"
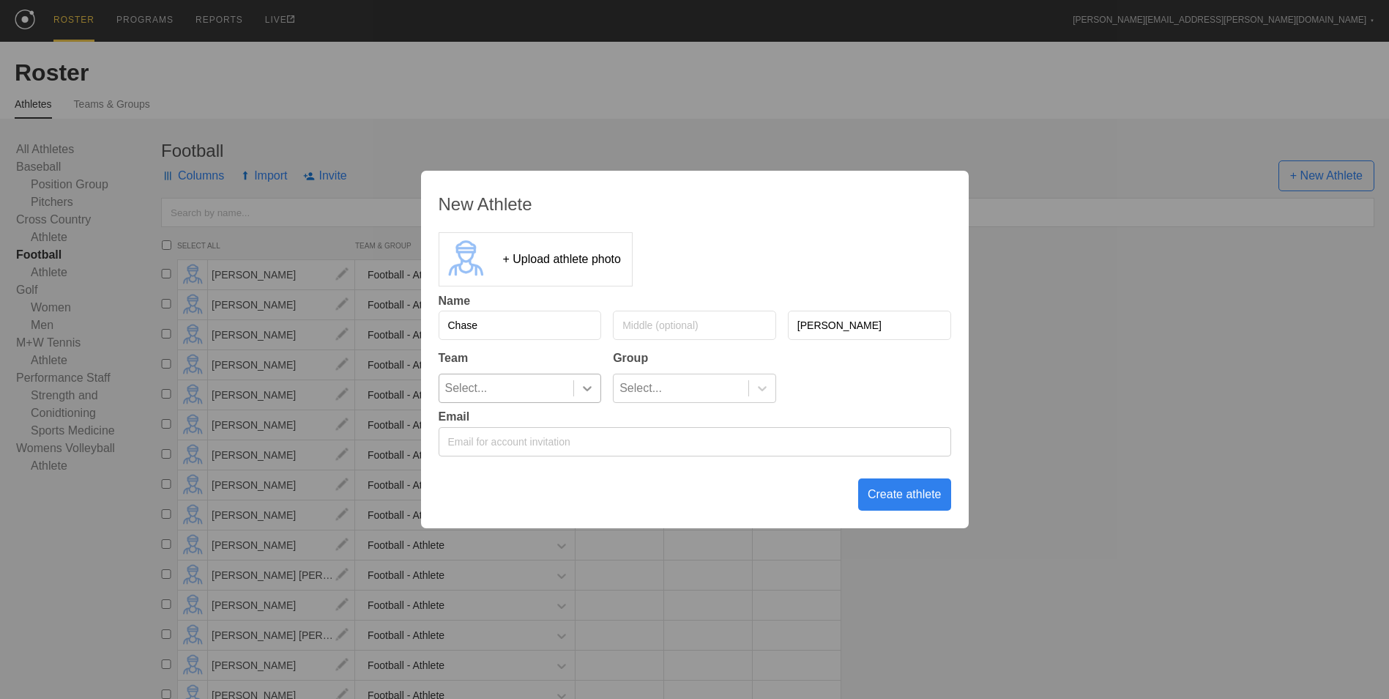
type input "[PERSON_NAME]"
click at [590, 392] on icon at bounding box center [587, 388] width 15 height 15
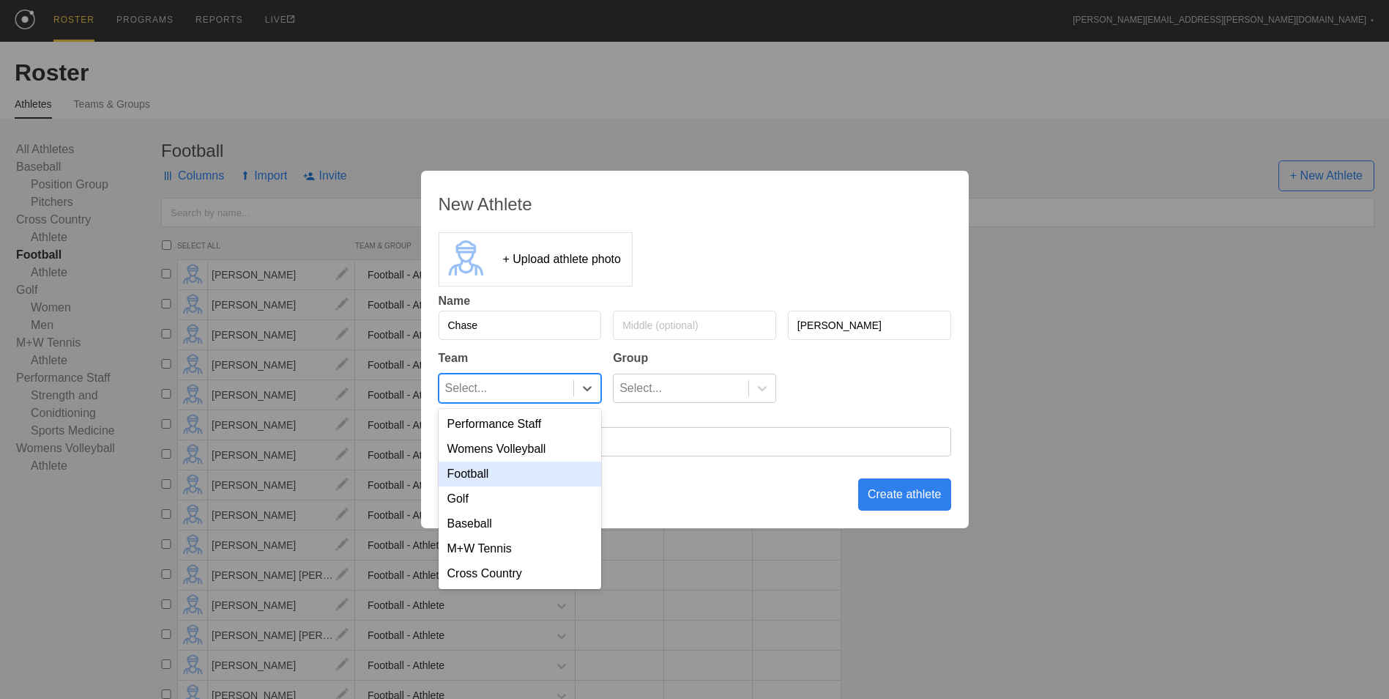
click at [557, 464] on div "Football" at bounding box center [520, 473] width 163 height 25
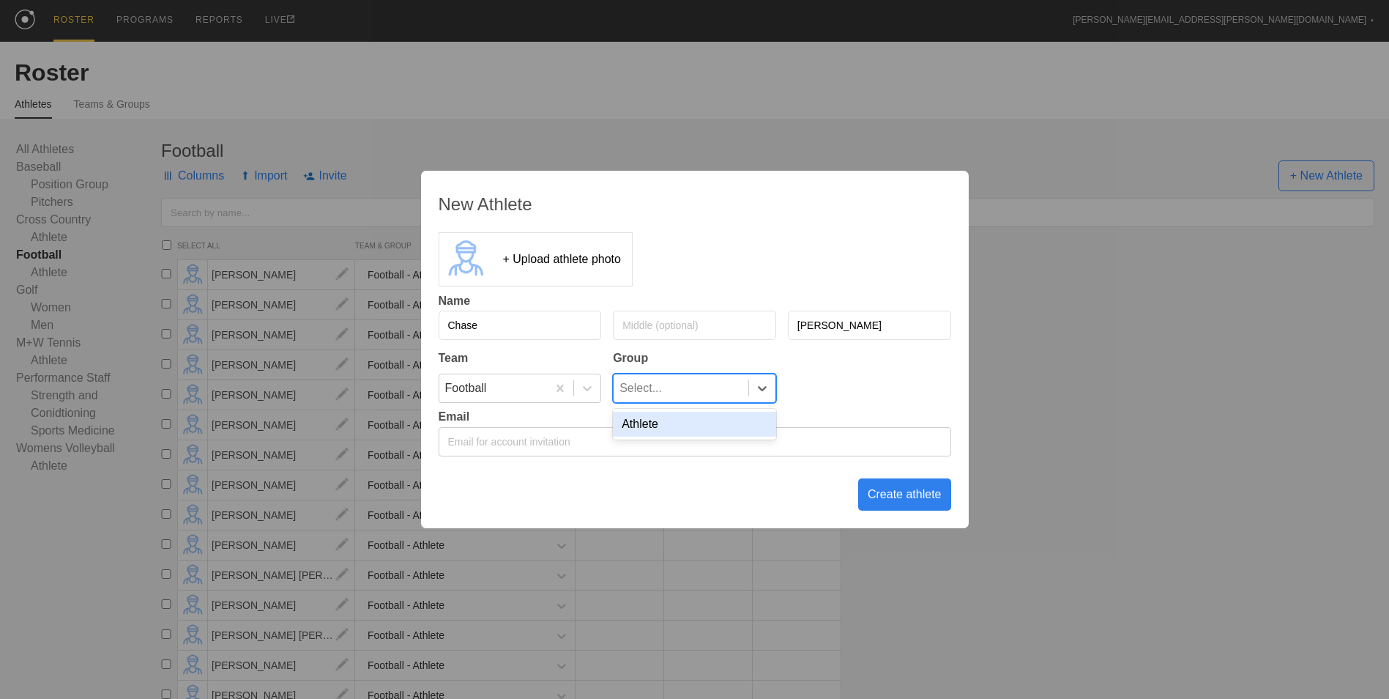
click at [715, 393] on div "Select..." at bounding box center [681, 388] width 135 height 28
click at [710, 424] on div "Athlete" at bounding box center [694, 424] width 163 height 25
click at [910, 497] on div "Create athlete" at bounding box center [904, 494] width 93 height 32
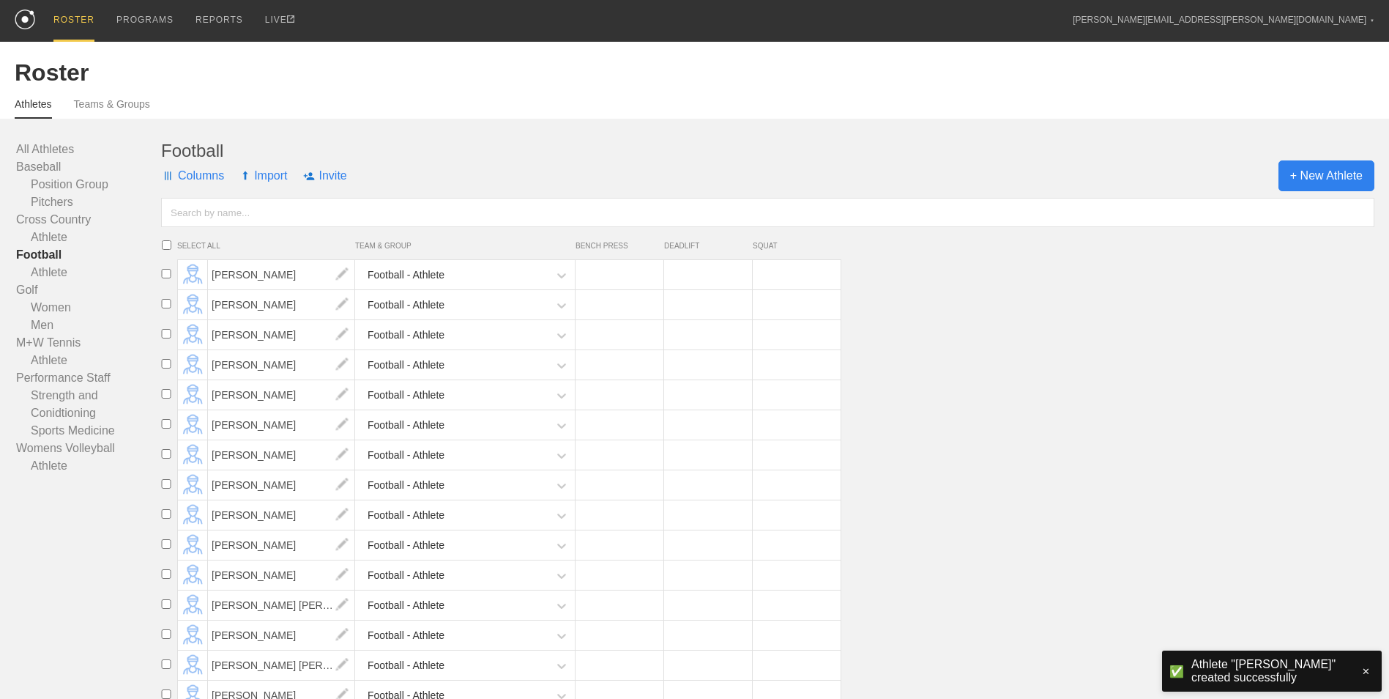
click at [1335, 181] on span "+ New Athlete" at bounding box center [1327, 175] width 96 height 31
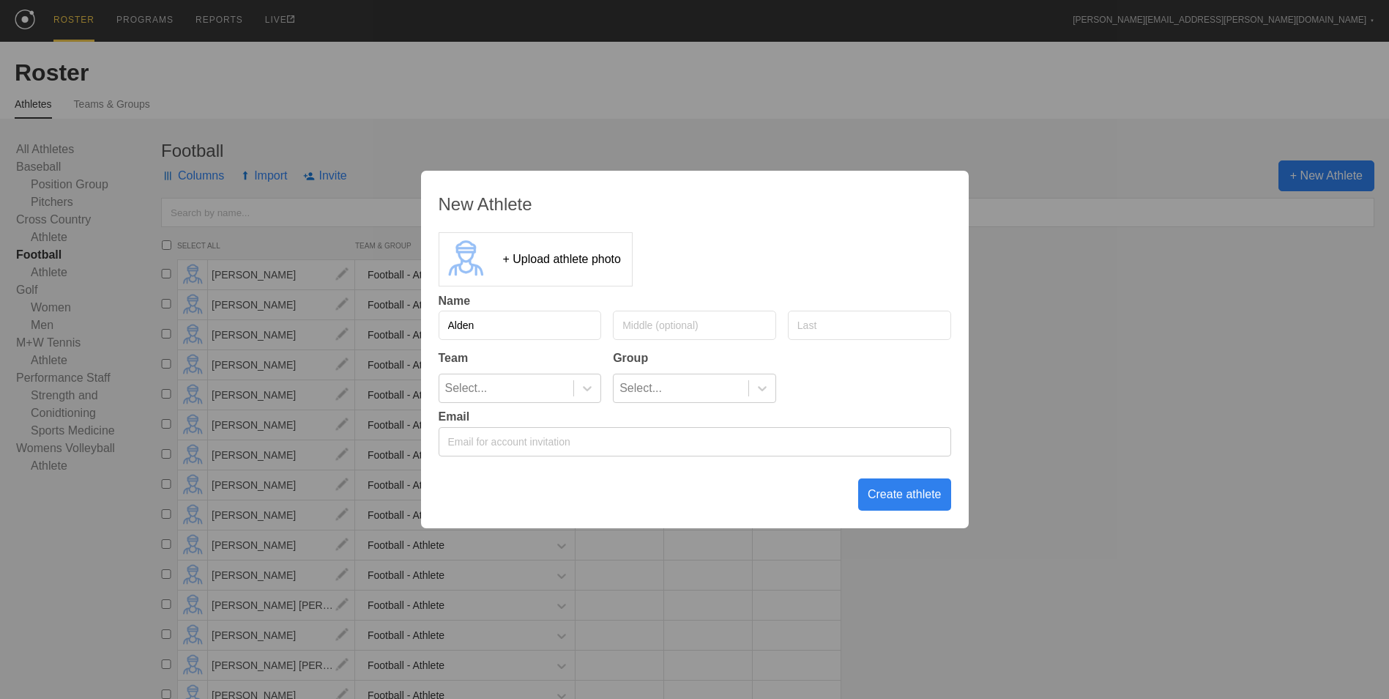
type input "Alden"
type input "[PERSON_NAME]"
click at [587, 390] on icon at bounding box center [587, 388] width 15 height 15
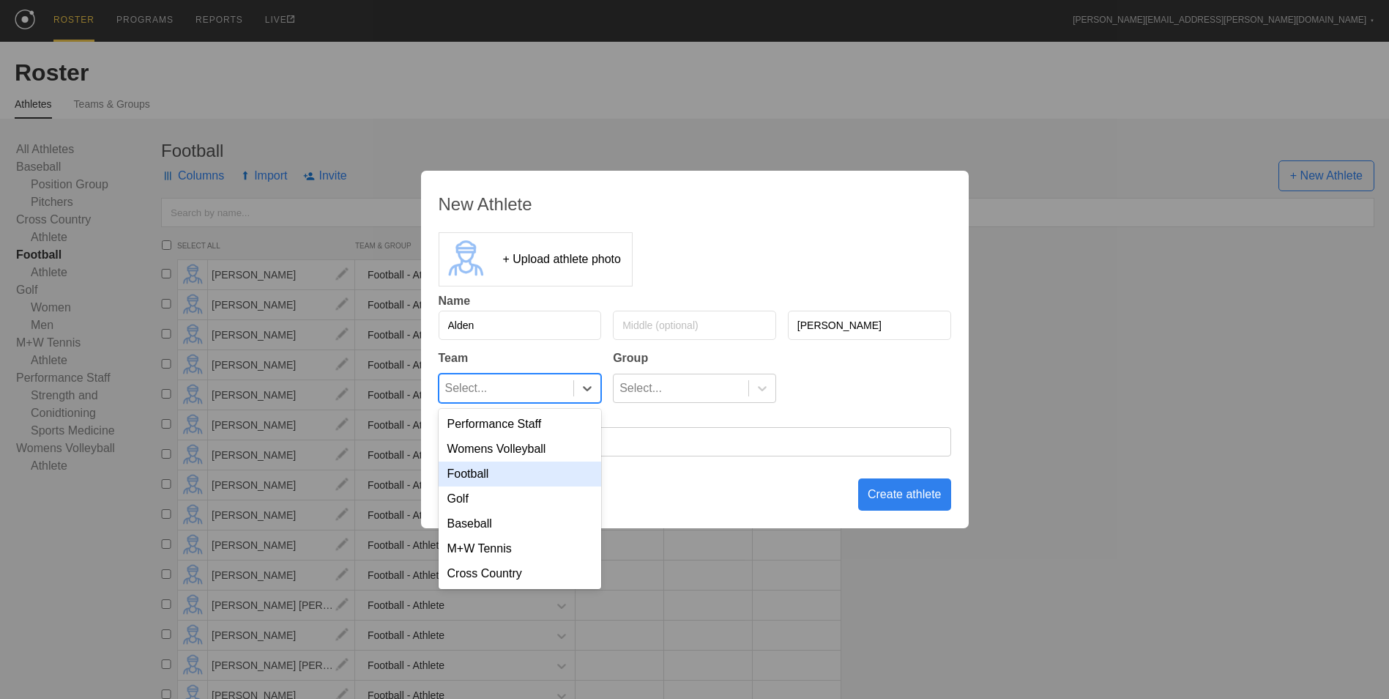
click at [562, 482] on div "Football" at bounding box center [520, 473] width 163 height 25
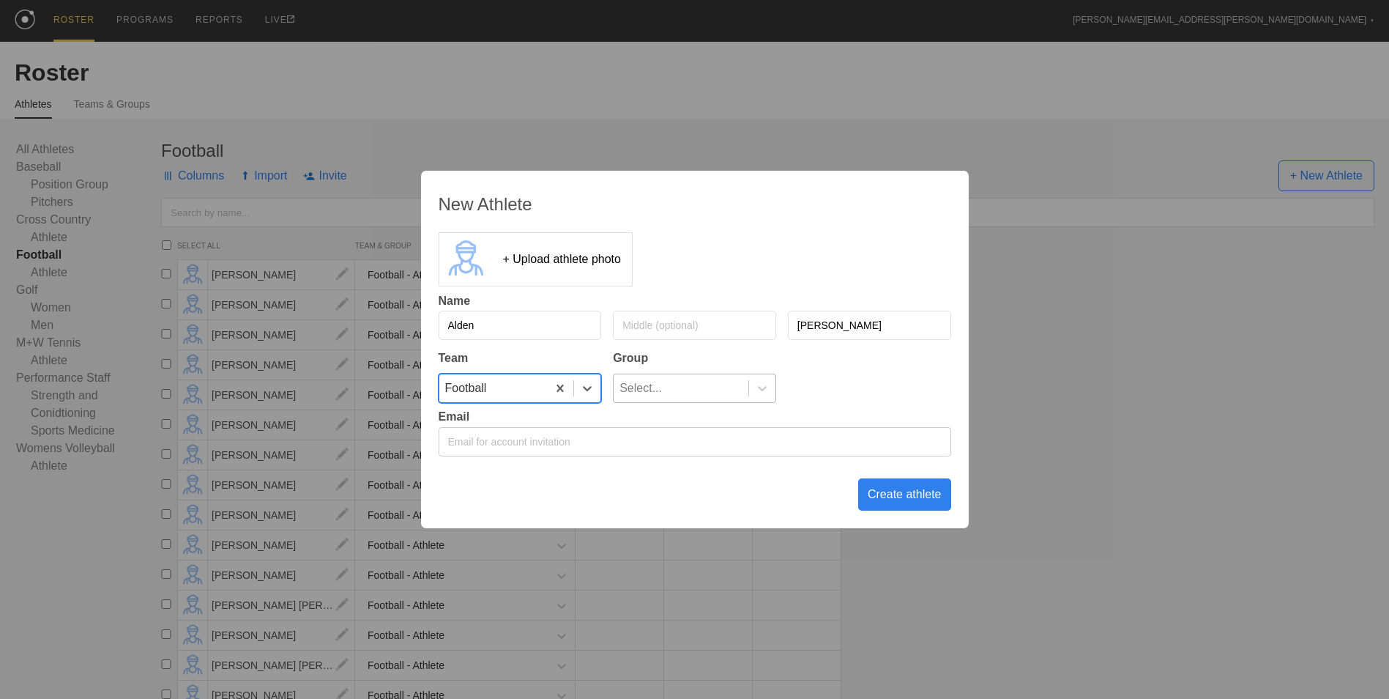
click at [689, 390] on div "Select..." at bounding box center [681, 388] width 135 height 28
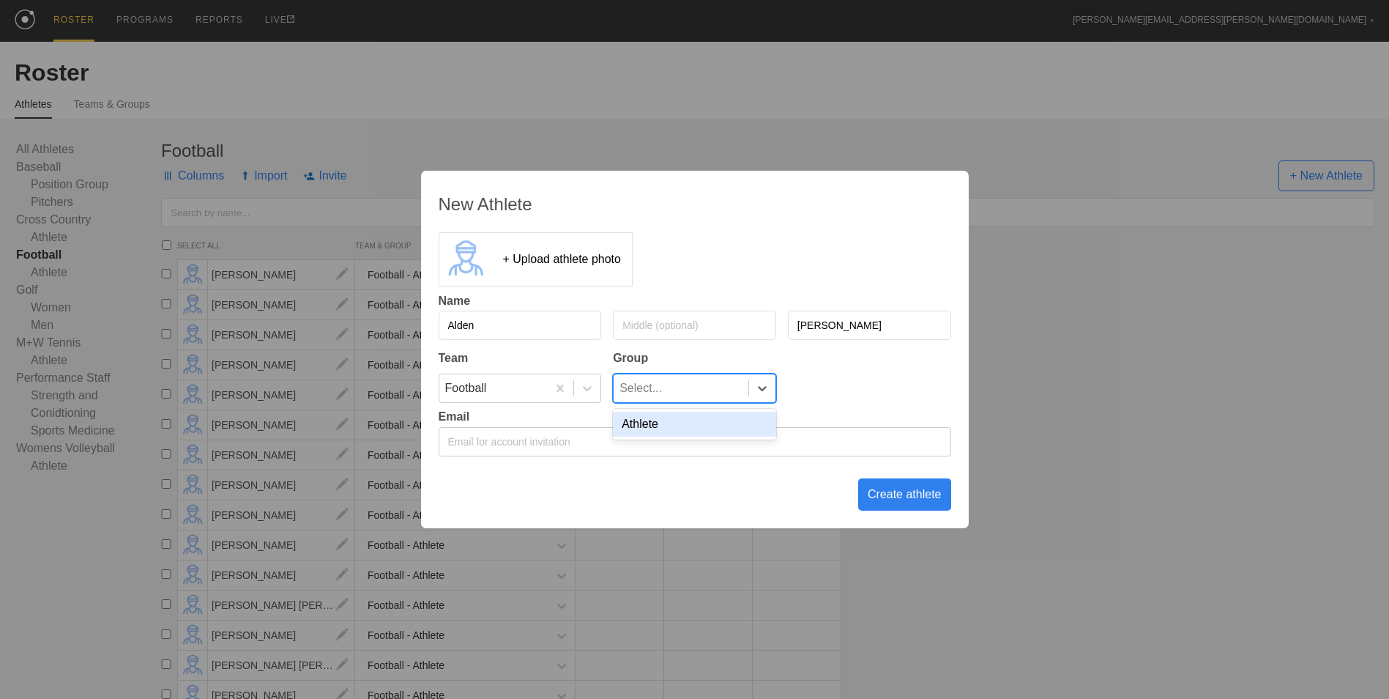
click at [696, 426] on div "Athlete" at bounding box center [694, 424] width 163 height 25
click at [899, 497] on div "Create athlete" at bounding box center [904, 494] width 93 height 32
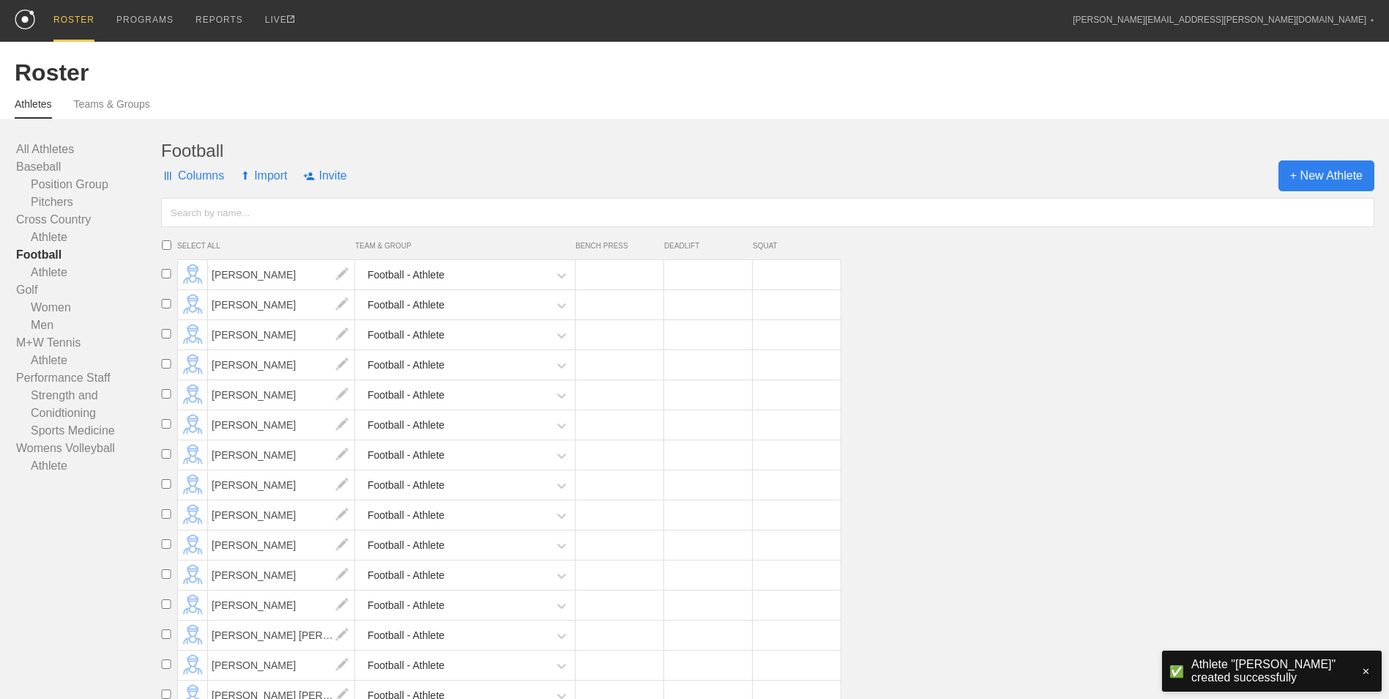
click at [1337, 164] on span "+ New Athlete" at bounding box center [1327, 175] width 96 height 31
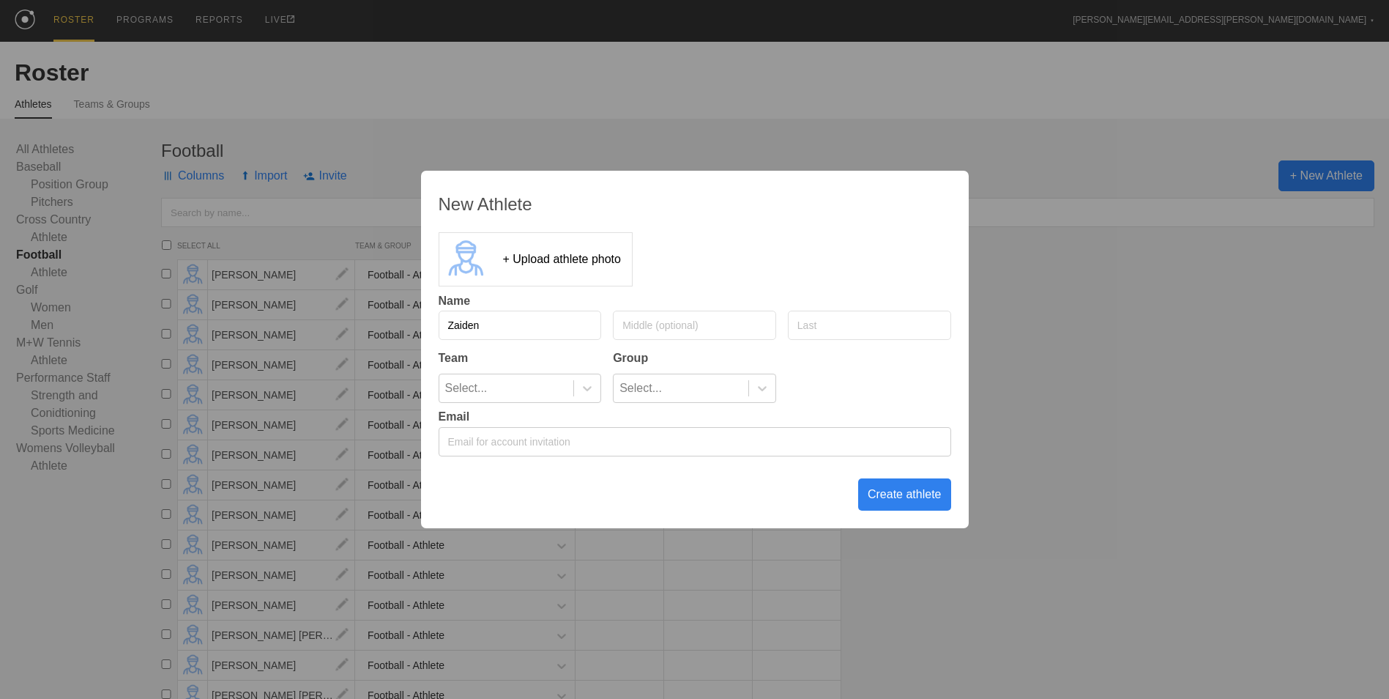
type input "Zaiden"
type input "Gates"
click at [587, 390] on icon at bounding box center [587, 388] width 9 height 5
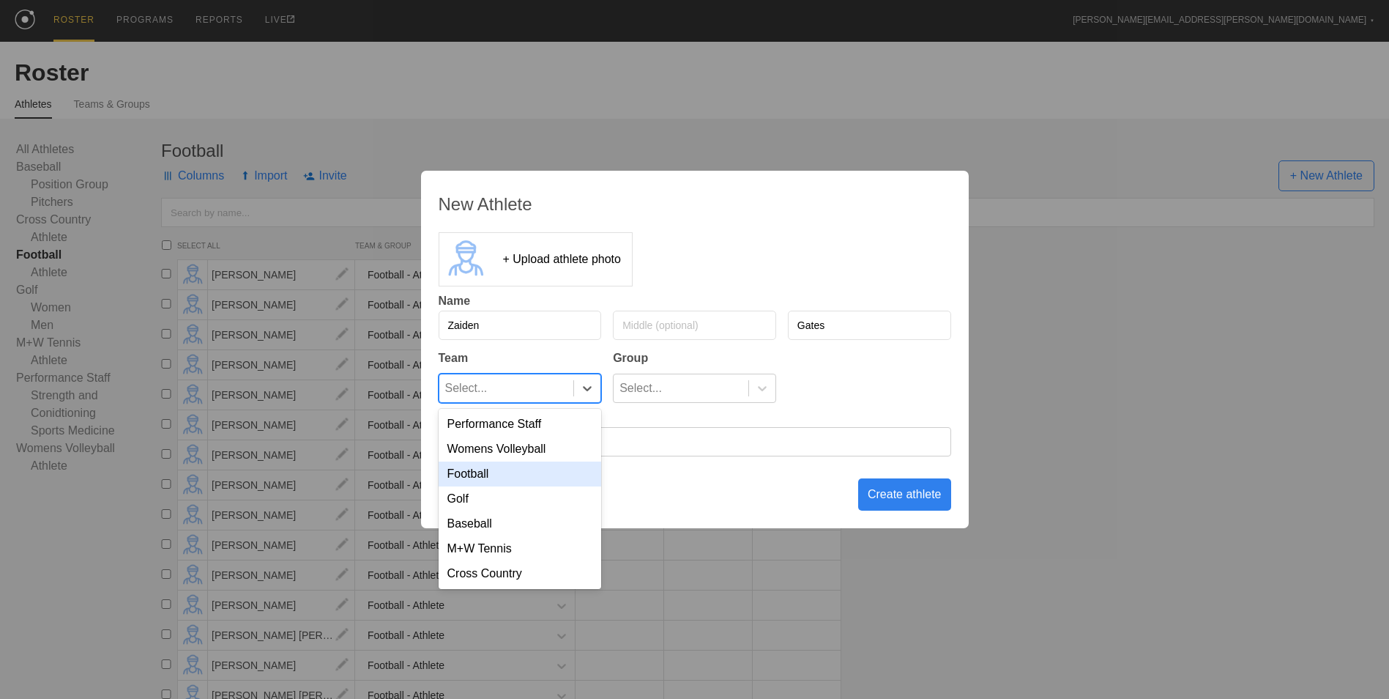
click at [554, 471] on div "Football" at bounding box center [520, 473] width 163 height 25
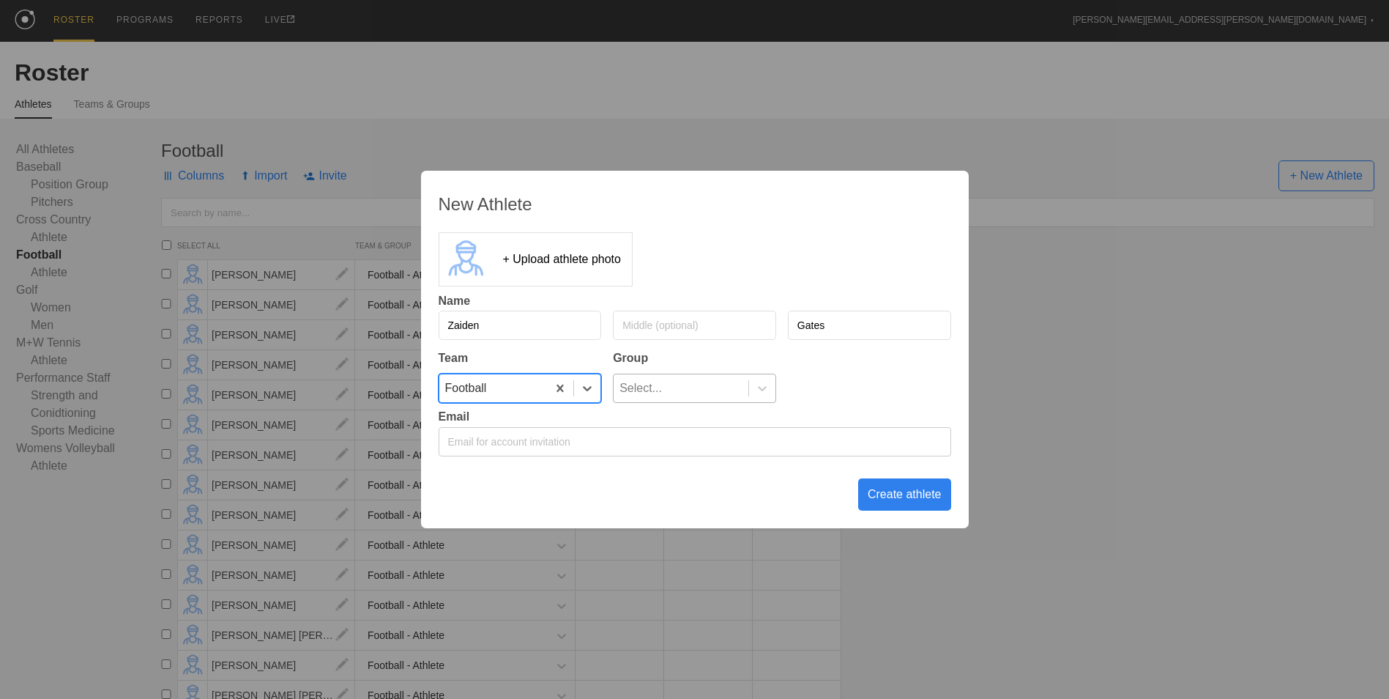
click at [702, 387] on div "Select..." at bounding box center [681, 388] width 135 height 28
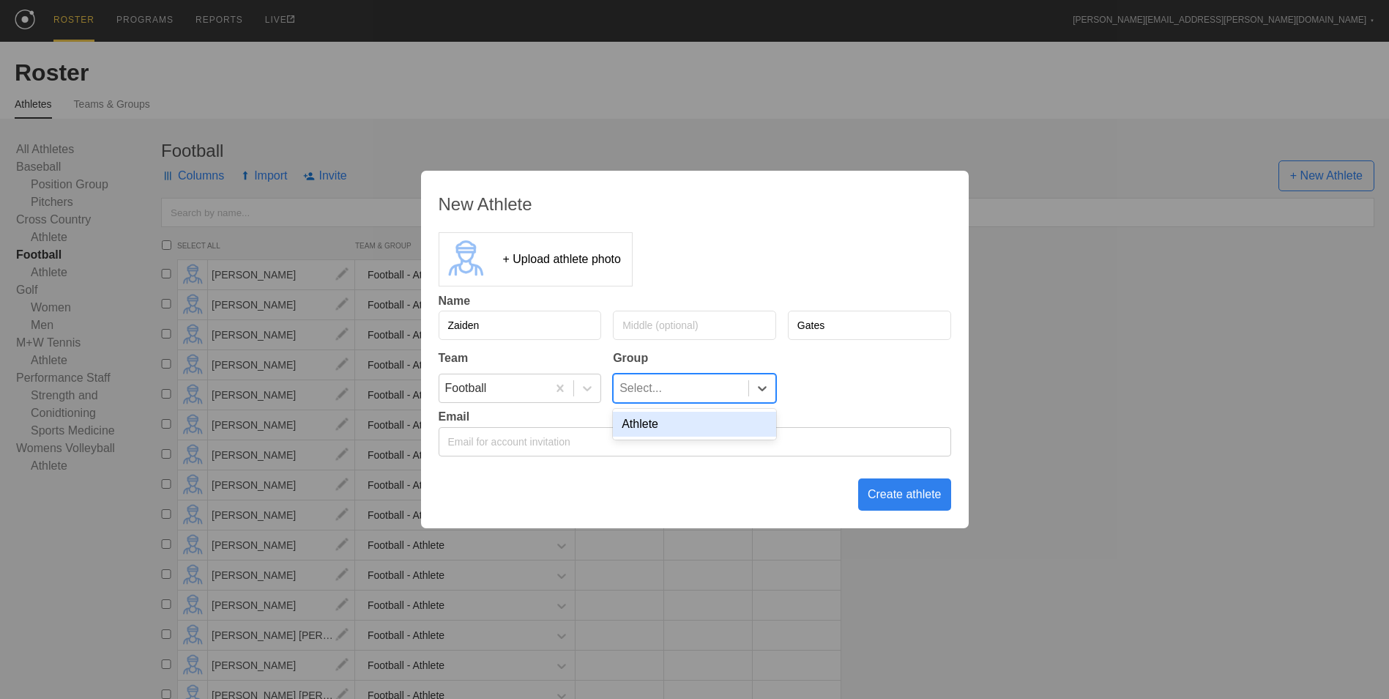
click at [693, 426] on div "Athlete" at bounding box center [694, 424] width 163 height 25
click at [883, 490] on div "Create athlete" at bounding box center [904, 494] width 93 height 32
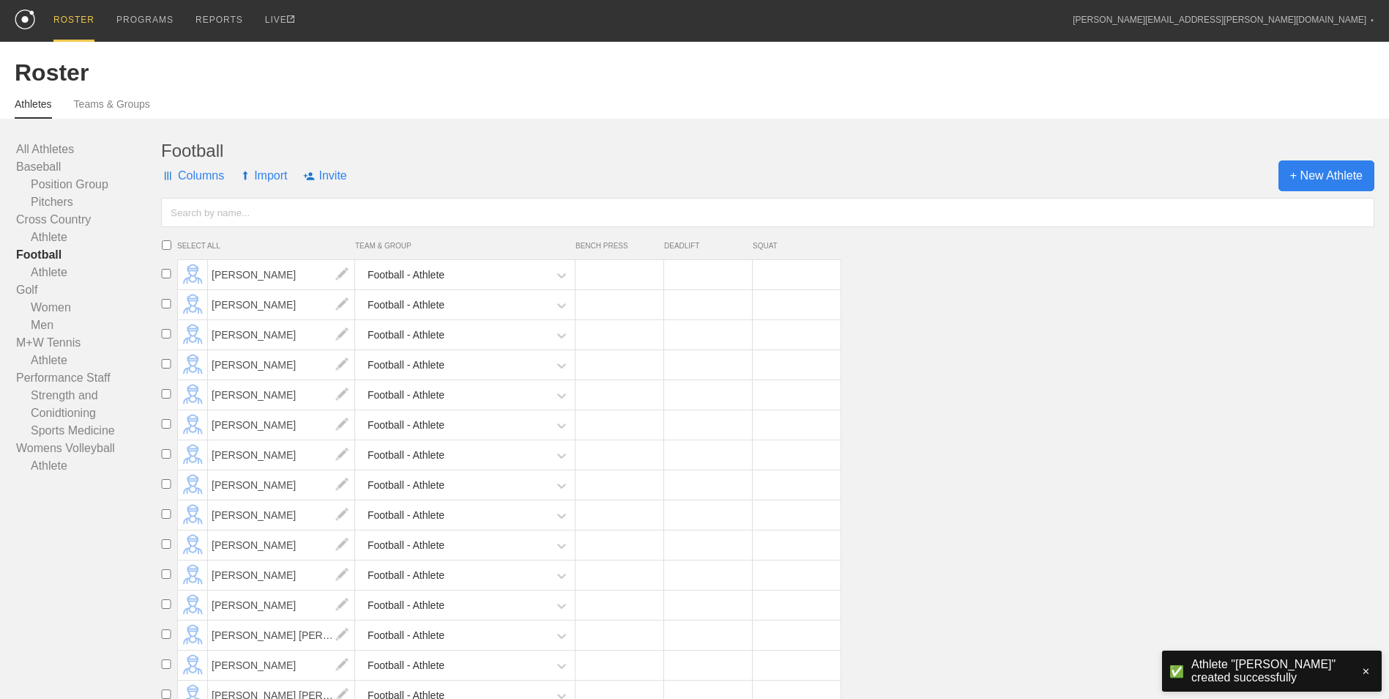
click at [1282, 182] on span "+ New Athlete" at bounding box center [1327, 175] width 96 height 31
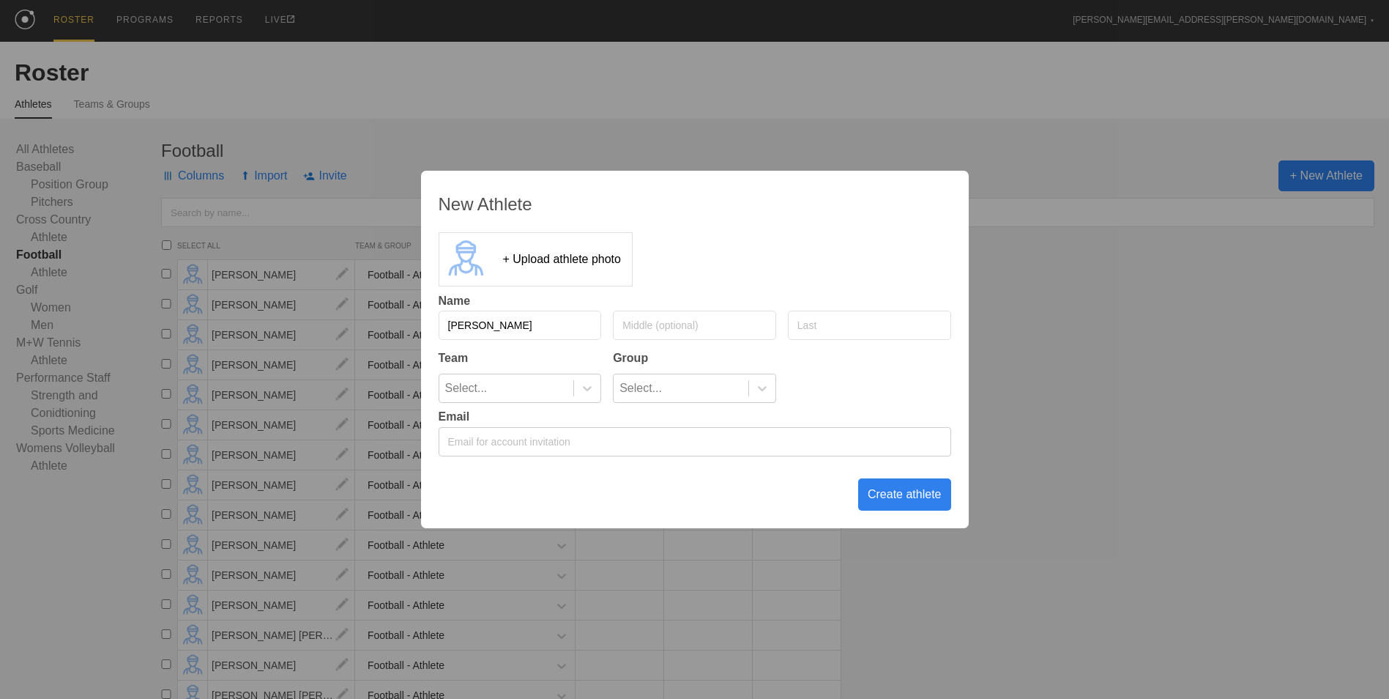
type input "[PERSON_NAME]"
click at [561, 400] on div "Select..." at bounding box center [506, 388] width 135 height 28
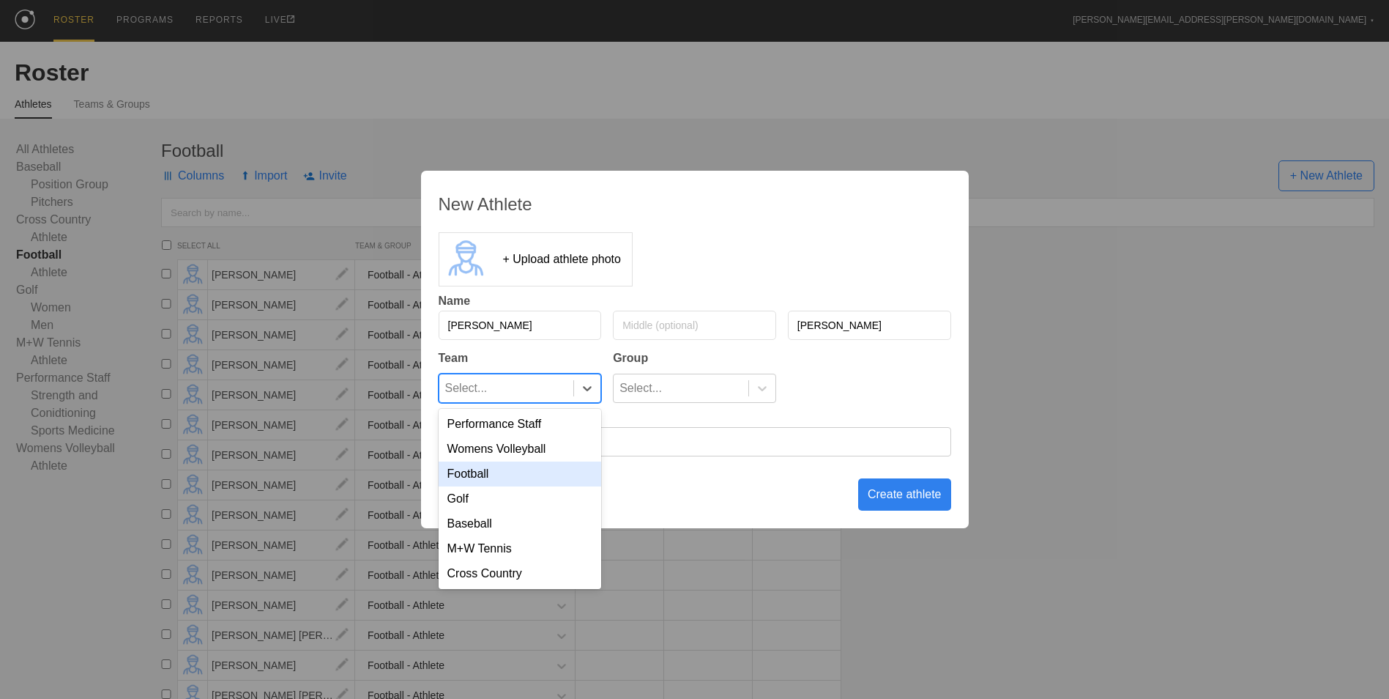
click at [542, 479] on div "Football" at bounding box center [520, 473] width 163 height 25
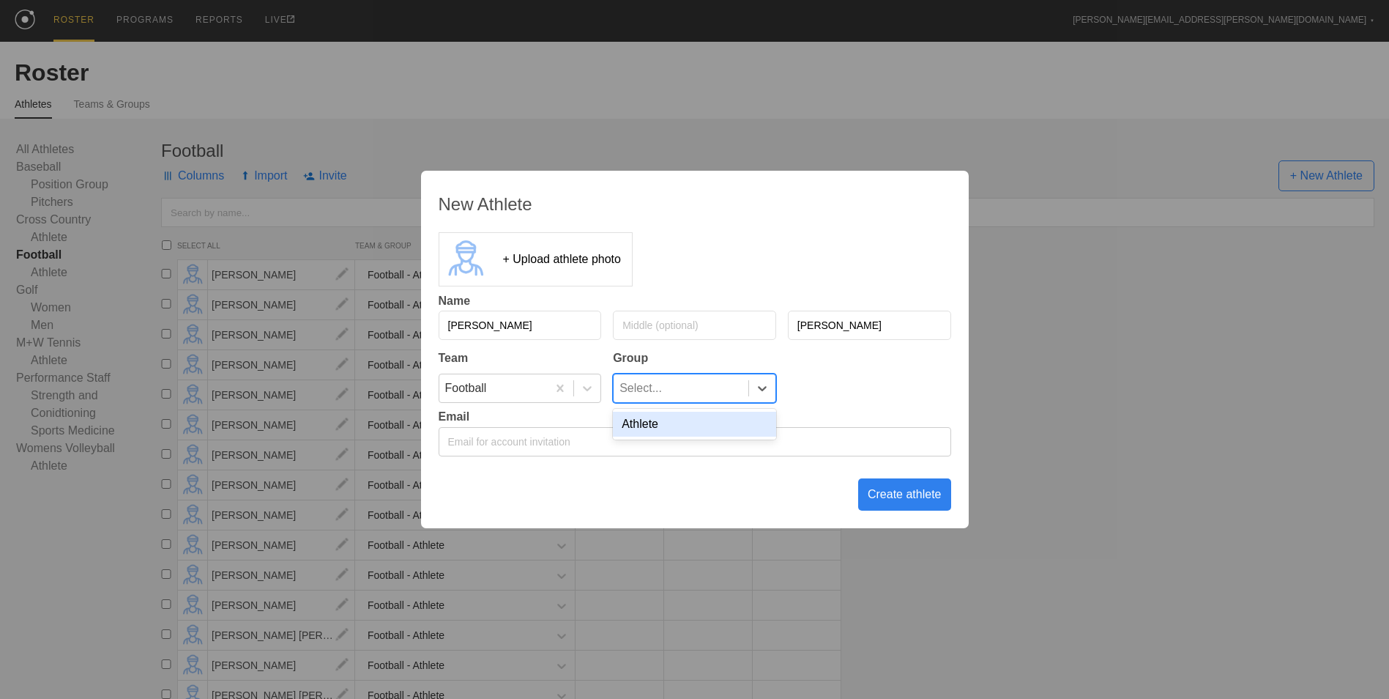
click at [628, 381] on div "Select..." at bounding box center [641, 388] width 42 height 28
click at [652, 427] on div "Athlete" at bounding box center [694, 424] width 163 height 25
click at [907, 499] on div "Create athlete" at bounding box center [904, 494] width 93 height 32
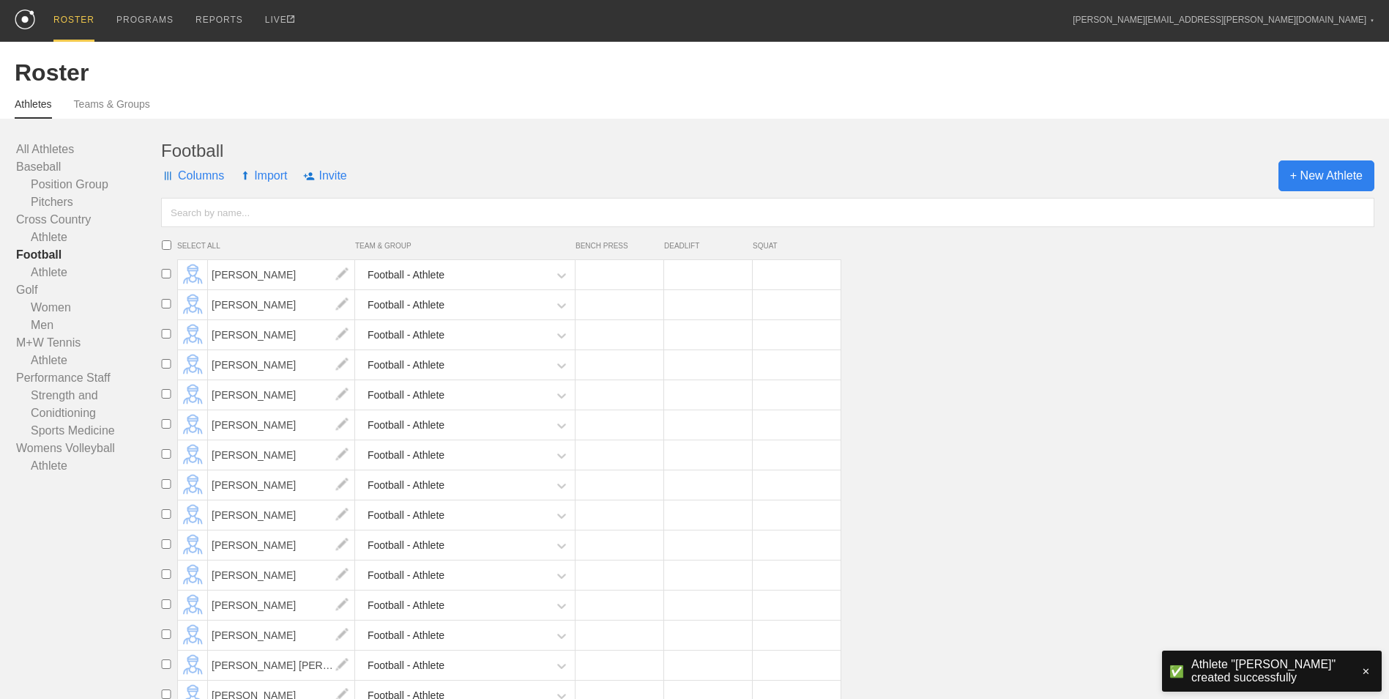
click at [1328, 175] on span "+ New Athlete" at bounding box center [1327, 175] width 96 height 31
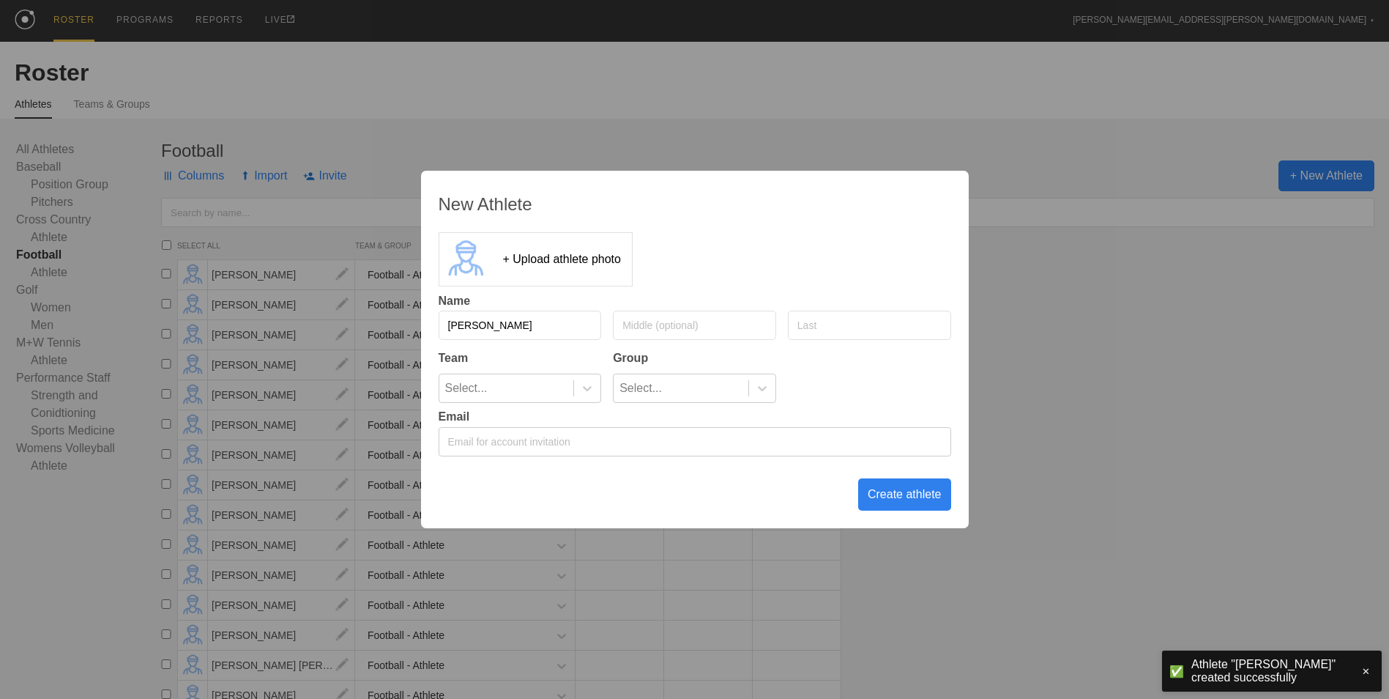
type input "[PERSON_NAME]"
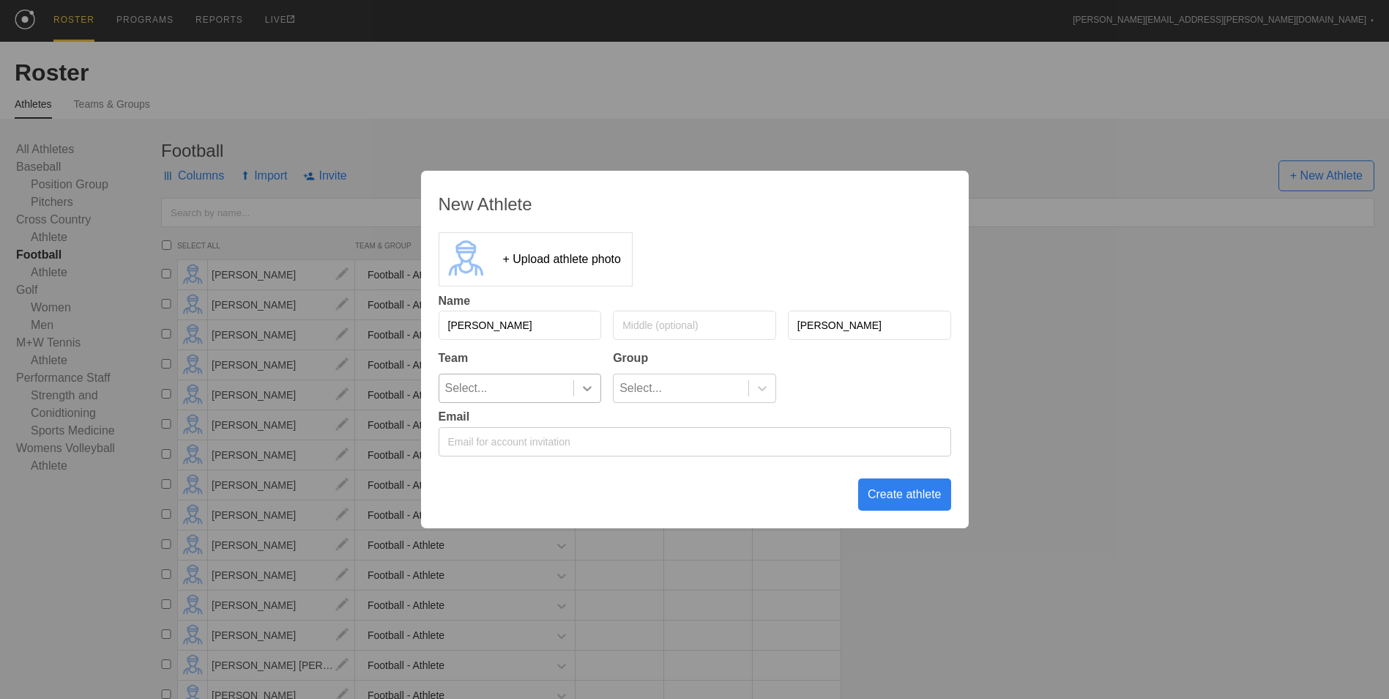
type input "[PERSON_NAME]"
click at [580, 386] on icon at bounding box center [587, 388] width 15 height 15
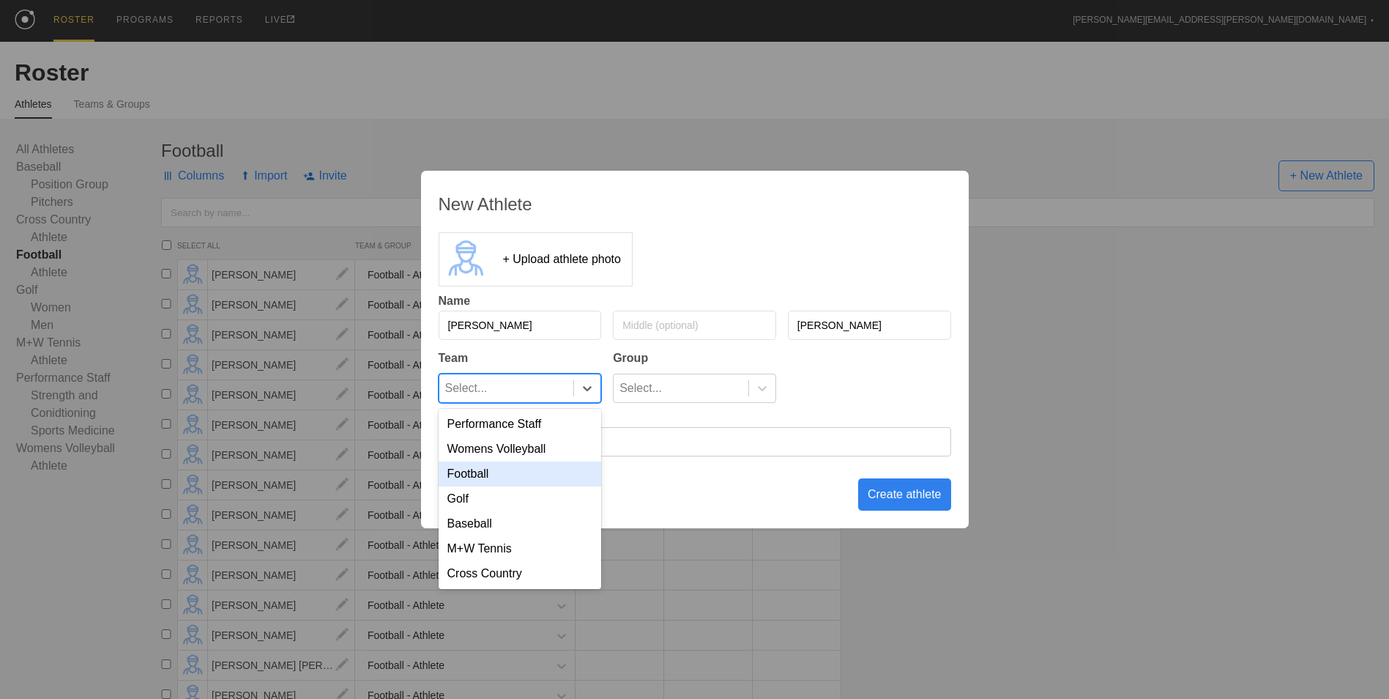
click at [557, 483] on div "Football" at bounding box center [520, 473] width 163 height 25
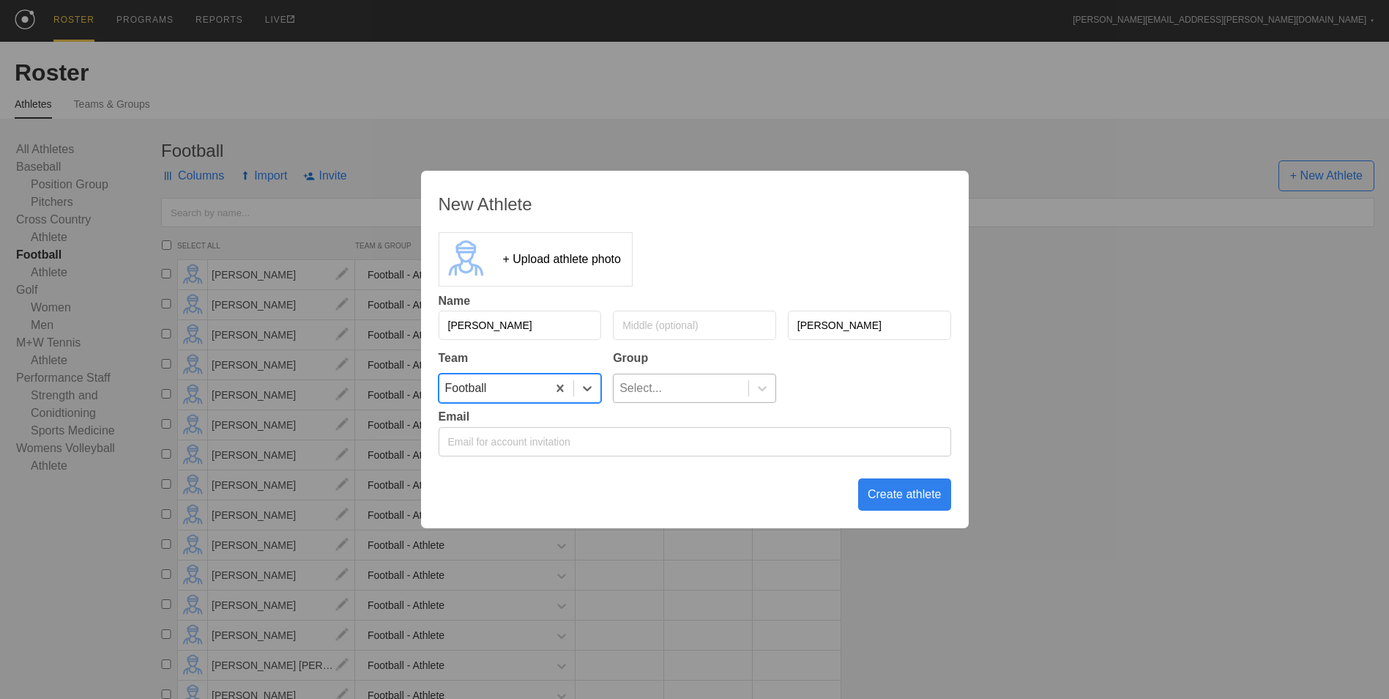
click at [705, 394] on div "Select..." at bounding box center [681, 388] width 135 height 28
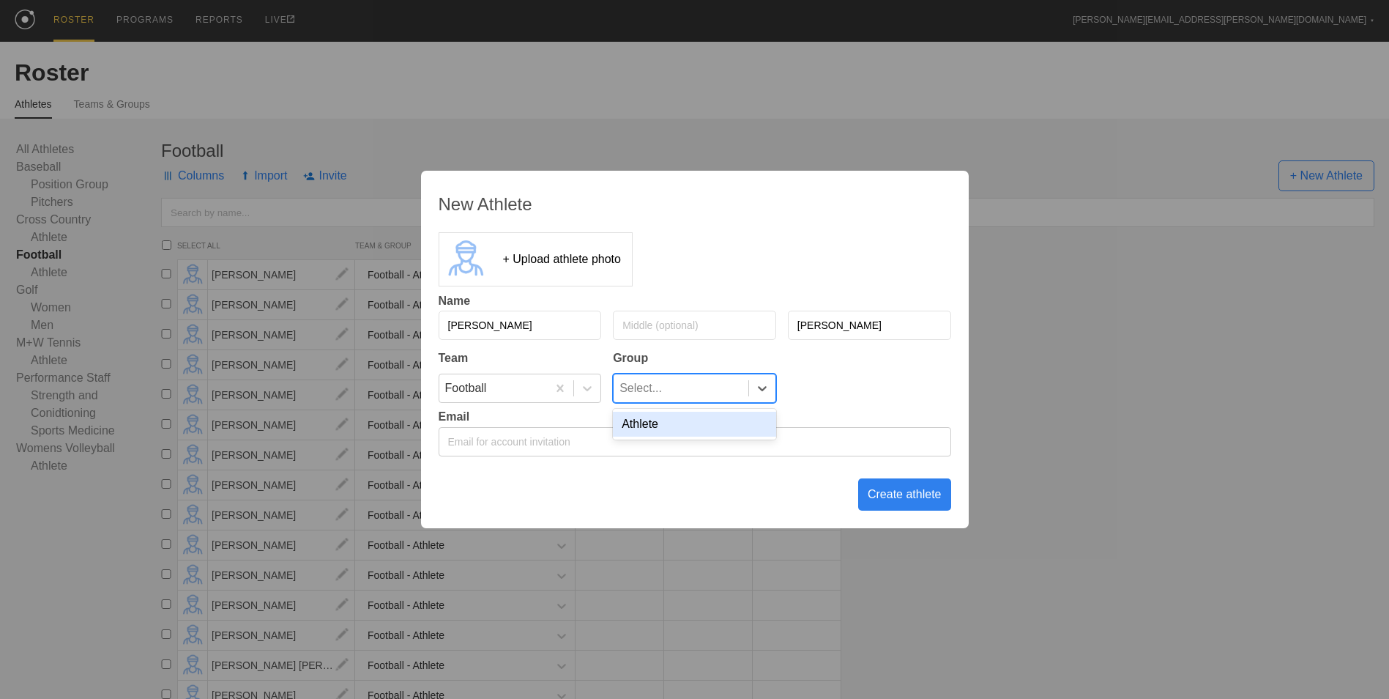
click at [706, 428] on div "Athlete" at bounding box center [694, 424] width 163 height 25
click at [885, 497] on div "Create athlete" at bounding box center [904, 494] width 93 height 32
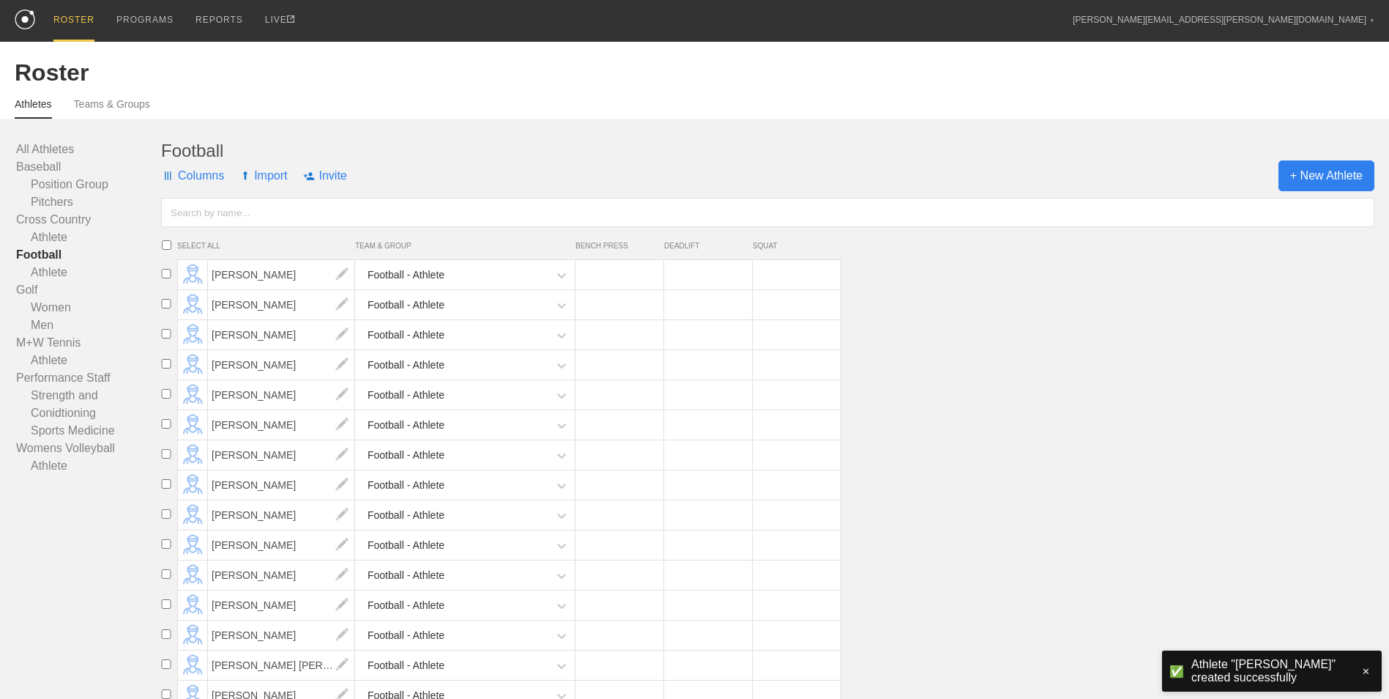
click at [1362, 186] on span "+ New Athlete" at bounding box center [1327, 175] width 96 height 31
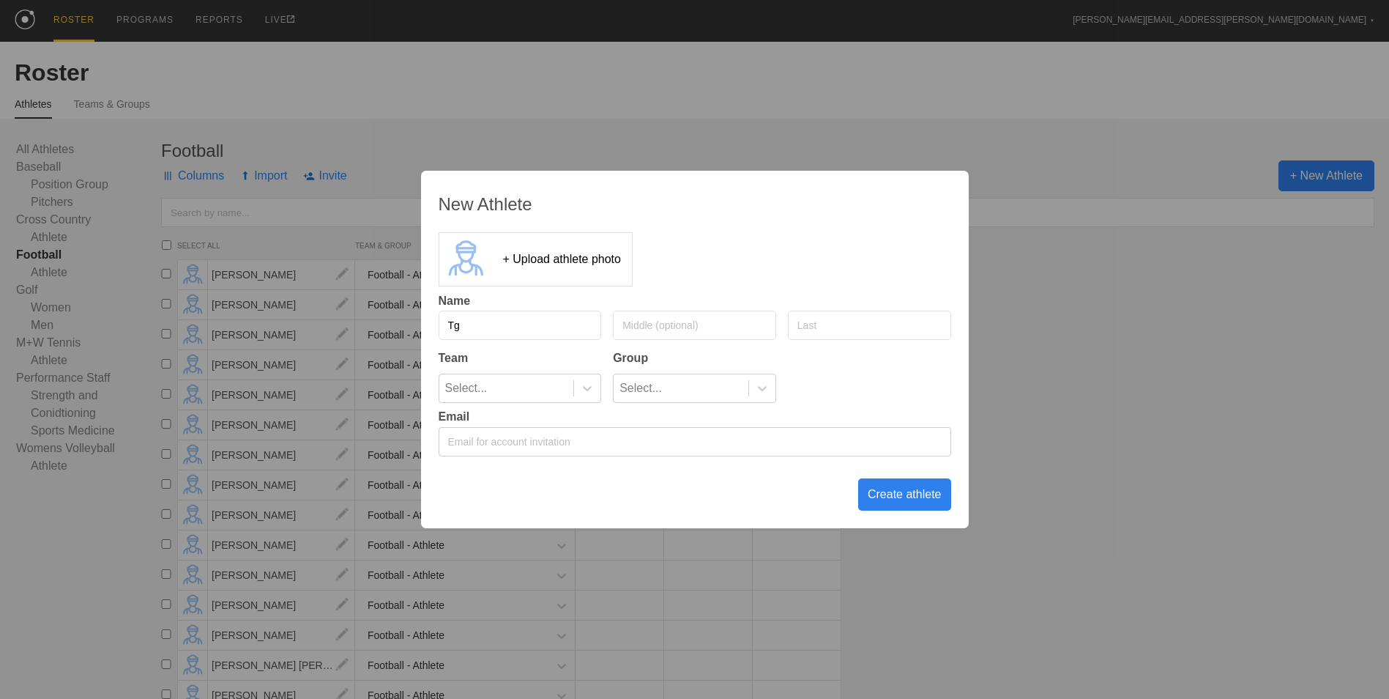
type input "T"
type input "[PERSON_NAME]"
type input "Kauflin"
click at [581, 387] on icon at bounding box center [587, 388] width 15 height 15
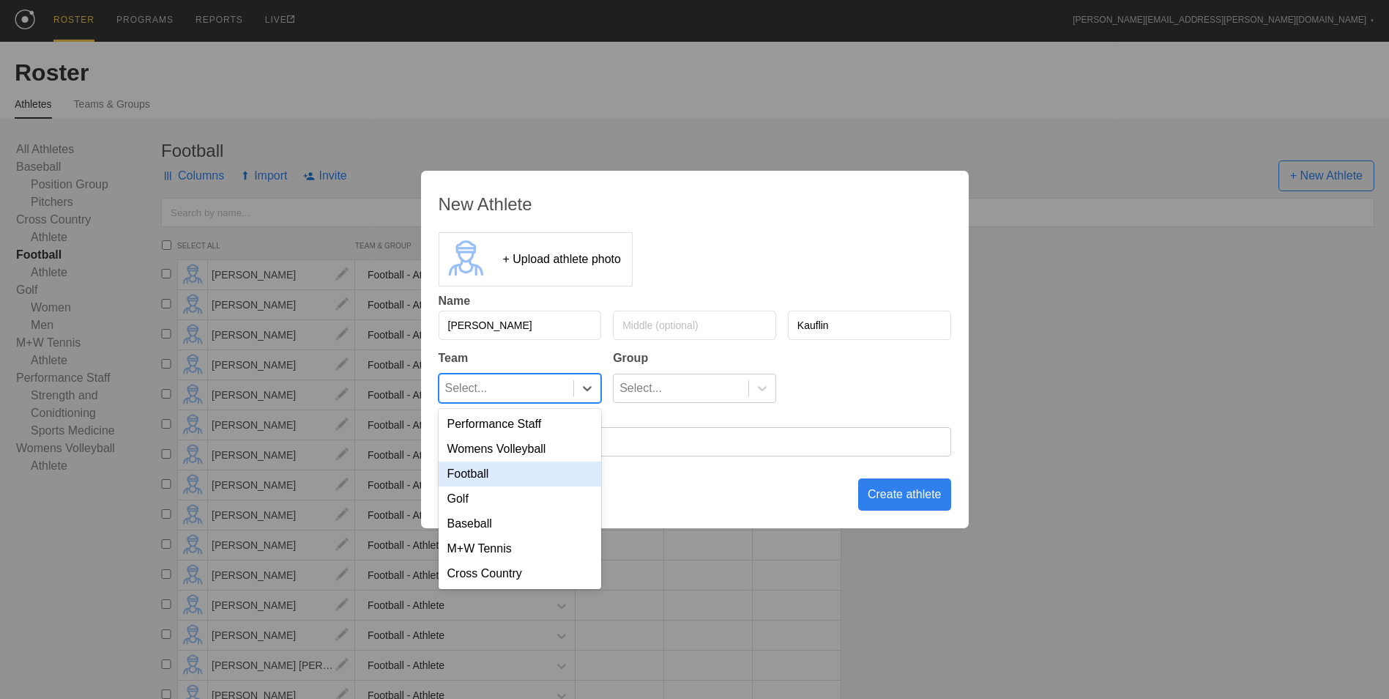
click at [544, 474] on div "Football" at bounding box center [520, 473] width 163 height 25
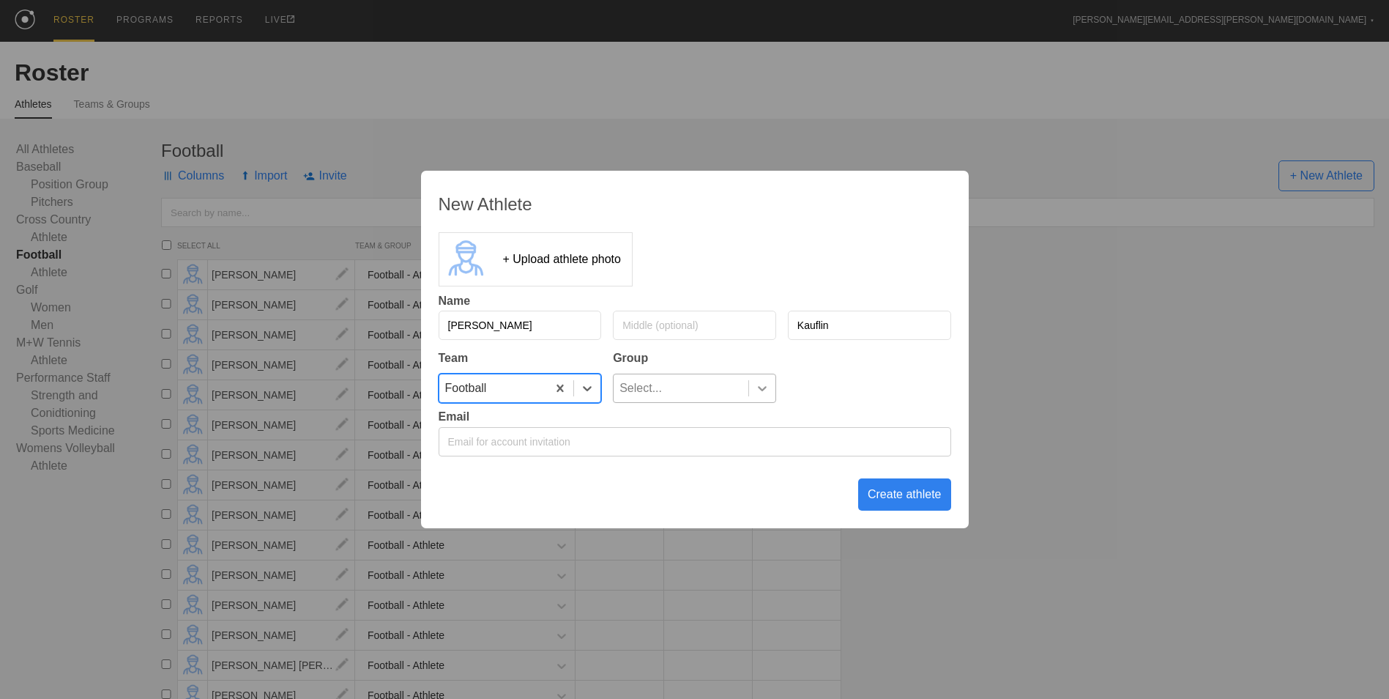
click at [752, 382] on div at bounding box center [762, 388] width 26 height 15
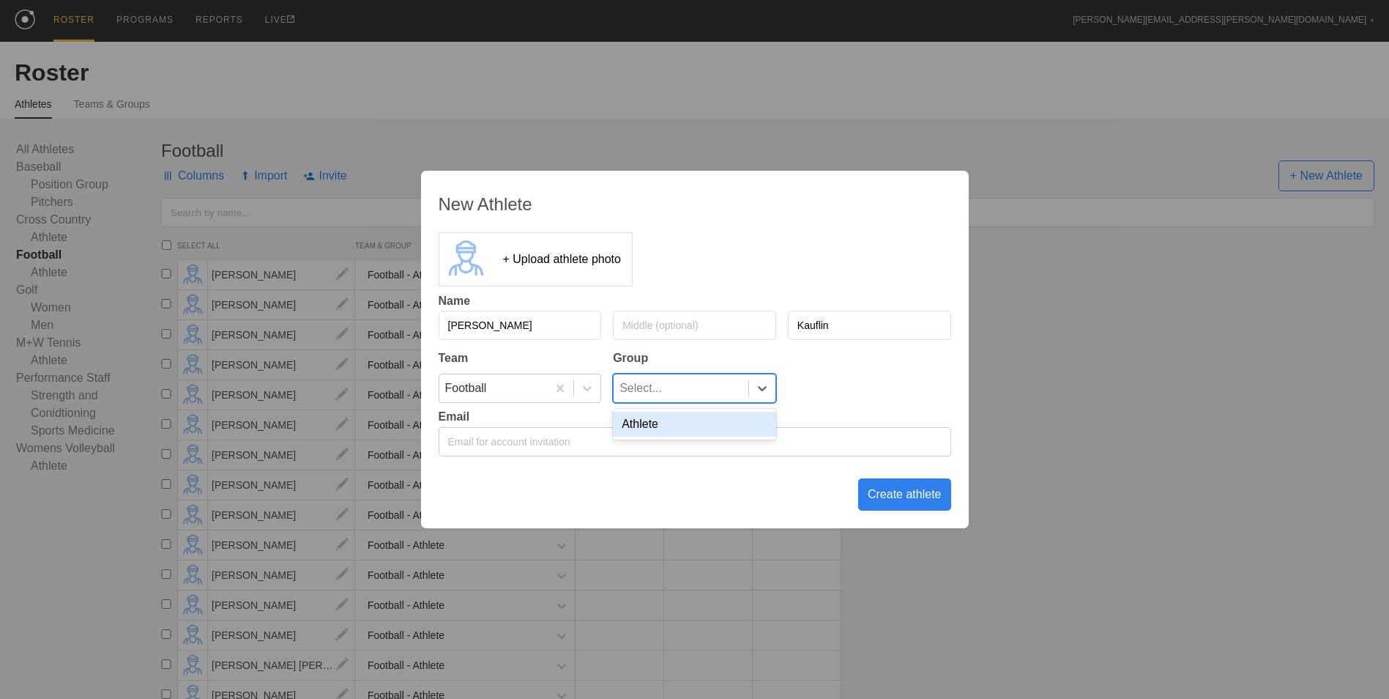
click at [743, 423] on div "Athlete" at bounding box center [694, 424] width 163 height 25
click at [926, 494] on div "Create athlete" at bounding box center [904, 494] width 93 height 32
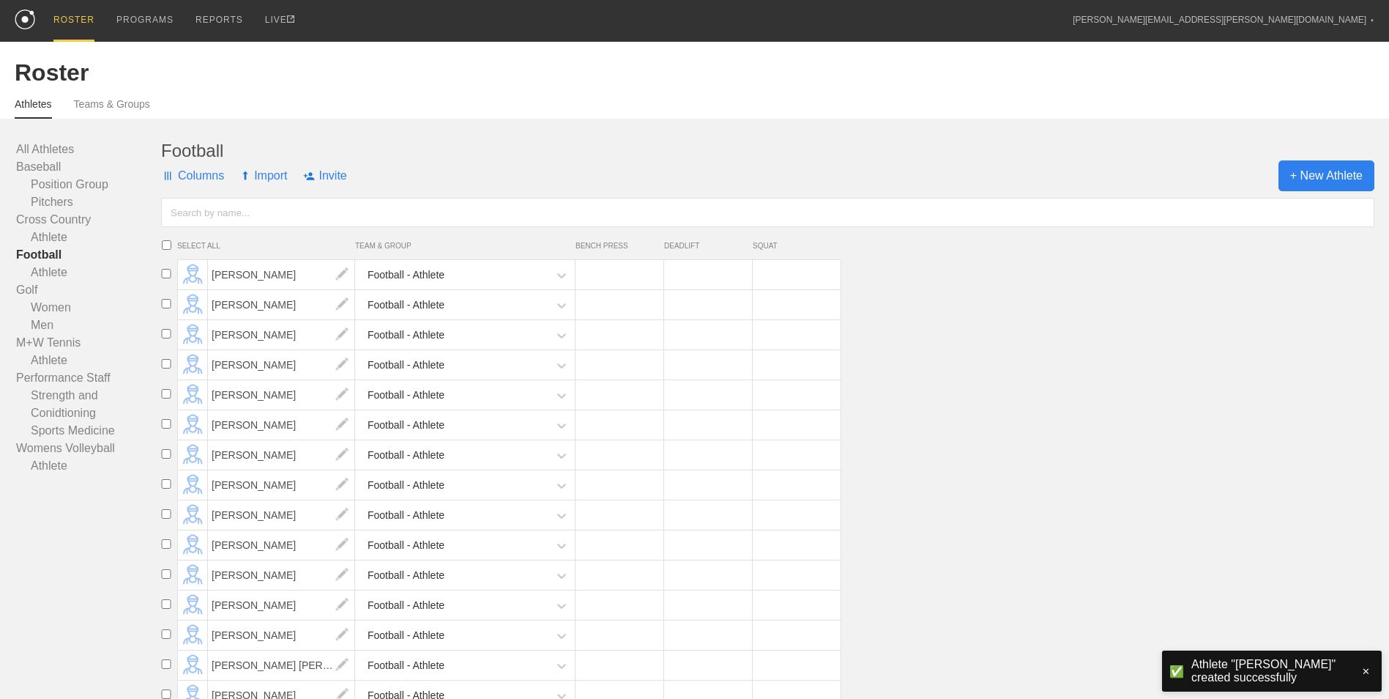
click at [1318, 188] on span "+ New Athlete" at bounding box center [1327, 175] width 96 height 31
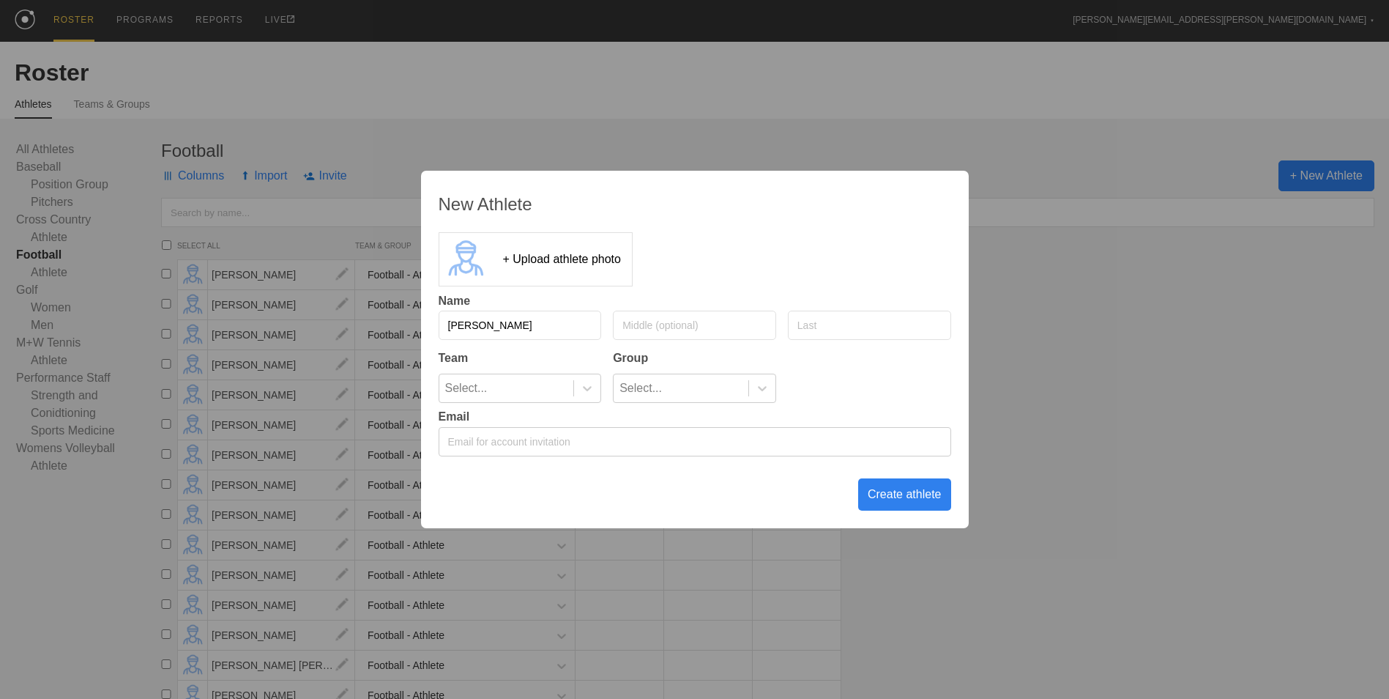
type input "[PERSON_NAME]"
click at [599, 391] on div at bounding box center [587, 388] width 26 height 15
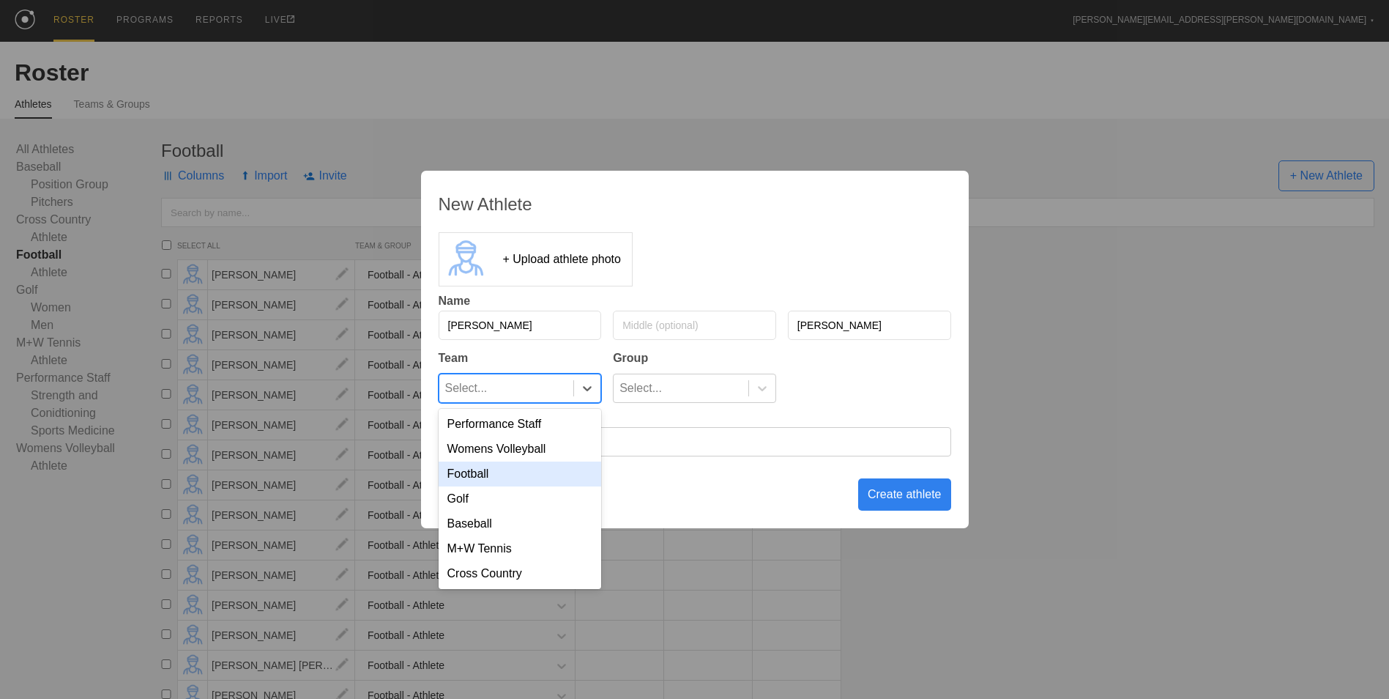
click at [543, 469] on div "Football" at bounding box center [520, 473] width 163 height 25
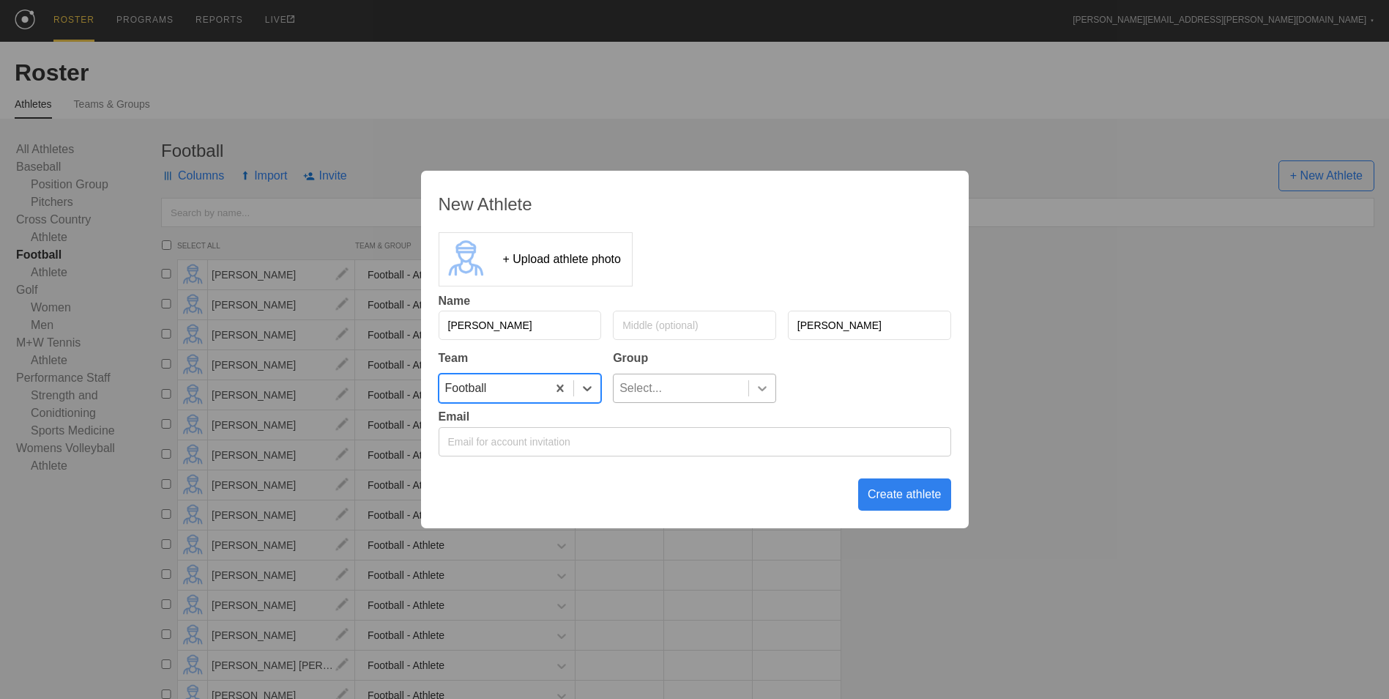
click at [750, 395] on div at bounding box center [762, 388] width 26 height 15
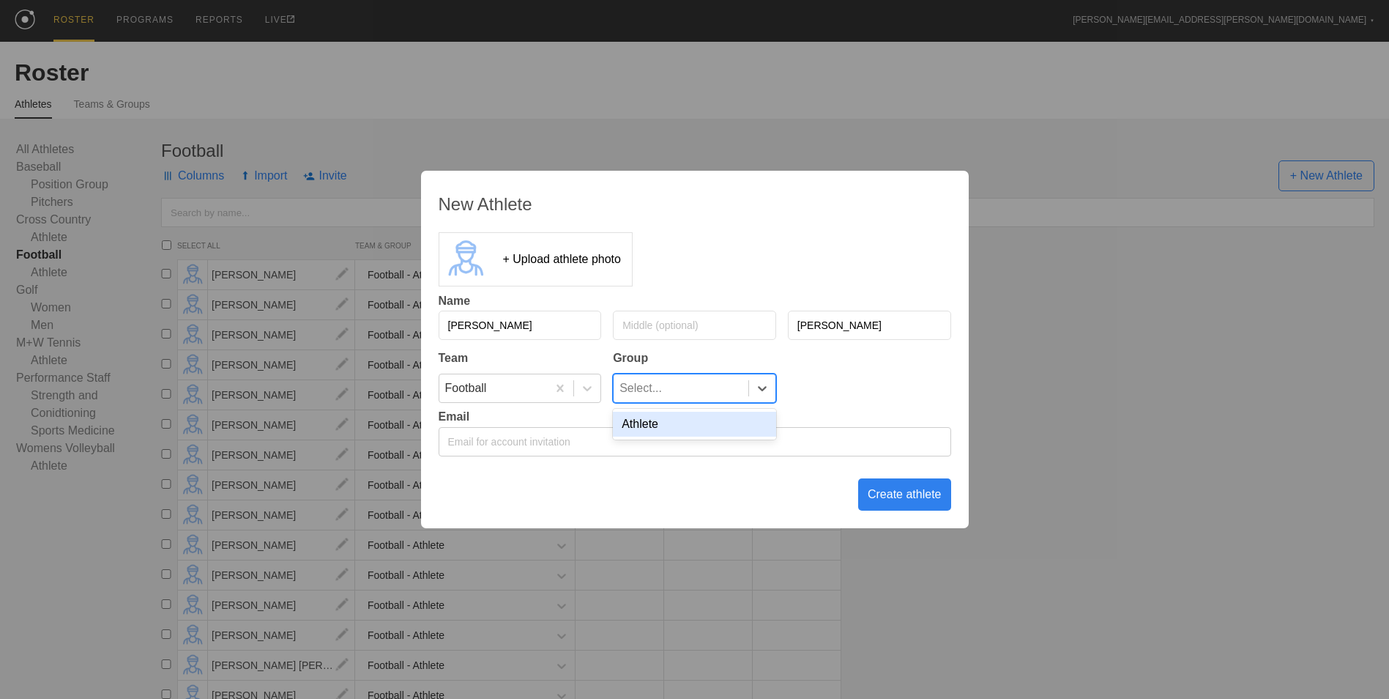
click at [742, 423] on div "Athlete" at bounding box center [694, 424] width 163 height 25
click at [919, 499] on div "Create athlete" at bounding box center [904, 494] width 93 height 32
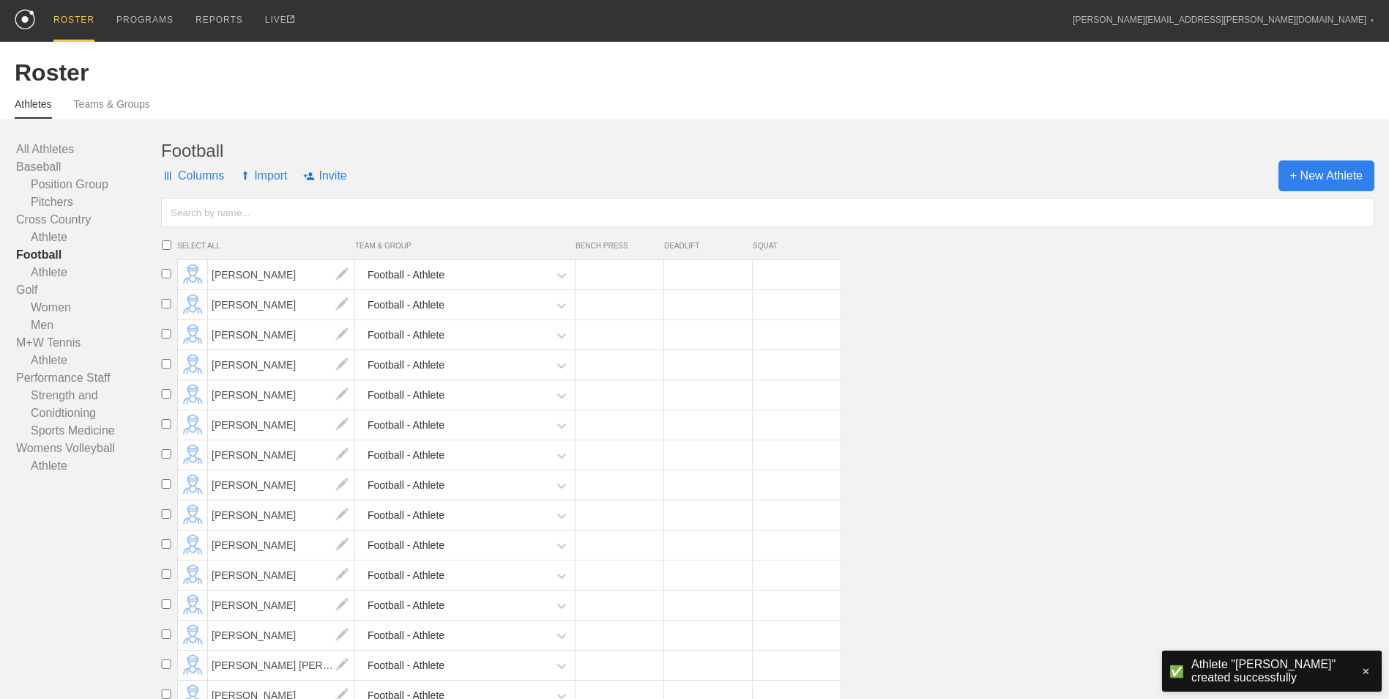
click at [1321, 174] on span "+ New Athlete" at bounding box center [1327, 175] width 96 height 31
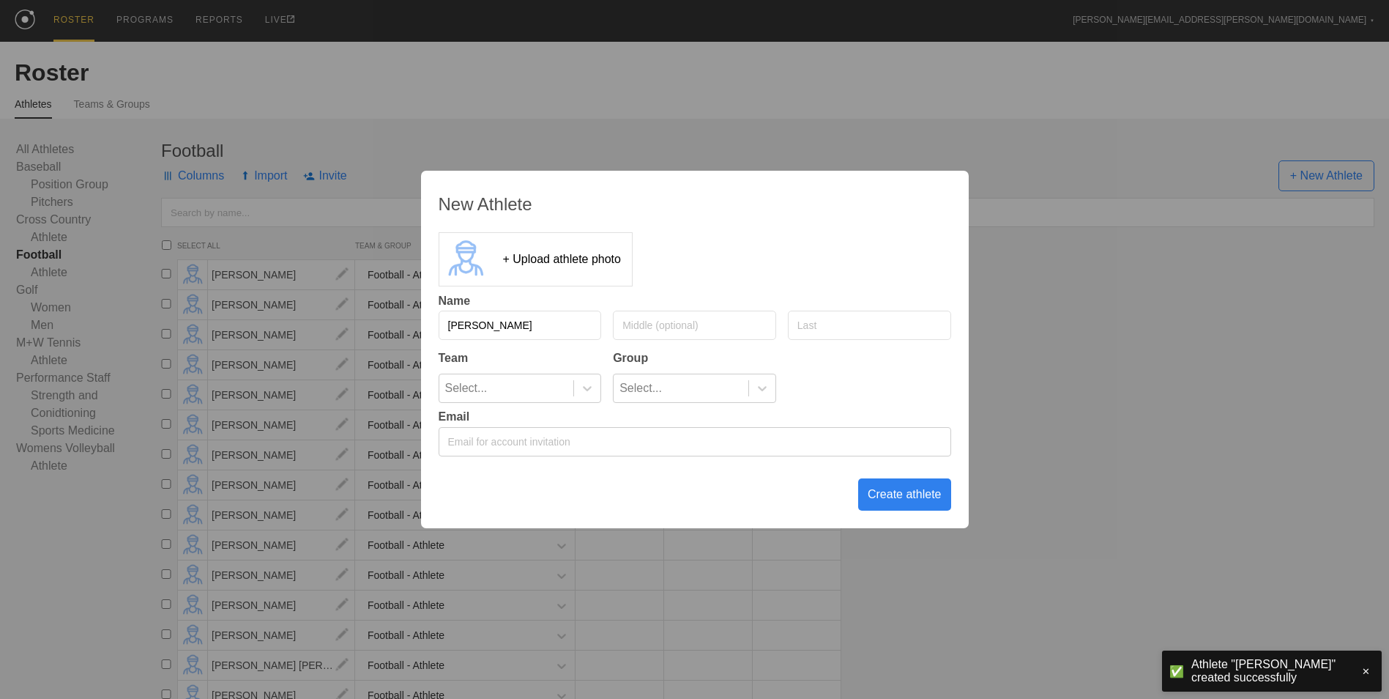
type input "[PERSON_NAME]"
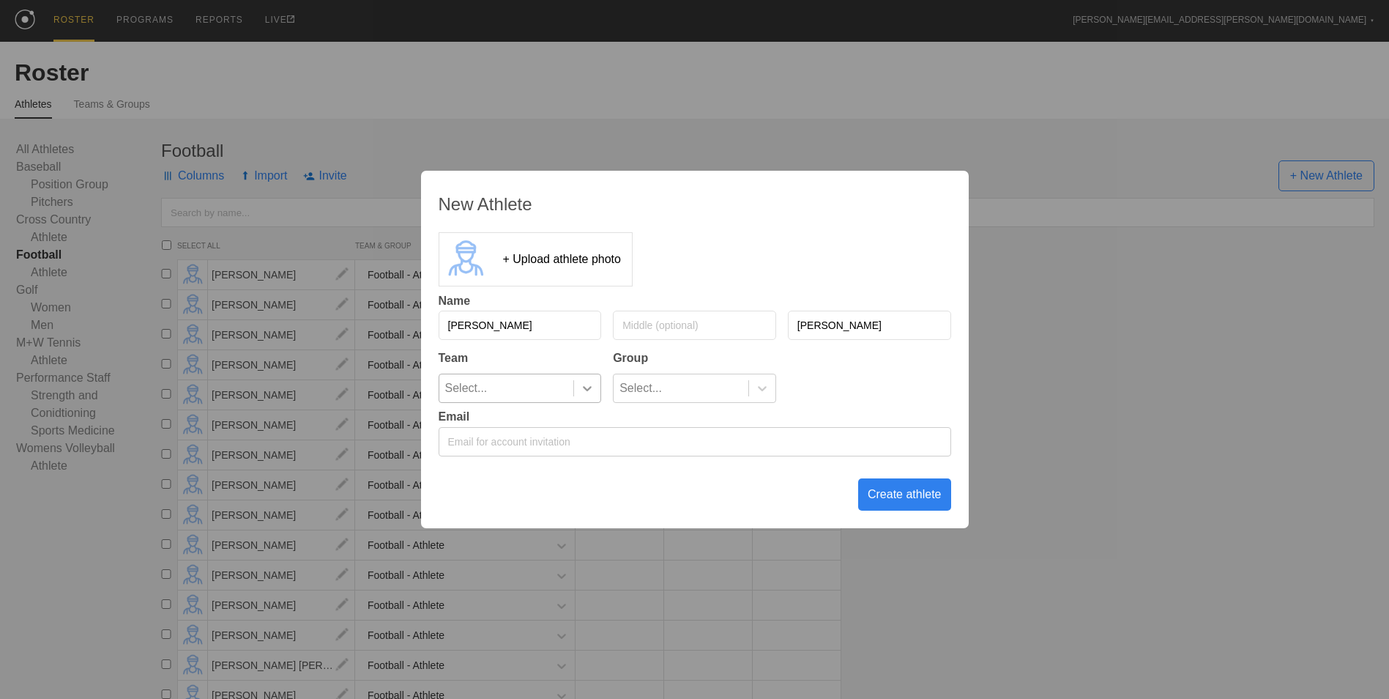
type input "[PERSON_NAME]"
click at [584, 383] on icon at bounding box center [587, 388] width 15 height 15
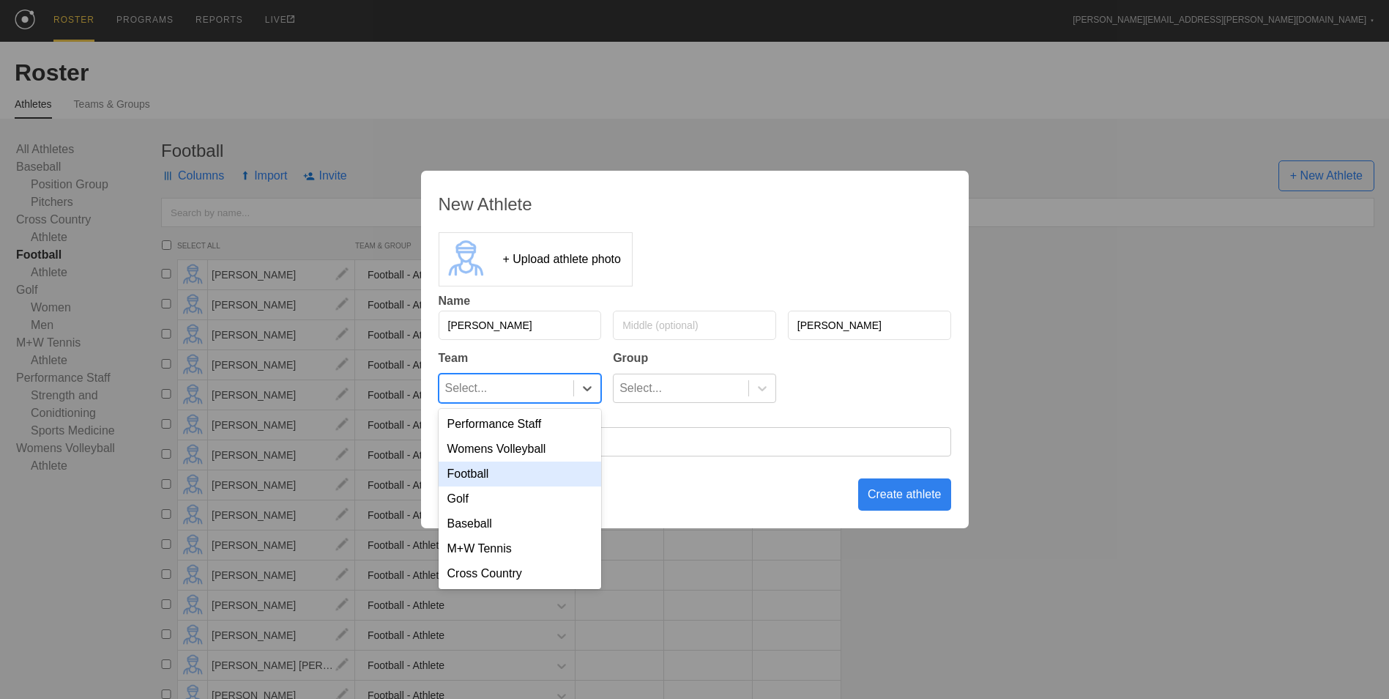
click at [568, 467] on div "Football" at bounding box center [520, 473] width 163 height 25
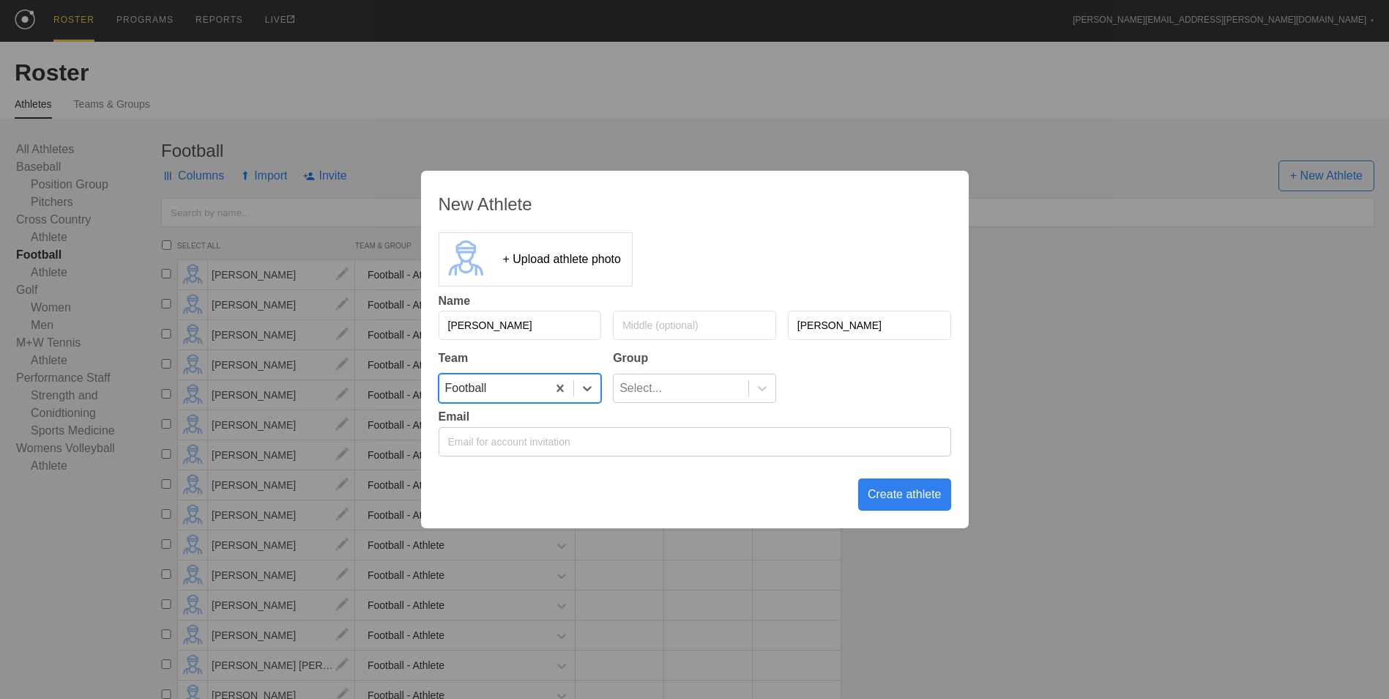
click at [670, 396] on div "Select..." at bounding box center [681, 388] width 135 height 28
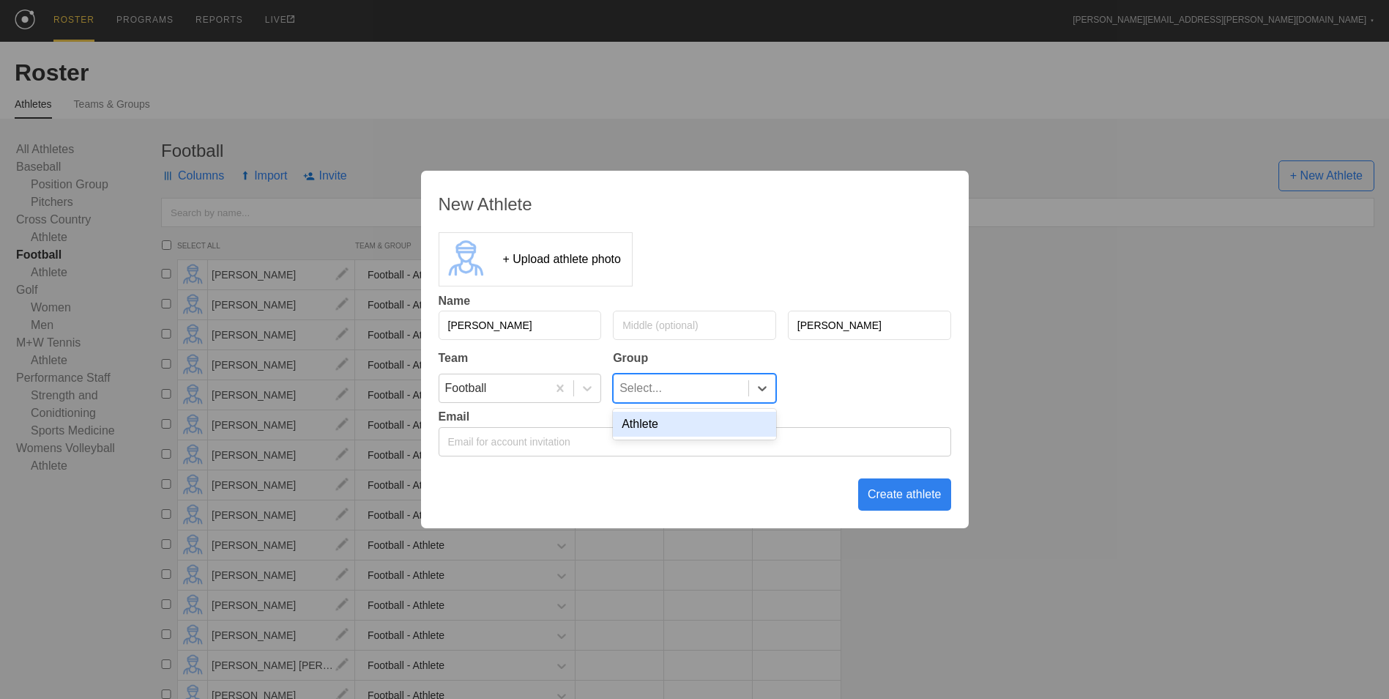
drag, startPoint x: 682, startPoint y: 426, endPoint x: 880, endPoint y: 486, distance: 206.7
click at [683, 426] on div "Athlete" at bounding box center [694, 424] width 163 height 25
drag, startPoint x: 882, startPoint y: 486, endPoint x: 928, endPoint y: 474, distance: 47.8
click at [883, 486] on div "Create athlete" at bounding box center [904, 494] width 93 height 32
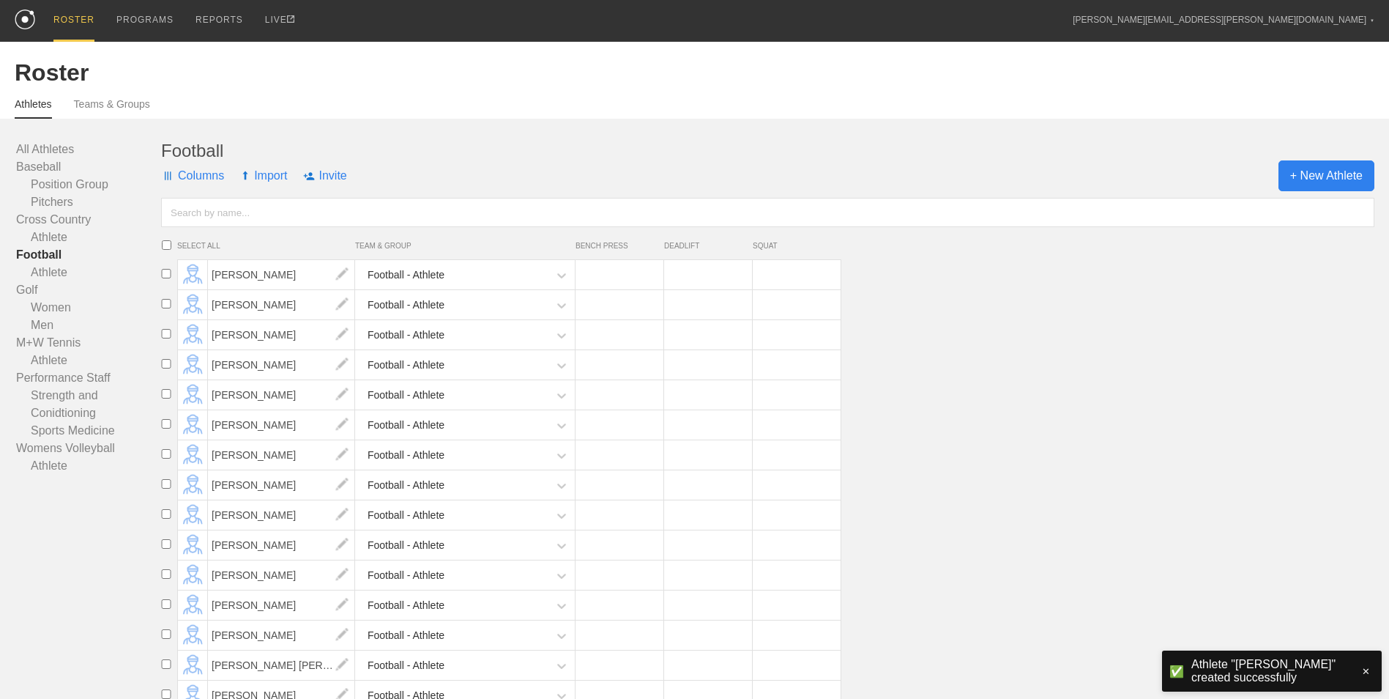
click at [1309, 175] on span "+ New Athlete" at bounding box center [1327, 175] width 96 height 31
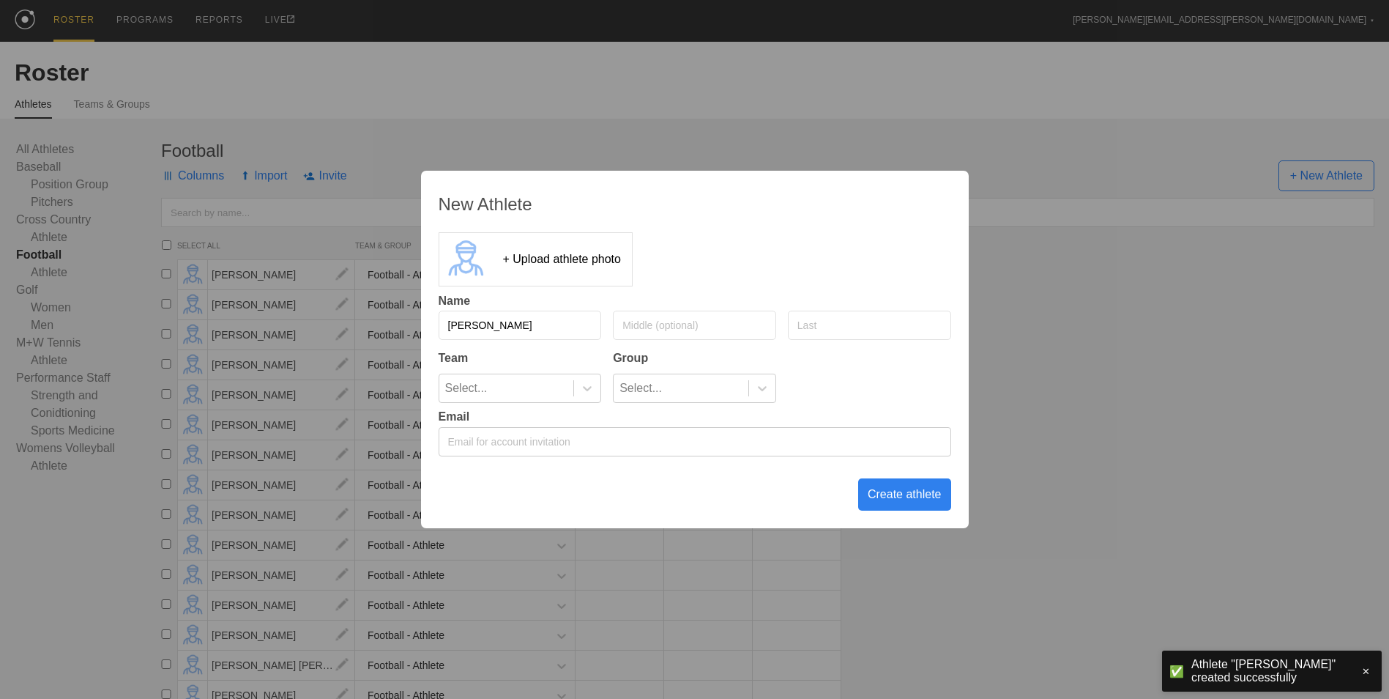
type input "[PERSON_NAME]"
type input "Worthy"
click at [590, 393] on icon at bounding box center [587, 388] width 15 height 15
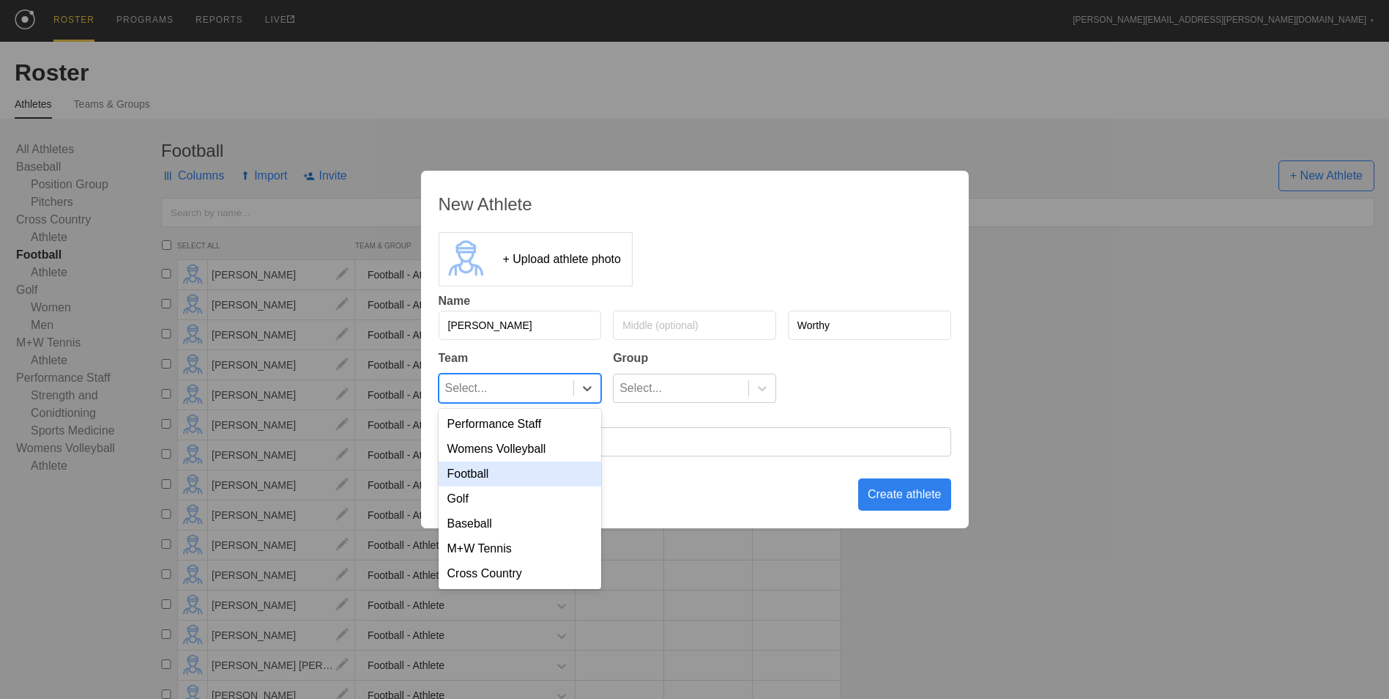
click at [544, 472] on div "Football" at bounding box center [520, 473] width 163 height 25
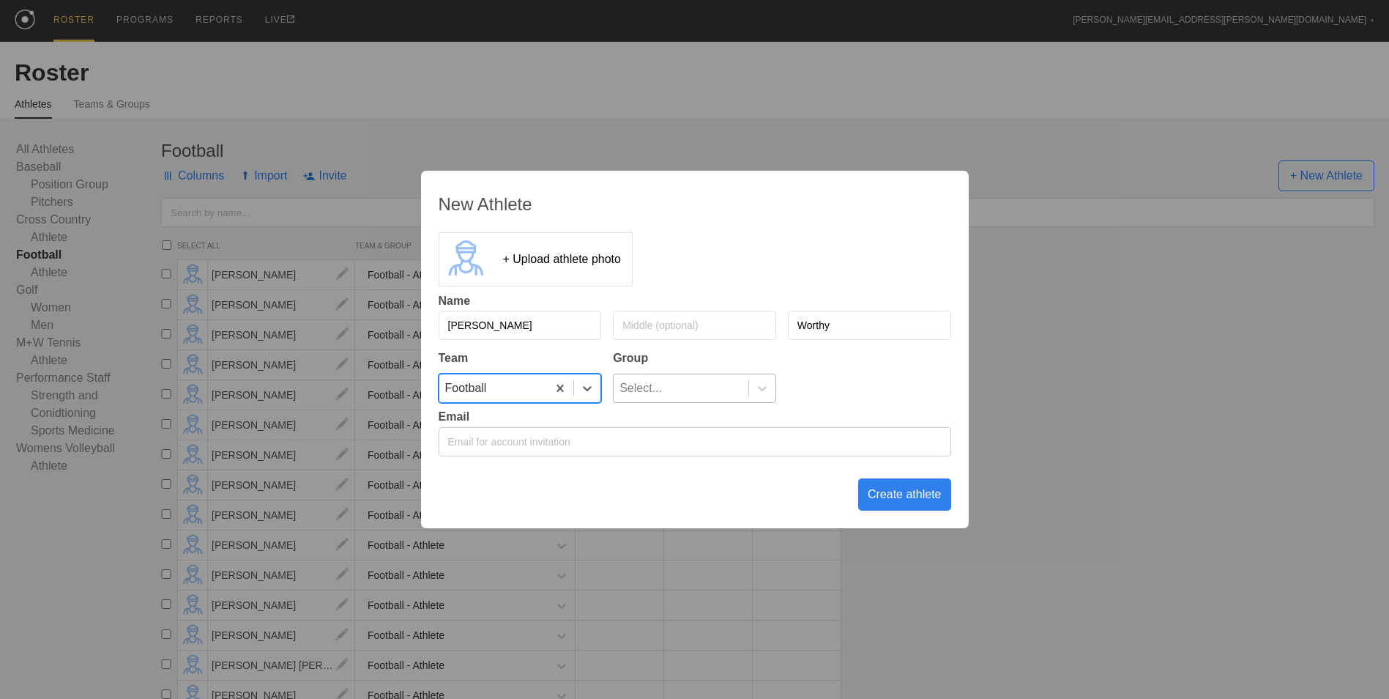
click at [697, 403] on div "Select..." at bounding box center [694, 388] width 163 height 29
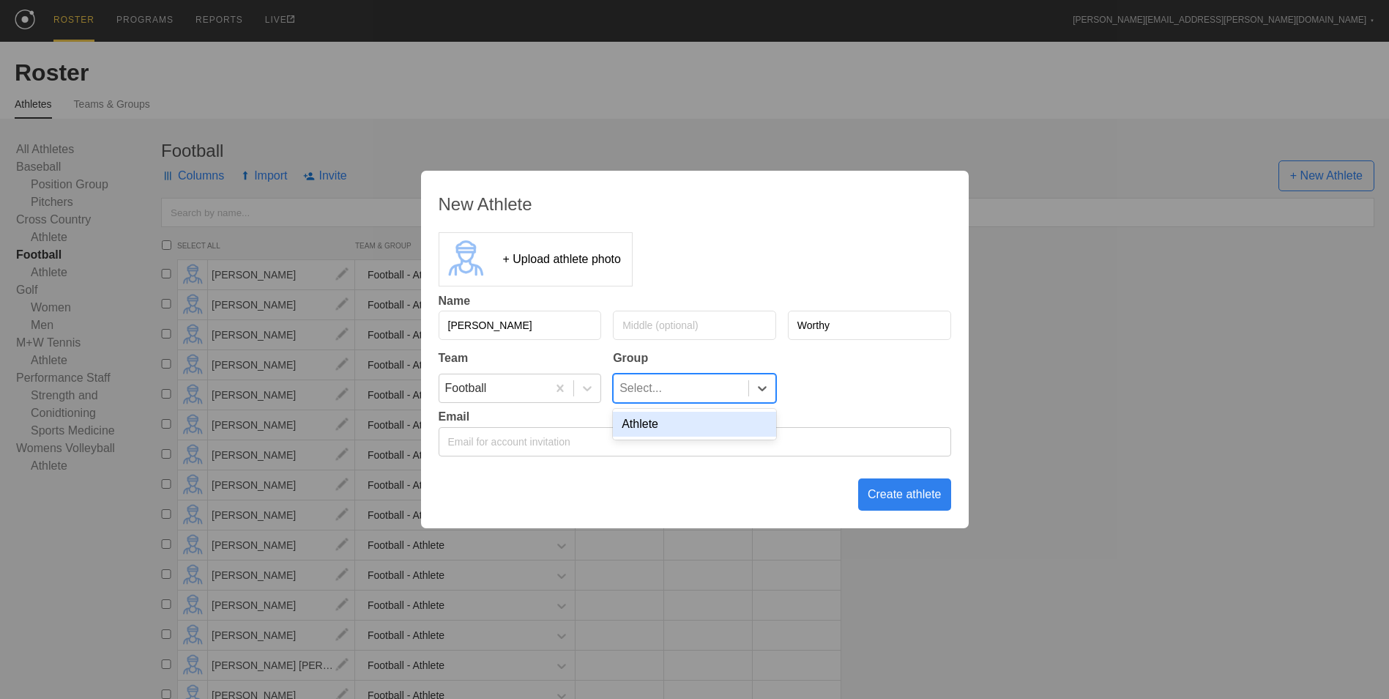
click at [699, 417] on div "Athlete" at bounding box center [694, 424] width 163 height 25
click at [902, 492] on div "Create athlete" at bounding box center [904, 494] width 93 height 32
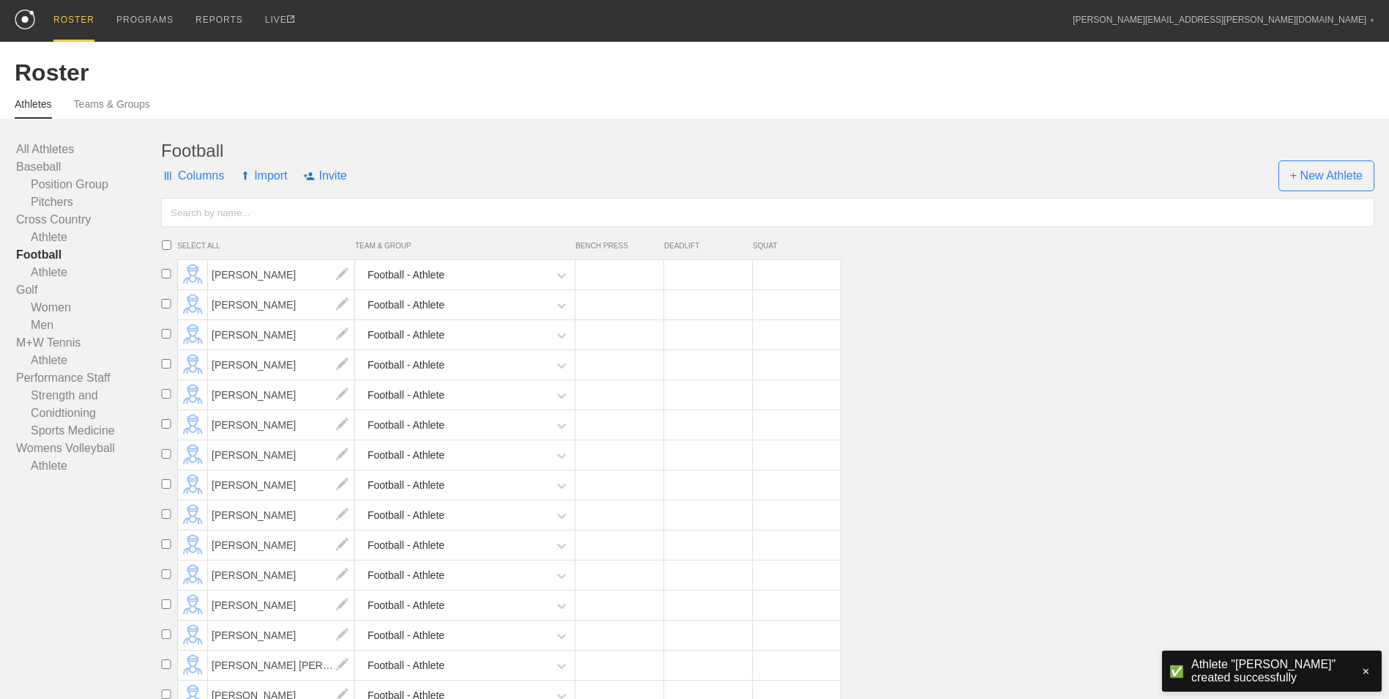
click at [1308, 193] on div "Football Columns Import Invite + New Athlete SELECT ALL TEAM & GROUP BENCH PRES…" at bounding box center [768, 308] width 1214 height 334
click at [1307, 168] on span "+ New Athlete" at bounding box center [1327, 175] width 96 height 31
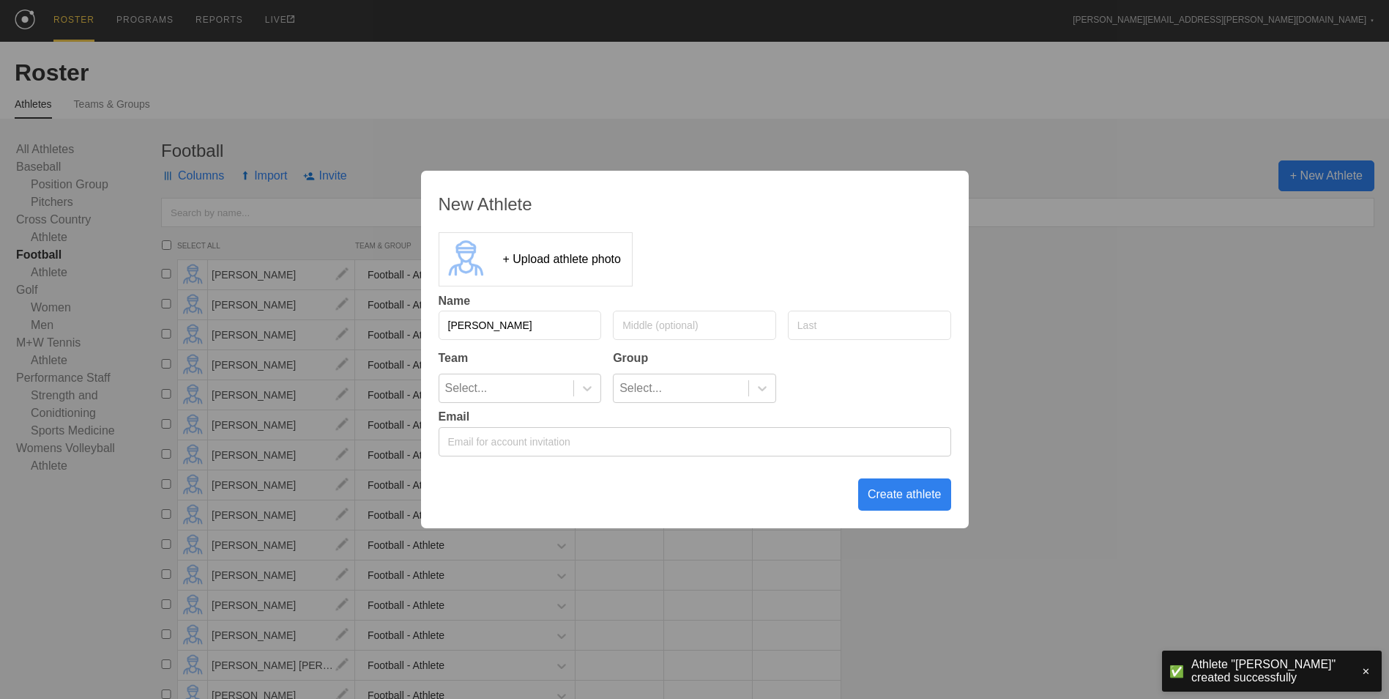
type input "[PERSON_NAME]"
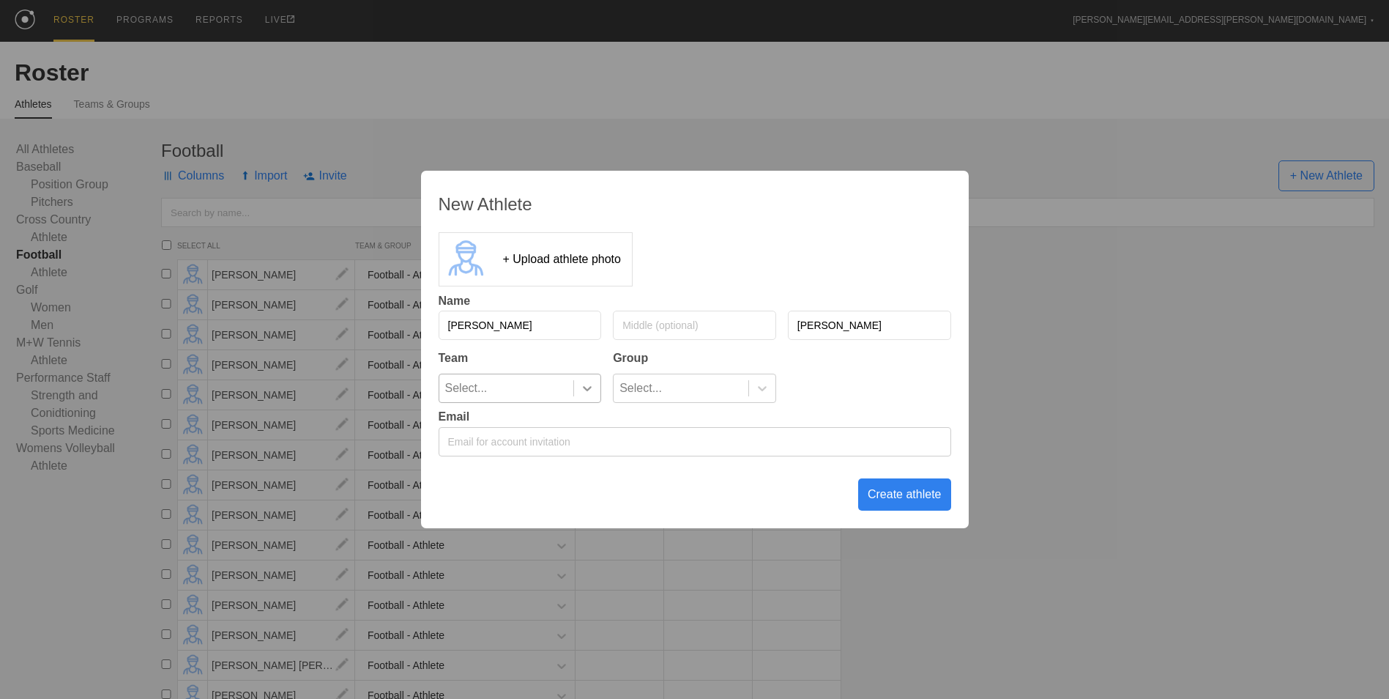
type input "[PERSON_NAME]"
click at [581, 395] on icon at bounding box center [587, 388] width 15 height 15
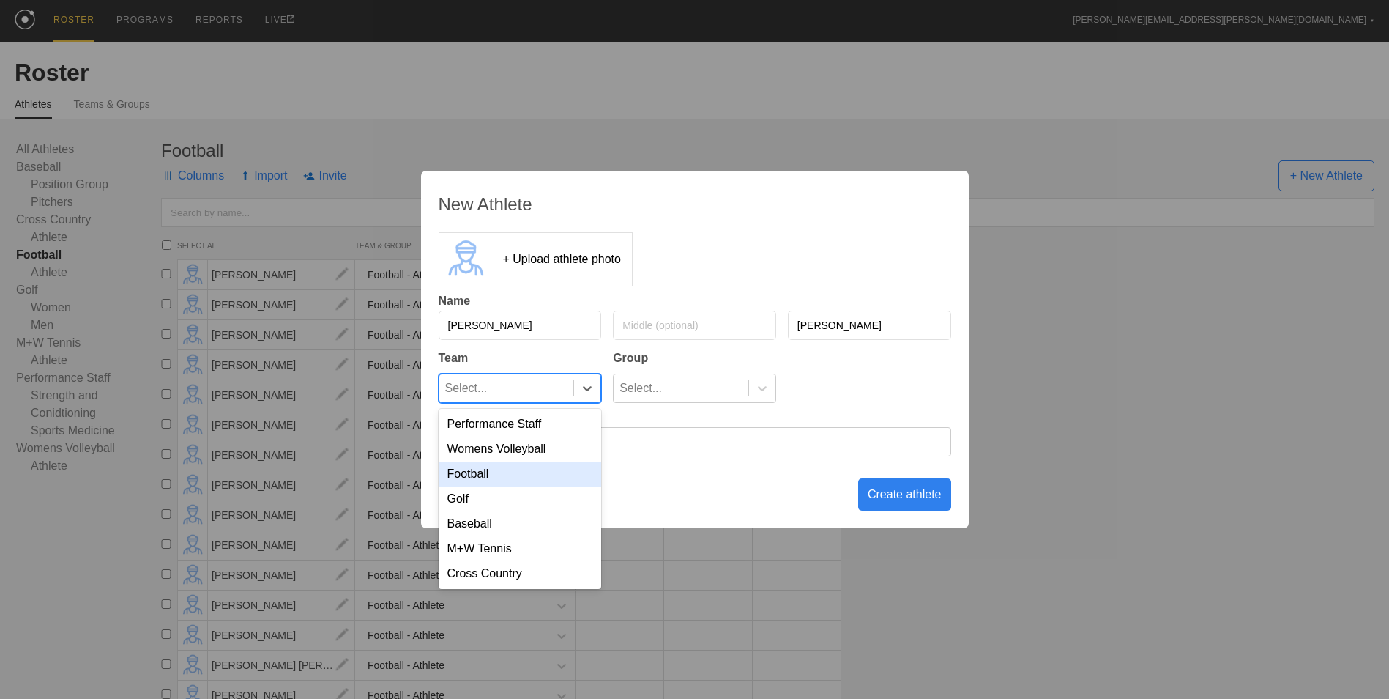
click at [556, 483] on div "Football" at bounding box center [520, 473] width 163 height 25
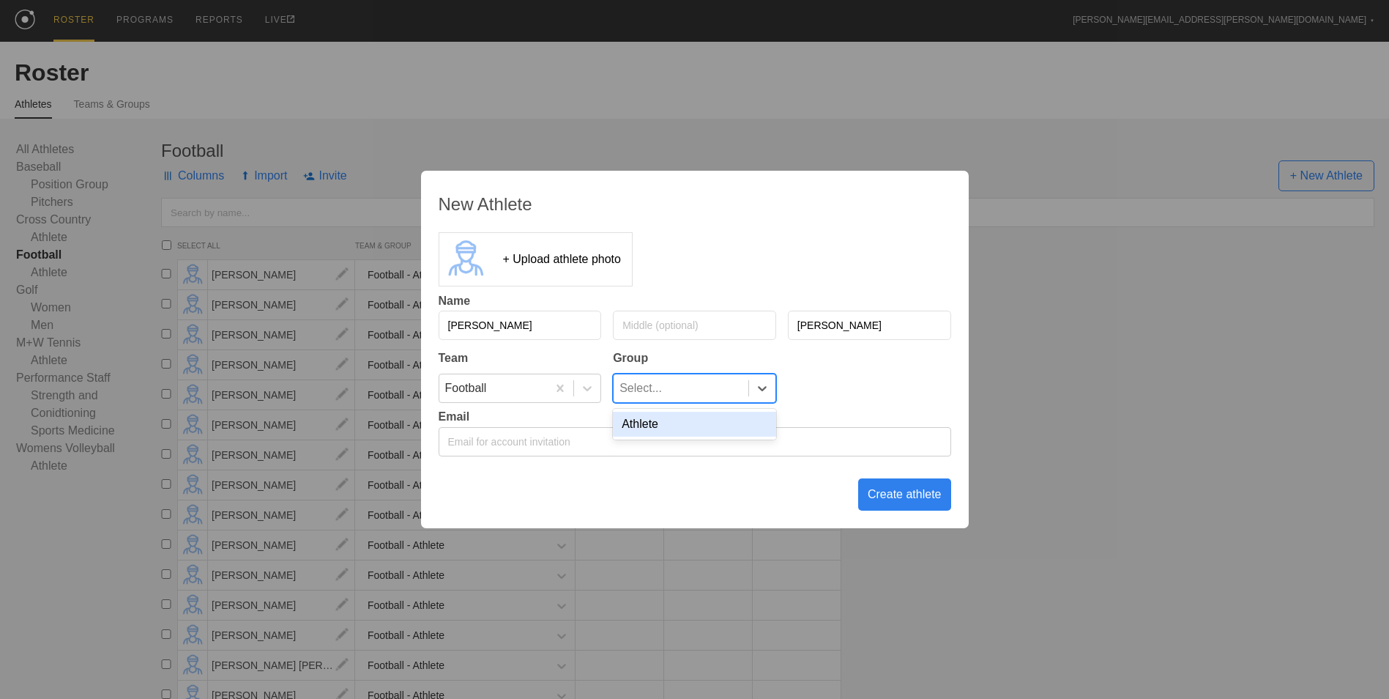
click at [702, 387] on div "Select..." at bounding box center [681, 388] width 135 height 28
click at [695, 415] on div "Athlete" at bounding box center [694, 424] width 163 height 25
click at [889, 491] on div "Create athlete" at bounding box center [904, 494] width 93 height 32
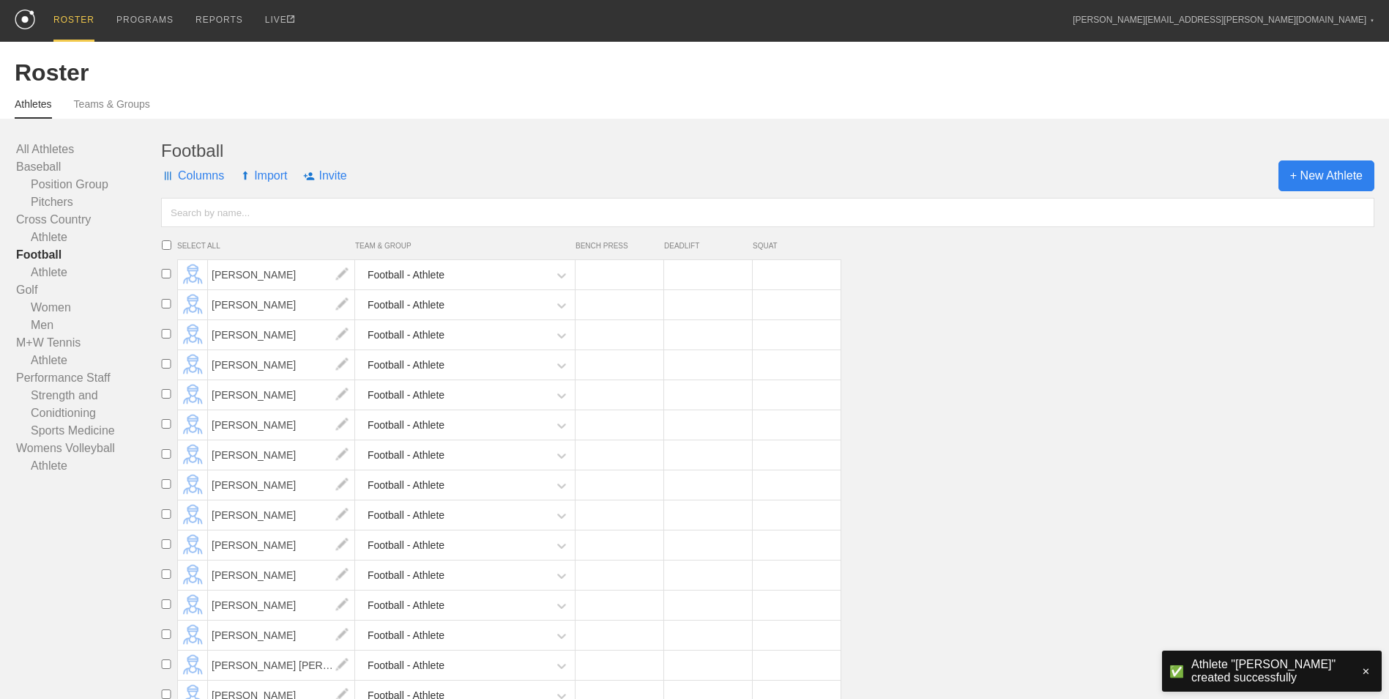
click at [1294, 178] on span "+ New Athlete" at bounding box center [1327, 175] width 96 height 31
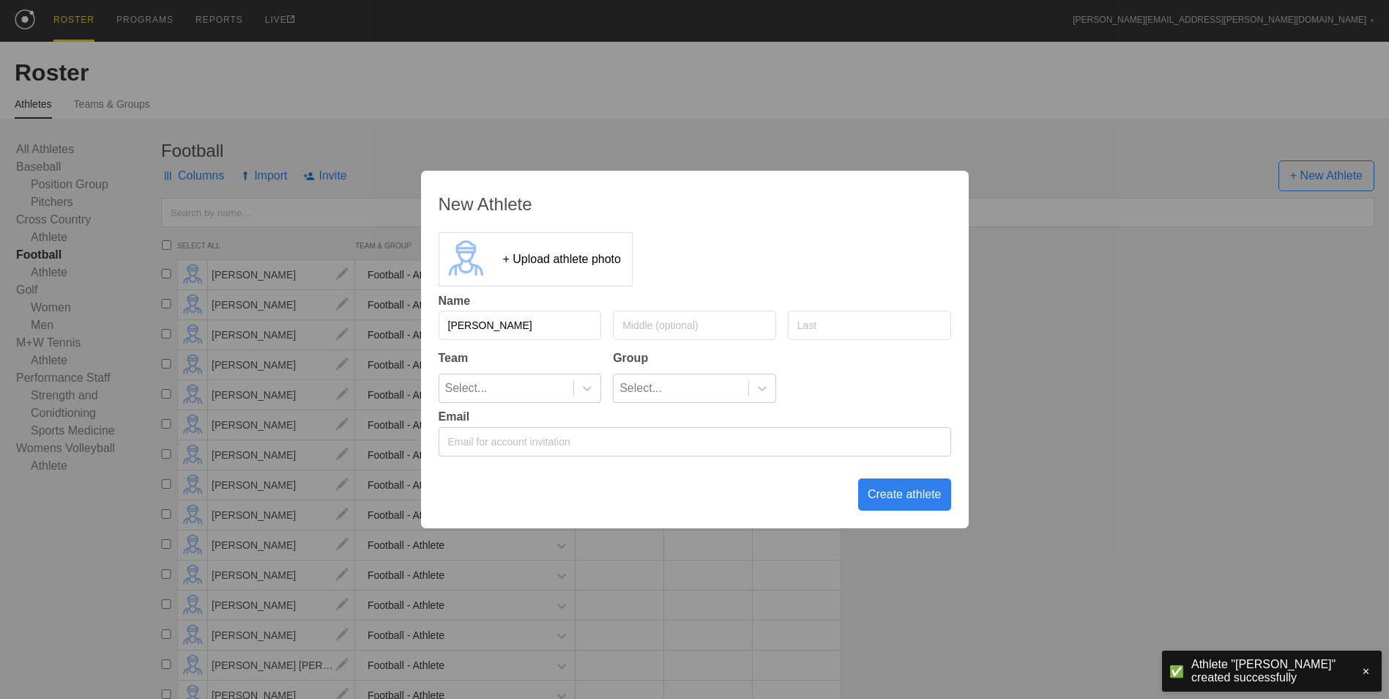
type input "[PERSON_NAME]"
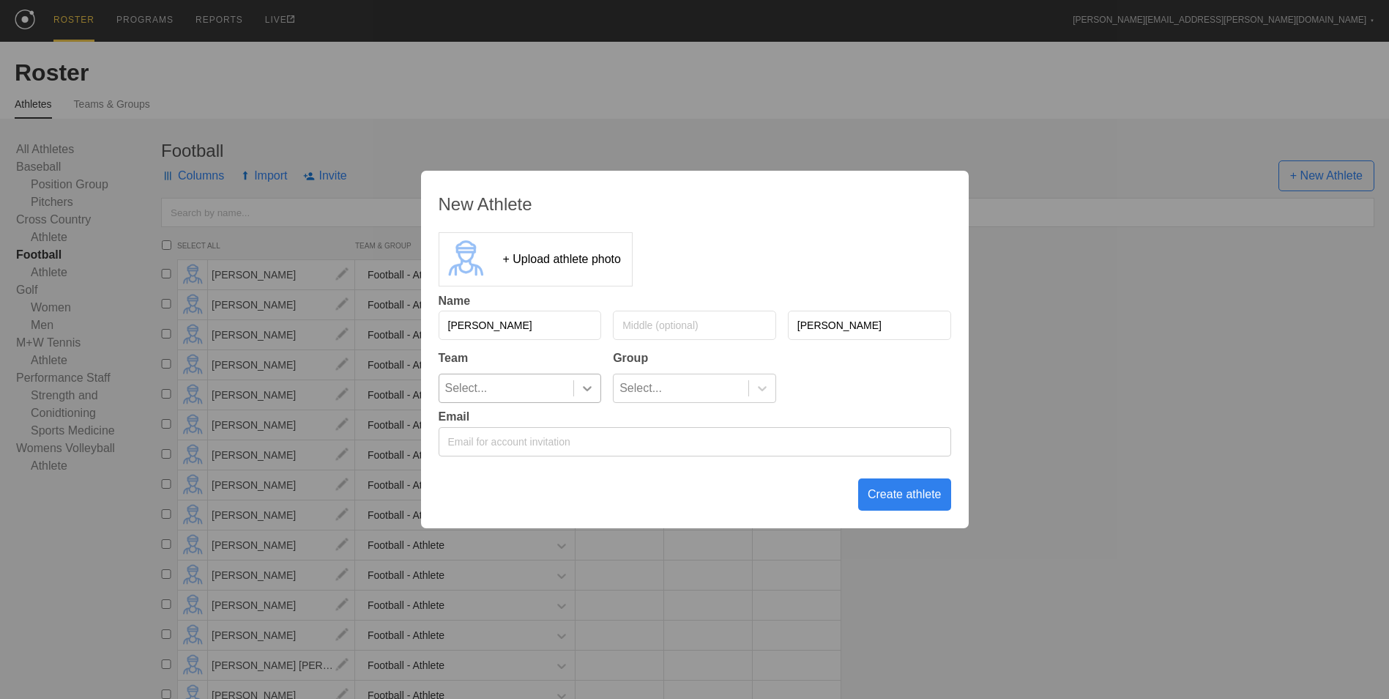
type input "[PERSON_NAME]"
click at [585, 392] on icon at bounding box center [587, 388] width 15 height 15
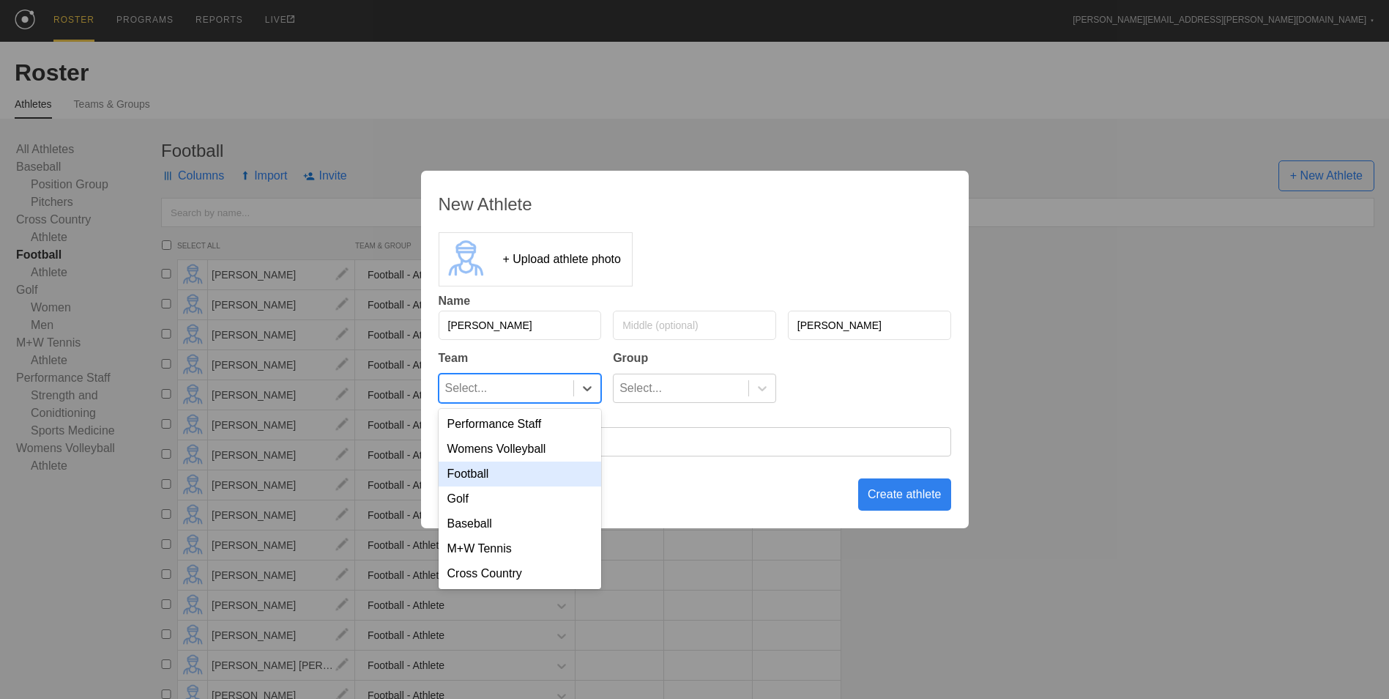
click at [571, 467] on div "Football" at bounding box center [520, 473] width 163 height 25
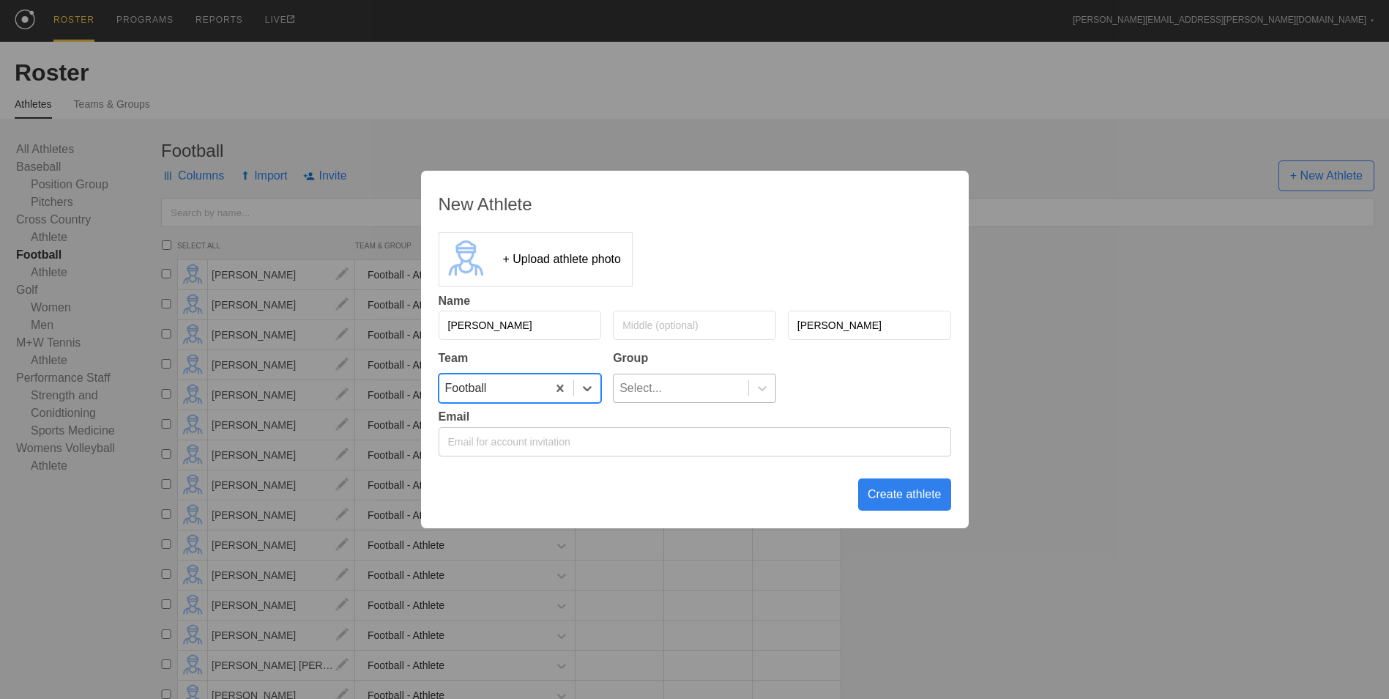
click at [691, 395] on div "Select..." at bounding box center [681, 388] width 135 height 28
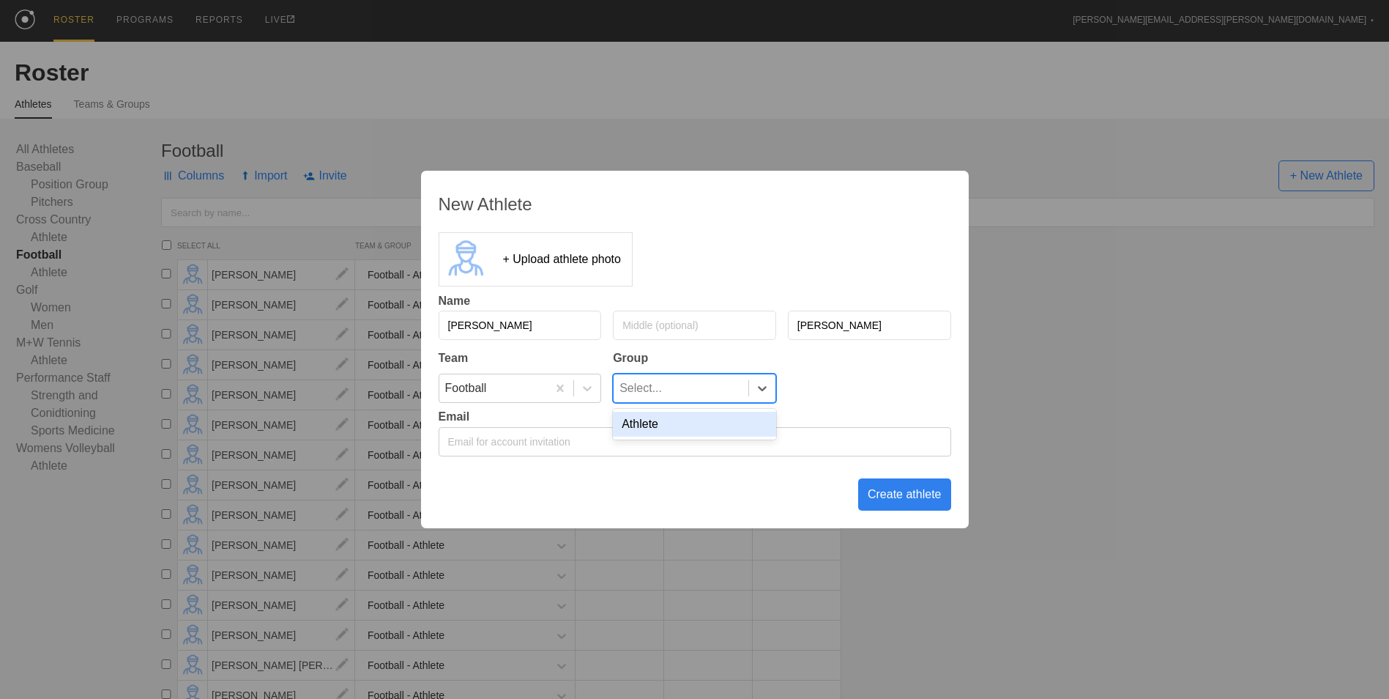
click at [692, 420] on div "Athlete" at bounding box center [694, 424] width 163 height 25
click at [894, 499] on div "Create athlete" at bounding box center [904, 494] width 93 height 32
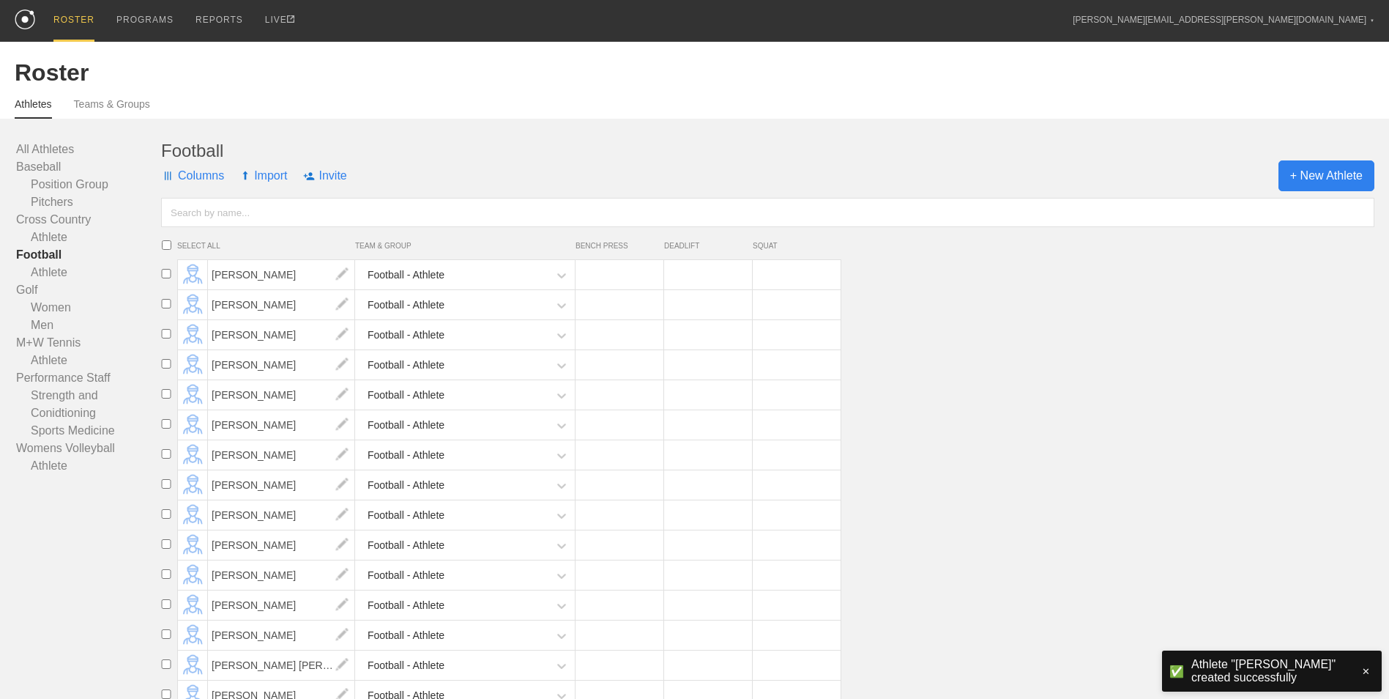
click at [1349, 172] on span "+ New Athlete" at bounding box center [1327, 175] width 96 height 31
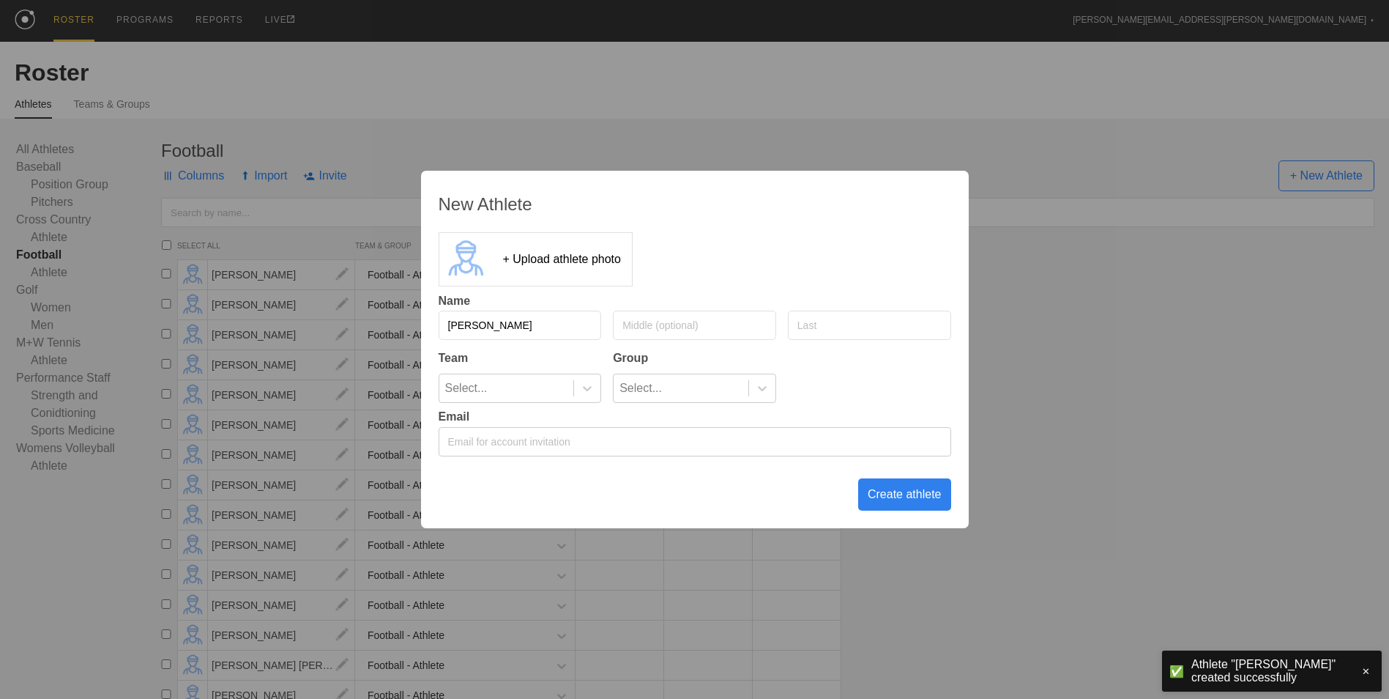
type input "[PERSON_NAME]"
type input "Pillar"
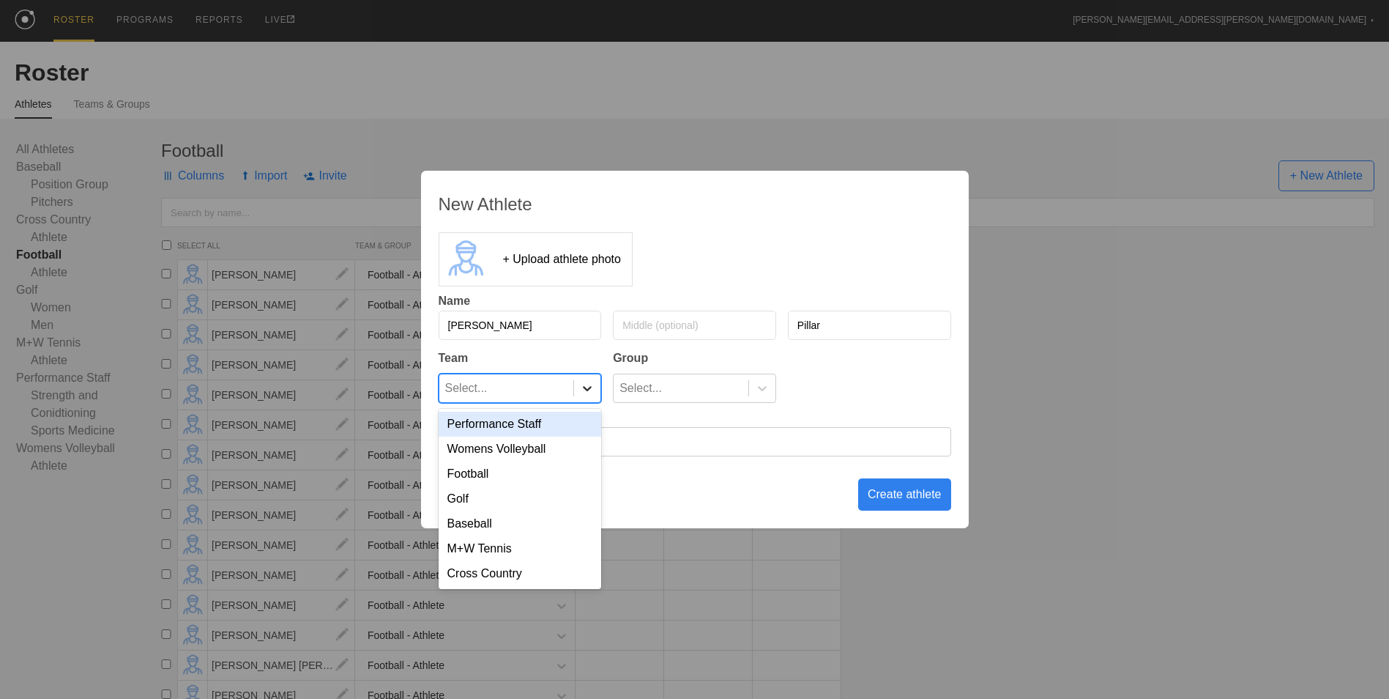
click at [580, 390] on icon at bounding box center [587, 388] width 15 height 15
click at [568, 469] on div "Football" at bounding box center [520, 473] width 163 height 25
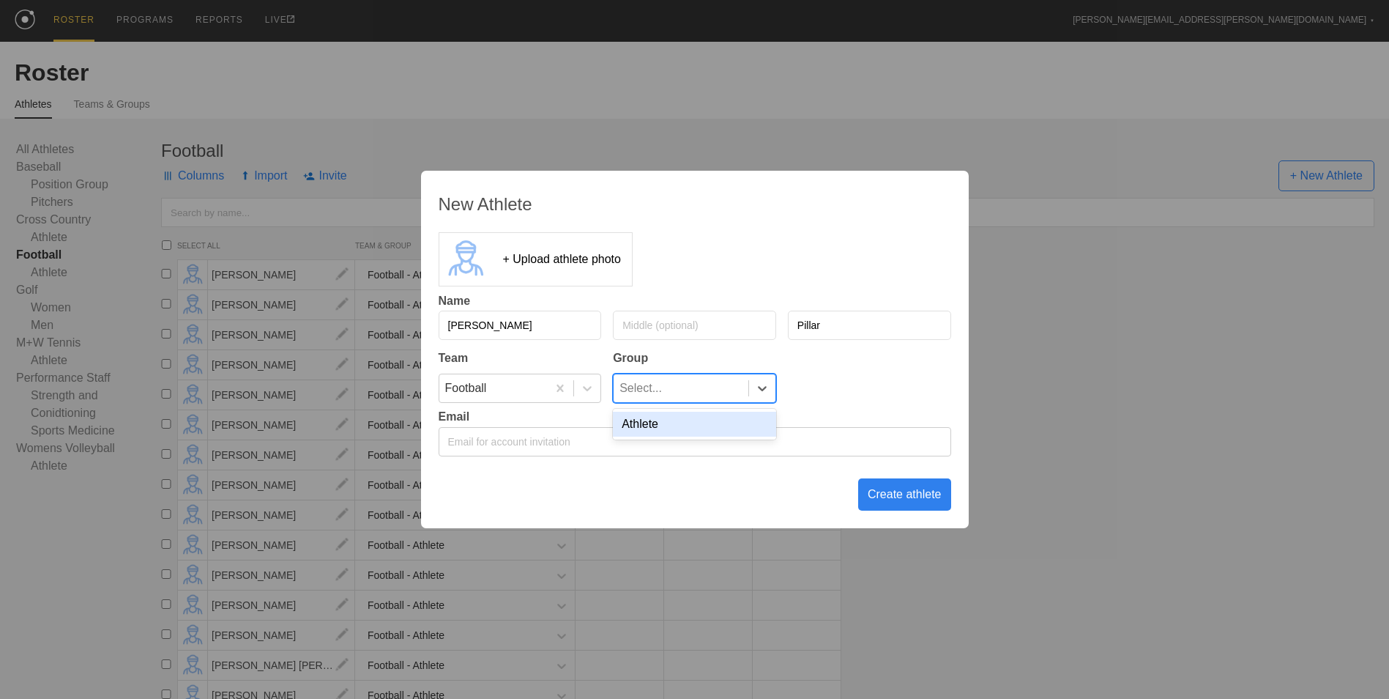
click at [695, 387] on div "Select..." at bounding box center [681, 388] width 135 height 28
click at [691, 432] on div "Athlete" at bounding box center [694, 424] width 163 height 25
click at [899, 494] on div "Create athlete" at bounding box center [904, 494] width 93 height 32
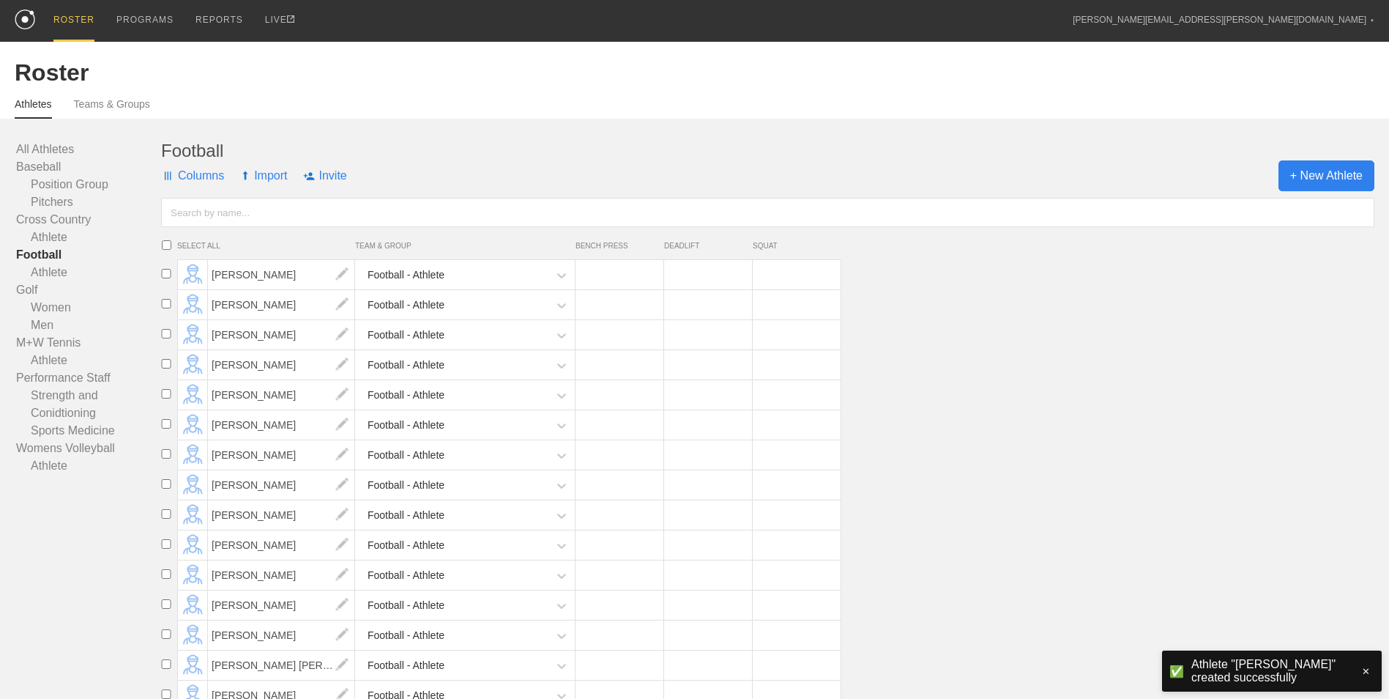
click at [1306, 182] on span "+ New Athlete" at bounding box center [1327, 175] width 96 height 31
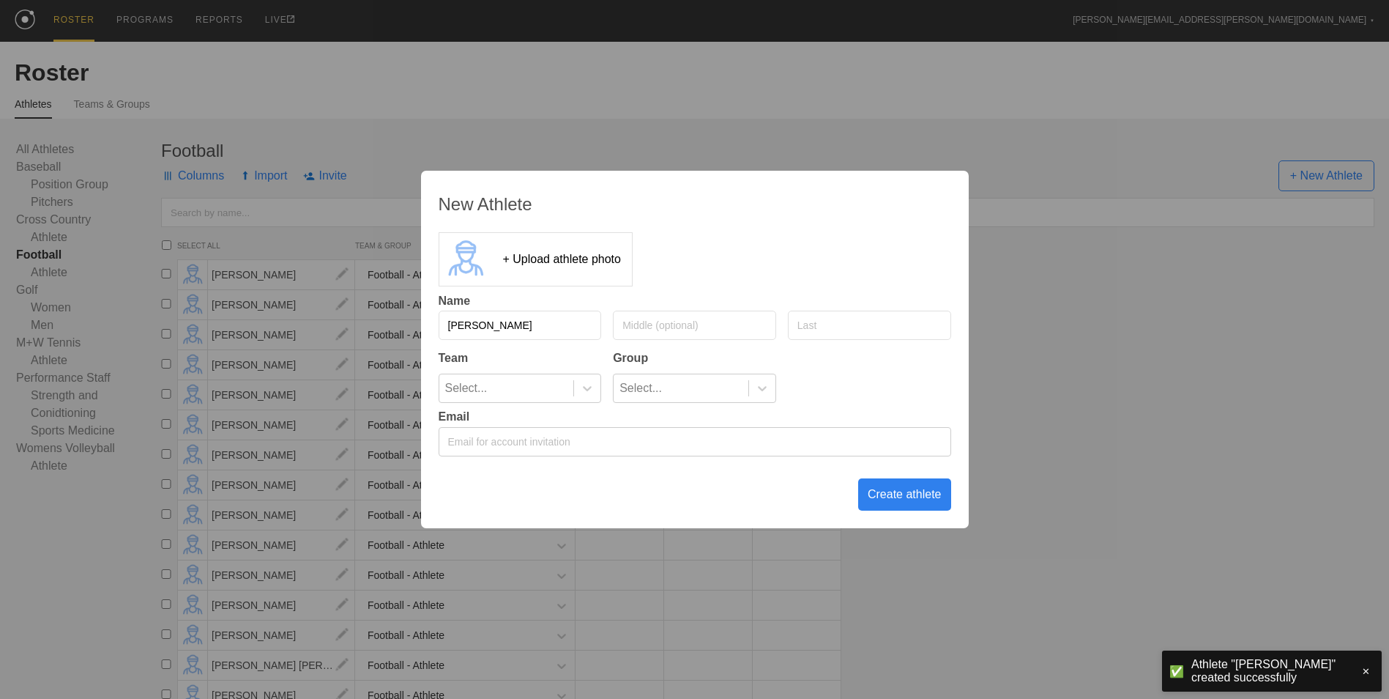
type input "[PERSON_NAME]"
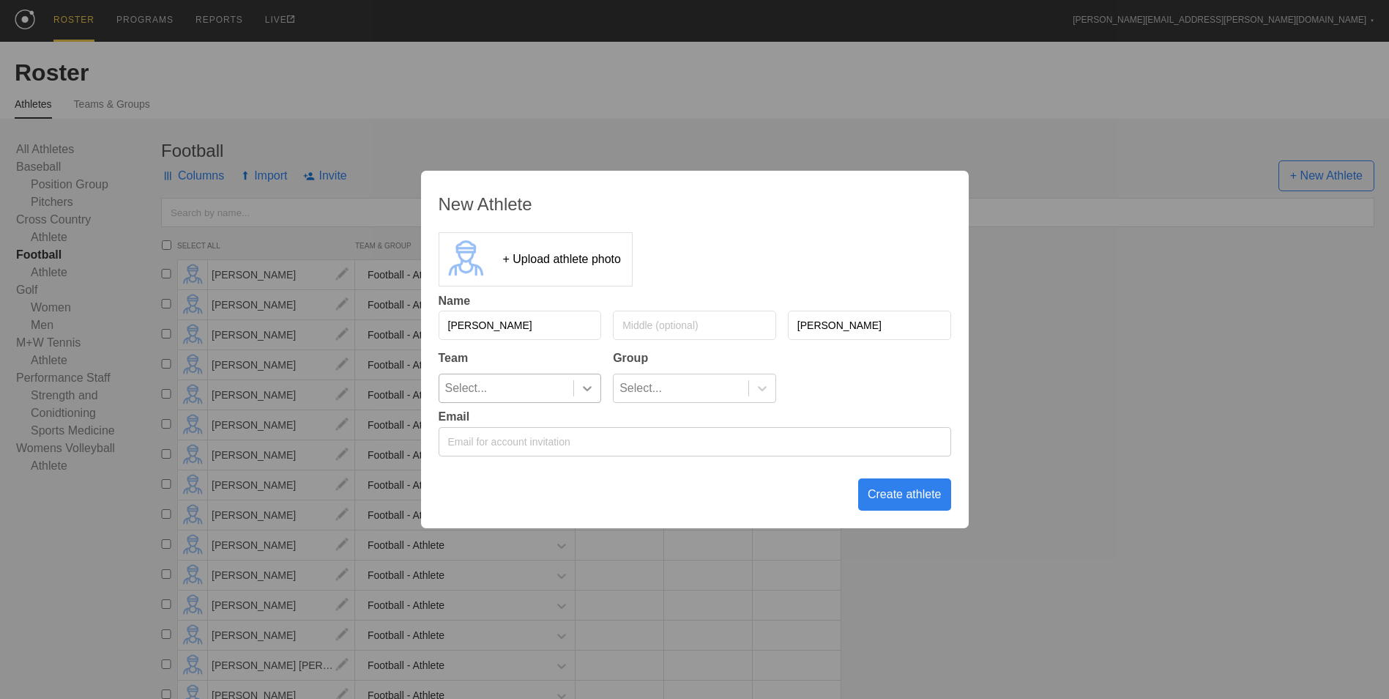
type input "[PERSON_NAME]"
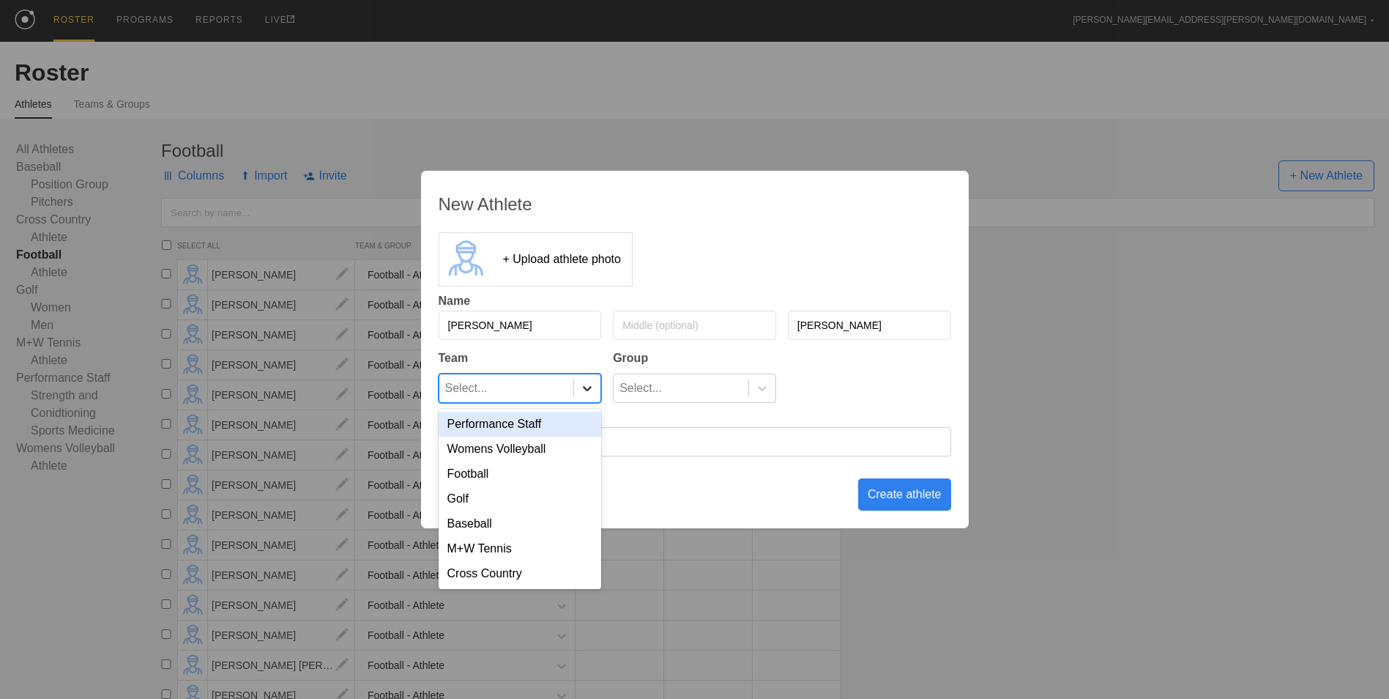
click at [582, 387] on icon at bounding box center [587, 388] width 15 height 15
click at [538, 476] on div "Football" at bounding box center [520, 473] width 163 height 25
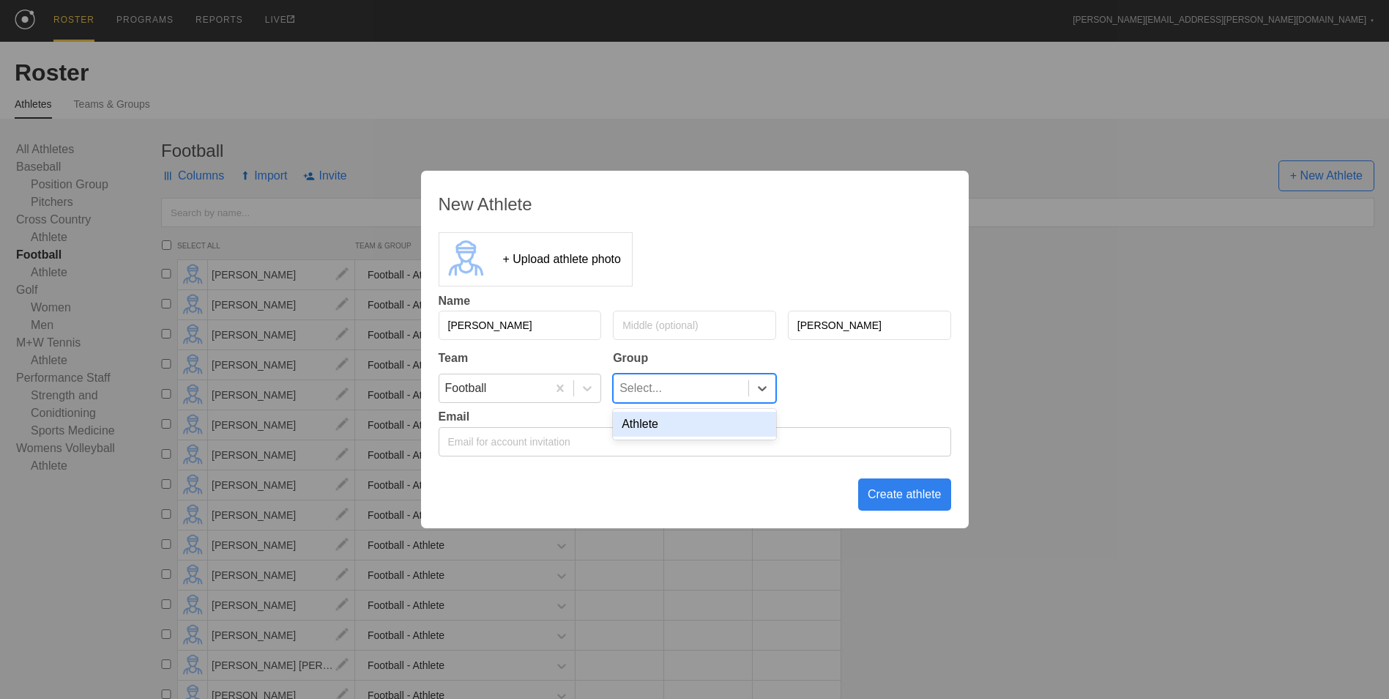
click at [644, 385] on div "Select..." at bounding box center [641, 388] width 42 height 28
click at [655, 423] on div "Athlete" at bounding box center [694, 424] width 163 height 25
click at [887, 489] on div "Create athlete" at bounding box center [904, 494] width 93 height 32
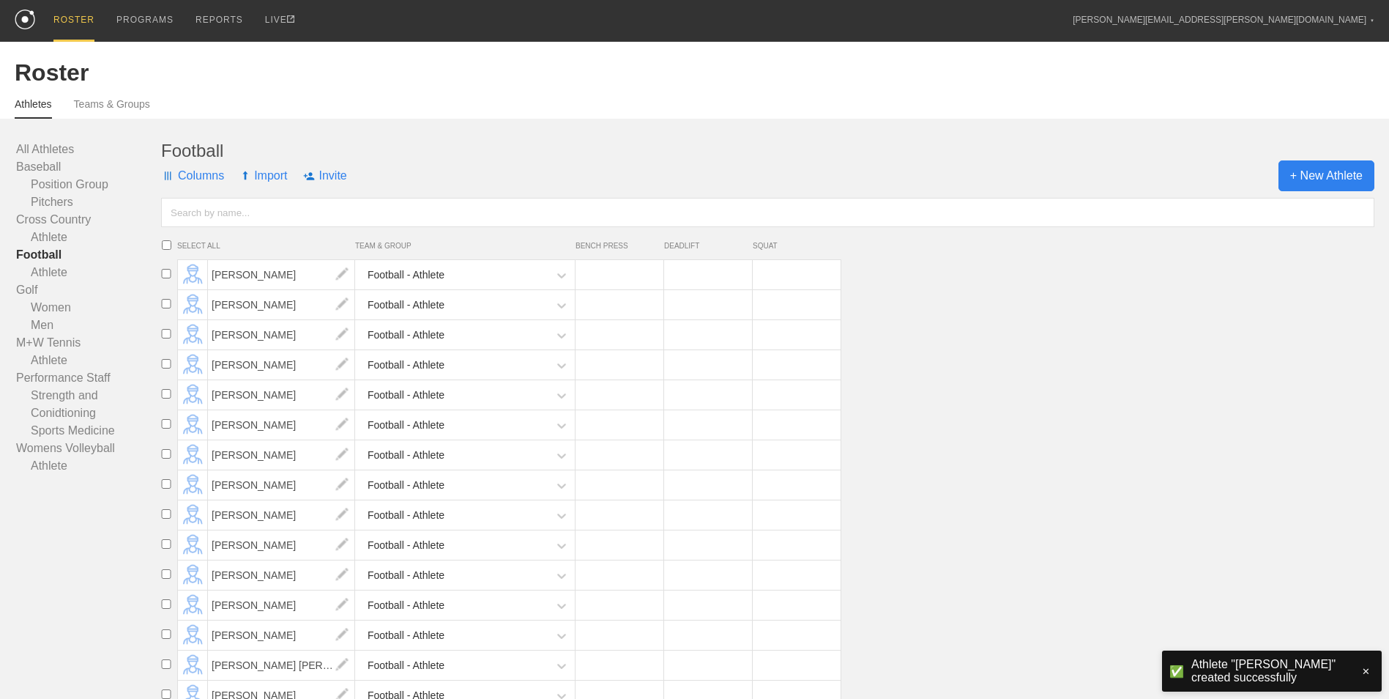
click at [1315, 166] on span "+ New Athlete" at bounding box center [1327, 175] width 96 height 31
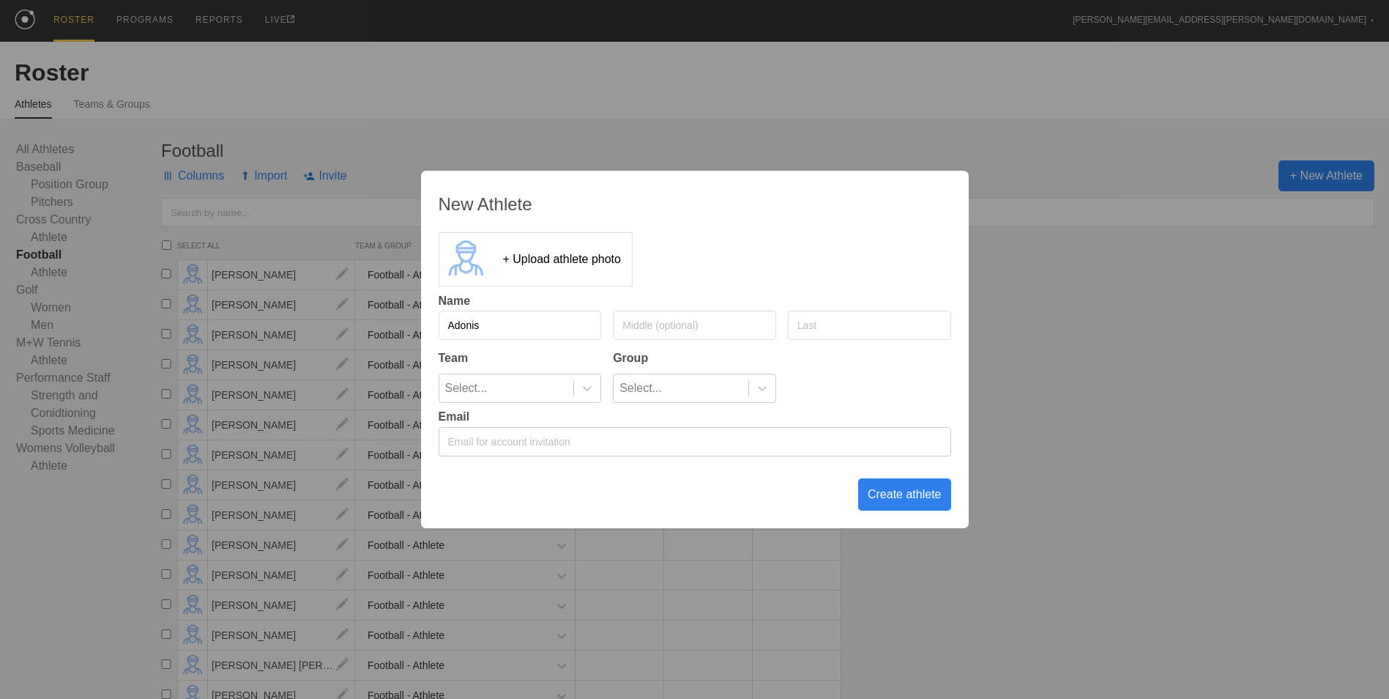
type input "Adonis"
type input "E"
type input "[PERSON_NAME]"
click at [573, 386] on div "Select..." at bounding box center [506, 388] width 135 height 28
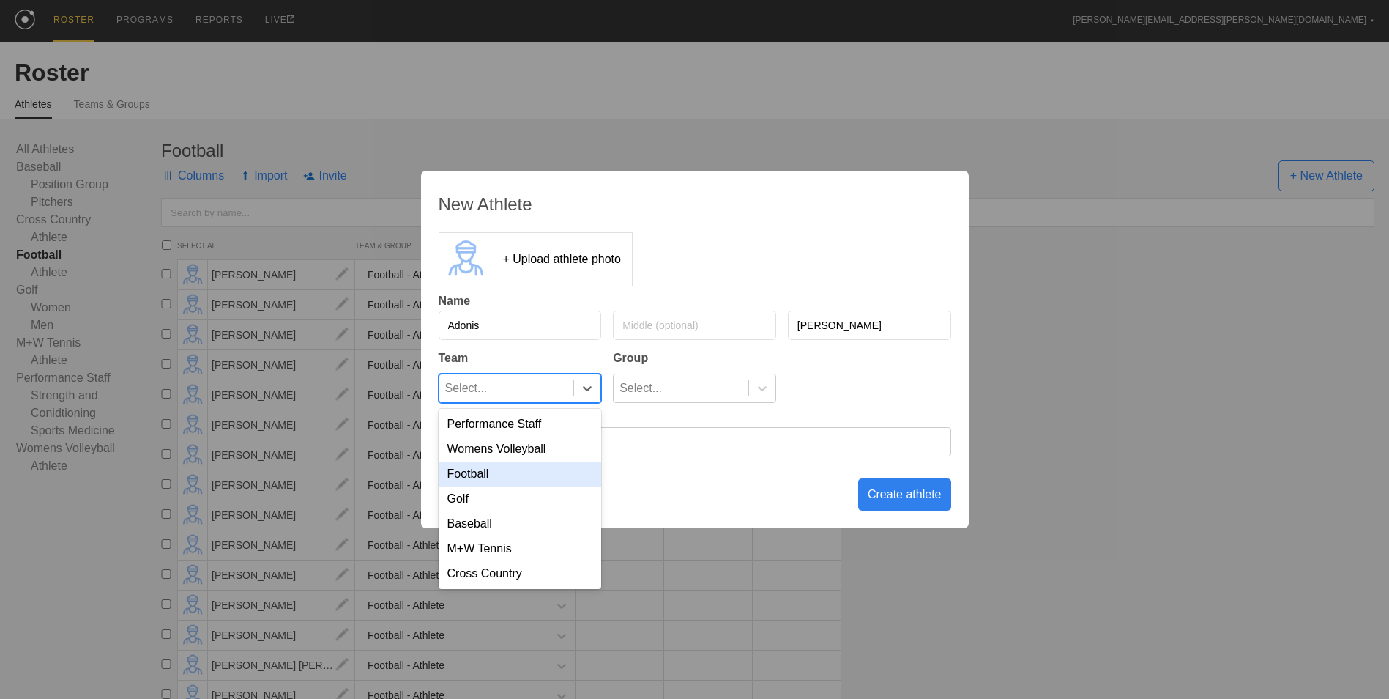
click at [557, 464] on div "Football" at bounding box center [520, 473] width 163 height 25
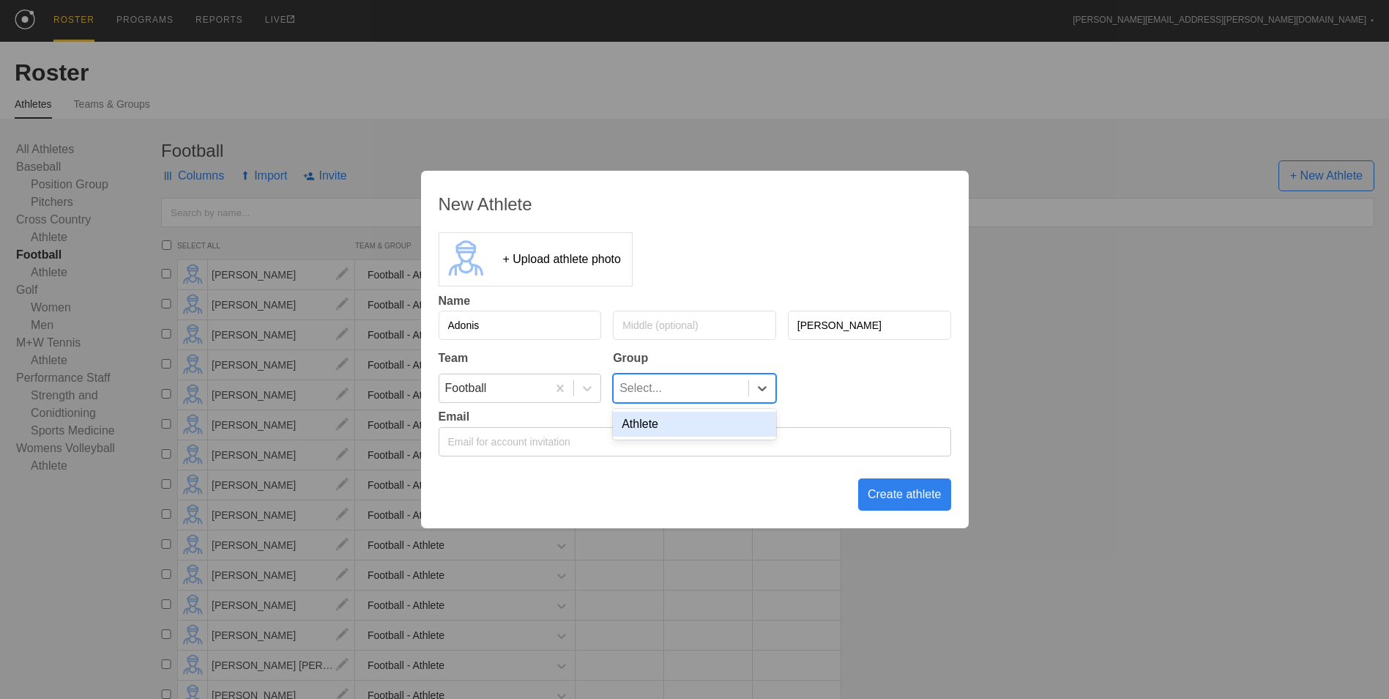
click at [711, 374] on div "Select..." at bounding box center [681, 388] width 135 height 28
click at [705, 409] on div "Athlete" at bounding box center [694, 424] width 163 height 31
click at [711, 419] on div "Athlete" at bounding box center [694, 424] width 163 height 25
click at [902, 491] on div "Create athlete" at bounding box center [904, 494] width 93 height 32
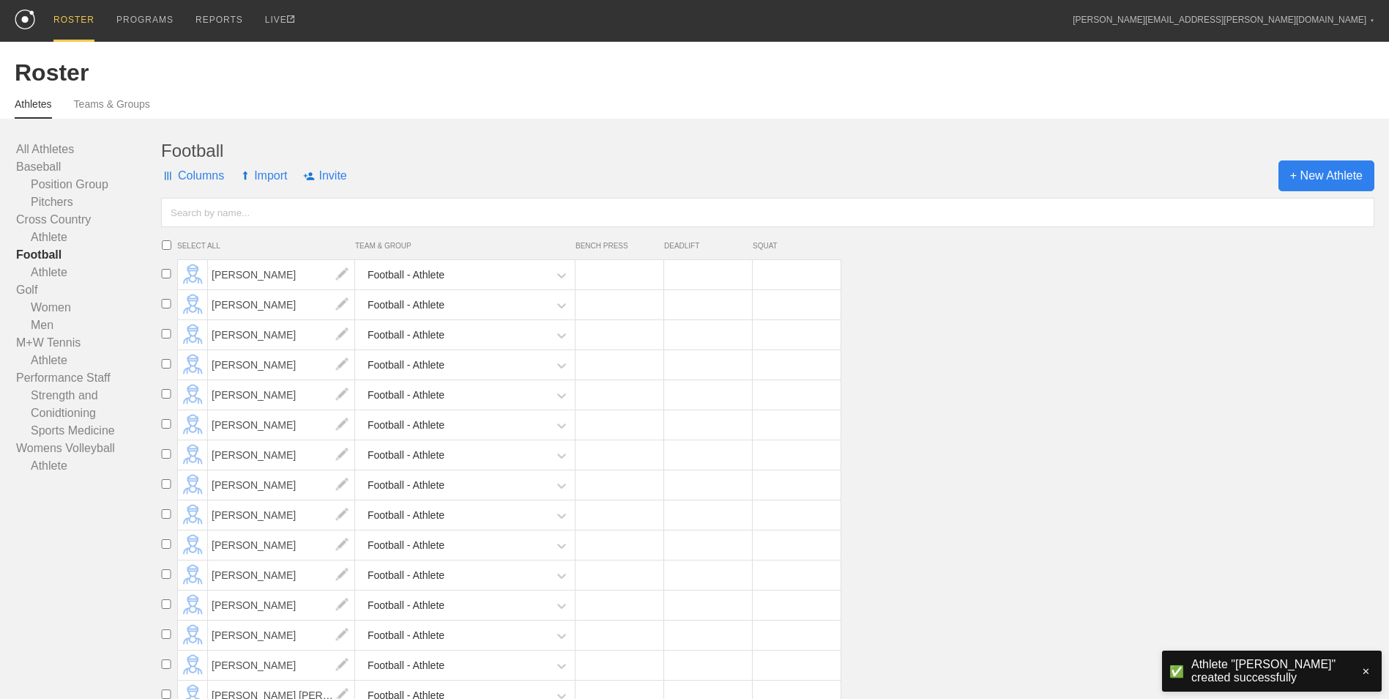
click at [1310, 168] on span "+ New Athlete" at bounding box center [1327, 175] width 96 height 31
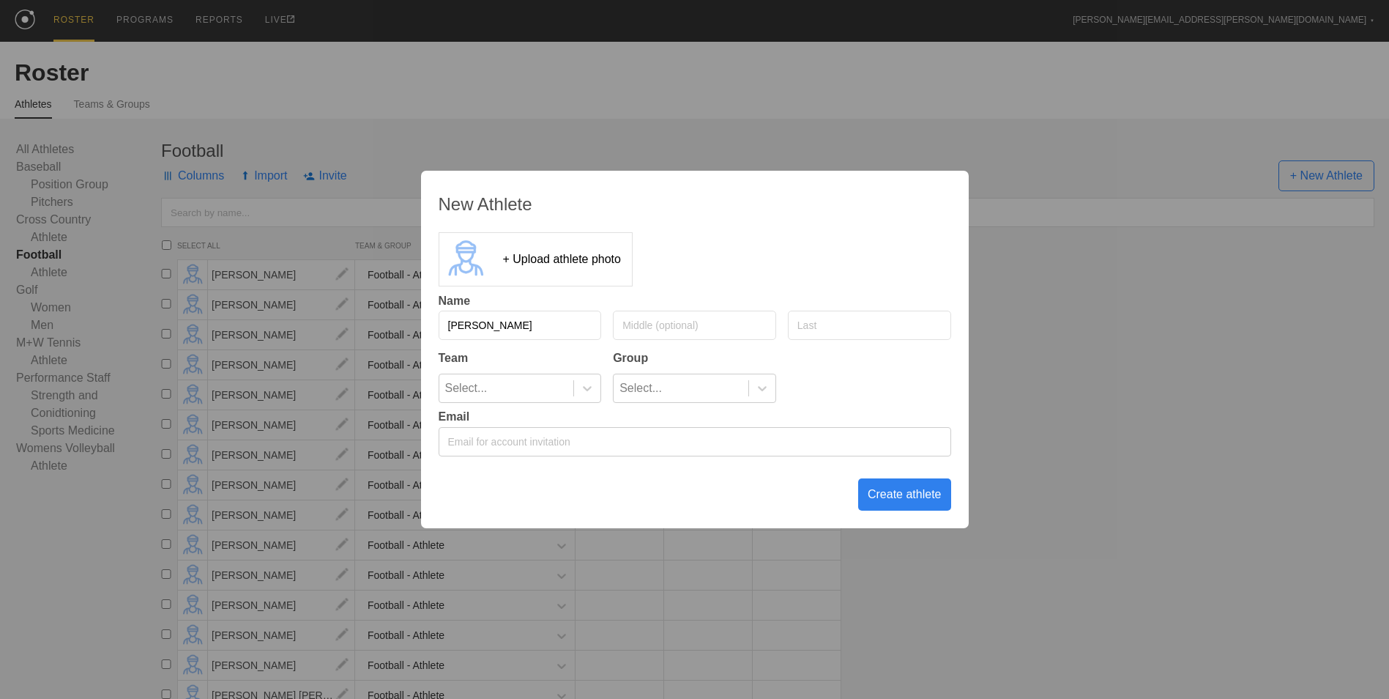
type input "[PERSON_NAME]"
type input "Goly"
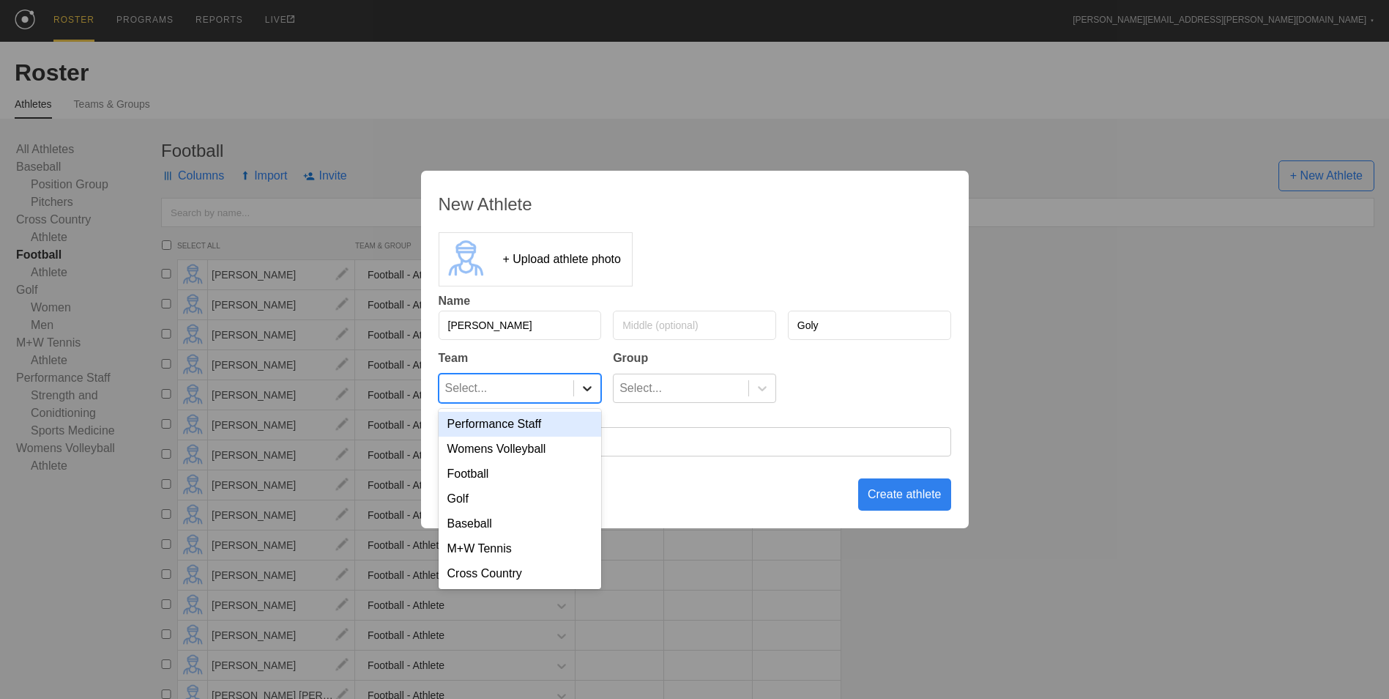
click at [584, 387] on icon at bounding box center [587, 388] width 9 height 5
drag, startPoint x: 548, startPoint y: 478, endPoint x: 587, endPoint y: 453, distance: 46.1
click at [552, 476] on div "Football" at bounding box center [520, 473] width 163 height 25
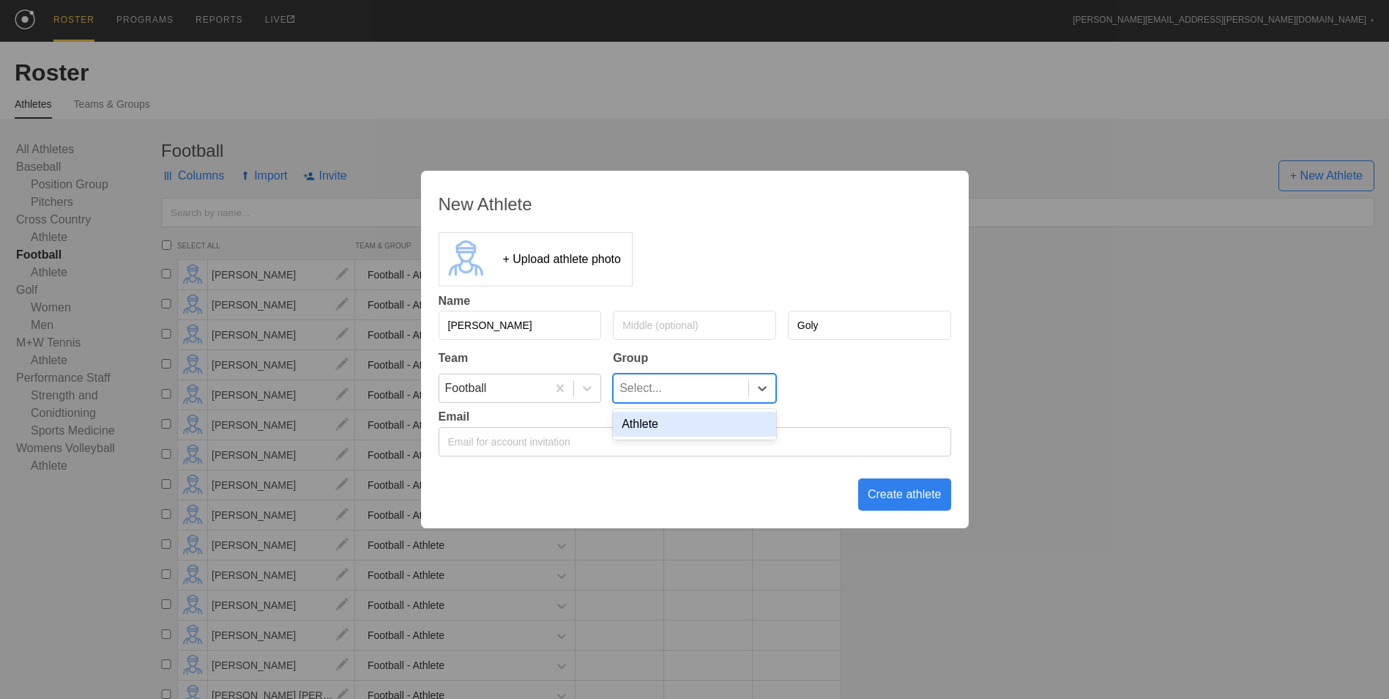
click at [695, 393] on div "Select..." at bounding box center [681, 388] width 135 height 28
click at [699, 420] on div "Athlete" at bounding box center [694, 424] width 163 height 25
click at [891, 493] on div "Create athlete" at bounding box center [904, 494] width 93 height 32
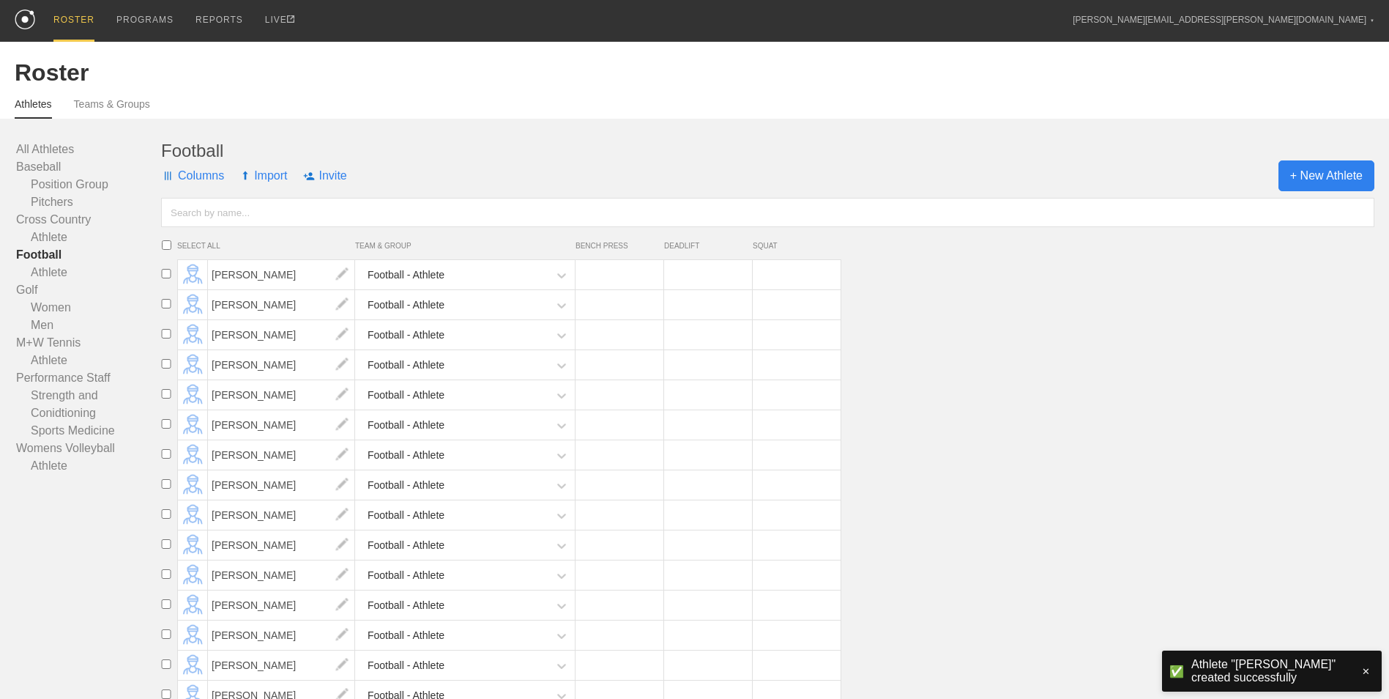
click at [1328, 163] on span "+ New Athlete" at bounding box center [1327, 175] width 96 height 31
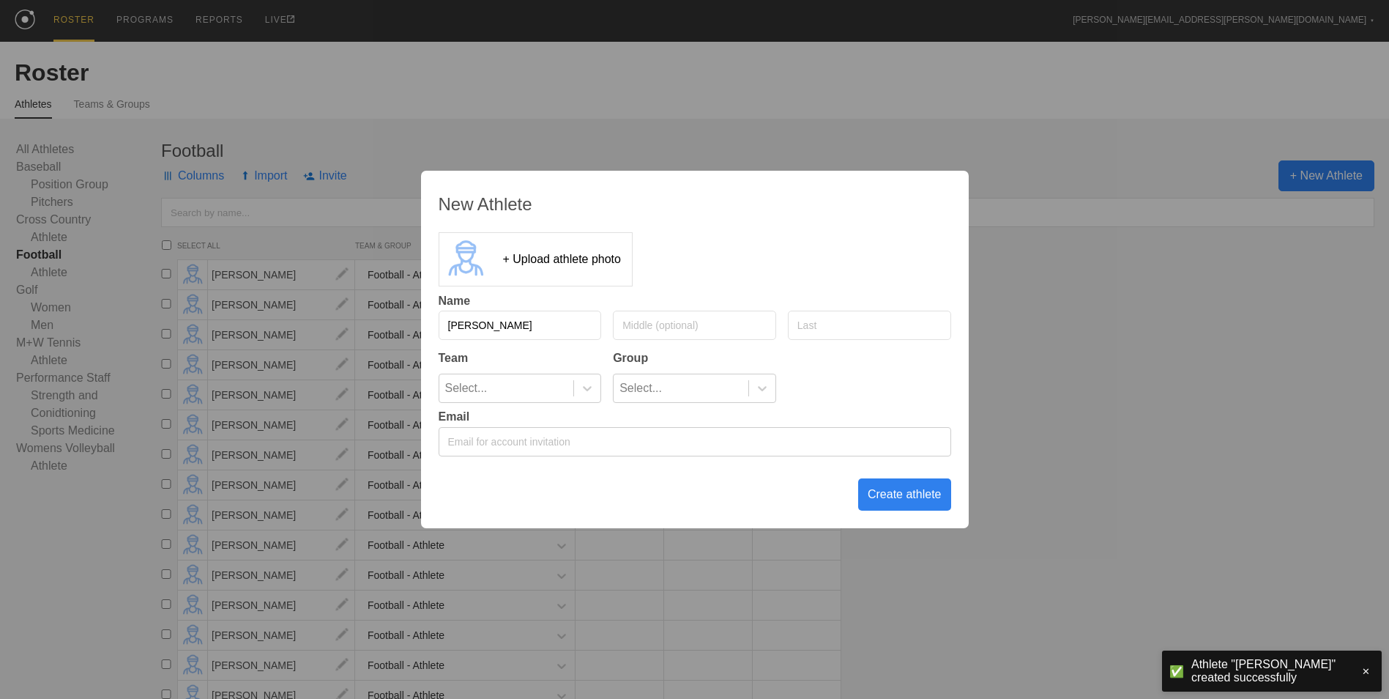
type input "[PERSON_NAME]"
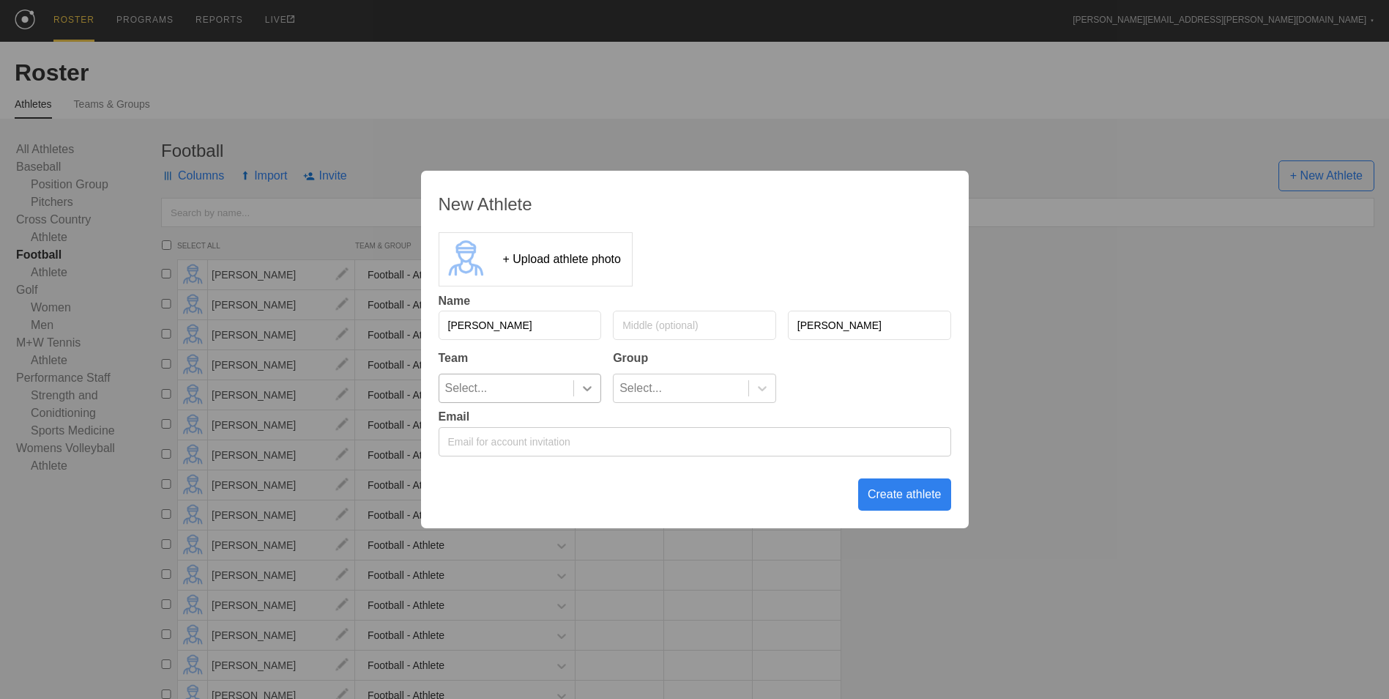
type input "[PERSON_NAME]"
click at [586, 387] on icon at bounding box center [587, 388] width 15 height 15
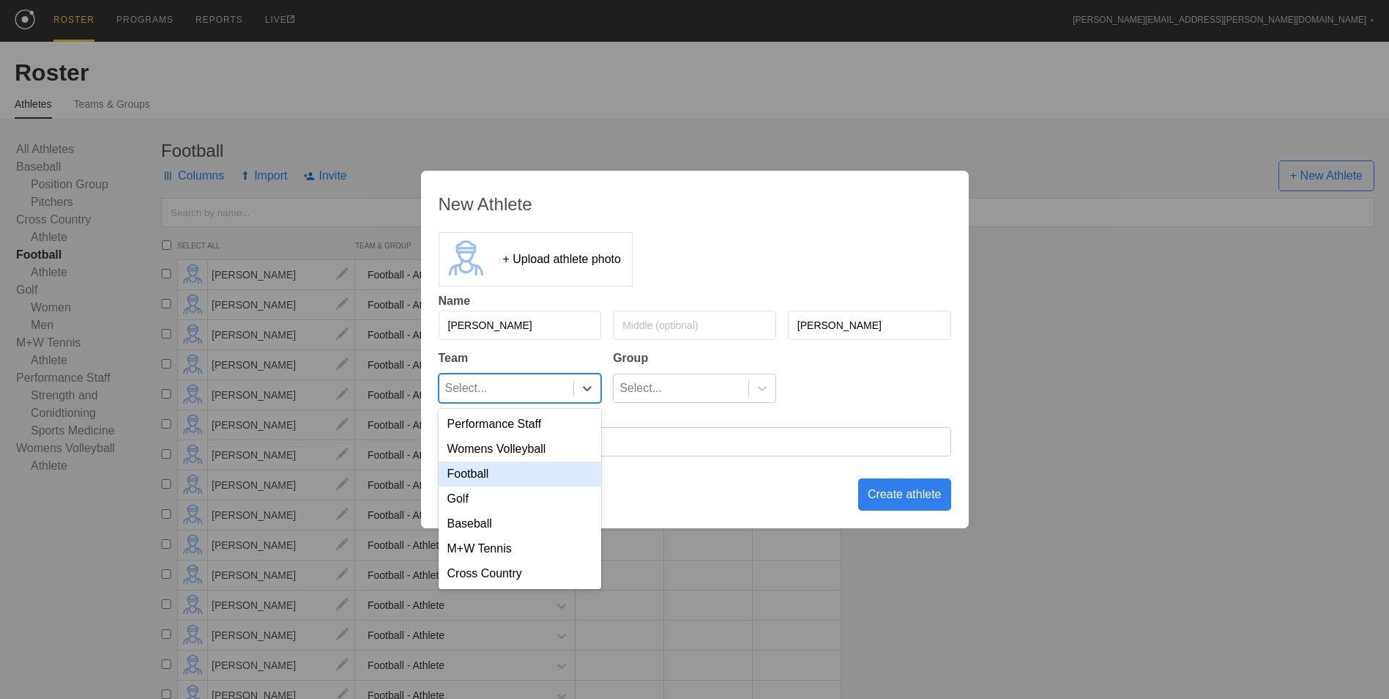
click at [569, 466] on div "Football" at bounding box center [520, 473] width 163 height 25
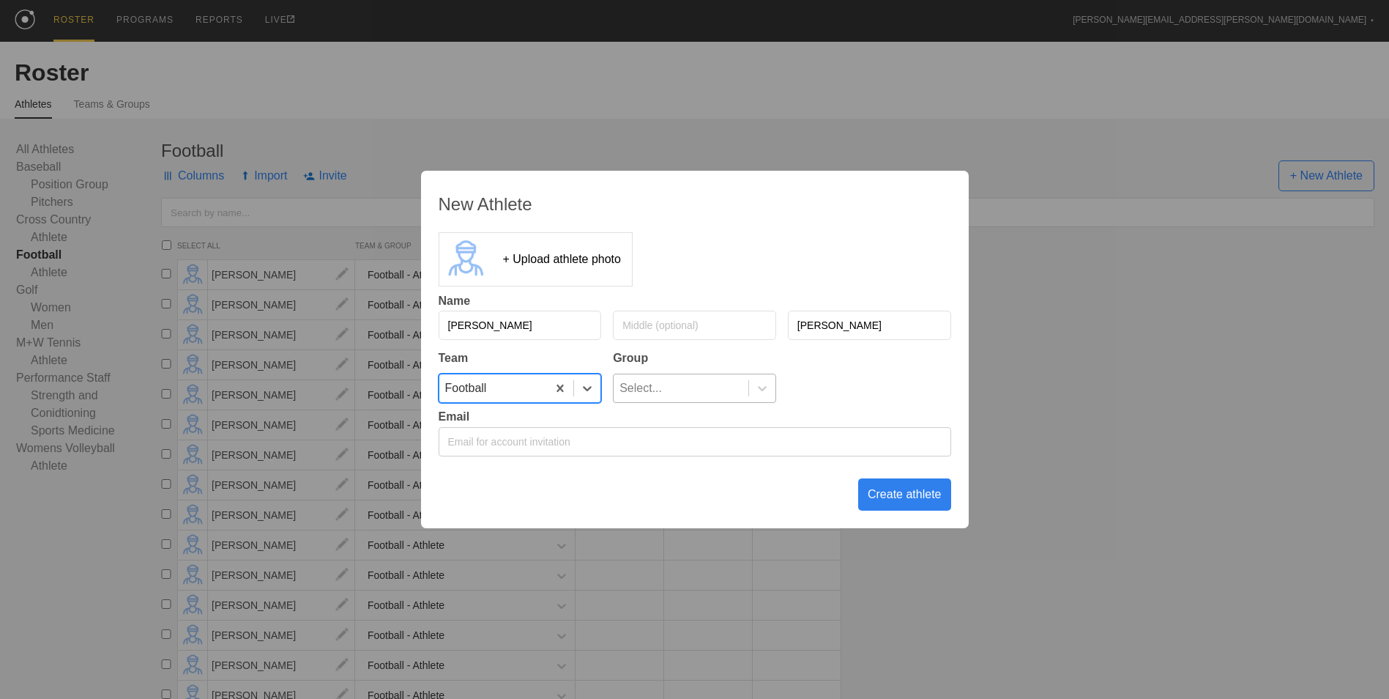
click at [712, 388] on div "Select..." at bounding box center [681, 388] width 135 height 28
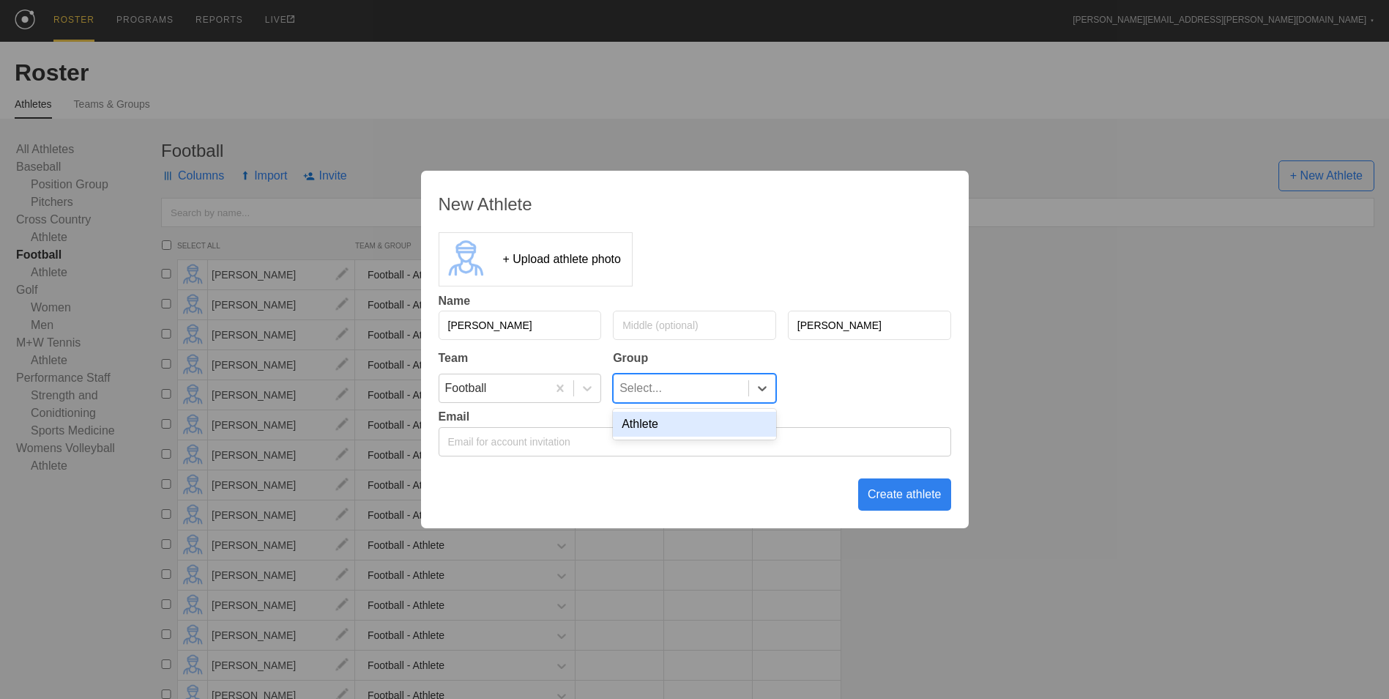
click at [710, 429] on div "Athlete" at bounding box center [694, 424] width 163 height 25
click at [924, 500] on div "Create athlete" at bounding box center [904, 494] width 93 height 32
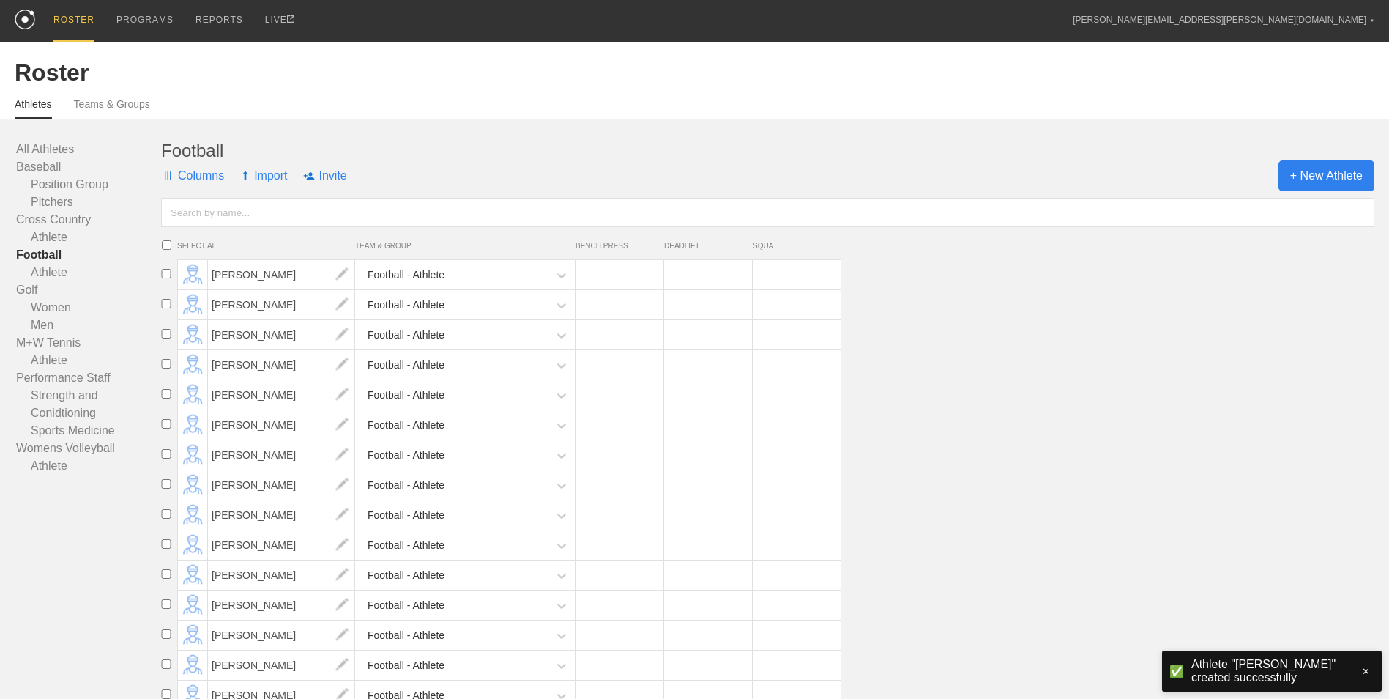
click at [1299, 175] on span "+ New Athlete" at bounding box center [1327, 175] width 96 height 31
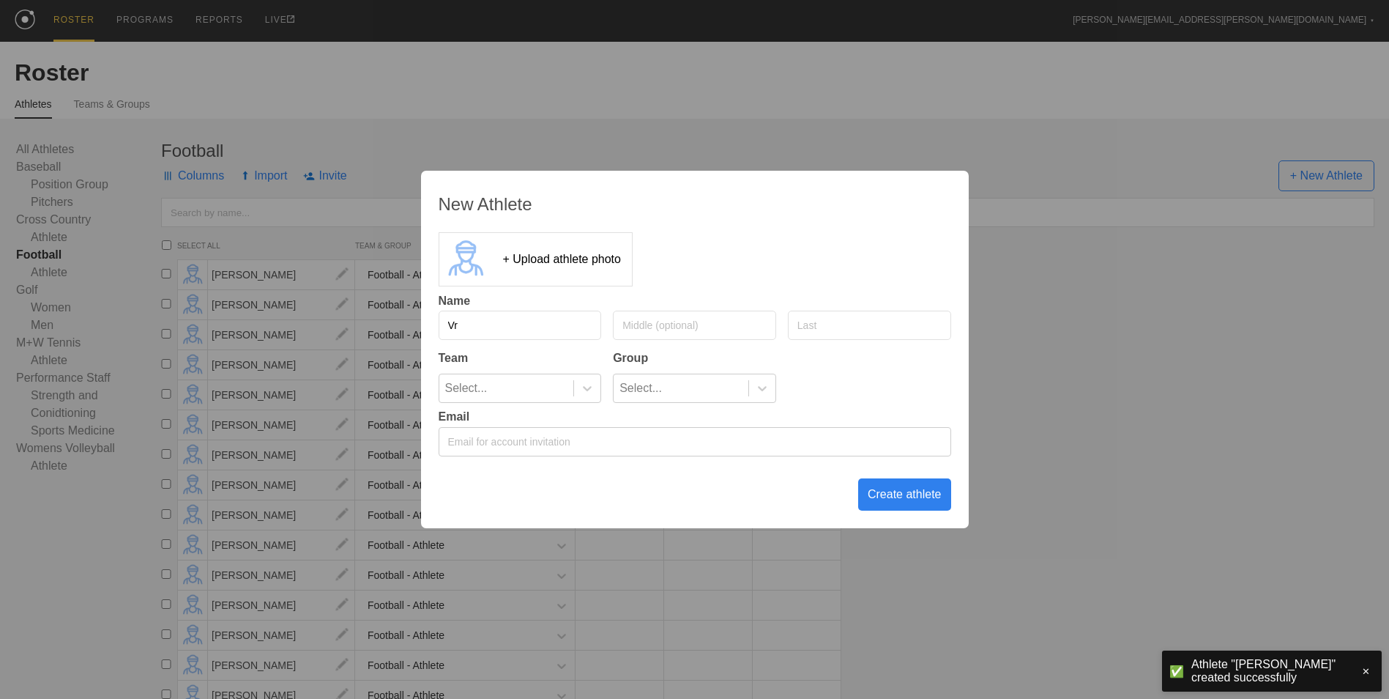
type input "V"
type input "Bryce"
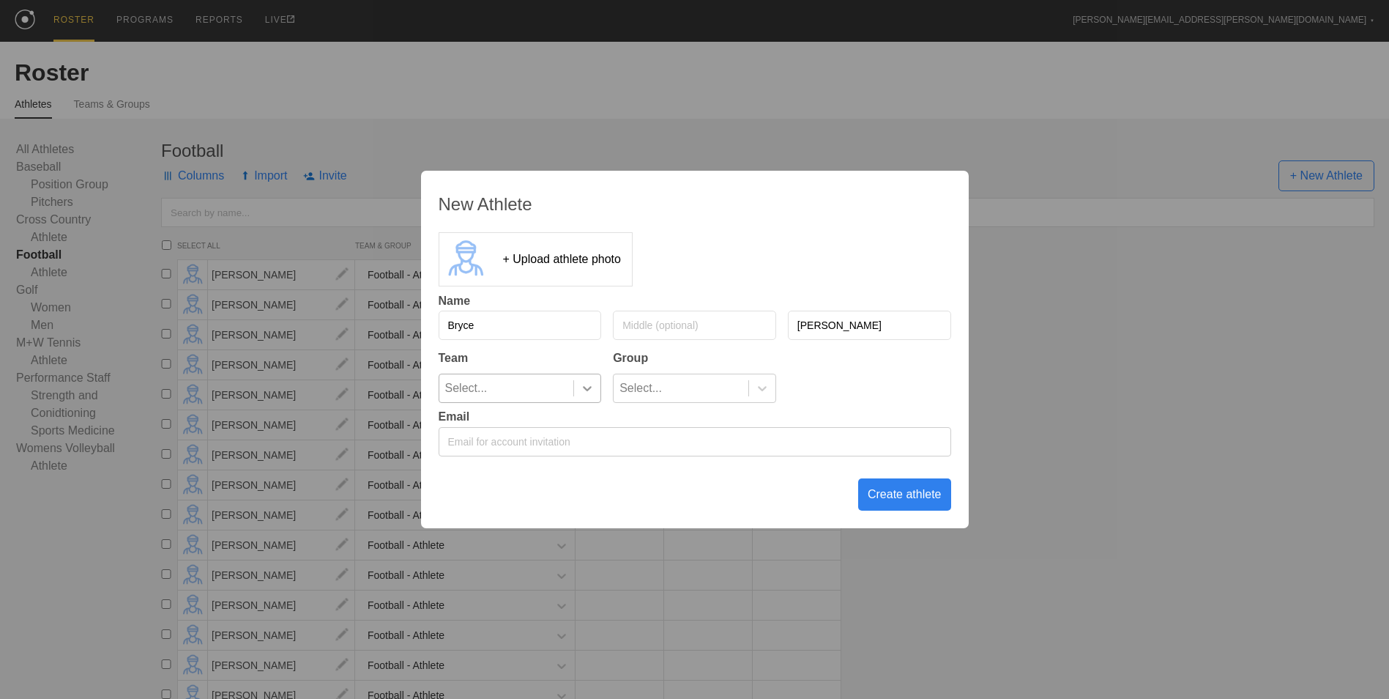
type input "[PERSON_NAME]"
click at [593, 390] on icon at bounding box center [587, 388] width 15 height 15
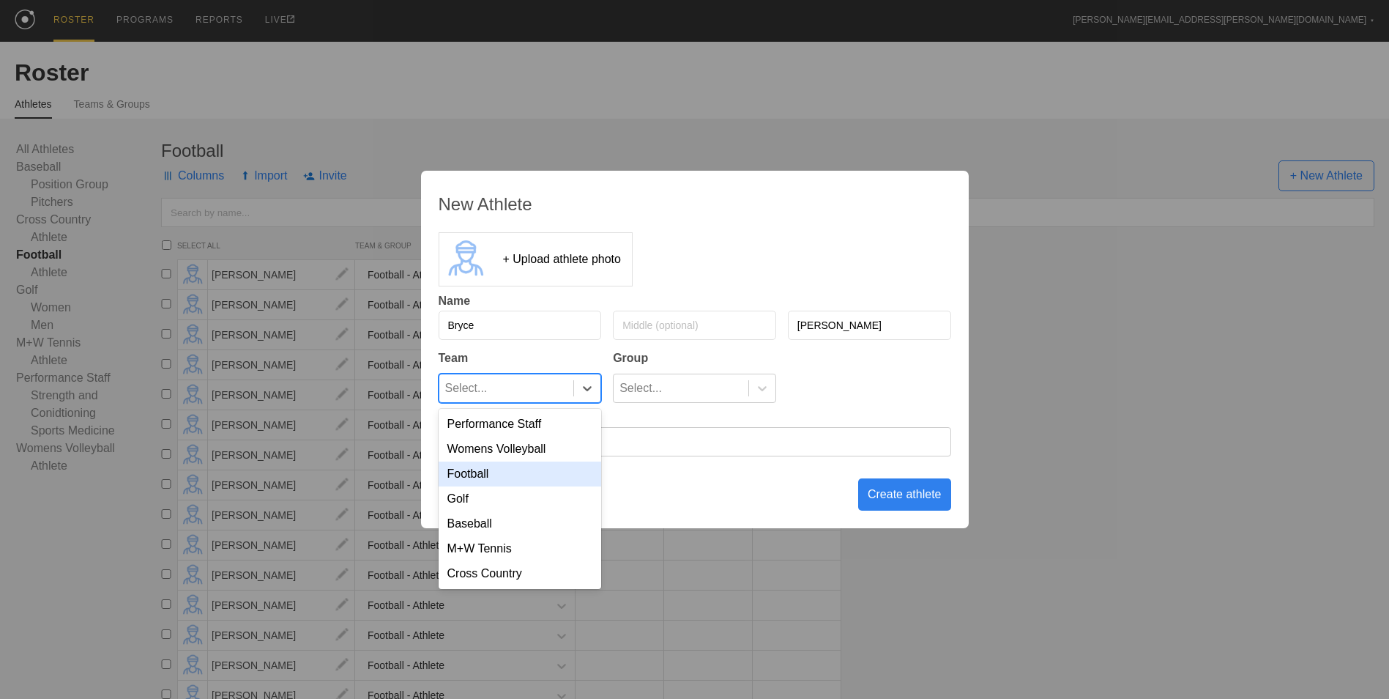
click at [581, 465] on div "Football" at bounding box center [520, 473] width 163 height 25
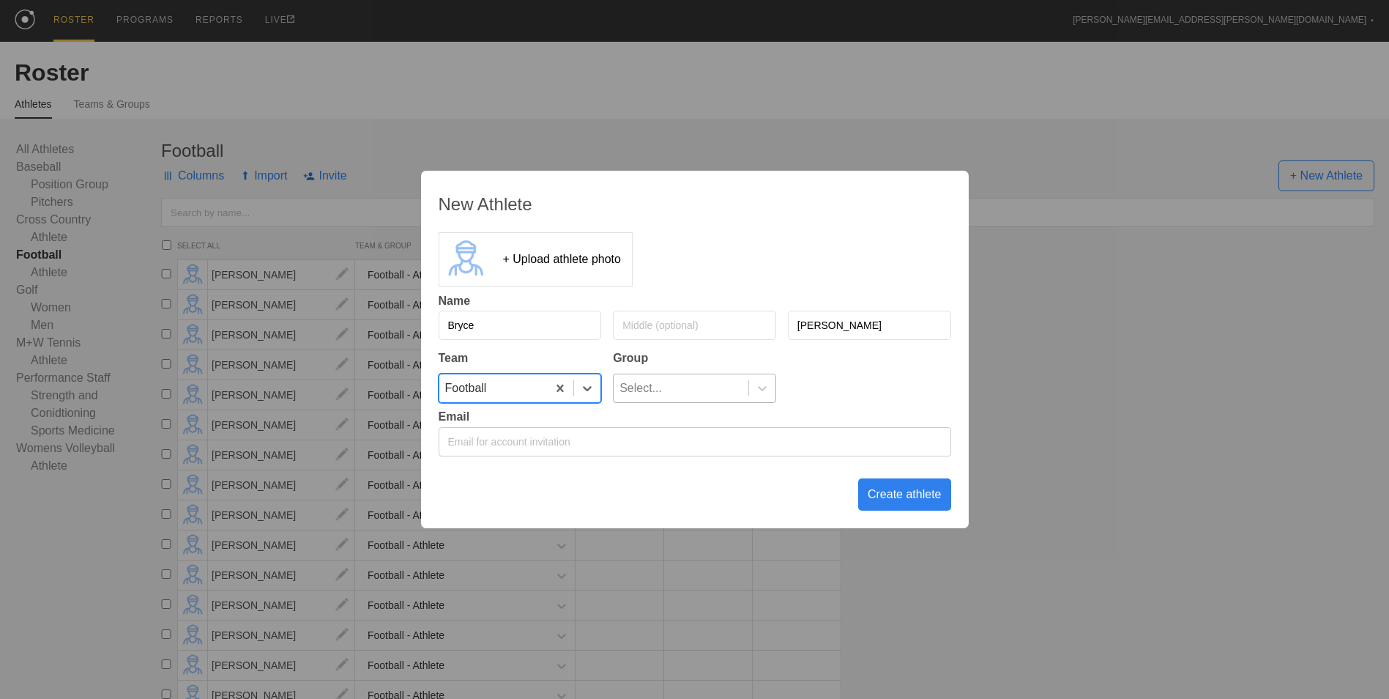
click at [674, 383] on div "Select..." at bounding box center [681, 388] width 135 height 28
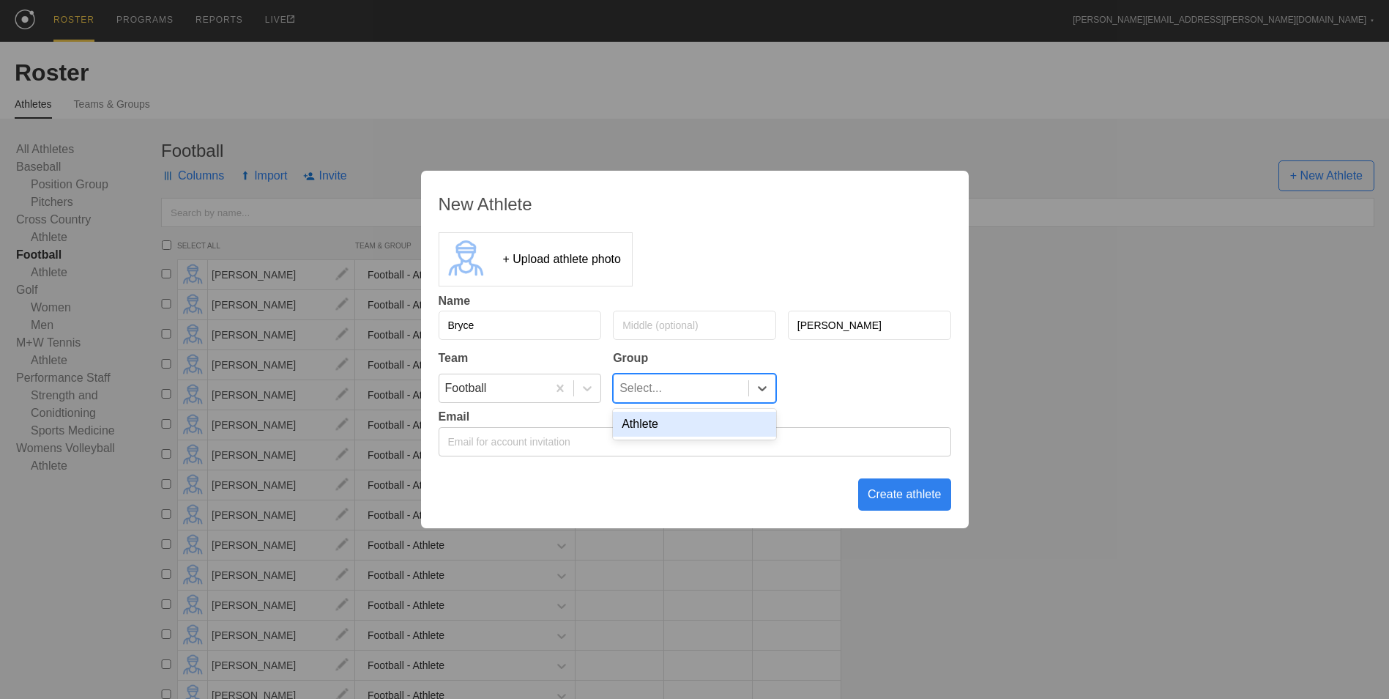
click at [687, 434] on div "Athlete" at bounding box center [694, 424] width 163 height 25
click at [928, 499] on div "Create athlete" at bounding box center [904, 494] width 93 height 32
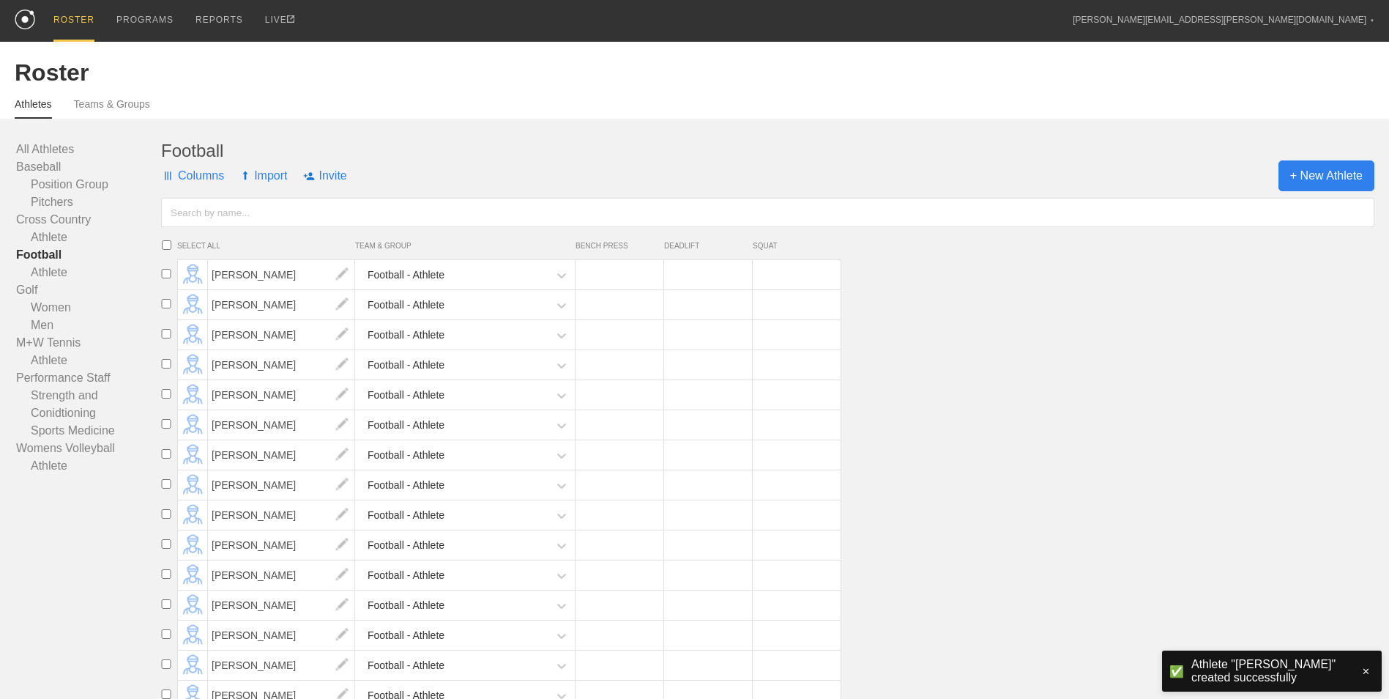
click at [1303, 190] on span "+ New Athlete" at bounding box center [1327, 175] width 96 height 31
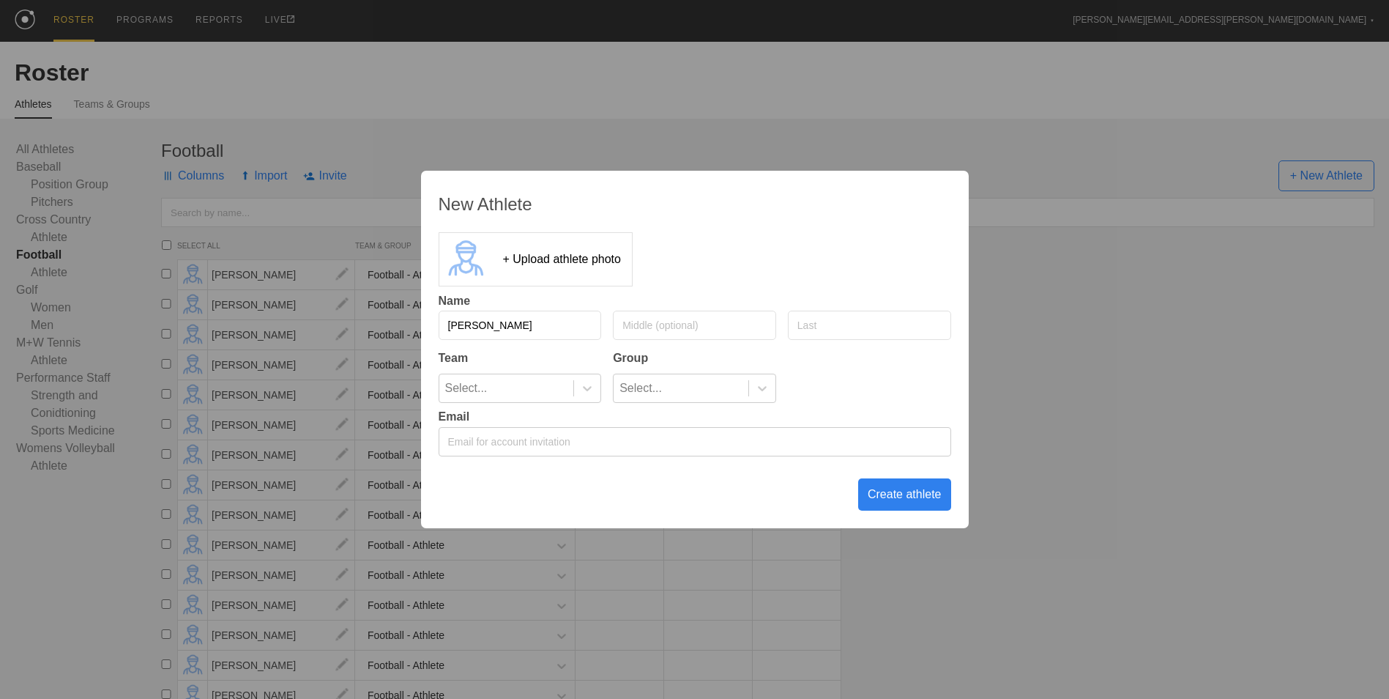
type input "[PERSON_NAME]"
click at [856, 327] on input "text" at bounding box center [869, 325] width 163 height 29
type input "[PERSON_NAME]"
click at [587, 389] on icon at bounding box center [587, 388] width 9 height 5
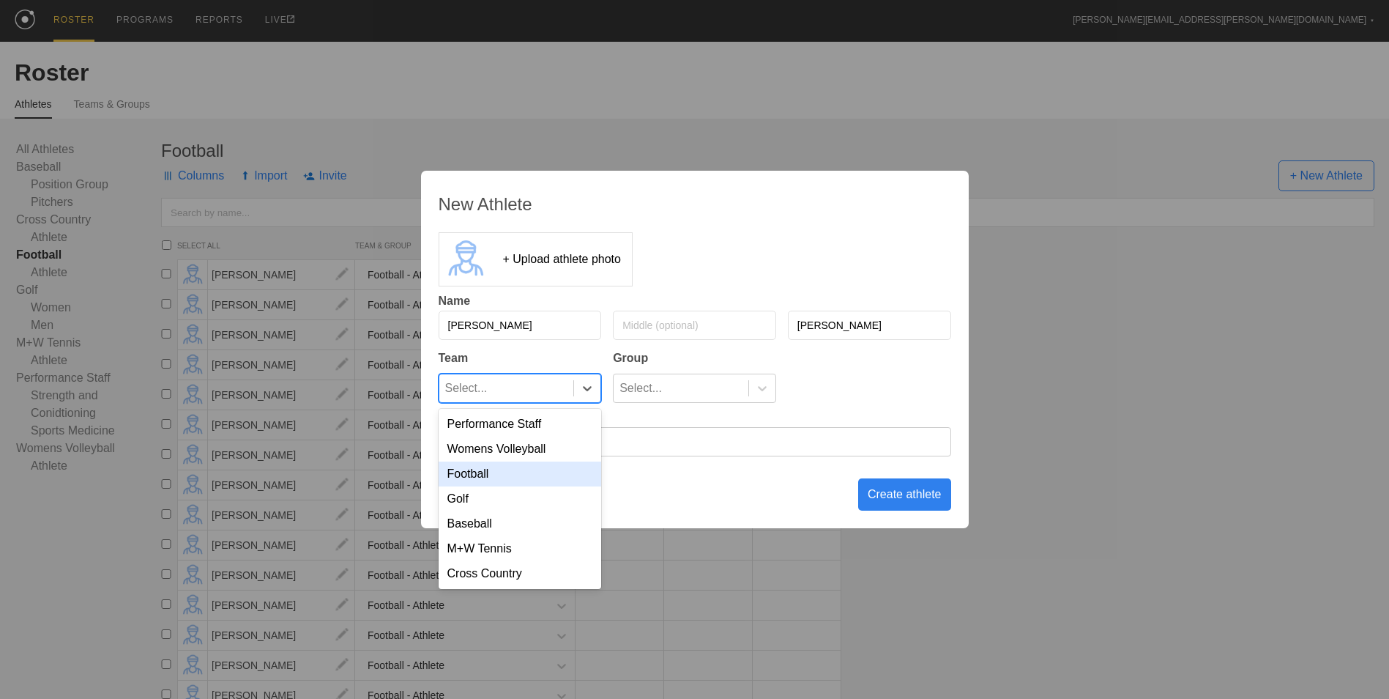
click at [562, 470] on div "Football" at bounding box center [520, 473] width 163 height 25
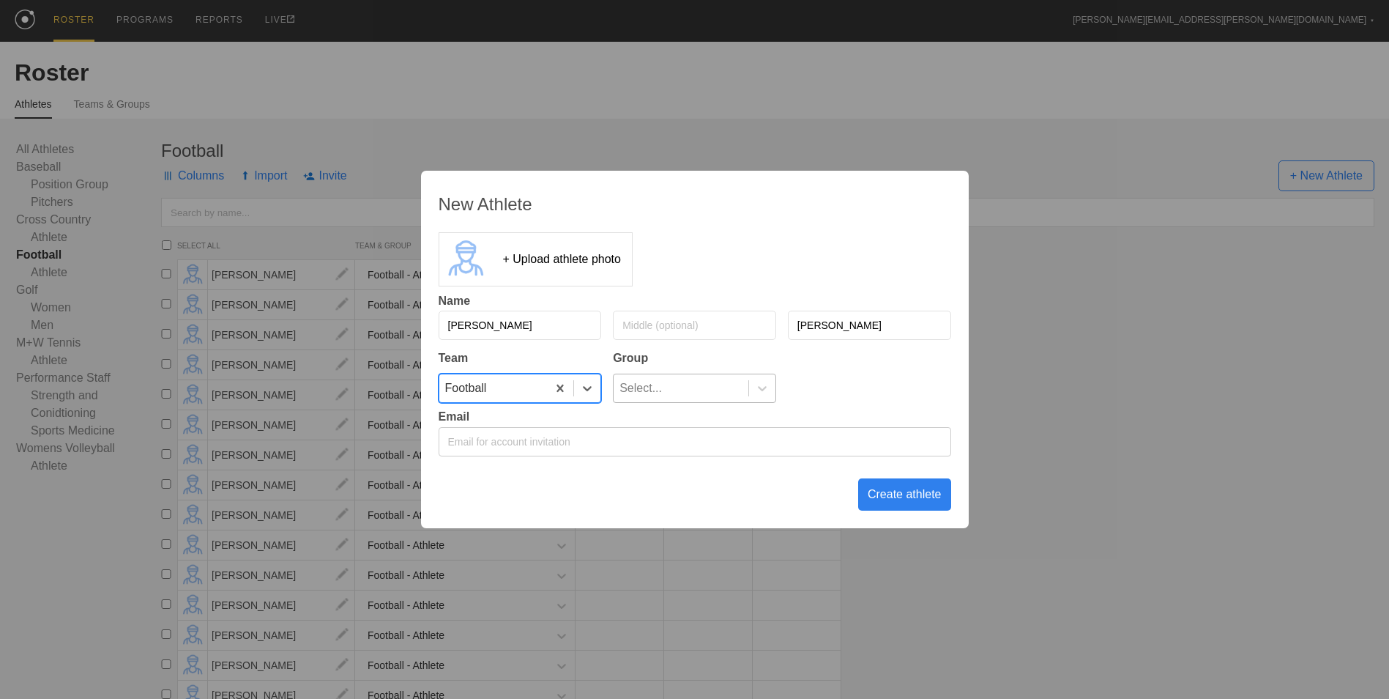
drag, startPoint x: 655, startPoint y: 404, endPoint x: 658, endPoint y: 394, distance: 10.7
click at [655, 404] on div "New Athlete + Upload athlete photo Name [PERSON_NAME] Team Group option Footbal…" at bounding box center [695, 349] width 548 height 357
click at [661, 384] on div "Select..." at bounding box center [681, 388] width 135 height 28
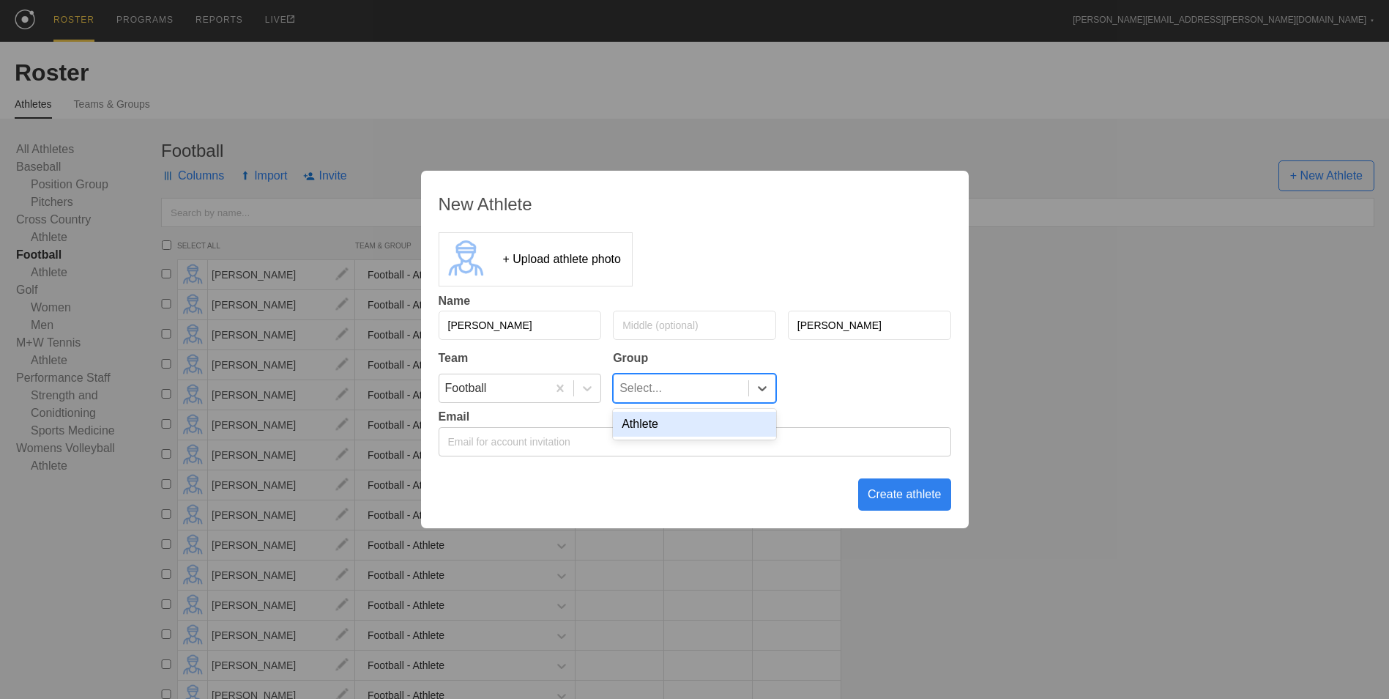
click at [649, 431] on div "Athlete" at bounding box center [694, 424] width 163 height 25
click at [900, 494] on div "Create athlete" at bounding box center [904, 494] width 93 height 32
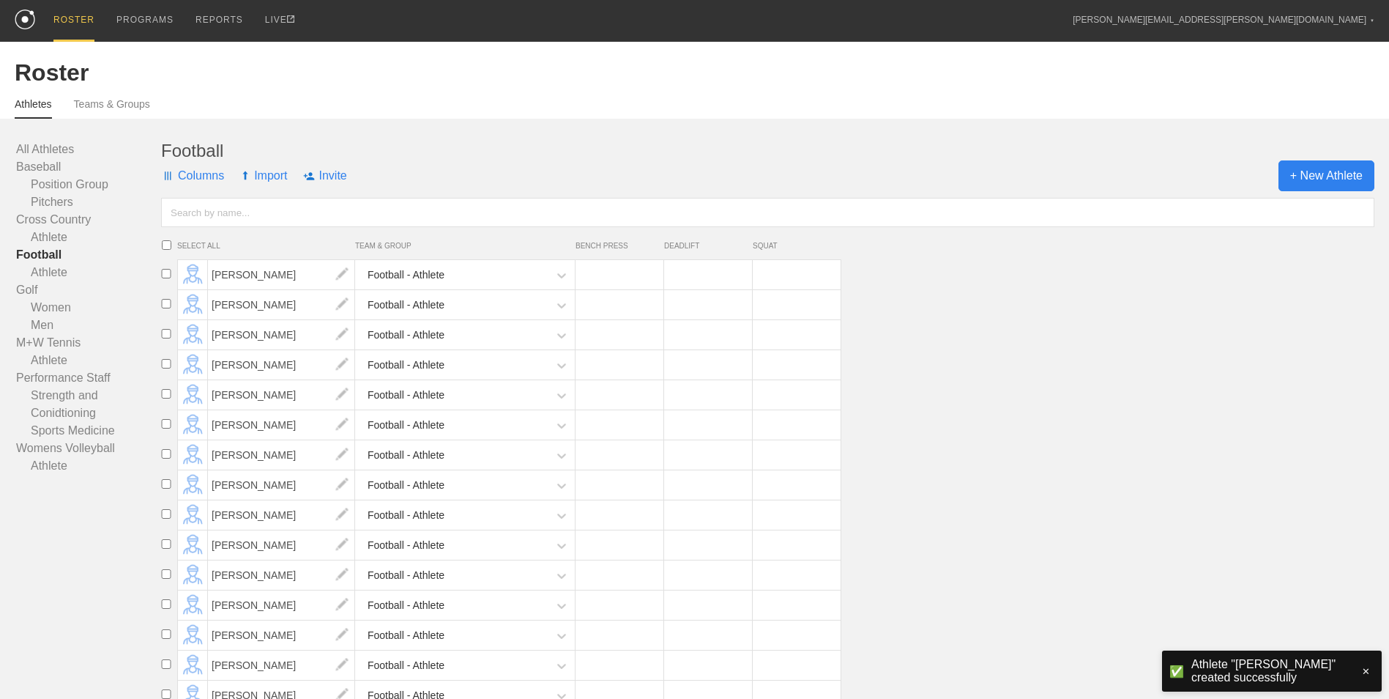
click at [1340, 180] on span "+ New Athlete" at bounding box center [1327, 175] width 96 height 31
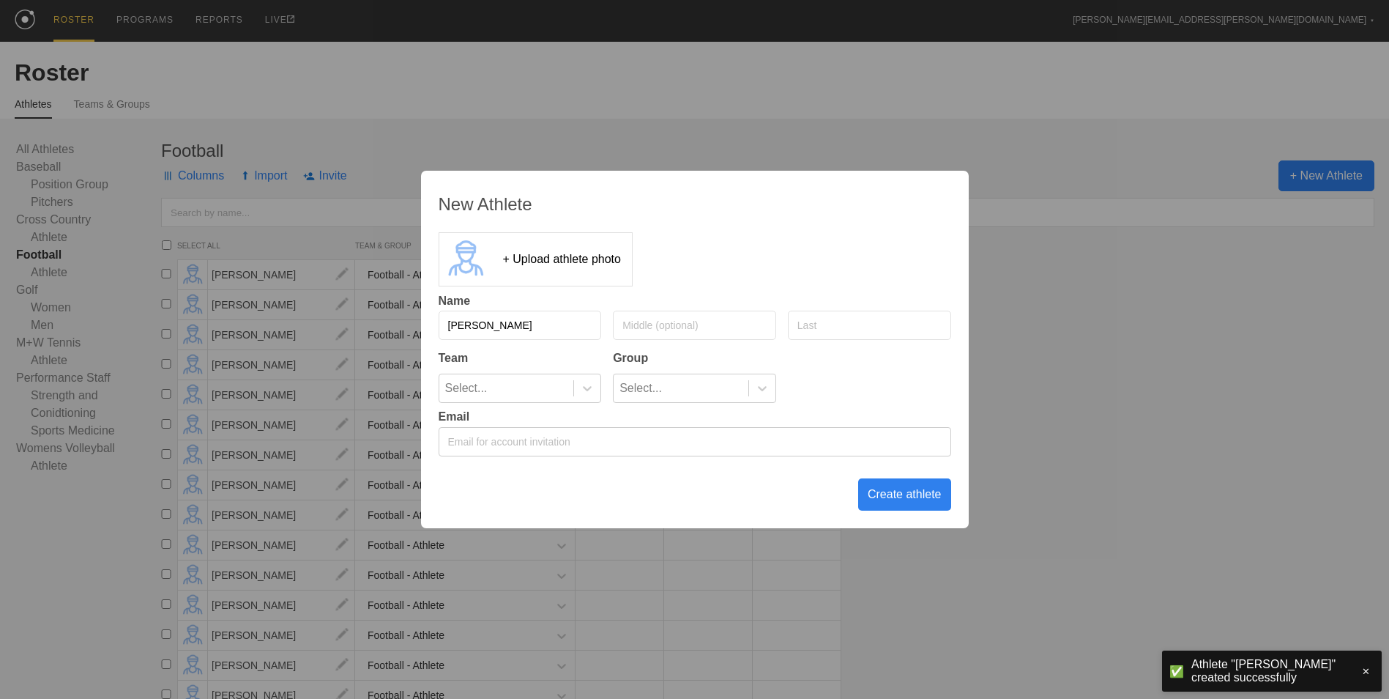
type input "[PERSON_NAME]"
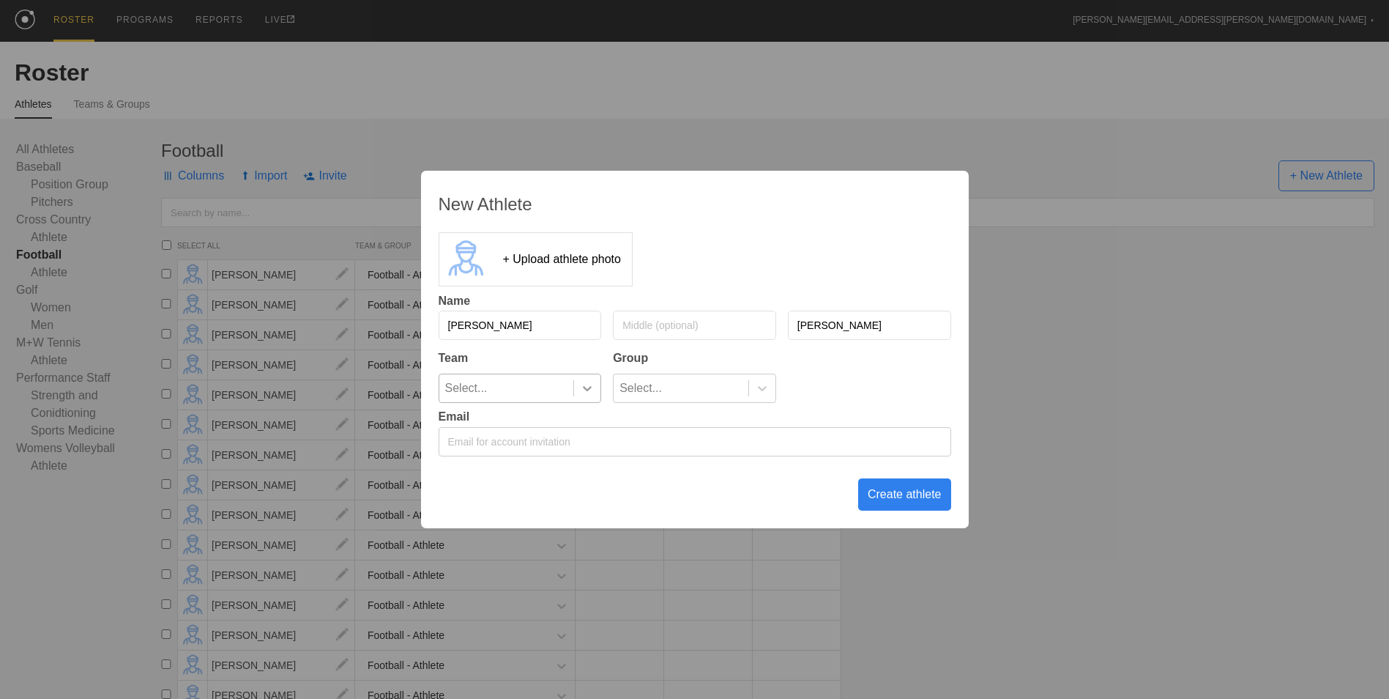
type input "[PERSON_NAME]"
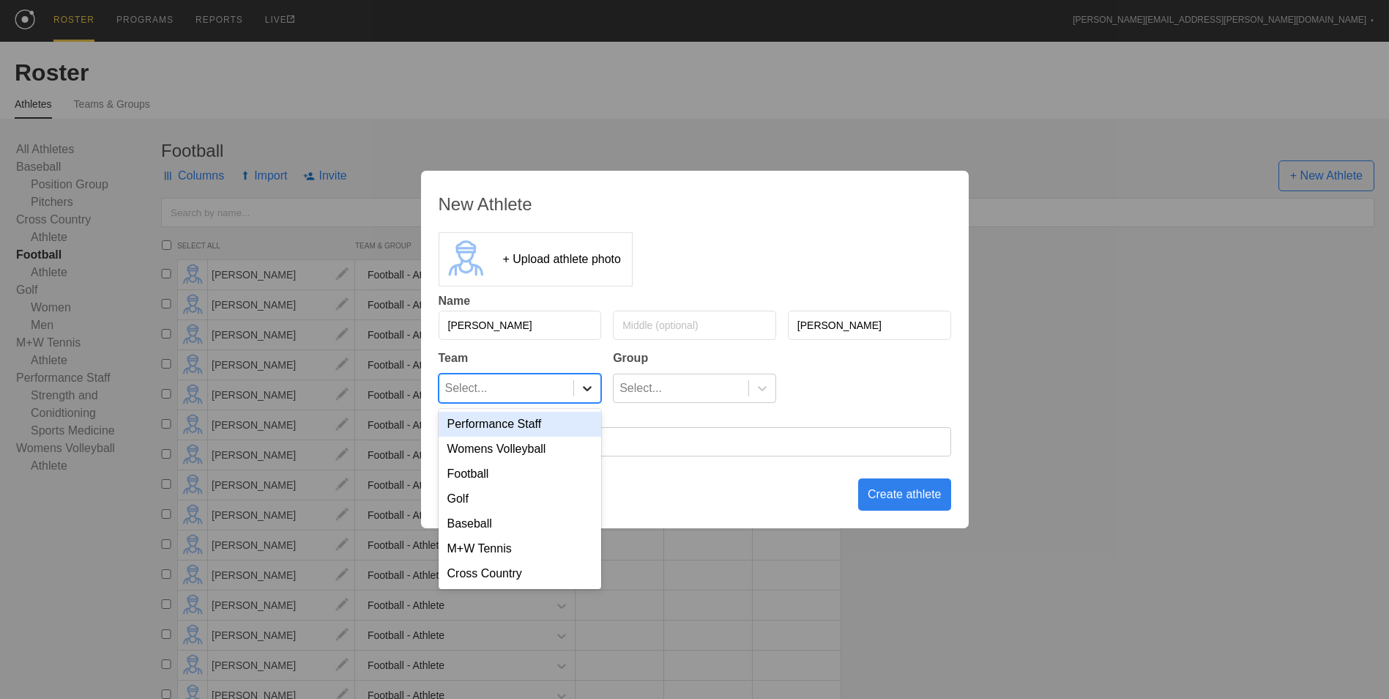
click at [582, 385] on icon at bounding box center [587, 388] width 15 height 15
click at [551, 475] on div "Football" at bounding box center [520, 473] width 163 height 25
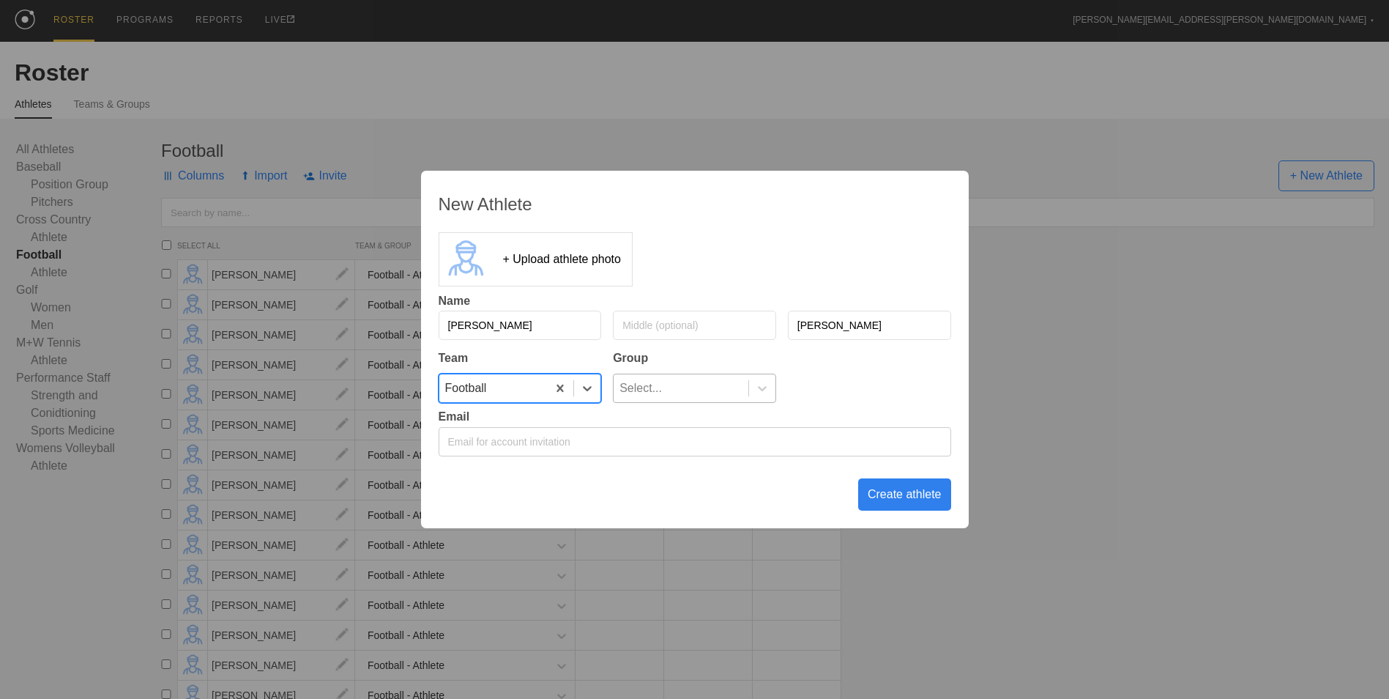
click at [696, 381] on div "Select..." at bounding box center [681, 388] width 135 height 28
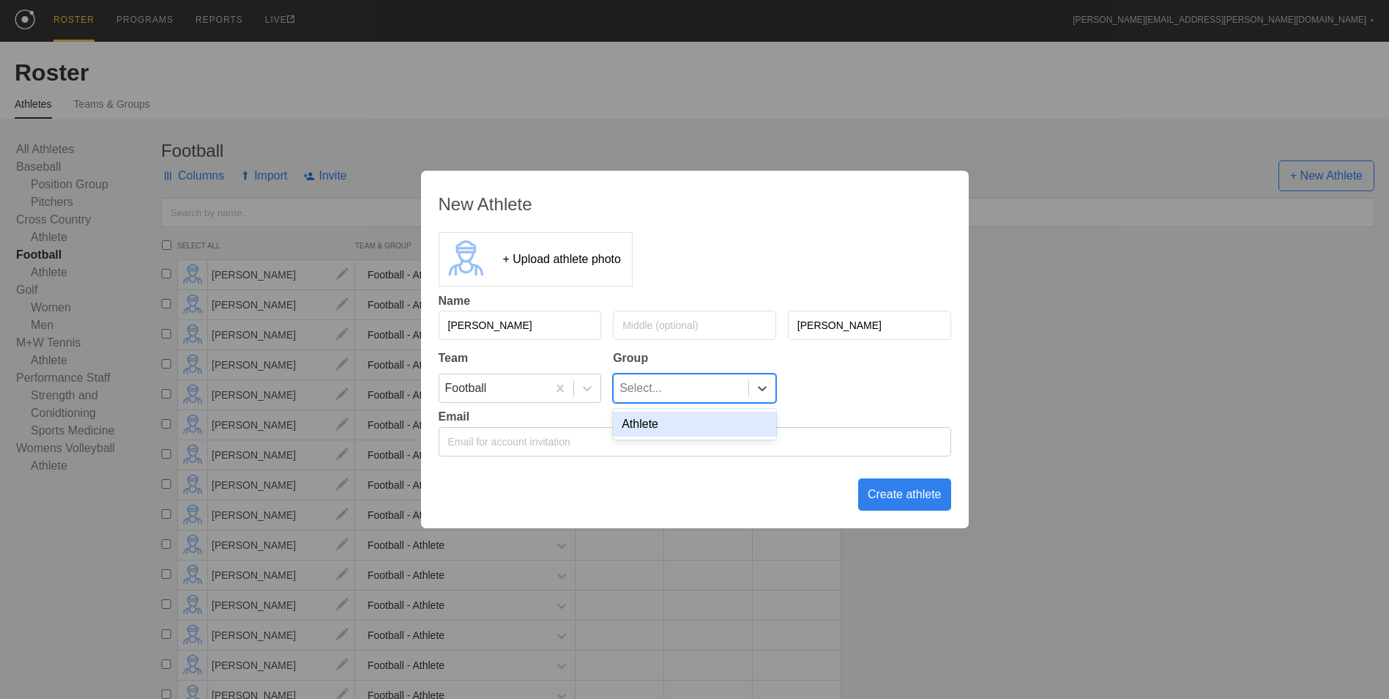
click at [693, 422] on div "Athlete" at bounding box center [694, 424] width 163 height 25
click at [893, 497] on div "Create athlete" at bounding box center [904, 494] width 93 height 32
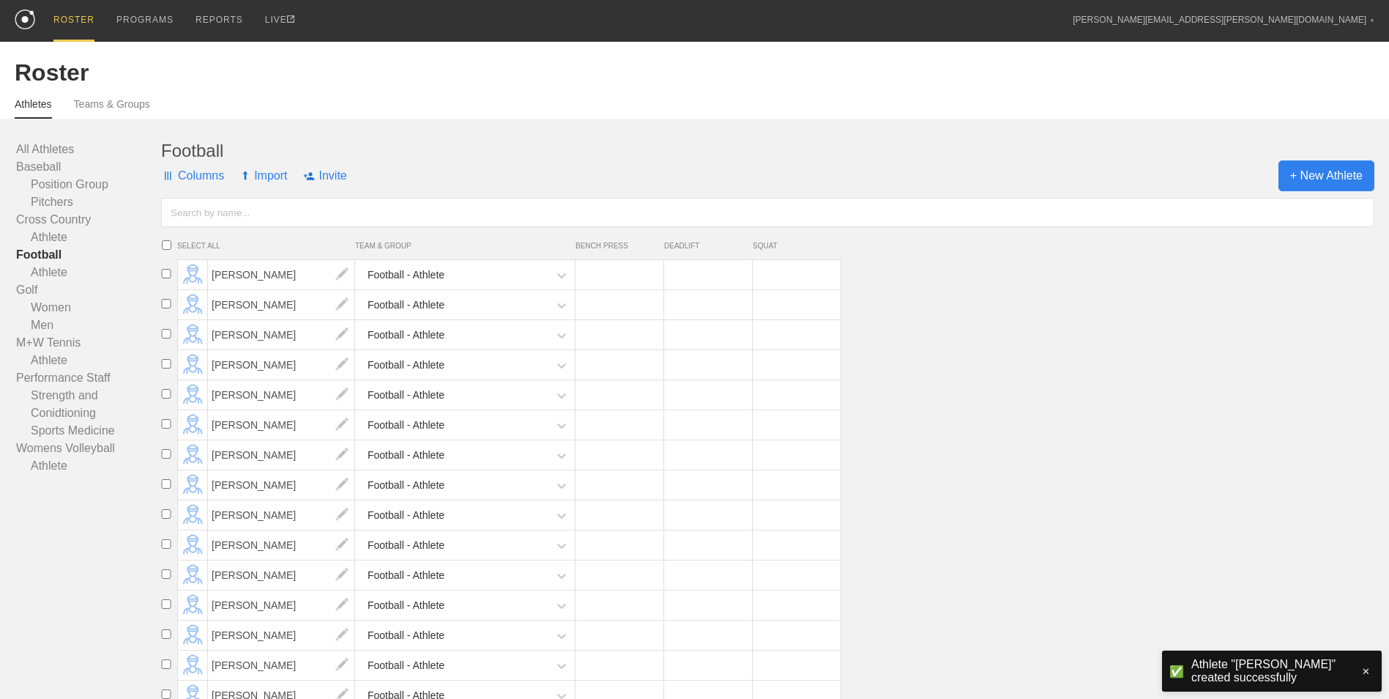
click at [1310, 187] on span "+ New Athlete" at bounding box center [1327, 175] width 96 height 31
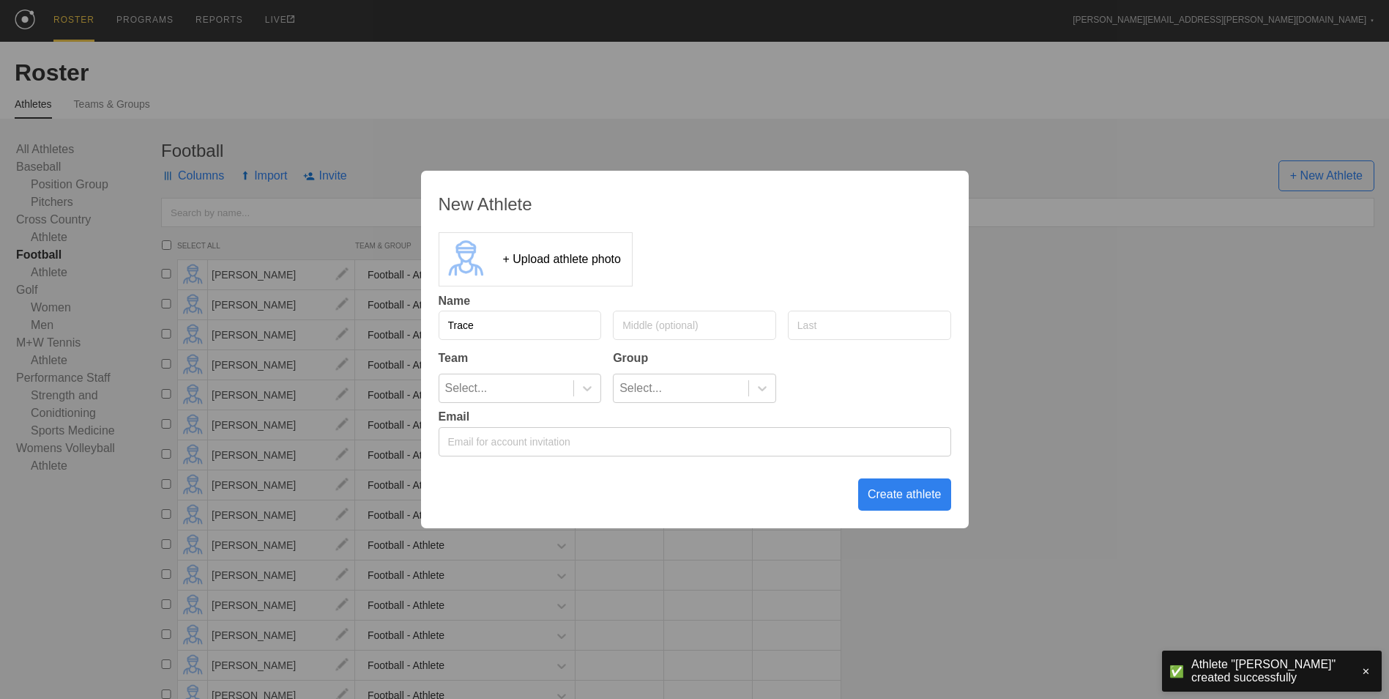
type input "Trace"
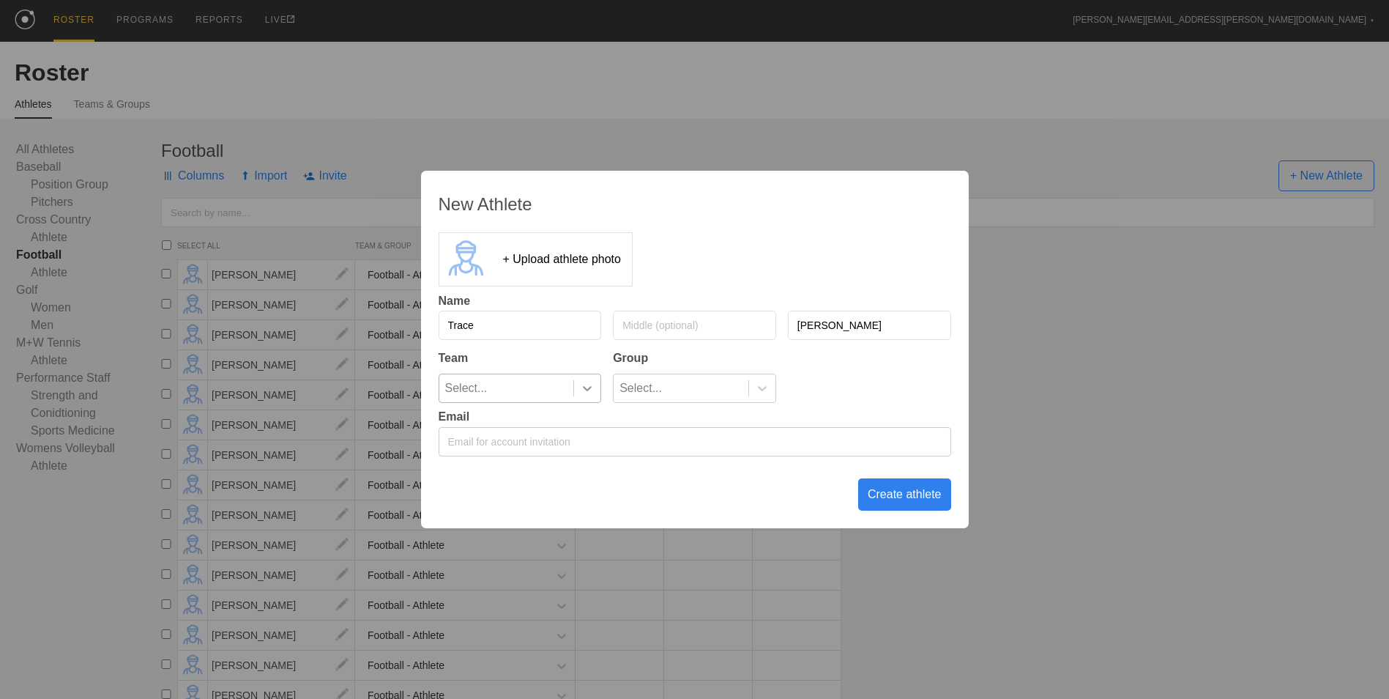
type input "[PERSON_NAME]"
click at [593, 387] on icon at bounding box center [587, 388] width 15 height 15
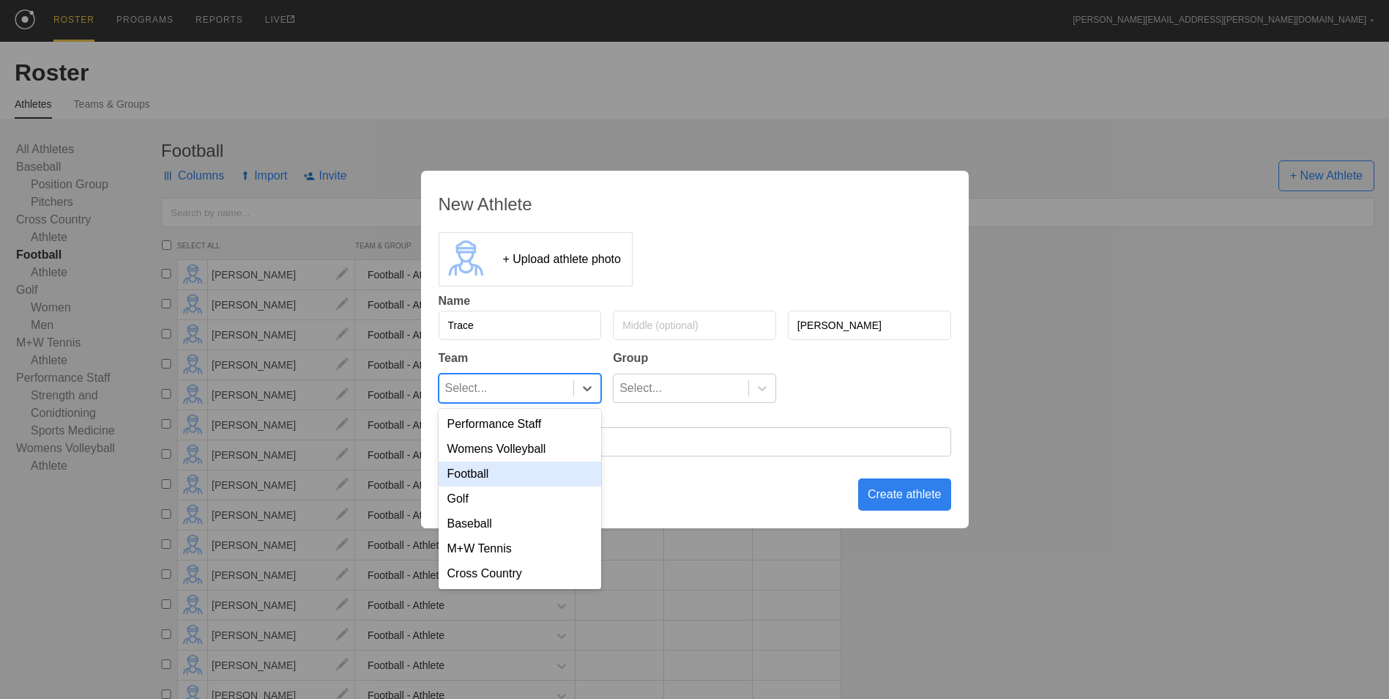
click at [558, 469] on div "Football" at bounding box center [520, 473] width 163 height 25
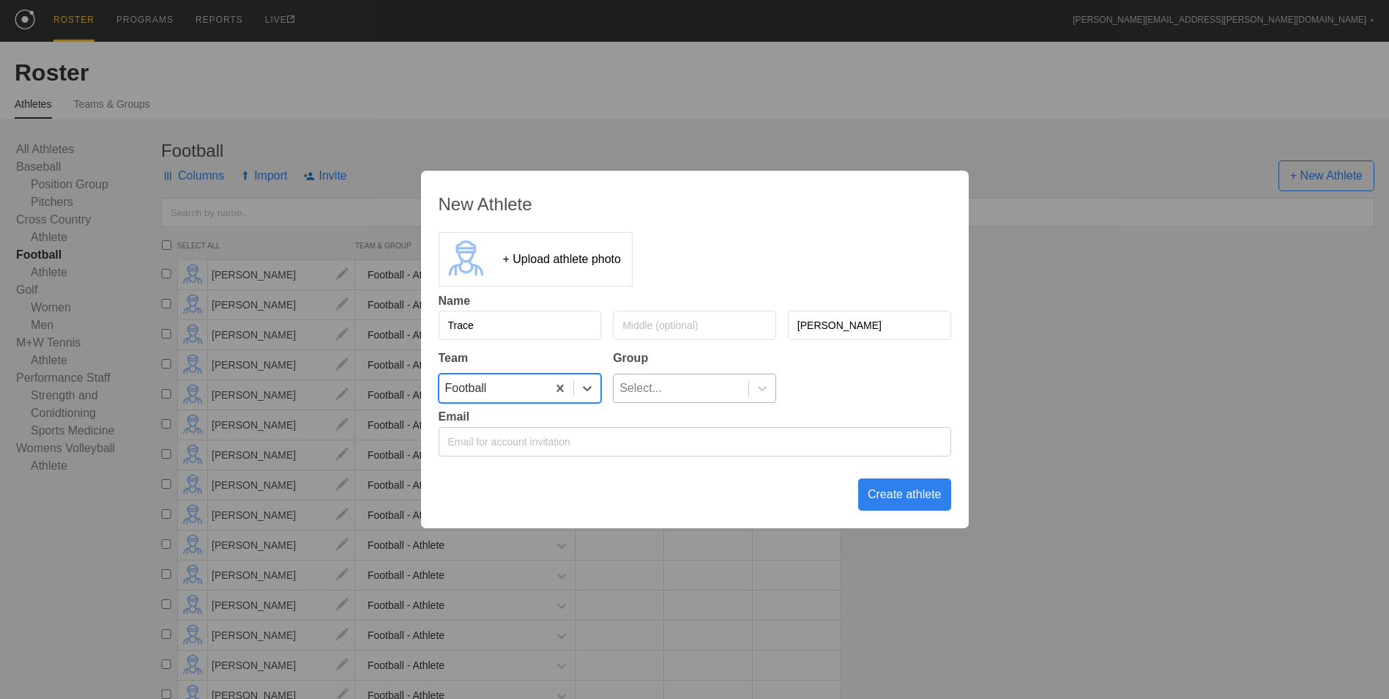
click at [684, 374] on div "Select..." at bounding box center [681, 388] width 135 height 28
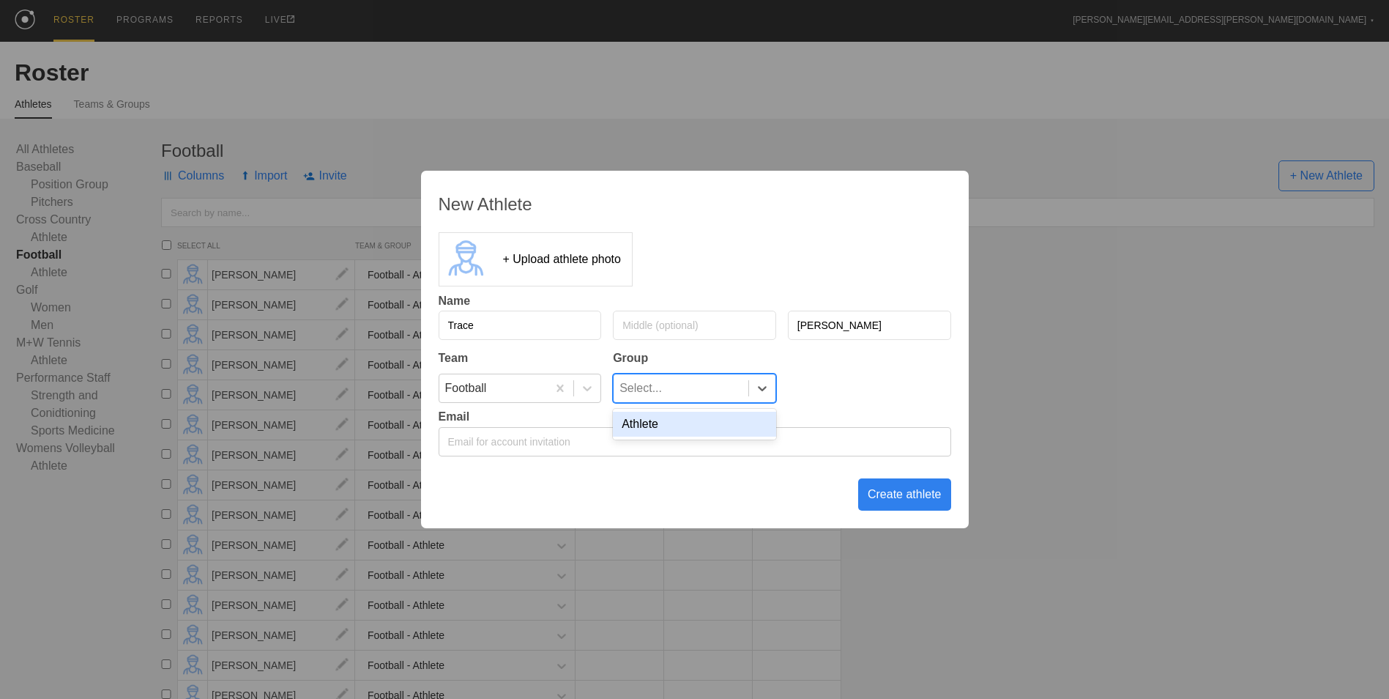
click at [686, 425] on div "Athlete" at bounding box center [694, 424] width 163 height 25
click at [896, 499] on div "Create athlete" at bounding box center [904, 494] width 93 height 32
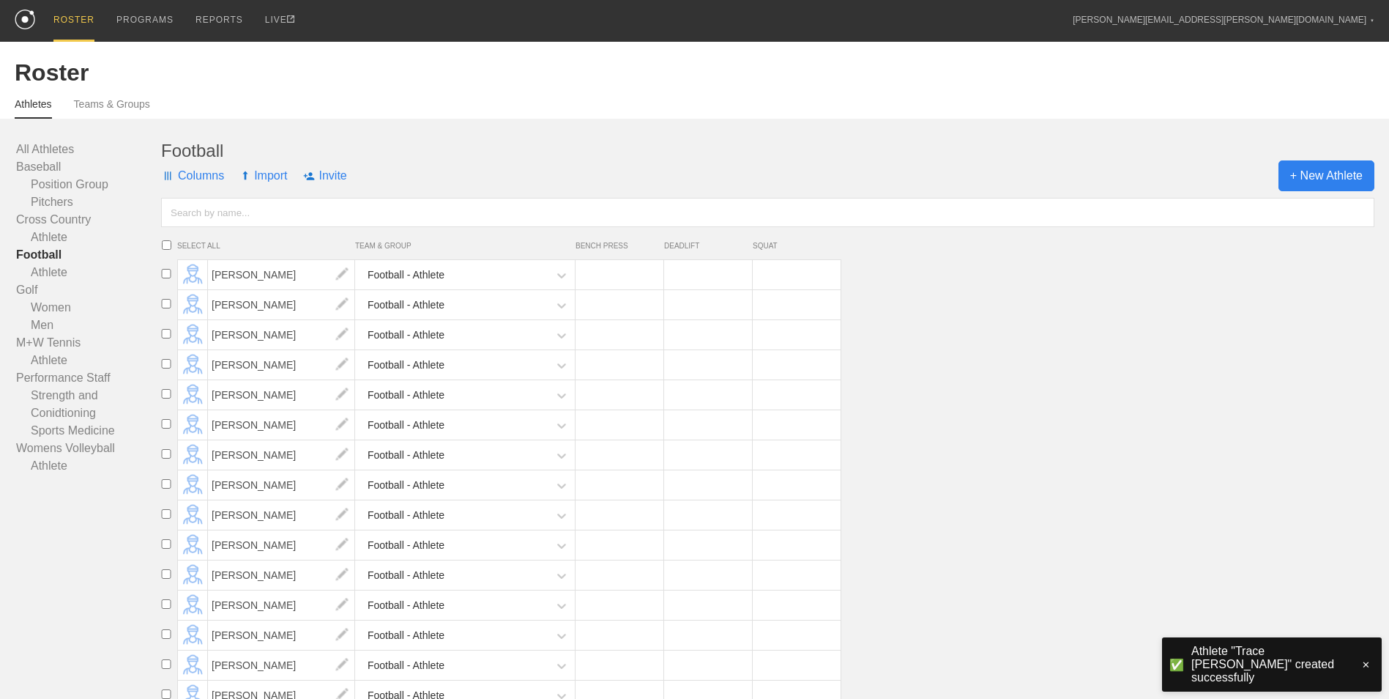
click at [1337, 175] on span "+ New Athlete" at bounding box center [1327, 175] width 96 height 31
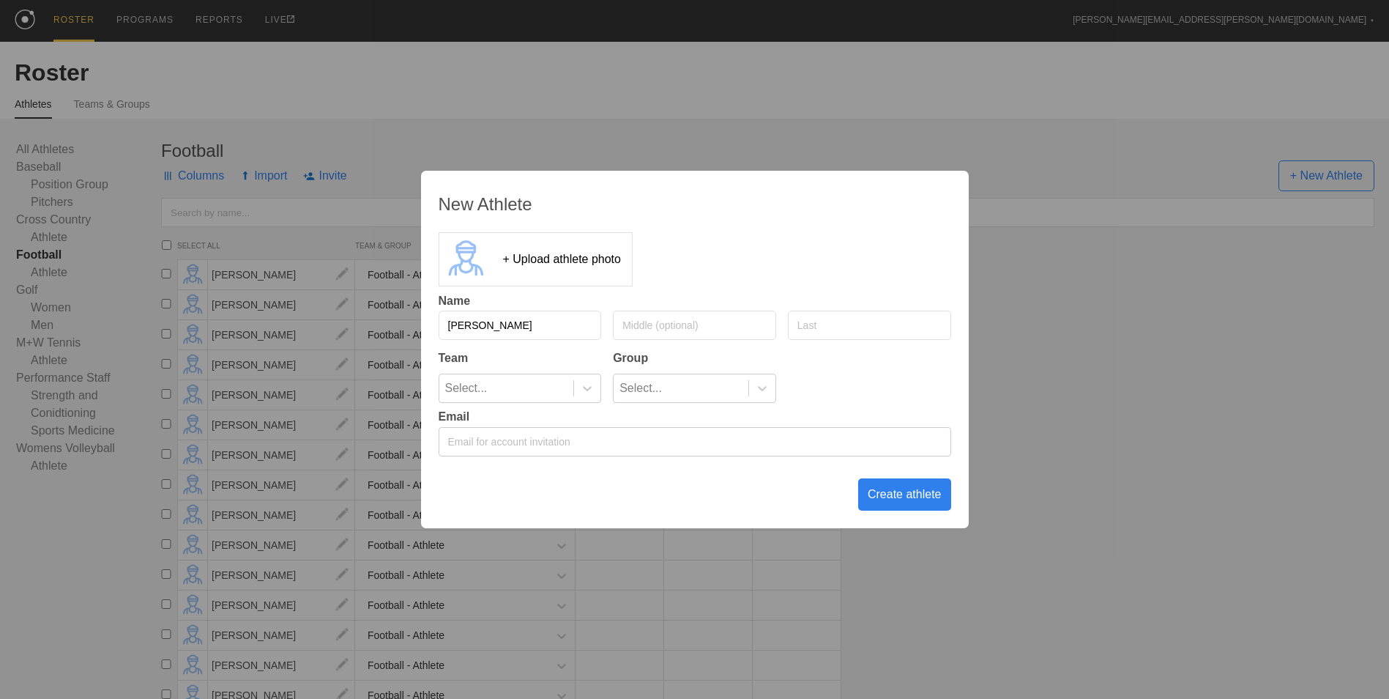
type input "[PERSON_NAME]"
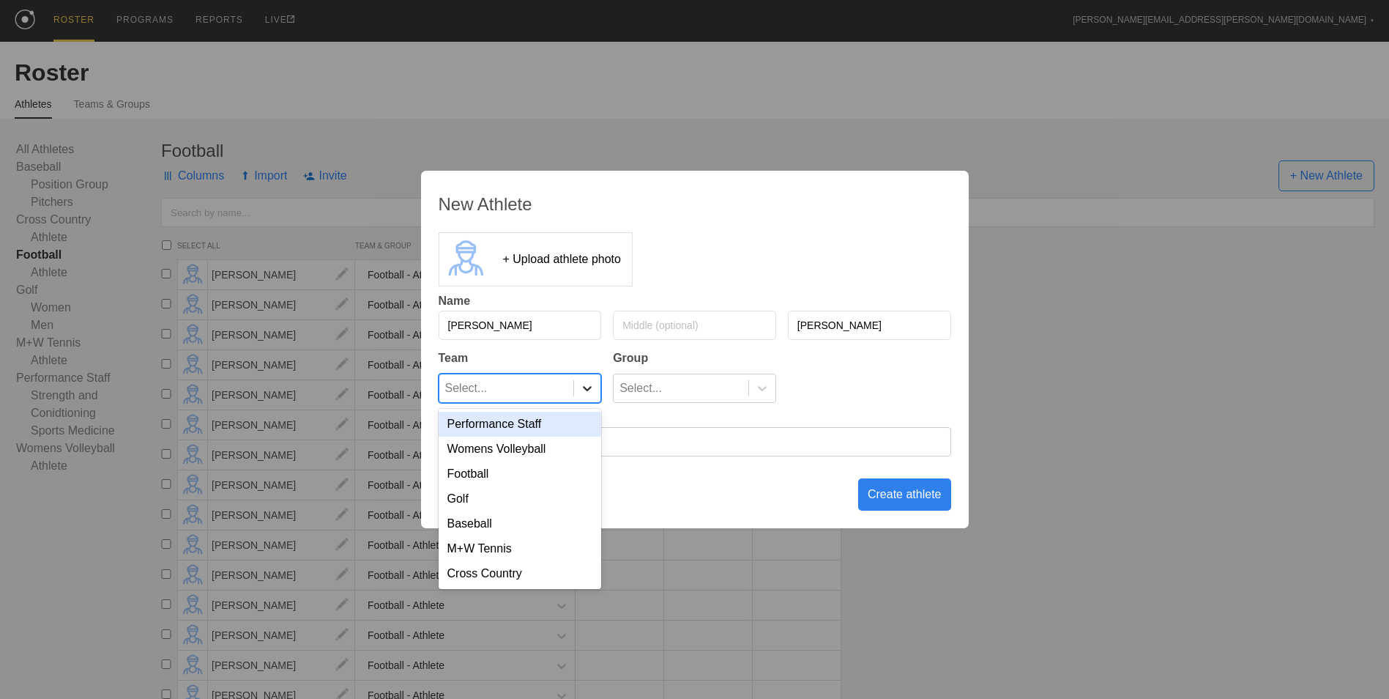
click at [582, 381] on icon at bounding box center [587, 388] width 15 height 15
click at [569, 467] on div "Football" at bounding box center [520, 473] width 163 height 25
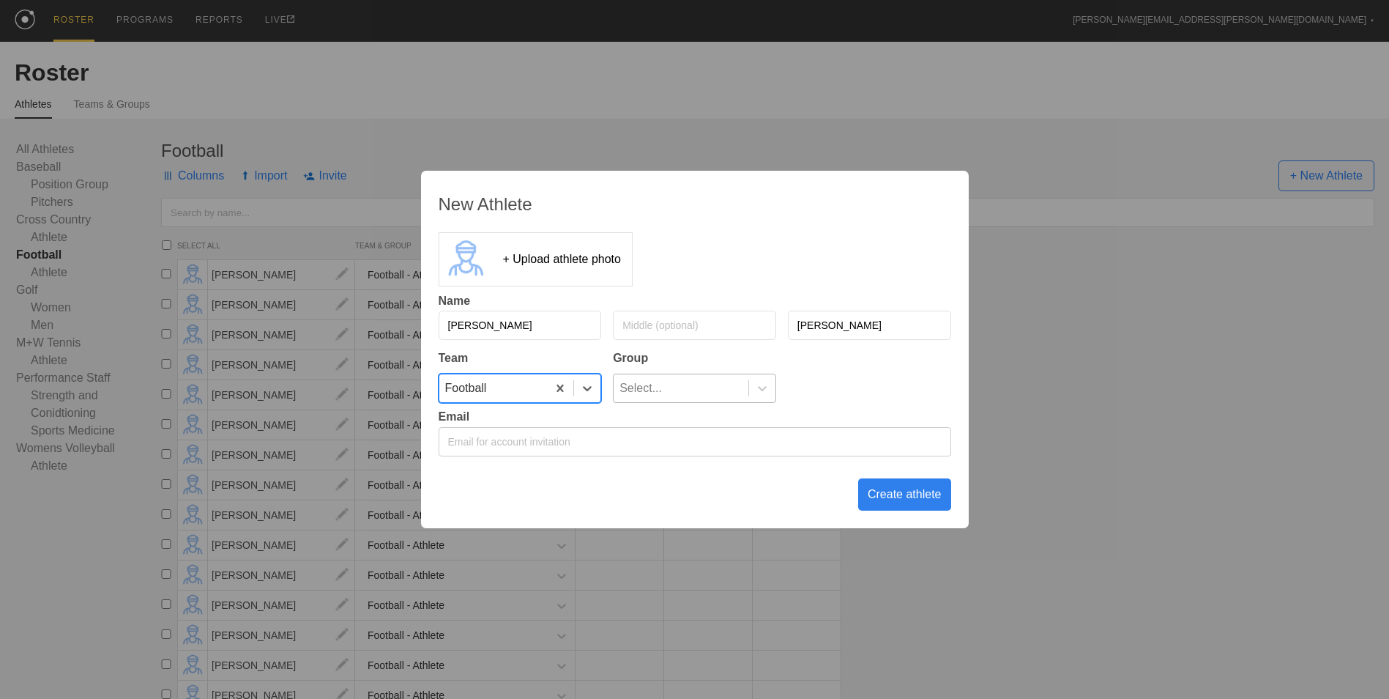
click at [693, 393] on div "Select..." at bounding box center [681, 388] width 135 height 28
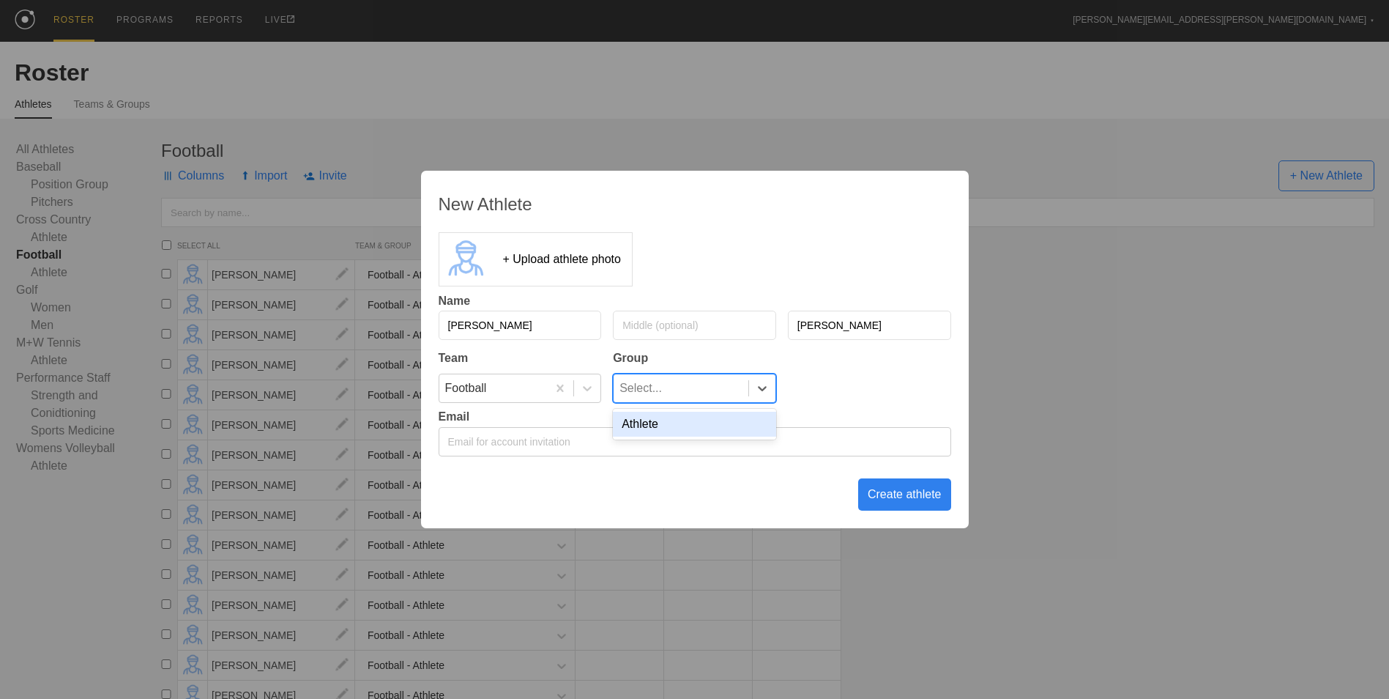
click at [687, 427] on div "Athlete" at bounding box center [694, 424] width 163 height 25
click at [892, 501] on div "Create athlete" at bounding box center [904, 494] width 93 height 32
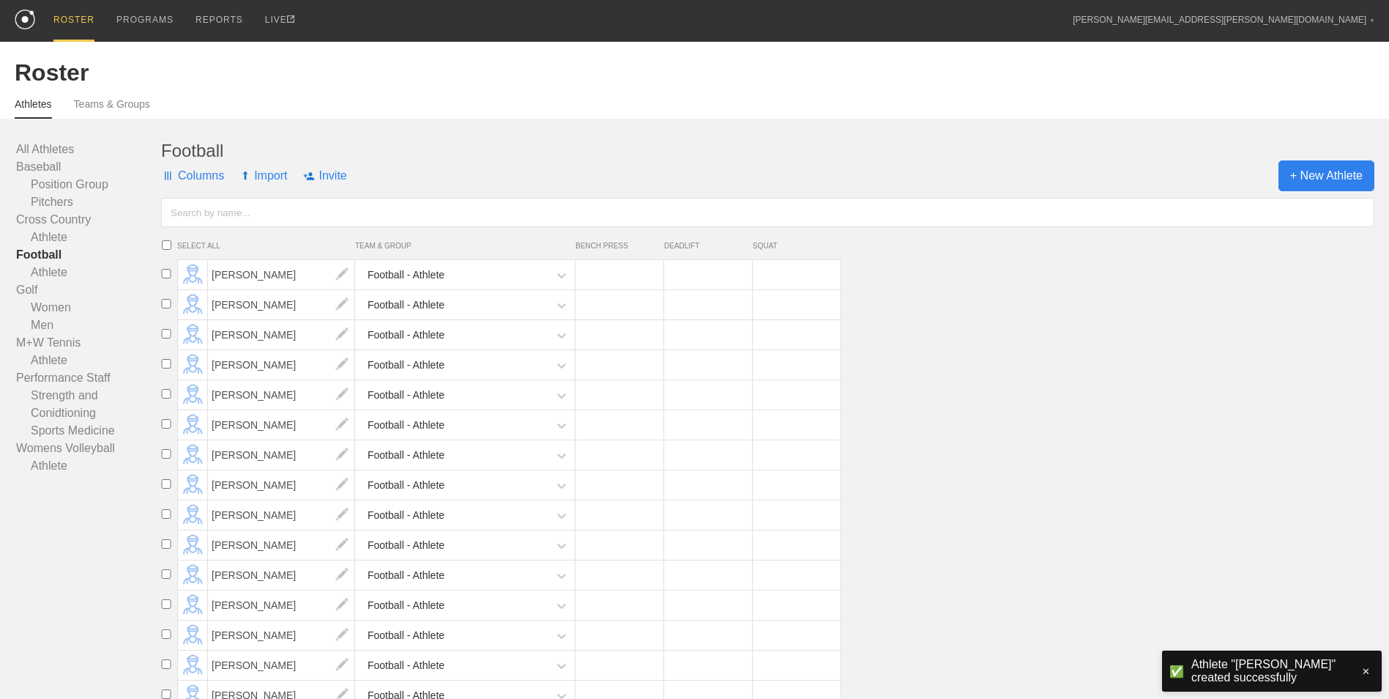
click at [1323, 176] on span "+ New Athlete" at bounding box center [1327, 175] width 96 height 31
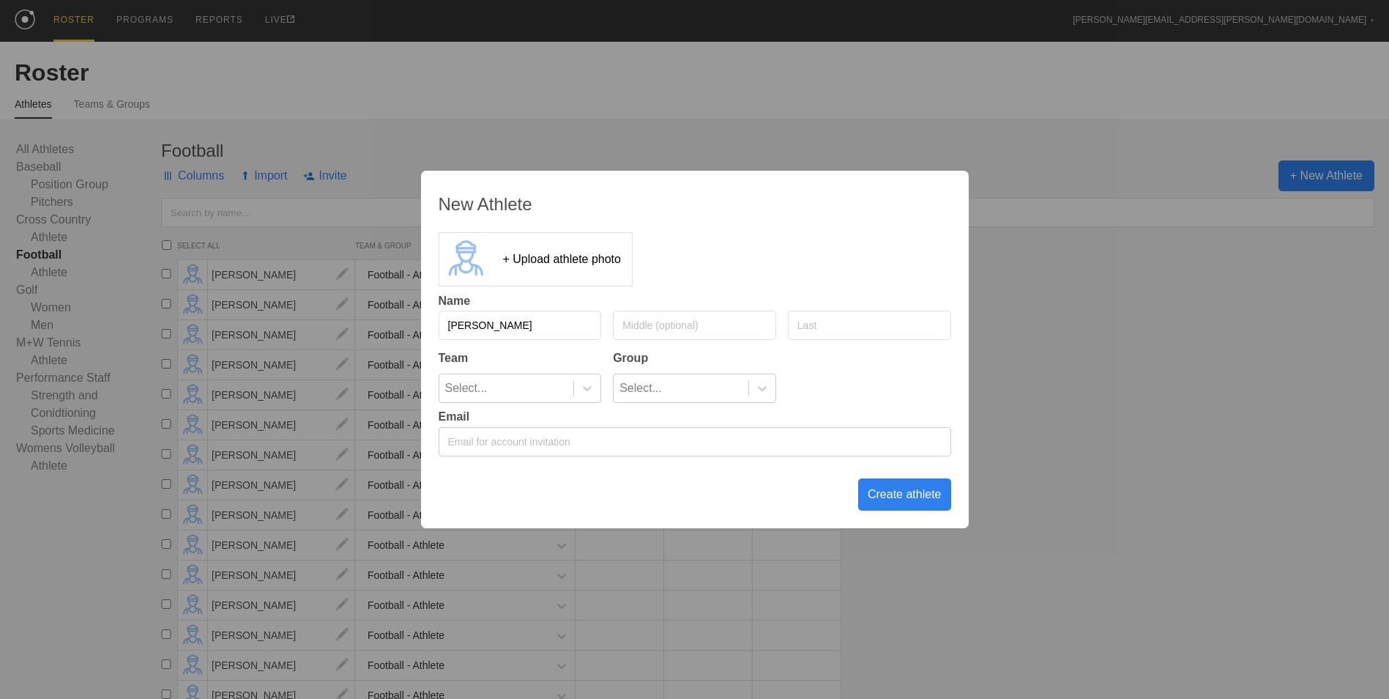
type input "[PERSON_NAME]"
click at [590, 396] on div at bounding box center [586, 388] width 27 height 28
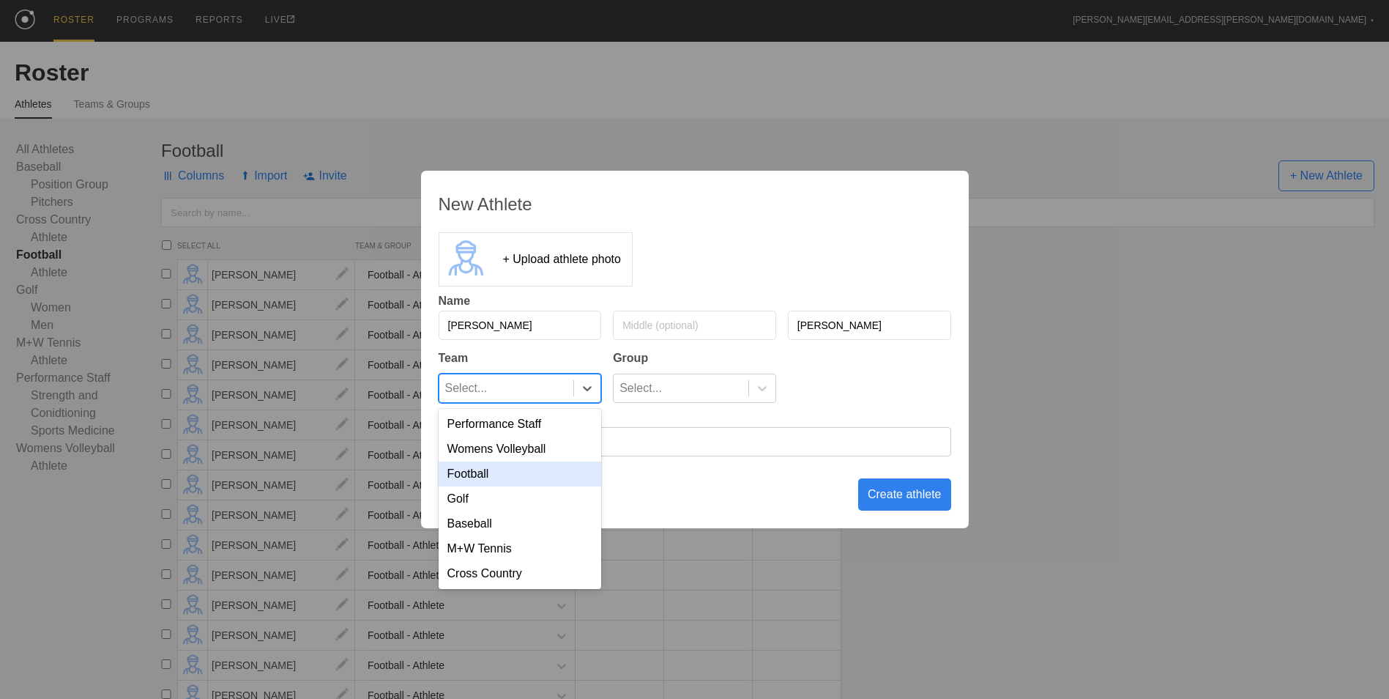
click at [550, 480] on div "Football" at bounding box center [520, 473] width 163 height 25
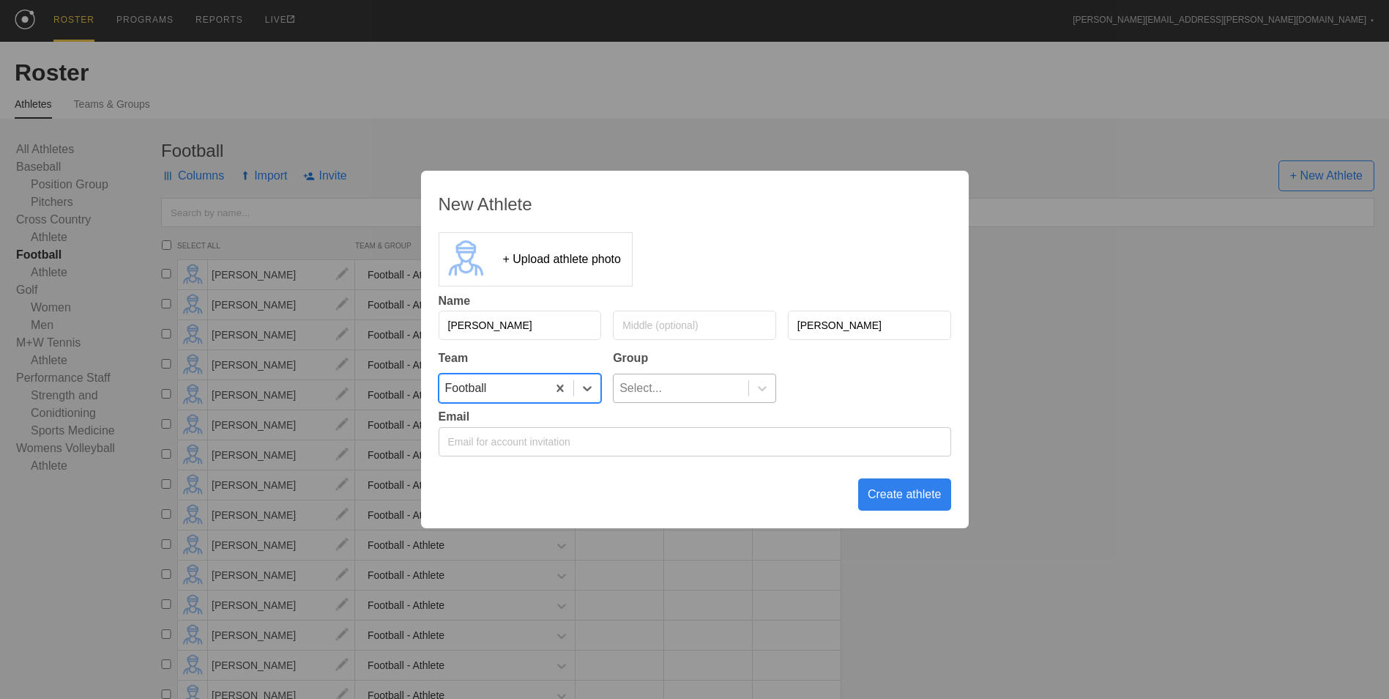
click at [663, 395] on div "Select..." at bounding box center [681, 388] width 135 height 28
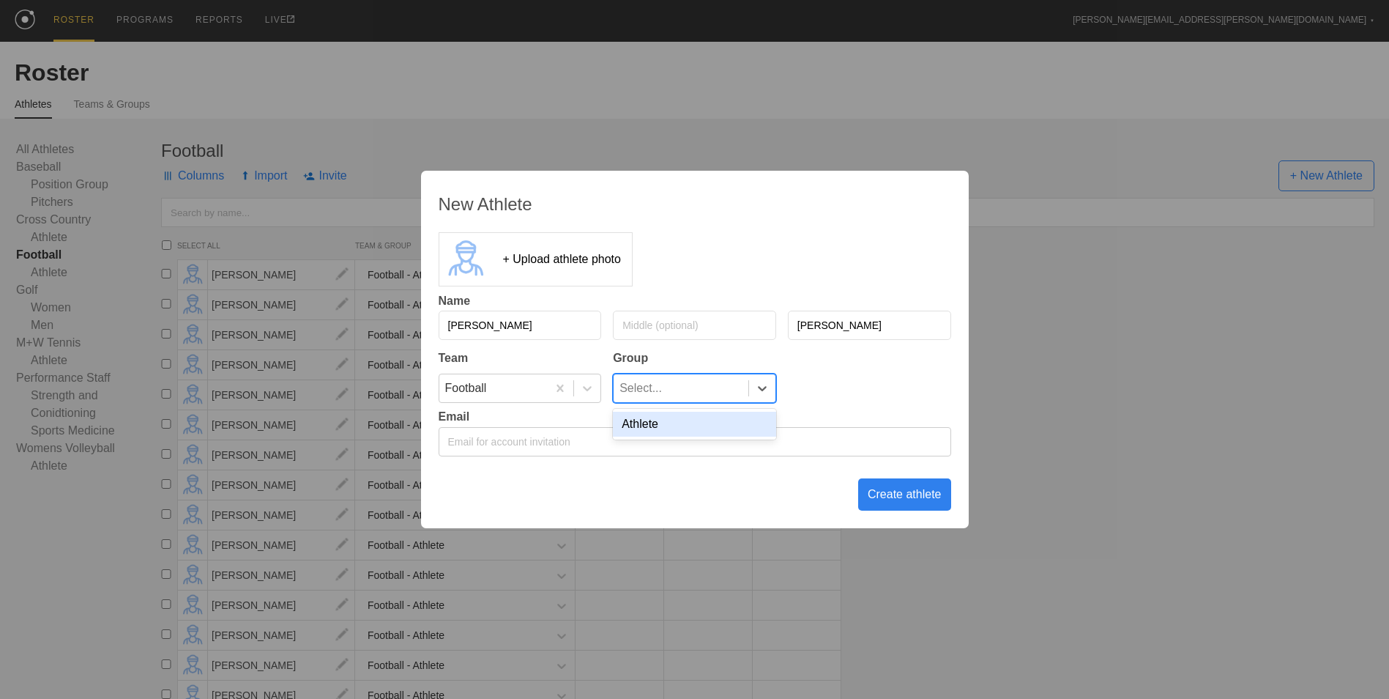
click at [669, 422] on div "Athlete" at bounding box center [694, 424] width 163 height 25
click at [899, 490] on div "Create athlete" at bounding box center [904, 494] width 93 height 32
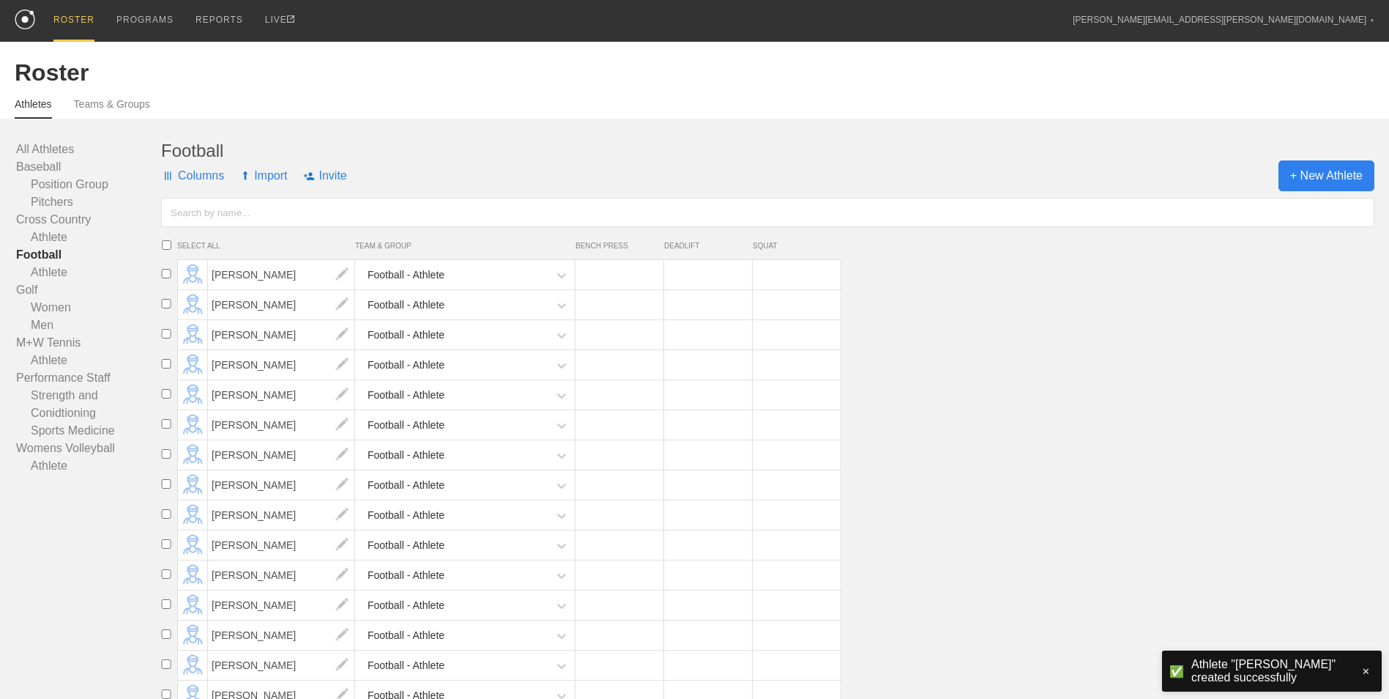
click at [1318, 171] on span "+ New Athlete" at bounding box center [1327, 175] width 96 height 31
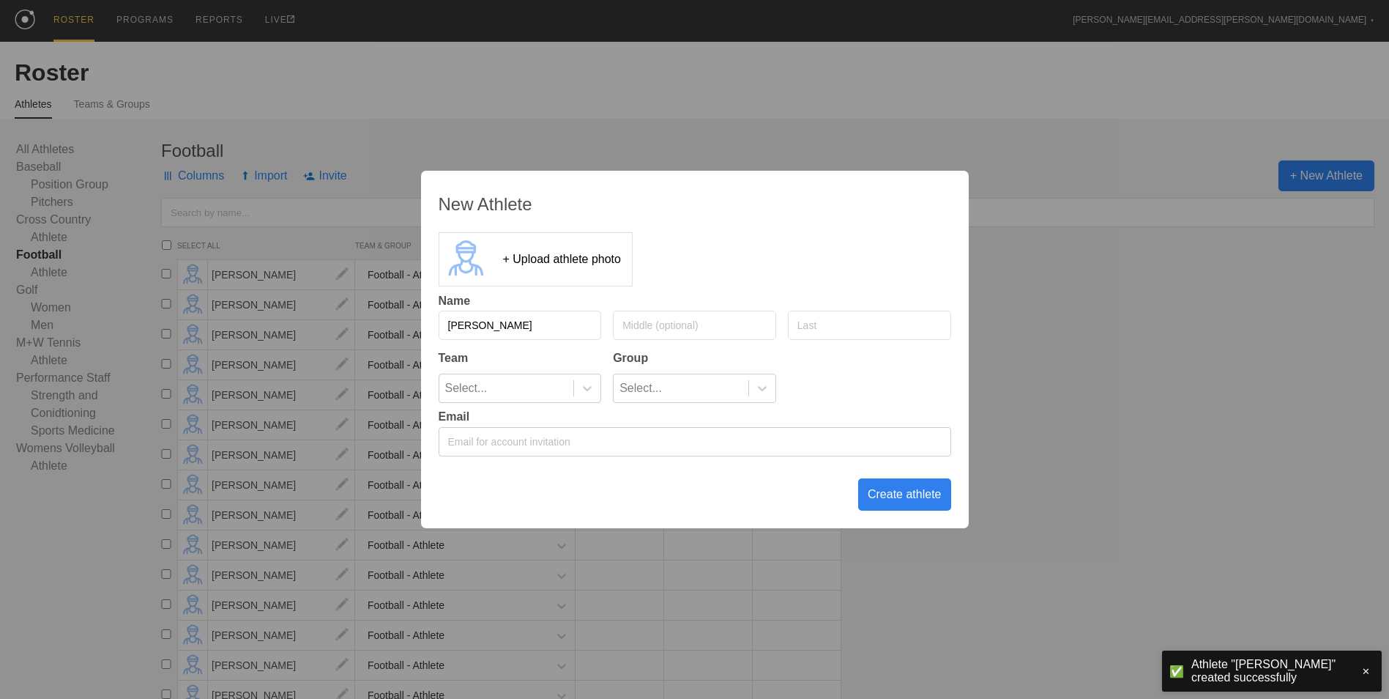
type input "[PERSON_NAME]"
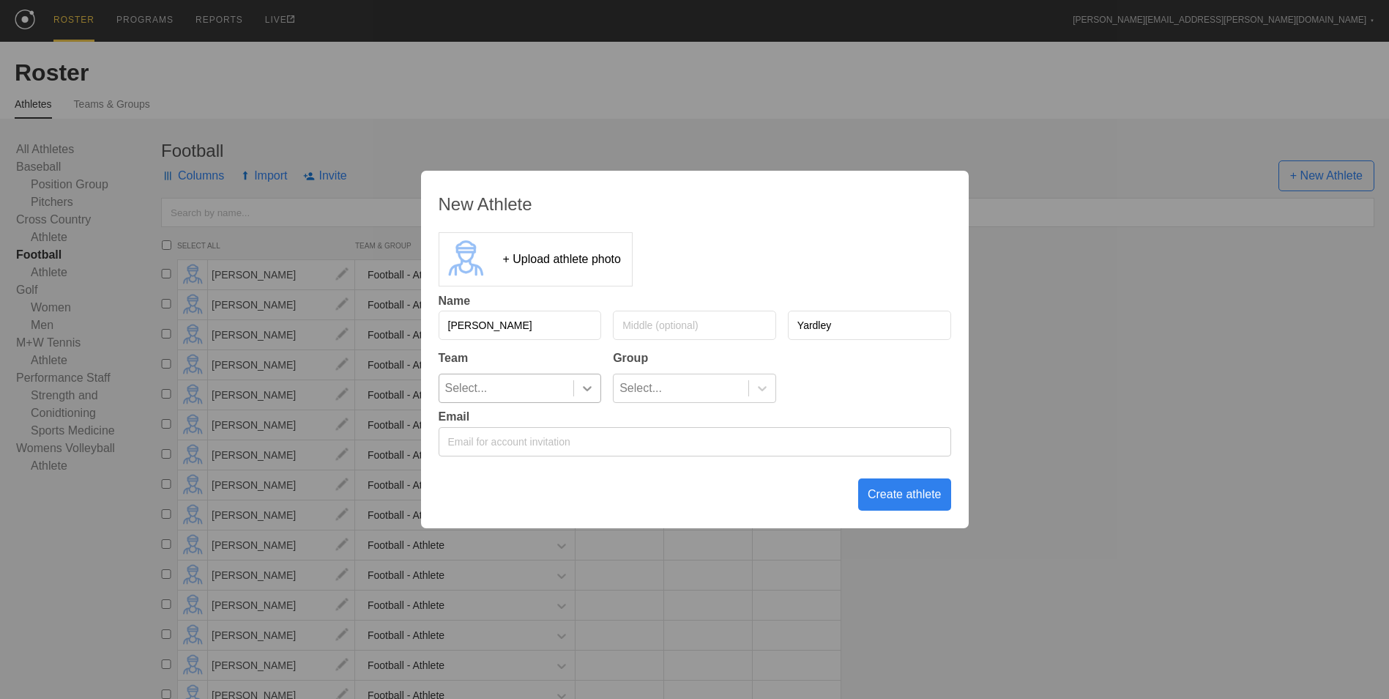
type input "Yardley"
click at [588, 387] on icon at bounding box center [587, 388] width 15 height 15
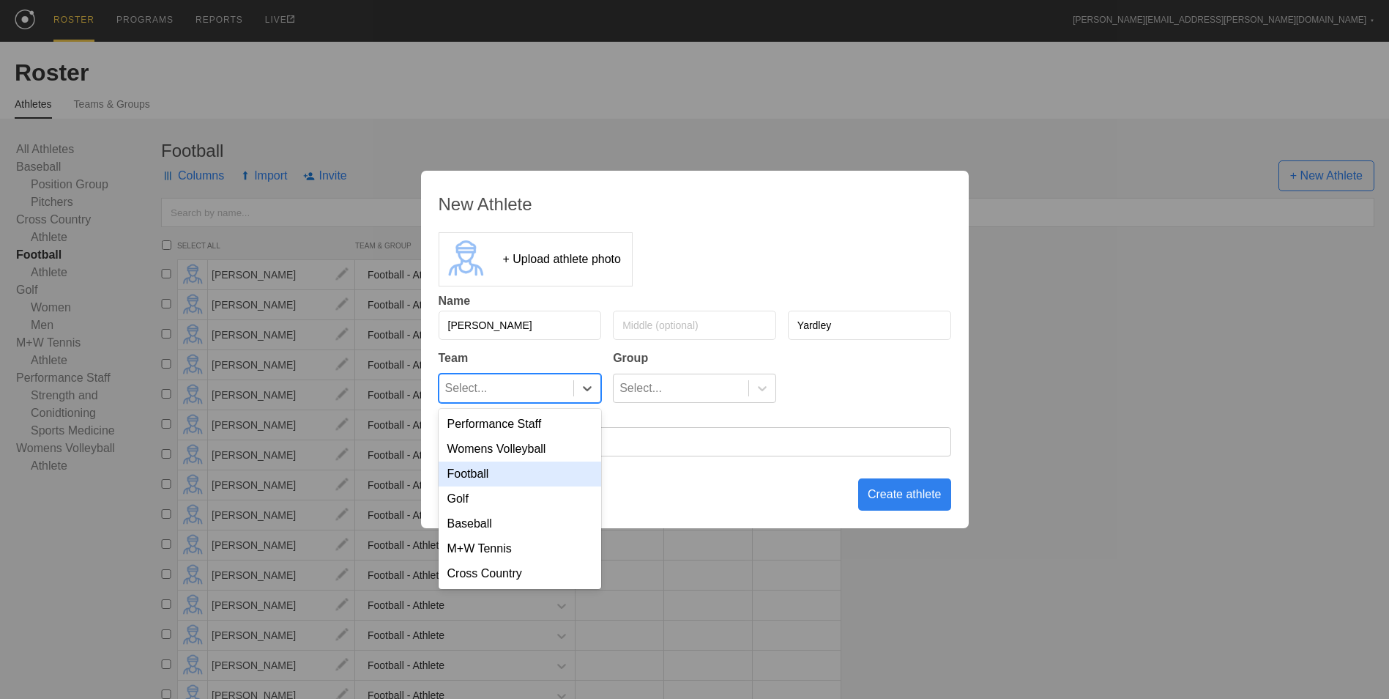
click at [559, 463] on div "Football" at bounding box center [520, 473] width 163 height 25
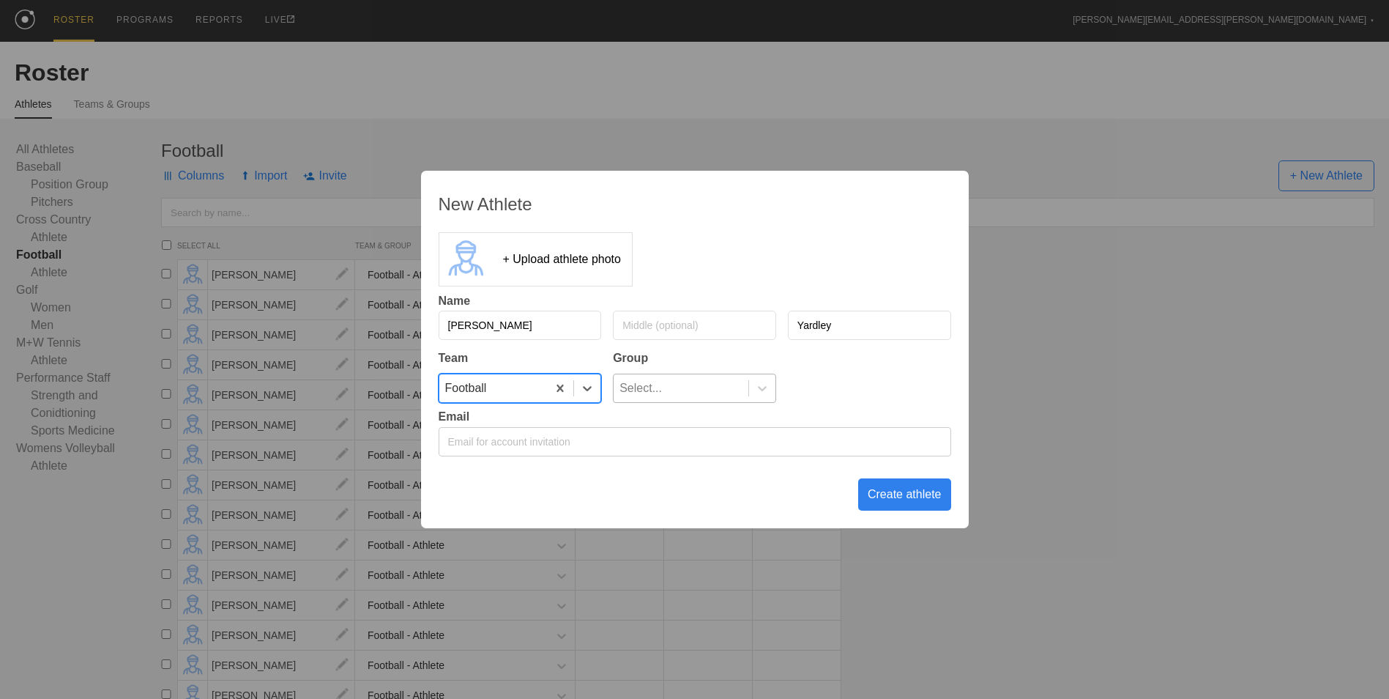
click at [703, 379] on div "Select..." at bounding box center [681, 388] width 135 height 28
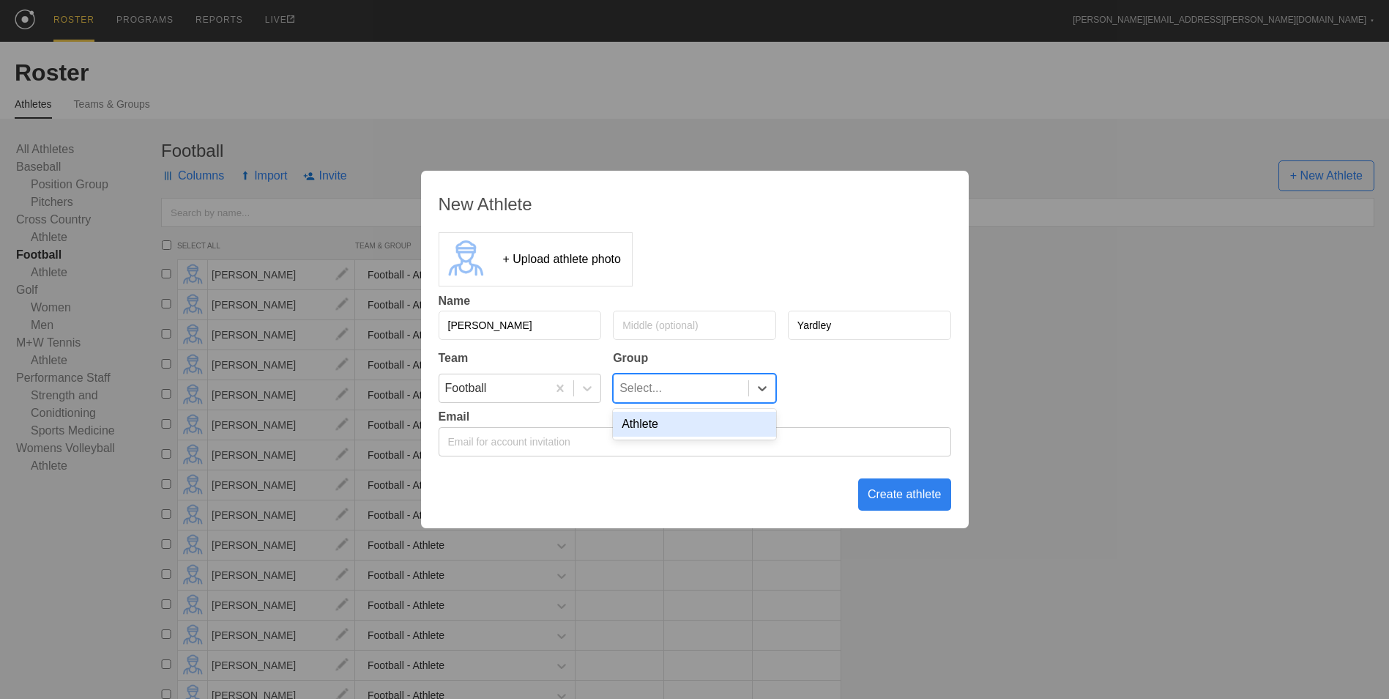
click at [691, 423] on div "Athlete" at bounding box center [694, 424] width 163 height 25
click at [889, 491] on div "Create athlete" at bounding box center [904, 494] width 93 height 32
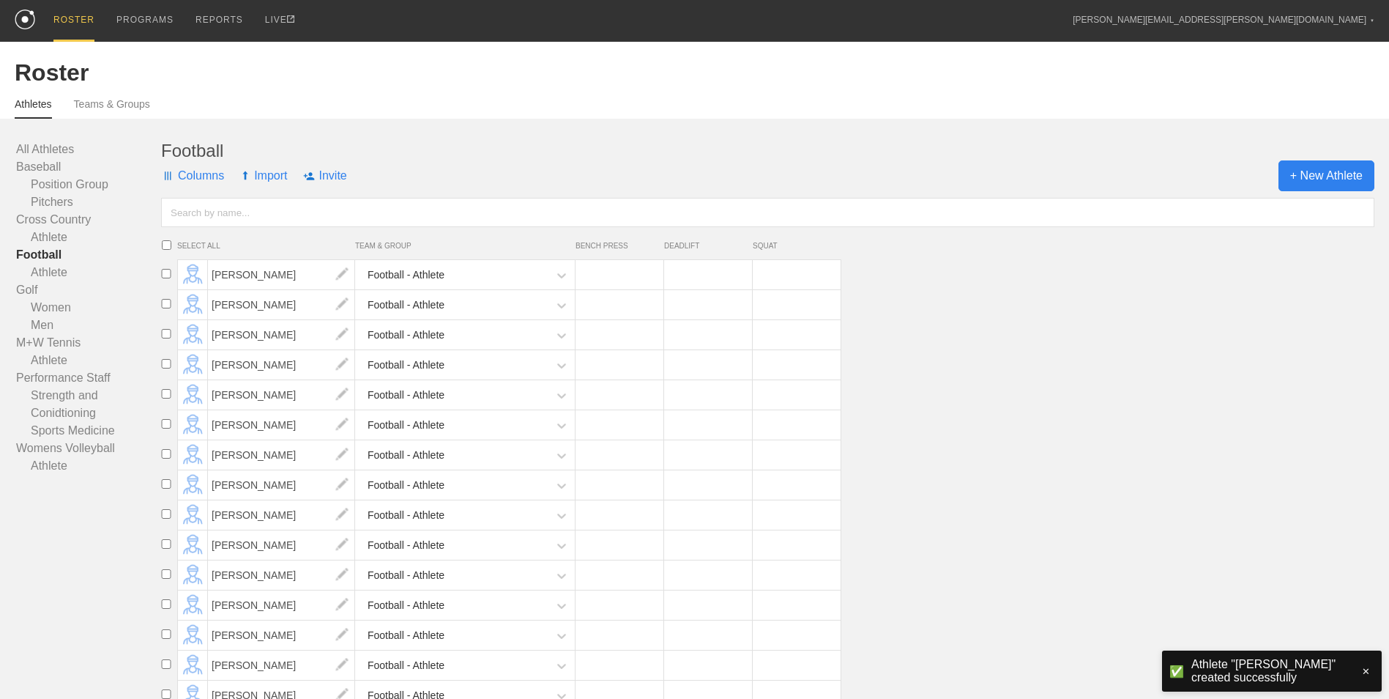
click at [1342, 181] on span "+ New Athlete" at bounding box center [1327, 175] width 96 height 31
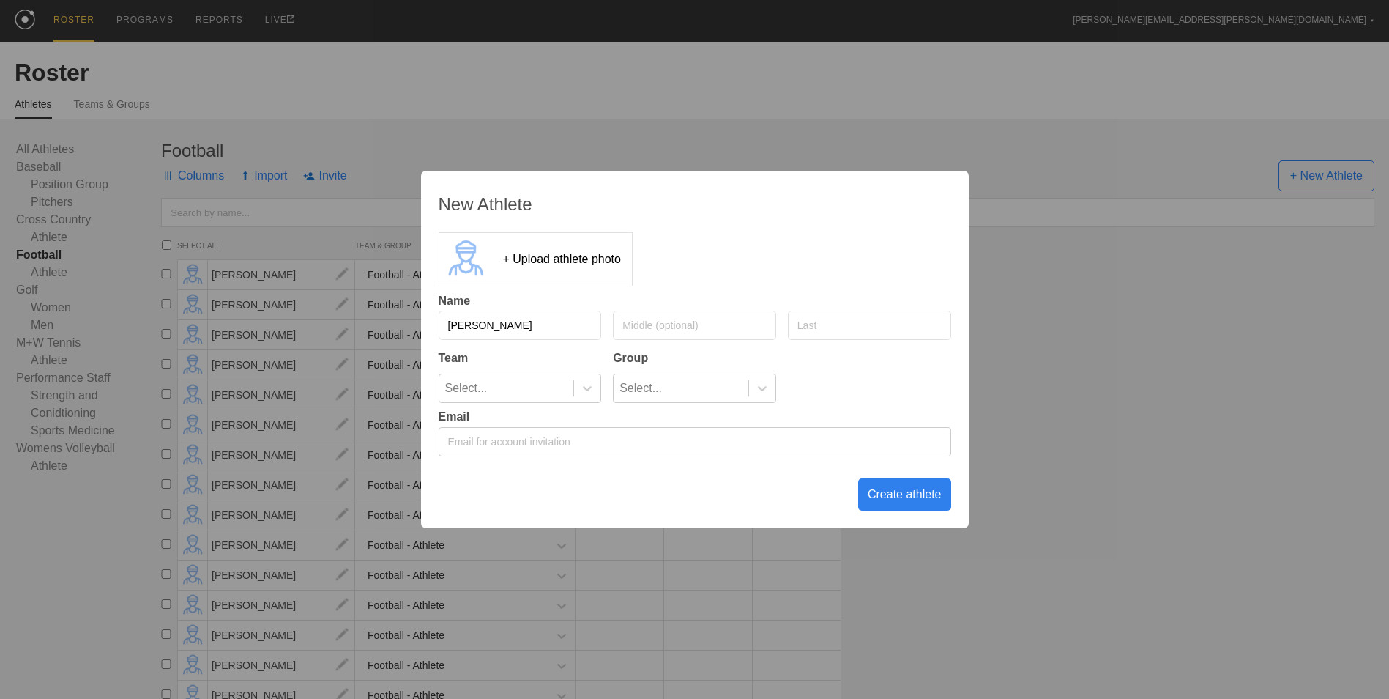
type input "[PERSON_NAME]"
click at [549, 394] on div "Select..." at bounding box center [506, 388] width 135 height 28
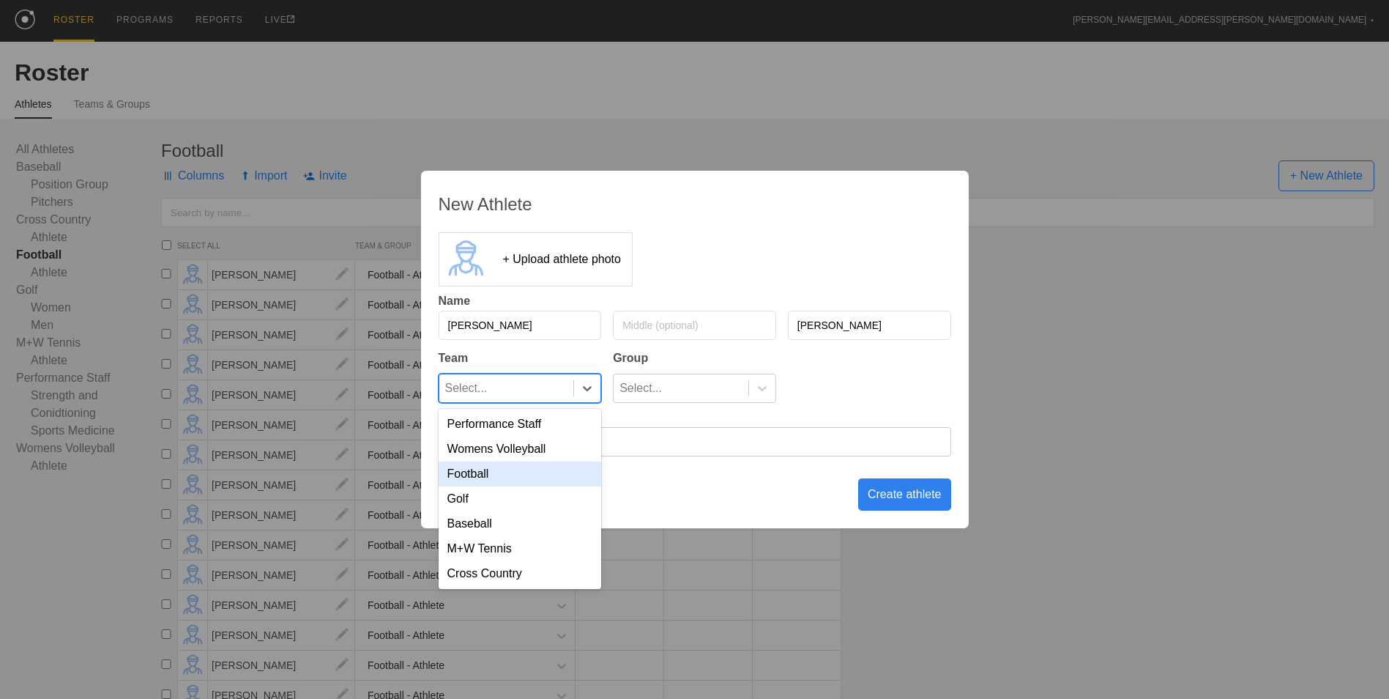
click at [559, 470] on div "Football" at bounding box center [520, 473] width 163 height 25
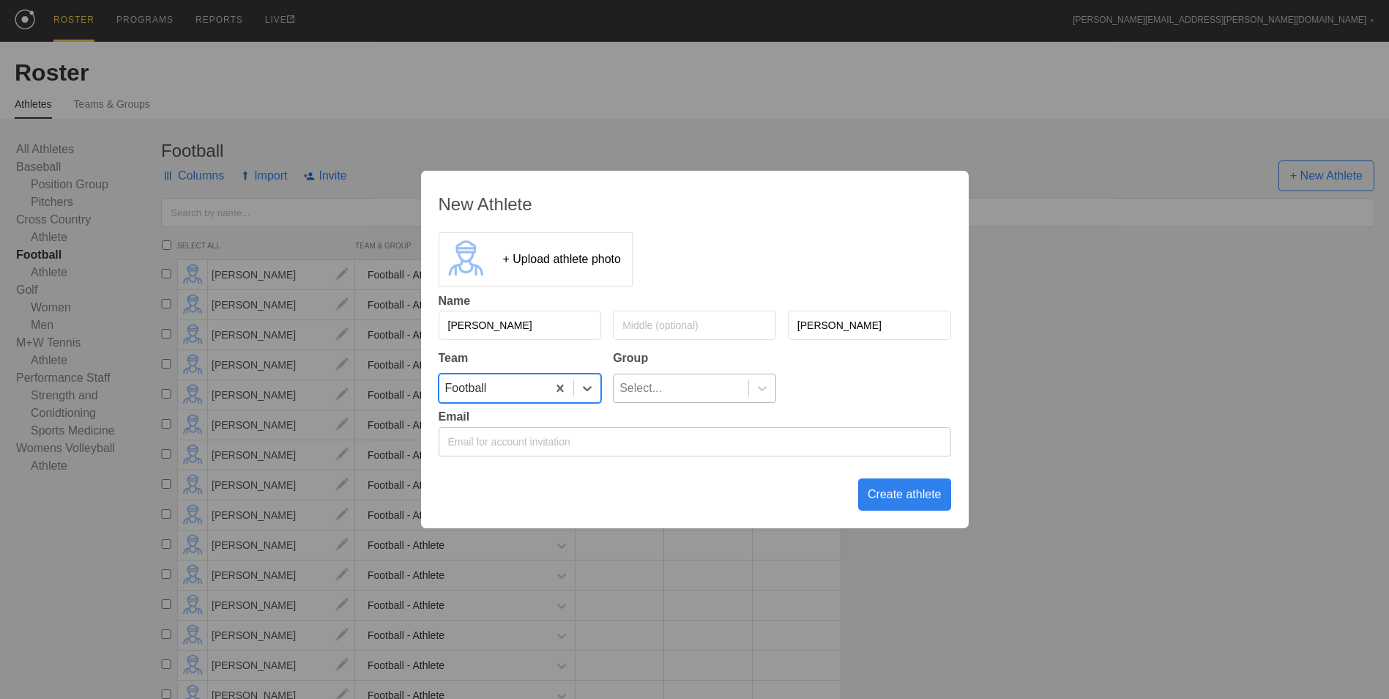
click at [716, 393] on div "Select..." at bounding box center [681, 388] width 135 height 28
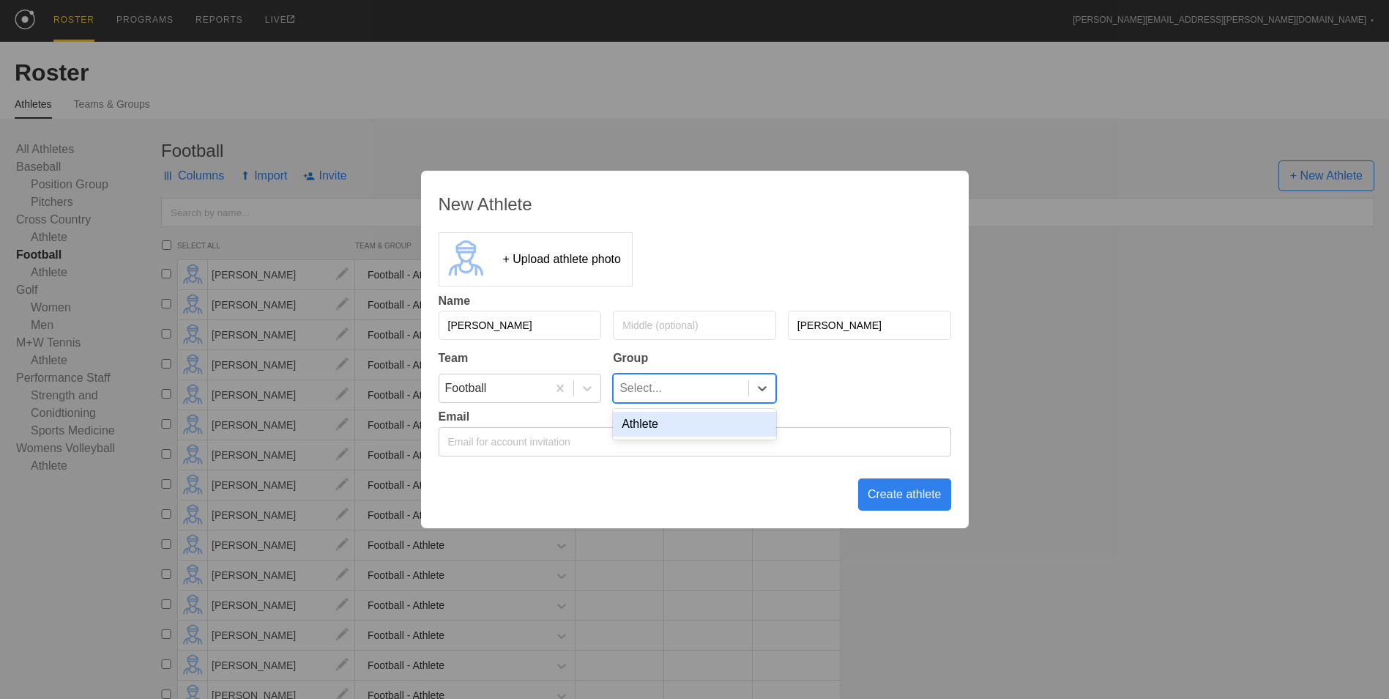
click at [727, 423] on div "Athlete" at bounding box center [694, 424] width 163 height 25
click at [881, 489] on div "Create athlete" at bounding box center [904, 494] width 93 height 32
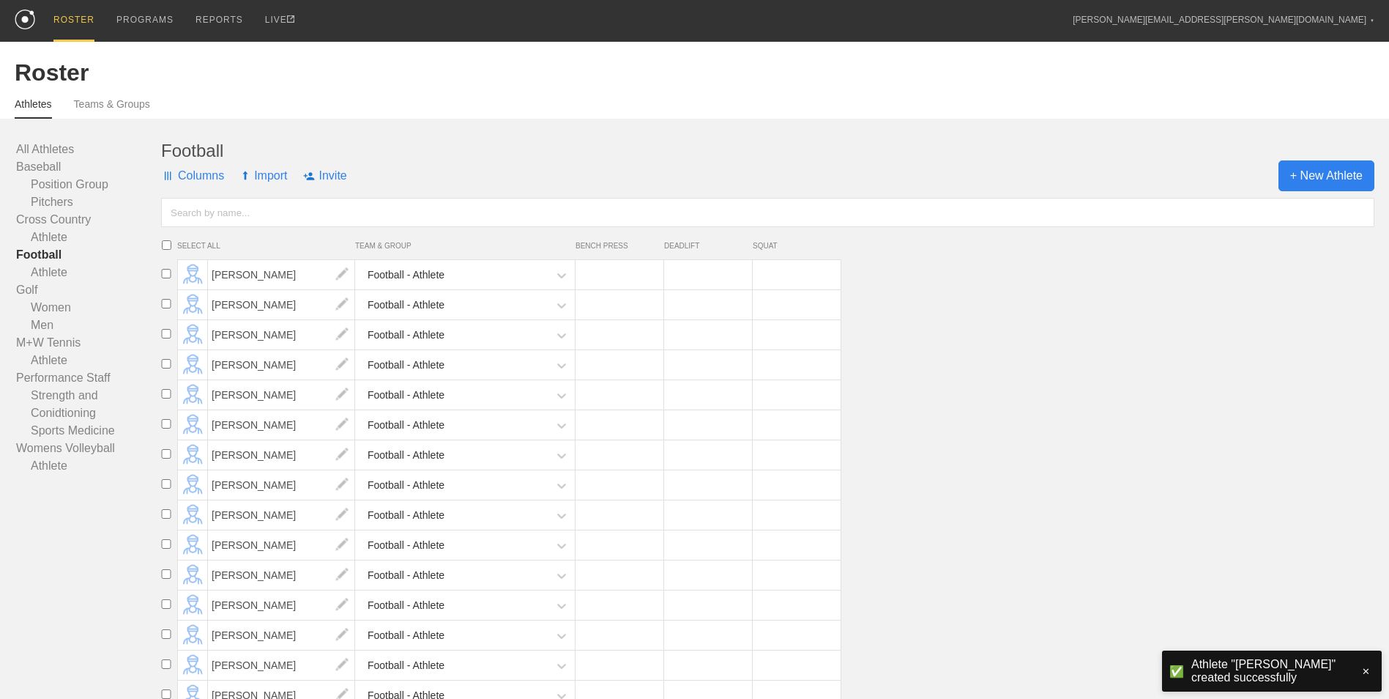
click at [1348, 176] on span "+ New Athlete" at bounding box center [1327, 175] width 96 height 31
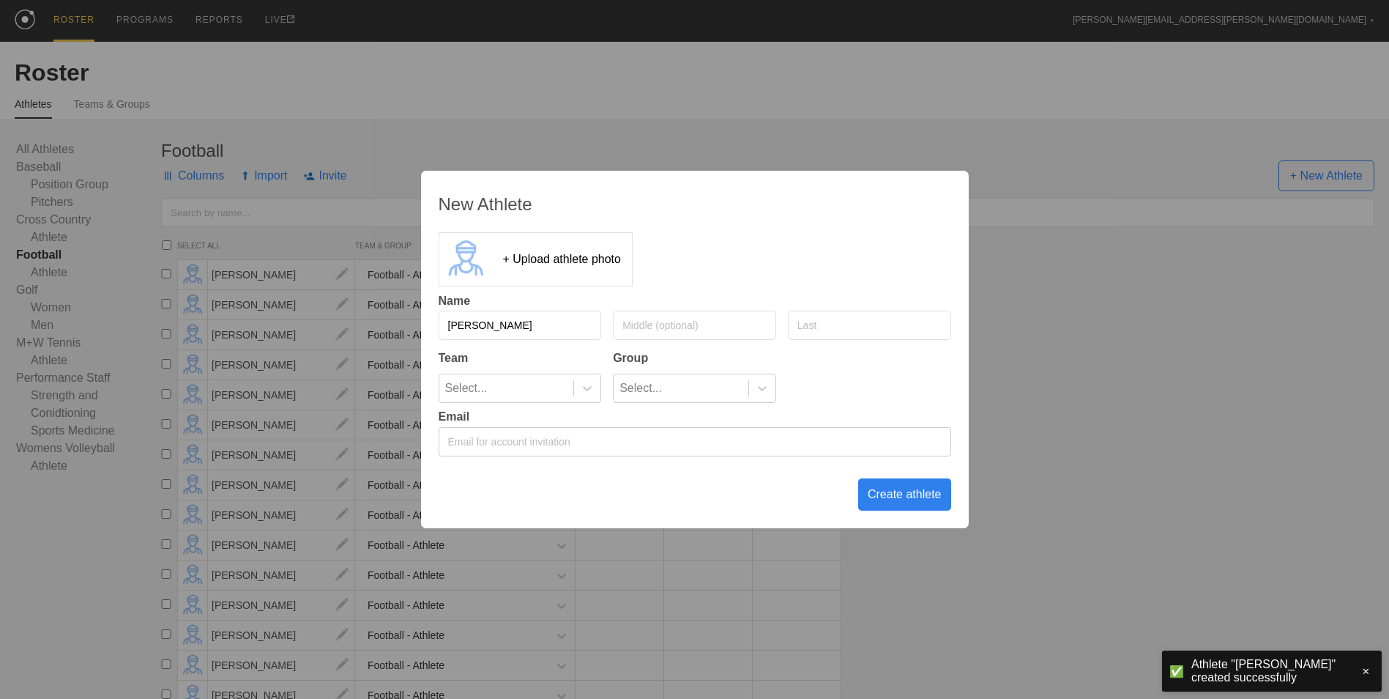
type input "[PERSON_NAME]"
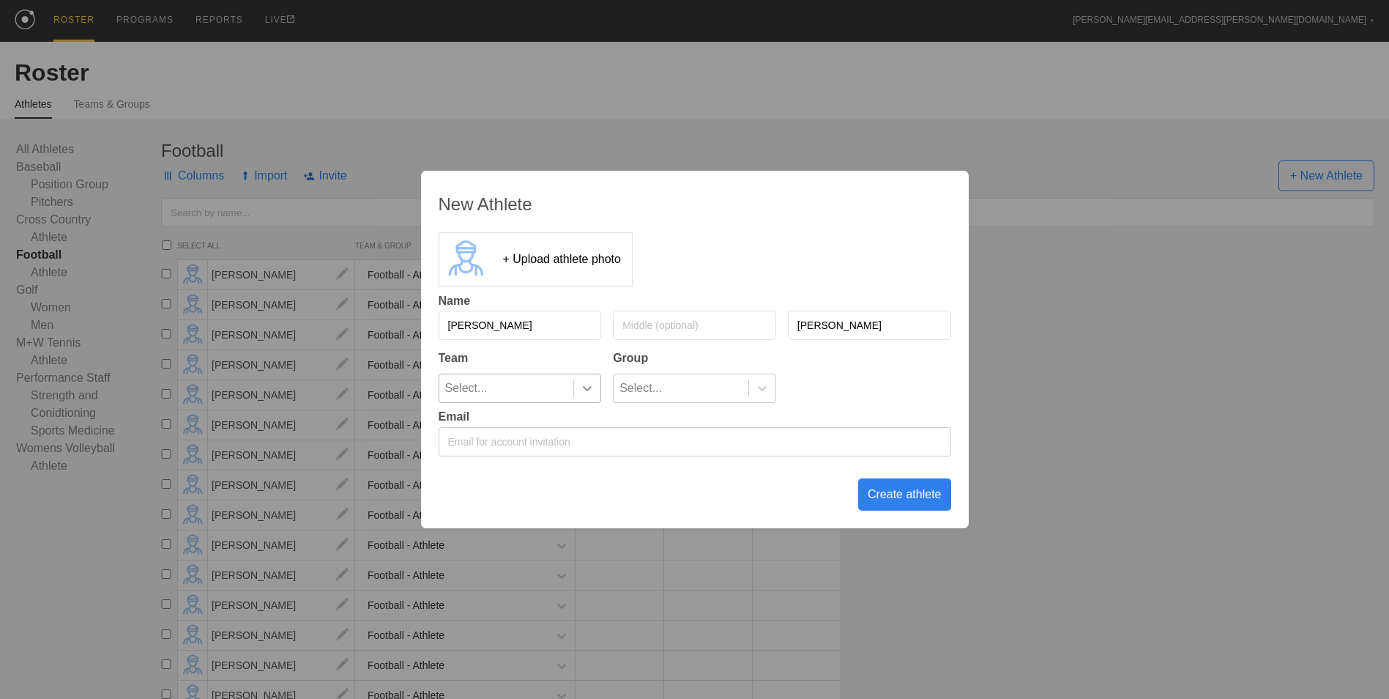
type input "[PERSON_NAME]"
click at [593, 387] on icon at bounding box center [587, 388] width 15 height 15
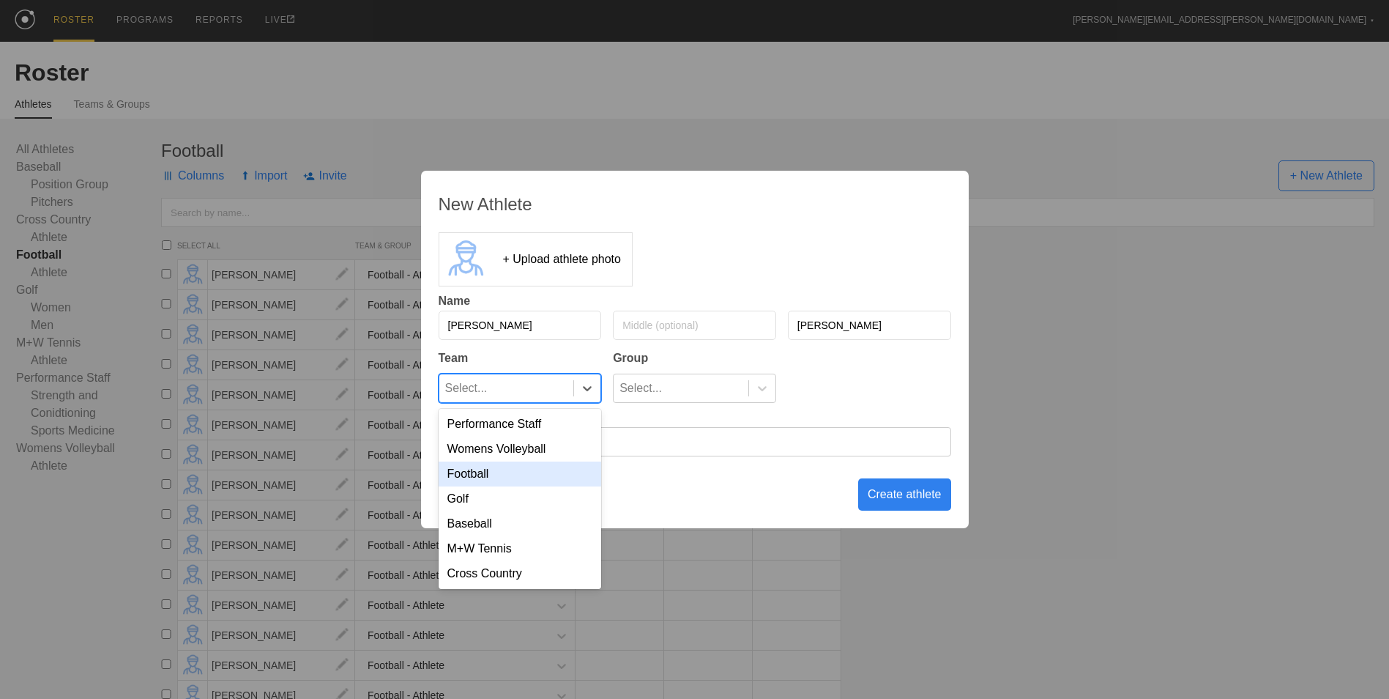
click at [542, 478] on div "Football" at bounding box center [520, 473] width 163 height 25
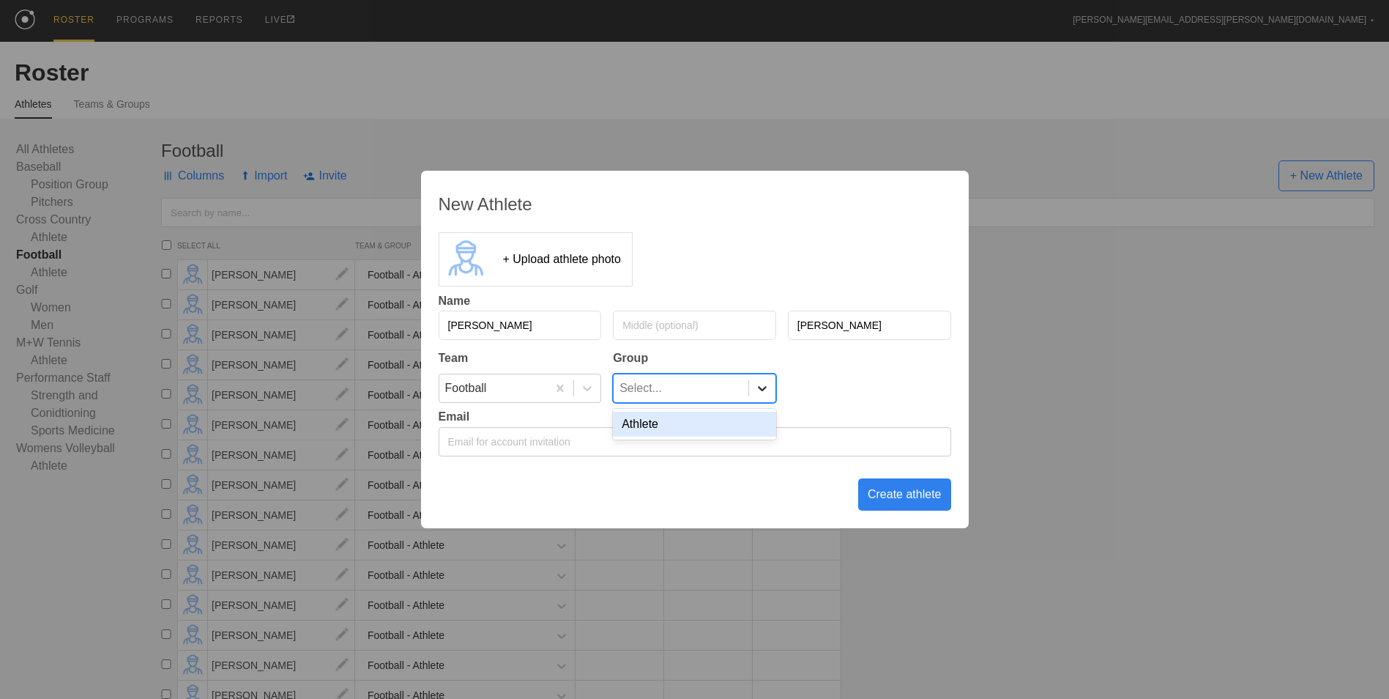
click at [749, 382] on div at bounding box center [762, 388] width 26 height 15
click at [724, 433] on div "Athlete" at bounding box center [694, 424] width 163 height 25
click at [880, 499] on div "Create athlete" at bounding box center [904, 494] width 93 height 32
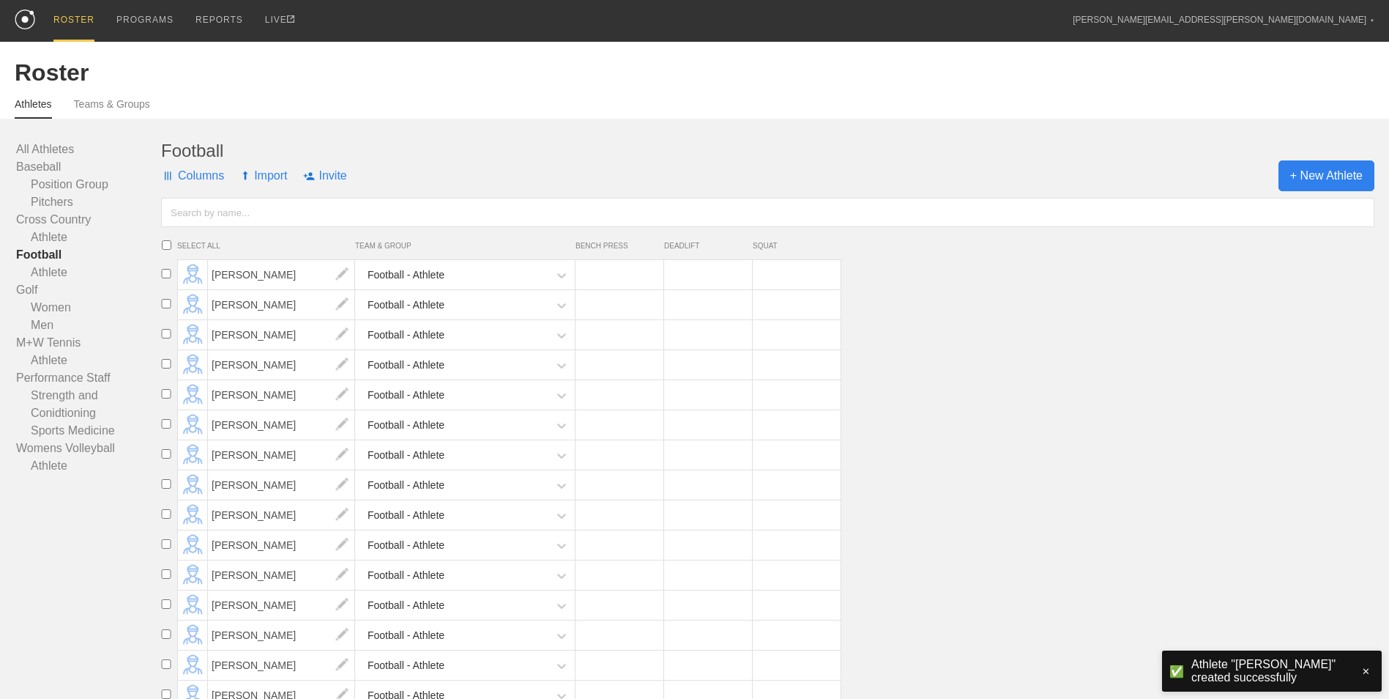
click at [1315, 177] on span "+ New Athlete" at bounding box center [1327, 175] width 96 height 31
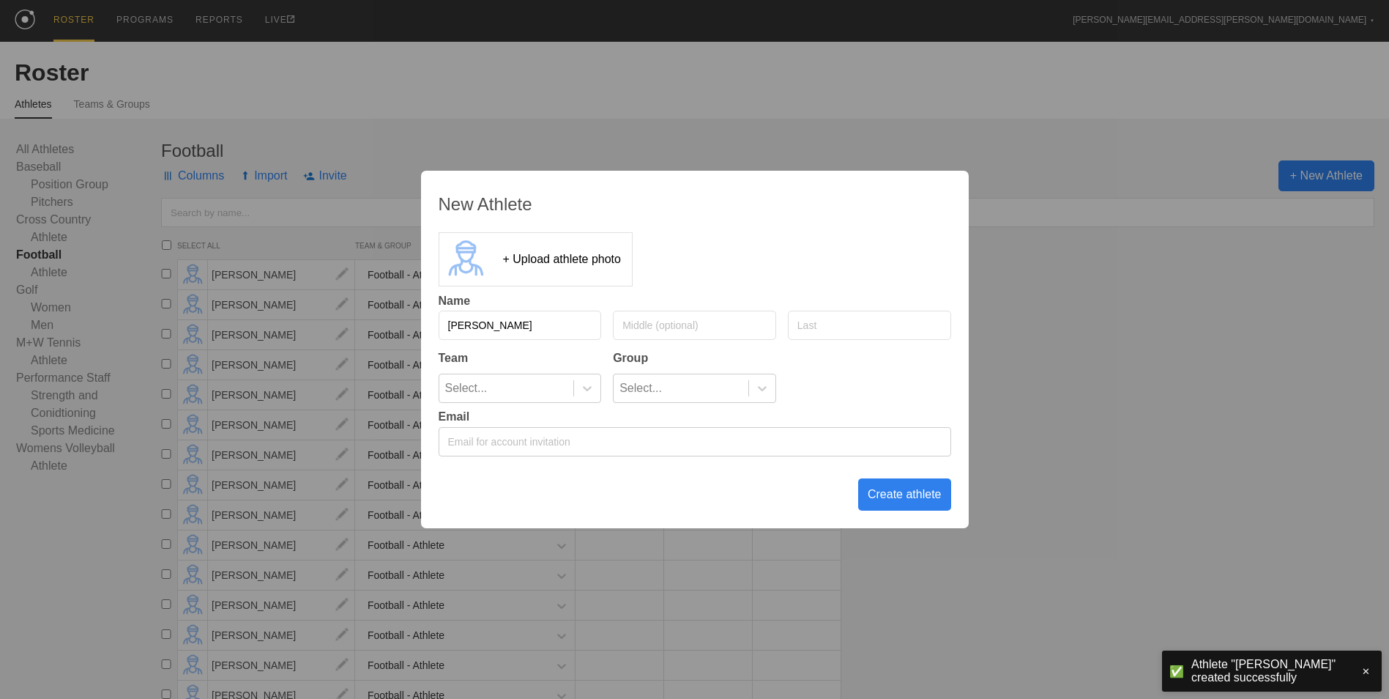
type input "[PERSON_NAME]"
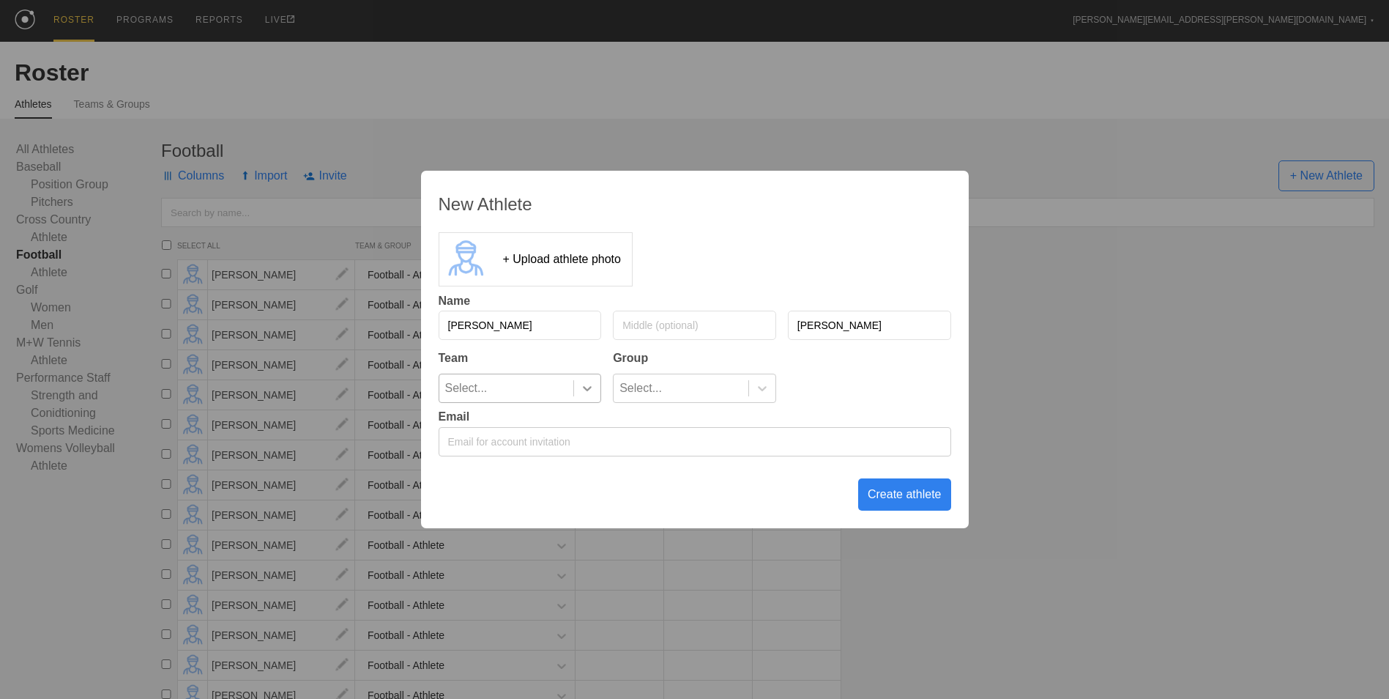
type input "[PERSON_NAME]"
click at [580, 394] on icon at bounding box center [587, 388] width 15 height 15
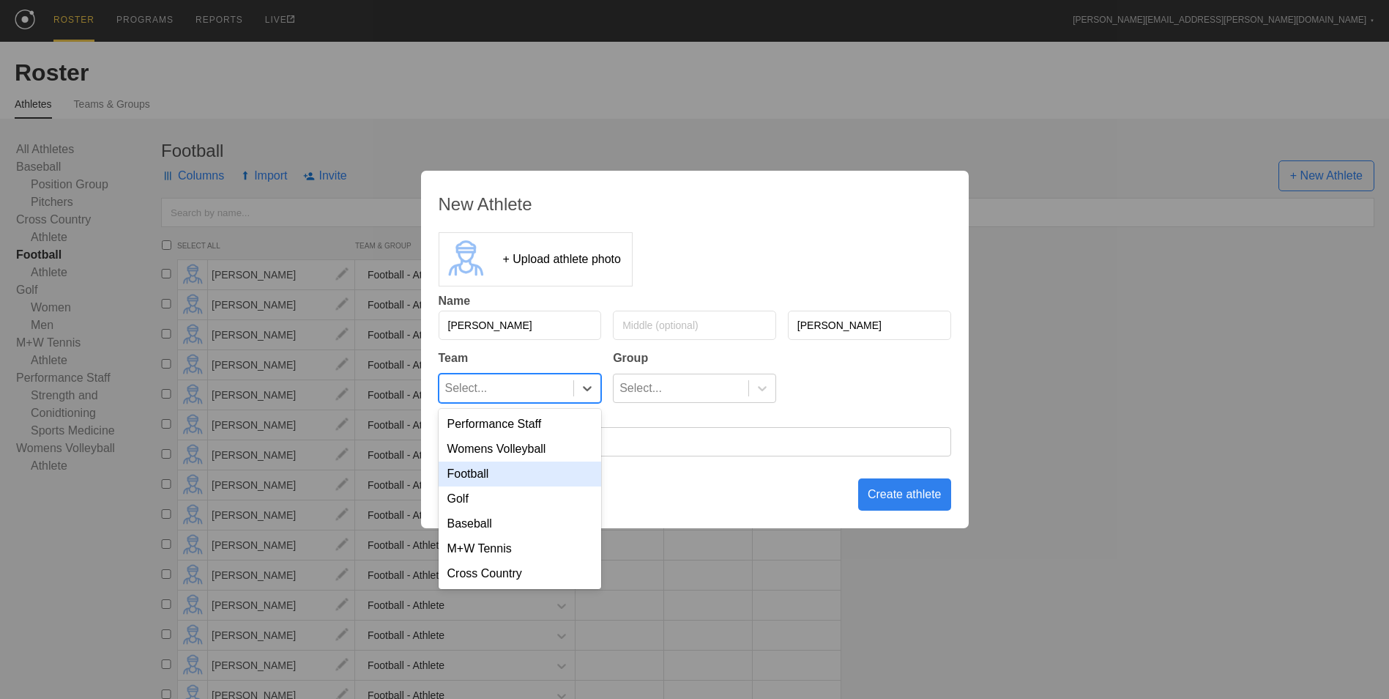
click at [546, 475] on div "Football" at bounding box center [520, 473] width 163 height 25
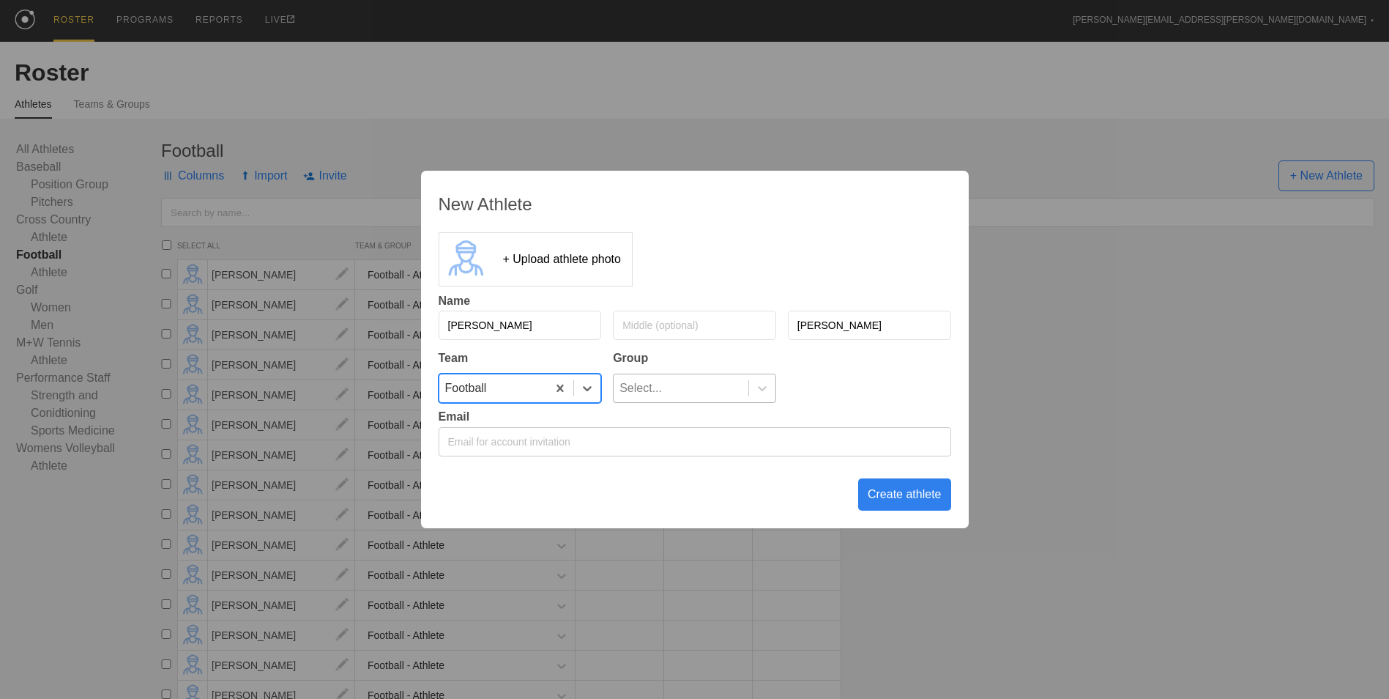
click at [732, 381] on div "Select..." at bounding box center [681, 388] width 135 height 28
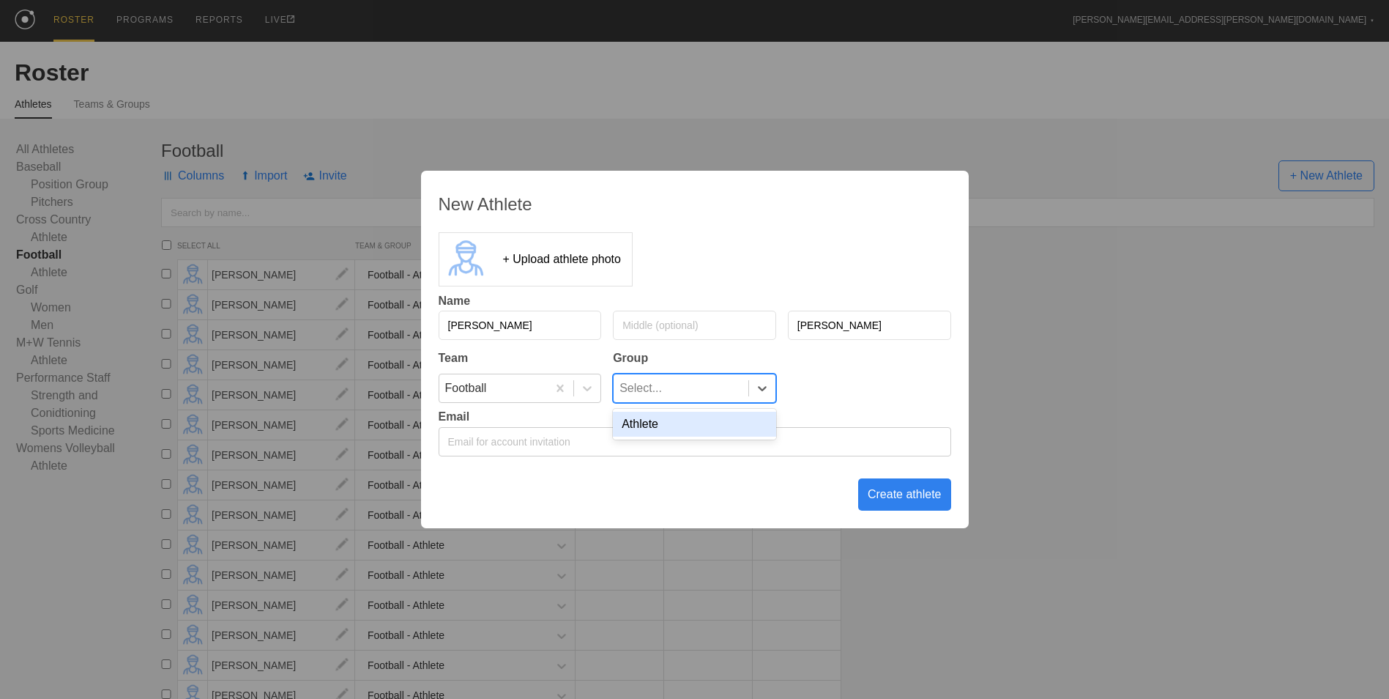
click at [723, 430] on div "Athlete" at bounding box center [694, 424] width 163 height 25
click at [898, 502] on div "Create athlete" at bounding box center [904, 494] width 93 height 32
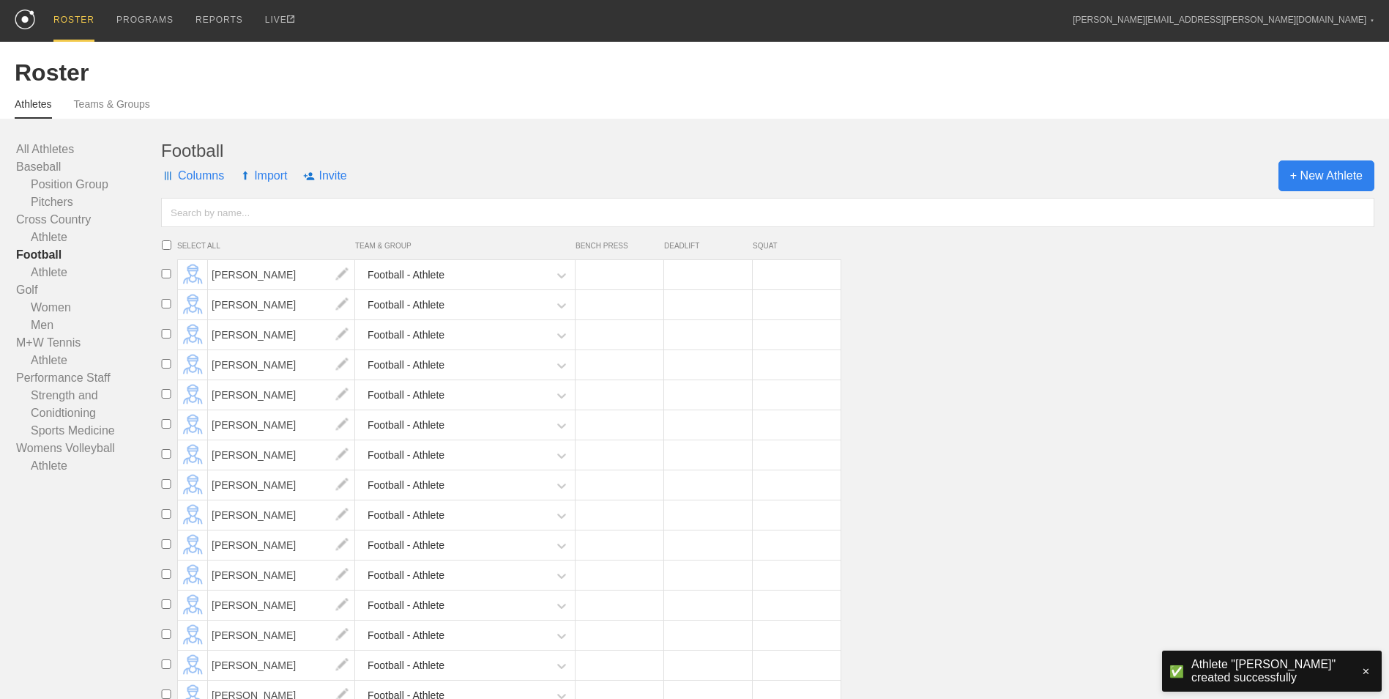
click at [1307, 185] on span "+ New Athlete" at bounding box center [1327, 175] width 96 height 31
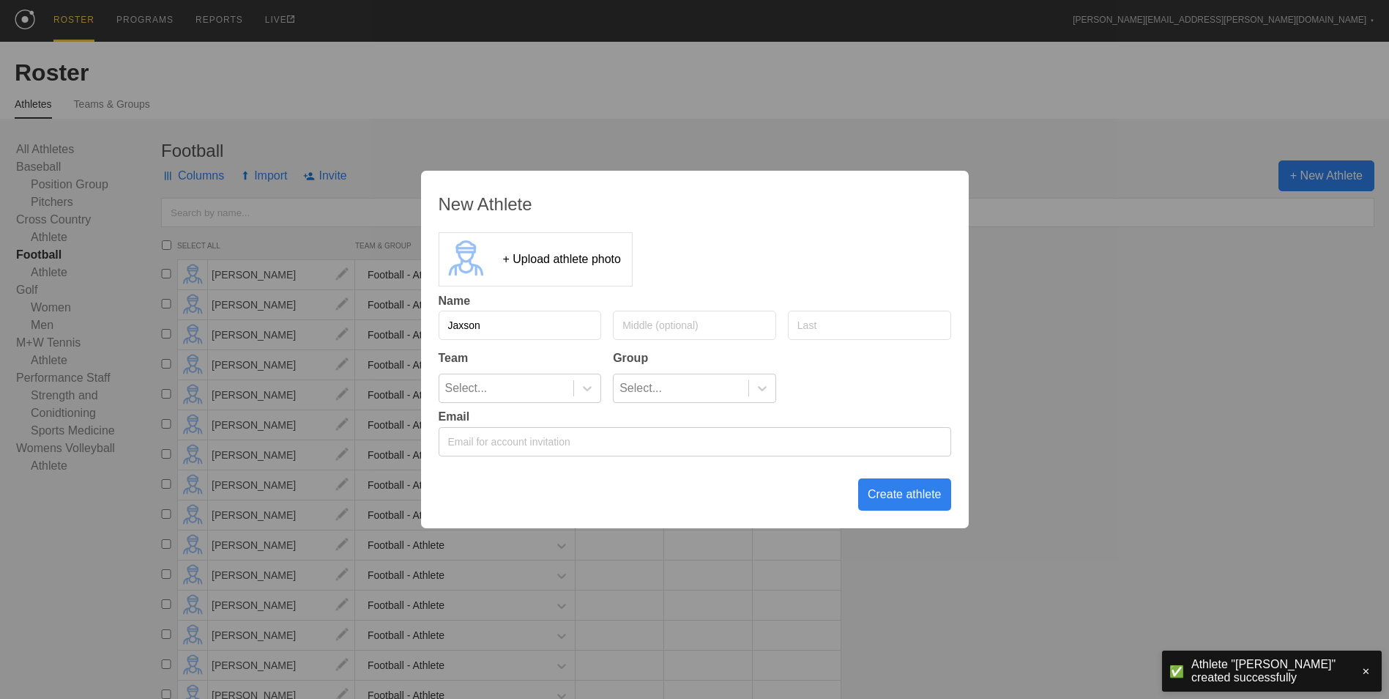
type input "Jaxson"
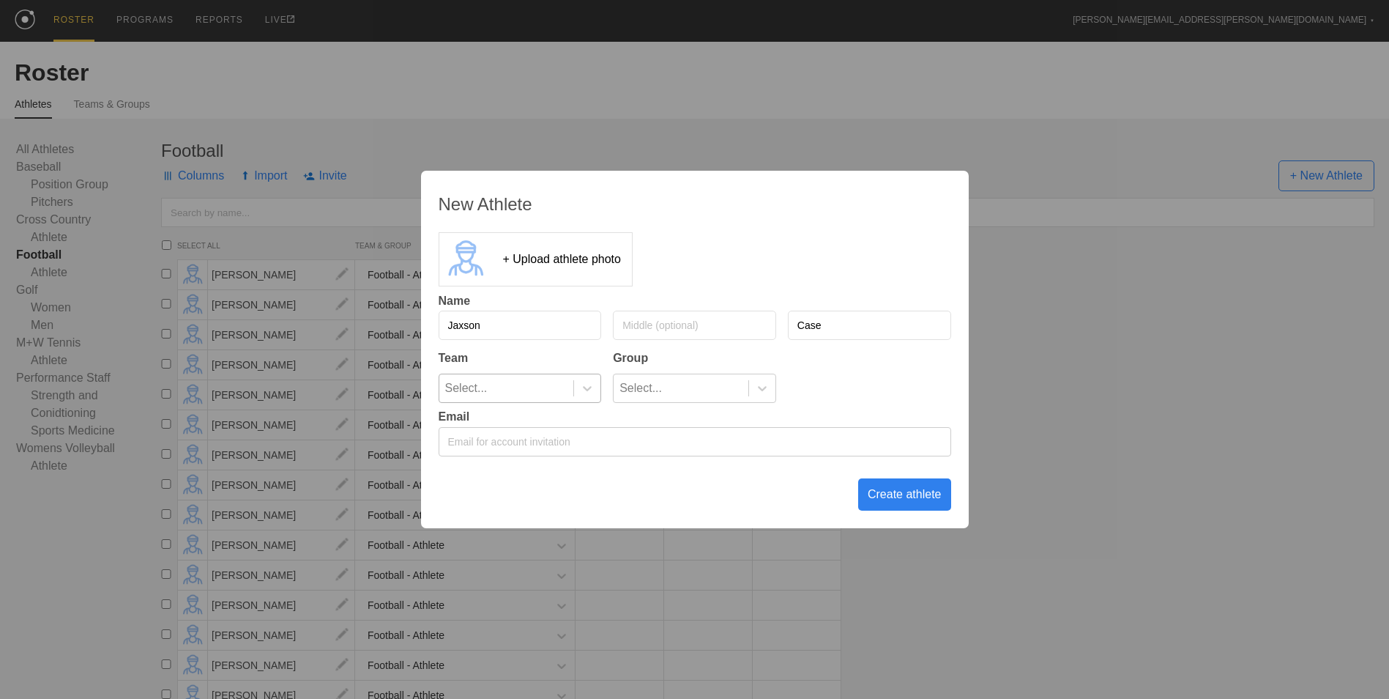
type input "Case"
click at [557, 392] on div "Select..." at bounding box center [506, 388] width 135 height 28
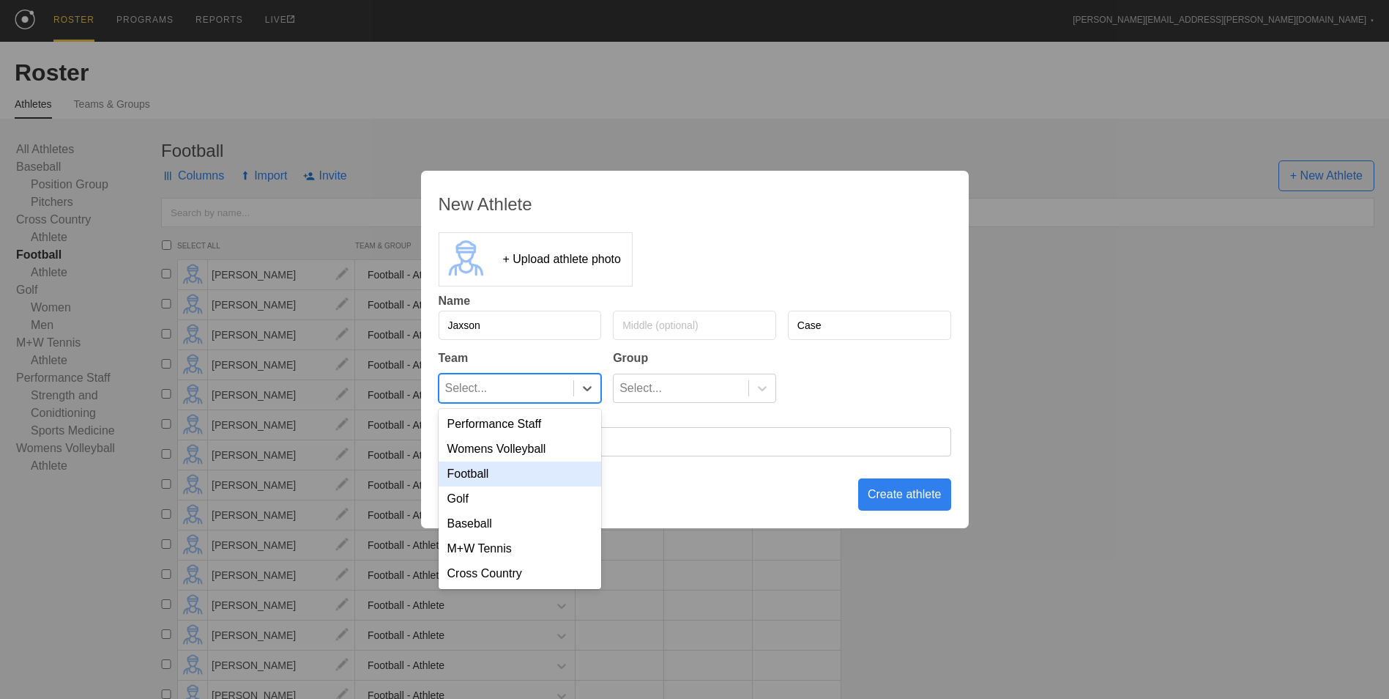
click at [574, 471] on div "Football" at bounding box center [520, 473] width 163 height 25
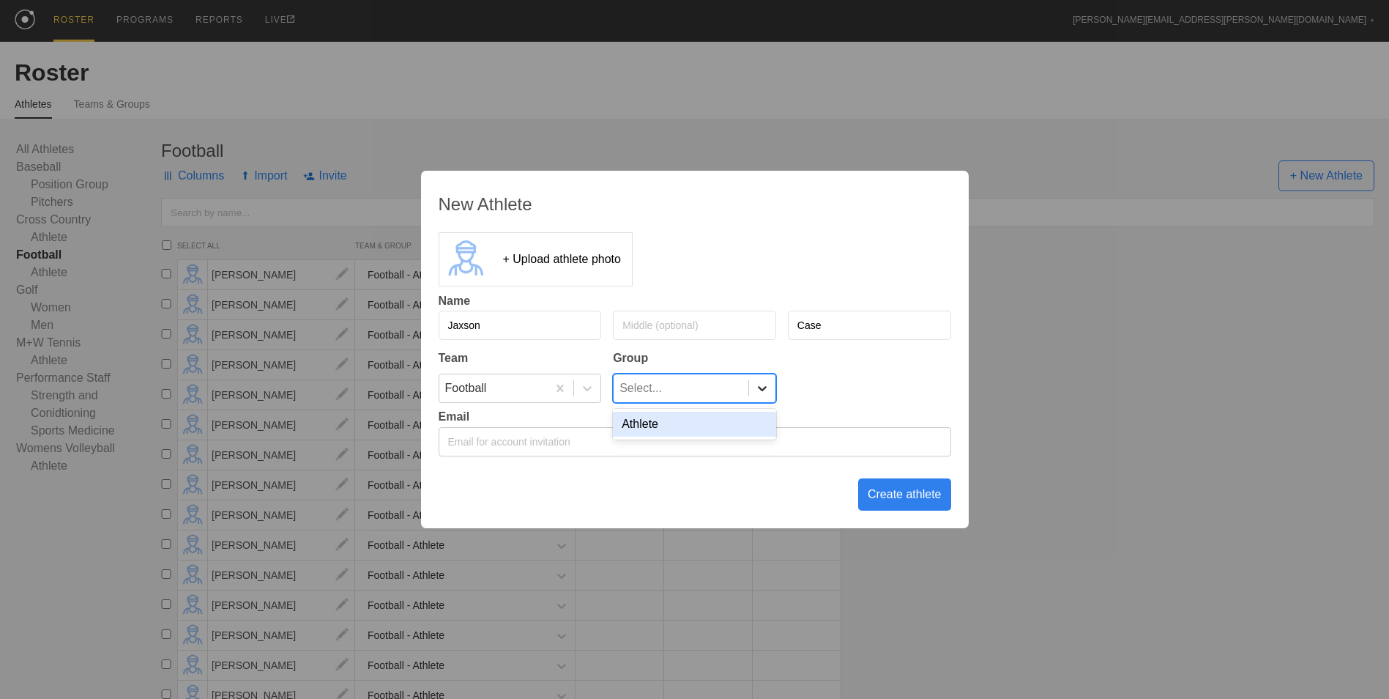
click at [757, 388] on icon at bounding box center [762, 388] width 15 height 15
click at [755, 423] on div "Athlete" at bounding box center [694, 424] width 163 height 25
click at [907, 495] on div "Create athlete" at bounding box center [904, 494] width 93 height 32
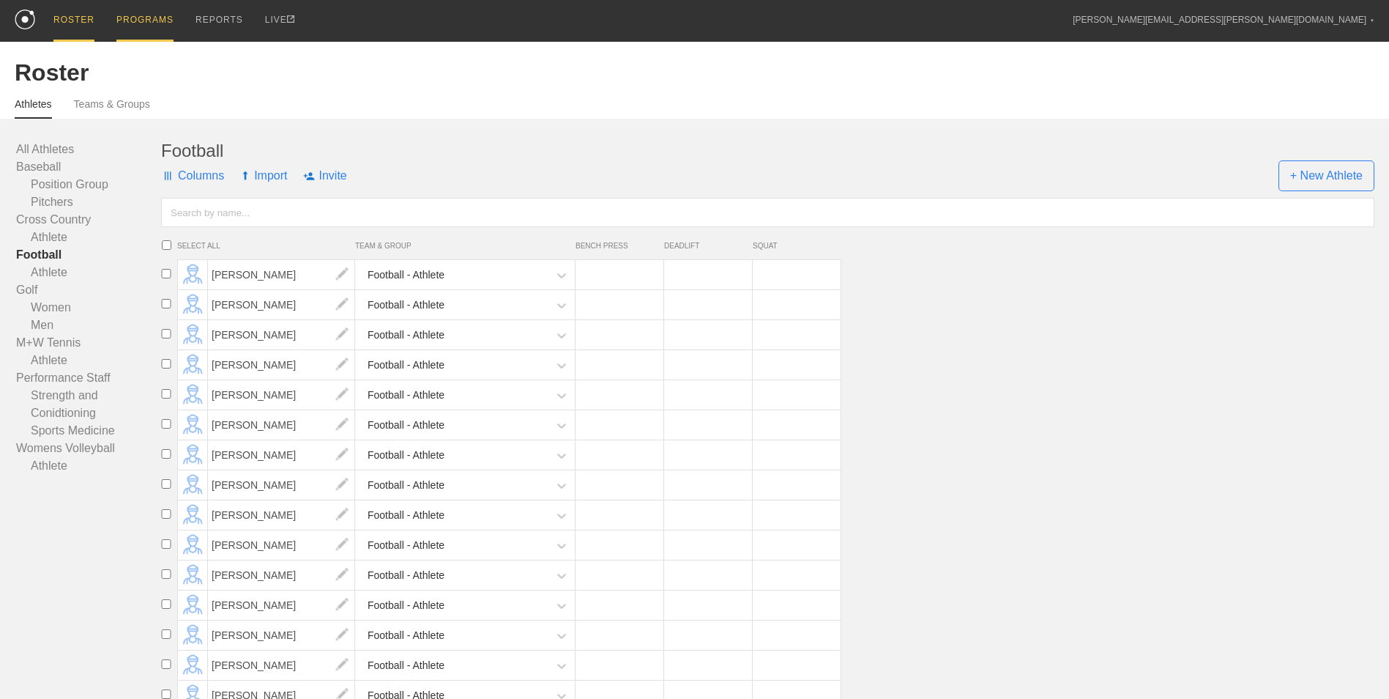
click at [122, 23] on div "PROGRAMS" at bounding box center [144, 21] width 57 height 42
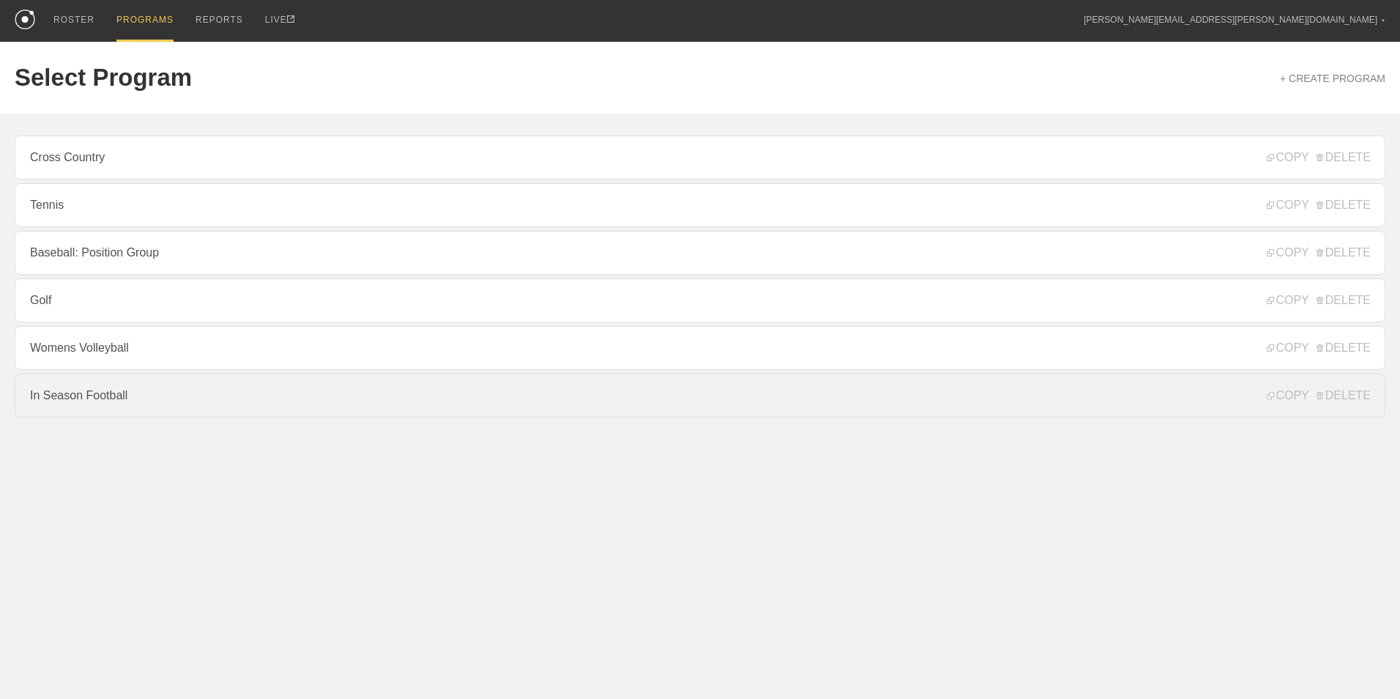
click at [143, 412] on link "In Season Football" at bounding box center [700, 396] width 1371 height 44
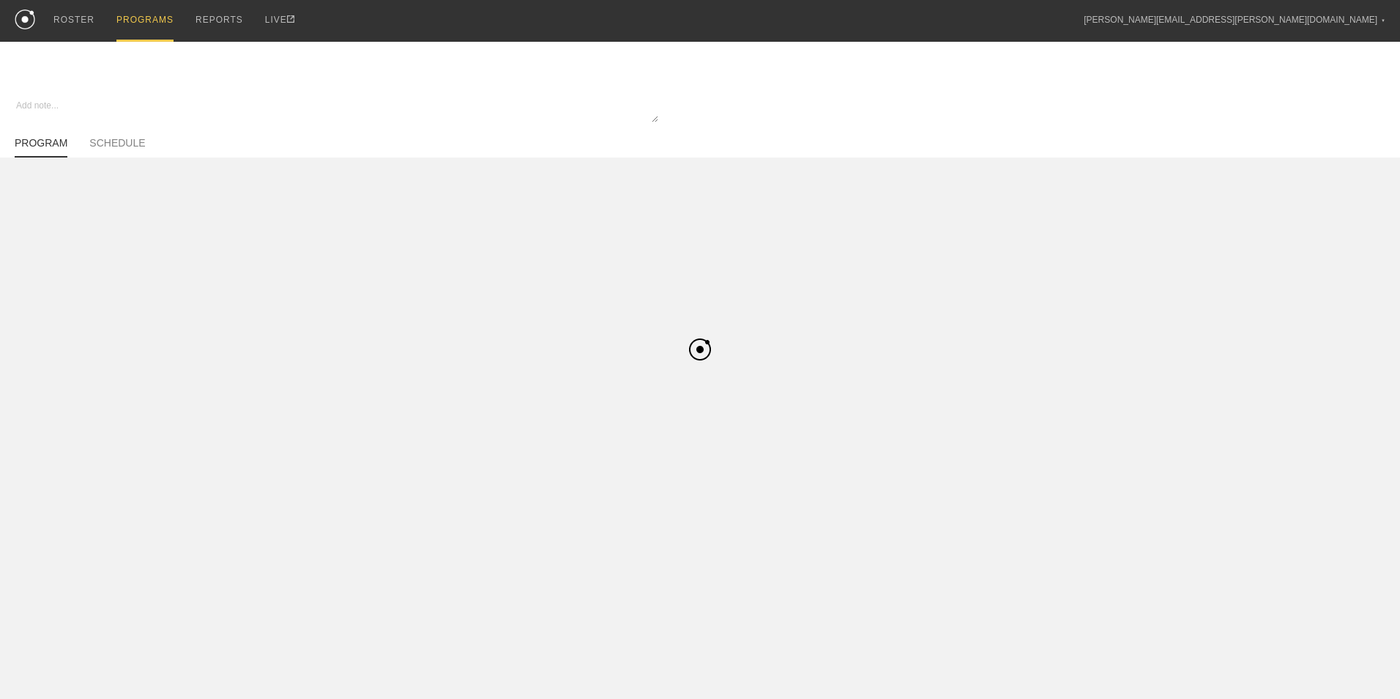
type textarea "x"
type input "In Season Football"
type textarea "Block 1"
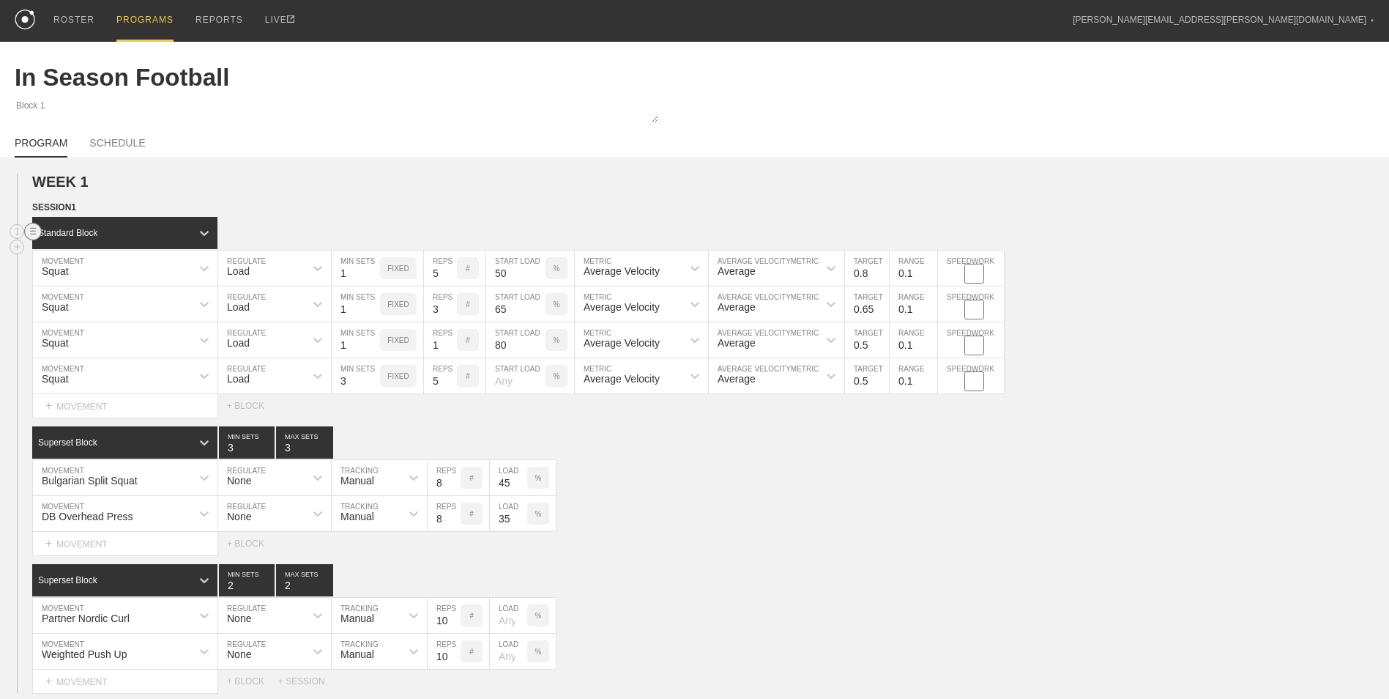
click at [37, 232] on circle at bounding box center [33, 231] width 17 height 17
click at [90, 259] on div "DELETE" at bounding box center [102, 265] width 117 height 22
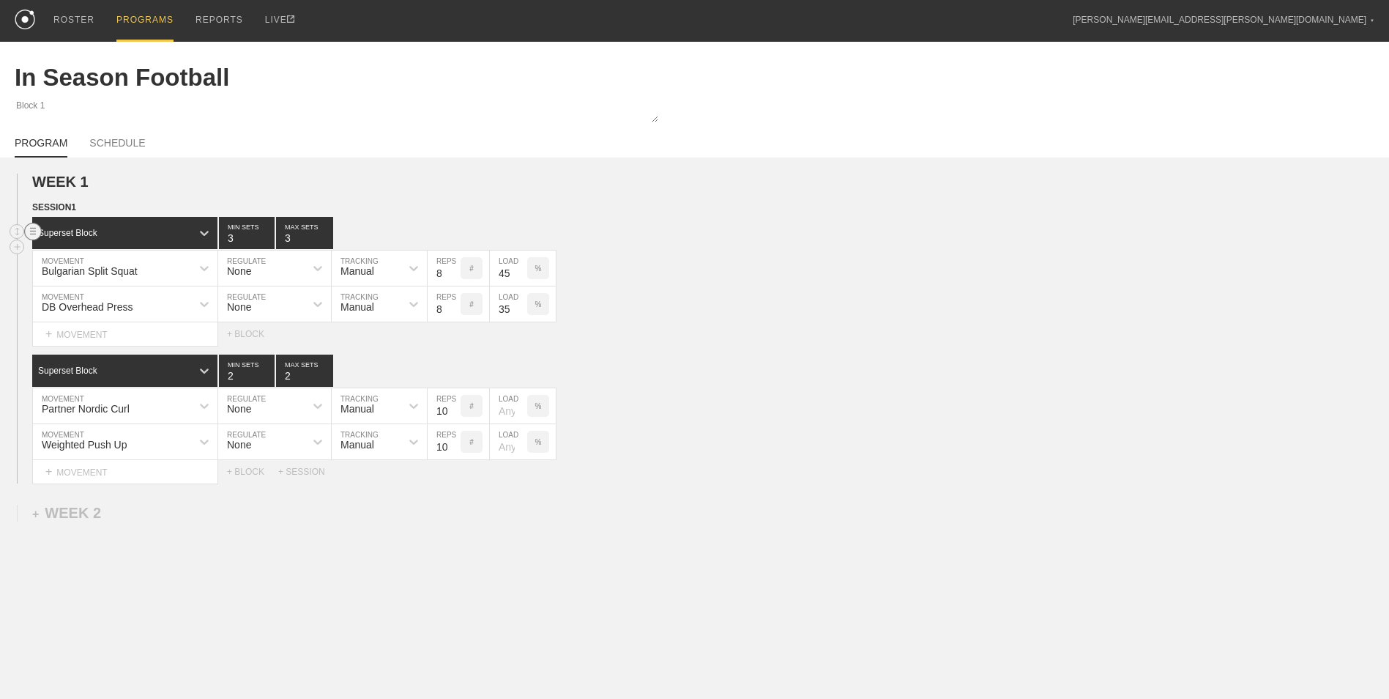
click at [31, 229] on circle at bounding box center [33, 231] width 17 height 17
click at [94, 262] on div "DELETE" at bounding box center [102, 265] width 117 height 22
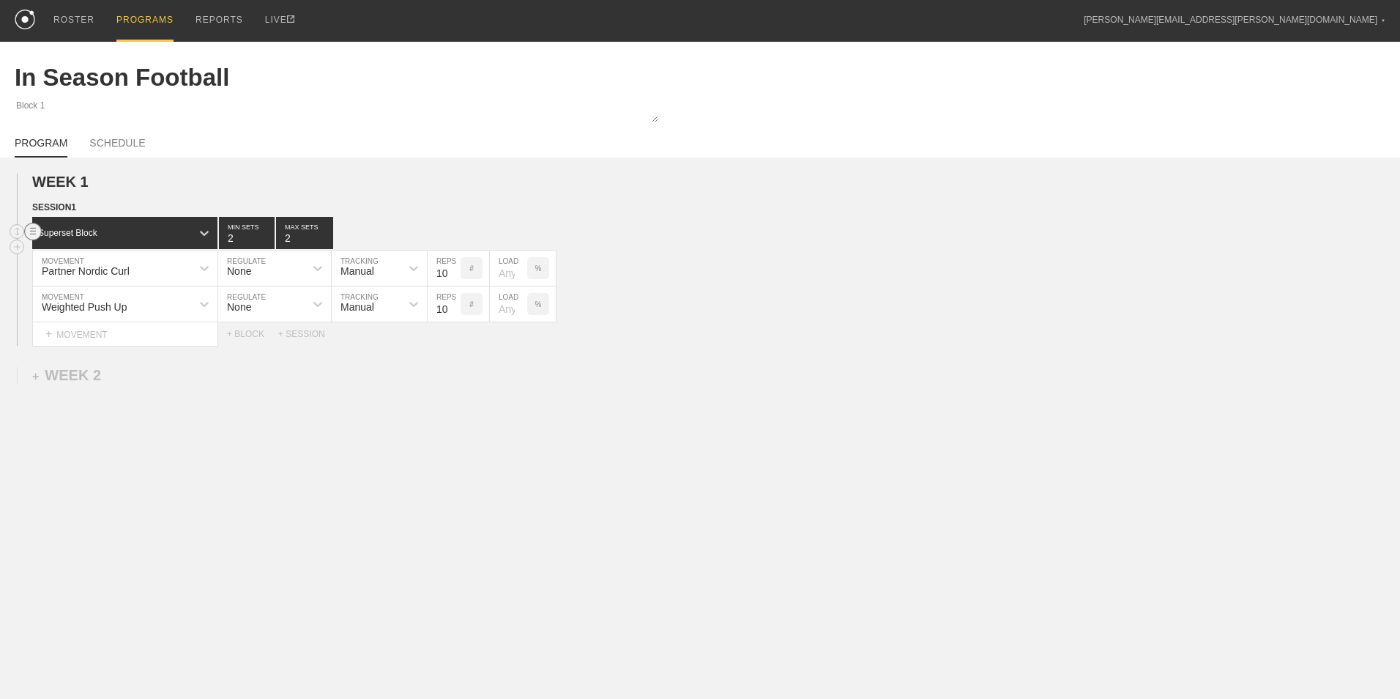
click at [34, 231] on circle at bounding box center [33, 231] width 17 height 17
click at [97, 264] on div "DELETE" at bounding box center [102, 265] width 117 height 22
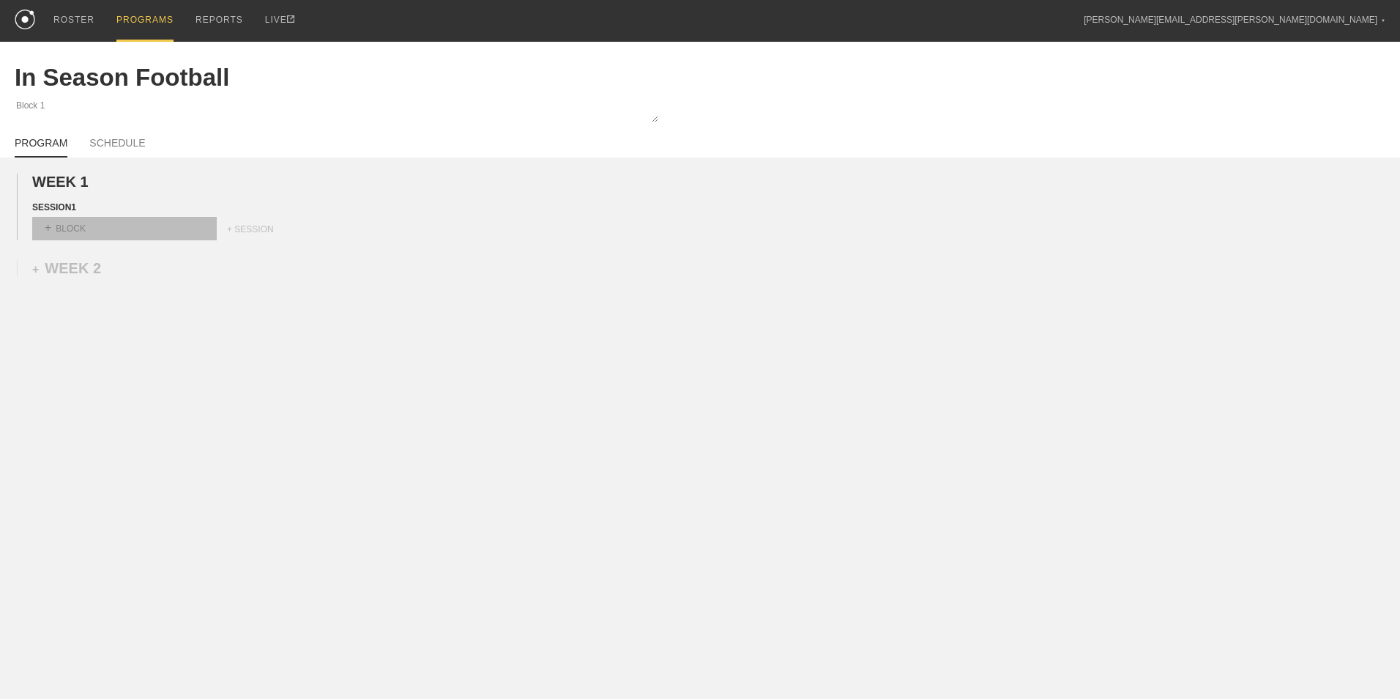
click at [120, 229] on div "+ BLOCK" at bounding box center [124, 228] width 185 height 23
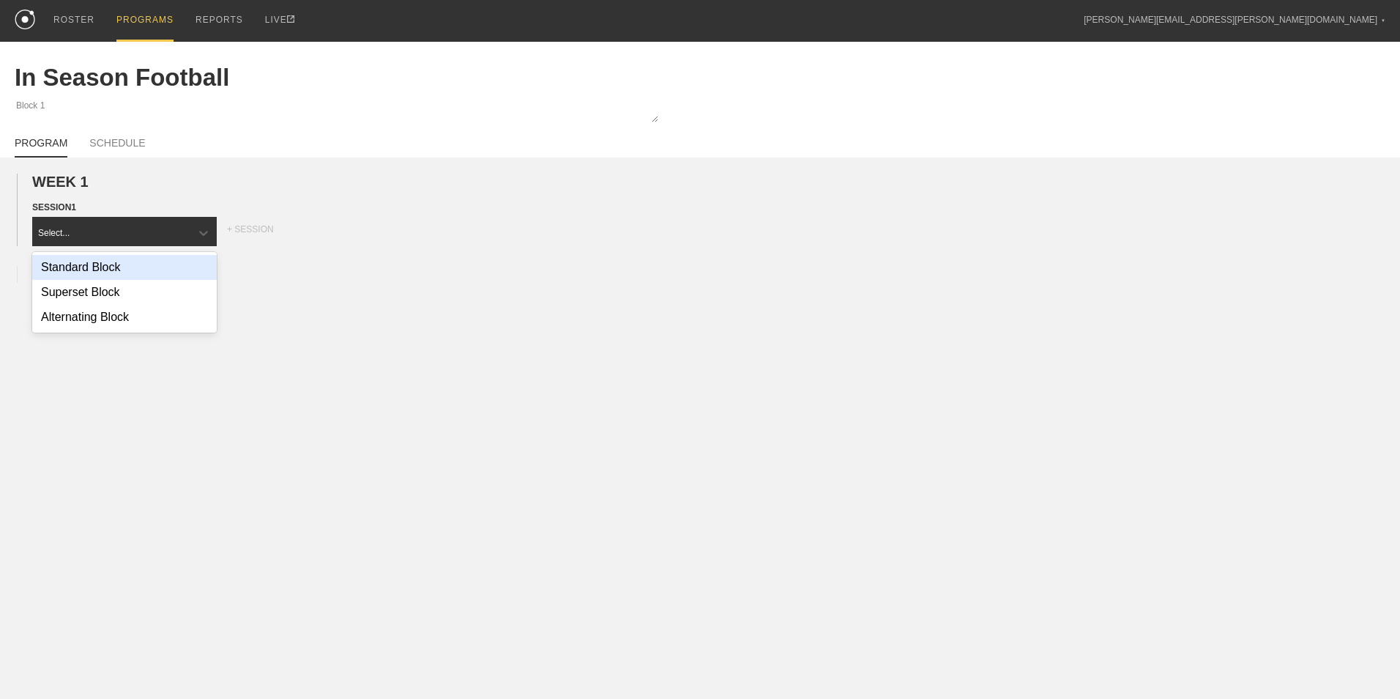
click at [132, 280] on div "Standard Block" at bounding box center [124, 267] width 185 height 25
click at [125, 257] on div "+ MOVEMENT" at bounding box center [125, 262] width 186 height 24
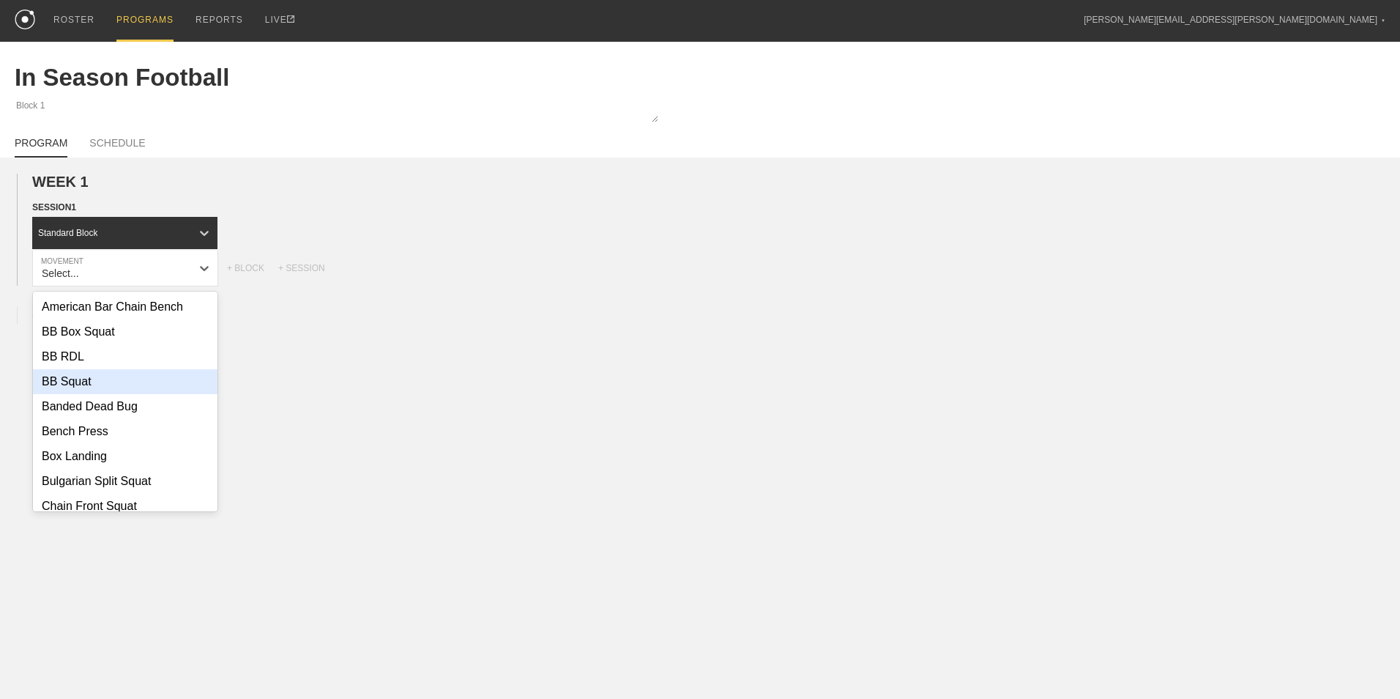
click at [136, 385] on div "BB Squat" at bounding box center [125, 381] width 185 height 25
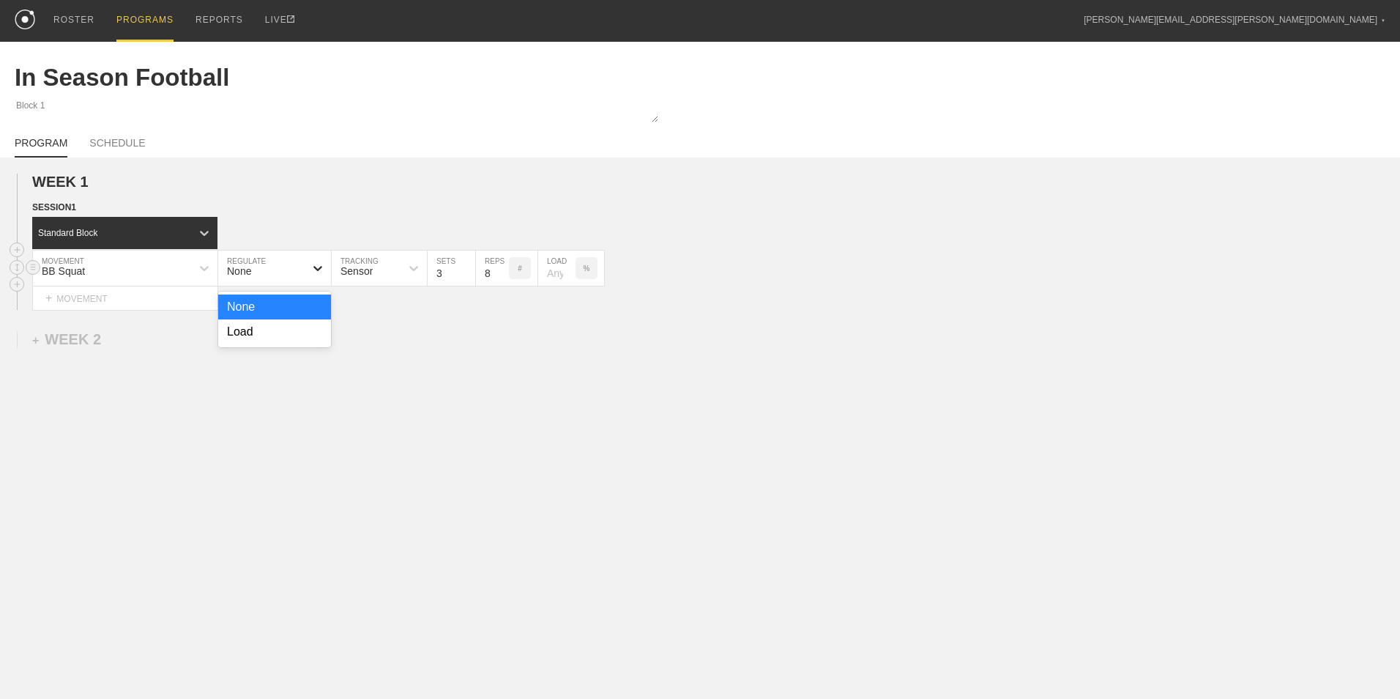
click at [324, 272] on icon at bounding box center [318, 268] width 15 height 15
click at [501, 278] on input "7" at bounding box center [492, 267] width 33 height 35
click at [501, 278] on input "6" at bounding box center [492, 267] width 33 height 35
click at [501, 278] on input "5" at bounding box center [492, 267] width 33 height 35
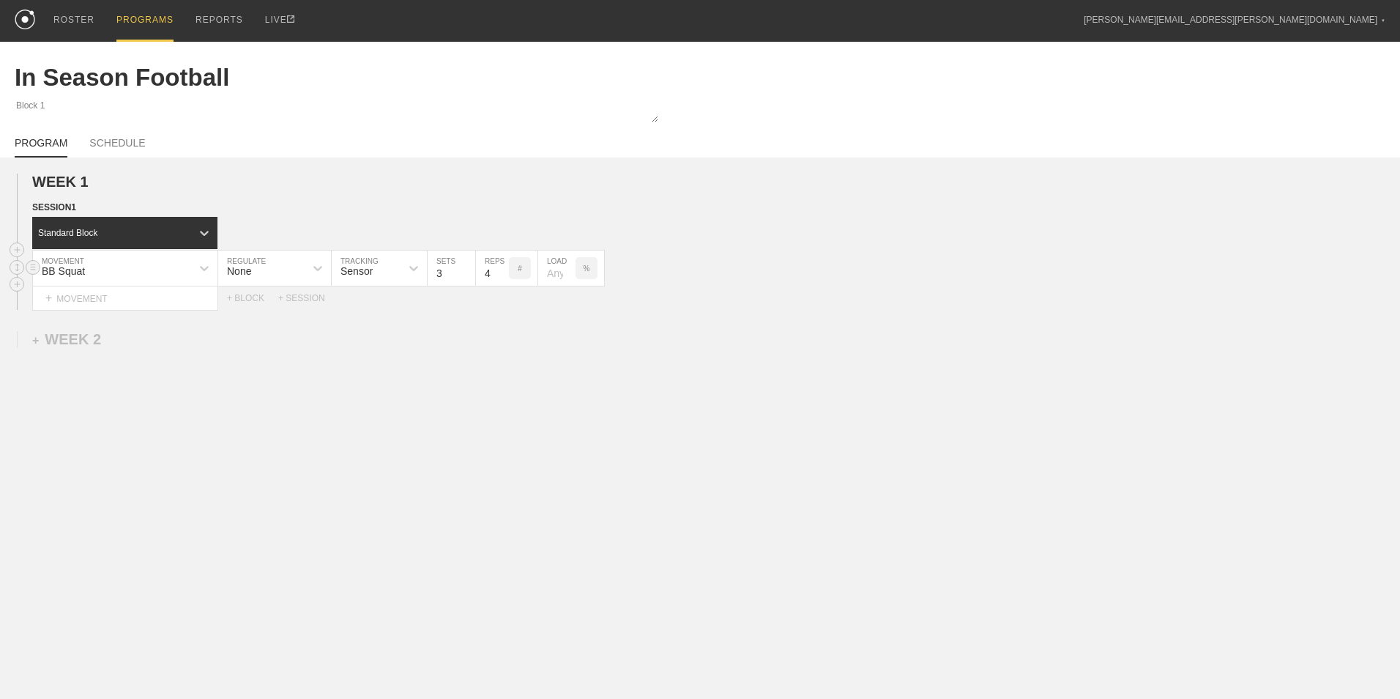
click at [501, 278] on input "4" at bounding box center [492, 267] width 33 height 35
type input "5"
click at [501, 270] on input "5" at bounding box center [492, 267] width 33 height 35
click at [521, 395] on div "WEEK 1 DUPLICATE DELETE SESSION 1 Standard Block DUPLICATE INSERT MOVEMENT AFTE…" at bounding box center [700, 362] width 1400 height 410
click at [468, 281] on input "2" at bounding box center [452, 267] width 48 height 35
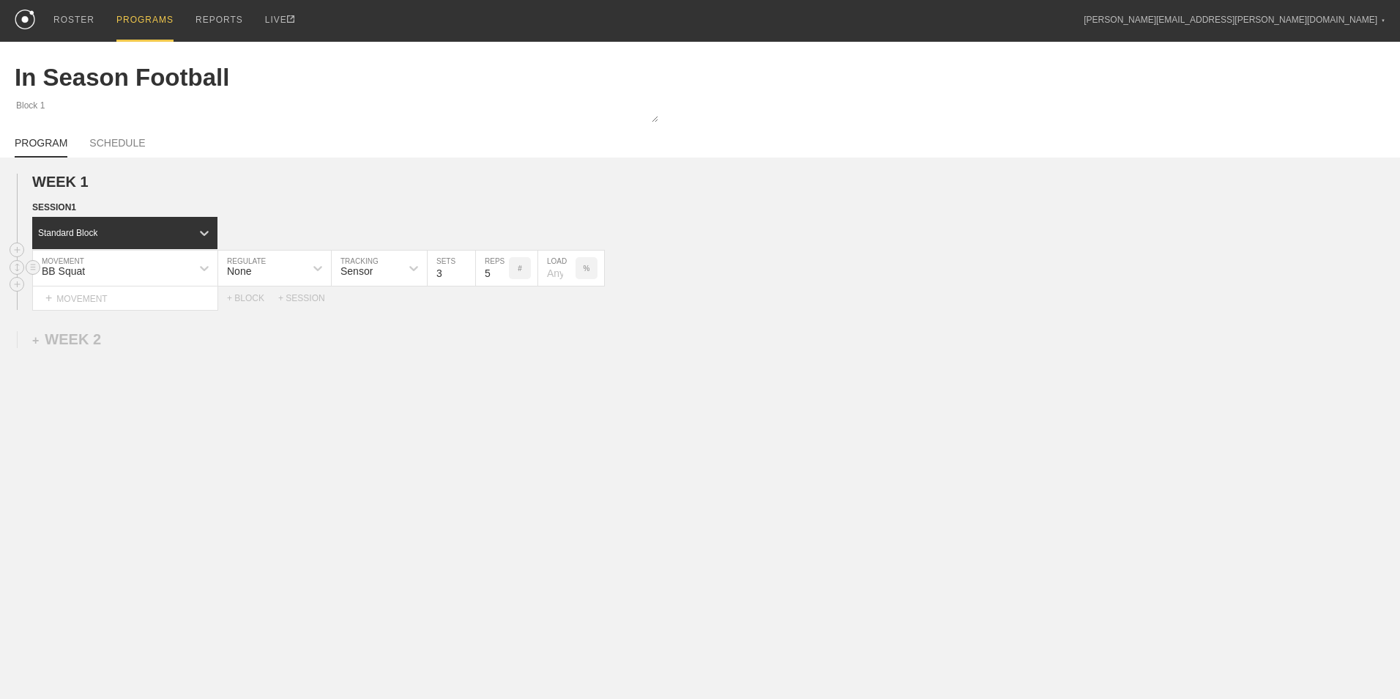
click at [468, 272] on input "3" at bounding box center [452, 267] width 48 height 35
click at [468, 272] on input "4" at bounding box center [452, 267] width 48 height 35
click at [468, 272] on input "5" at bounding box center [452, 267] width 48 height 35
type input "6"
click at [468, 272] on input "6" at bounding box center [452, 267] width 48 height 35
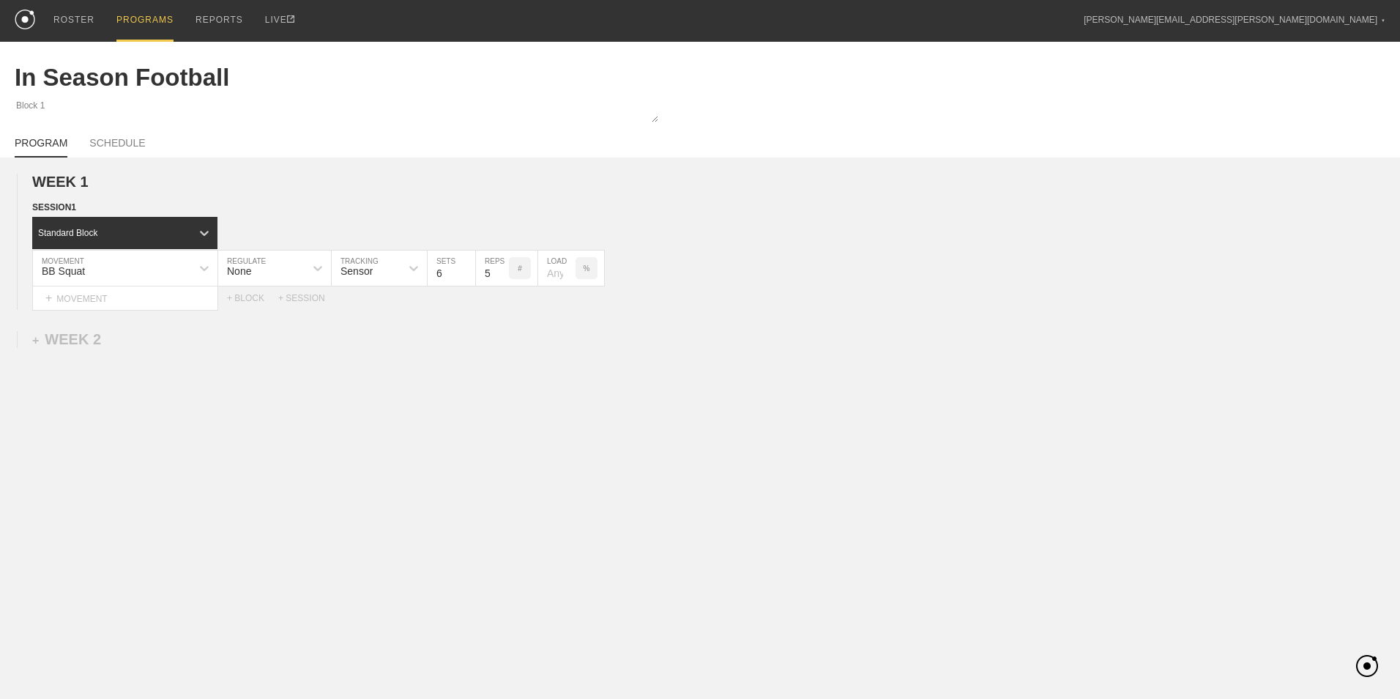
click at [483, 367] on div "WEEK 1 DUPLICATE DELETE SESSION 1 Standard Block DUPLICATE INSERT MOVEMENT AFTE…" at bounding box center [700, 362] width 1400 height 410
click at [130, 150] on link "SCHEDULE" at bounding box center [117, 147] width 56 height 21
type textarea "x"
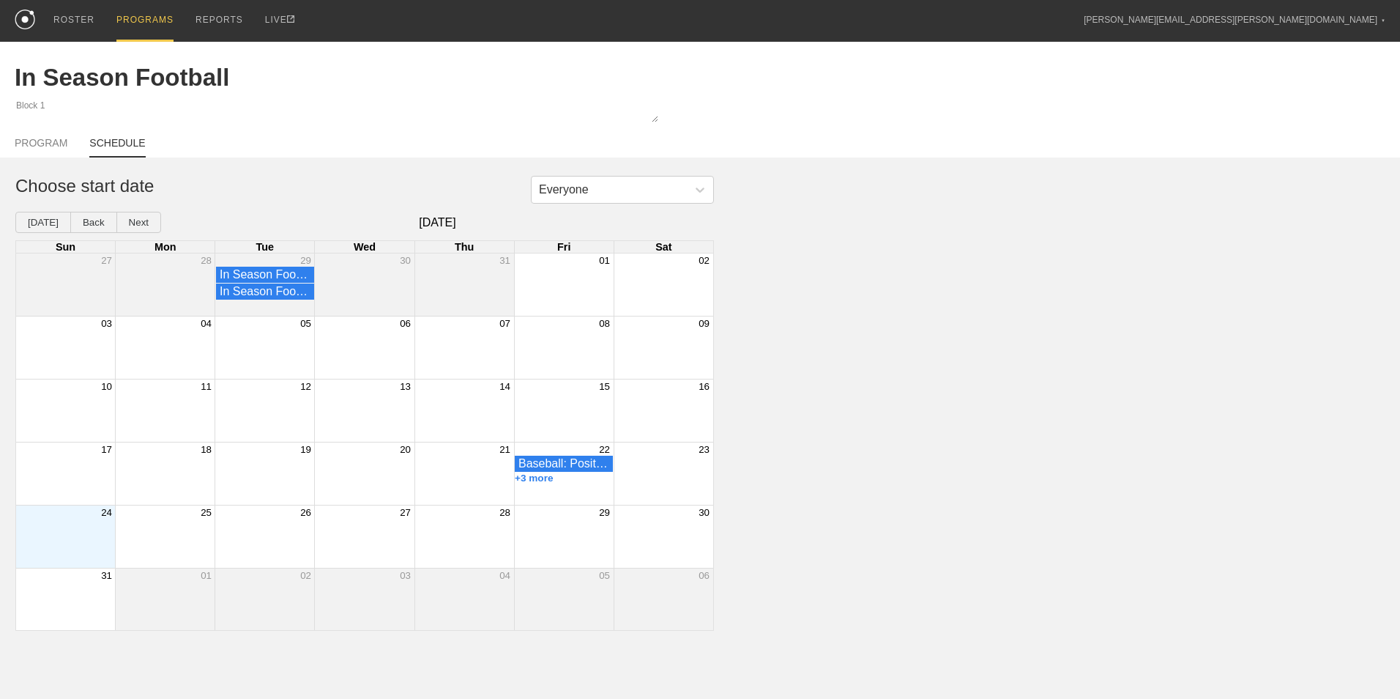
click at [95, 541] on div "Month View" at bounding box center [65, 536] width 99 height 62
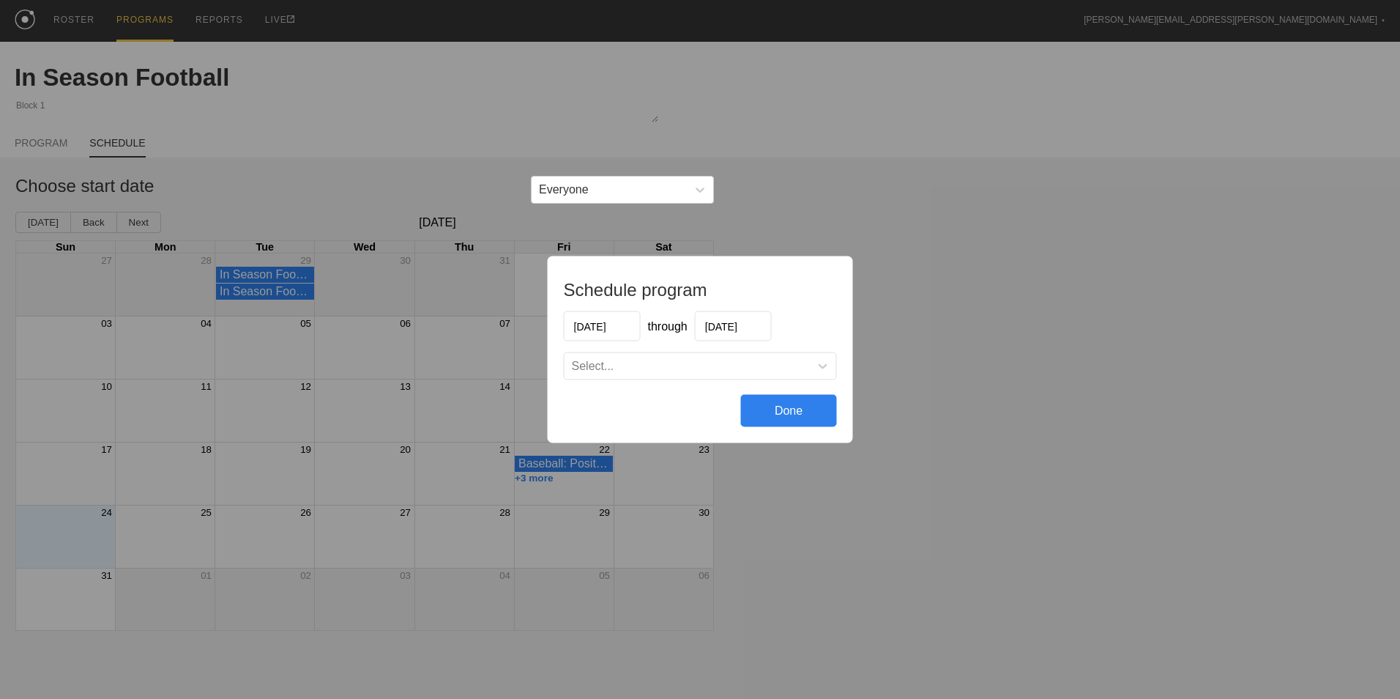
click at [748, 323] on input "[DATE]" at bounding box center [733, 326] width 77 height 30
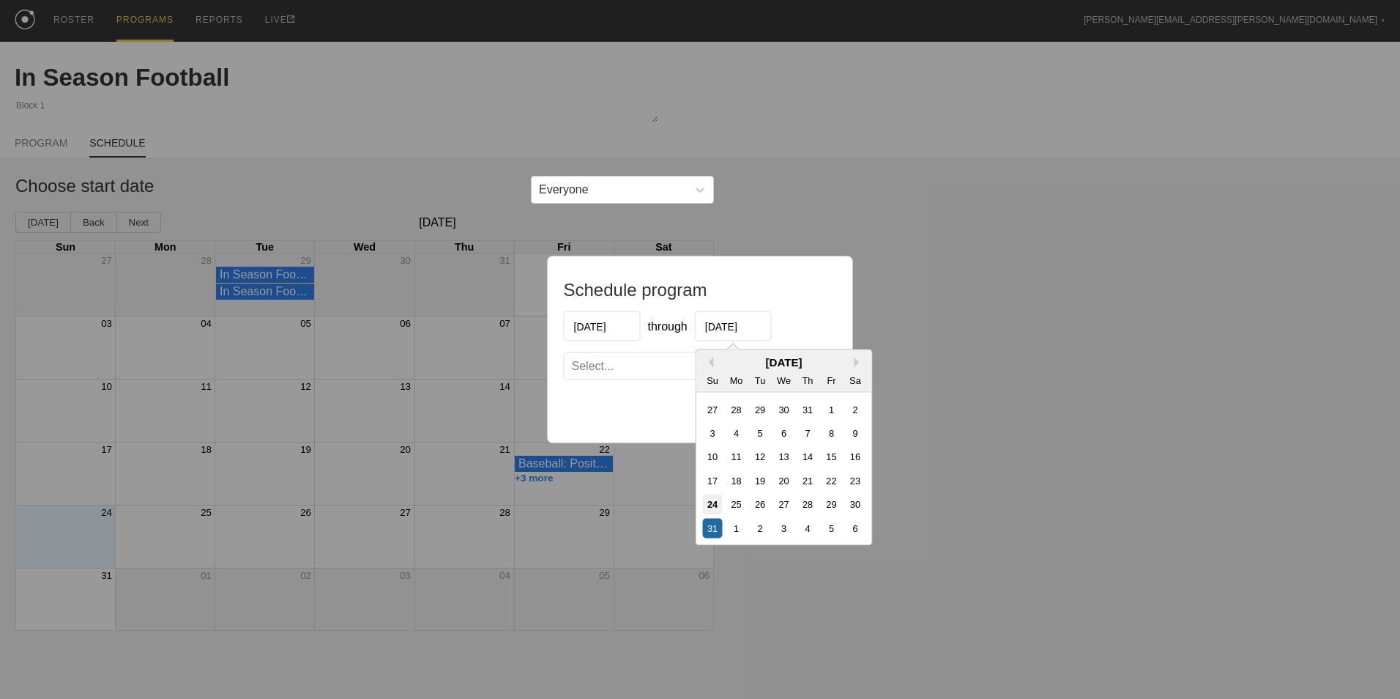
click at [713, 500] on div "24" at bounding box center [713, 504] width 20 height 20
type input "[DATE]"
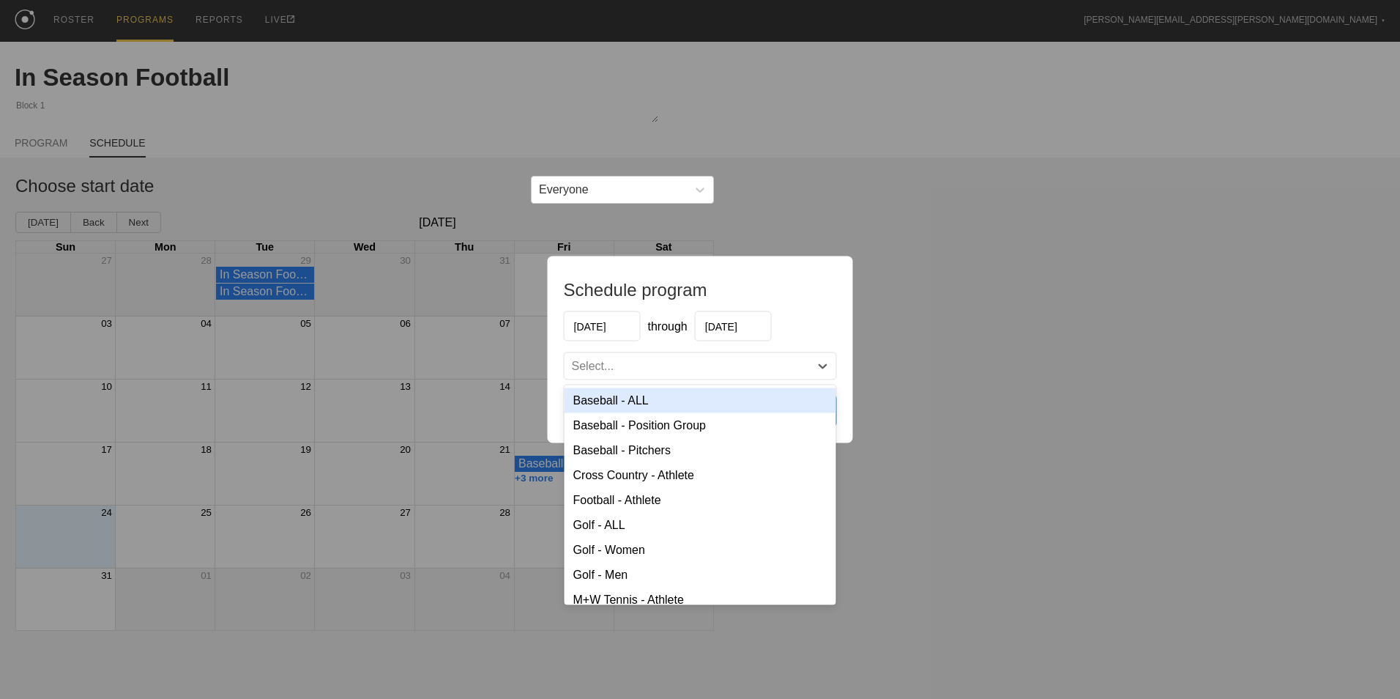
click at [778, 372] on div "Select..." at bounding box center [687, 366] width 245 height 15
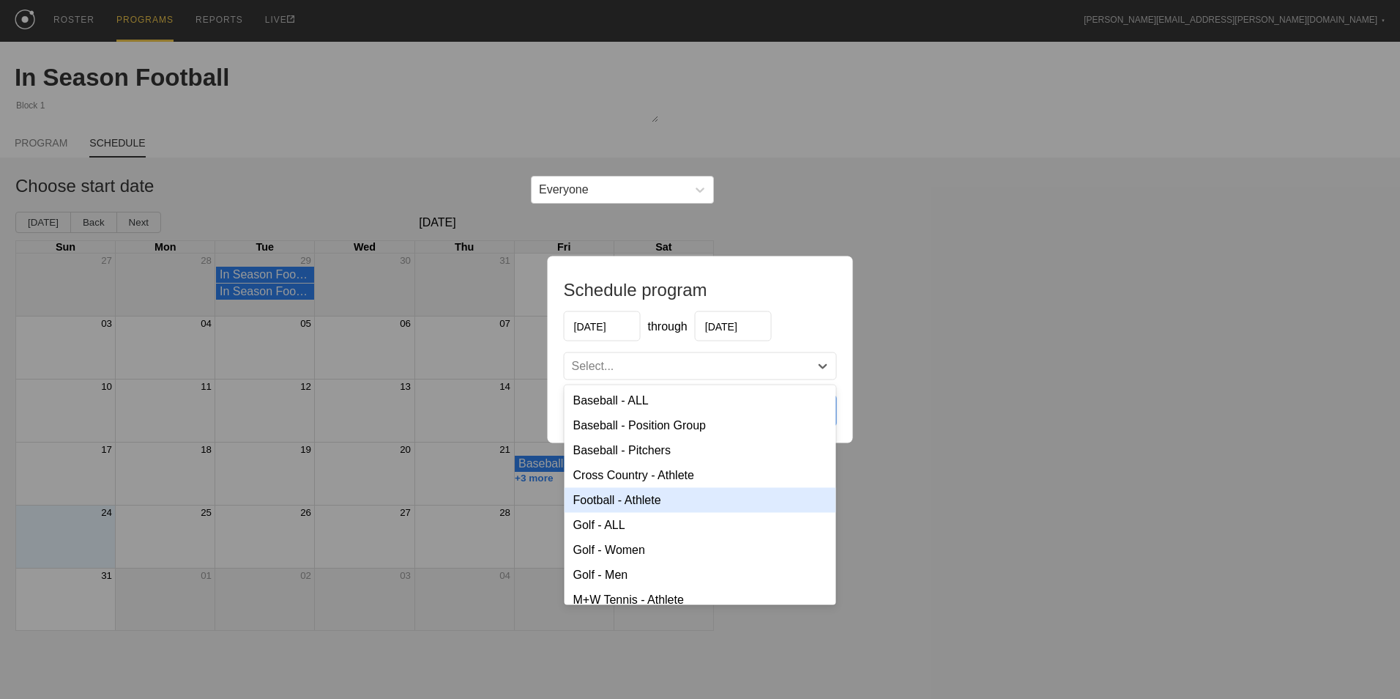
click at [658, 502] on div "Football - Athlete" at bounding box center [701, 500] width 272 height 25
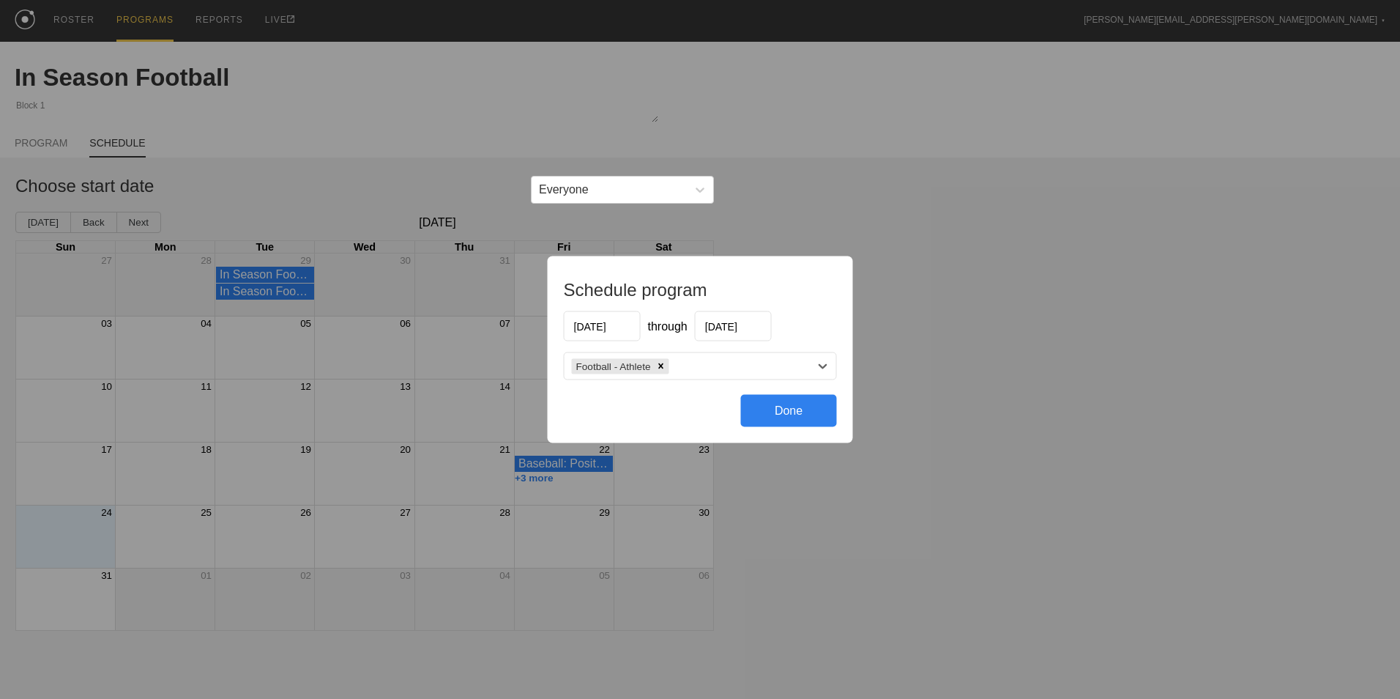
click at [789, 416] on div "Done" at bounding box center [789, 411] width 96 height 32
